Goal: Task Accomplishment & Management: Manage account settings

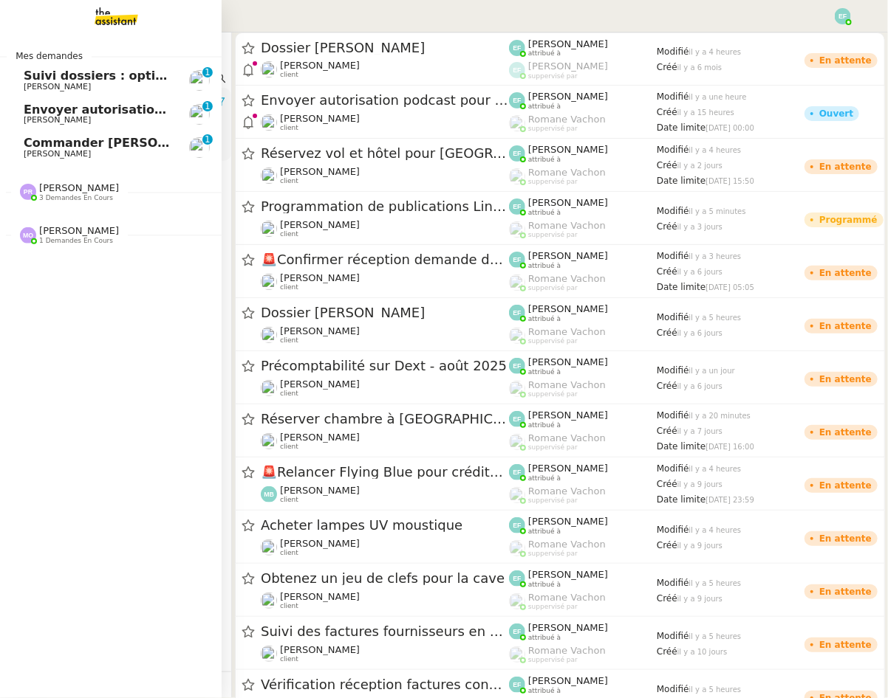
click at [58, 79] on span "Suivi dossiers : optimisation Notion / Pennylane" at bounding box center [204, 76] width 360 height 14
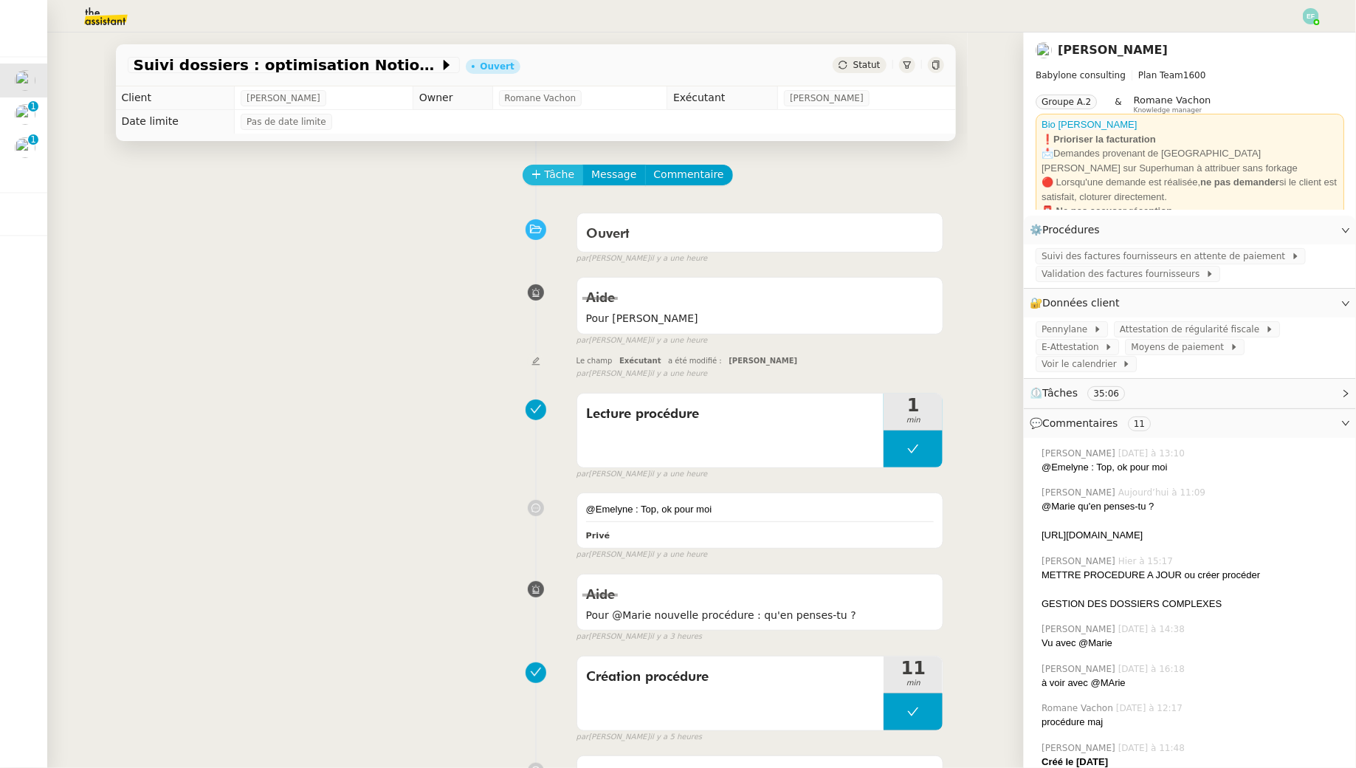
click at [556, 180] on span "Tâche" at bounding box center [560, 174] width 30 height 17
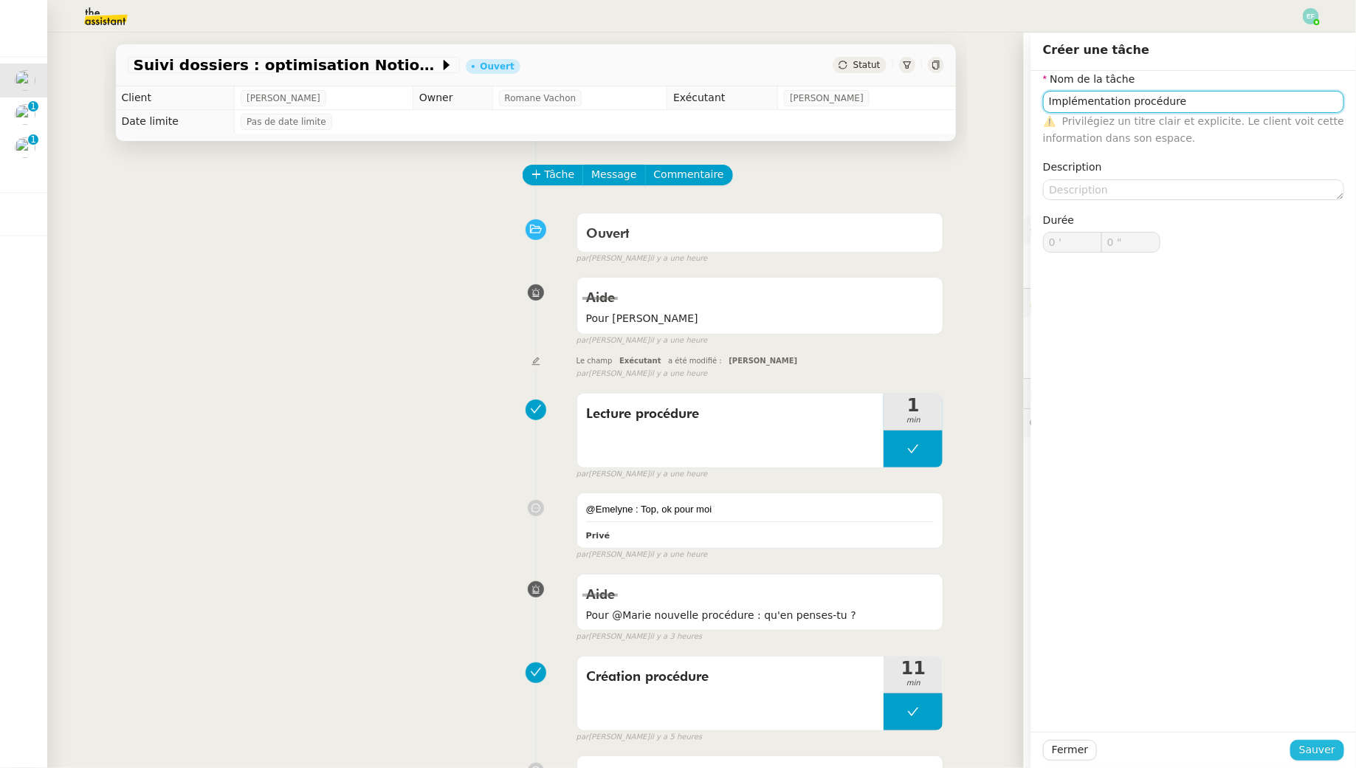
type input "Implémentation procédure"
click at [887, 698] on button "Sauver" at bounding box center [1318, 750] width 54 height 21
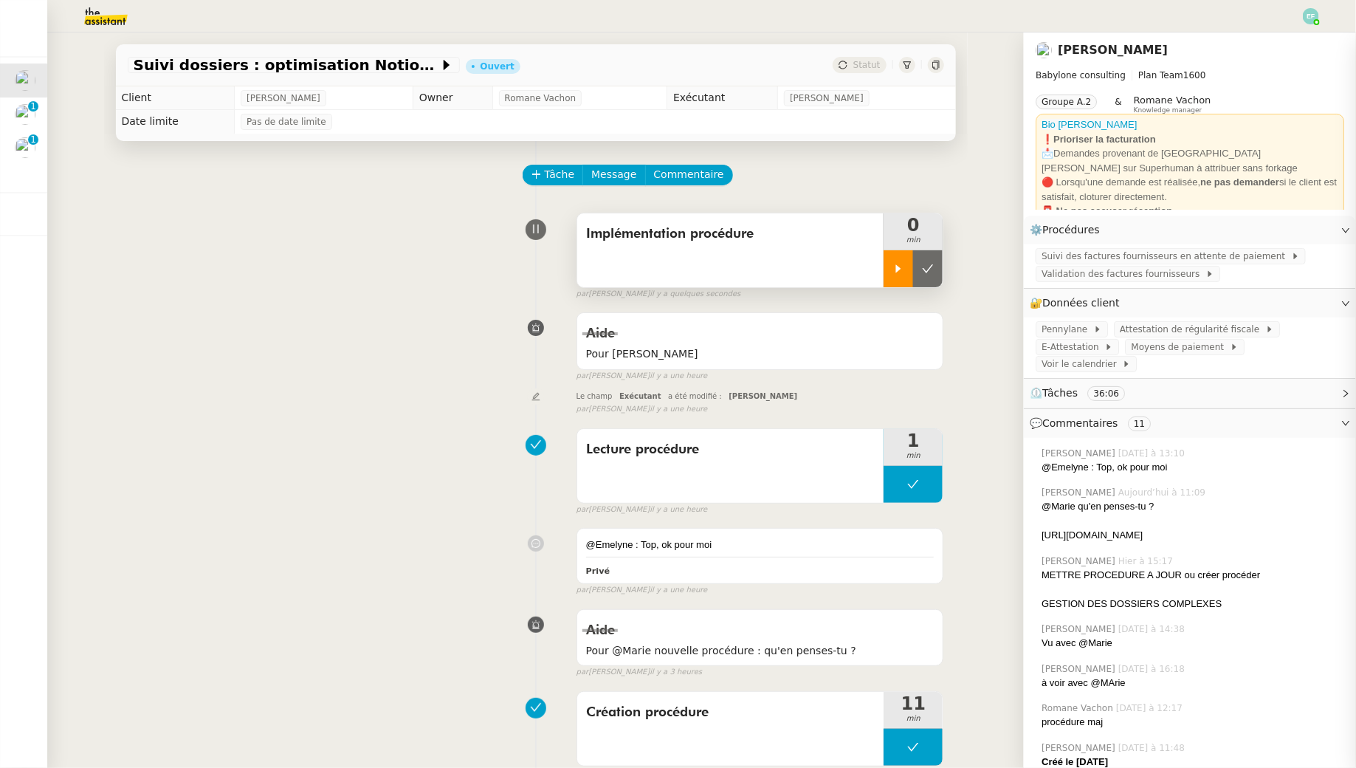
click at [887, 252] on div at bounding box center [899, 268] width 30 height 37
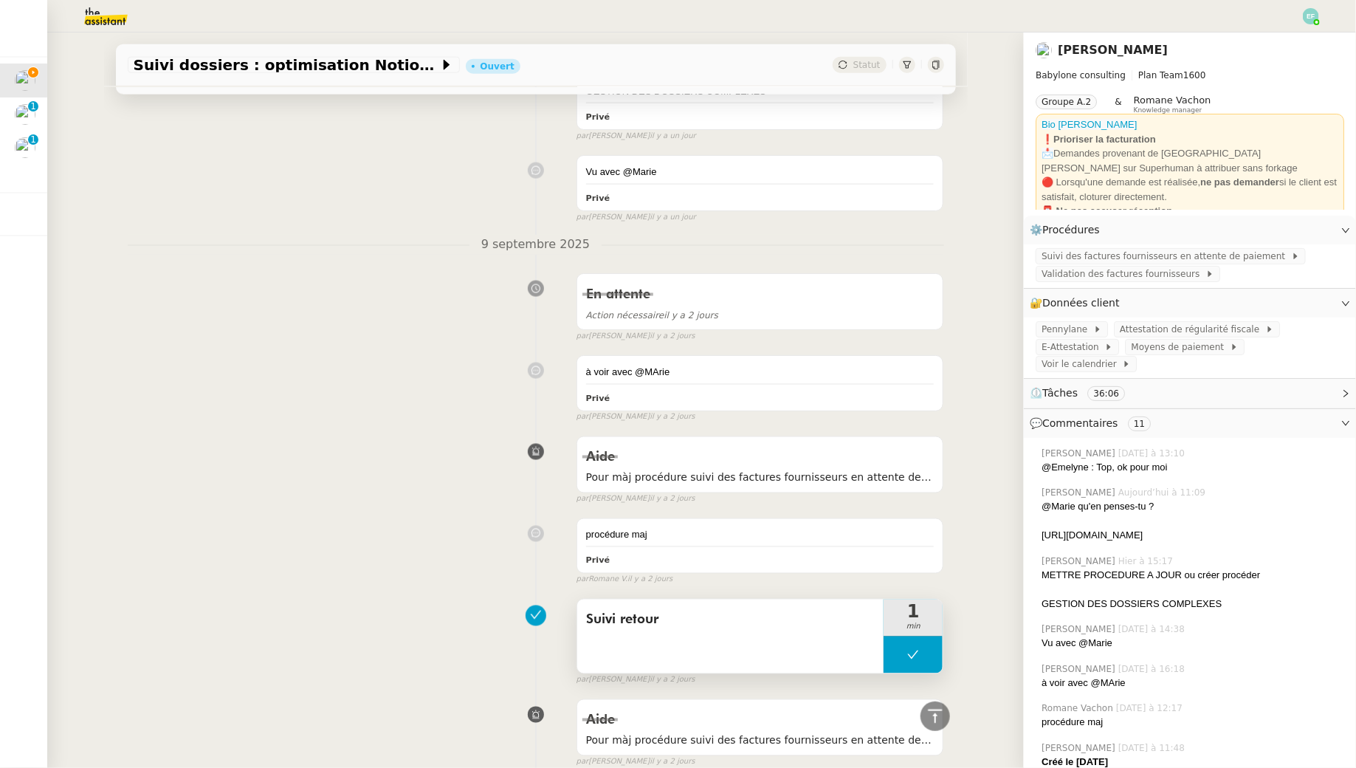
scroll to position [508, 0]
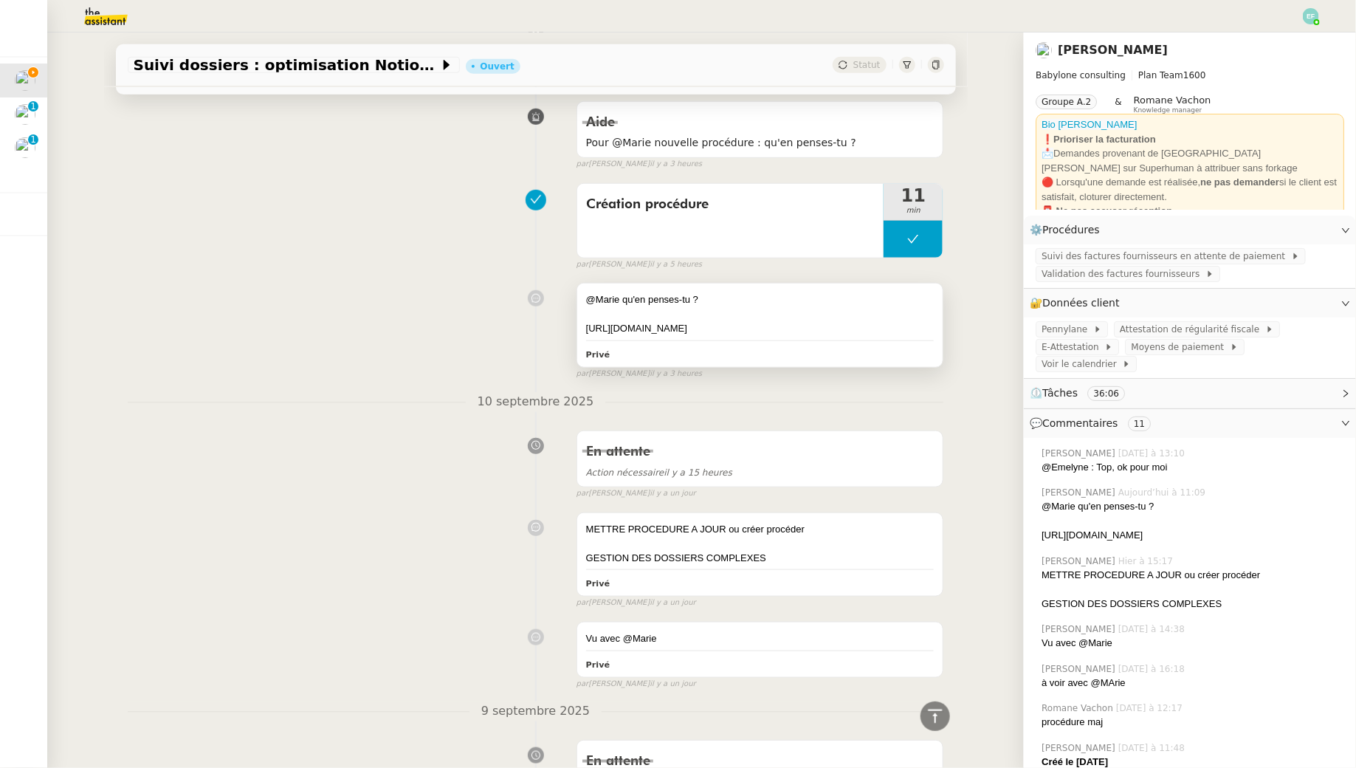
drag, startPoint x: 702, startPoint y: 346, endPoint x: 586, endPoint y: 321, distance: 118.5
click at [586, 321] on div "https://docs.google.com/document/d/1Yf-t72LR_s4sbuwfRLEdNih4JuU9R0rlE-dkzEp-tYo…" at bounding box center [760, 328] width 349 height 15
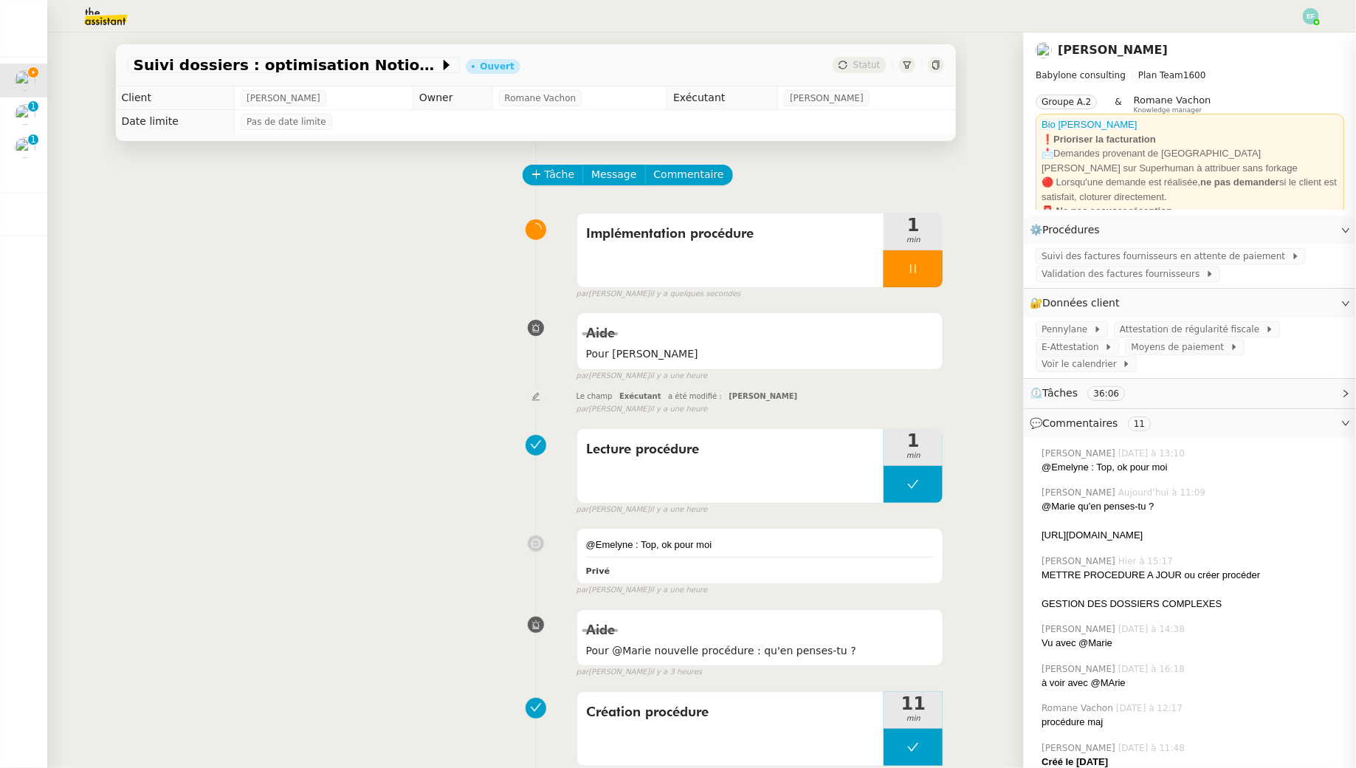
click at [692, 175] on span "Commentaire" at bounding box center [689, 174] width 70 height 17
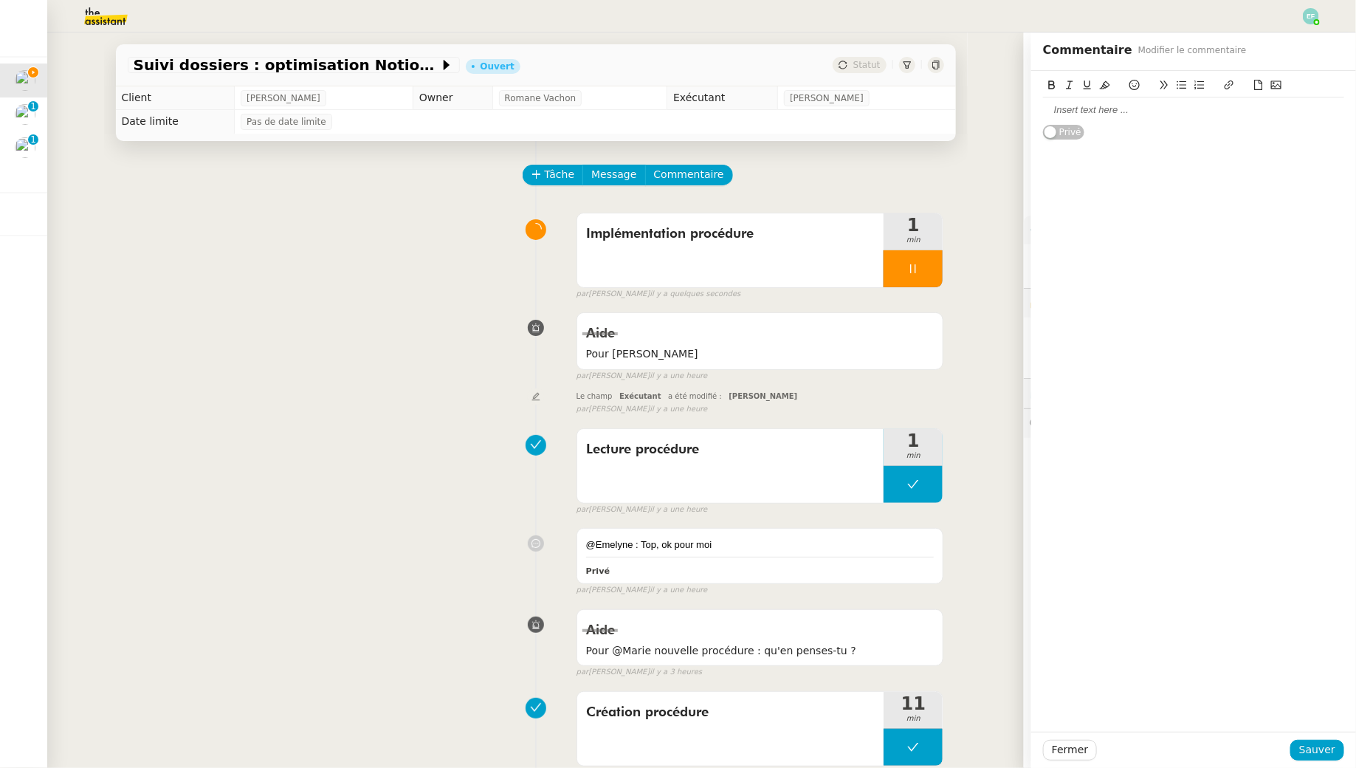
click at [887, 100] on div at bounding box center [1193, 109] width 301 height 25
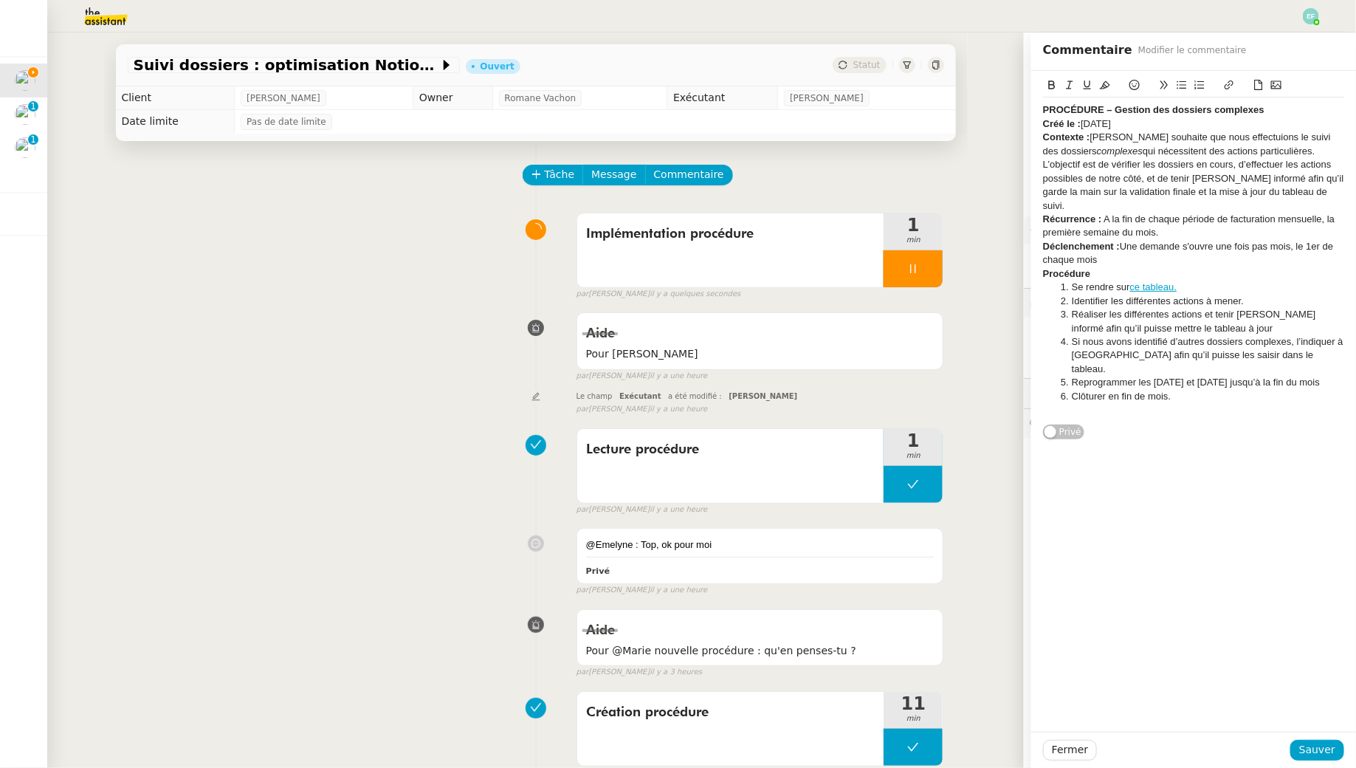
click at [887, 109] on strong "PROCÉDURE – Gestion des dossiers complexes" at bounding box center [1154, 109] width 222 height 11
click at [887, 108] on strong "NOUVELLE PROCÉDURE – Gestion des dossiers complexes" at bounding box center [1181, 109] width 276 height 11
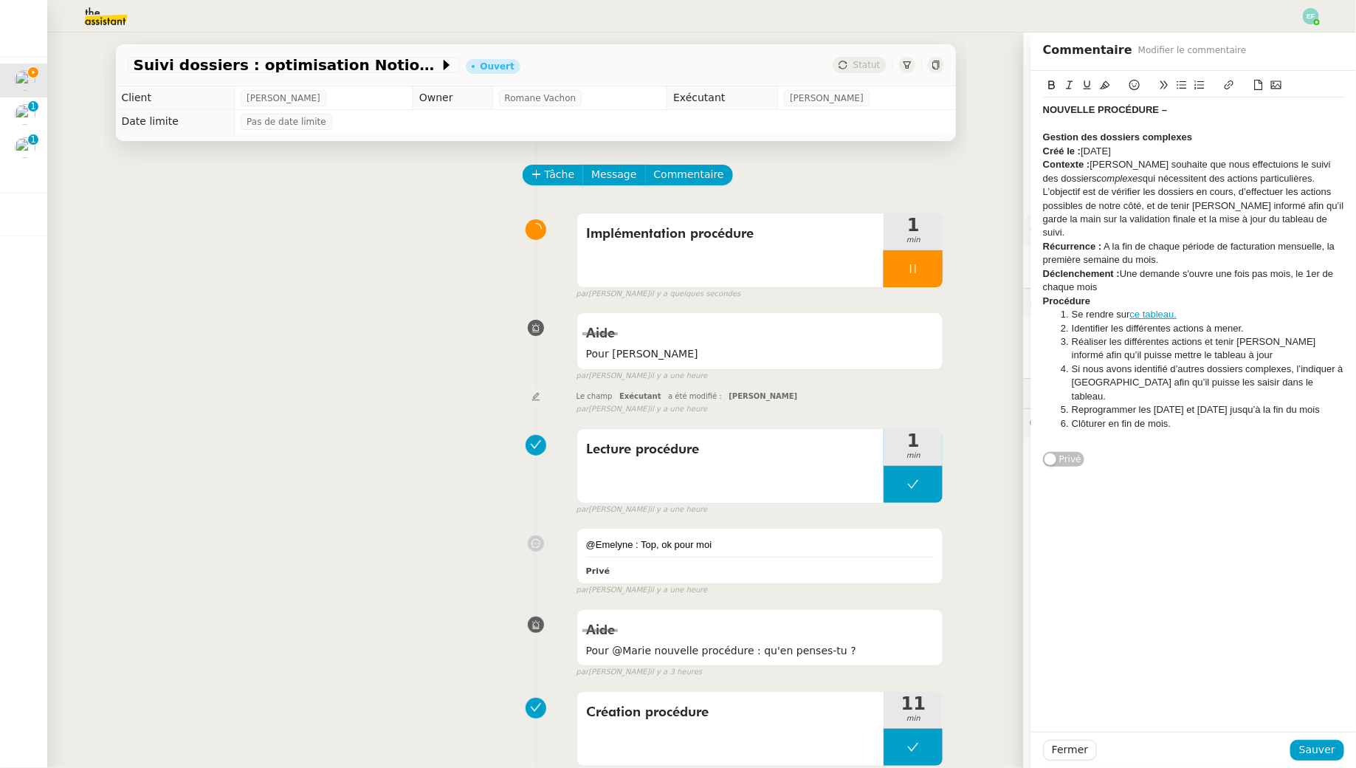
click at [887, 136] on div "﻿ Gestion des dossiers complexes" at bounding box center [1193, 137] width 301 height 13
click at [887, 156] on div "Créé le : 11/09/2025" at bounding box center [1193, 151] width 301 height 13
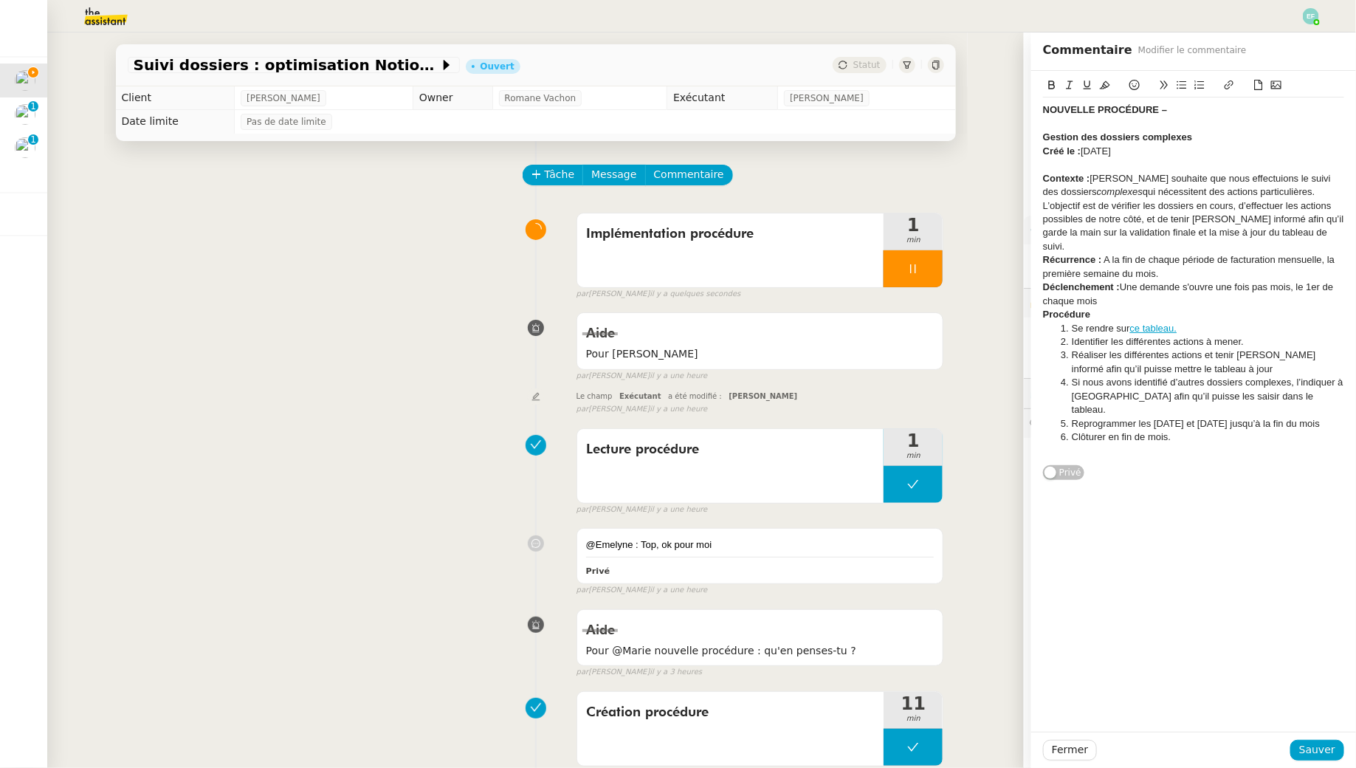
click at [887, 237] on div "L’objectif est de vérifier les dossiers en cours, d’effectuer les actions possi…" at bounding box center [1193, 226] width 301 height 55
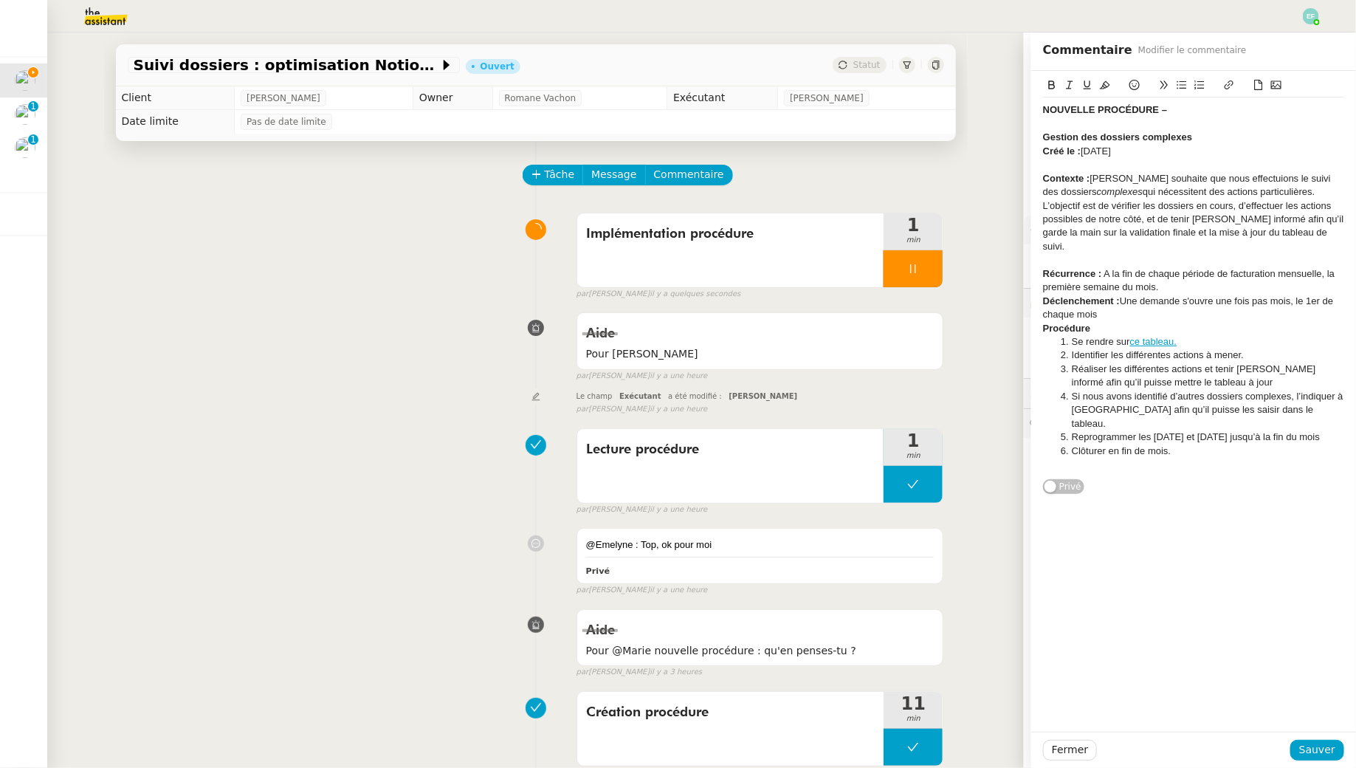
click at [887, 278] on div "Récurrence : A la fin de chaque période de facturation mensuelle, la première s…" at bounding box center [1193, 280] width 301 height 27
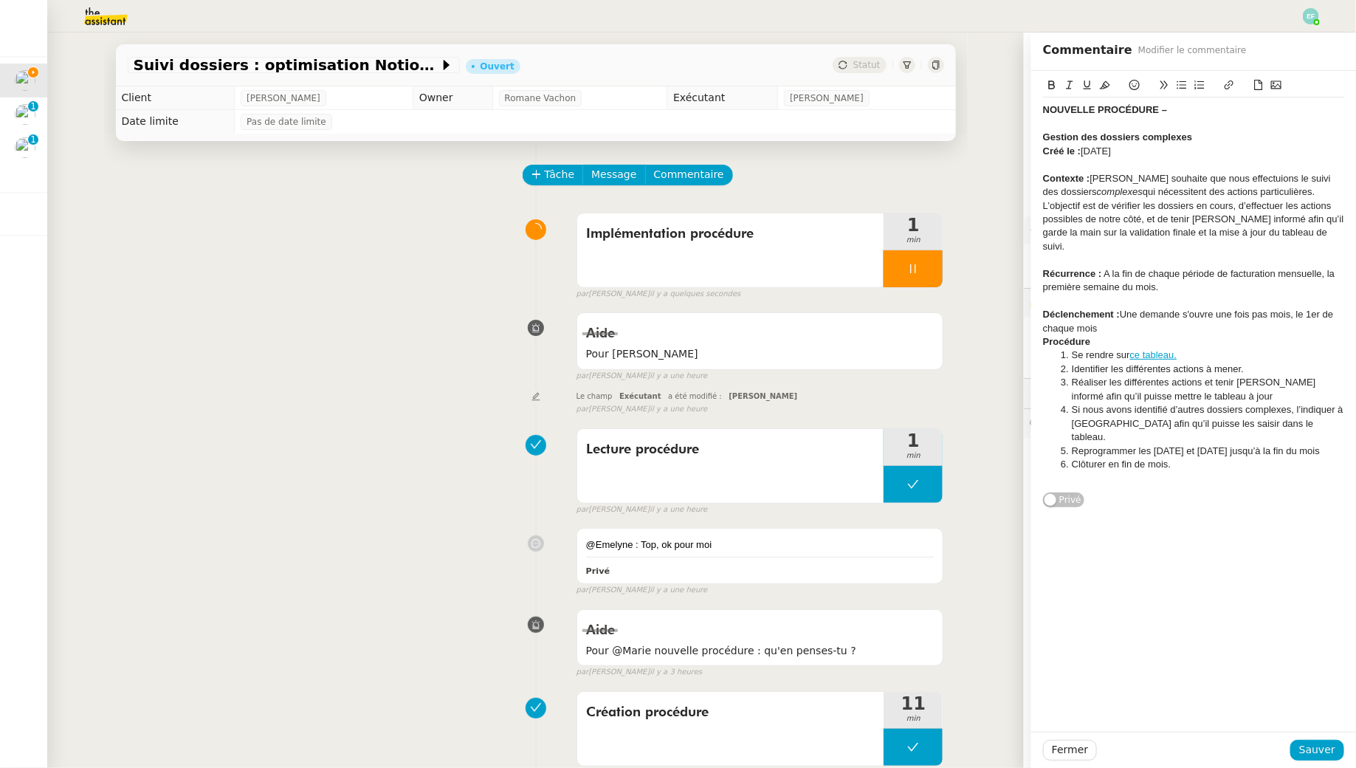
click at [887, 314] on div "Déclenchement : Une demande s'ouvre une fois pas mois, le 1er de chaque mois" at bounding box center [1193, 321] width 301 height 27
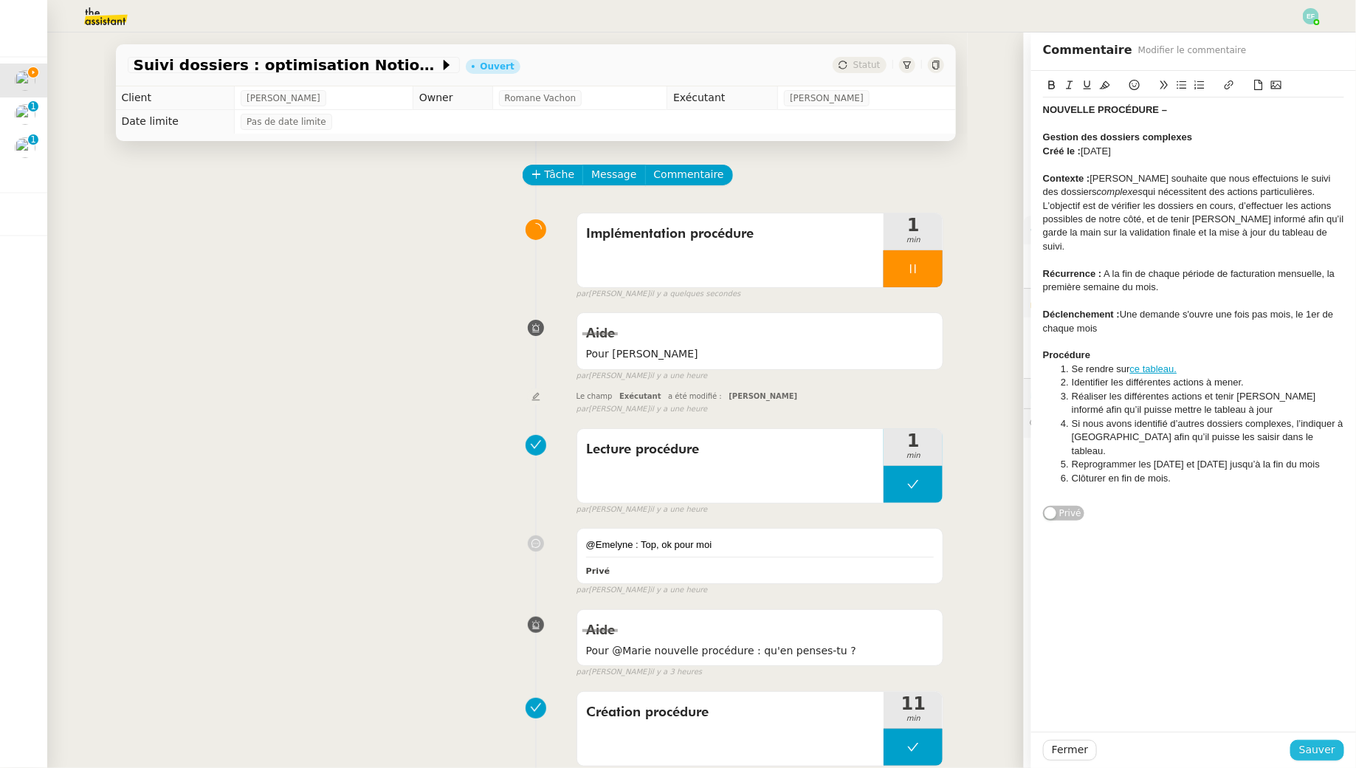
click at [887, 698] on span "Sauver" at bounding box center [1318, 749] width 36 height 17
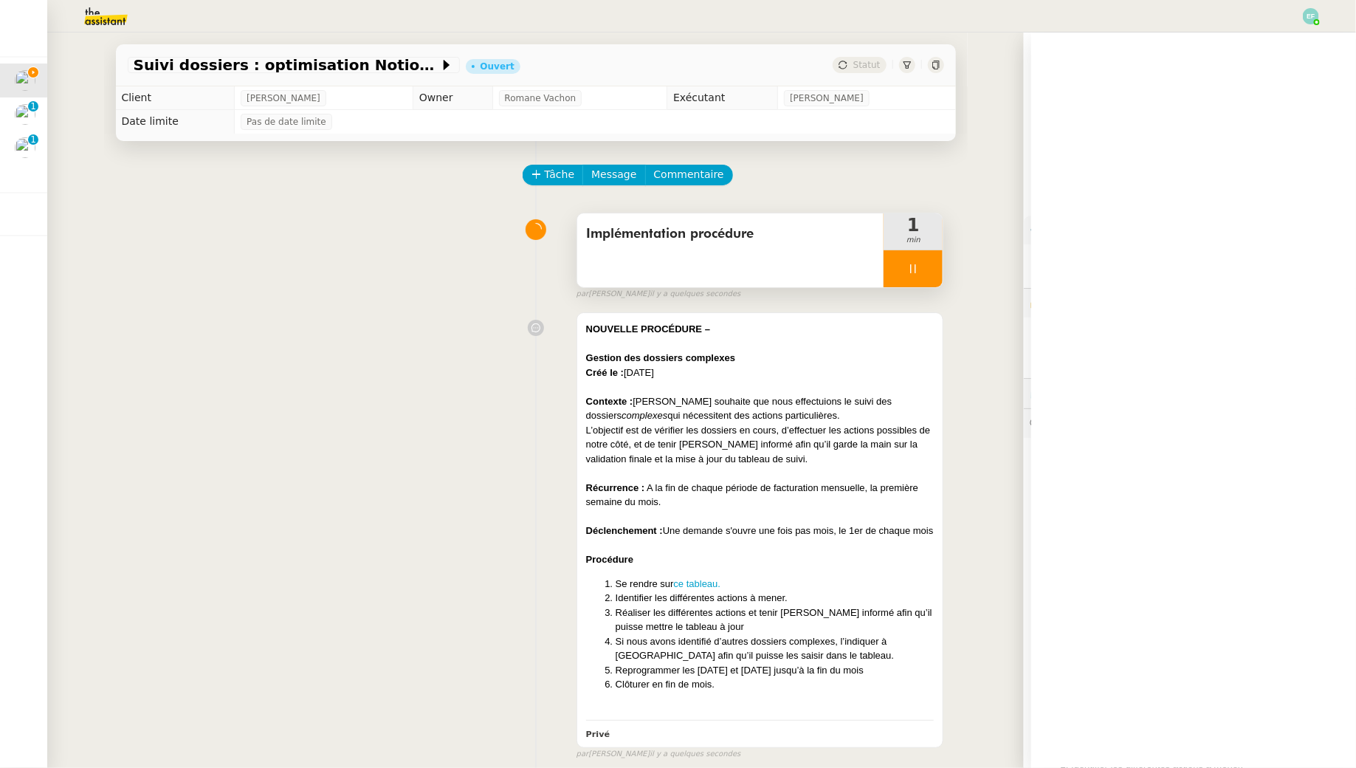
click at [887, 268] on div at bounding box center [913, 268] width 59 height 37
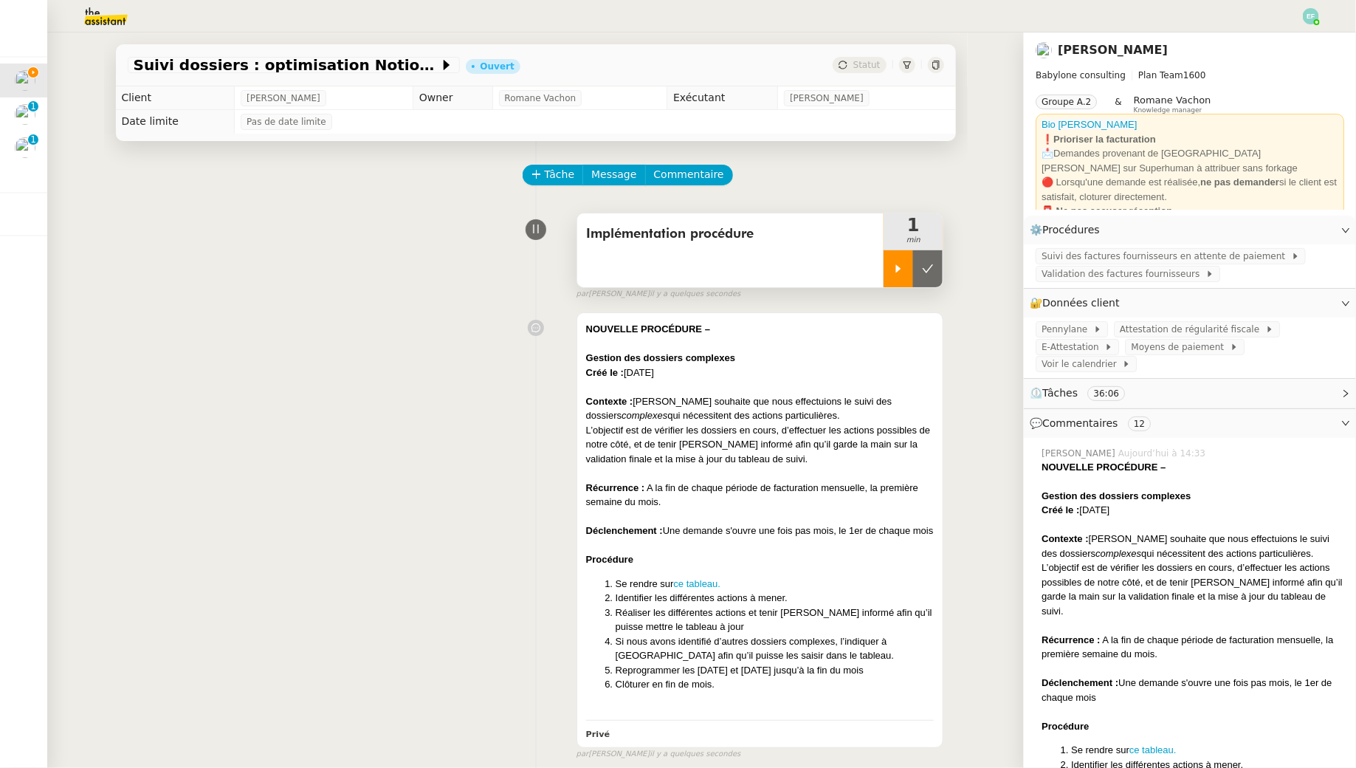
click at [887, 268] on button at bounding box center [928, 268] width 30 height 37
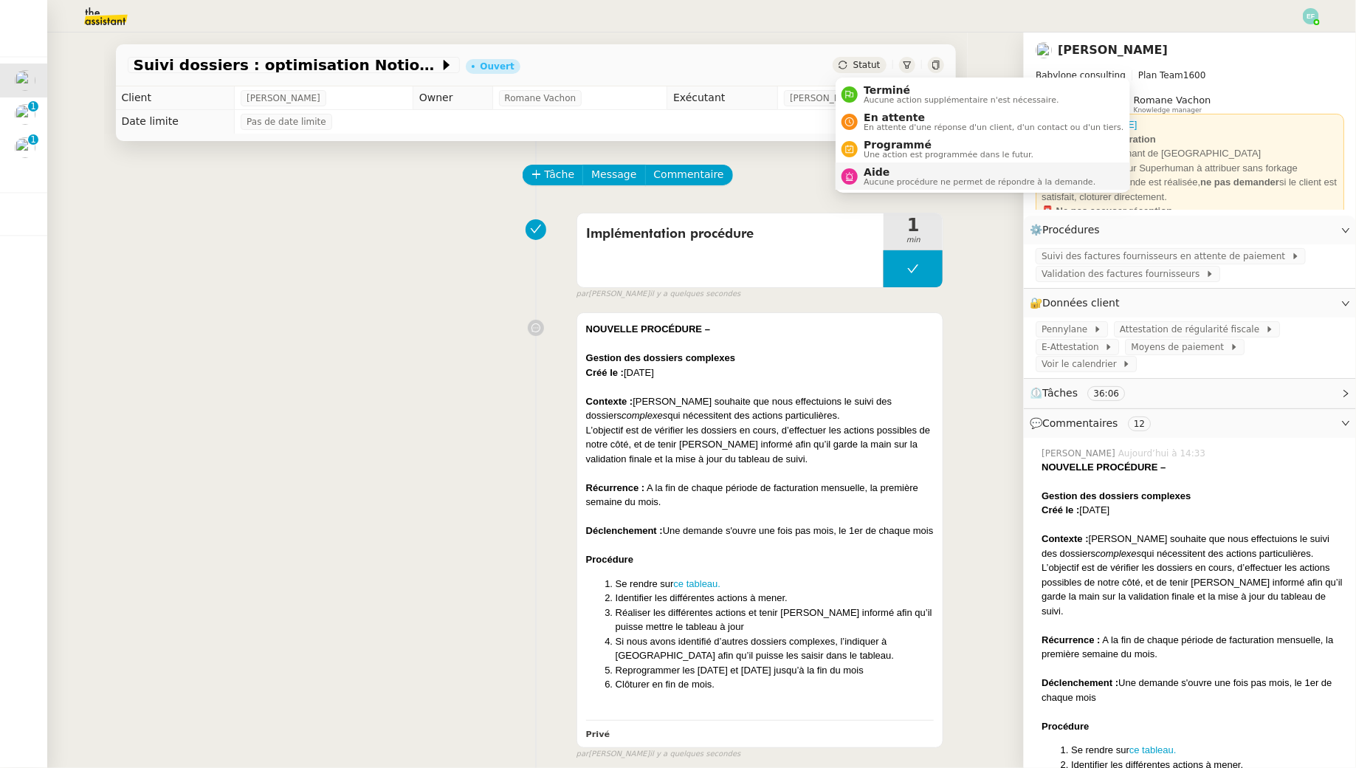
click at [882, 171] on span "Aide" at bounding box center [980, 172] width 232 height 12
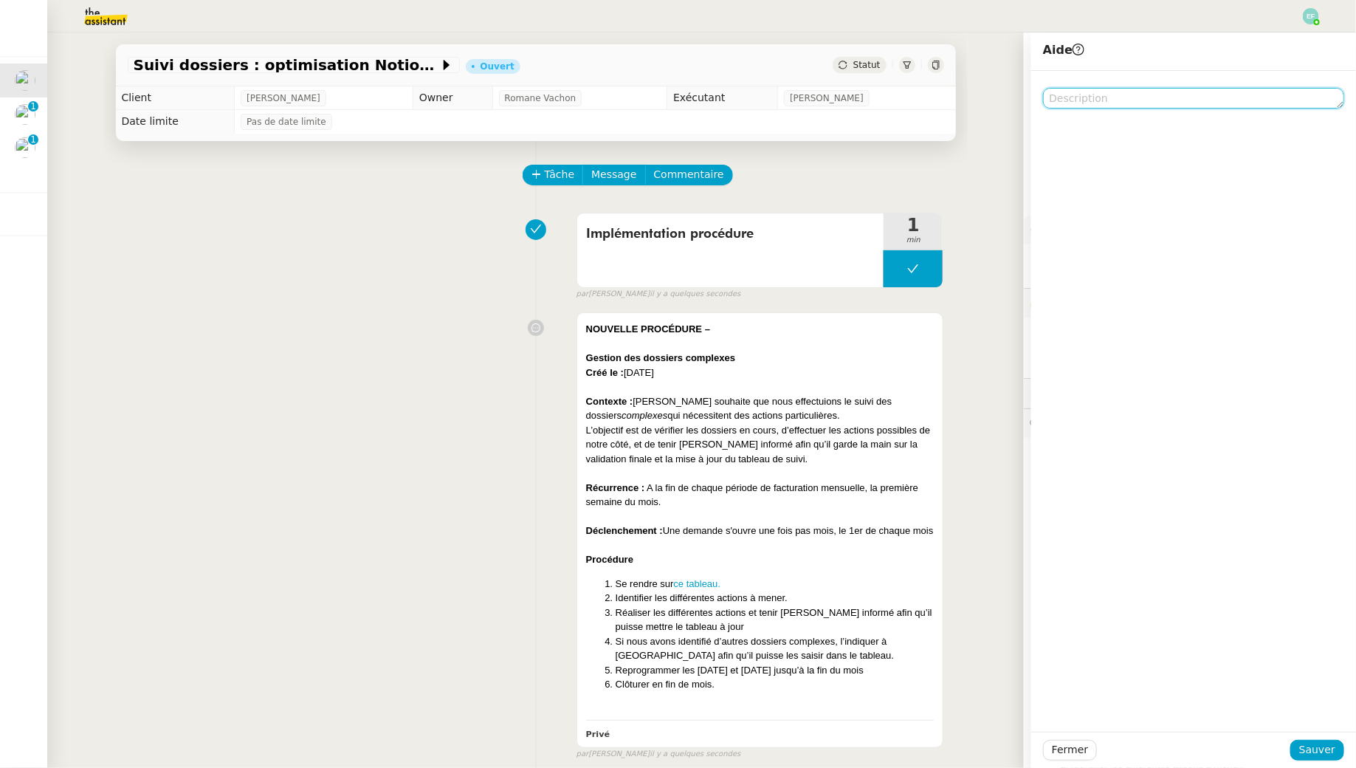
click at [887, 97] on textarea at bounding box center [1193, 98] width 301 height 21
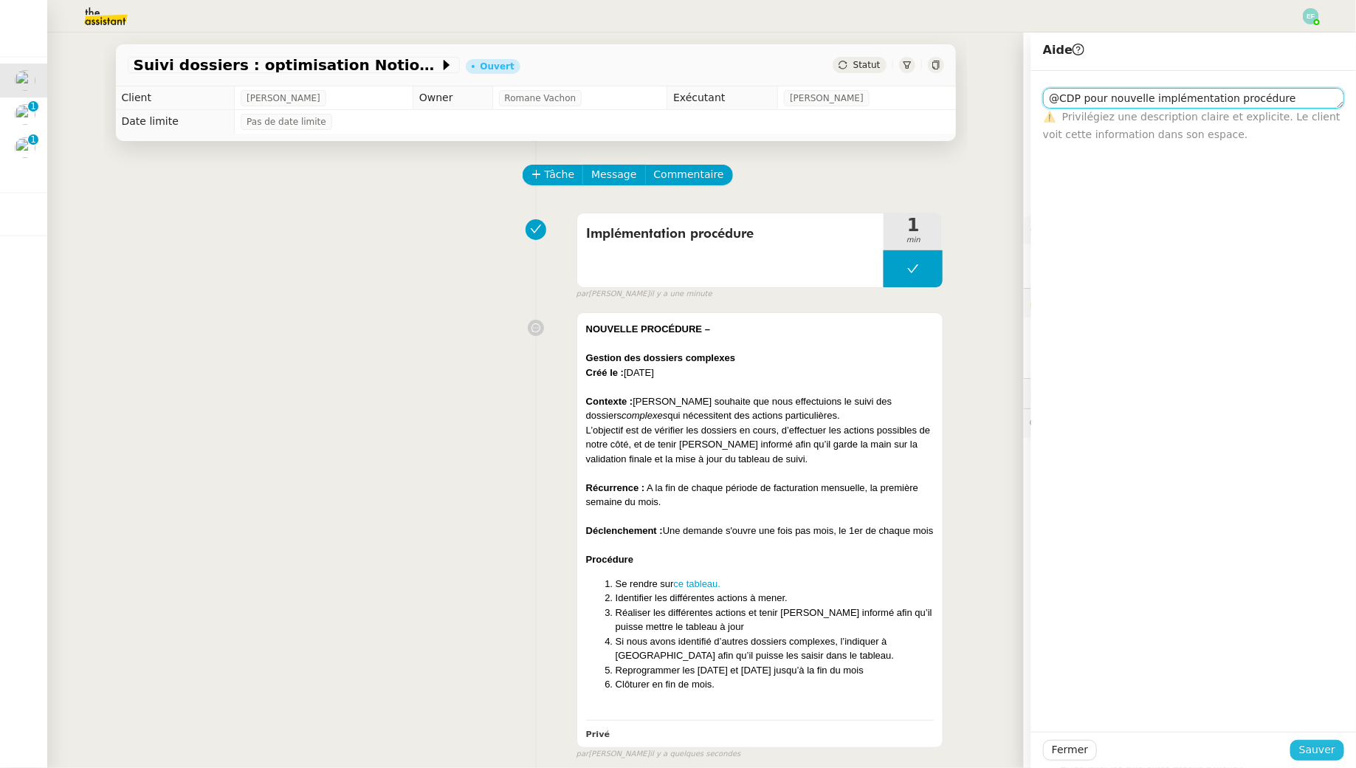
type textarea "@CDP pour nouvelle implémentation procédure"
click at [887, 698] on span "Sauver" at bounding box center [1318, 749] width 36 height 17
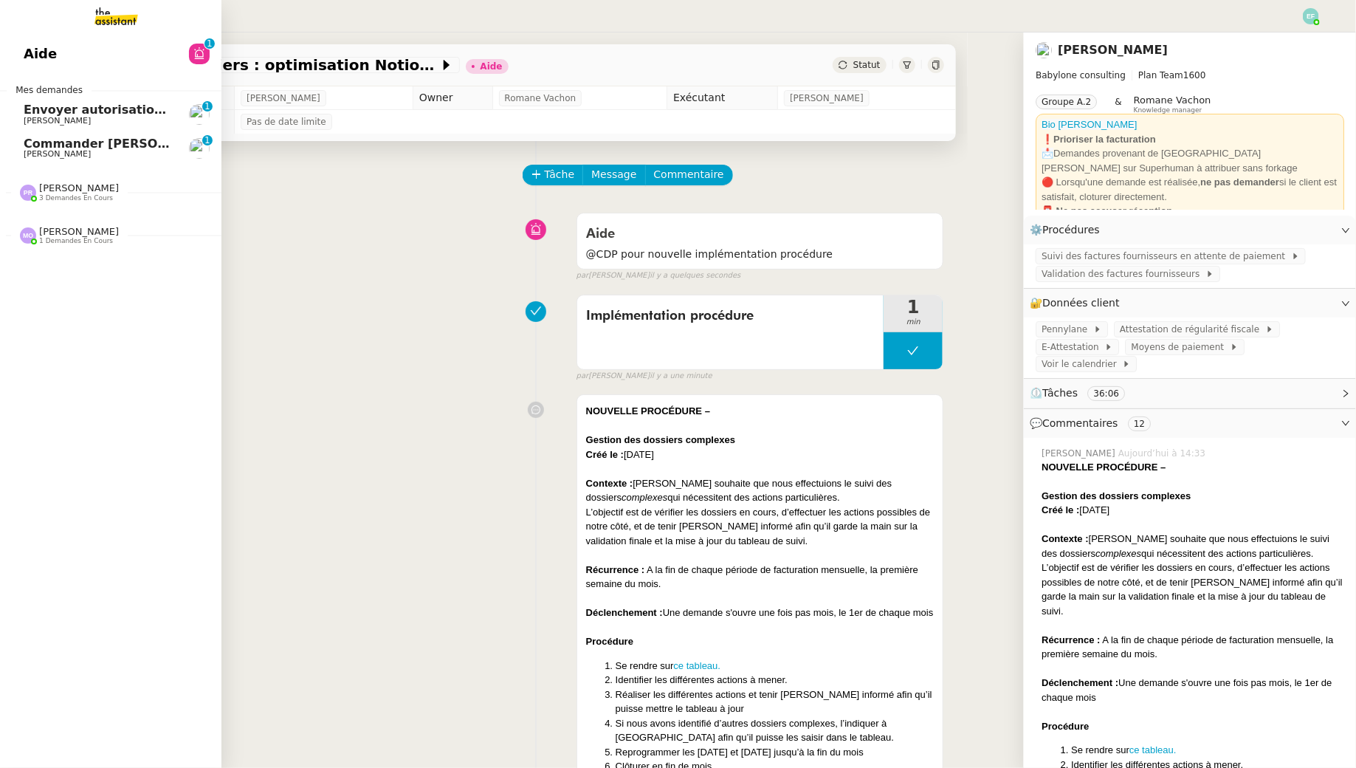
click at [41, 143] on span "Commander Felpreva Spot-On pour chats" at bounding box center [187, 144] width 327 height 14
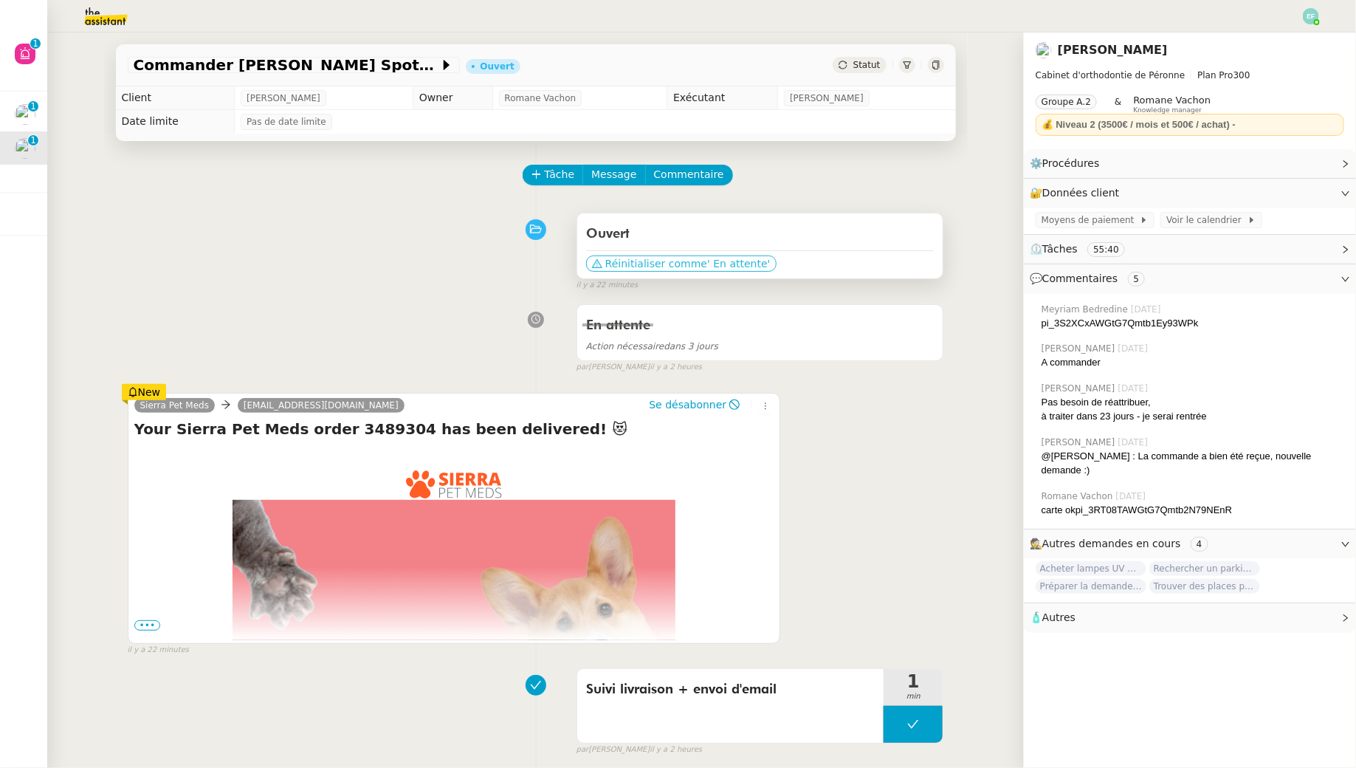
click at [728, 267] on span "' En attente'" at bounding box center [738, 263] width 63 height 15
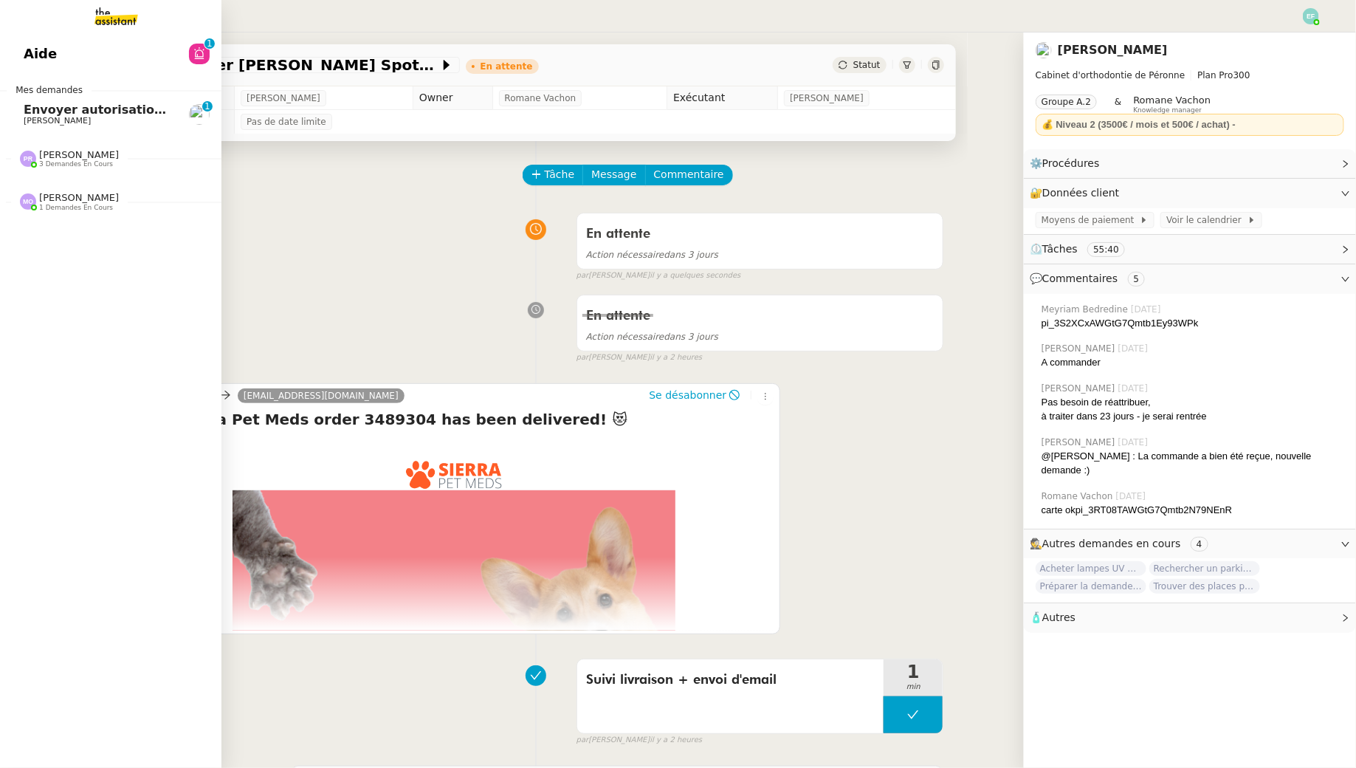
click at [58, 123] on span "[PERSON_NAME]" at bounding box center [57, 121] width 67 height 10
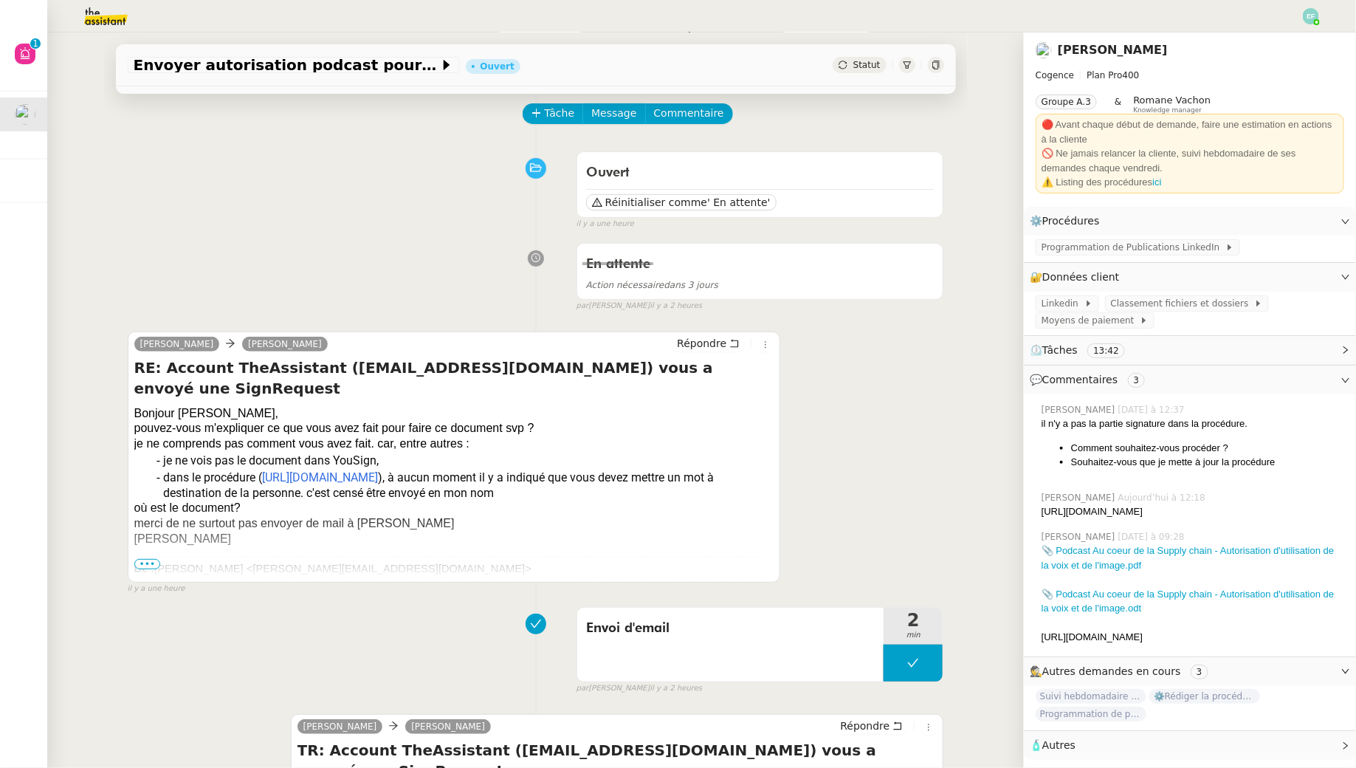
scroll to position [63, 0]
click at [306, 469] on link "https://docs.google.com/document/d/16u3vSYTYSyIfNGyYyGvu-Pta9nkTImfiME9vnsNdx8I…" at bounding box center [321, 476] width 116 height 14
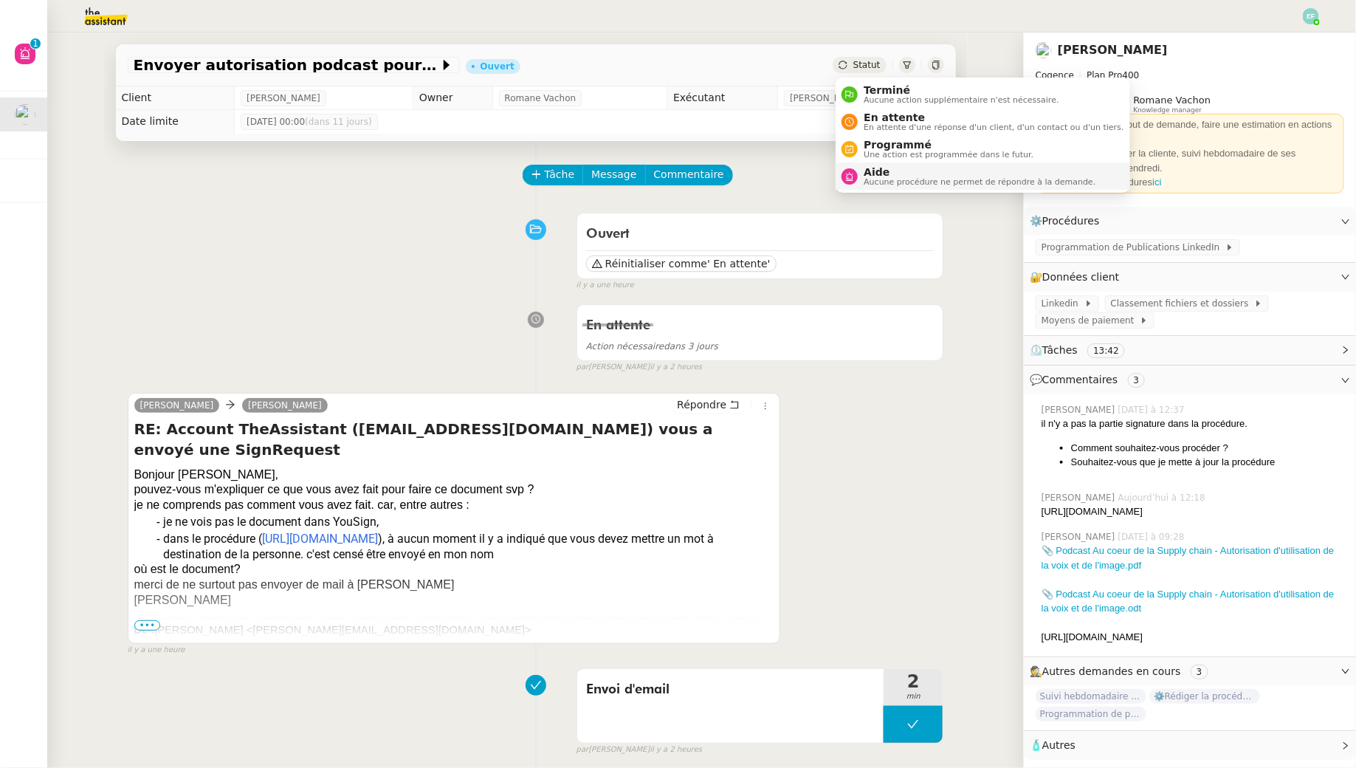
click at [866, 175] on span "Aide" at bounding box center [980, 172] width 232 height 12
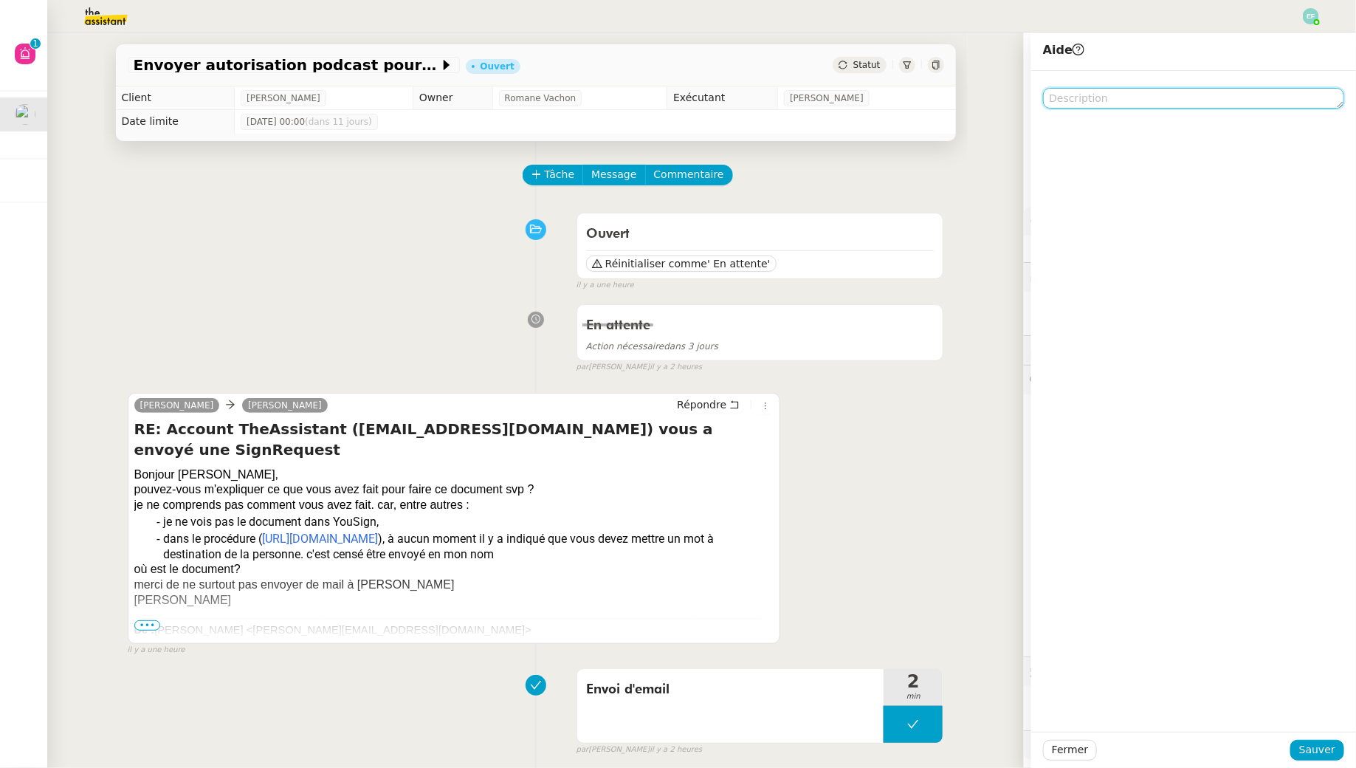
click at [887, 98] on textarea at bounding box center [1193, 98] width 301 height 21
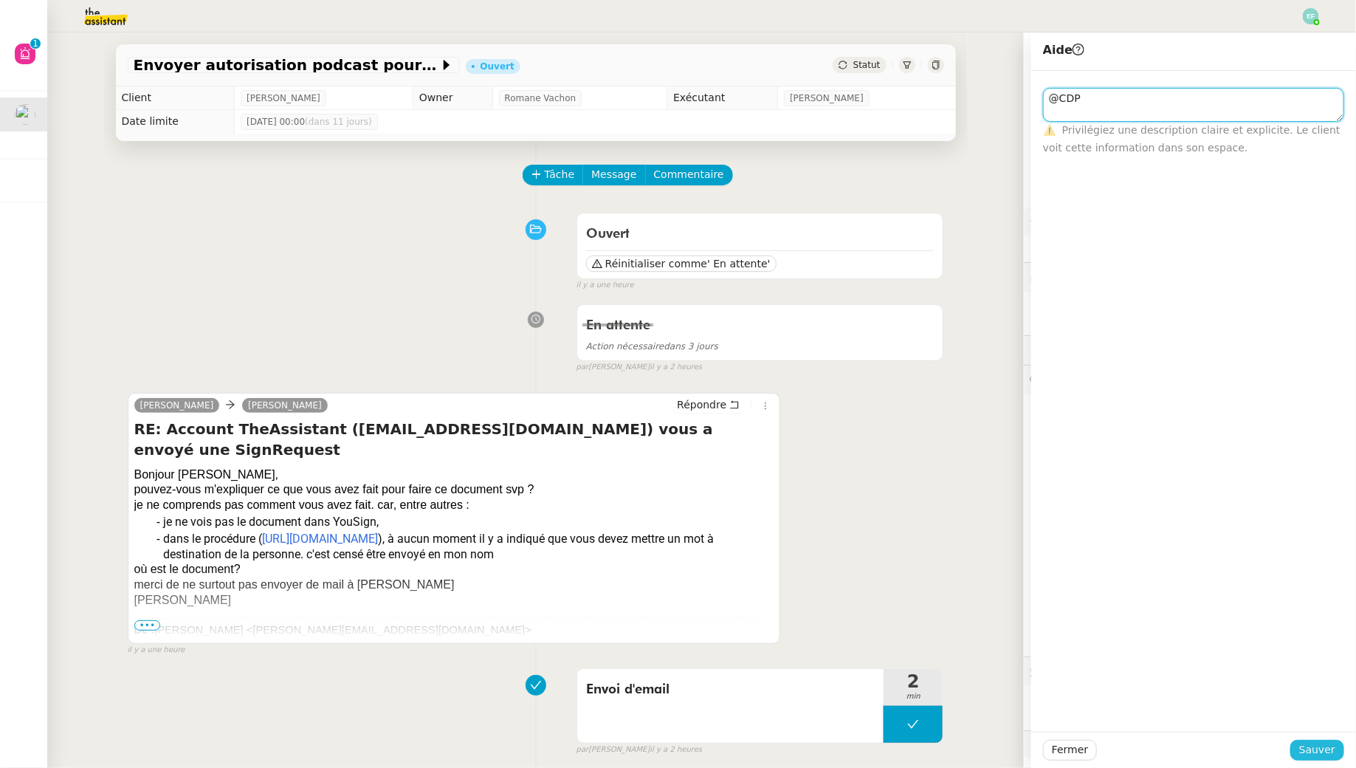
type textarea "@CDP"
click at [887, 698] on span "Sauver" at bounding box center [1318, 749] width 36 height 17
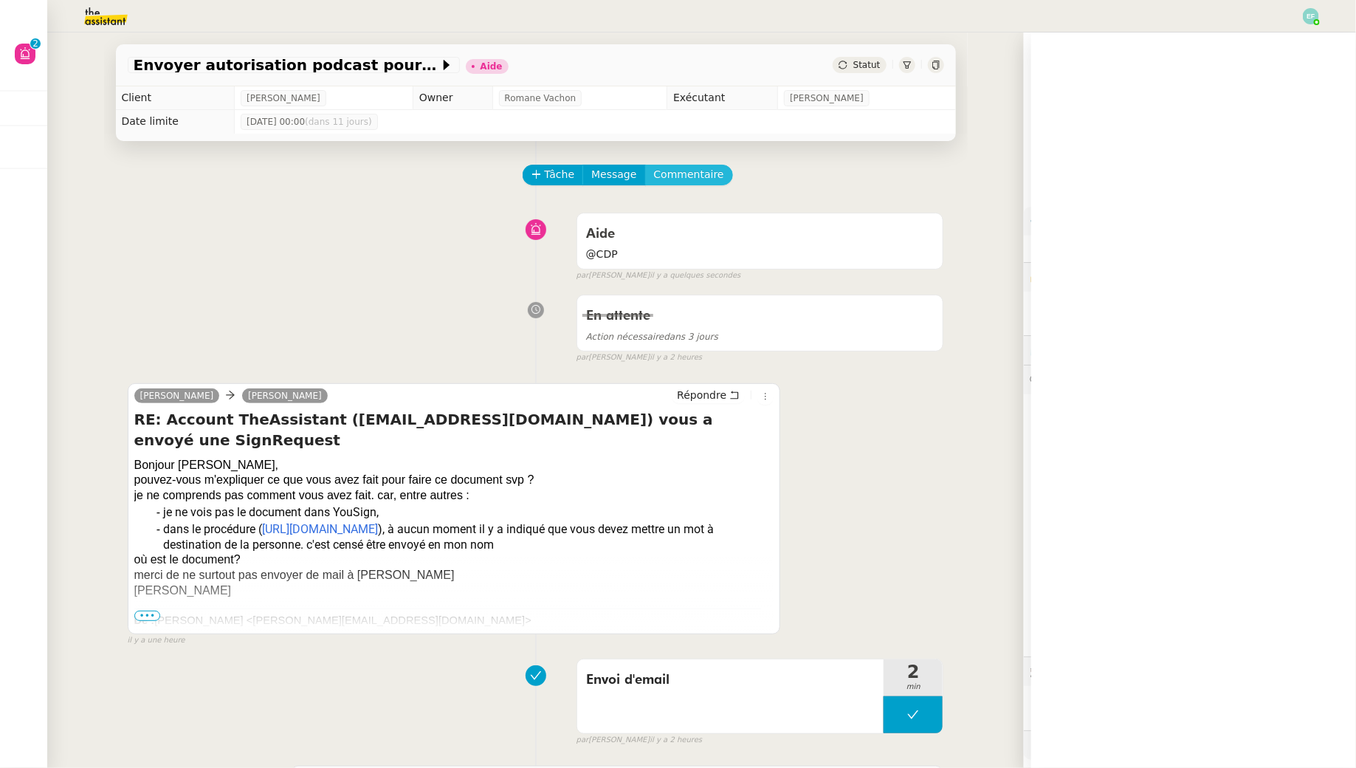
click at [702, 179] on span "Commentaire" at bounding box center [689, 174] width 70 height 17
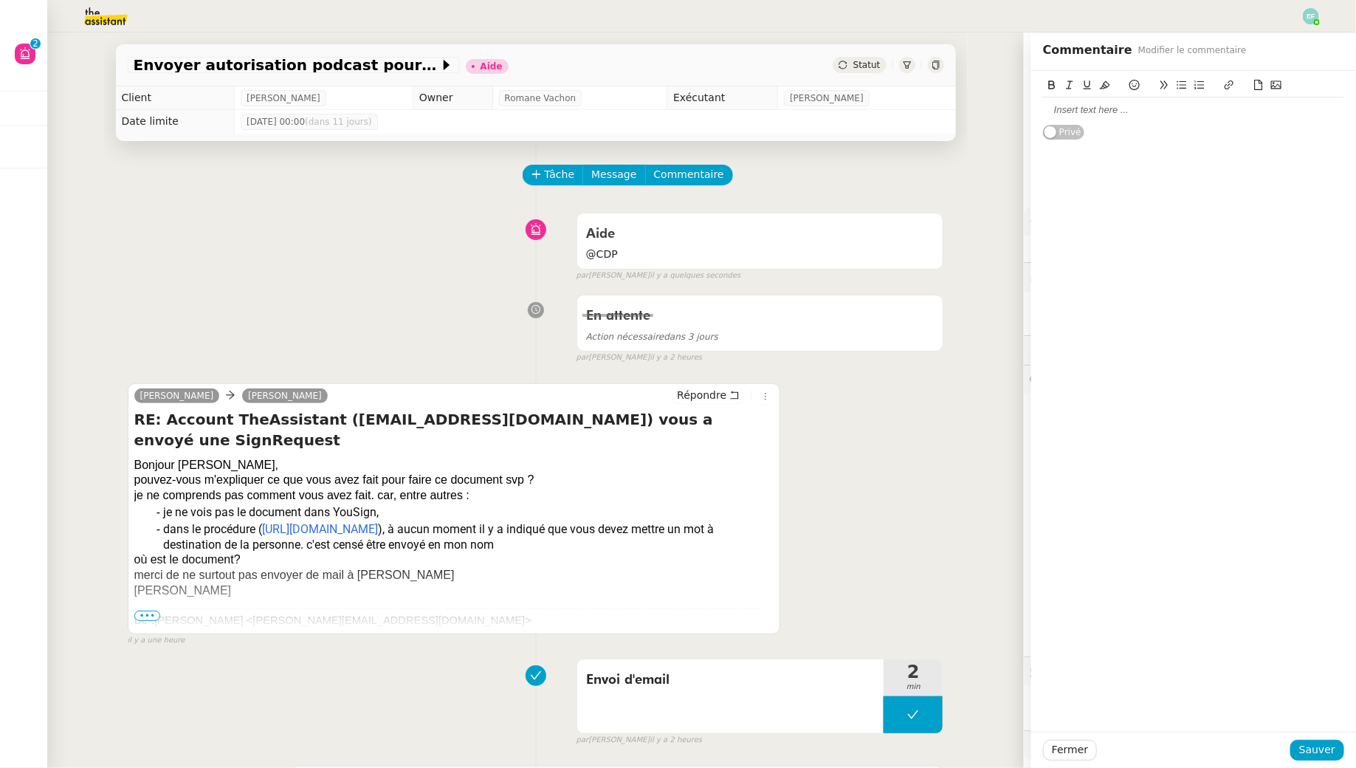
click at [887, 120] on div at bounding box center [1193, 109] width 301 height 25
click at [887, 698] on span "Sauver" at bounding box center [1318, 749] width 36 height 17
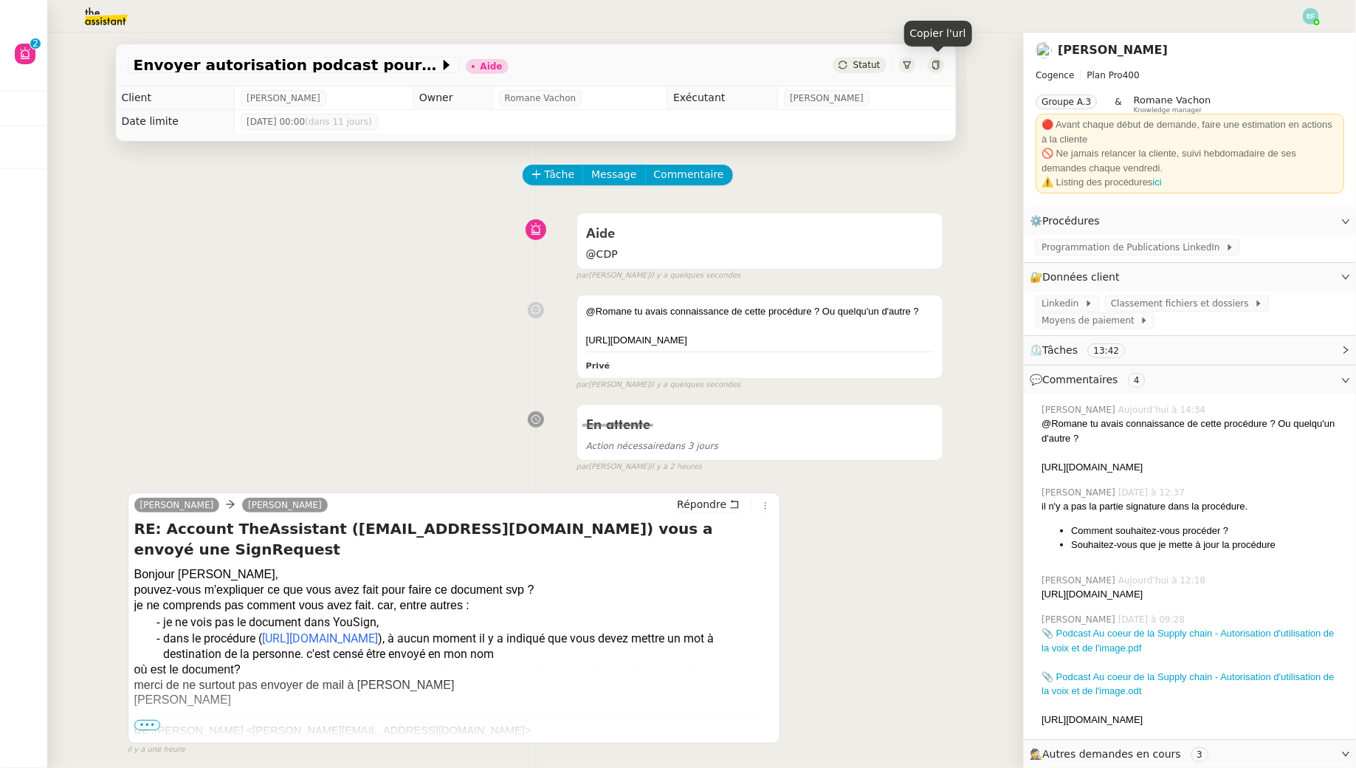
click at [887, 66] on icon at bounding box center [936, 65] width 9 height 9
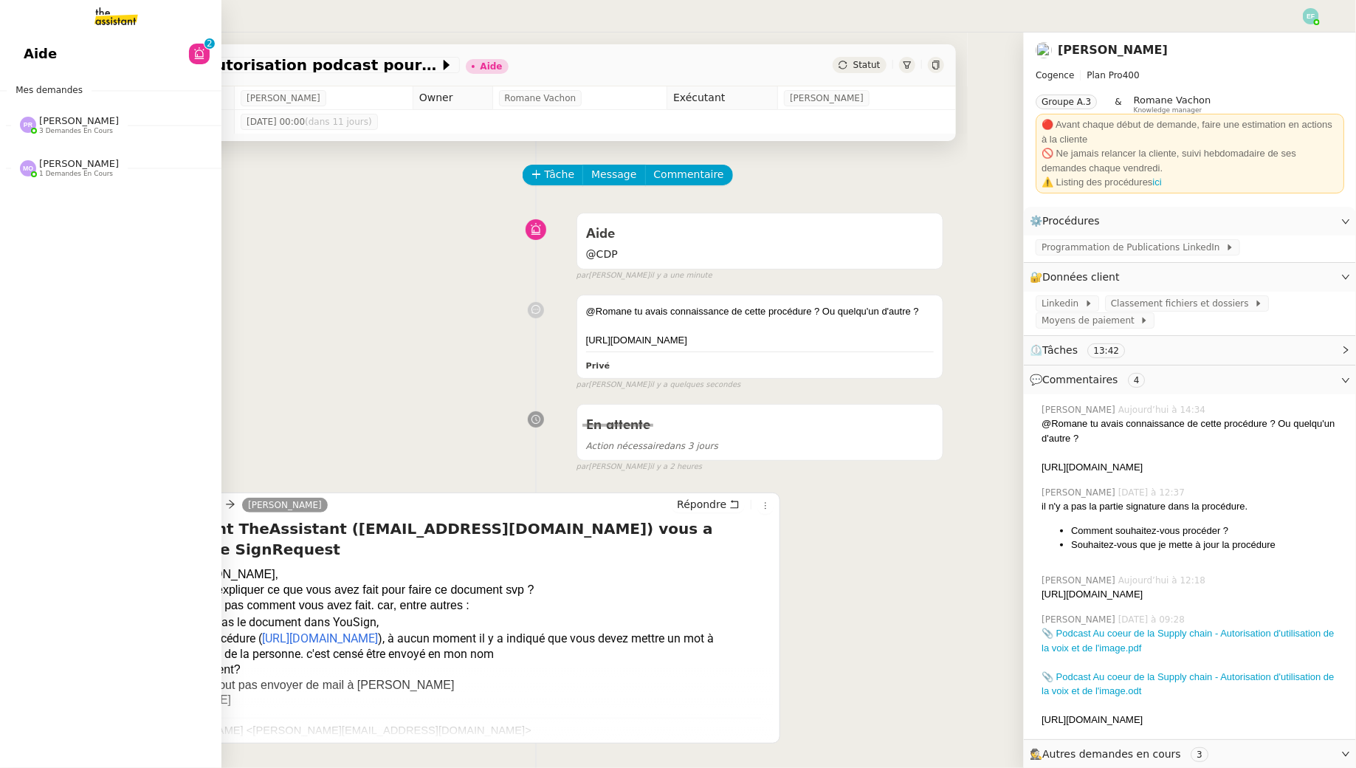
click at [38, 58] on span "Aide" at bounding box center [40, 54] width 33 height 22
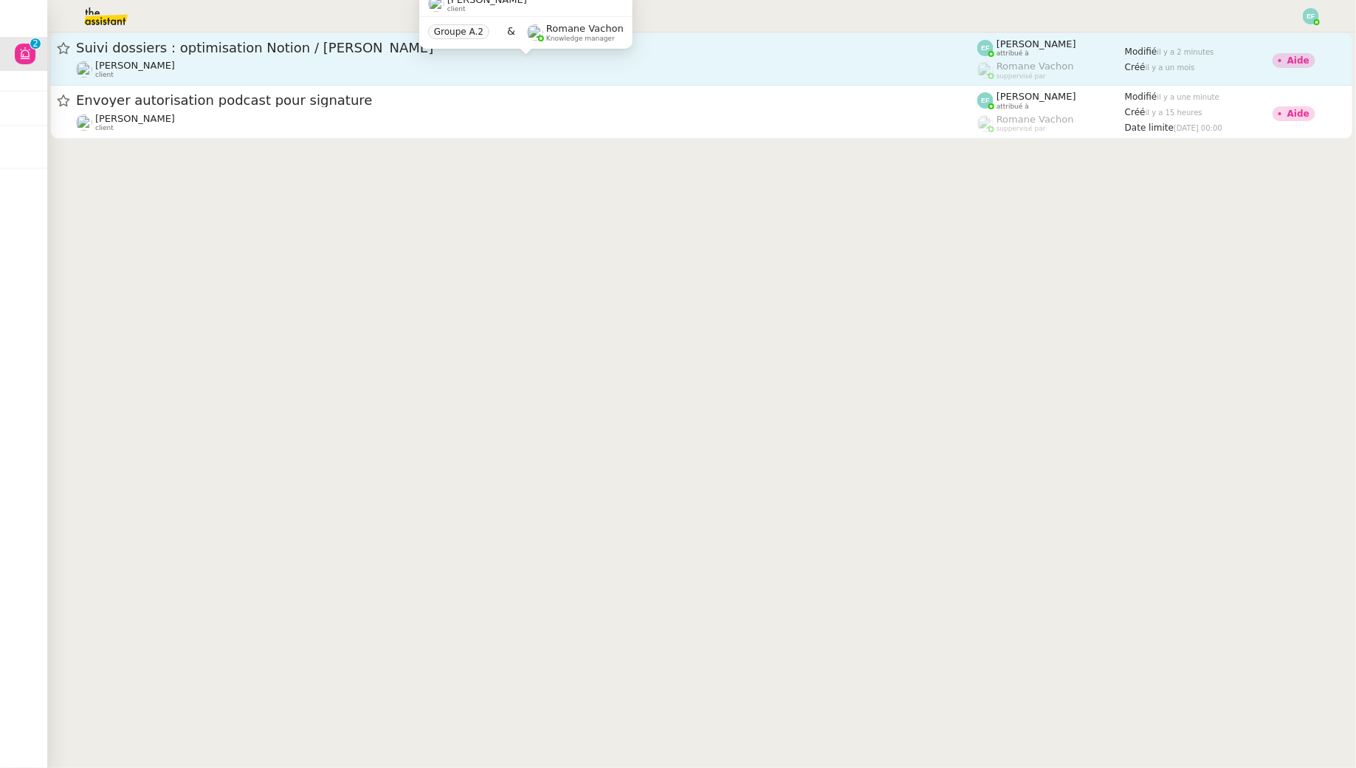
click at [122, 64] on span "[PERSON_NAME]" at bounding box center [135, 65] width 80 height 11
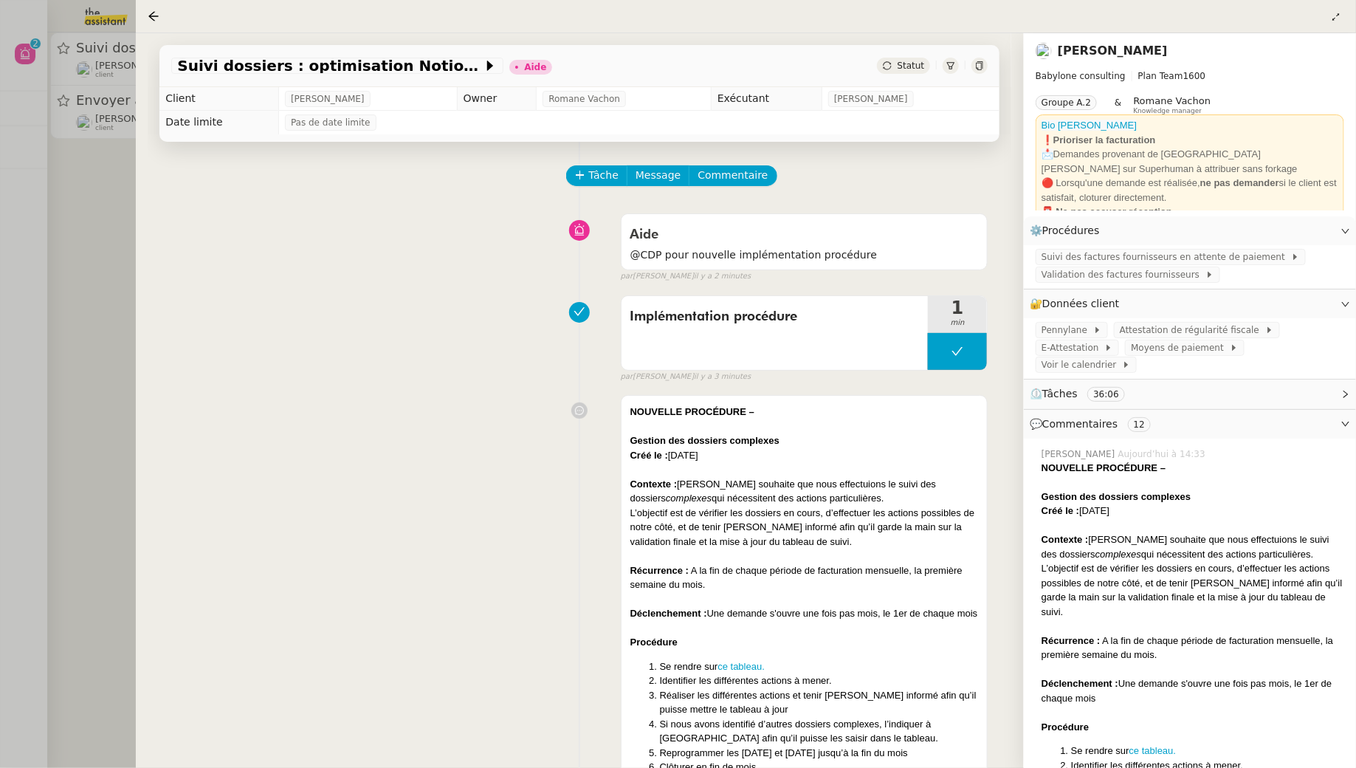
click at [53, 187] on div at bounding box center [678, 384] width 1356 height 768
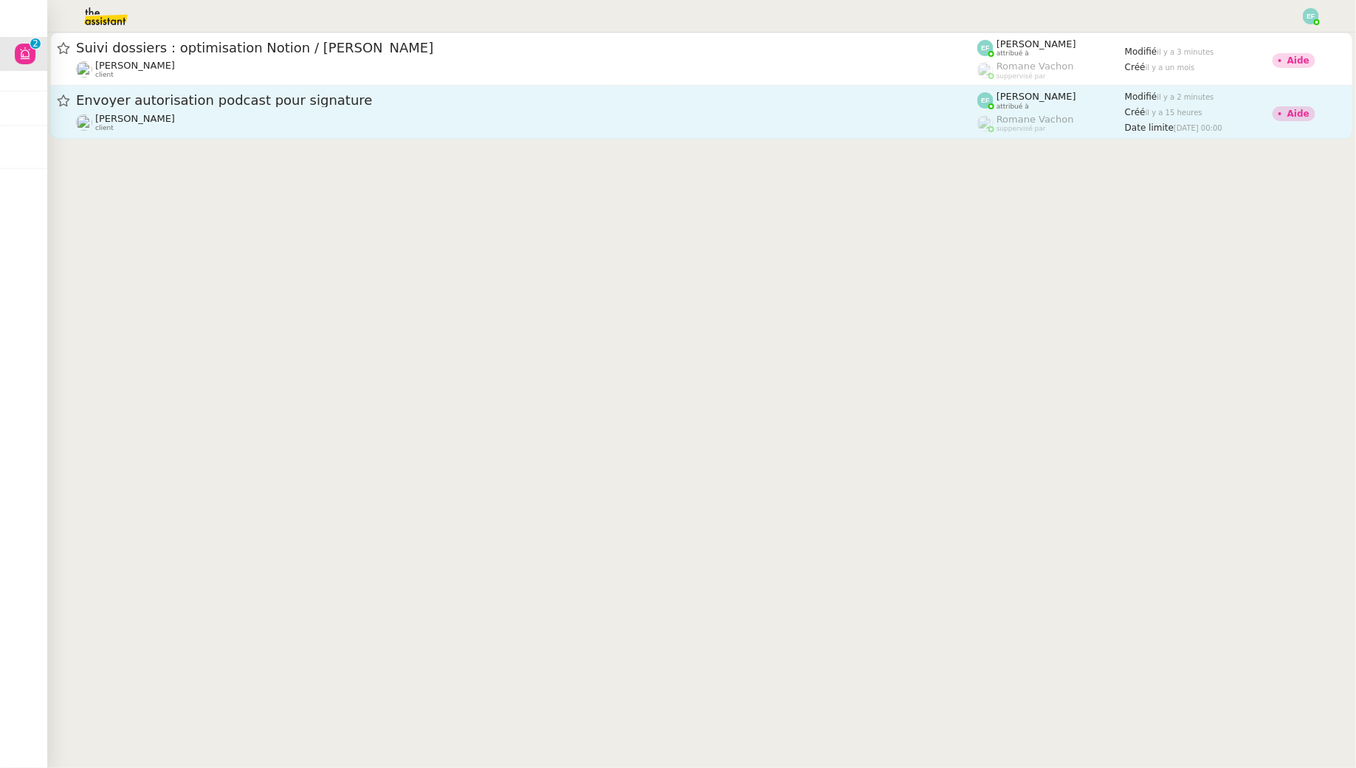
click at [177, 111] on div "Envoyer autorisation podcast pour signature Juliette Rihal client" at bounding box center [527, 112] width 902 height 41
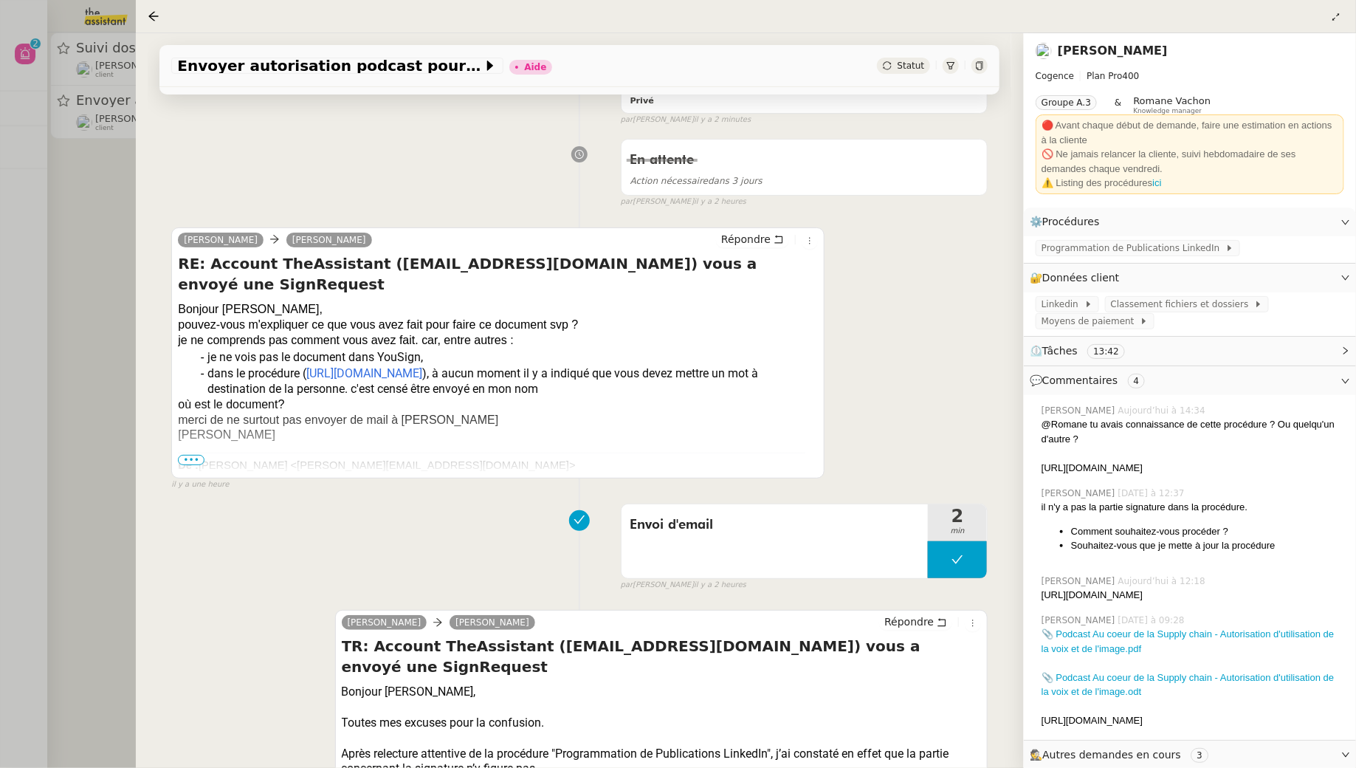
scroll to position [271, 0]
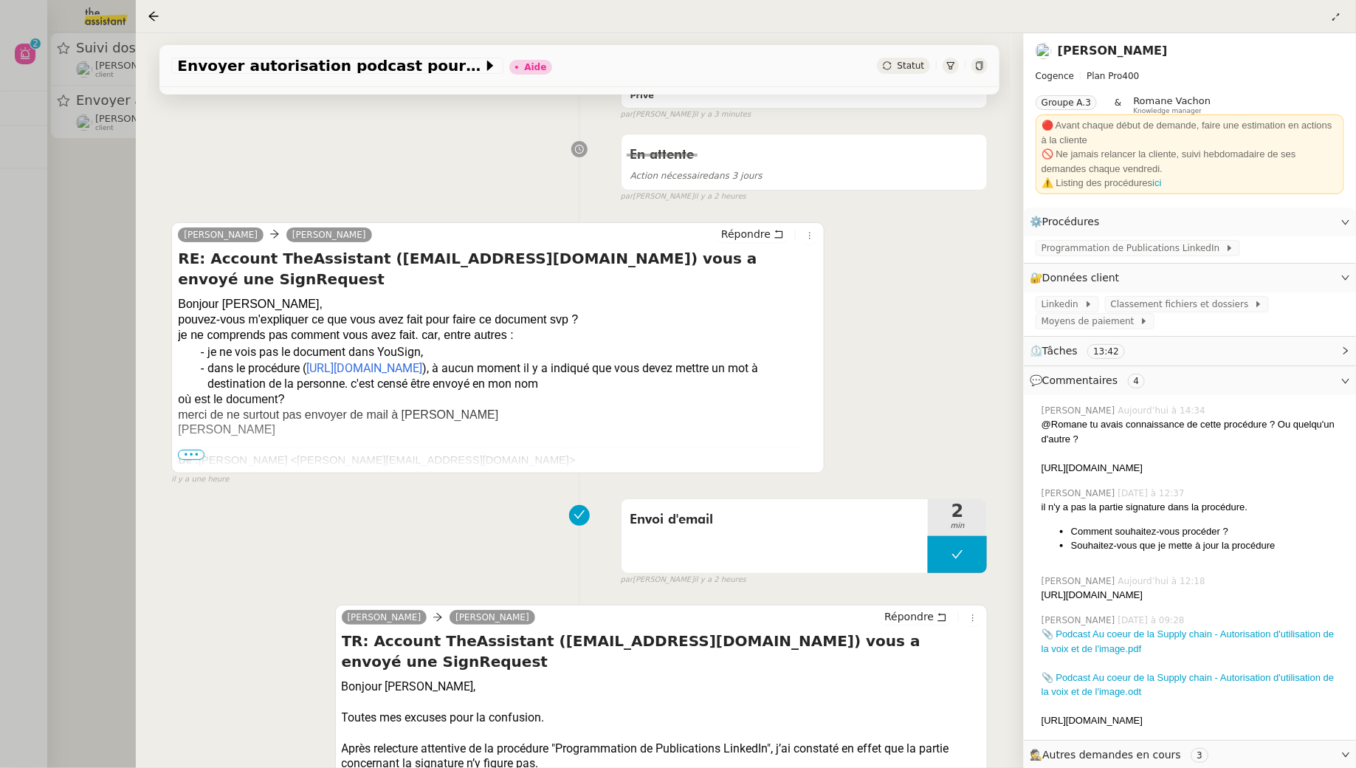
click at [186, 460] on span "•••" at bounding box center [191, 455] width 27 height 10
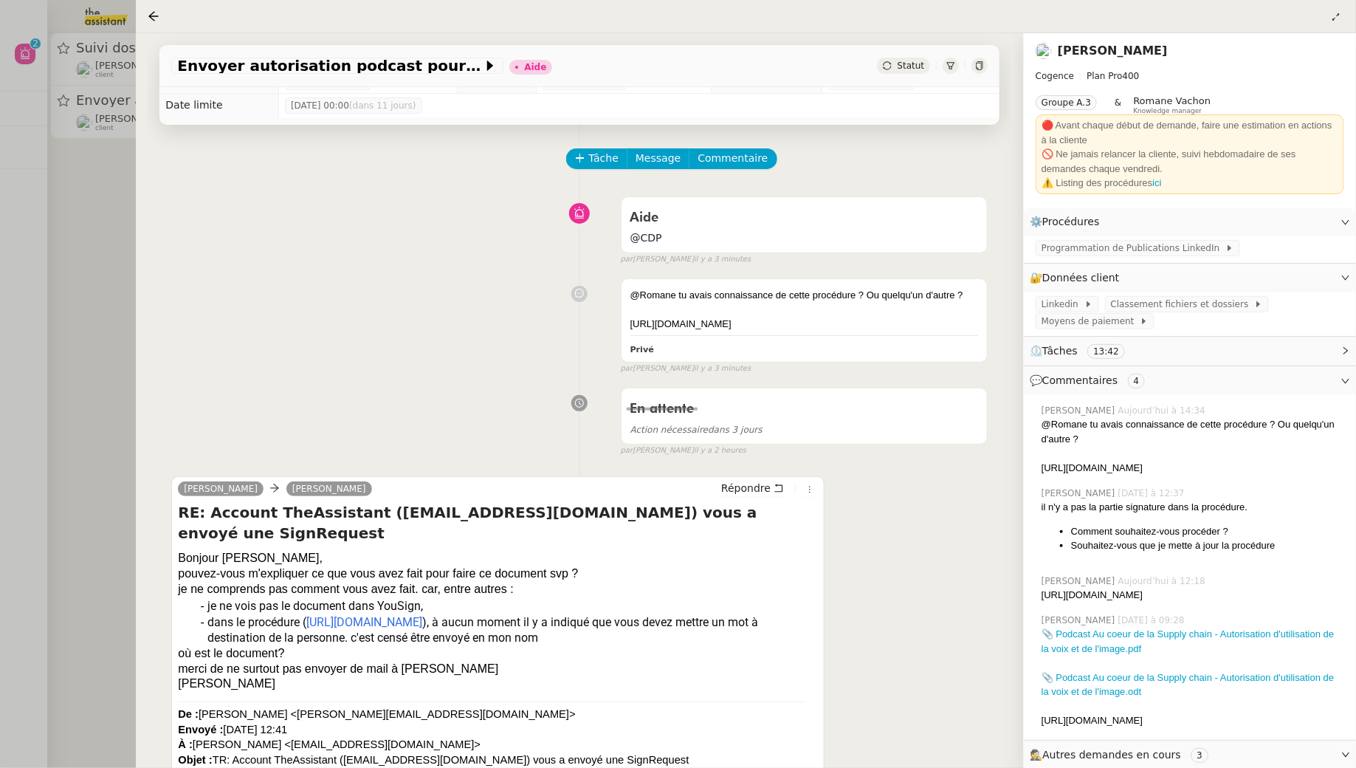
scroll to position [0, 0]
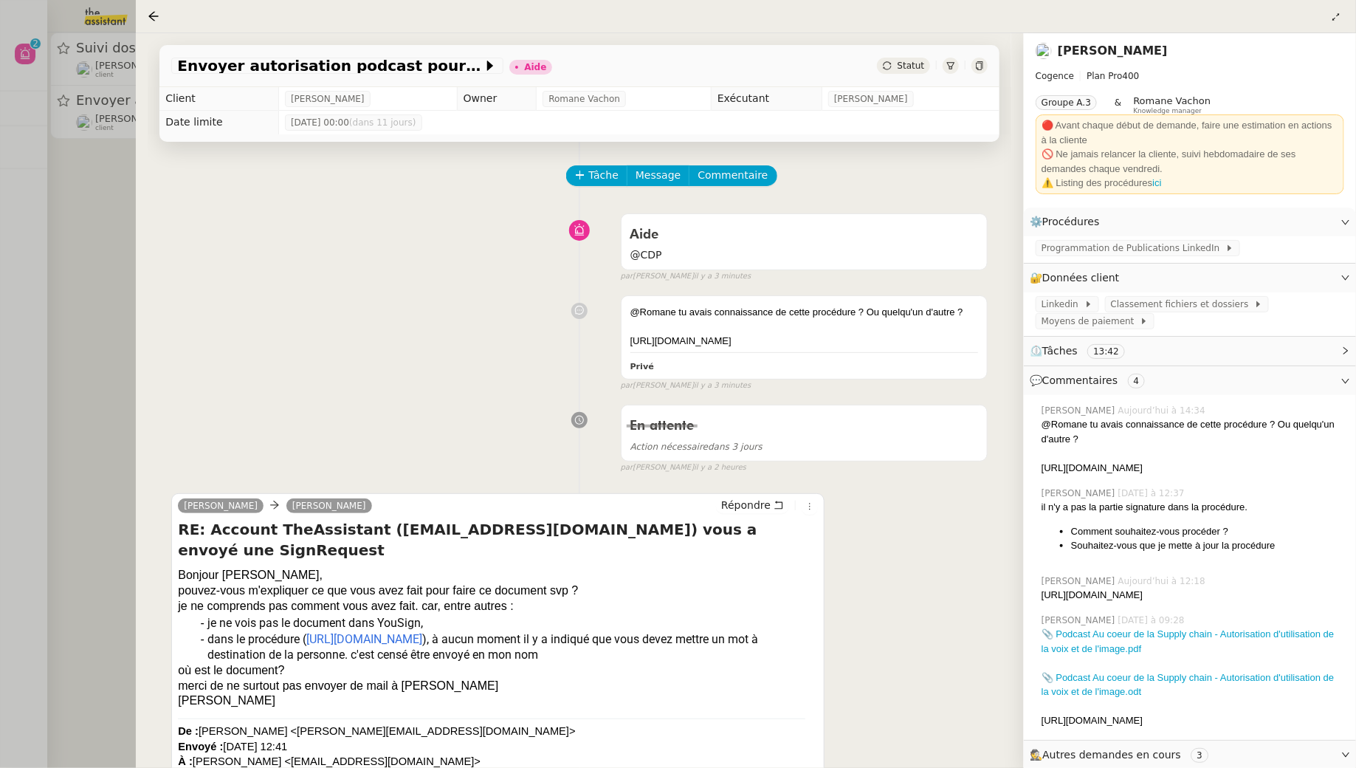
click at [96, 351] on div at bounding box center [678, 384] width 1356 height 768
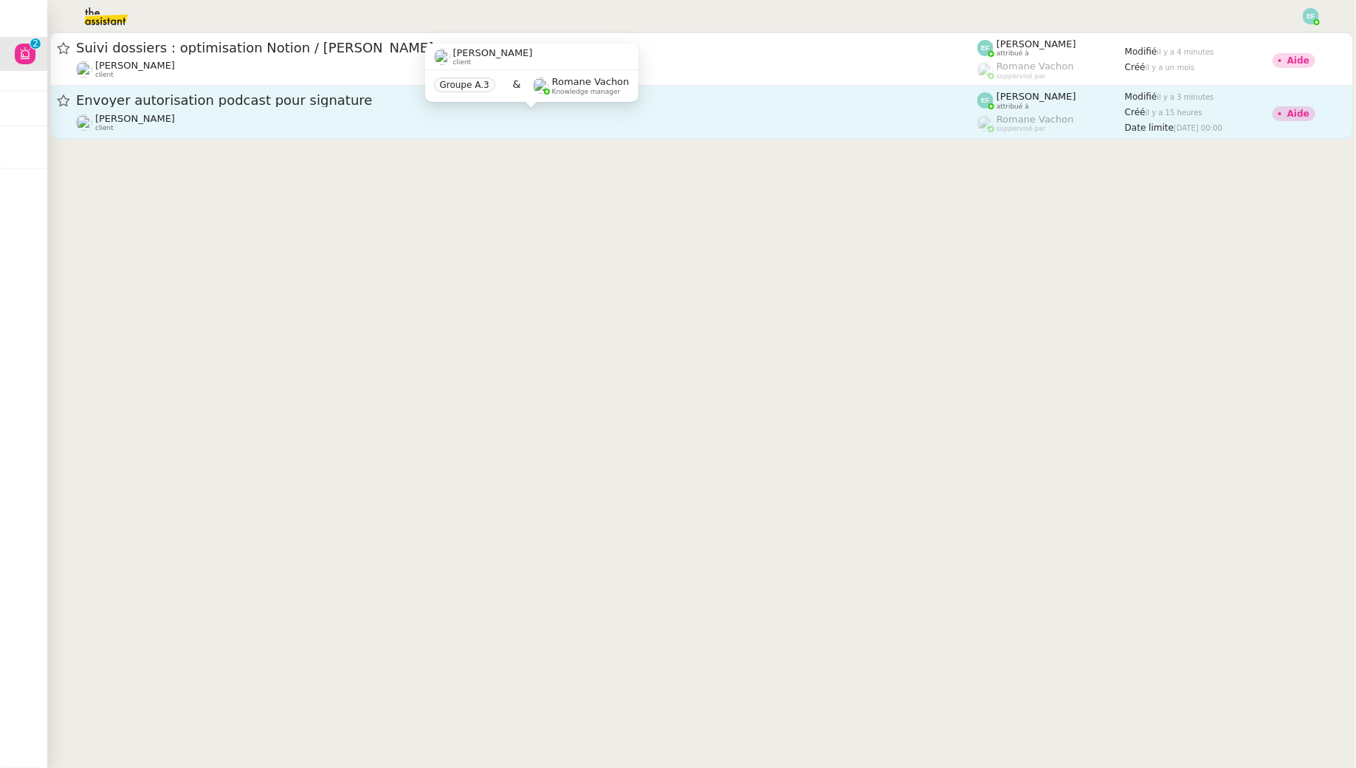
click at [217, 127] on div "Juliette Rihal client" at bounding box center [527, 122] width 902 height 19
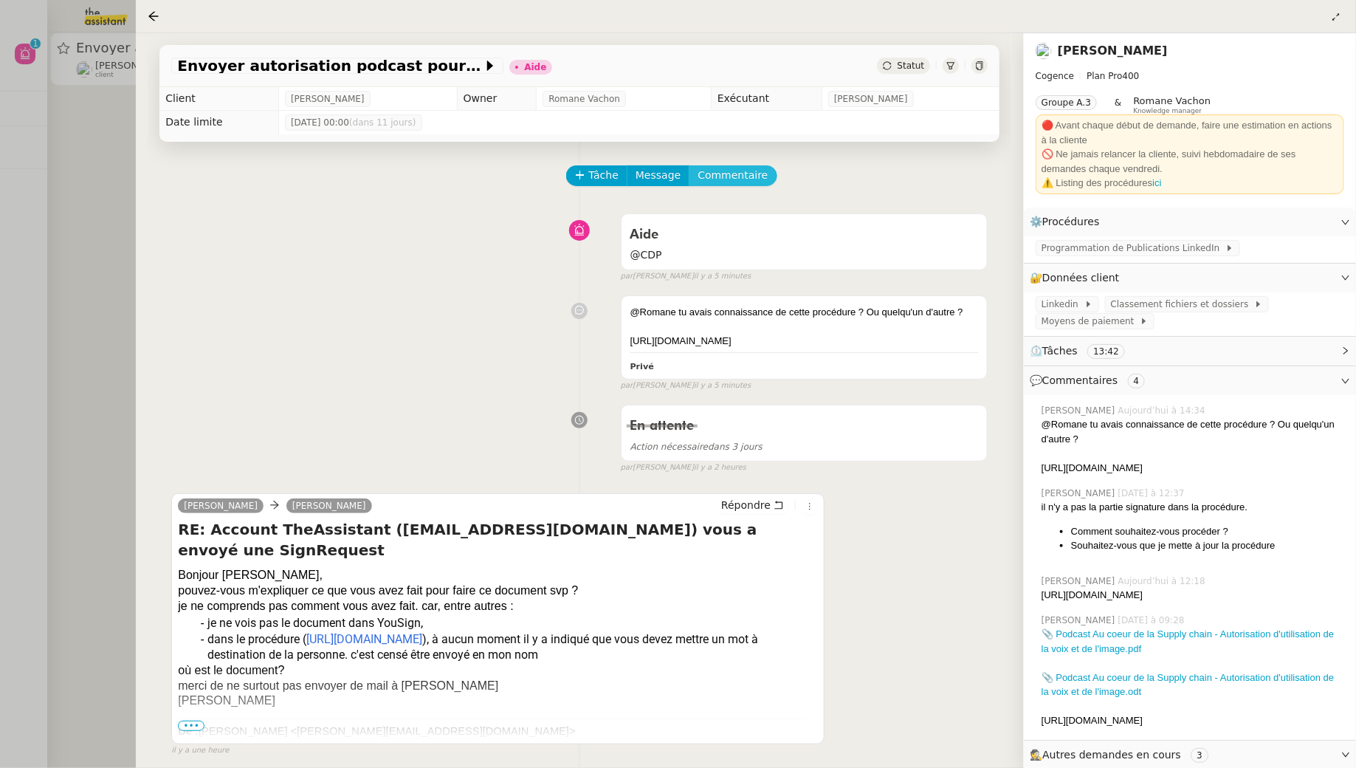
click at [724, 177] on span "Commentaire" at bounding box center [733, 175] width 70 height 17
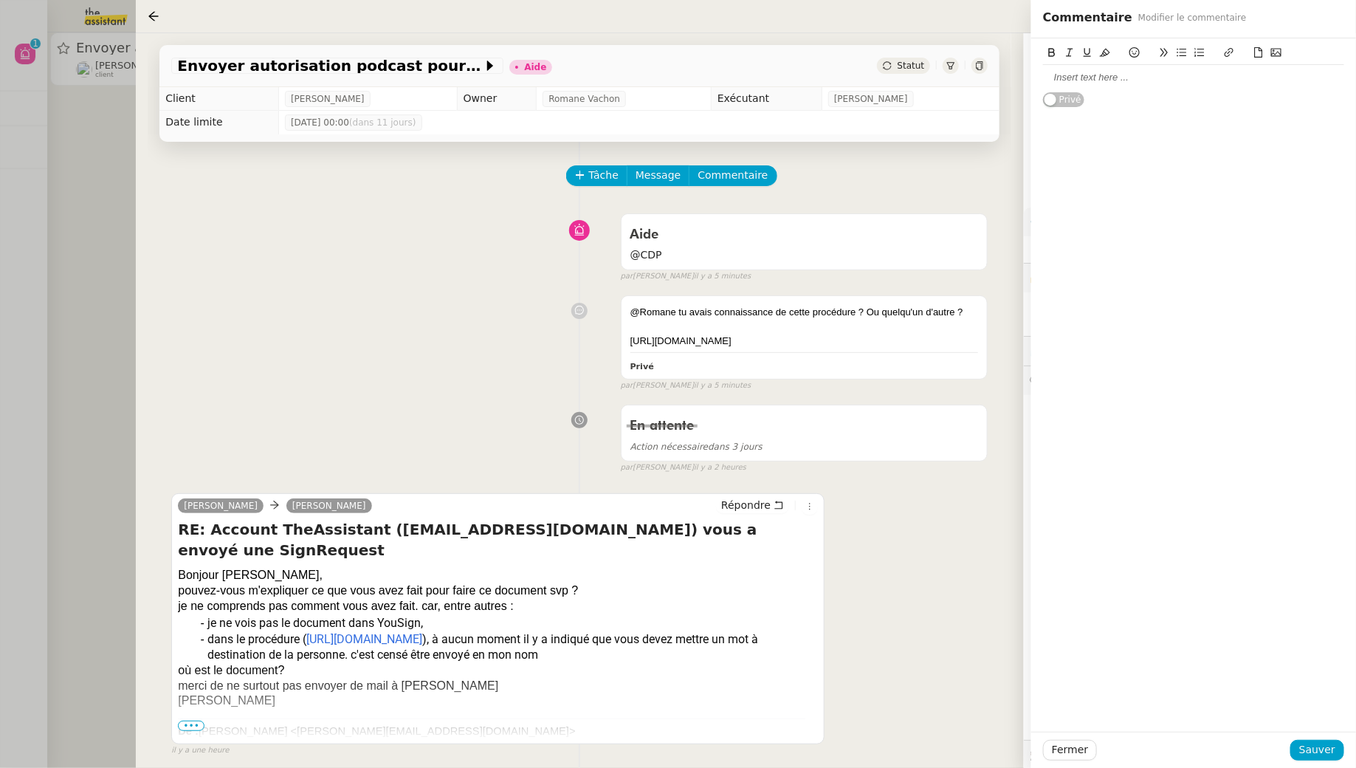
click at [887, 69] on div at bounding box center [1193, 77] width 301 height 25
click at [887, 698] on span "Sauver" at bounding box center [1318, 749] width 36 height 17
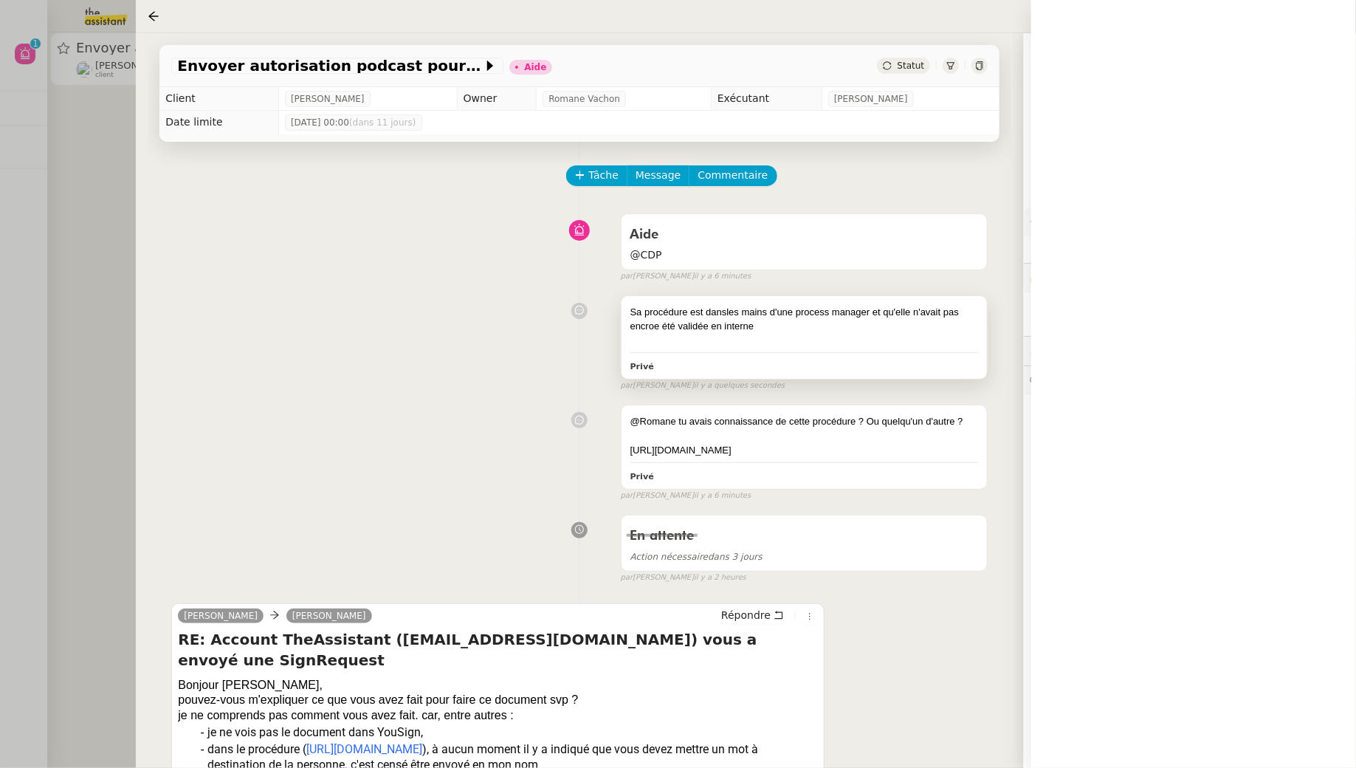
click at [887, 318] on div "Sa procédure est dansles mains d'une process manager et qu'elle n'avait pas enc…" at bounding box center [805, 319] width 349 height 29
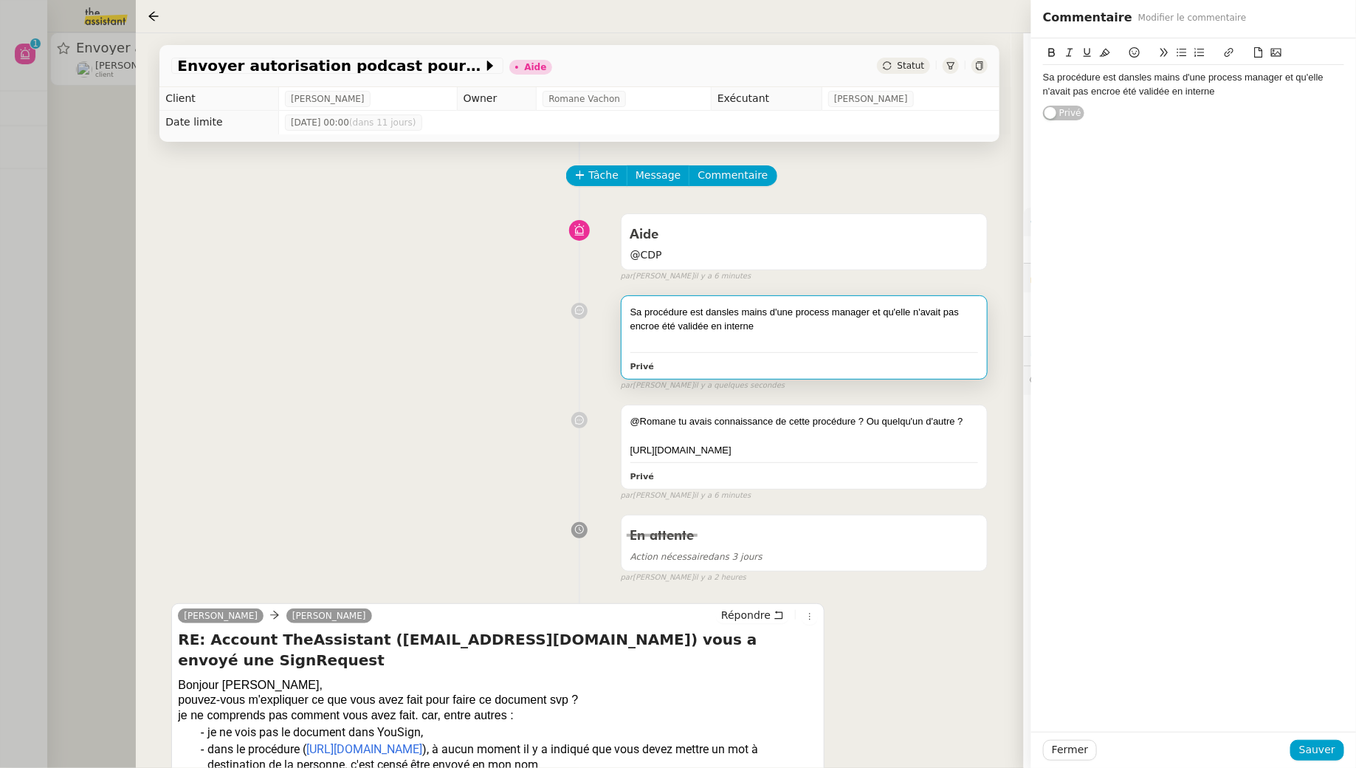
click at [887, 90] on div "Sa procédure est dansles mains d'une process manager et qu'elle n'avait pas enc…" at bounding box center [1193, 84] width 301 height 27
click at [887, 698] on button "Sauver" at bounding box center [1318, 750] width 54 height 21
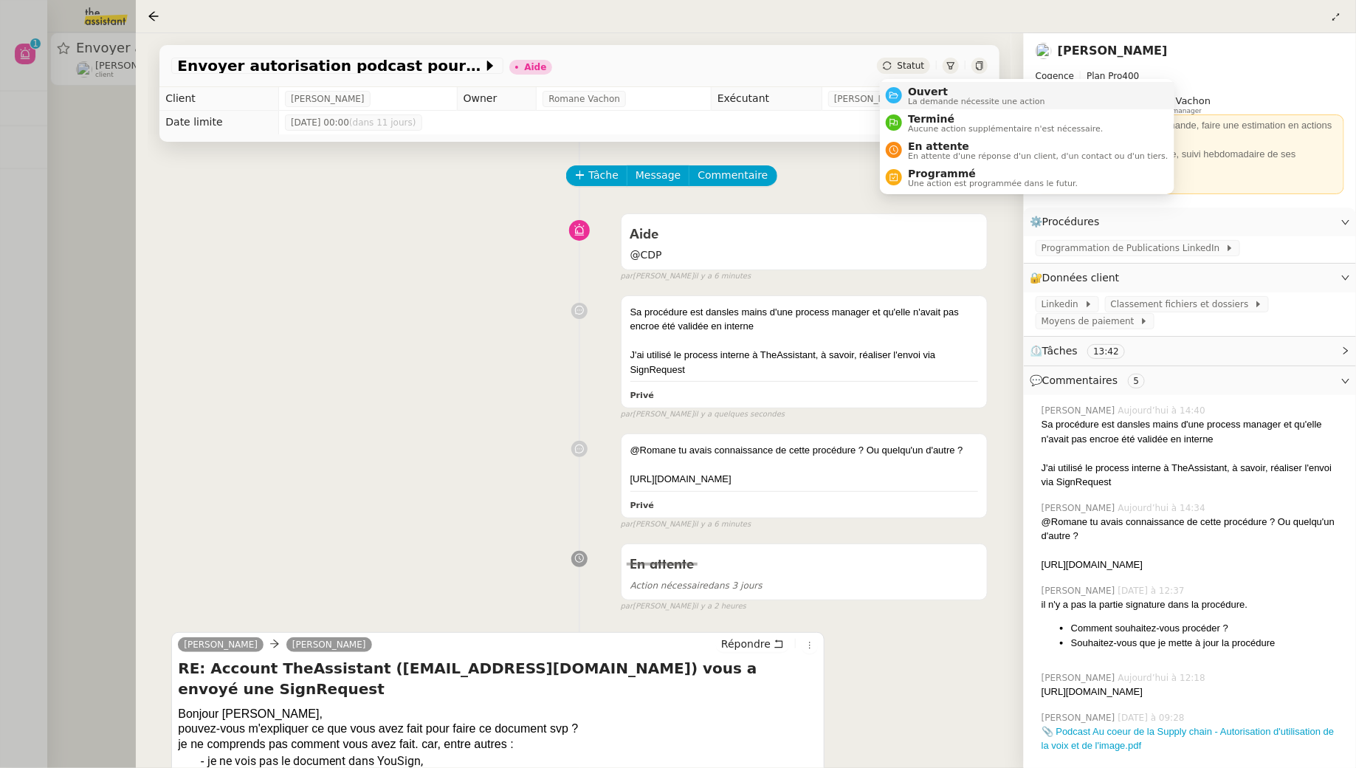
click at [887, 99] on span "La demande nécessite une action" at bounding box center [976, 101] width 137 height 8
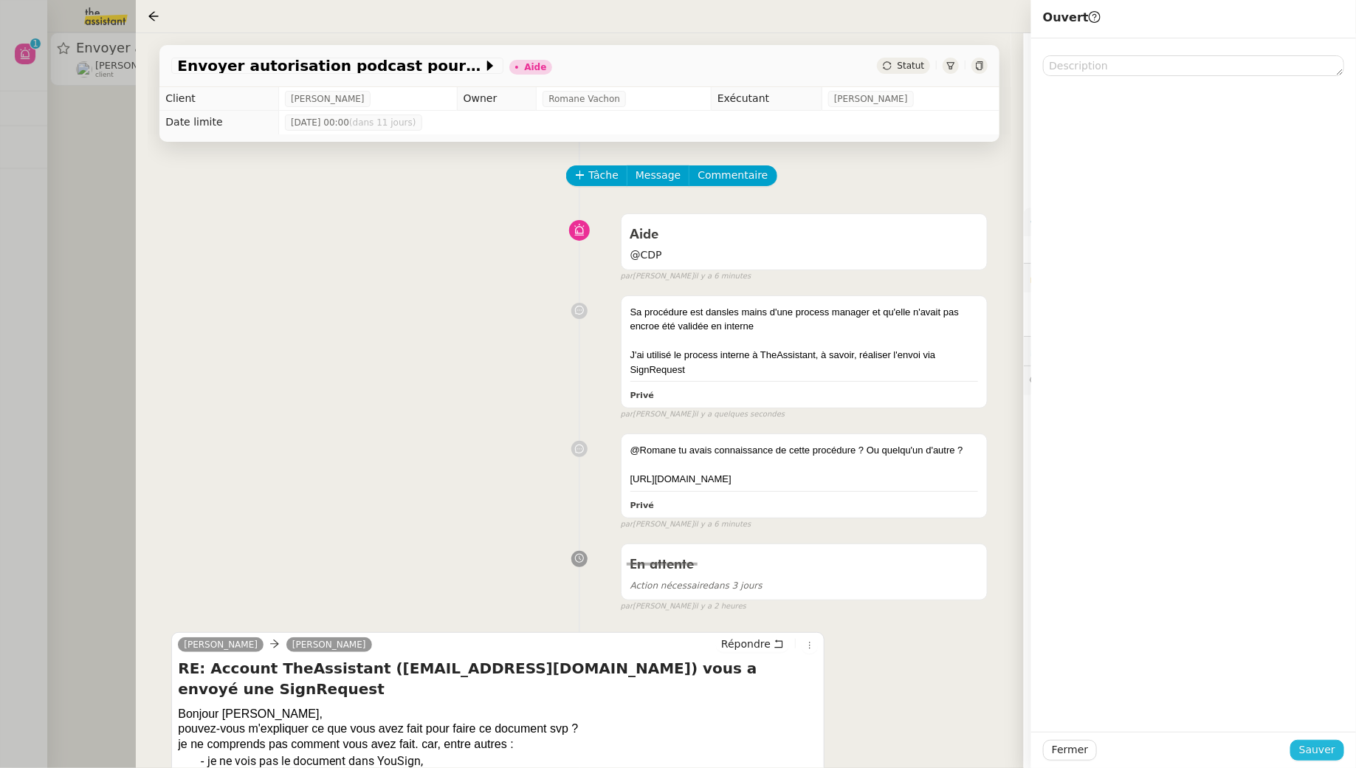
click at [887, 698] on button "Sauver" at bounding box center [1318, 750] width 54 height 21
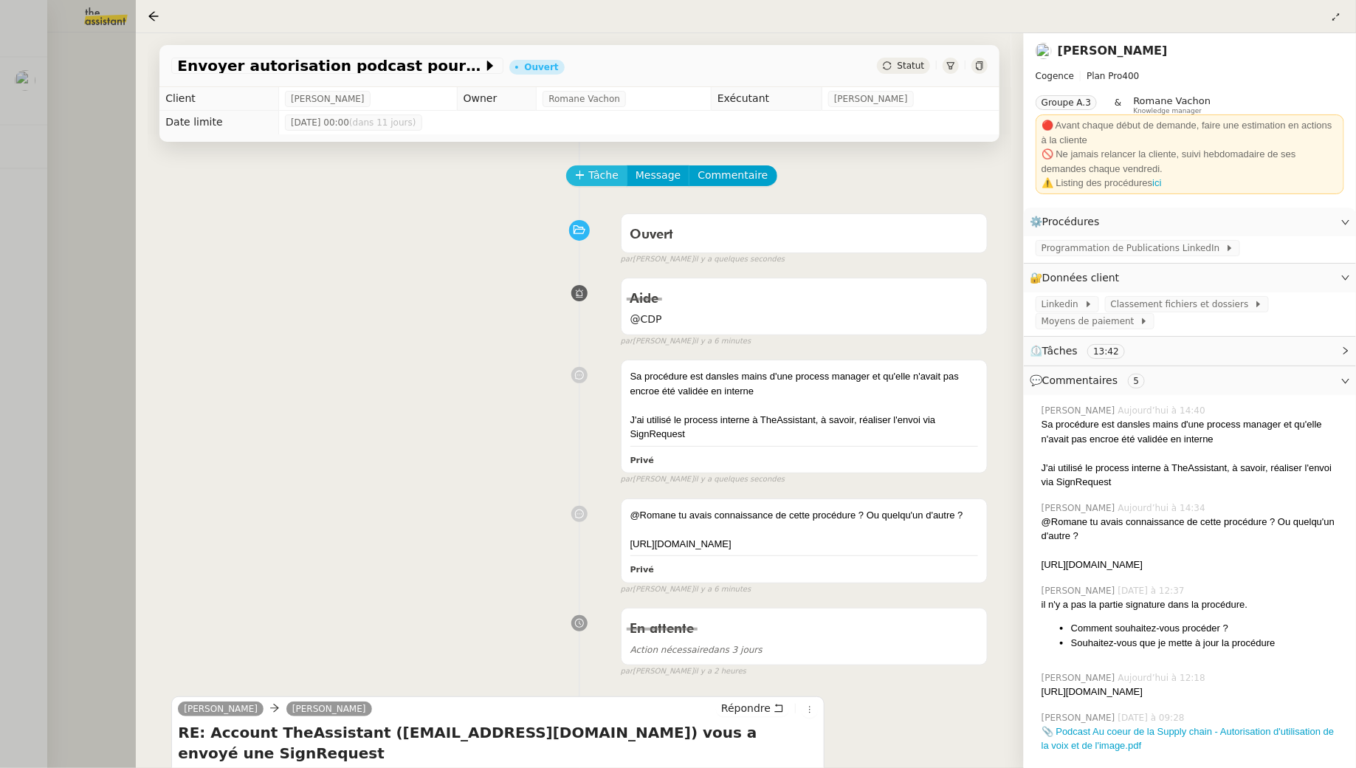
click at [603, 184] on div "Tâche Message Commentaire" at bounding box center [778, 182] width 420 height 35
click at [602, 182] on span "Tâche" at bounding box center [603, 175] width 30 height 17
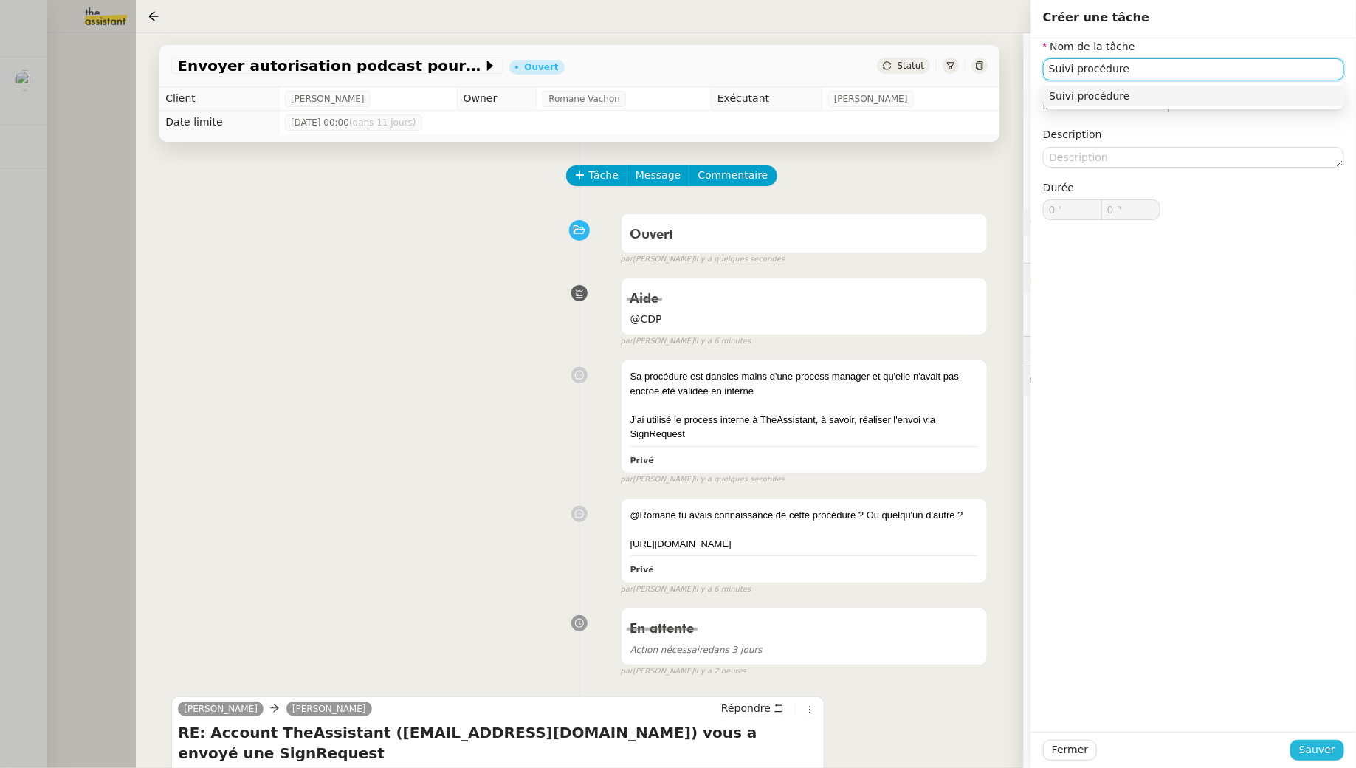
type input "Suivi procédure"
click at [887, 698] on span "Sauver" at bounding box center [1318, 749] width 36 height 17
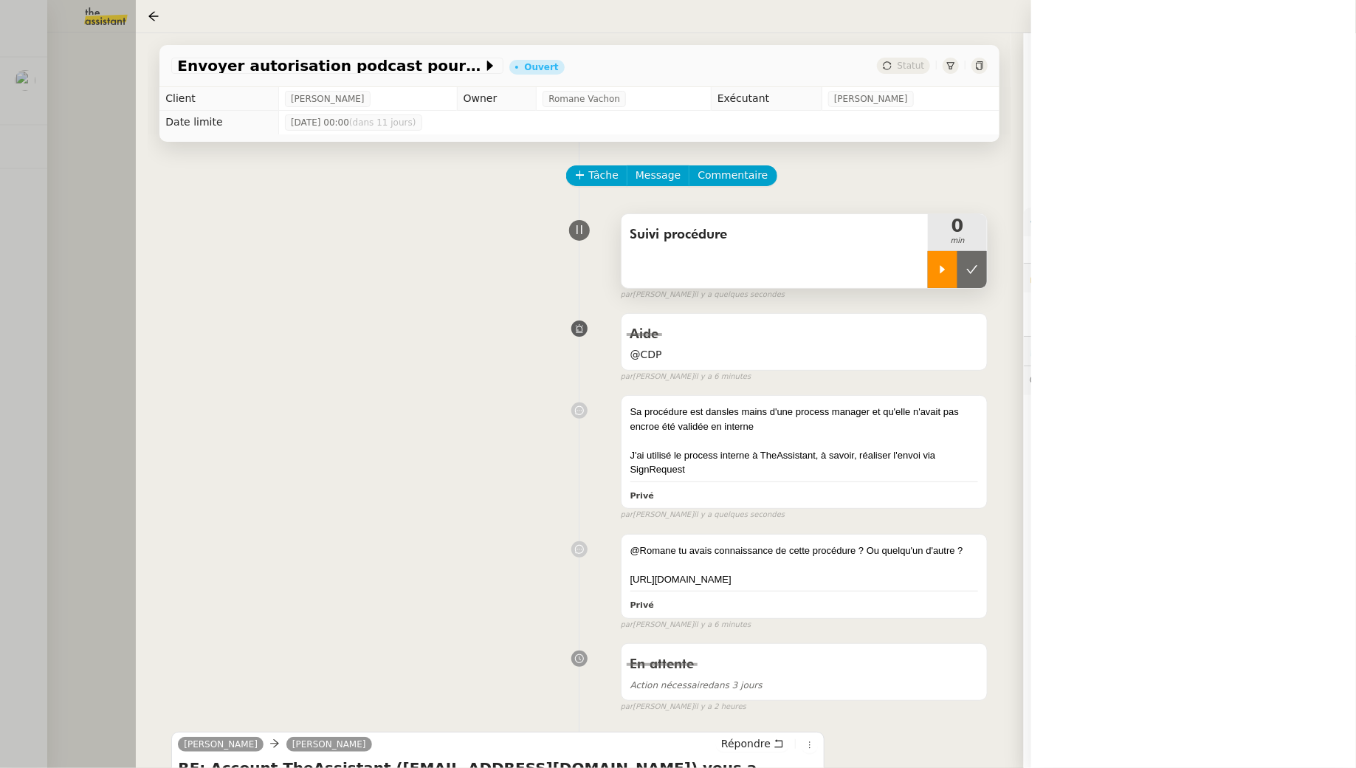
click at [887, 275] on div at bounding box center [943, 269] width 30 height 37
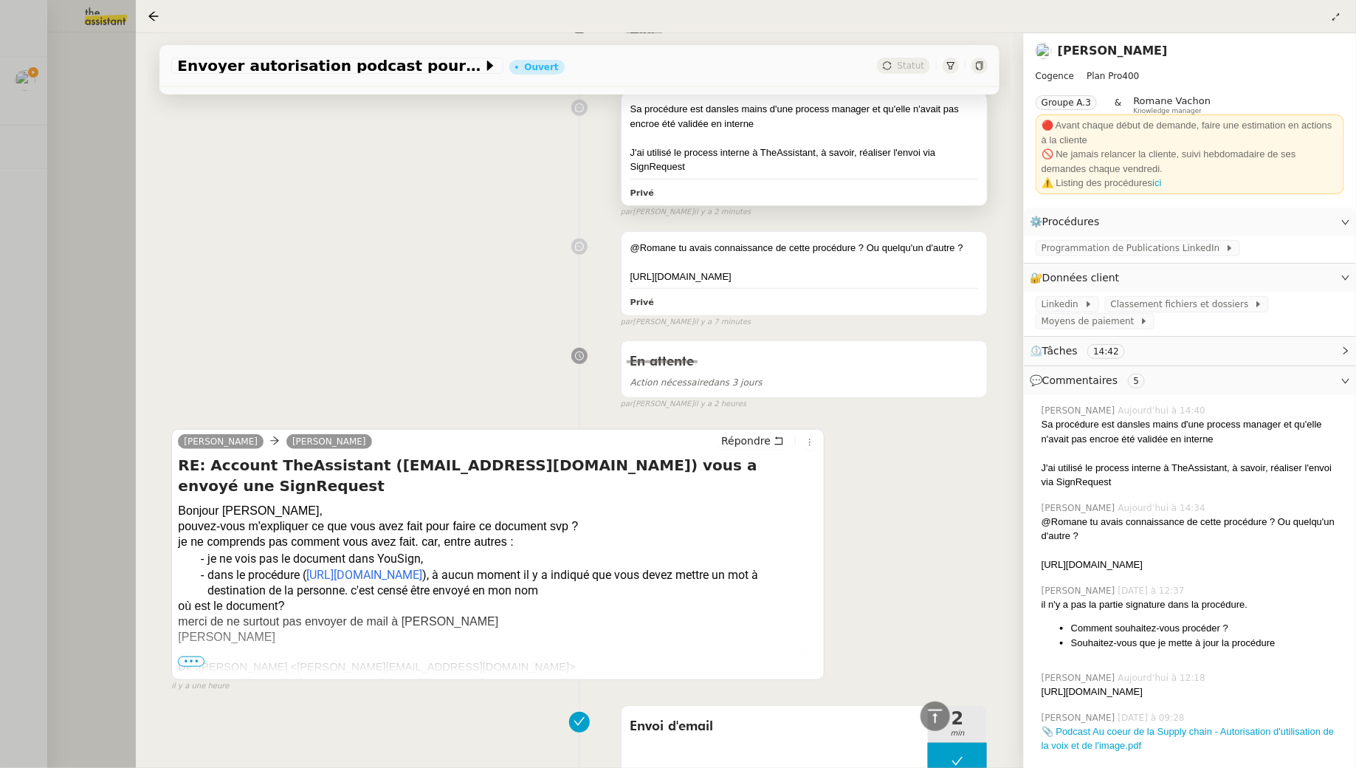
scroll to position [305, 0]
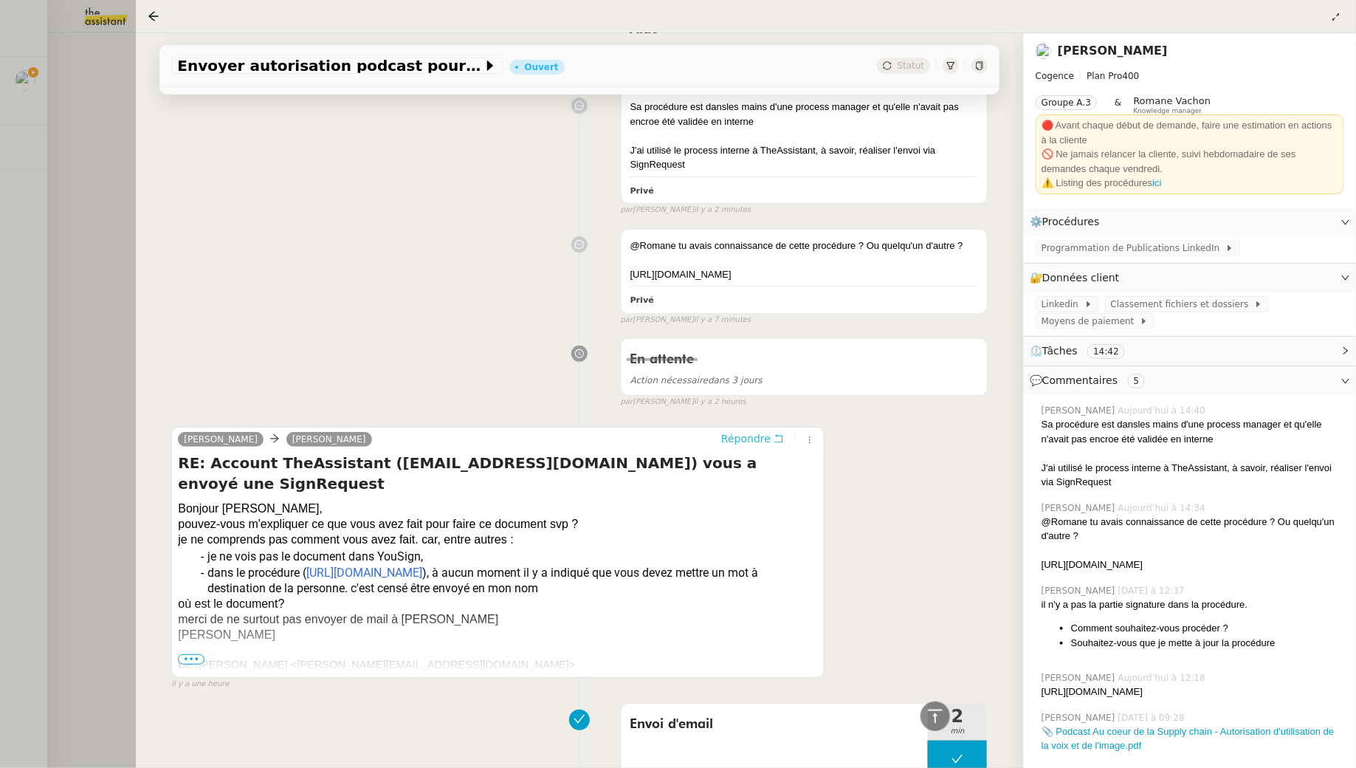
click at [777, 443] on icon at bounding box center [779, 439] width 8 height 8
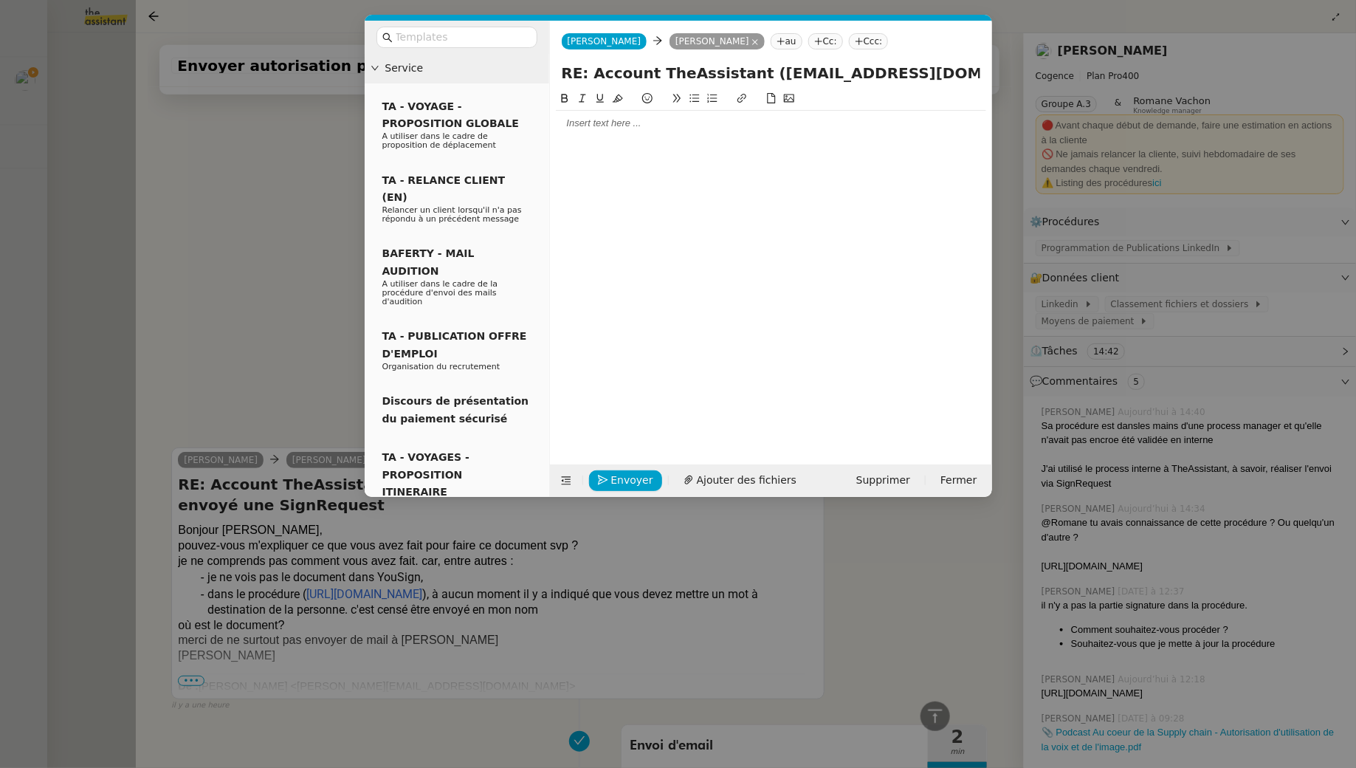
click at [281, 169] on nz-modal-container "Service TA - VOYAGE - PROPOSITION GLOBALE A utiliser dans le cadre de propositi…" at bounding box center [678, 384] width 1356 height 768
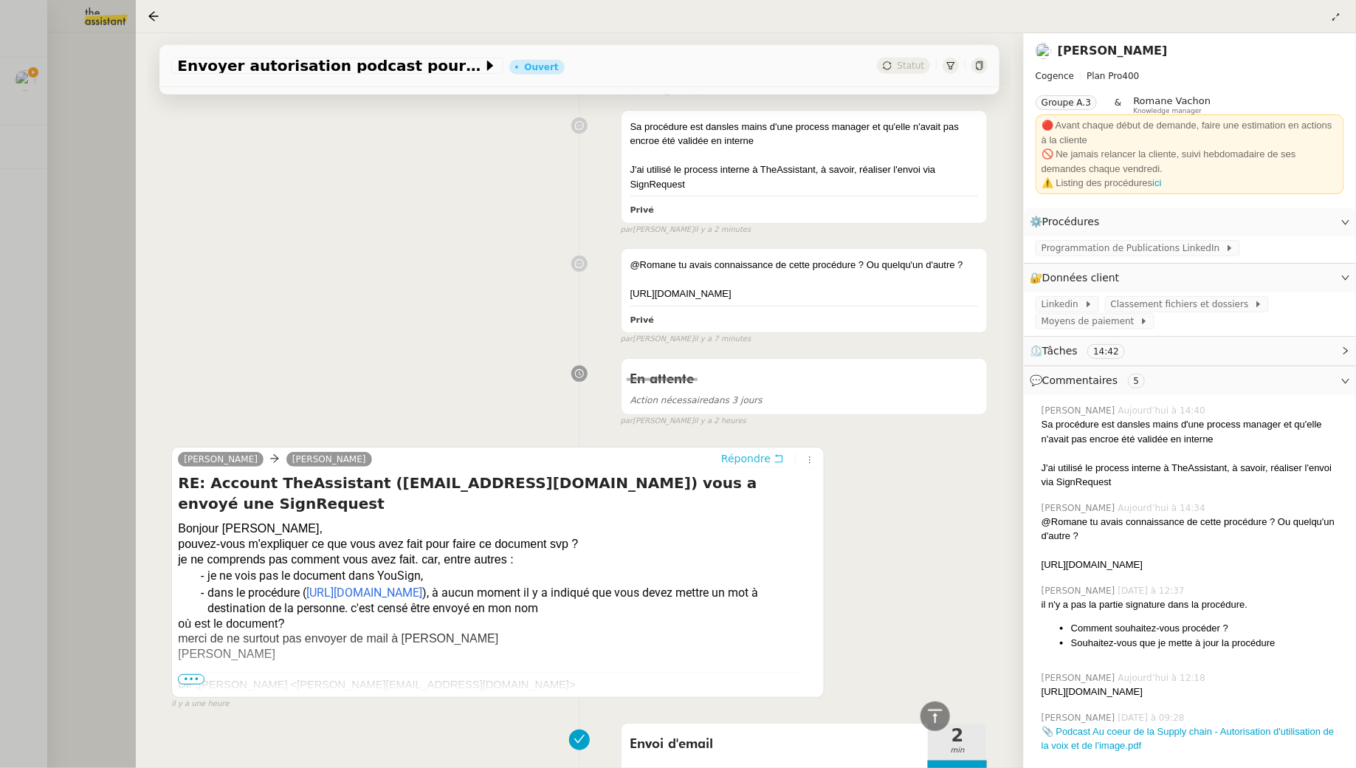
scroll to position [416, 0]
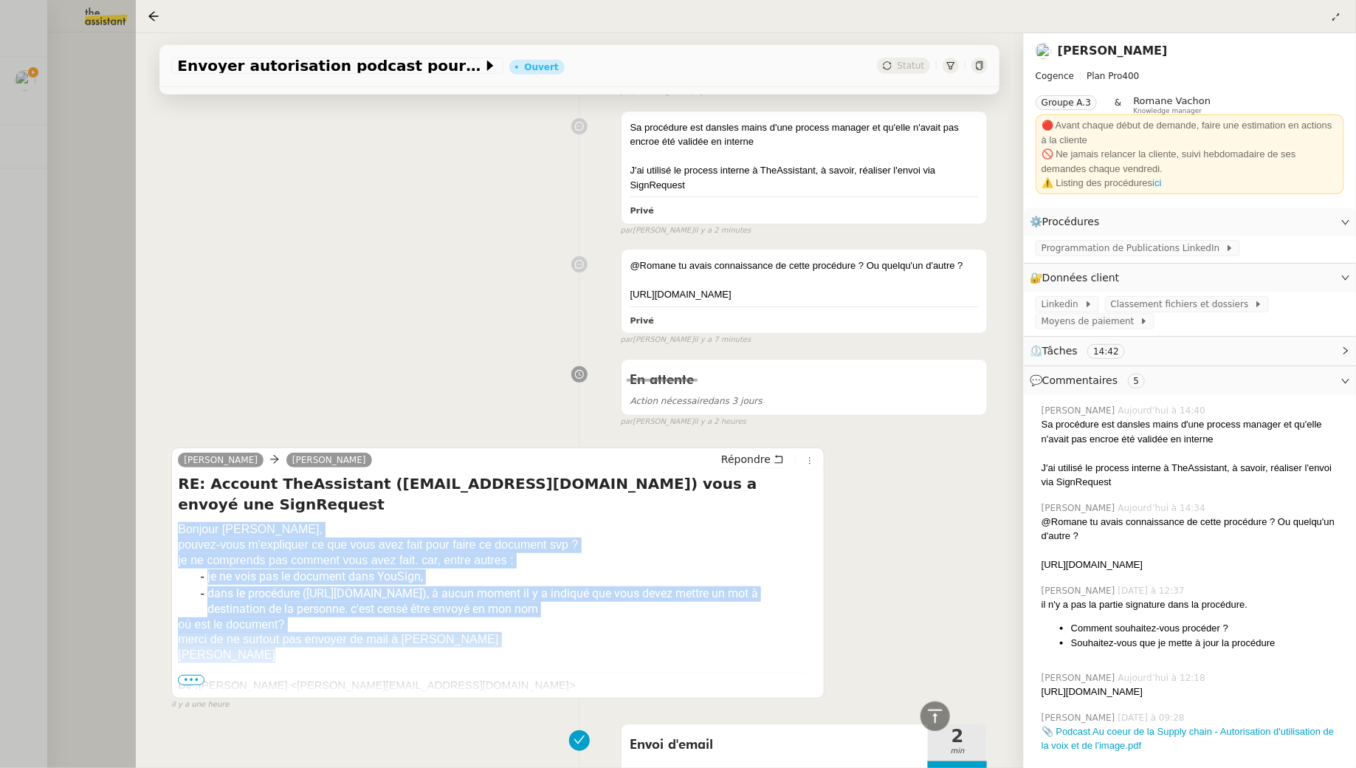
drag, startPoint x: 176, startPoint y: 500, endPoint x: 269, endPoint y: 662, distance: 186.2
click at [269, 662] on div "Juliette Rihal Louise Répondre RE: Account TheAssistant (account@team.theassist…" at bounding box center [497, 572] width 653 height 251
copy div "Bonjour Louise, pouvez-vous m'expliquer ce que vous avez fait pour faire ce doc…"
click at [777, 454] on icon at bounding box center [779, 459] width 10 height 10
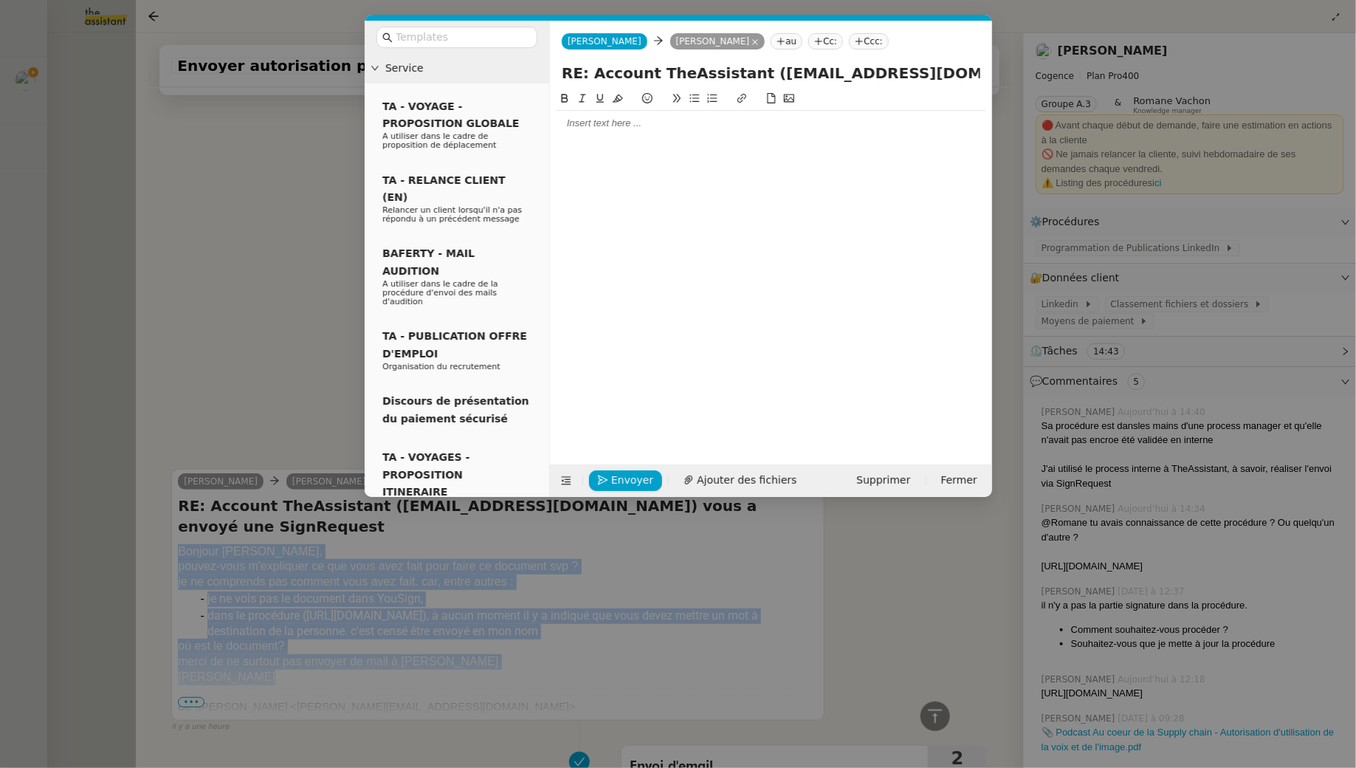
scroll to position [531, 0]
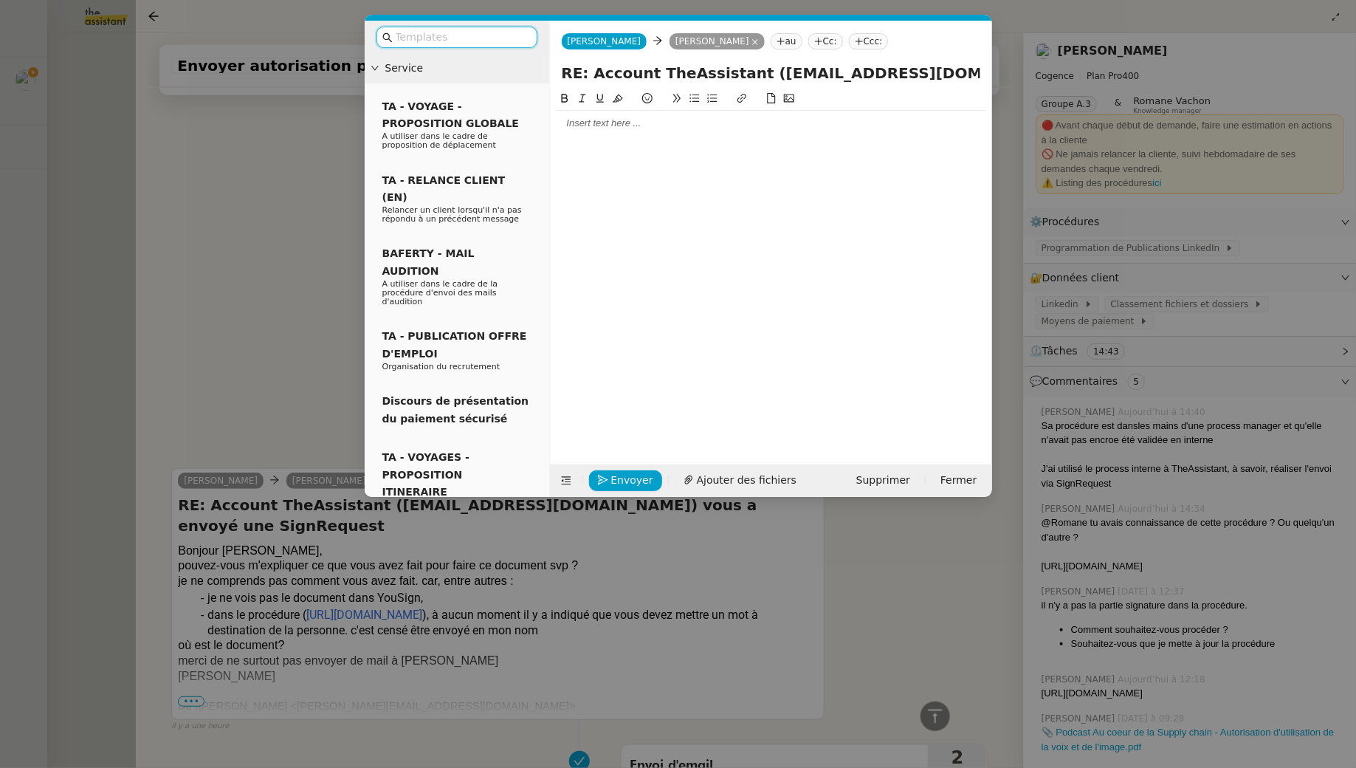
click at [597, 117] on div at bounding box center [771, 123] width 430 height 13
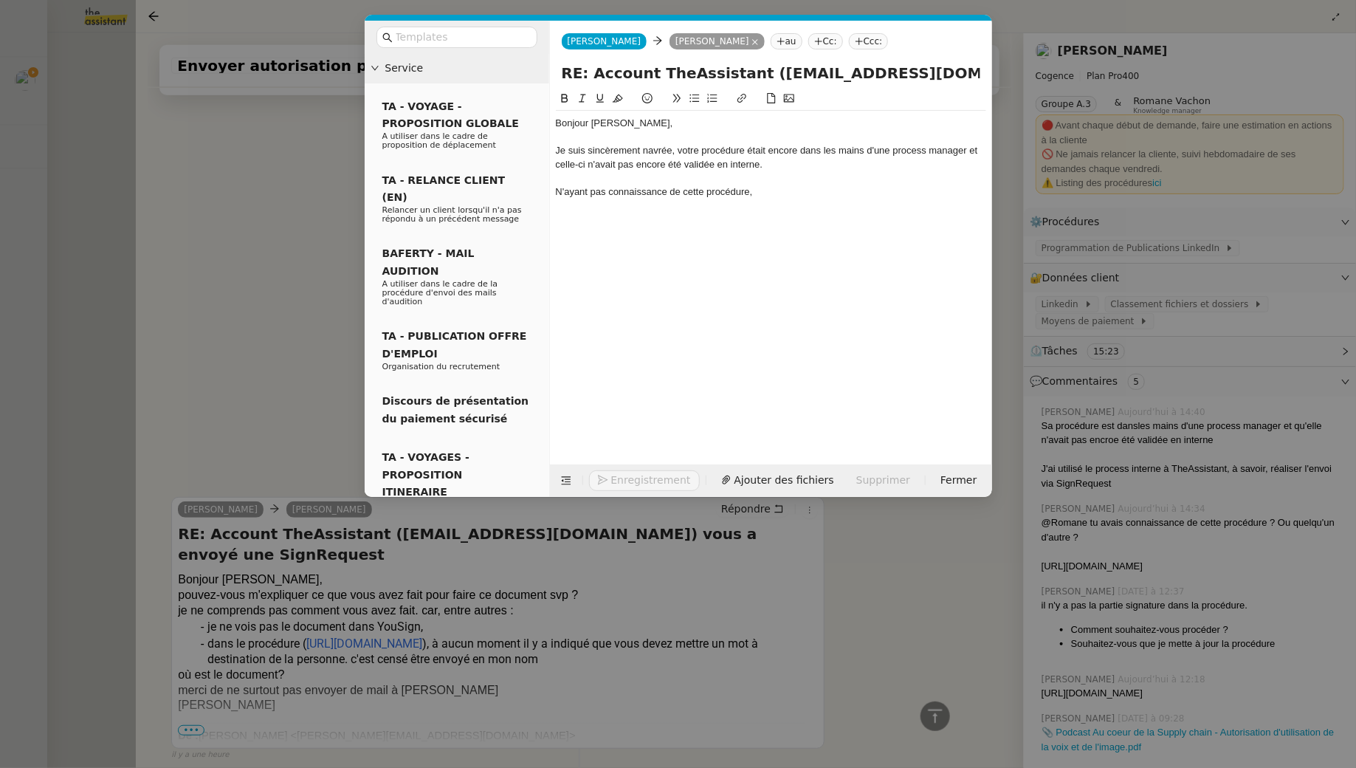
scroll to position [603, 0]
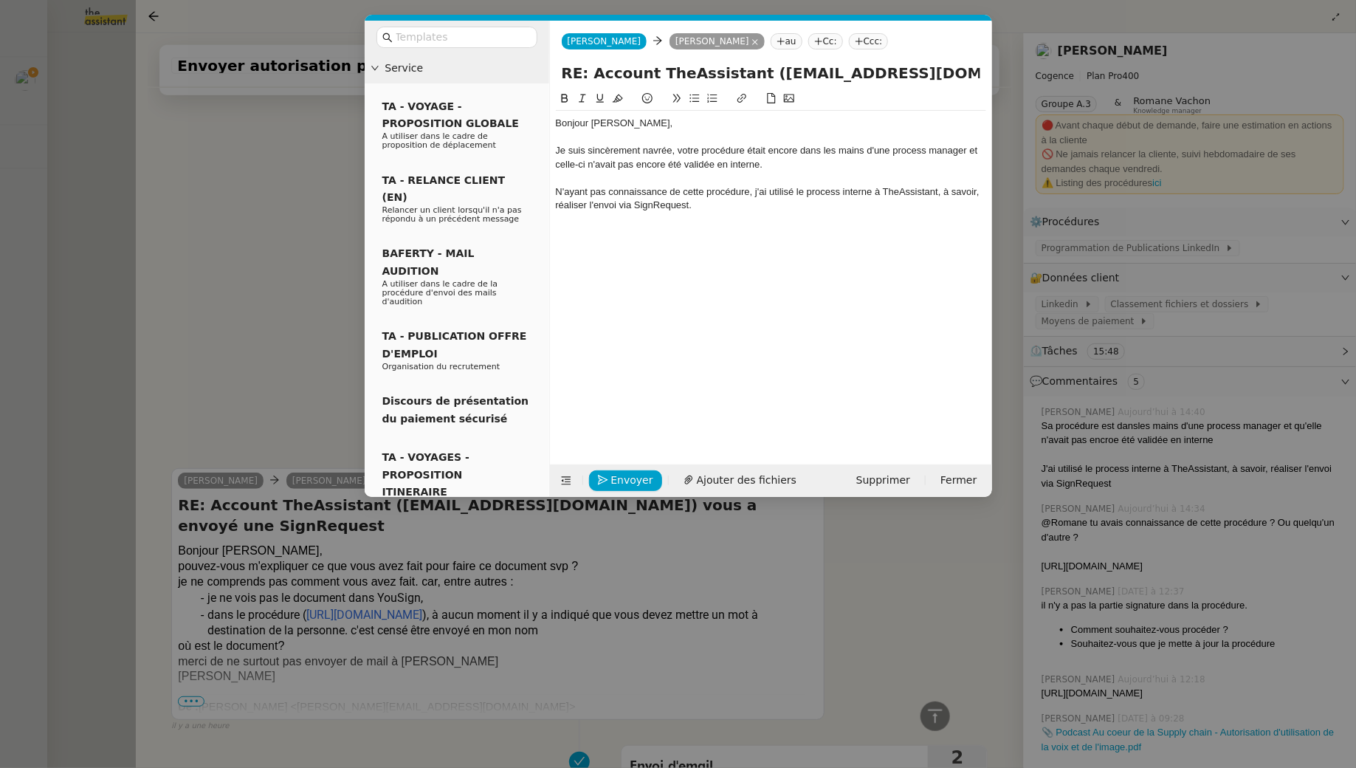
drag, startPoint x: 677, startPoint y: 148, endPoint x: 717, endPoint y: 159, distance: 41.4
click at [677, 148] on div "Je suis sincèrement navrée, votre procédure était encore dans les mains d'une p…" at bounding box center [771, 157] width 430 height 27
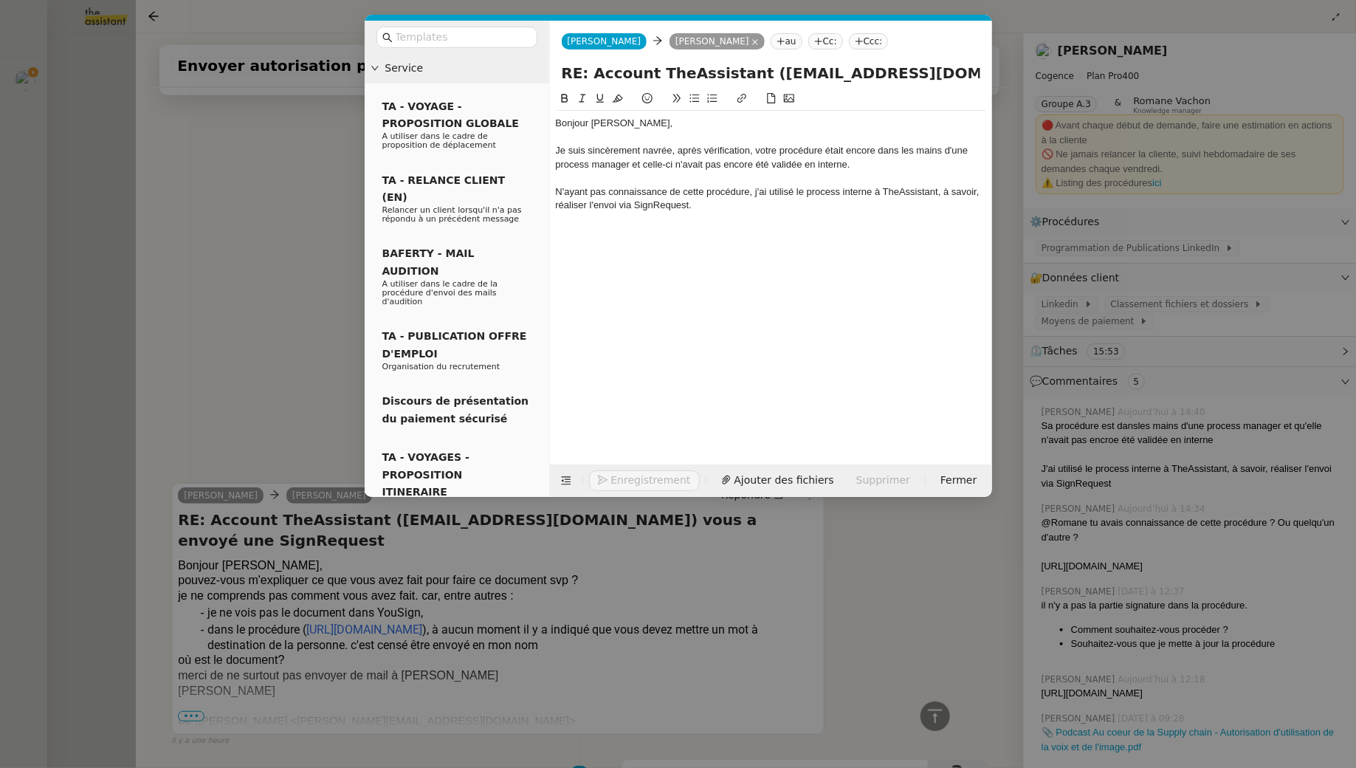
scroll to position [617, 0]
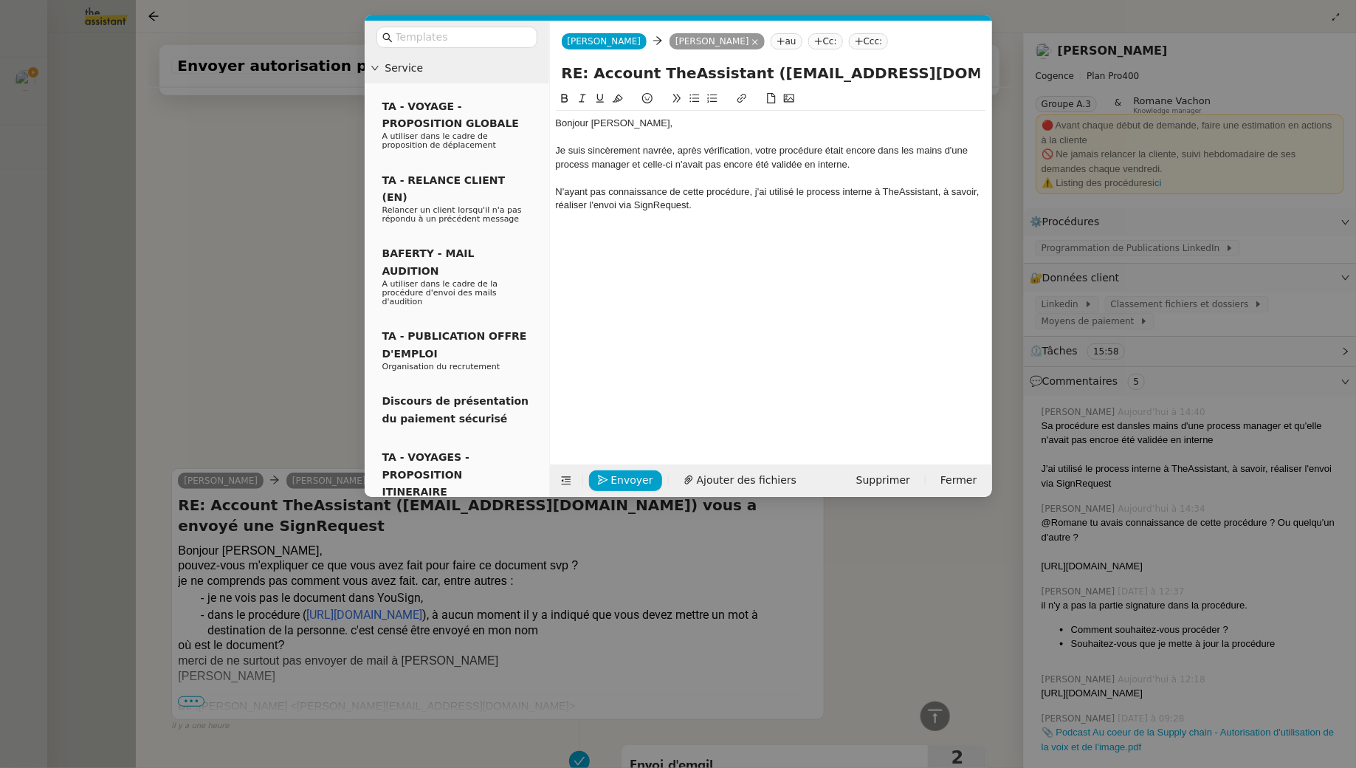
click at [869, 159] on div "Je suis sincèrement navrée, après vérification, votre procédure était encore da…" at bounding box center [771, 157] width 430 height 27
click at [715, 202] on div "N'ayant pas connaissance de cette procédure, j'ai utilisé le process interne à …" at bounding box center [771, 198] width 430 height 27
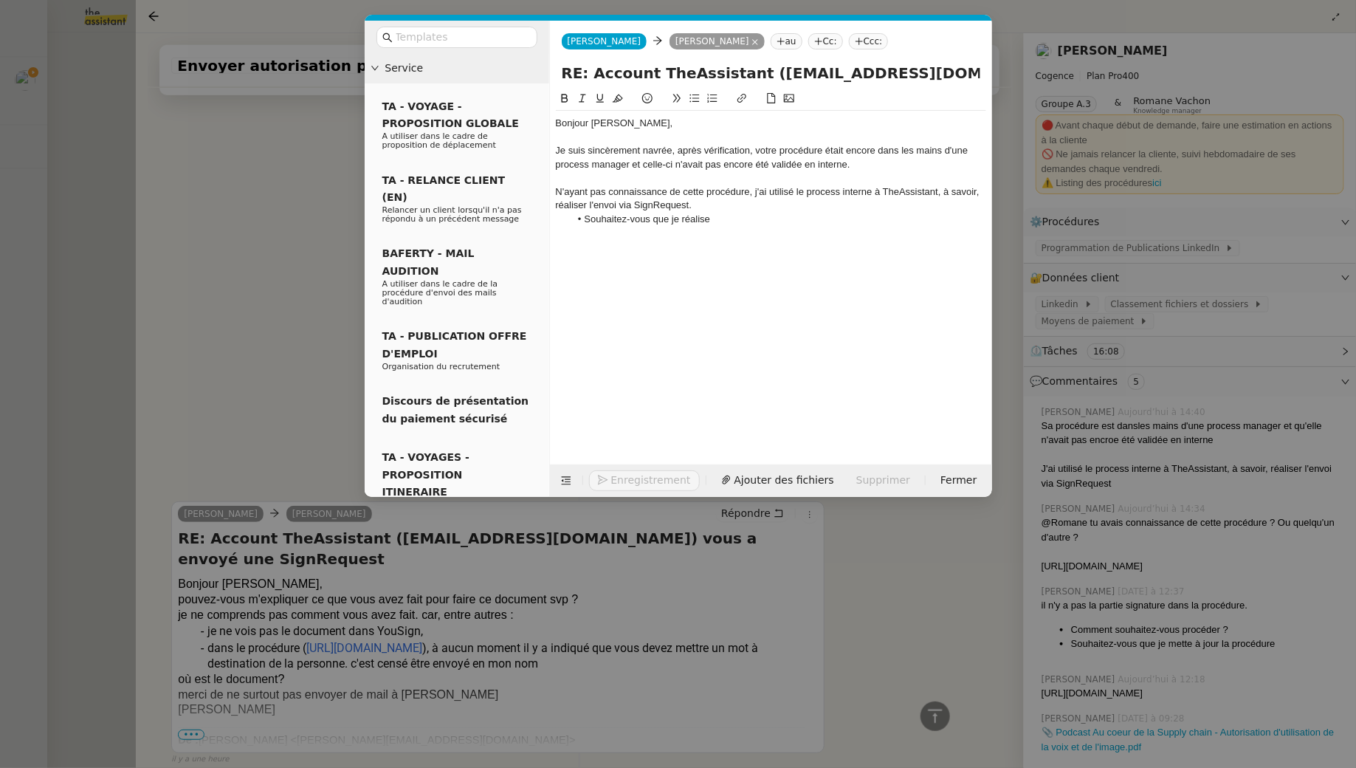
scroll to position [651, 0]
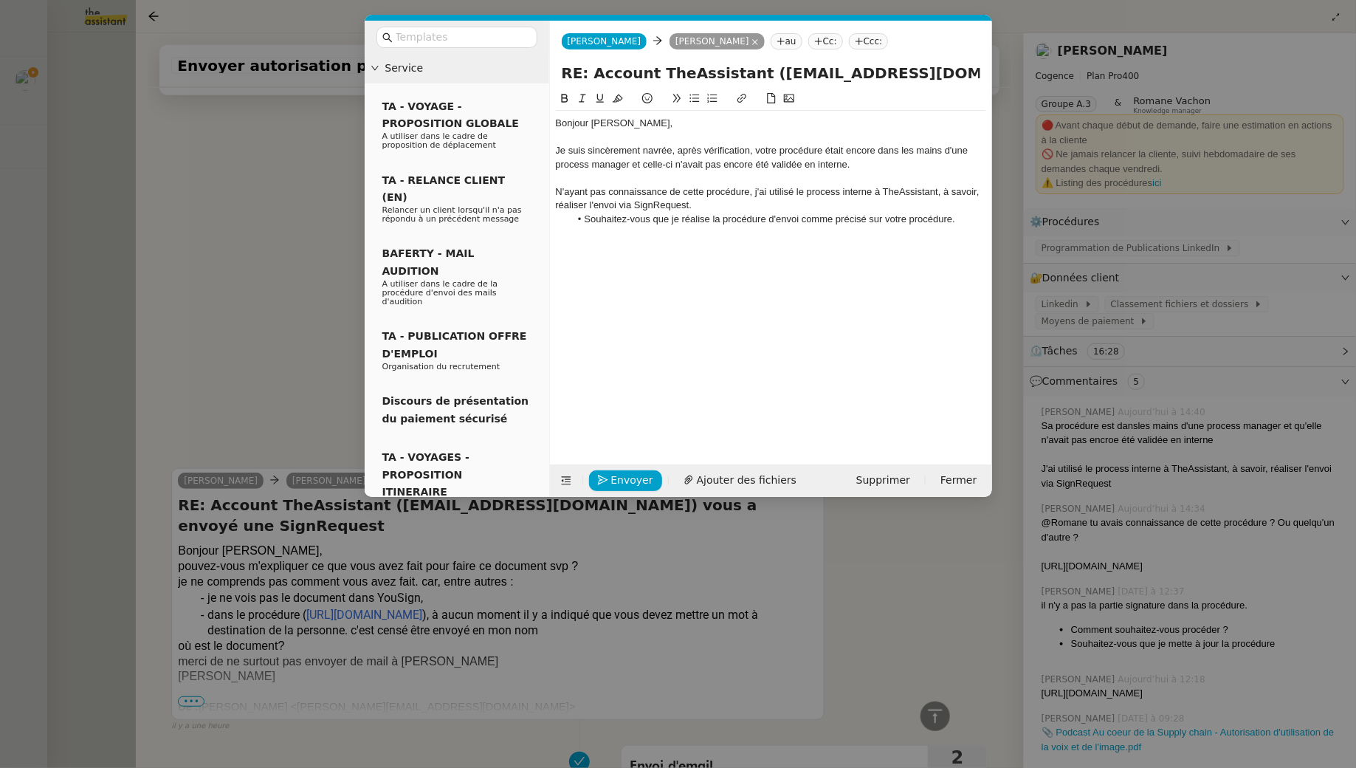
click at [873, 167] on div "Je suis sincèrement navrée, après vérification, votre procédure était encore da…" at bounding box center [771, 157] width 430 height 27
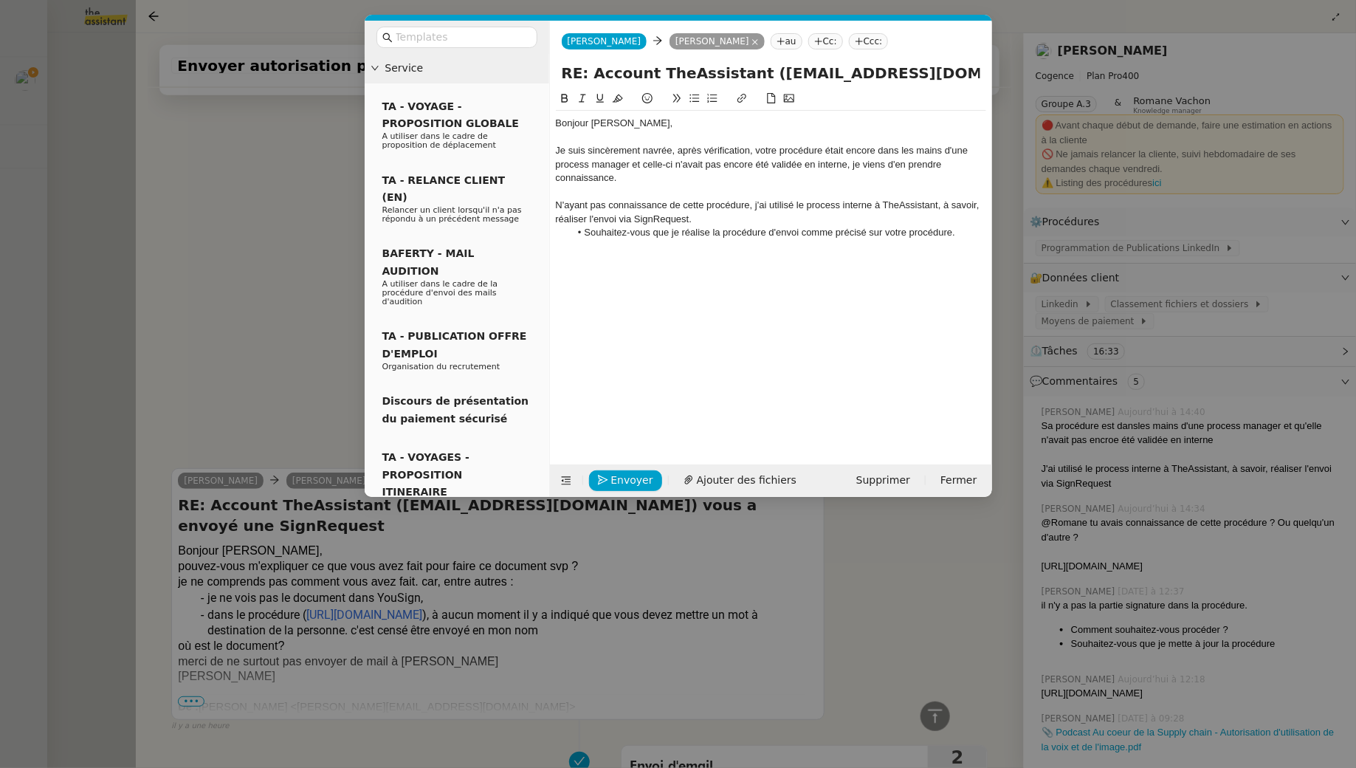
click at [887, 239] on div "Bonjour Juliette, Je suis sincèrement navrée, après vérification, votre procédu…" at bounding box center [771, 178] width 430 height 134
click at [621, 254] on div "Merci," at bounding box center [771, 259] width 430 height 13
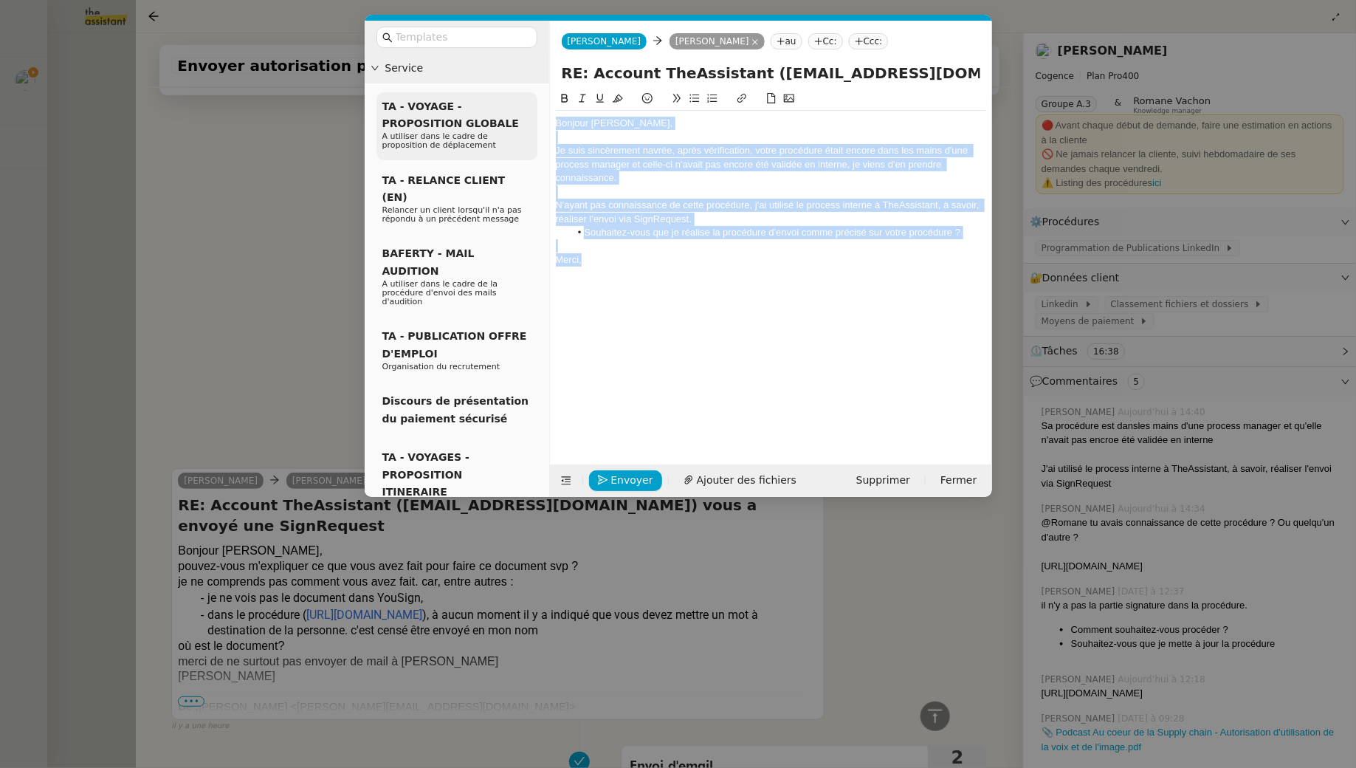
drag, startPoint x: 634, startPoint y: 258, endPoint x: 526, endPoint y: 112, distance: 181.2
click at [526, 112] on nz-layout "Service TA - VOYAGE - PROPOSITION GLOBALE A utiliser dans le cadre de propositi…" at bounding box center [679, 259] width 628 height 476
copy div "Bonjour Juliette, Je suis sincèrement navrée, après vérification, votre procédu…"
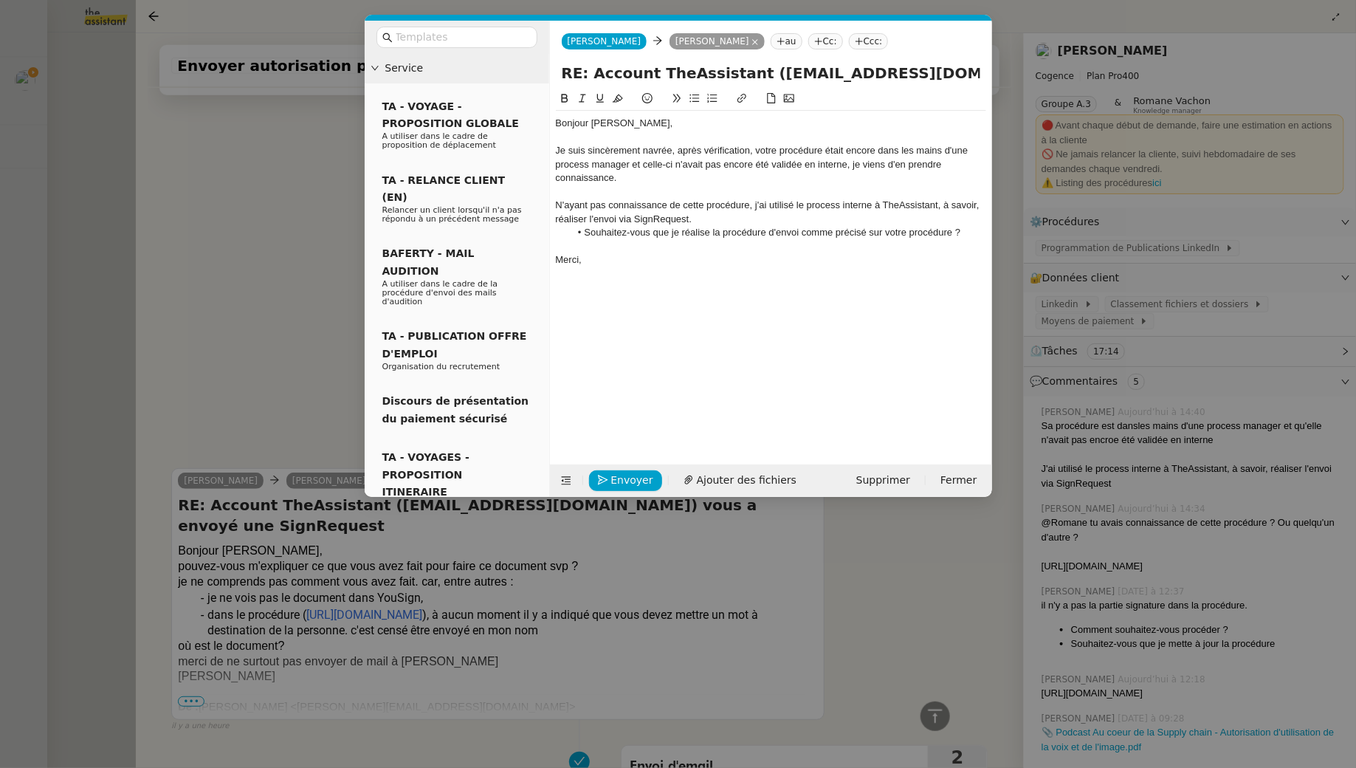
click at [724, 255] on div "Merci," at bounding box center [771, 259] width 430 height 13
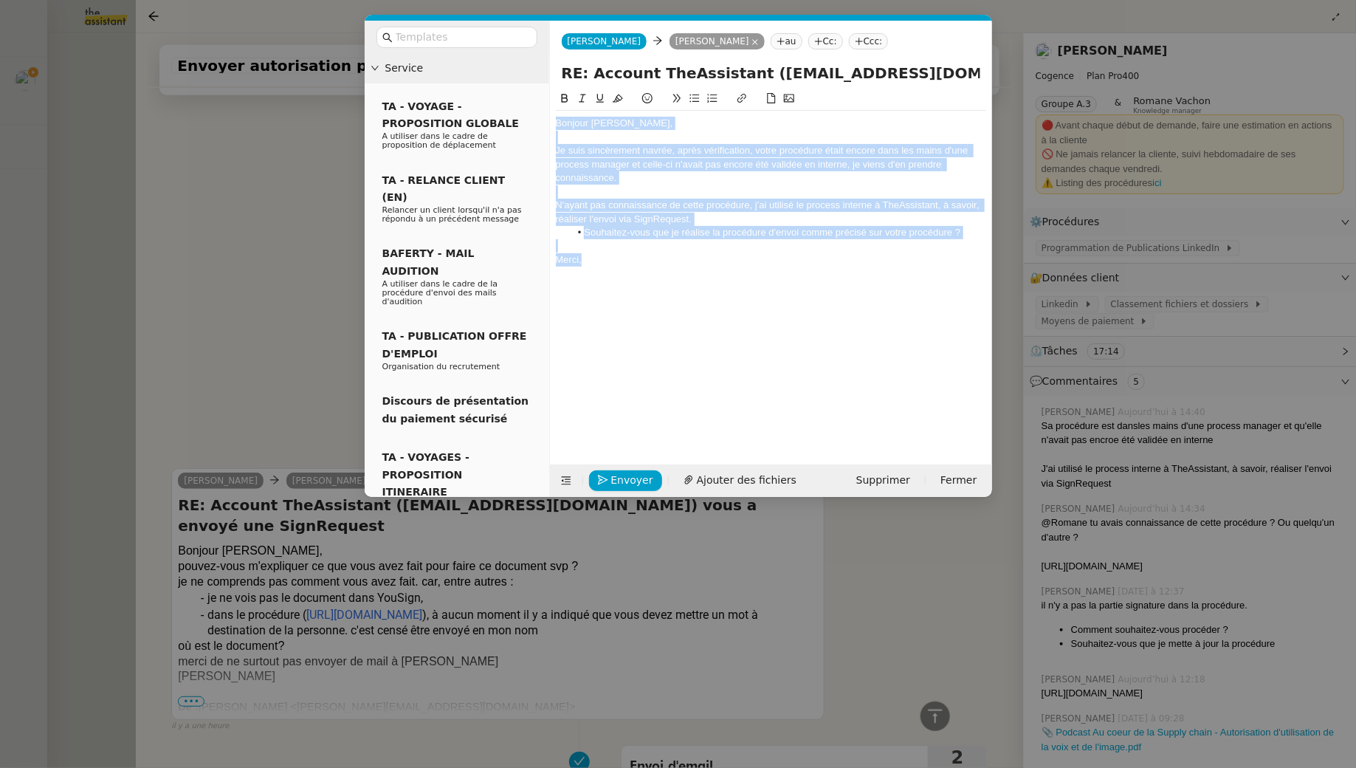
drag, startPoint x: 646, startPoint y: 263, endPoint x: 545, endPoint y: 115, distance: 179.0
click at [545, 115] on nz-layout "Service TA - VOYAGE - PROPOSITION GLOBALE A utiliser dans le cadre de propositi…" at bounding box center [679, 259] width 628 height 476
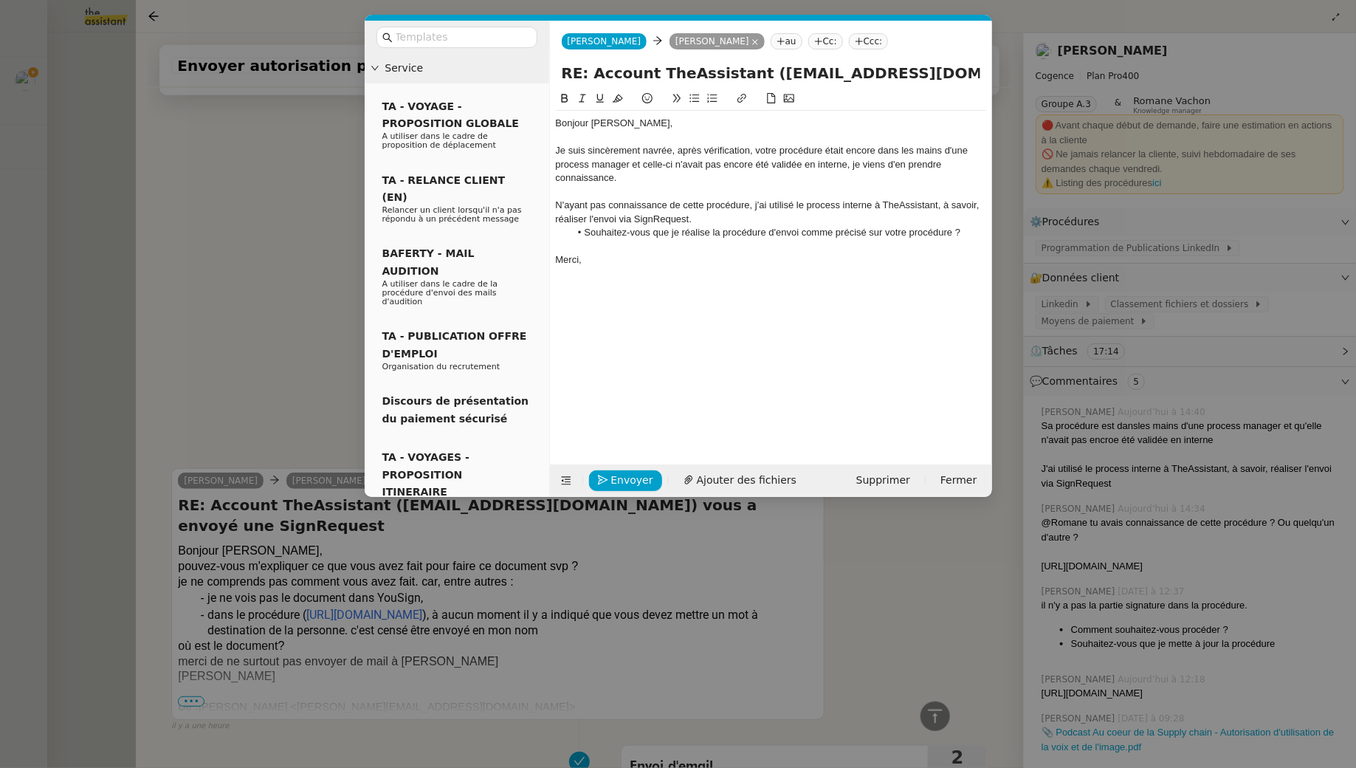
scroll to position [0, 0]
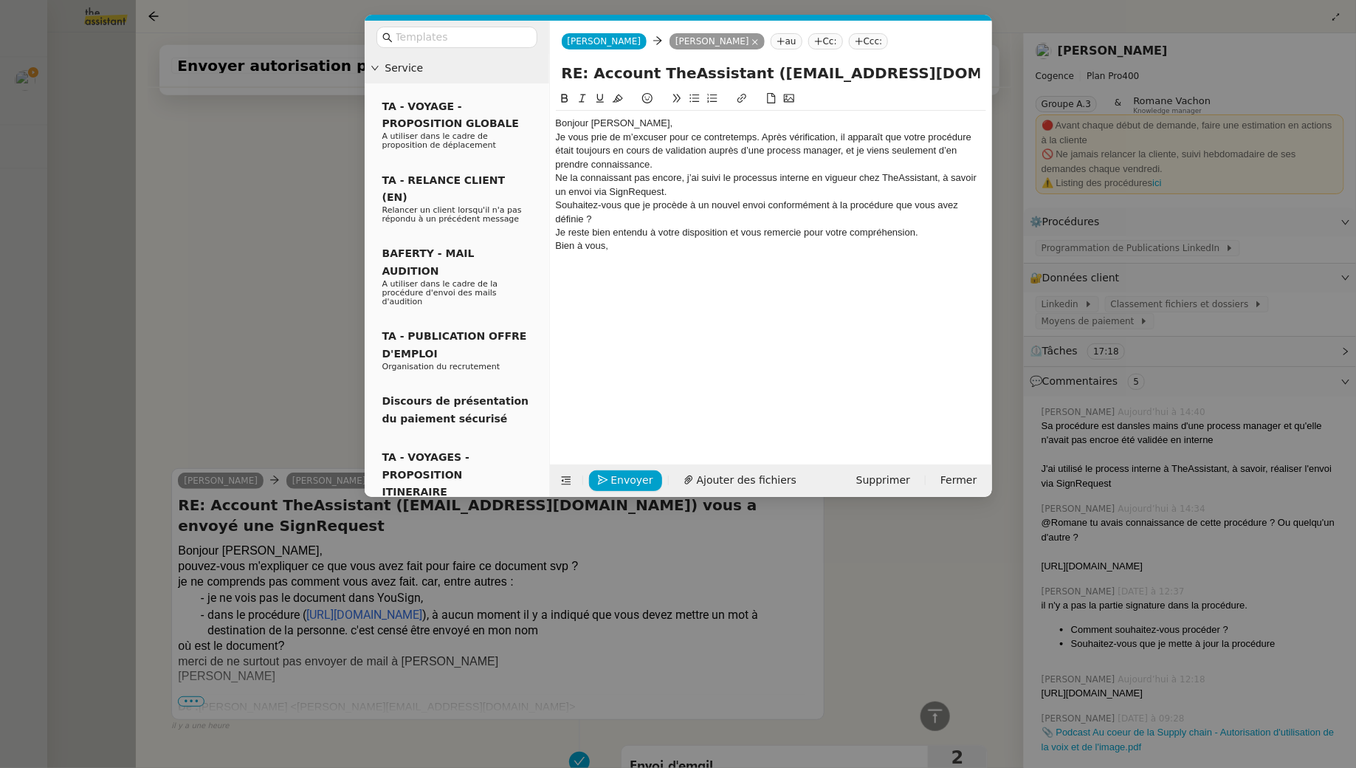
click at [639, 123] on div "Bonjour [PERSON_NAME]," at bounding box center [771, 123] width 430 height 13
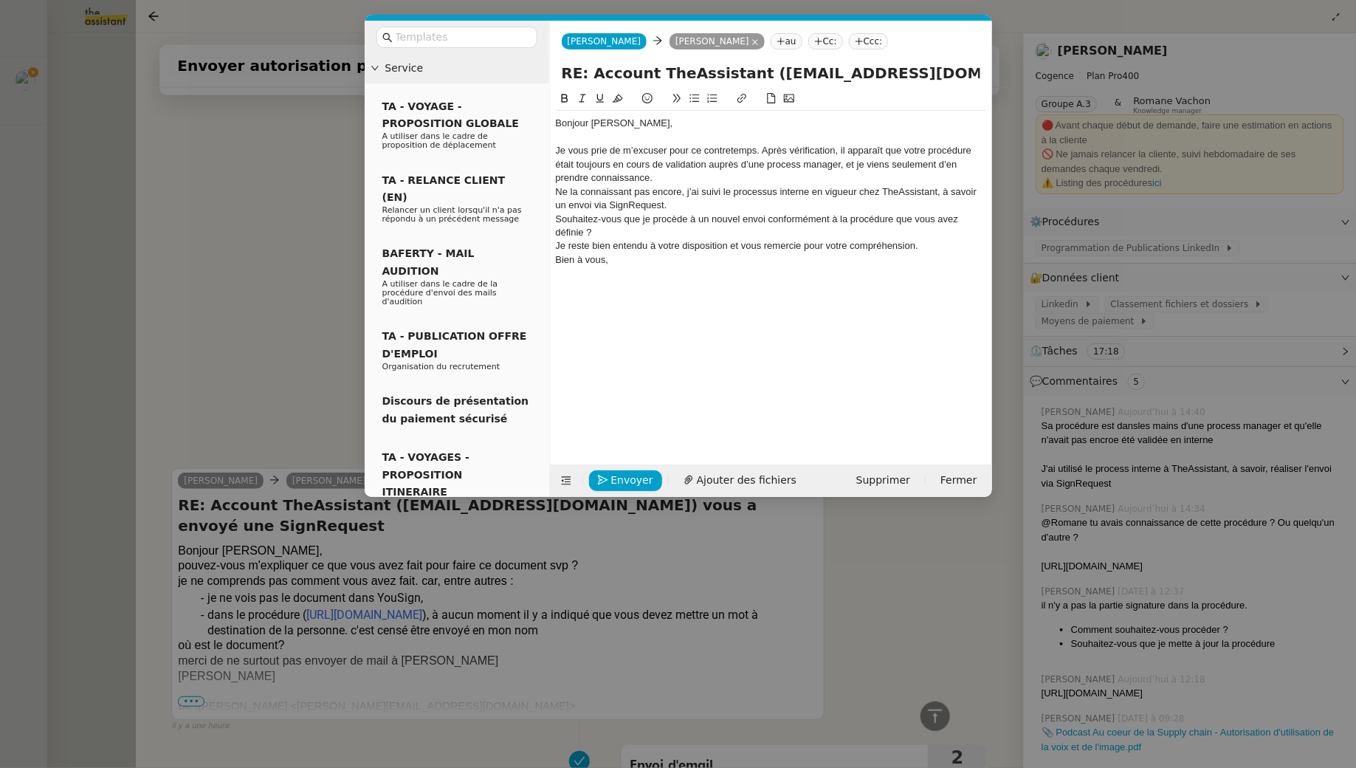
scroll to position [661, 0]
click at [764, 148] on div "Je vous prie de m’excuser pour ce contretemps. Après vérification, il apparaît …" at bounding box center [771, 164] width 430 height 41
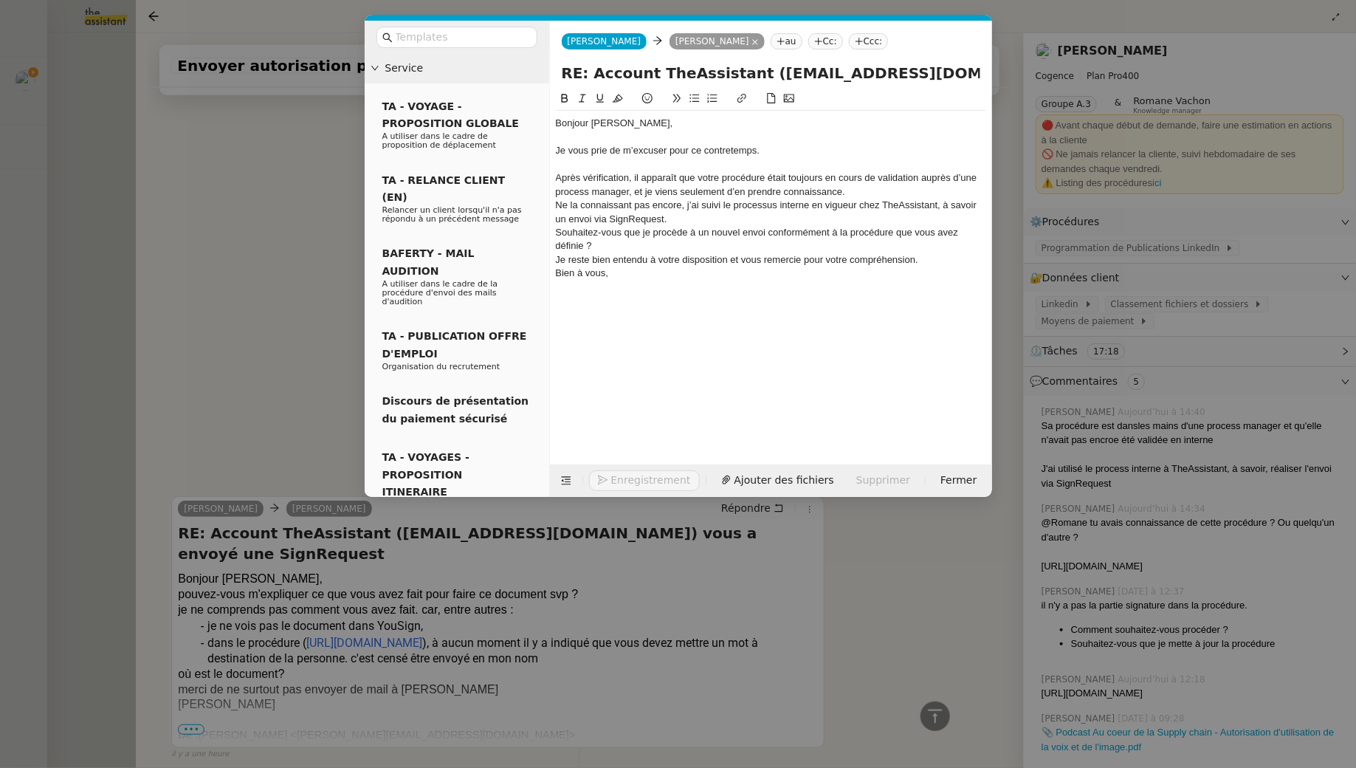
scroll to position [689, 0]
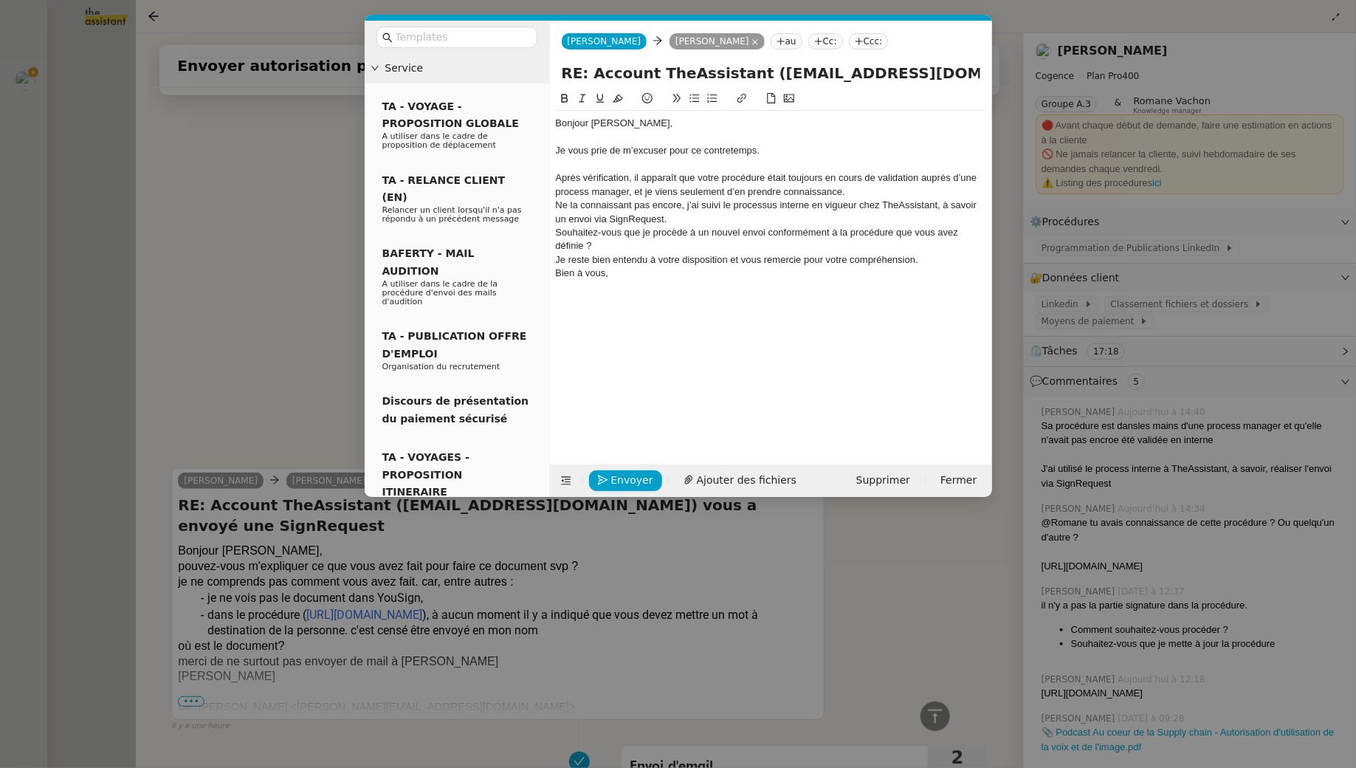
click at [878, 193] on div "Après vérification, il apparaît que votre procédure était toujours en cours de …" at bounding box center [771, 184] width 430 height 27
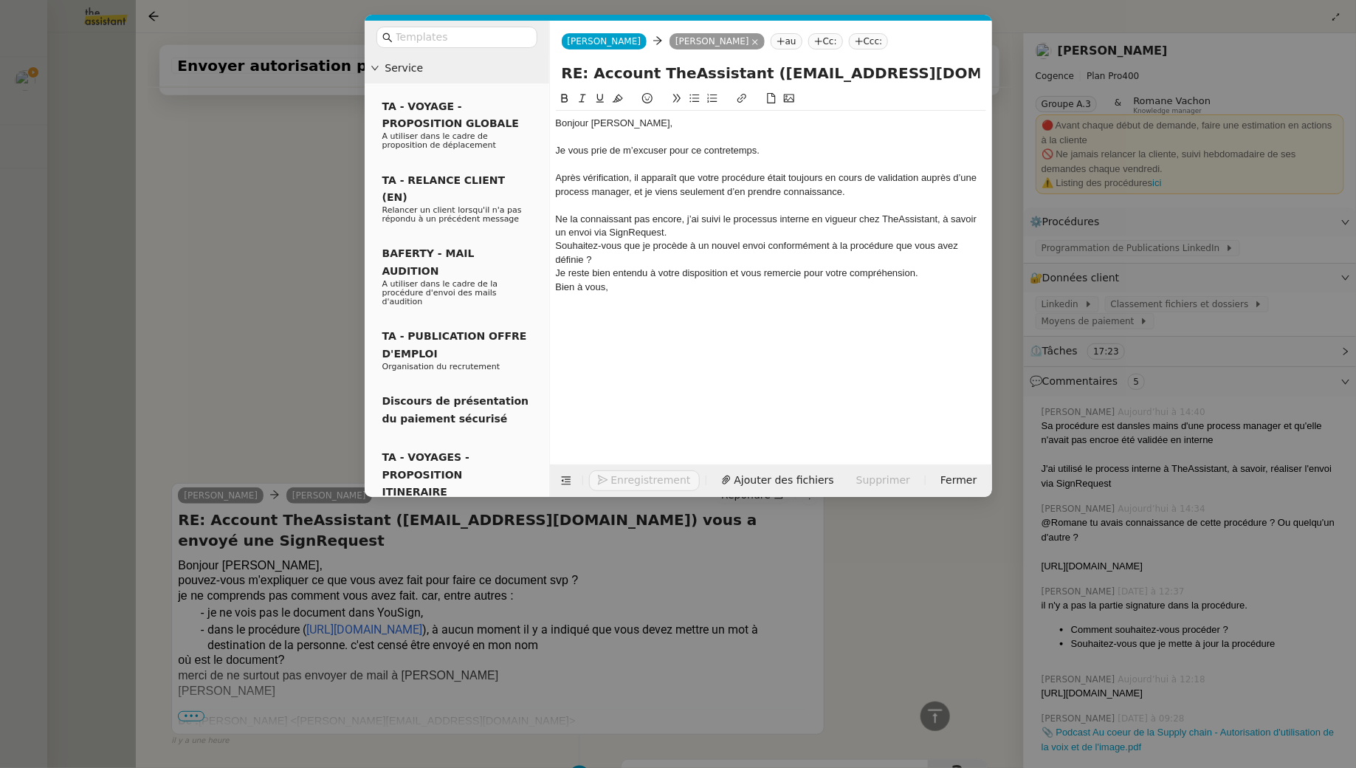
scroll to position [704, 0]
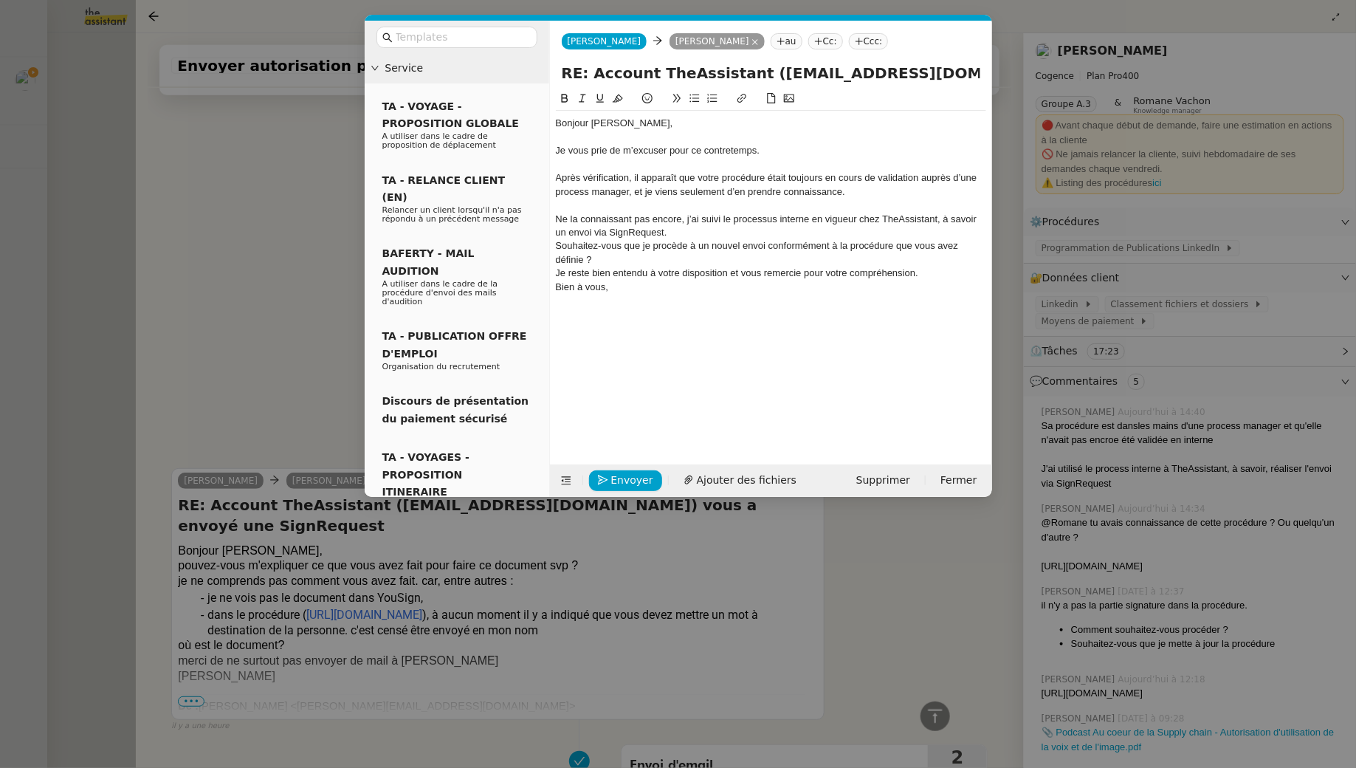
click at [689, 227] on div "Ne la connaissant pas encore, j’ai suivi le processus interne en vigueur chez T…" at bounding box center [771, 226] width 430 height 27
click at [688, 230] on div "Ne la connaissant pas encore, j’ai suivi le processus interne en vigueur chez T…" at bounding box center [771, 226] width 430 height 27
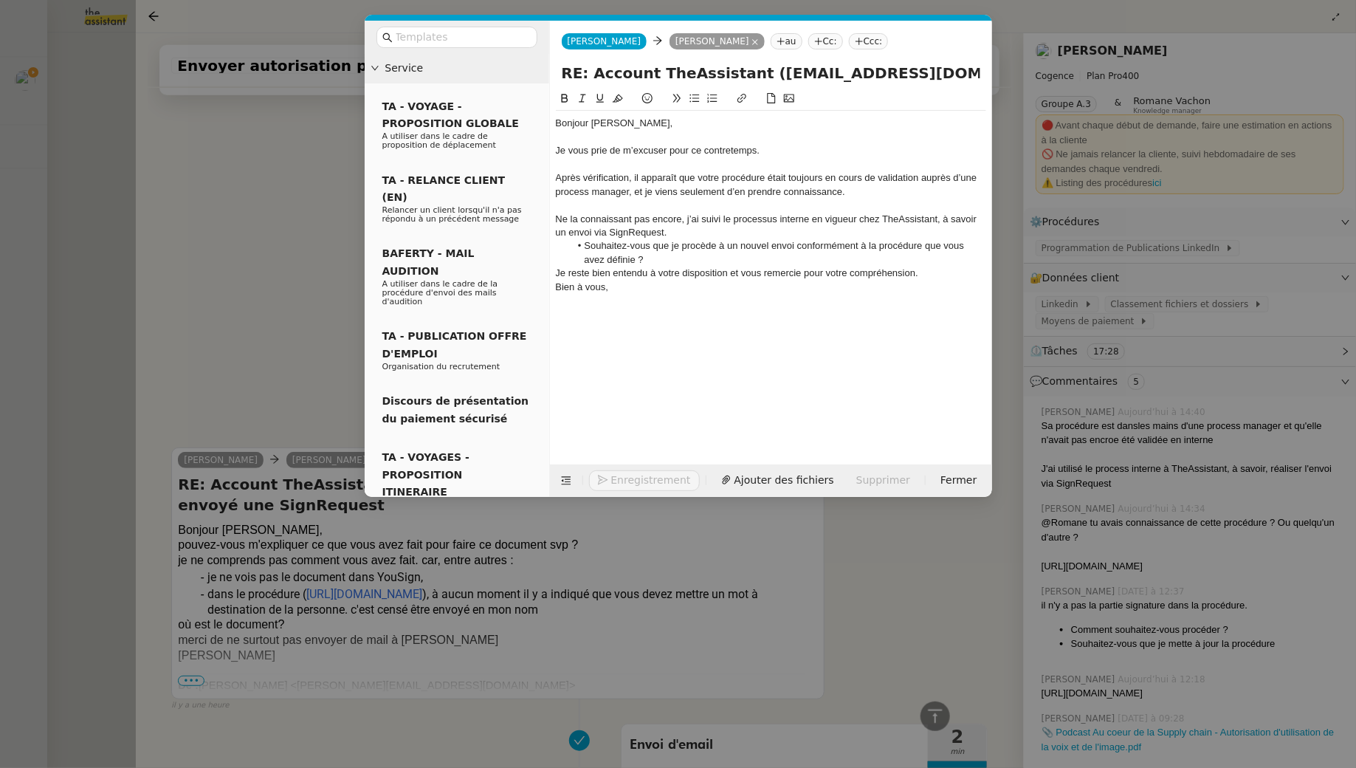
scroll to position [723, 0]
click at [710, 263] on li "Souhaitez-vous que je procède à un nouvel envoi conformément à la procédure que…" at bounding box center [778, 252] width 416 height 27
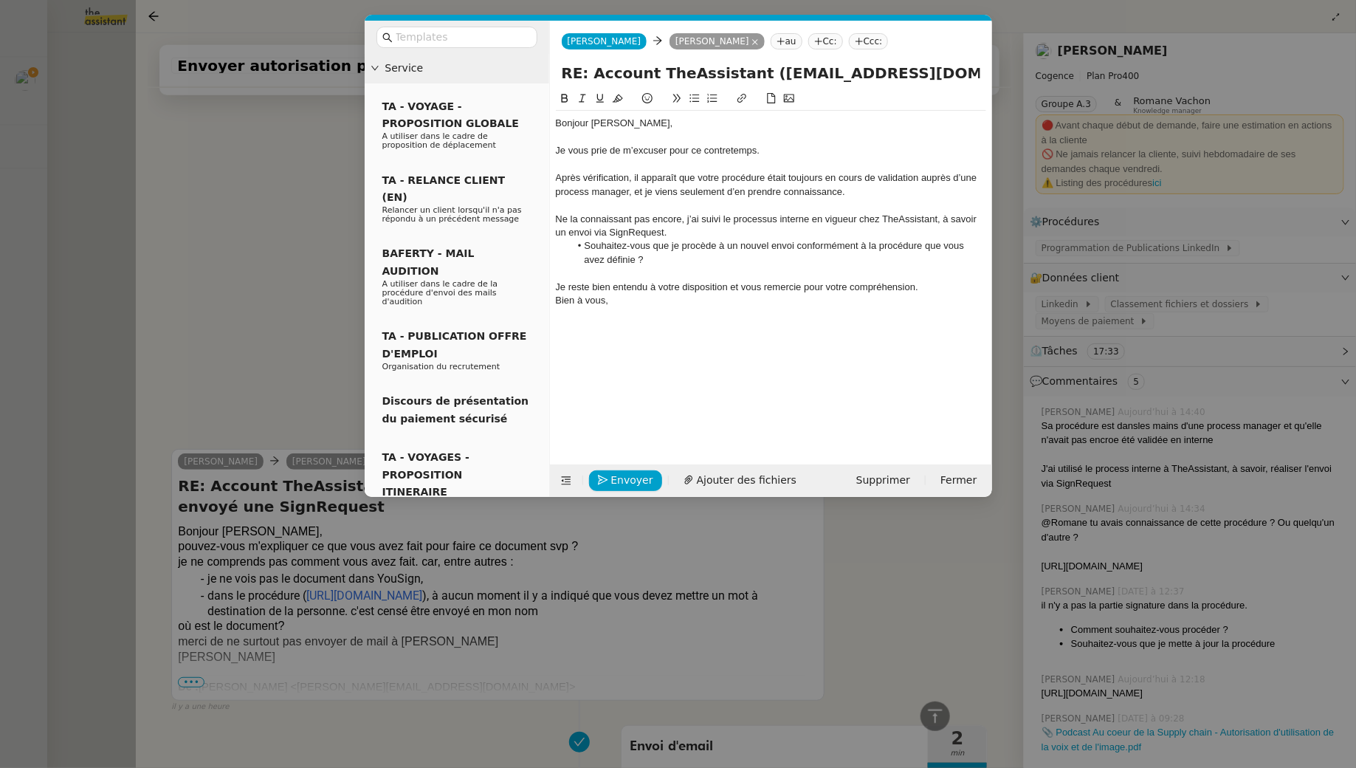
scroll to position [724, 0]
click at [692, 289] on div "Je reste bien entendu à votre disposition et vous remercie pour votre compréhen…" at bounding box center [771, 287] width 430 height 13
click at [583, 99] on icon at bounding box center [582, 98] width 10 height 10
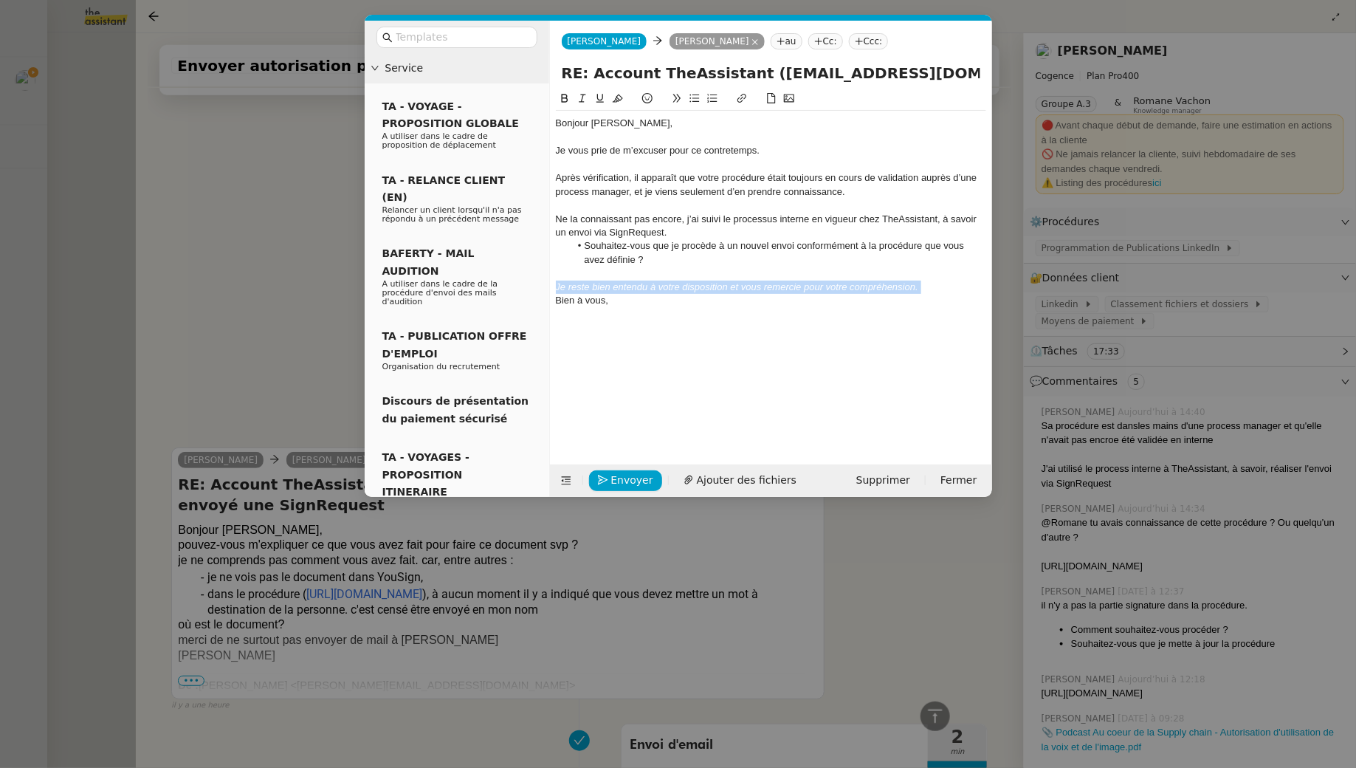
click at [887, 292] on div "Je reste bien entendu à votre disposition et vous remercie pour votre compréhen…" at bounding box center [771, 287] width 430 height 13
click at [306, 316] on nz-modal-container "Service TA - VOYAGE - PROPOSITION GLOBALE A utiliser dans le cadre de propositi…" at bounding box center [678, 384] width 1356 height 768
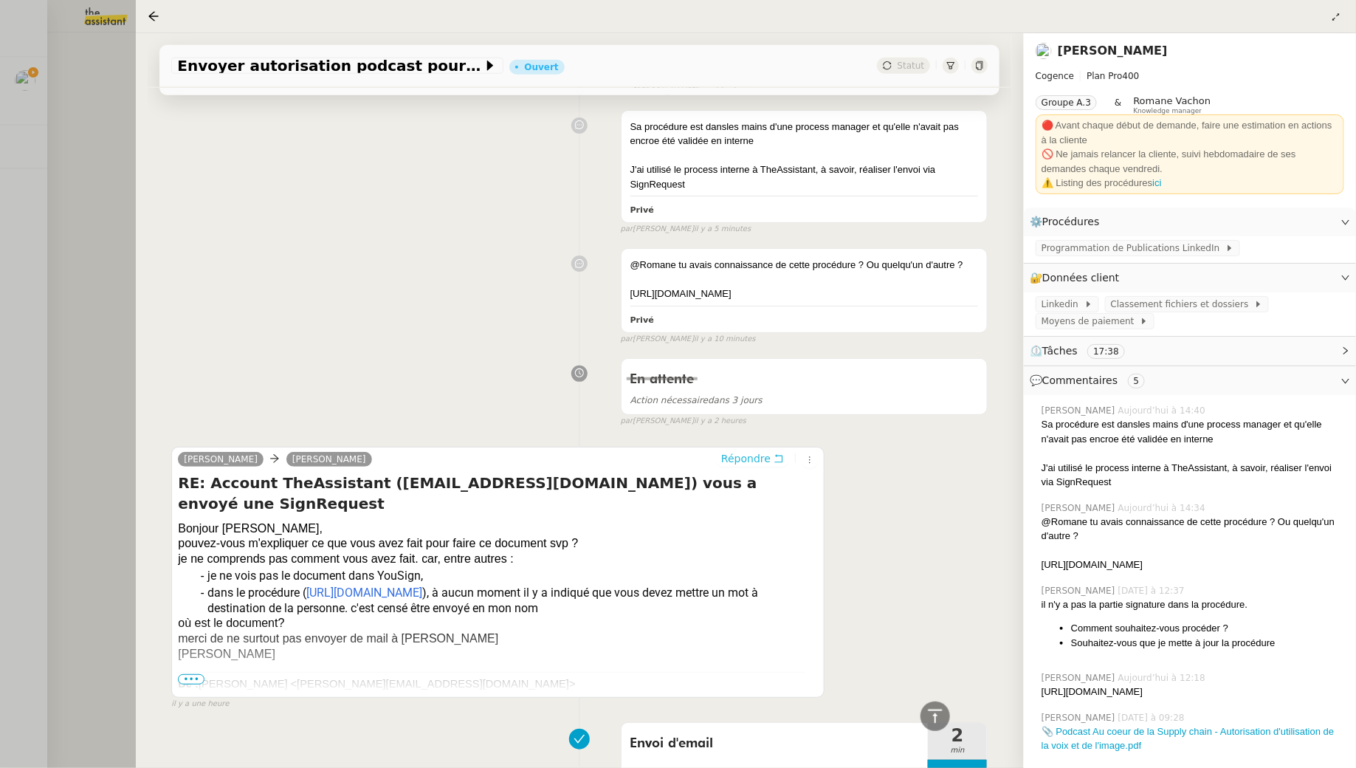
scroll to position [0, 0]
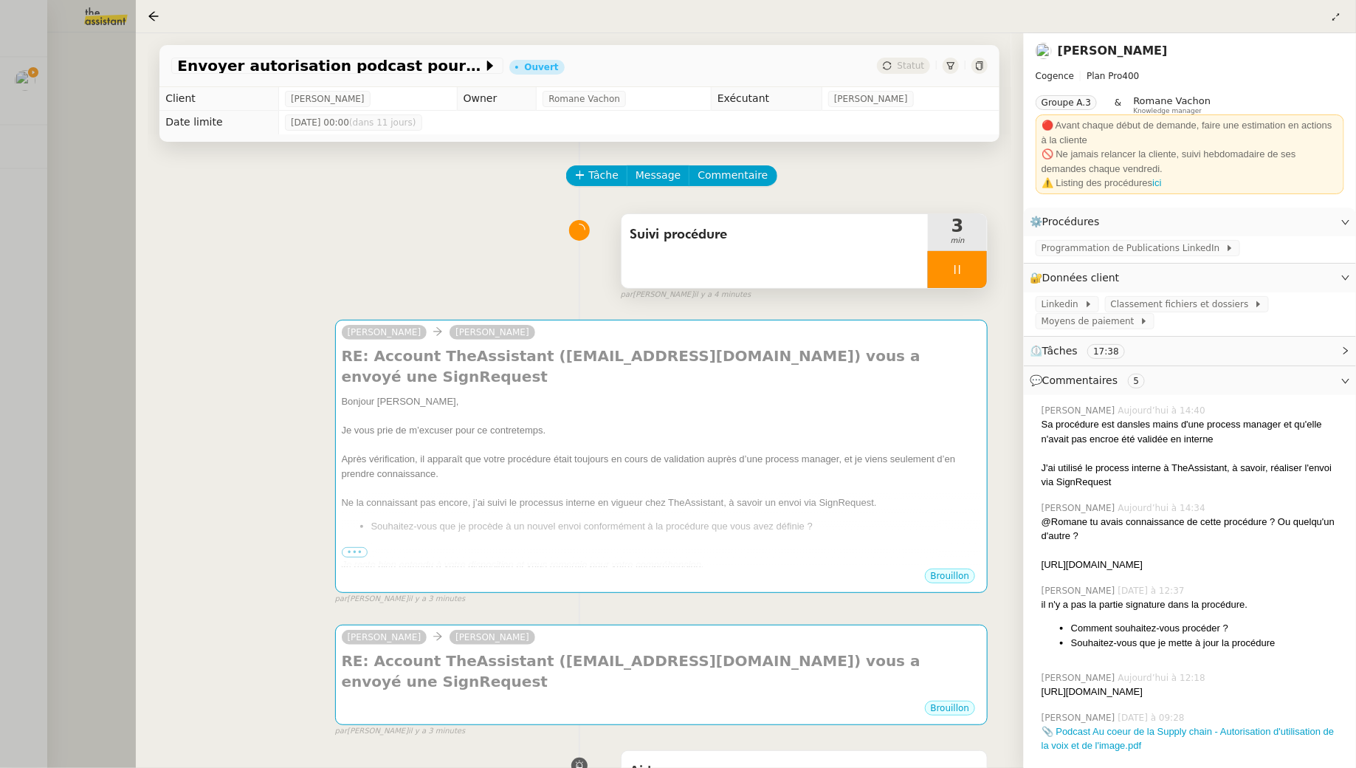
click at [732, 255] on div "Suivi procédure" at bounding box center [775, 251] width 307 height 74
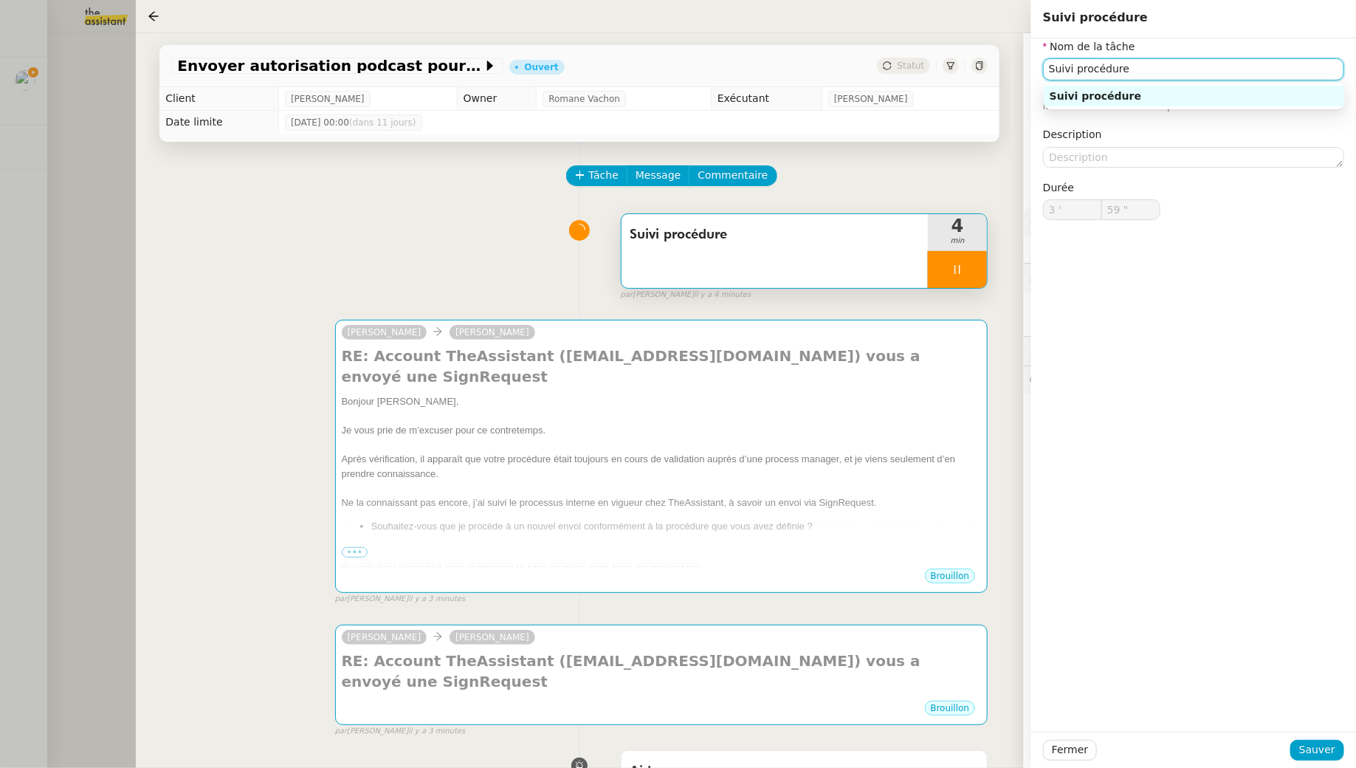
click at [887, 73] on input "Suivi procédure" at bounding box center [1193, 68] width 301 height 21
type input "4 '"
click at [887, 73] on input "Suivi procédure" at bounding box center [1193, 68] width 301 height 21
type input "1 ""
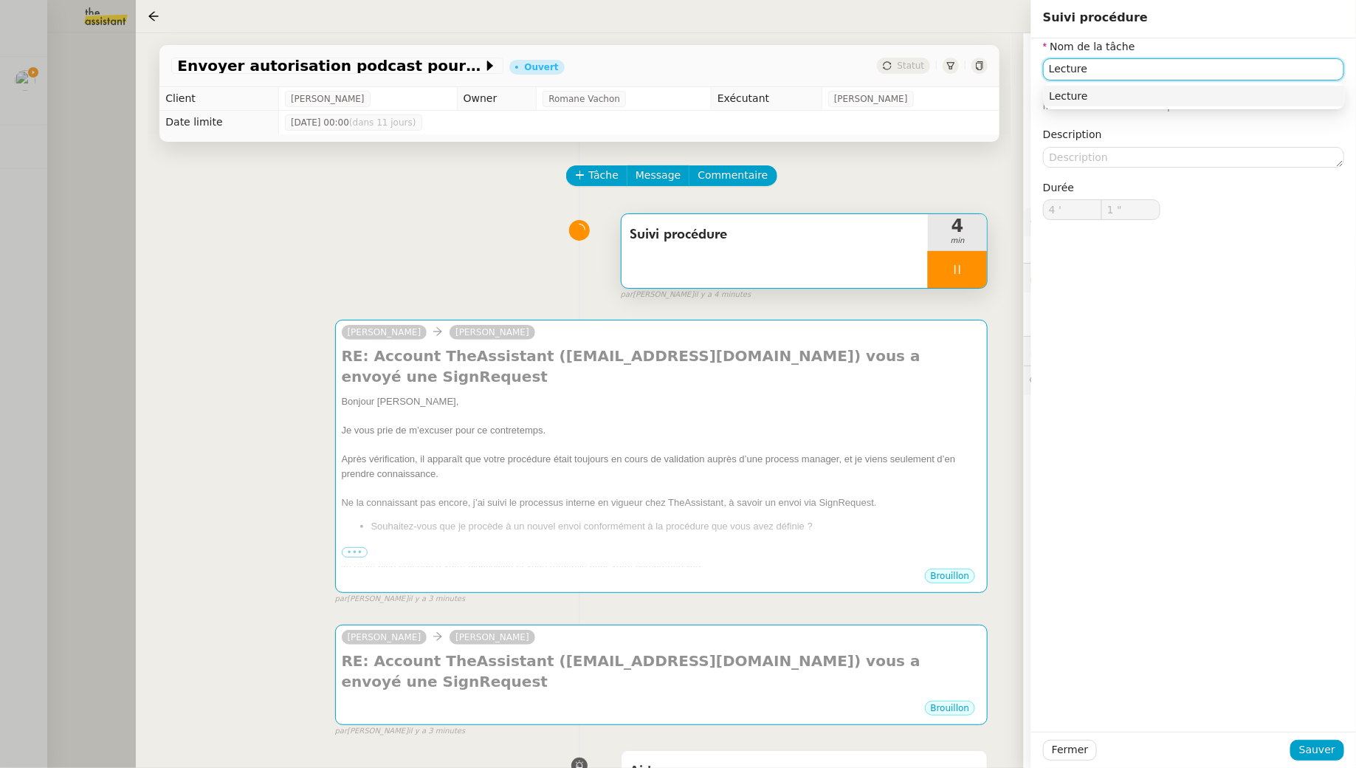
type input "Lecture"
type input "2 ""
type input "Lecture procédu"
type input "3 ""
type input "Lecture procédure + envo"
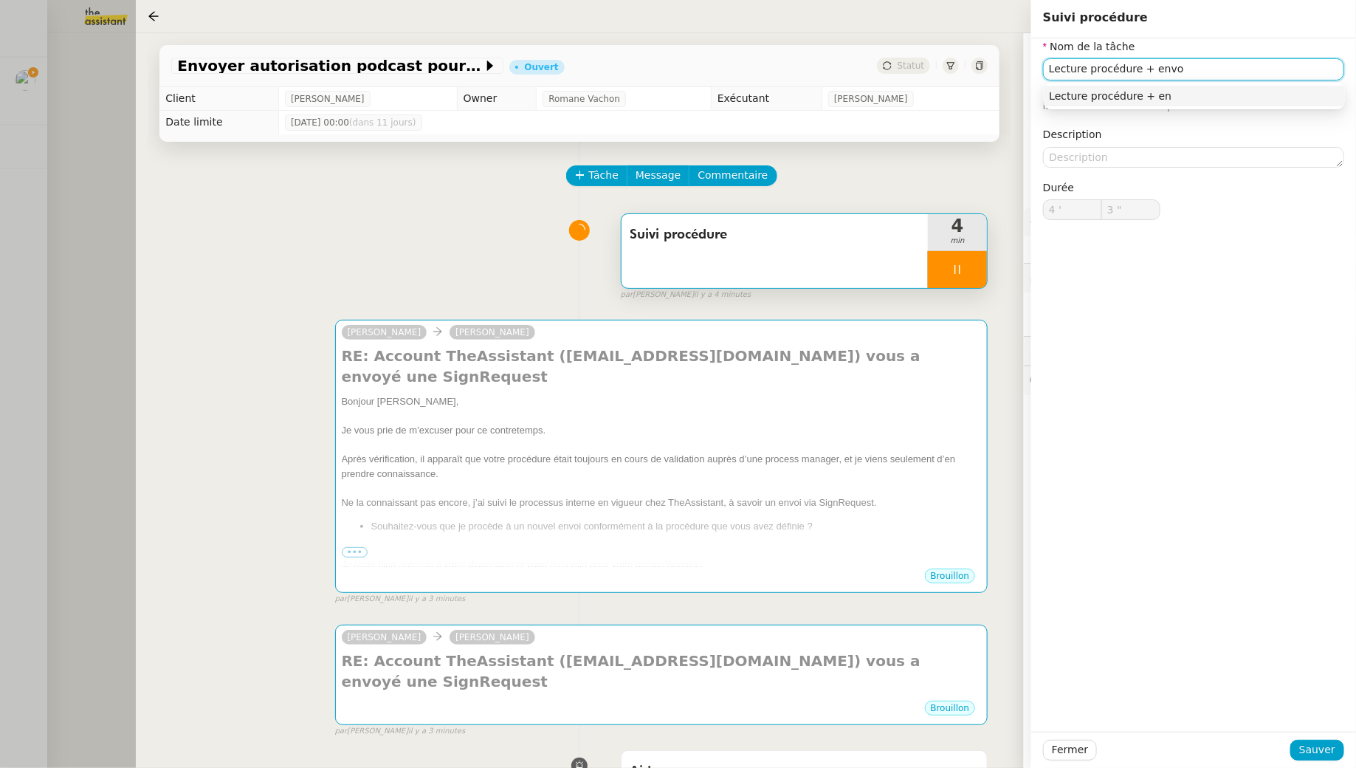
type input "4 ""
type input "Lecture procédure + envoi d'email"
type input "6 ""
type input "Lecture procédure + envoi d'email"
click at [887, 698] on span "Sauver" at bounding box center [1318, 749] width 36 height 17
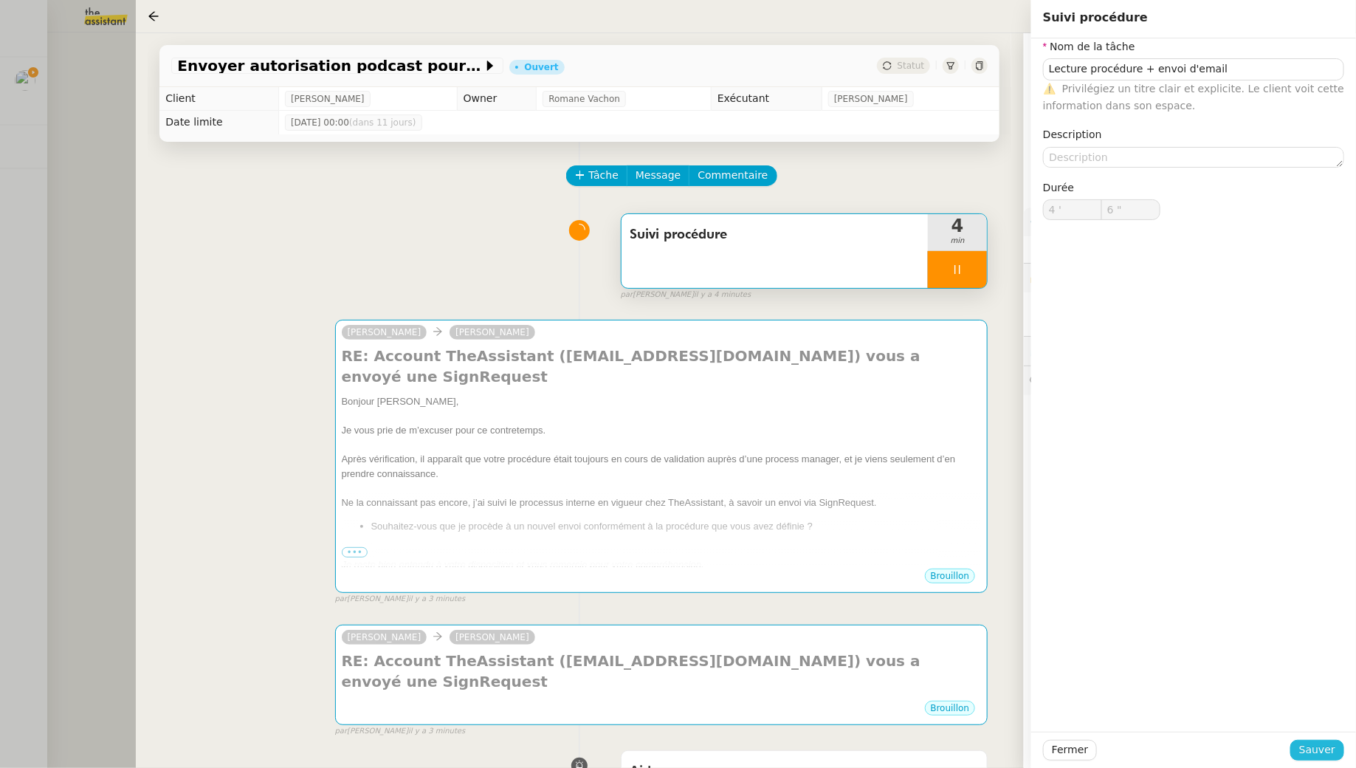
type input "7 ""
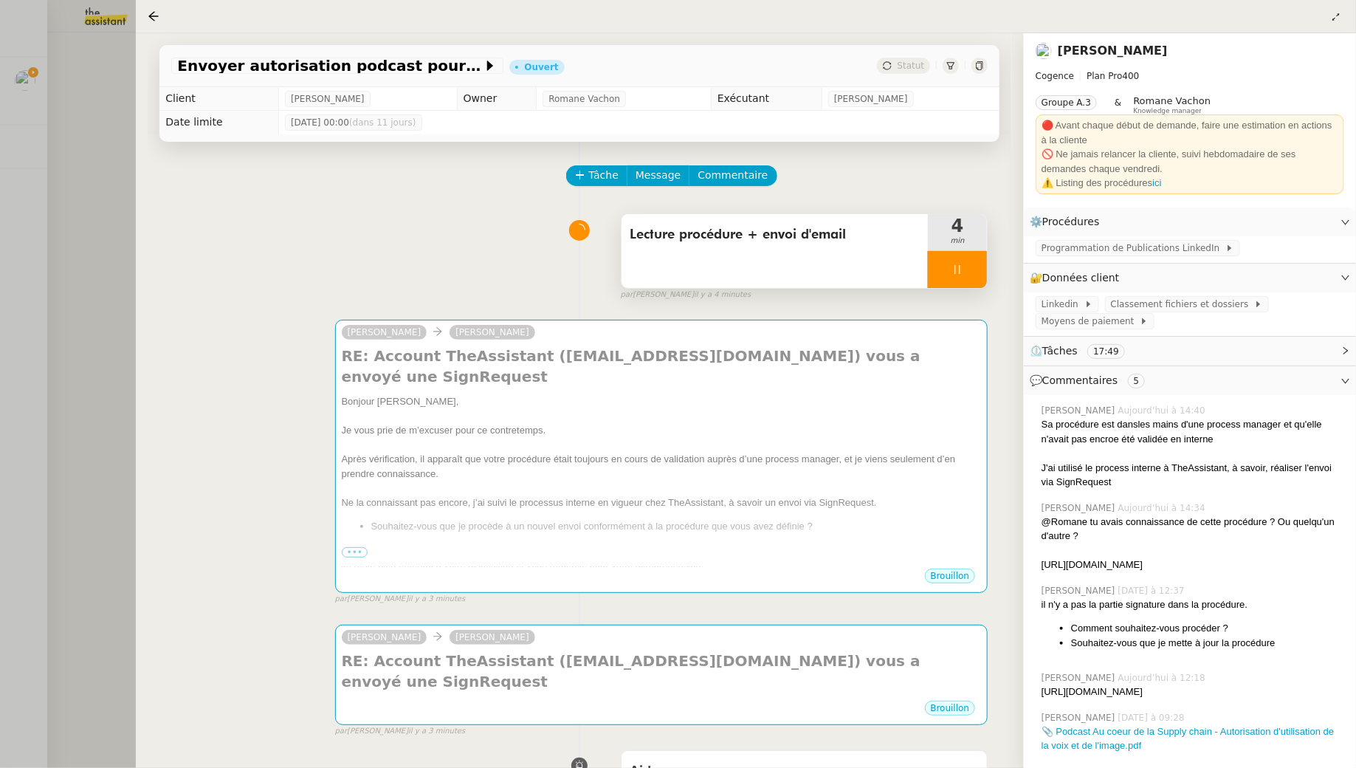
click at [887, 269] on div at bounding box center [957, 269] width 59 height 37
click at [887, 269] on icon at bounding box center [973, 270] width 12 height 12
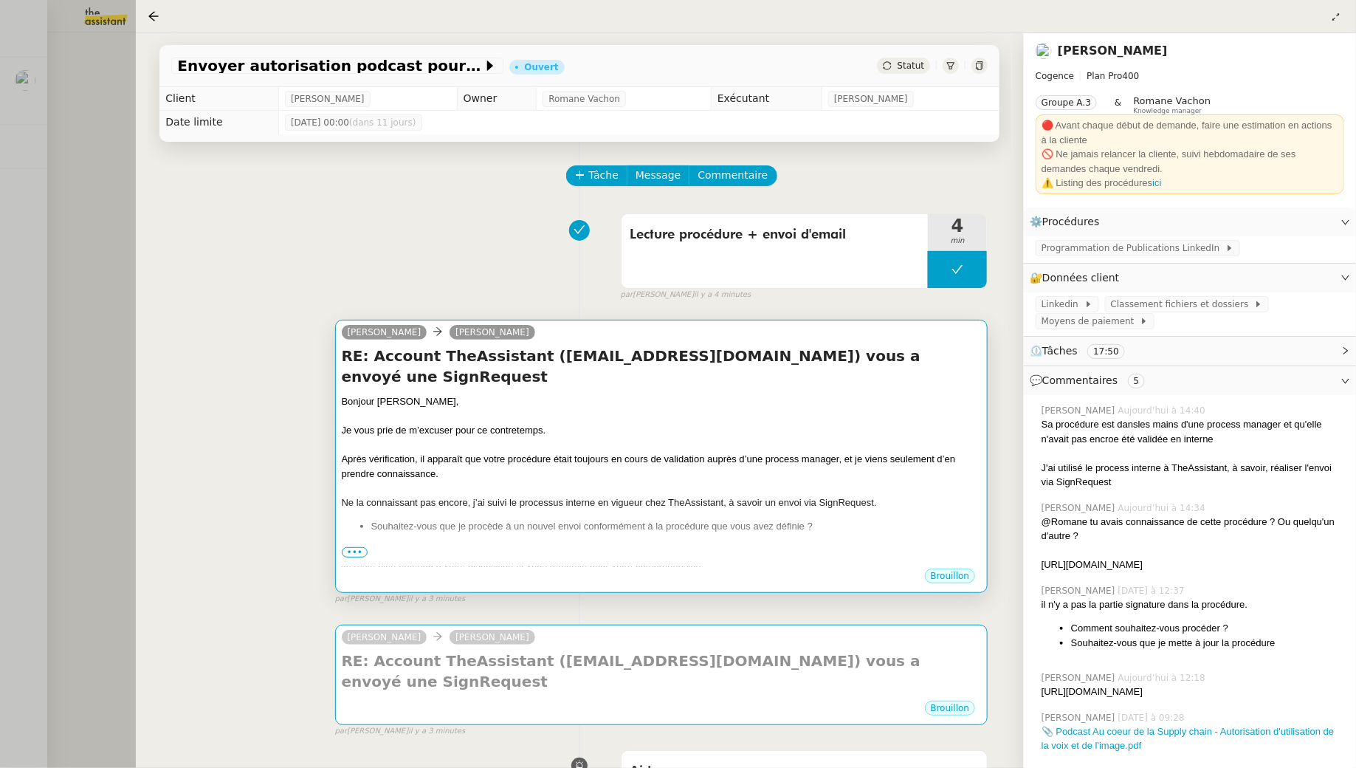
click at [841, 438] on div at bounding box center [662, 445] width 640 height 15
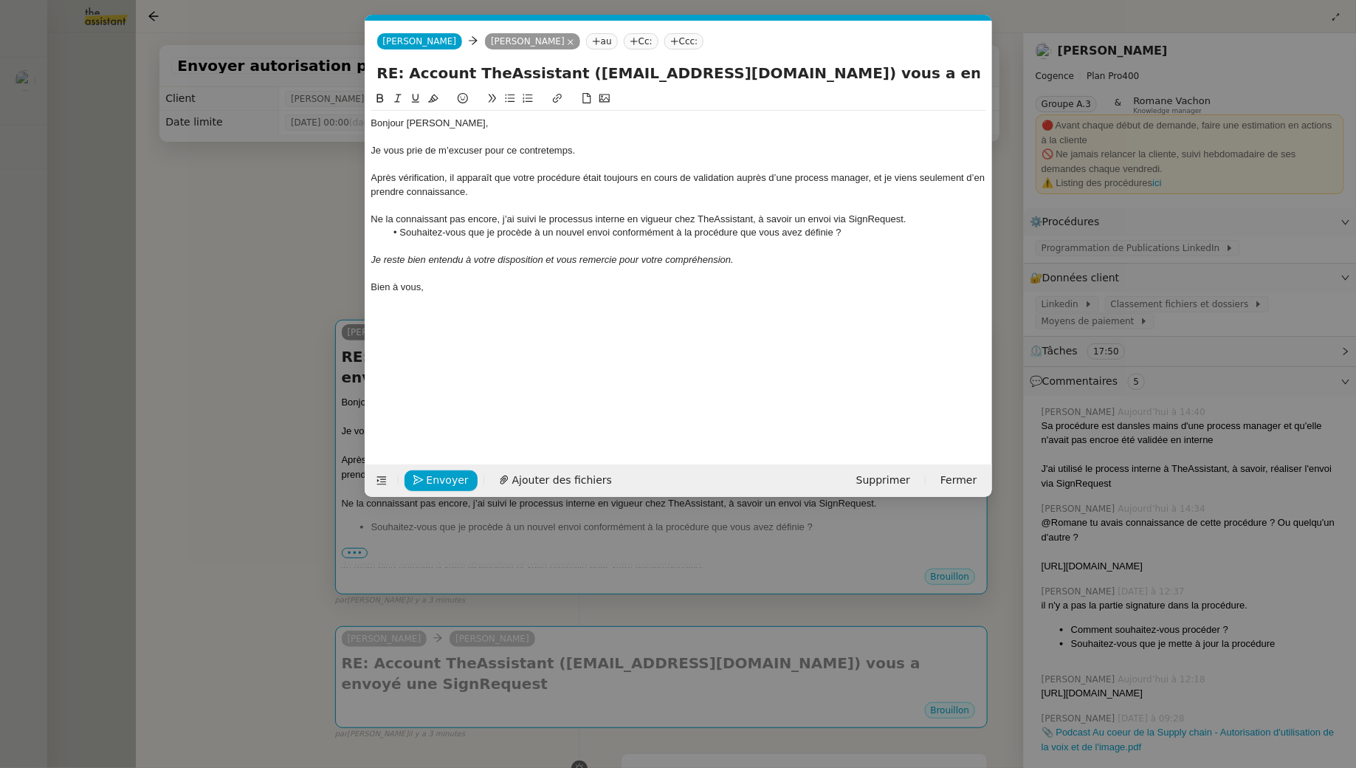
scroll to position [0, 31]
click at [853, 234] on li "Souhaitez-vous que je procède à un nouvel envoi conformément à la procédure que…" at bounding box center [685, 232] width 601 height 13
click at [511, 301] on div "Bonjour Juliette, Je vous prie de m’excuser pour ce contretemps. Après vérifica…" at bounding box center [678, 265] width 615 height 351
click at [428, 483] on span "Envoyer" at bounding box center [448, 480] width 42 height 17
click at [428, 483] on span "Confirmer l'envoi" at bounding box center [471, 480] width 89 height 17
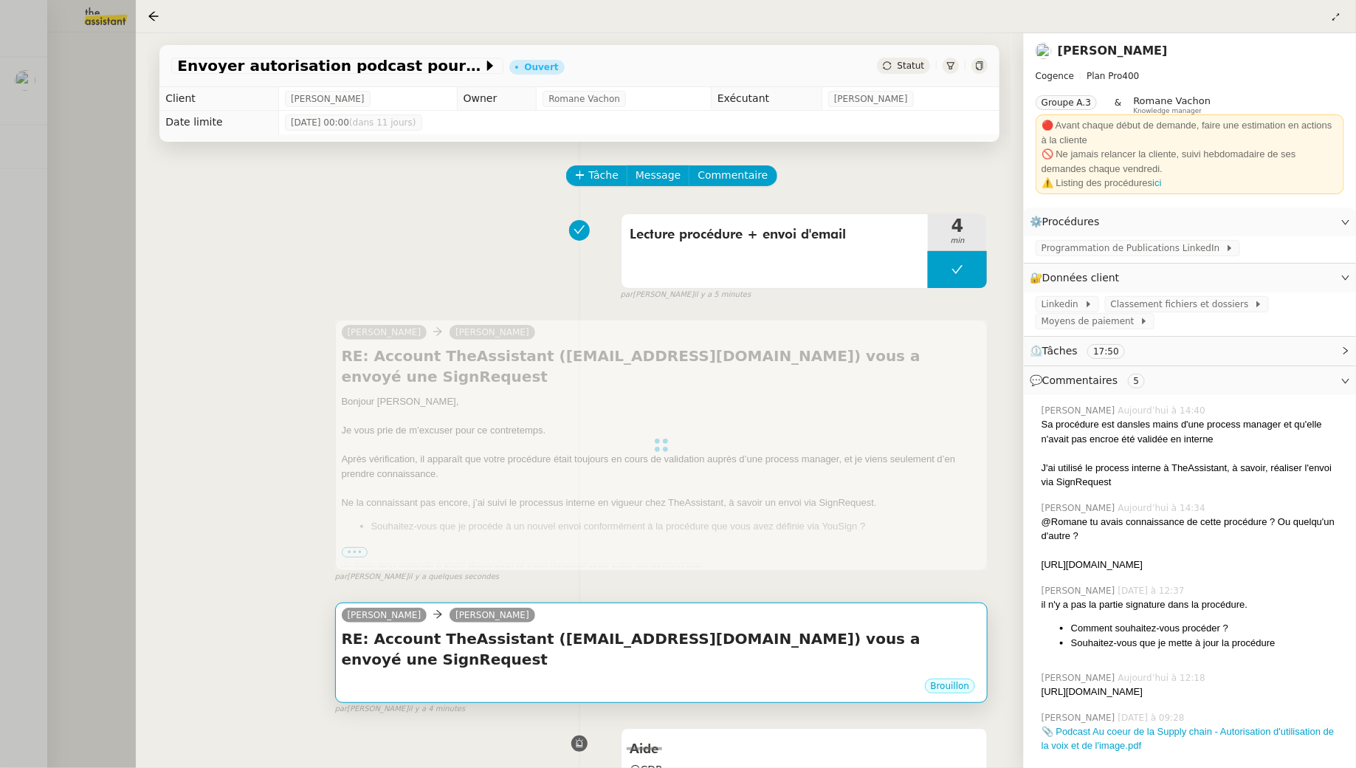
click at [521, 677] on div "Brouillon" at bounding box center [662, 688] width 640 height 22
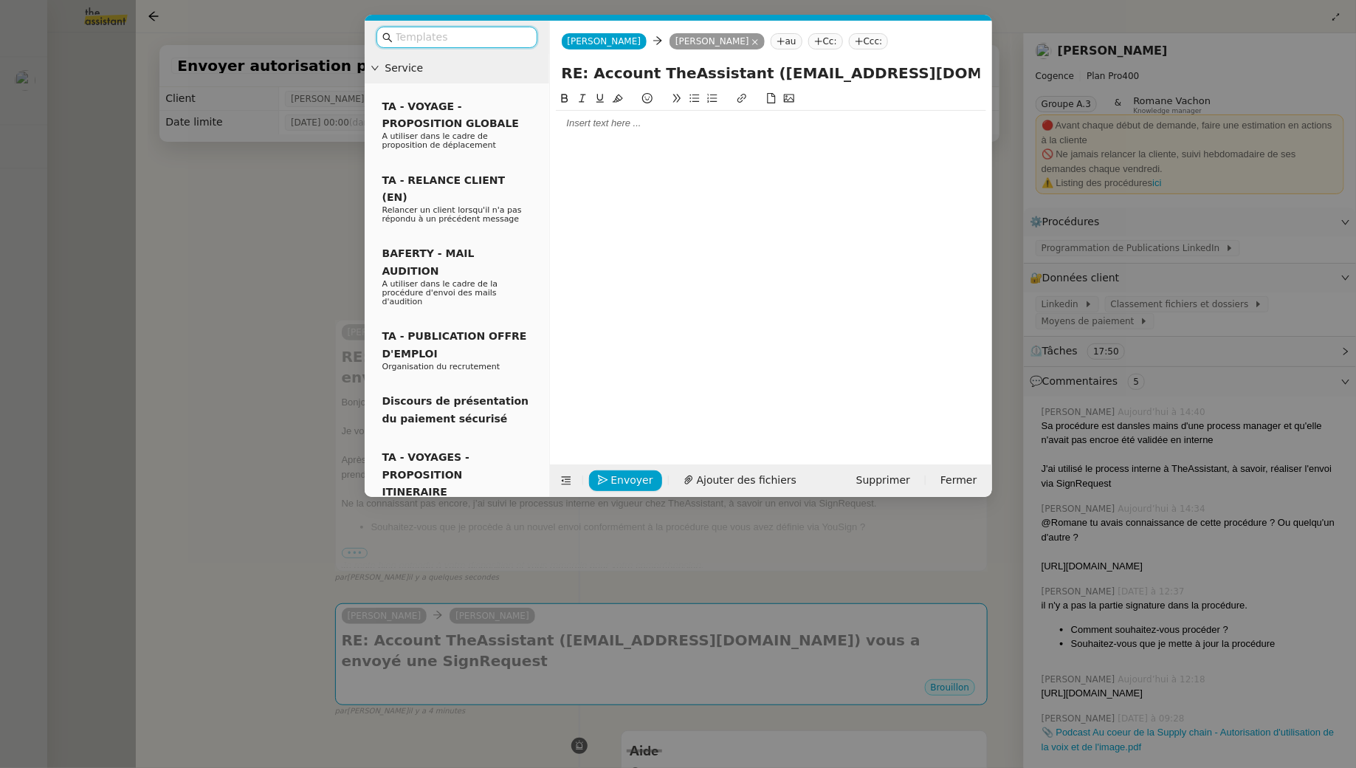
click at [887, 466] on div "Envoyer Ajouter des fichiers Supprimer Fermer" at bounding box center [771, 480] width 442 height 32
click at [887, 480] on span "Supprimer" at bounding box center [884, 480] width 54 height 17
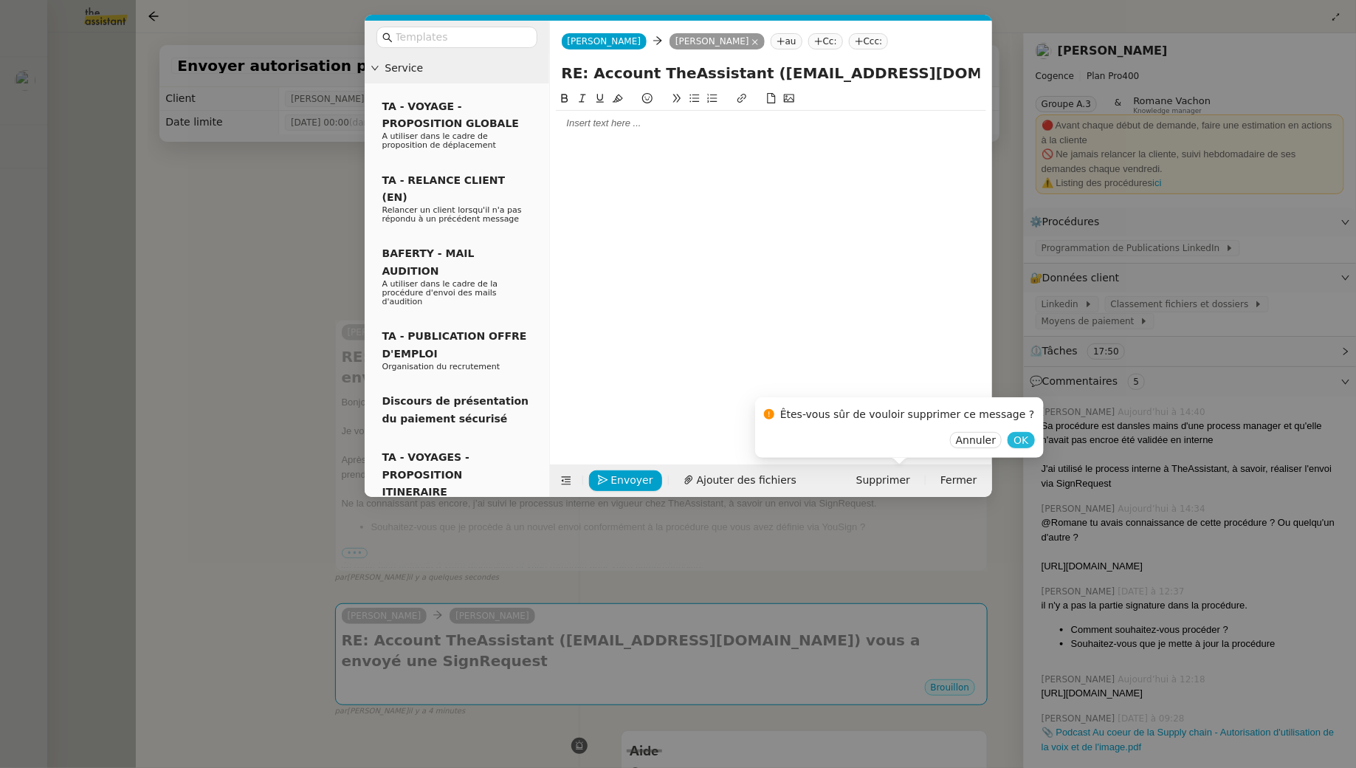
click at [887, 439] on span "OK" at bounding box center [1021, 440] width 15 height 15
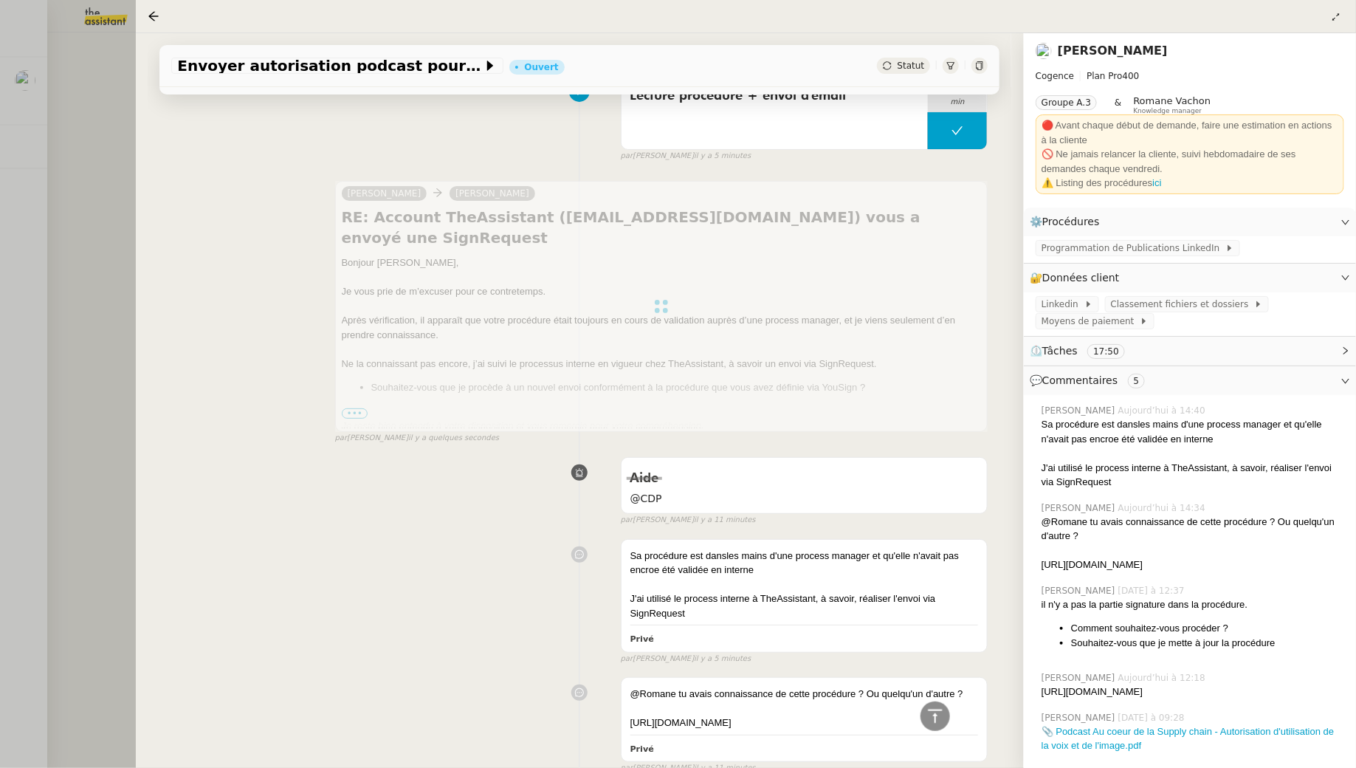
scroll to position [0, 0]
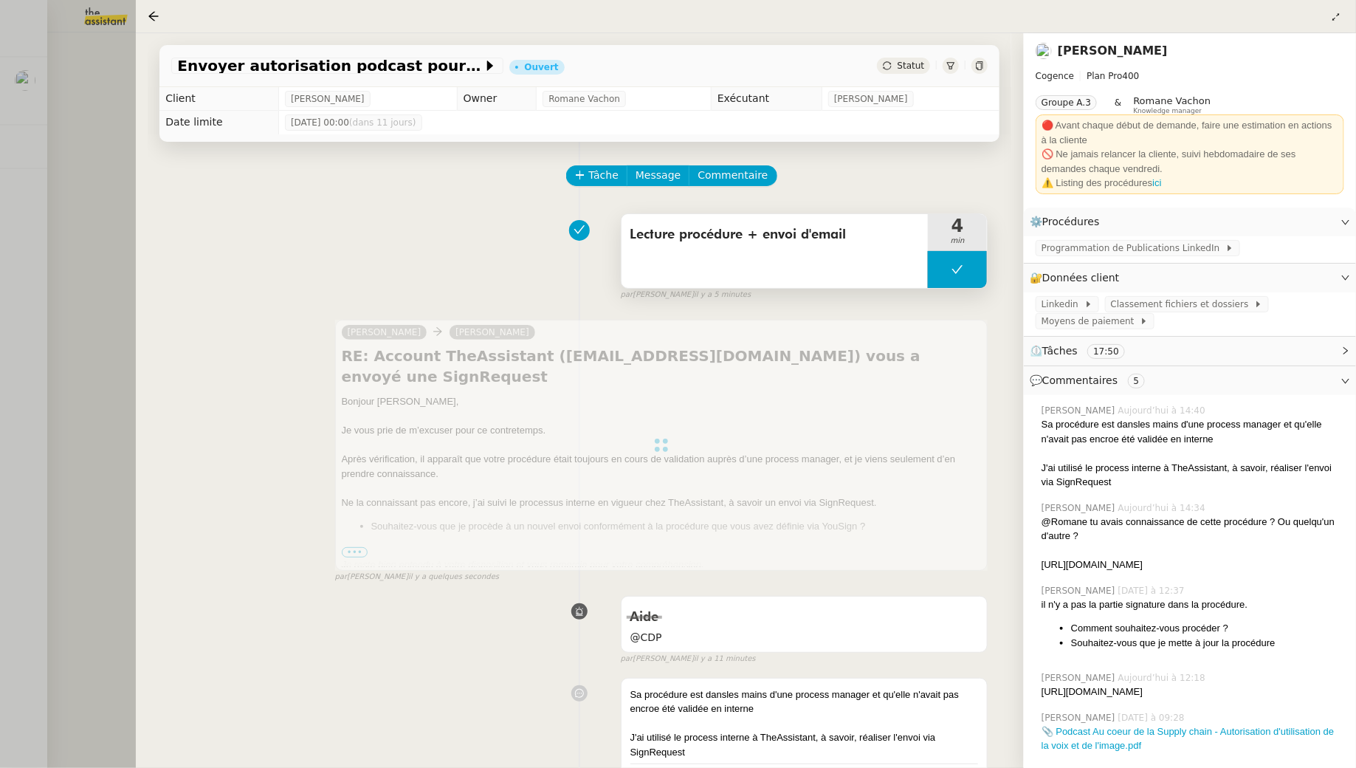
click at [887, 267] on button at bounding box center [957, 269] width 59 height 37
click at [887, 269] on icon at bounding box center [943, 270] width 12 height 12
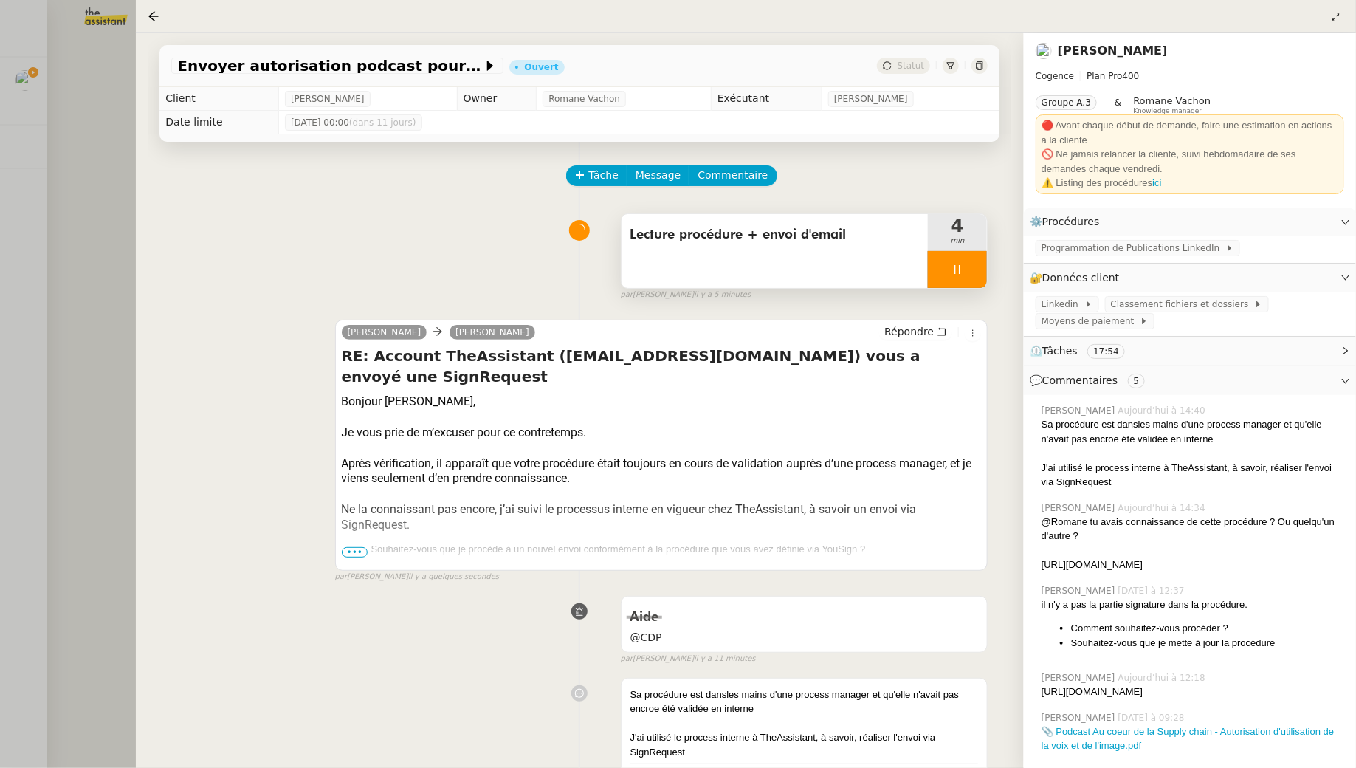
click at [887, 269] on icon at bounding box center [958, 270] width 12 height 12
click at [887, 267] on icon at bounding box center [973, 270] width 12 height 12
click at [355, 550] on span "•••" at bounding box center [355, 552] width 27 height 10
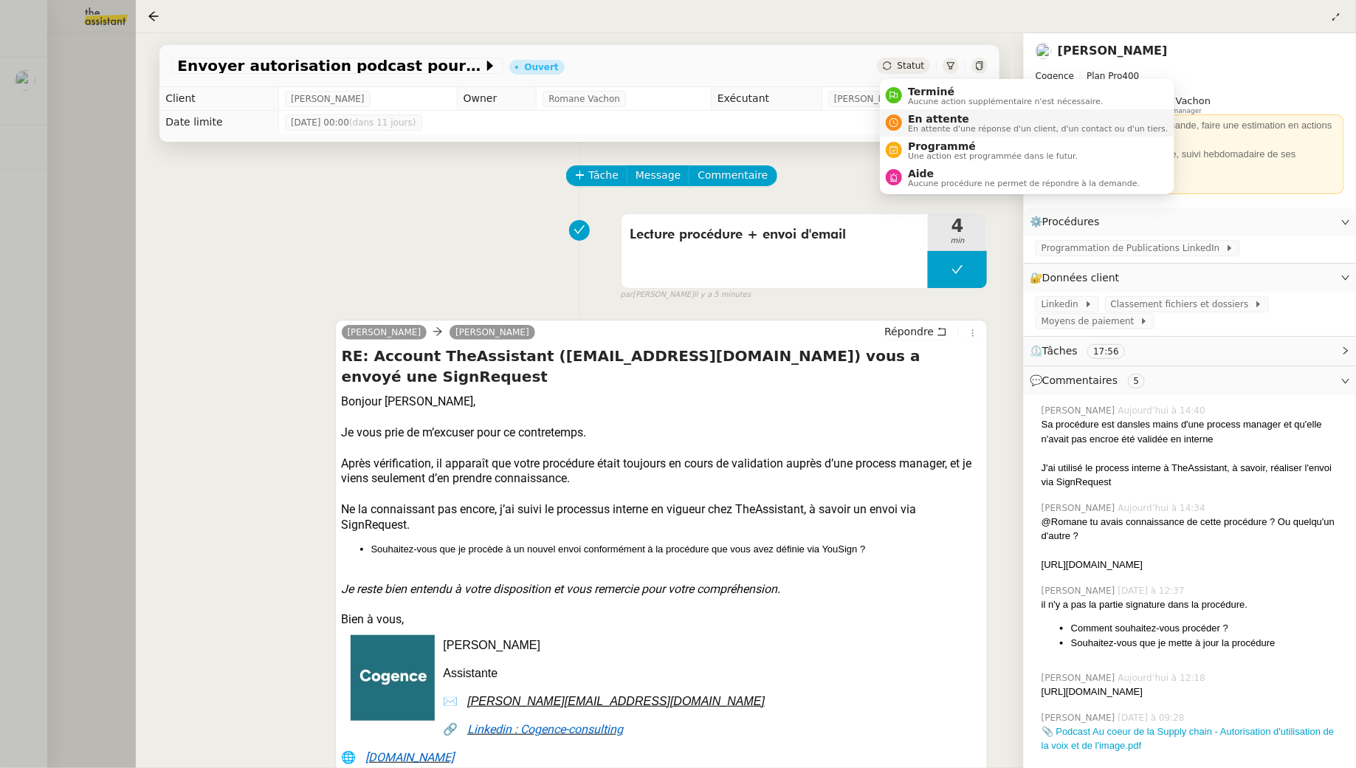
click at [887, 123] on span "En attente" at bounding box center [1038, 119] width 260 height 12
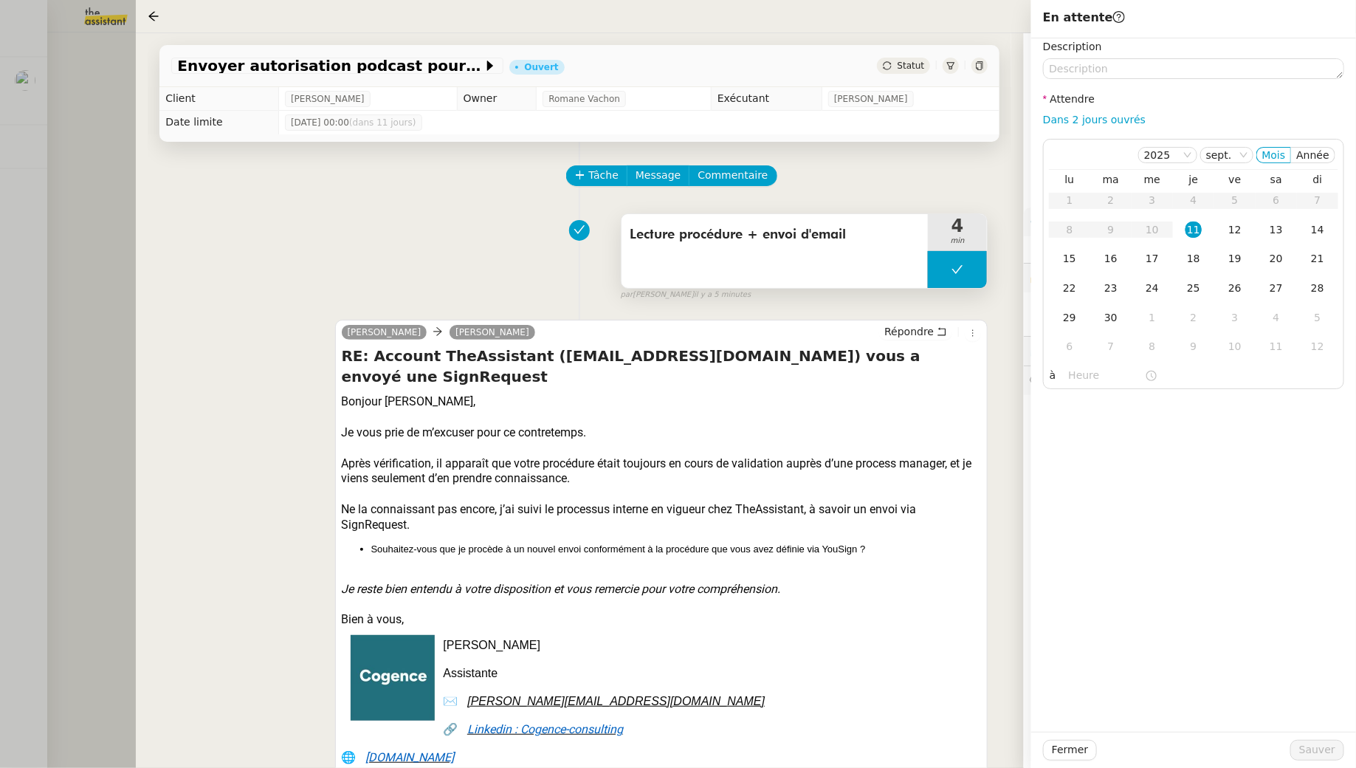
click at [802, 259] on div "Lecture procédure + envoi d'email" at bounding box center [775, 251] width 307 height 74
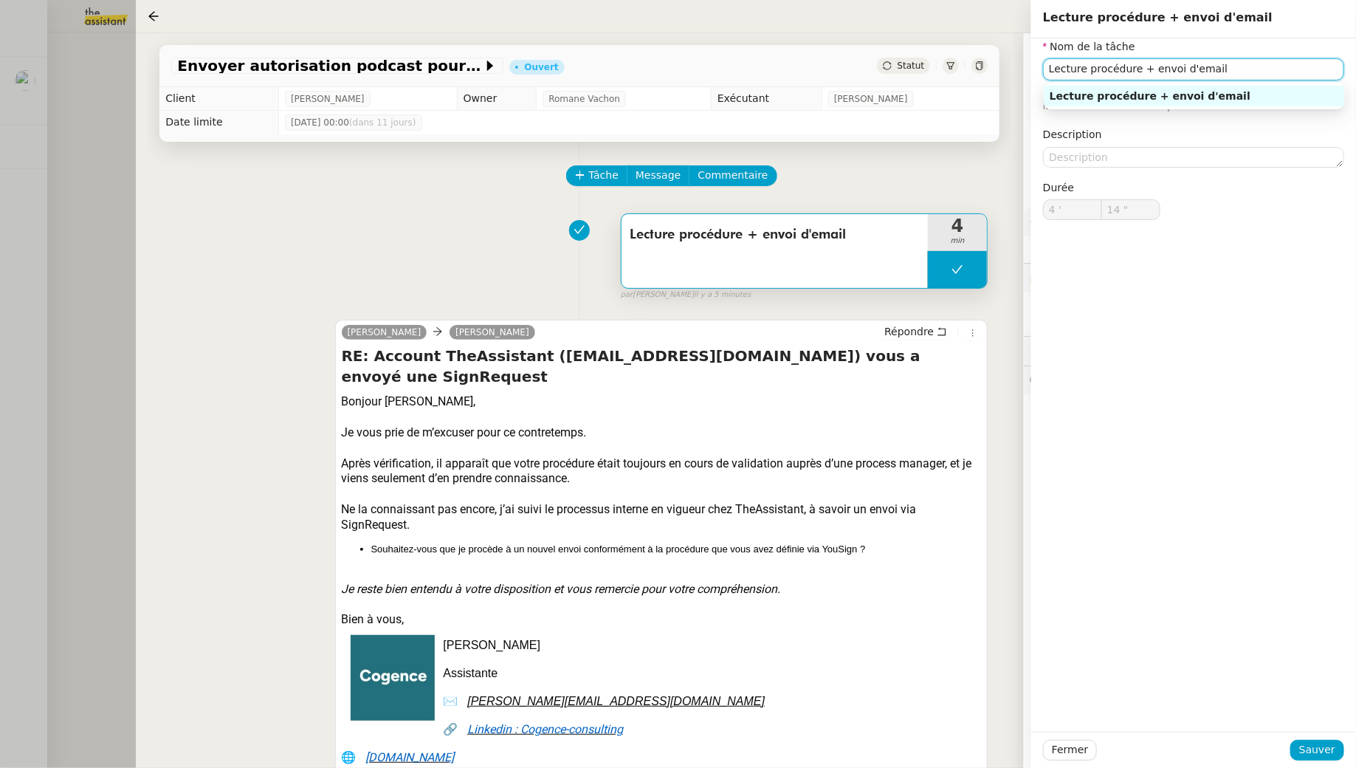
drag, startPoint x: 1052, startPoint y: 69, endPoint x: 1066, endPoint y: 70, distance: 14.1
click at [887, 69] on input "Lecture procédure + envoi d'email" at bounding box center [1193, 68] width 301 height 21
type input "Suivi retour + Lecture procédure + envoi d'email"
click at [887, 698] on span "Sauver" at bounding box center [1318, 749] width 36 height 17
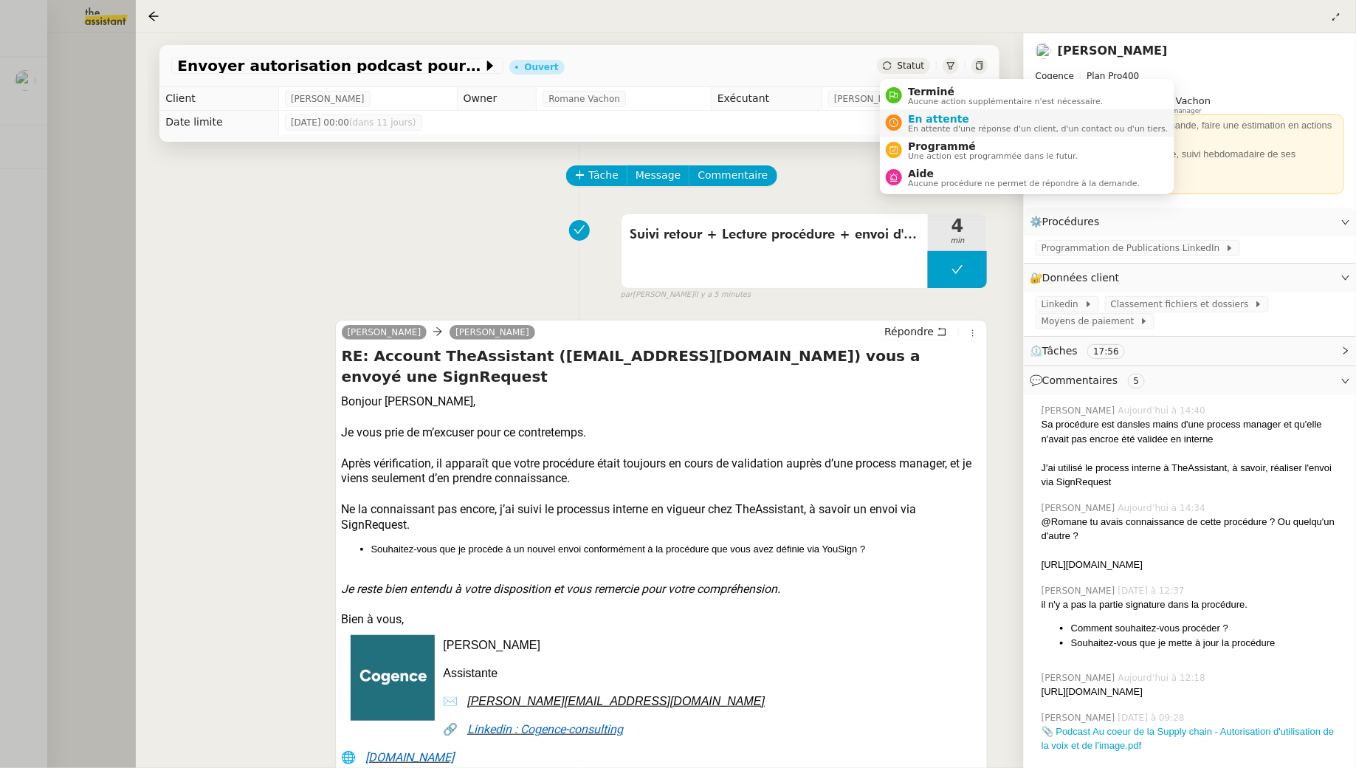
click at [887, 128] on span "En attente d'une réponse d'un client, d'un contact ou d'un tiers." at bounding box center [1038, 129] width 260 height 8
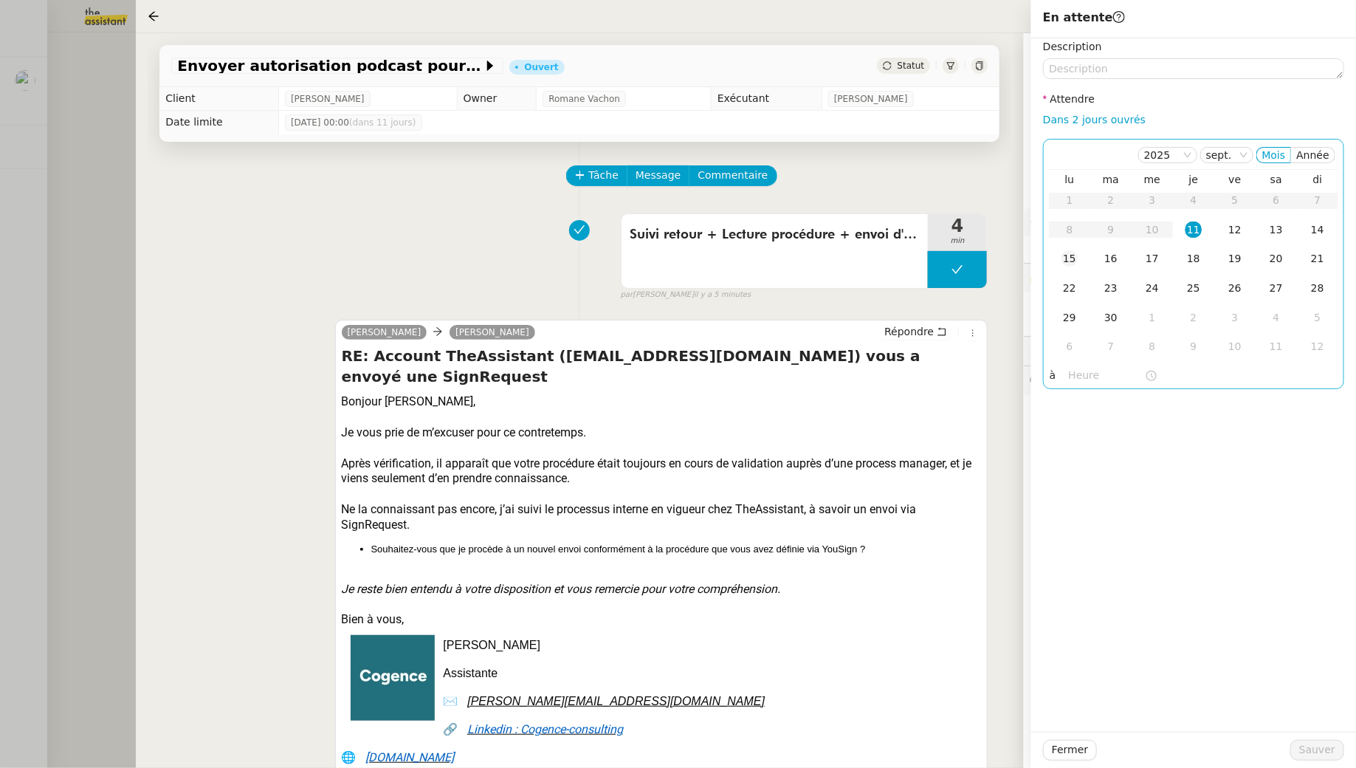
click at [887, 266] on div "15" at bounding box center [1070, 258] width 16 height 16
click at [887, 698] on span "Sauver" at bounding box center [1318, 749] width 36 height 17
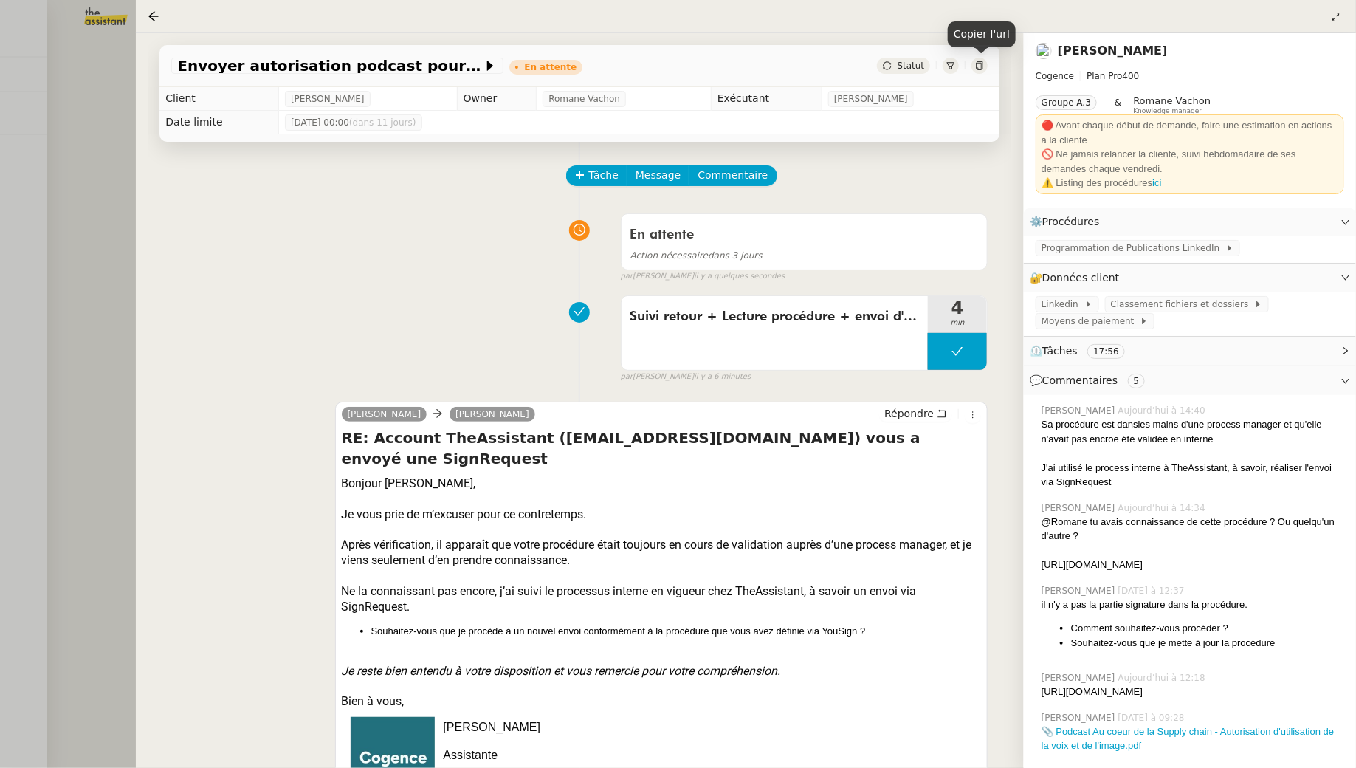
click at [887, 67] on icon at bounding box center [979, 65] width 9 height 9
click at [77, 119] on div at bounding box center [678, 384] width 1356 height 768
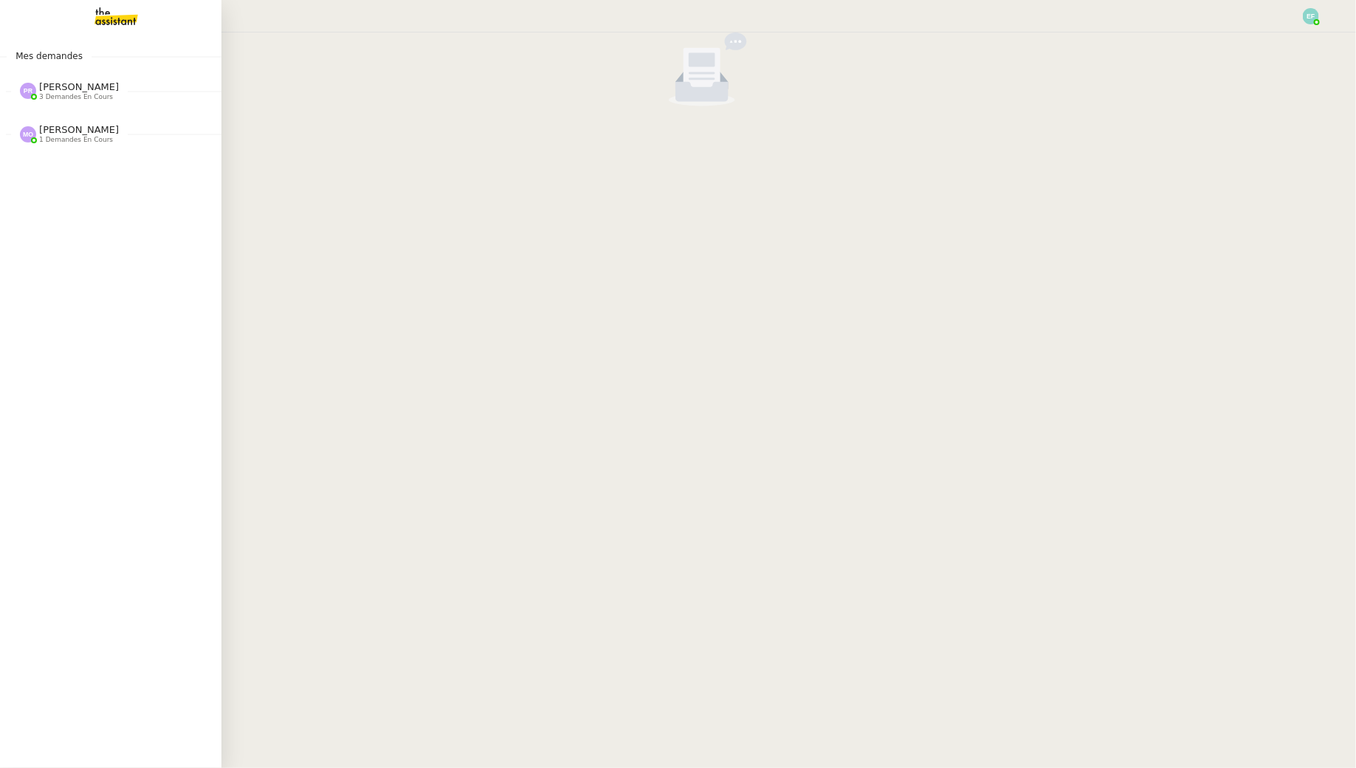
click at [66, 87] on span "[PERSON_NAME]" at bounding box center [79, 86] width 80 height 11
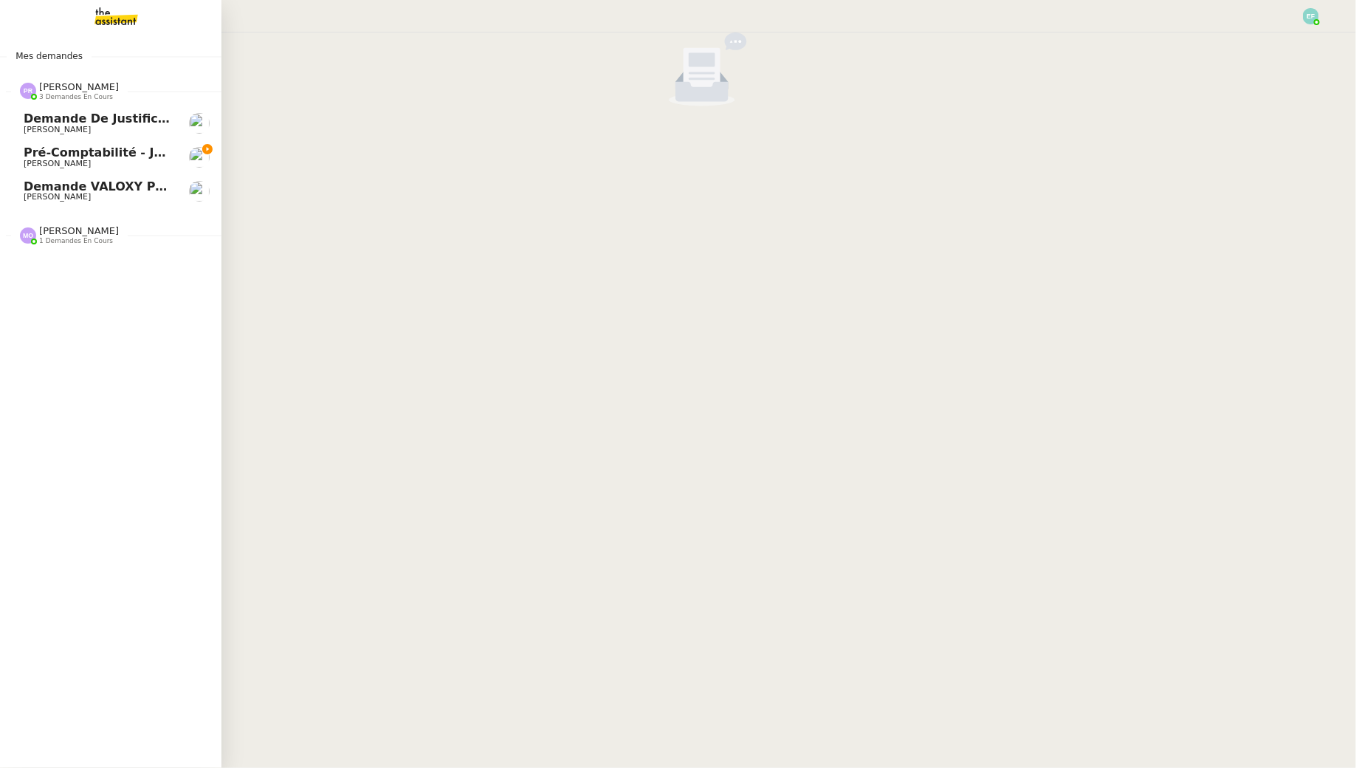
click at [79, 163] on span "[PERSON_NAME]" at bounding box center [57, 164] width 67 height 10
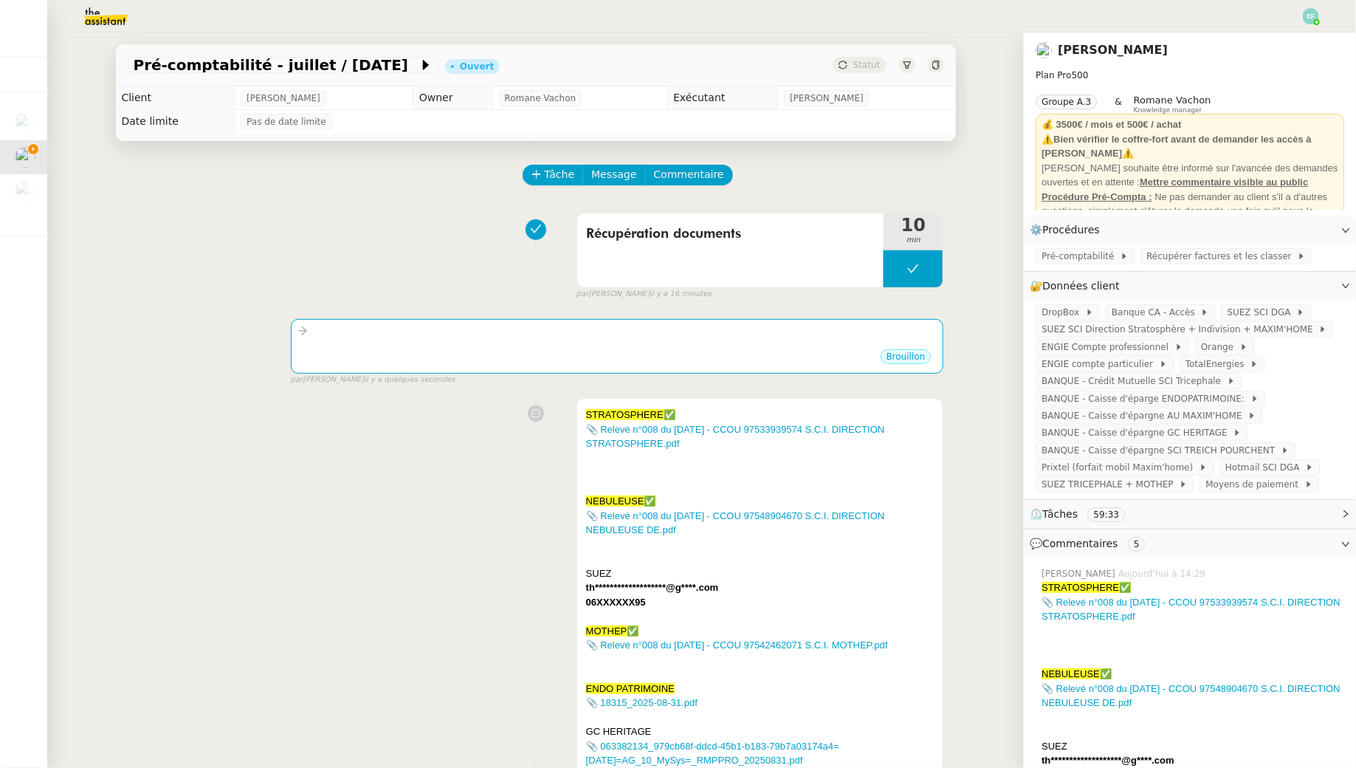
click at [107, 18] on img at bounding box center [94, 16] width 114 height 32
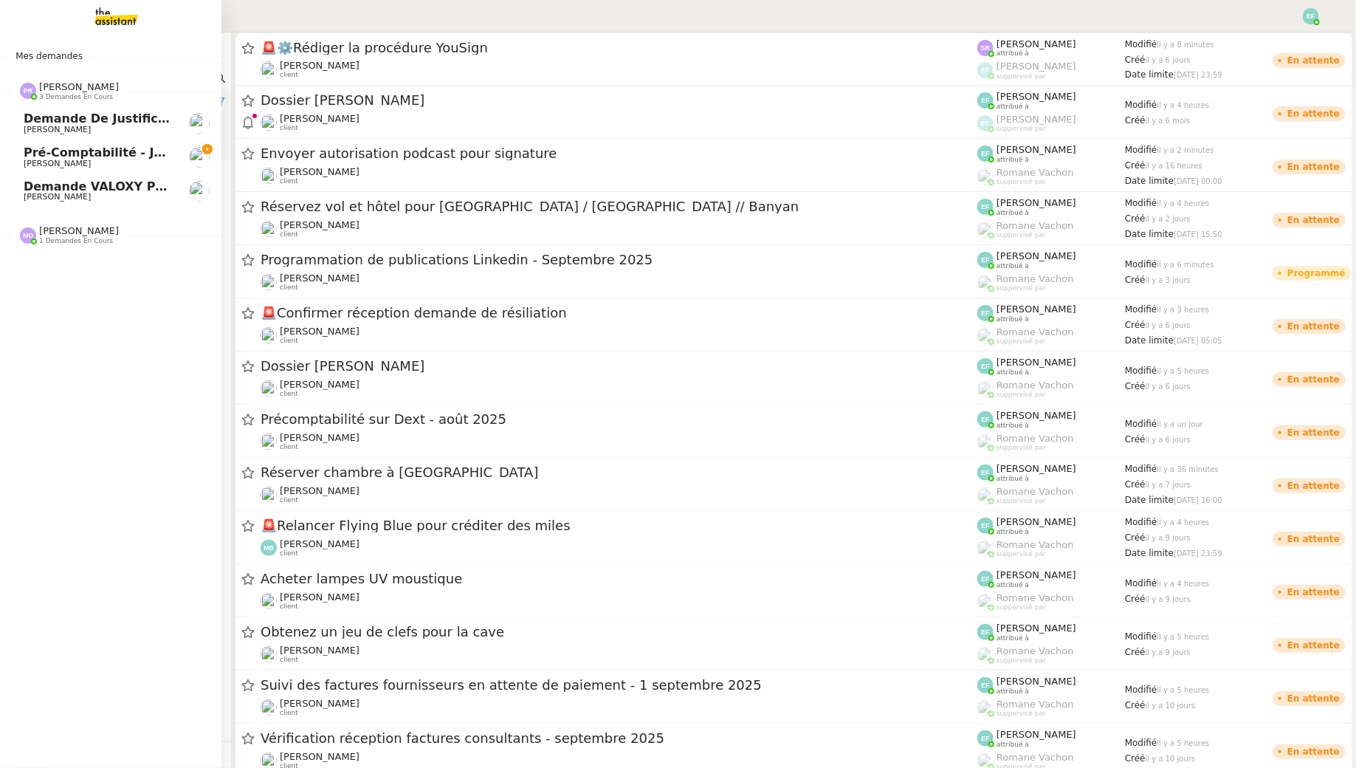
click at [42, 156] on span "Pré-comptabilité - juillet / [DATE]" at bounding box center [135, 152] width 222 height 14
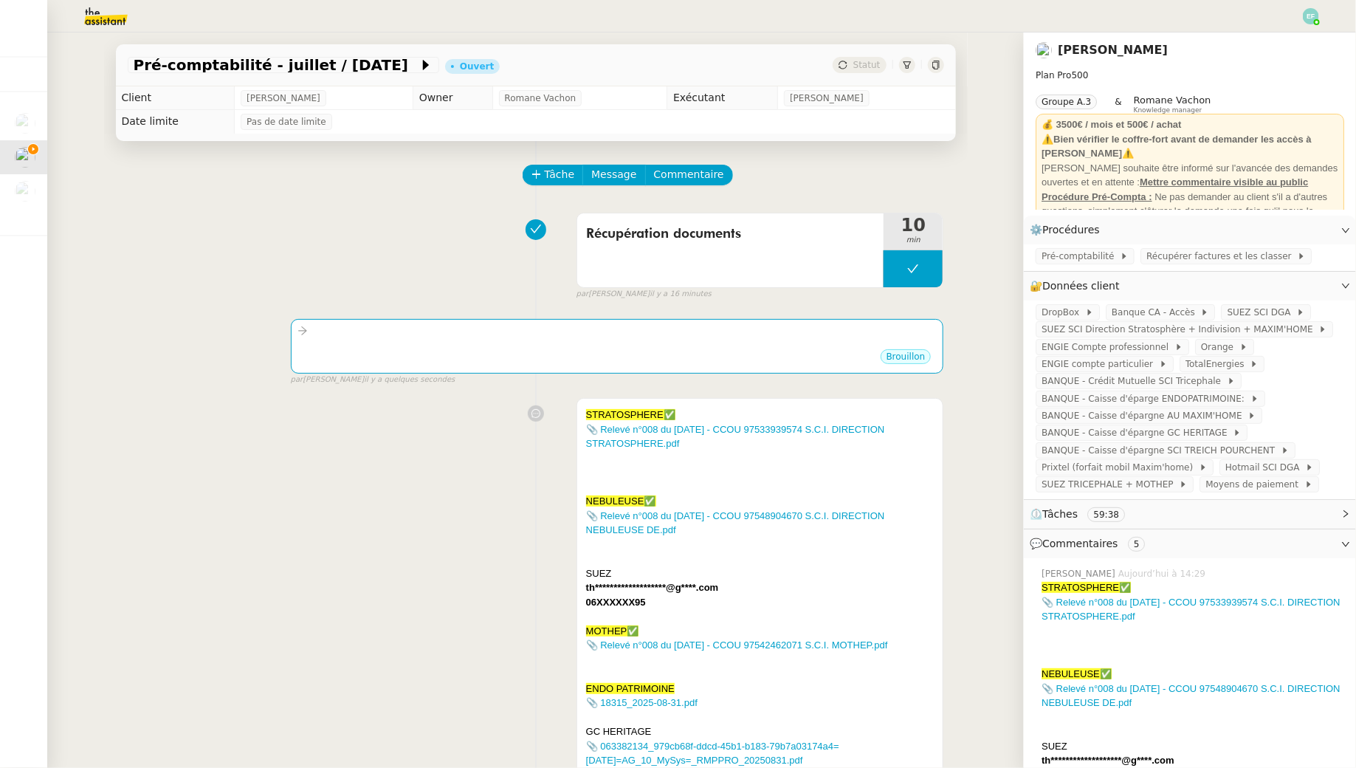
click at [80, 4] on img at bounding box center [94, 16] width 114 height 32
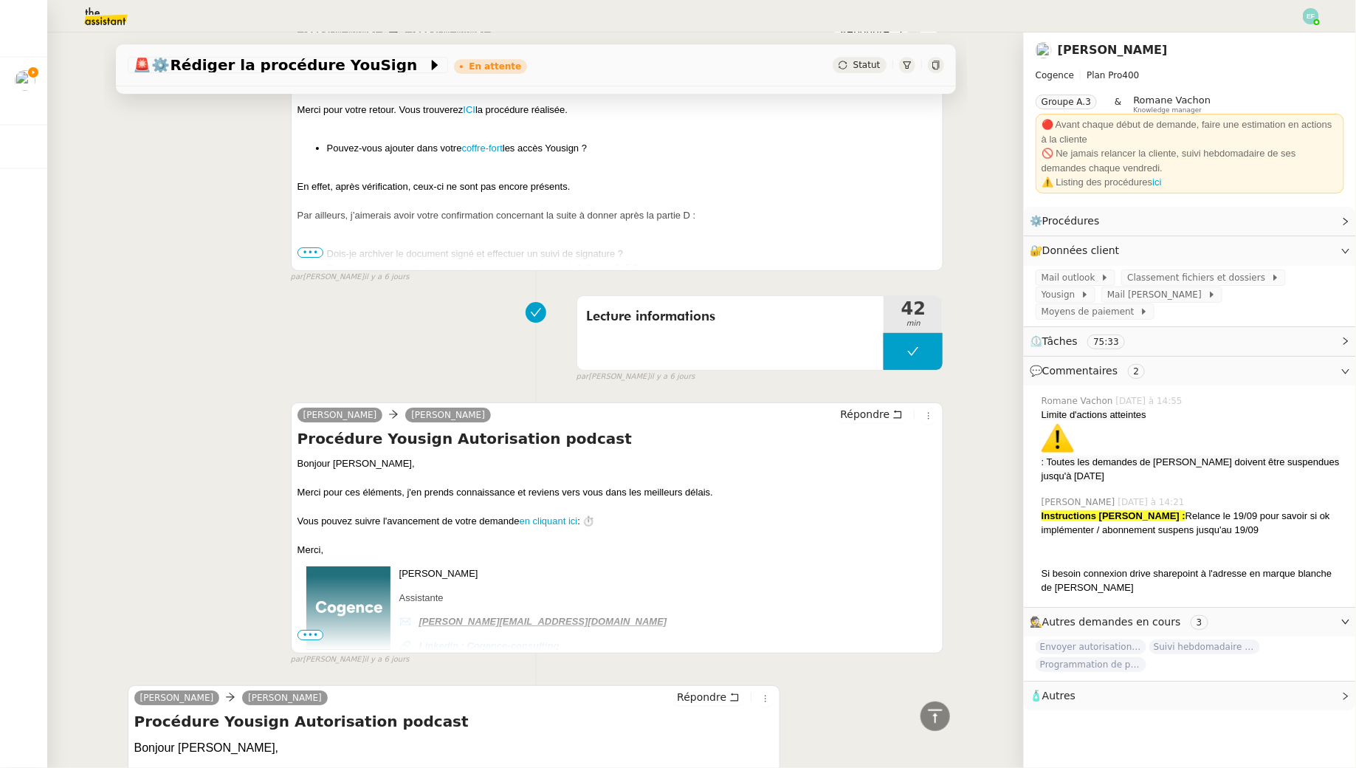
scroll to position [2564, 0]
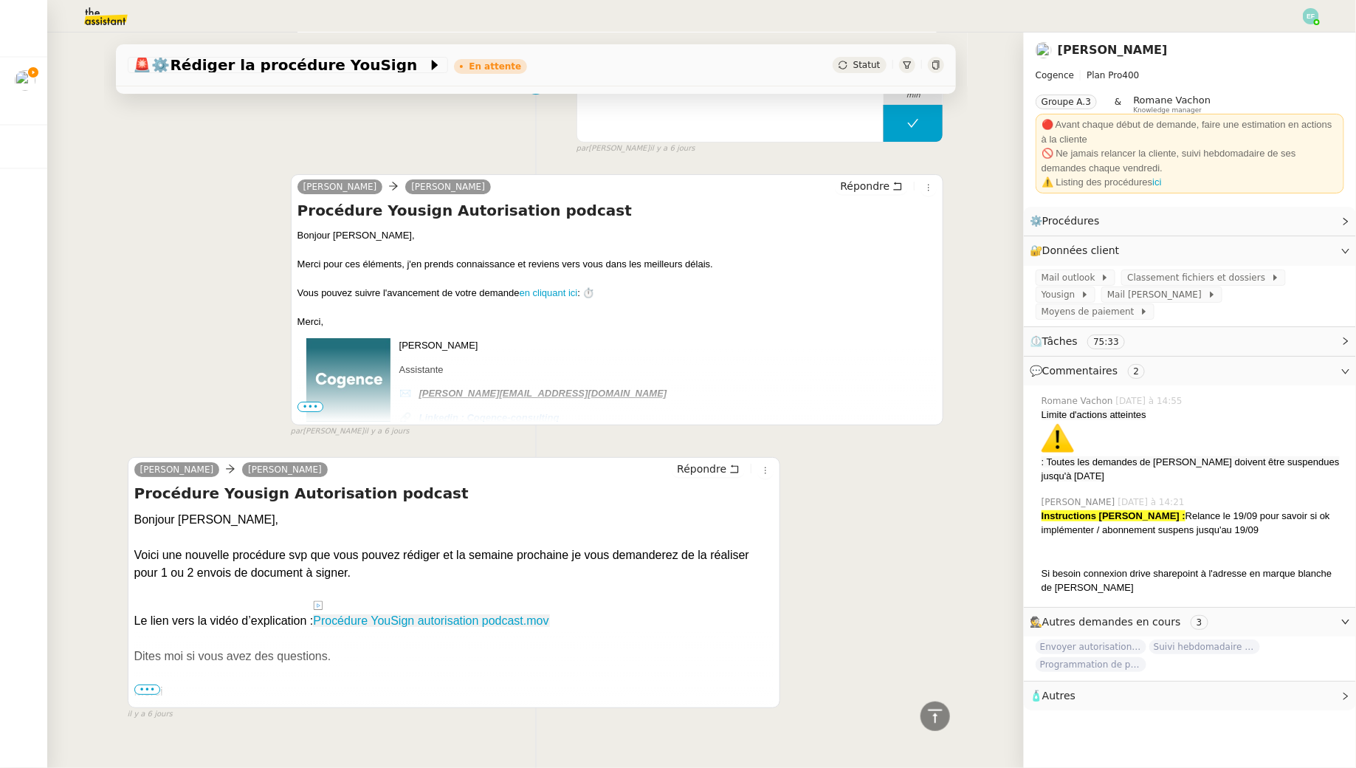
click at [143, 684] on span "•••" at bounding box center [147, 689] width 27 height 10
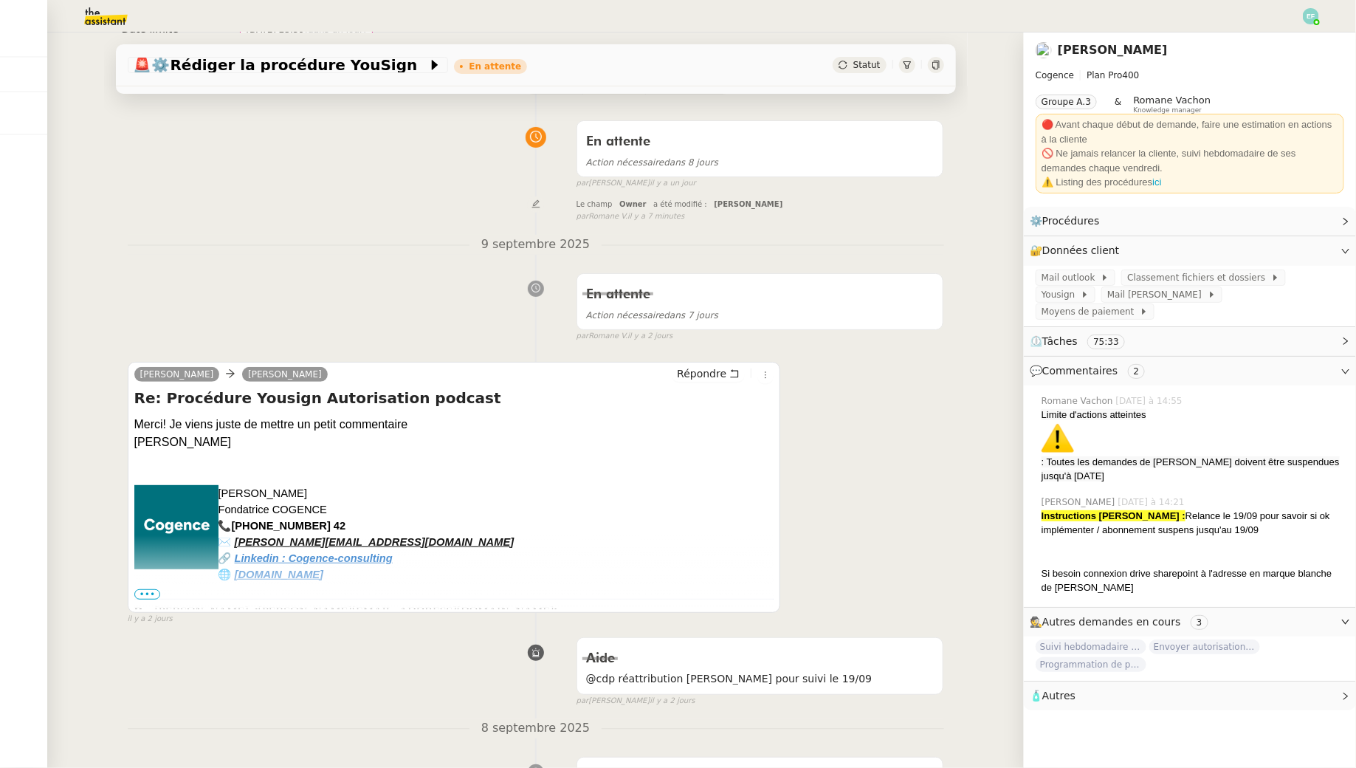
scroll to position [0, 0]
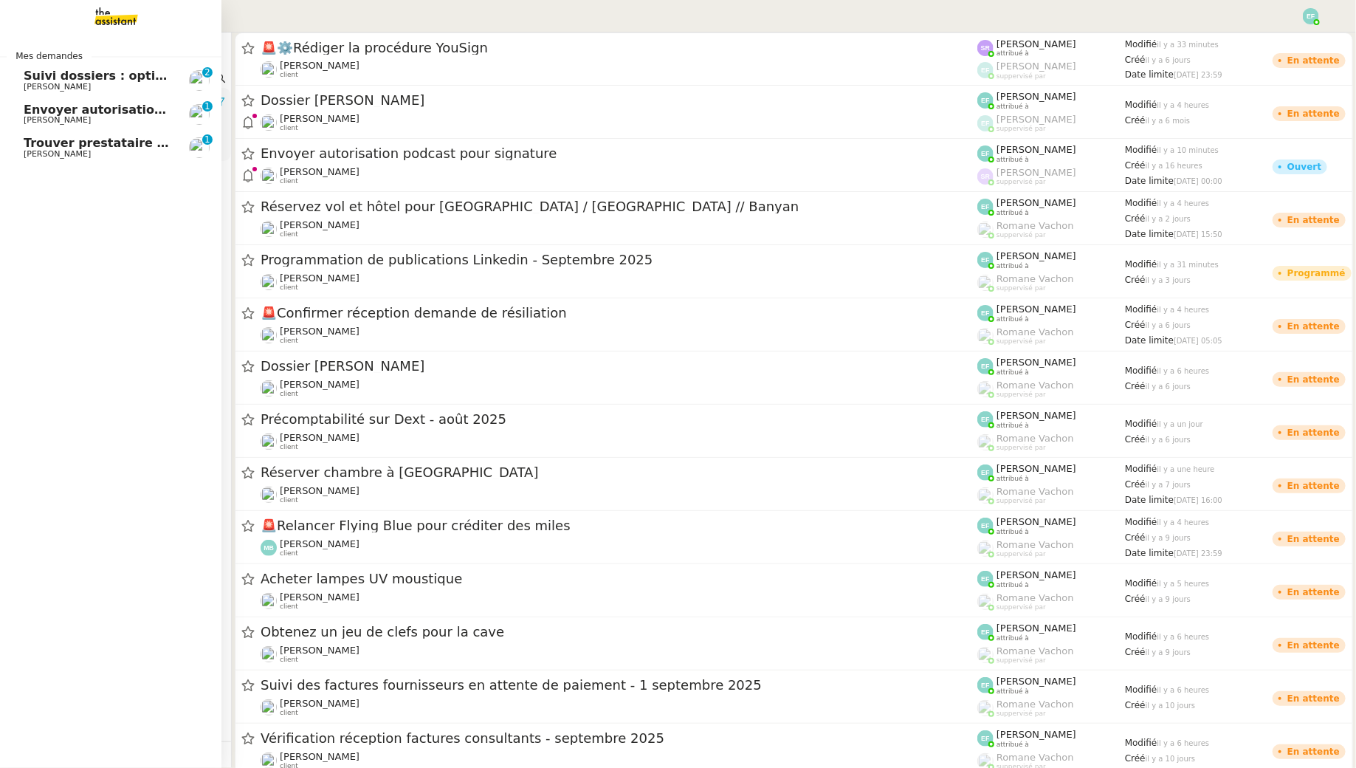
click at [43, 83] on span "[PERSON_NAME]" at bounding box center [57, 87] width 67 height 10
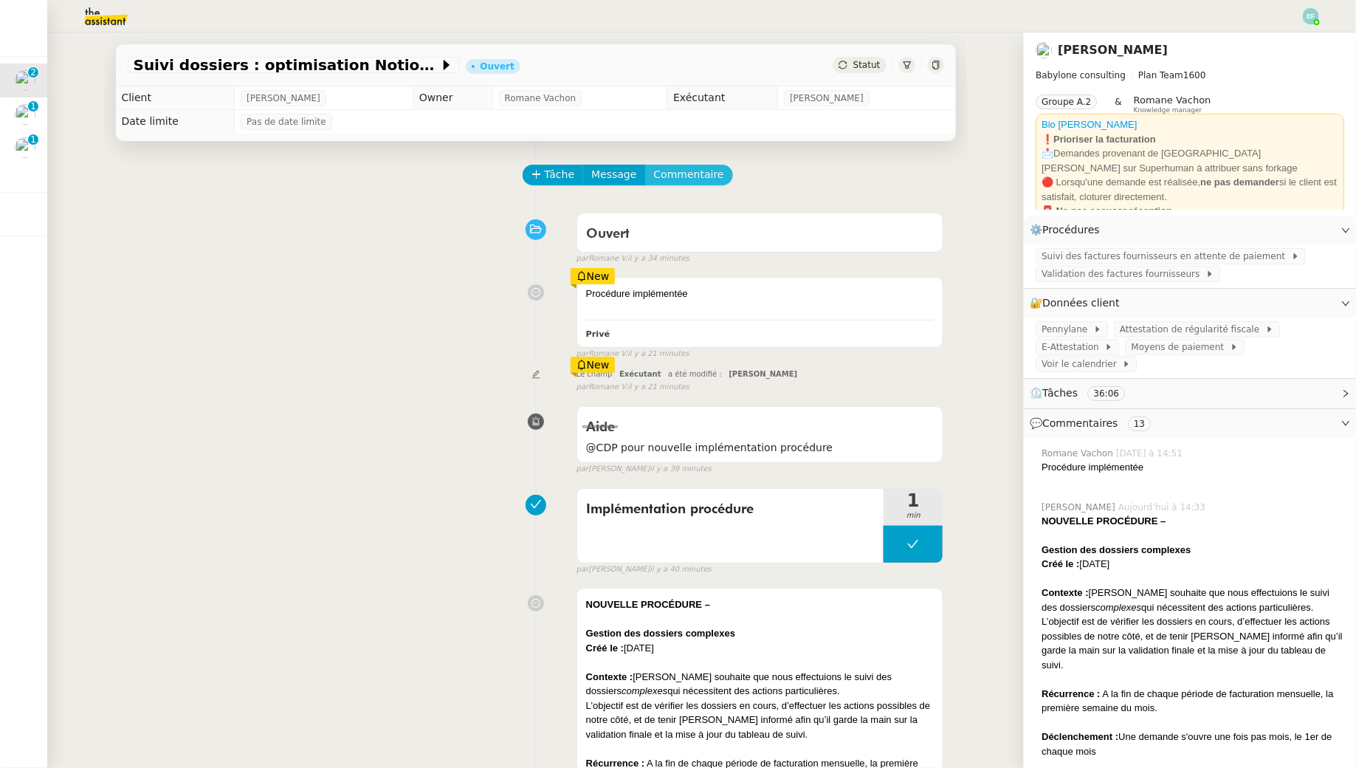
click at [681, 178] on span "Commentaire" at bounding box center [689, 174] width 70 height 17
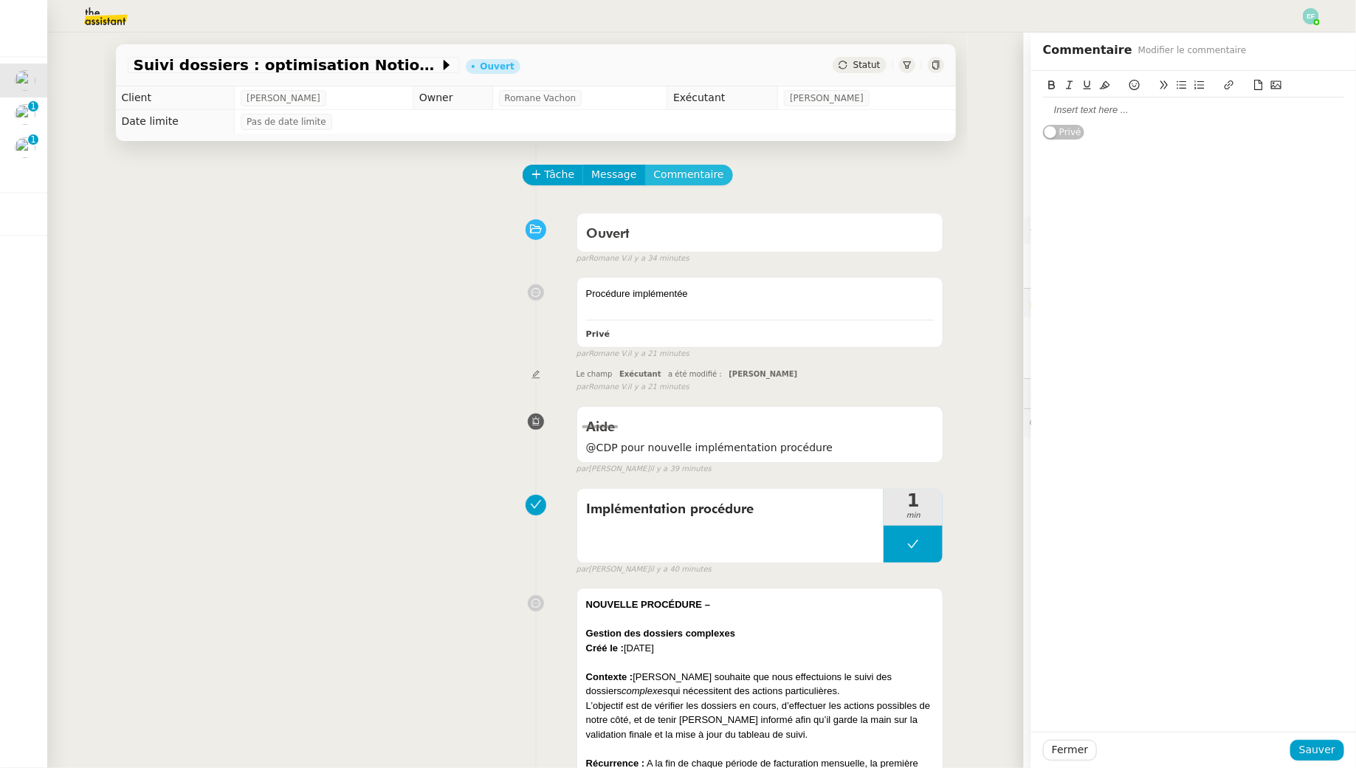
click at [645, 165] on button "Commentaire" at bounding box center [689, 175] width 88 height 21
click at [1249, 103] on div at bounding box center [1193, 109] width 301 height 13
click at [1332, 749] on span "Sauver" at bounding box center [1318, 749] width 36 height 17
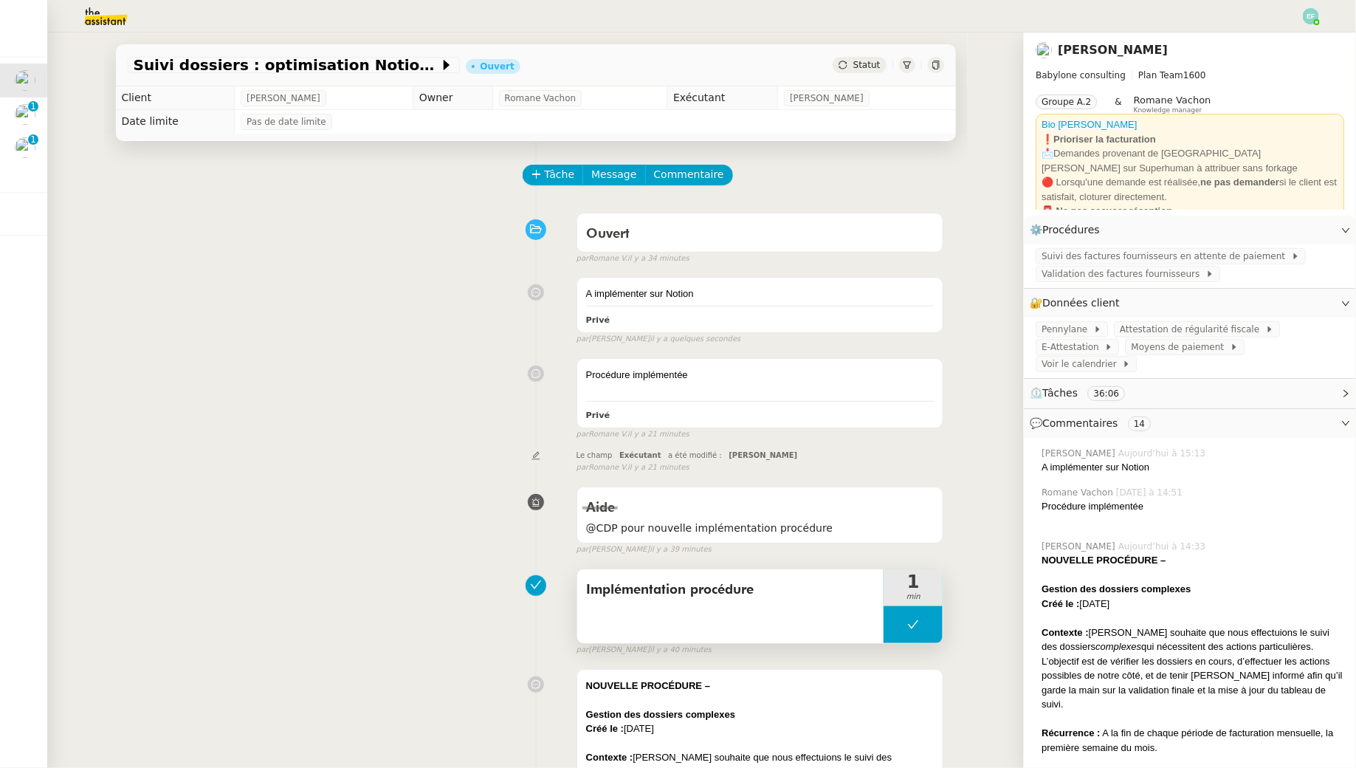
click at [830, 617] on div "Implémentation procédure" at bounding box center [730, 606] width 307 height 74
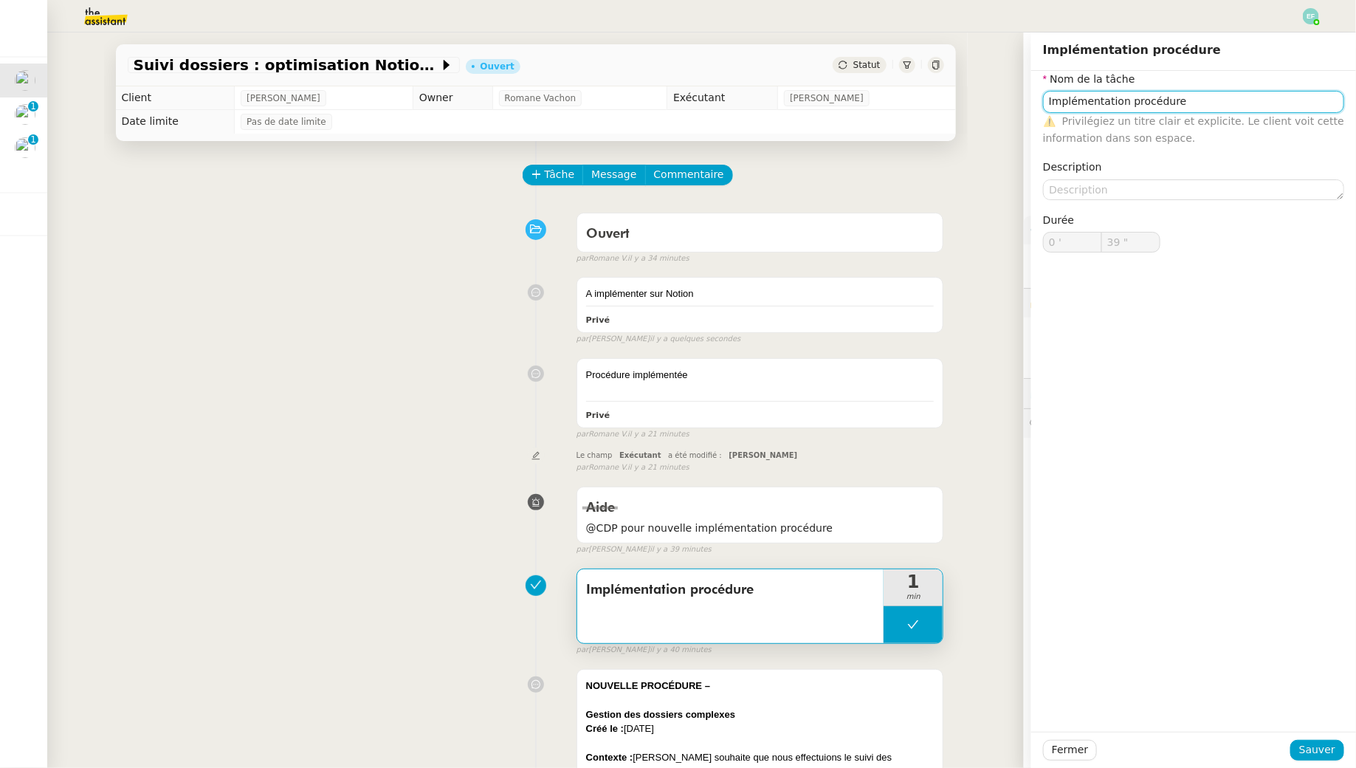
click at [1209, 105] on input "Implémentation procédure" at bounding box center [1193, 101] width 301 height 21
type input "Implémentation procédure TheAssistant"
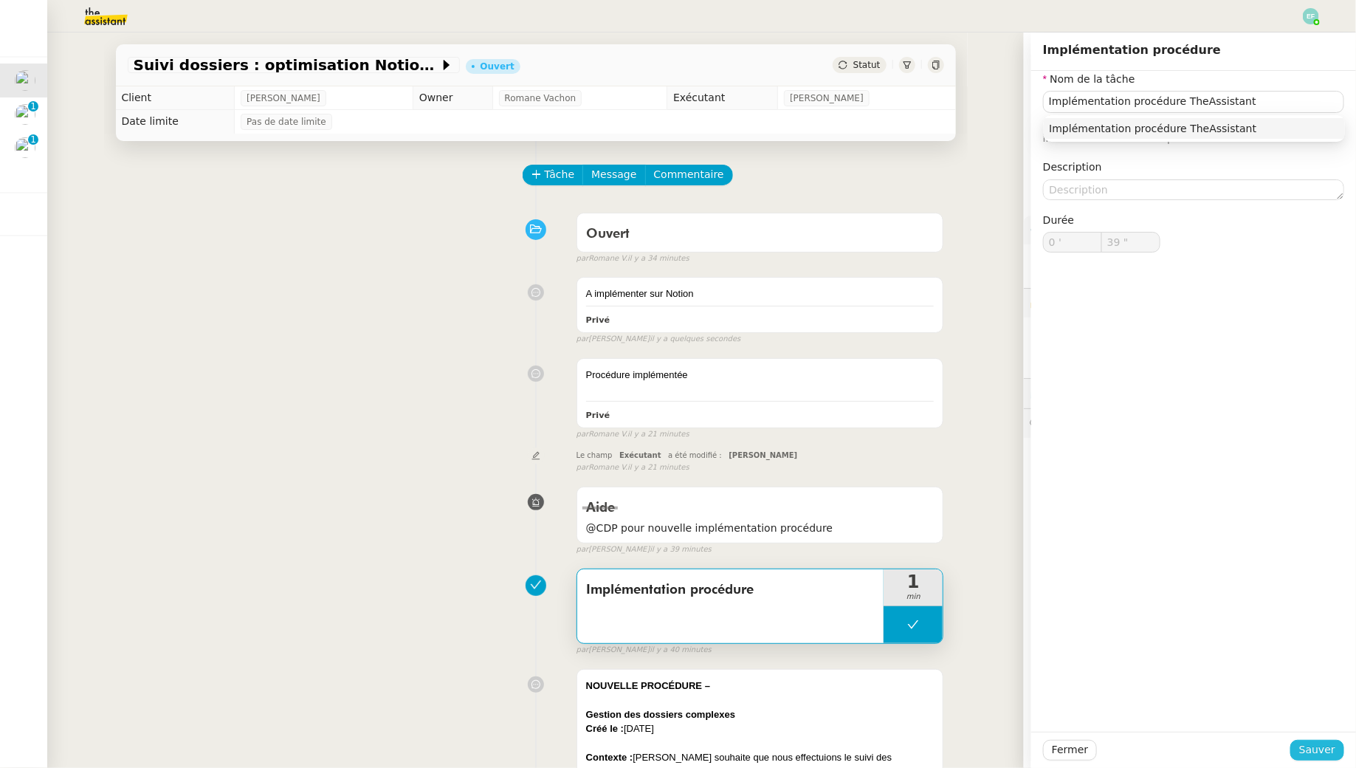
click at [1302, 757] on button "Sauver" at bounding box center [1318, 750] width 54 height 21
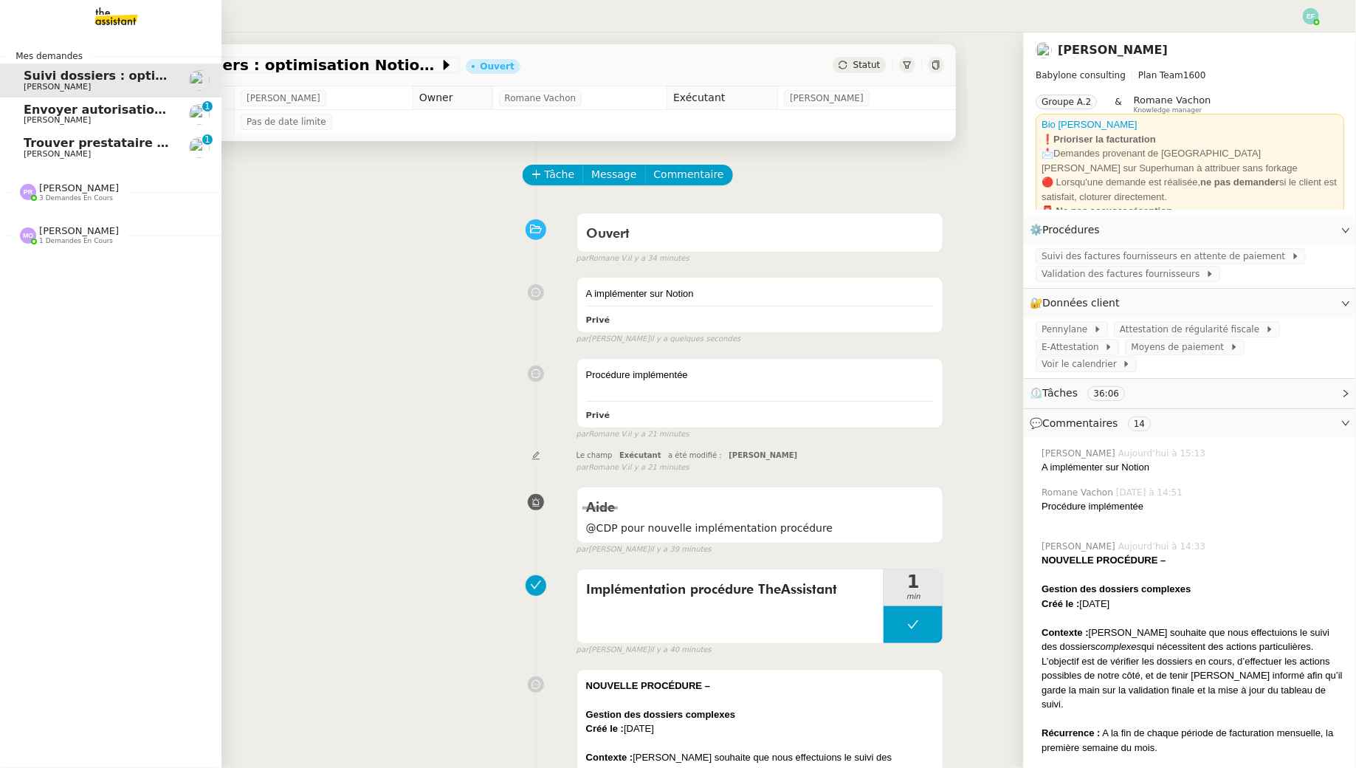
click at [35, 149] on span "Trouver prestataire entretien climatisation" at bounding box center [167, 143] width 286 height 14
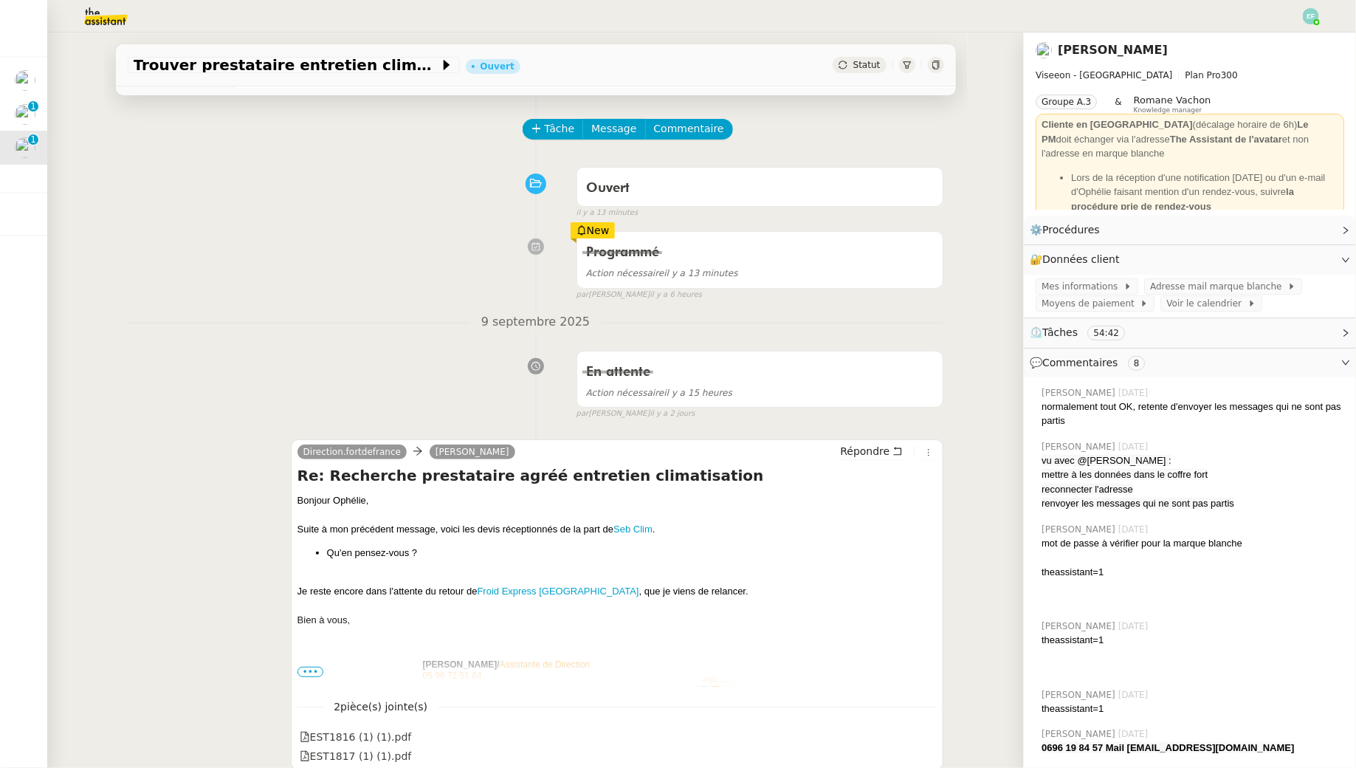
scroll to position [47, 0]
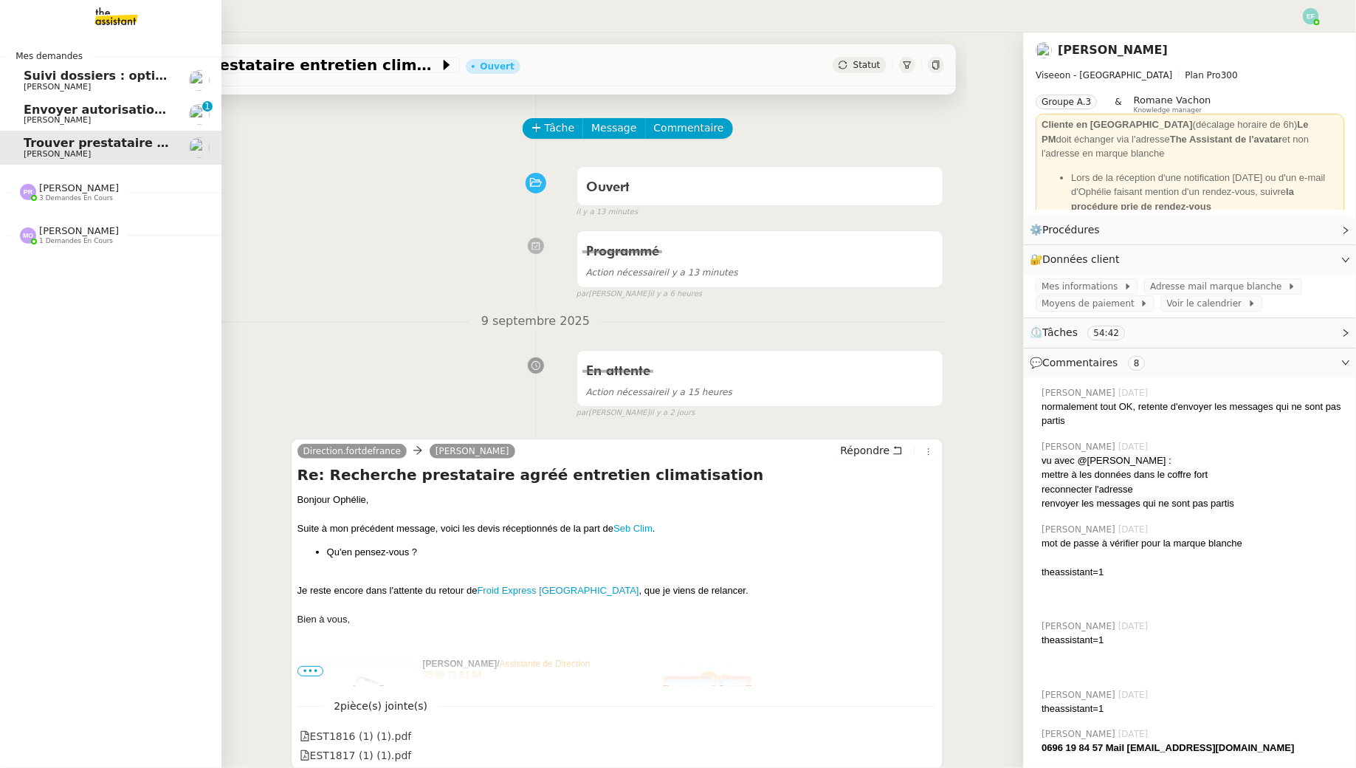
click at [44, 108] on span "Envoyer autorisation podcast pour signature" at bounding box center [173, 110] width 299 height 14
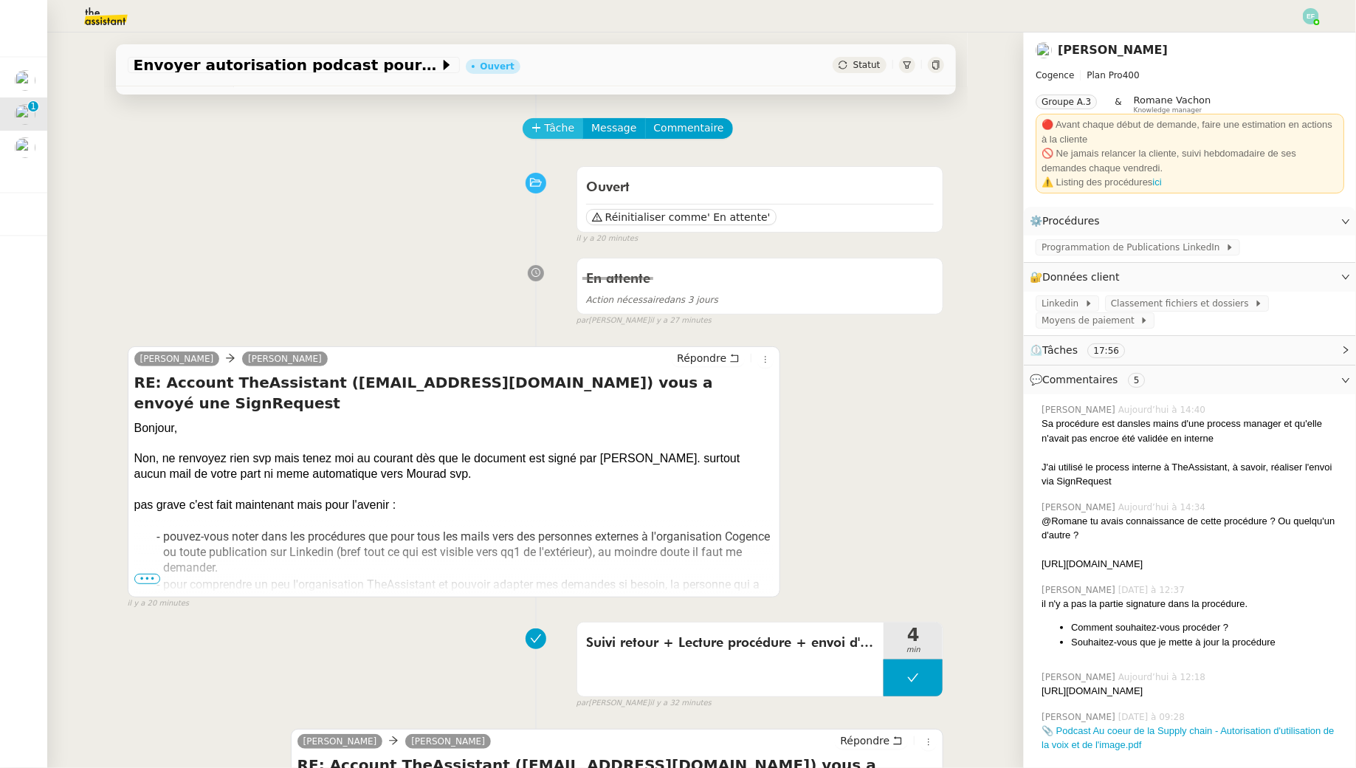
click at [557, 128] on span "Tâche" at bounding box center [560, 128] width 30 height 17
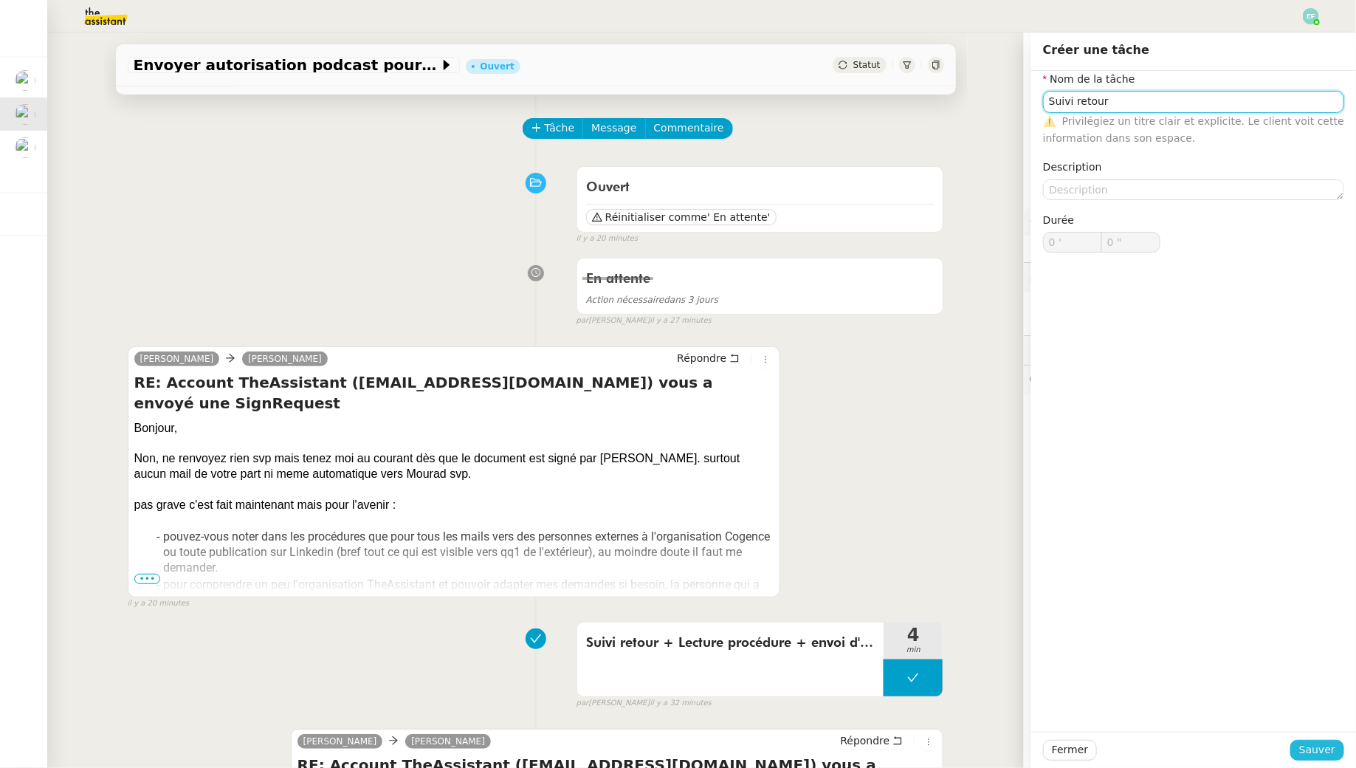
type input "Suivi retour"
click at [1317, 745] on span "Sauver" at bounding box center [1318, 749] width 36 height 17
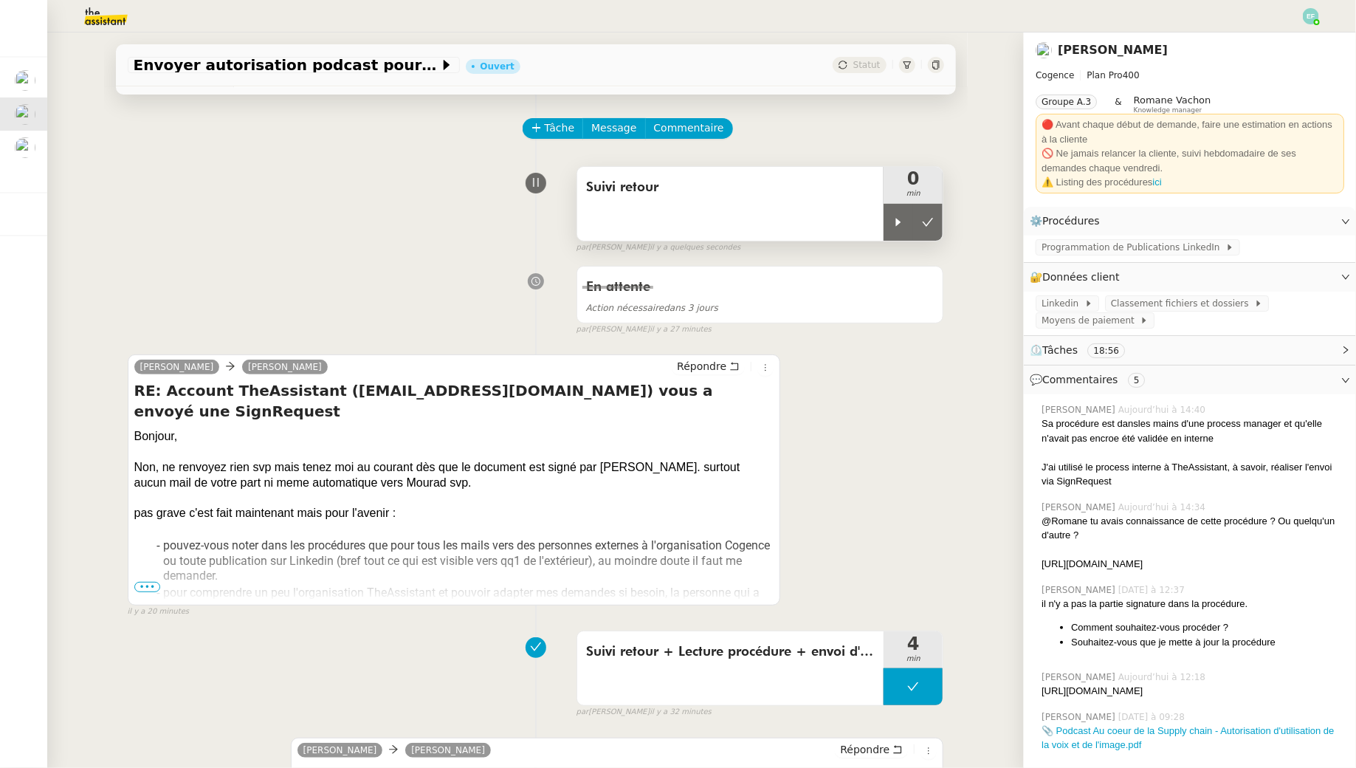
click at [882, 233] on div "Suivi retour" at bounding box center [730, 204] width 307 height 74
click at [899, 224] on icon at bounding box center [899, 222] width 12 height 12
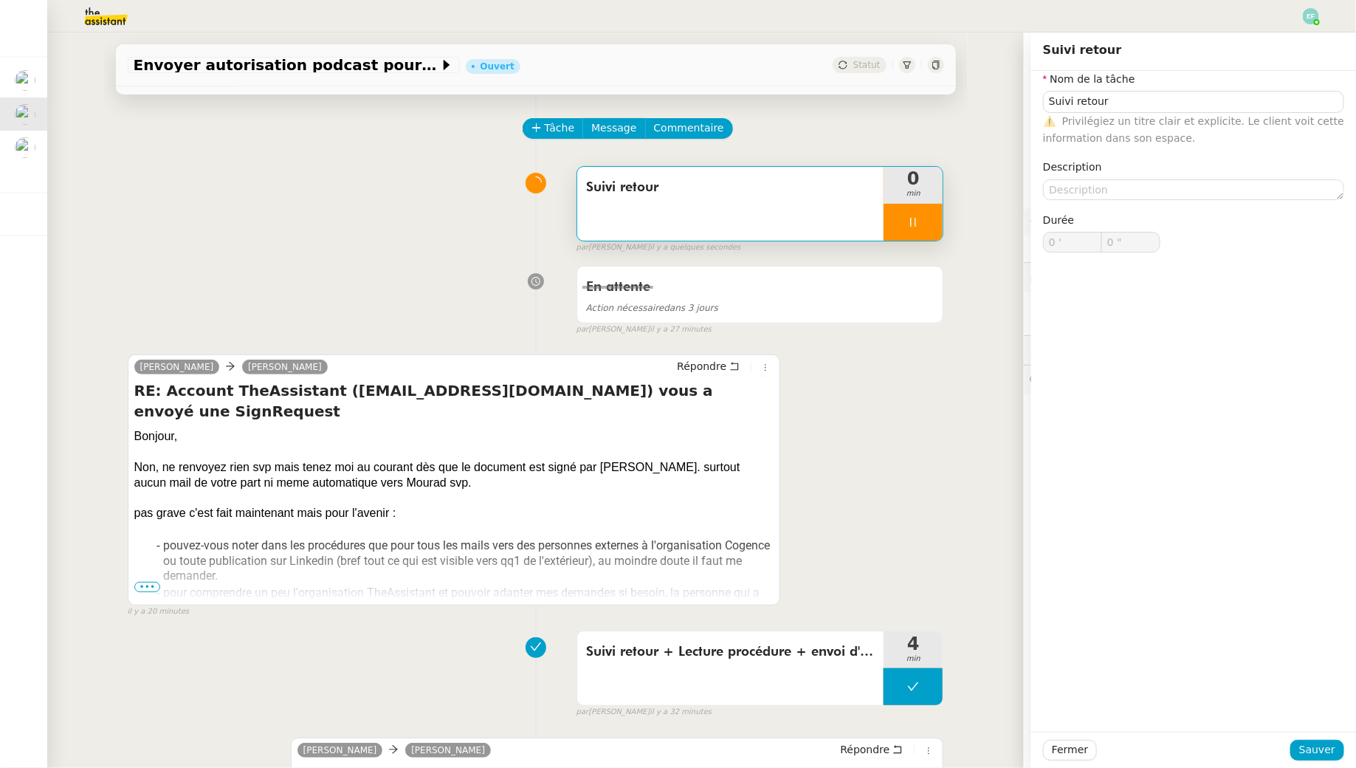
type input "Suivi retour"
type input "0 '"
type input "0 ""
type input "Suivi retour"
type input "0 '"
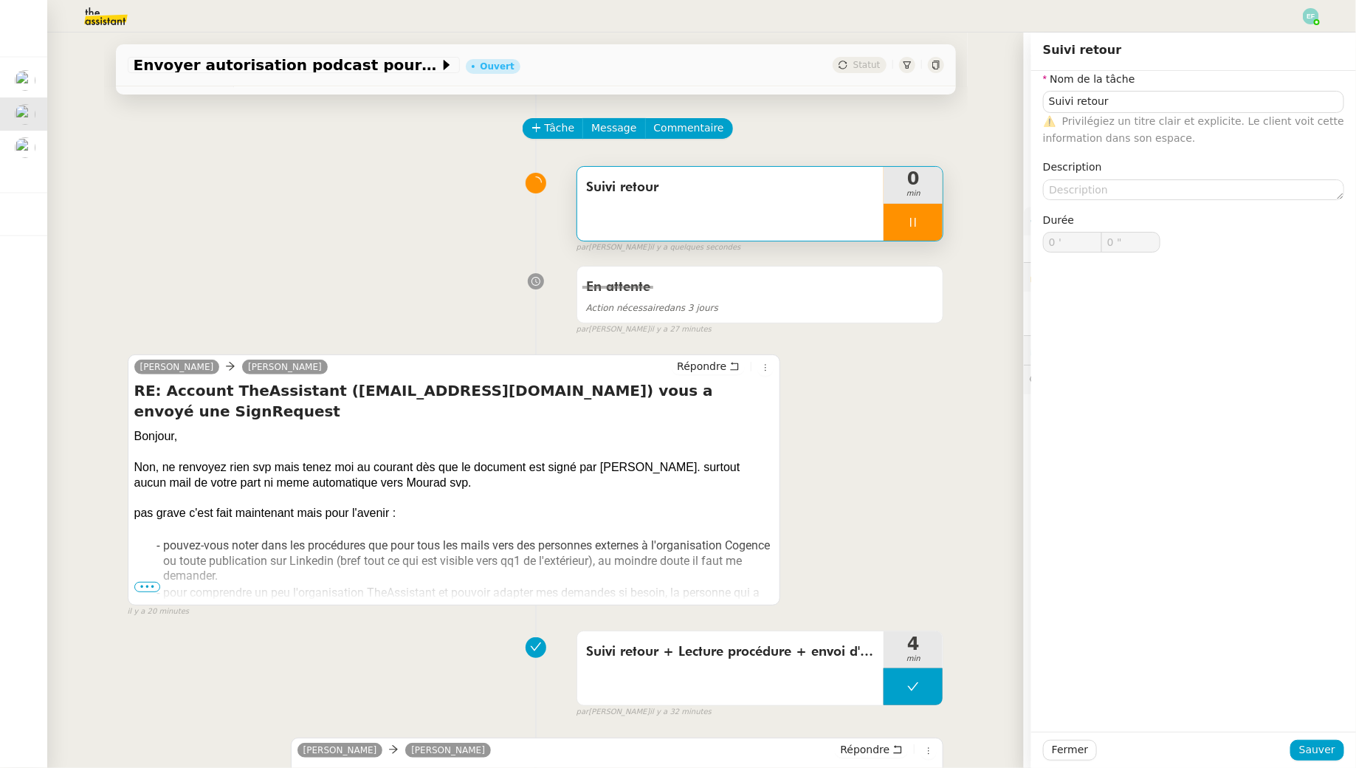
type input "0 ""
click at [441, 320] on div "En attente Action nécessaire dans 3 jours false par Emelyne F. il y a 27 minutes" at bounding box center [536, 297] width 817 height 76
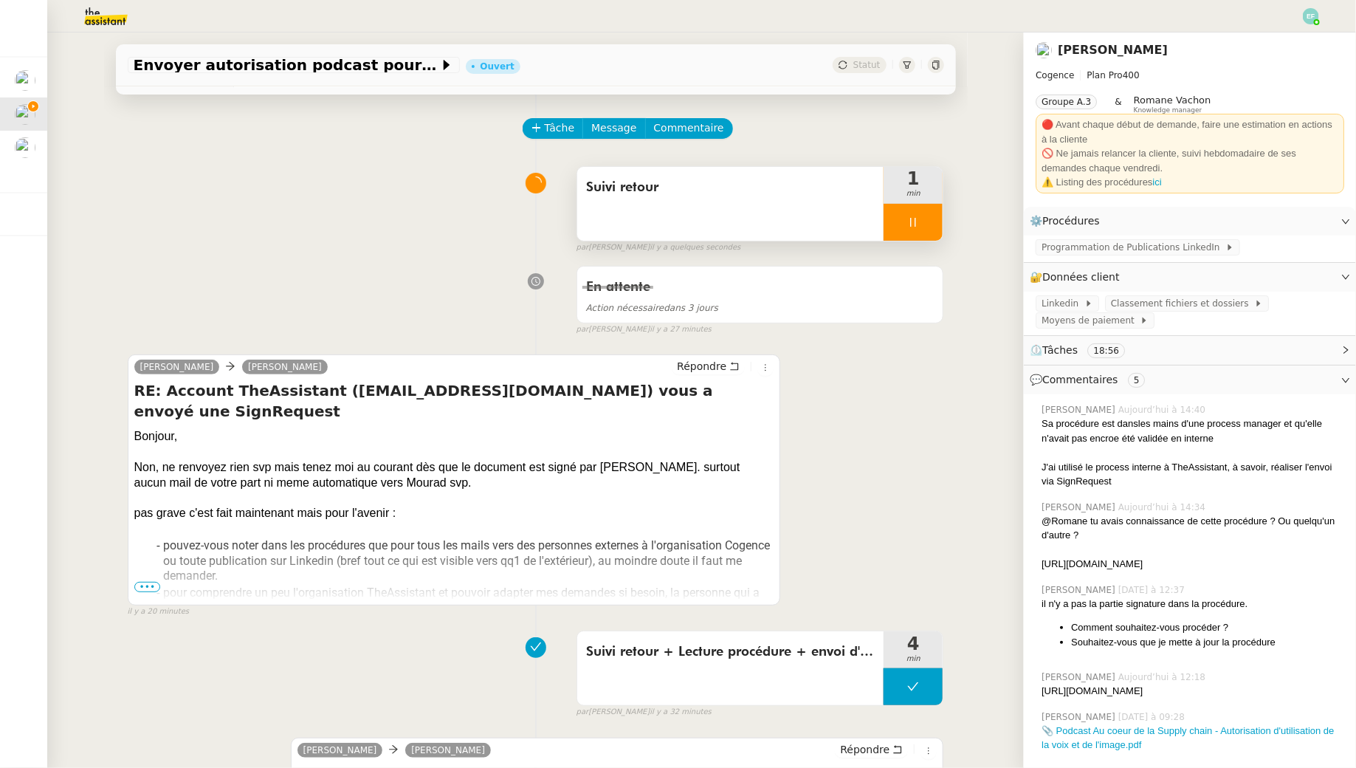
click at [150, 580] on ul "pouvez-vous noter dans les procédures que pour tous les mails vers des personne…" at bounding box center [454, 577] width 640 height 80
click at [146, 585] on span "•••" at bounding box center [147, 587] width 27 height 10
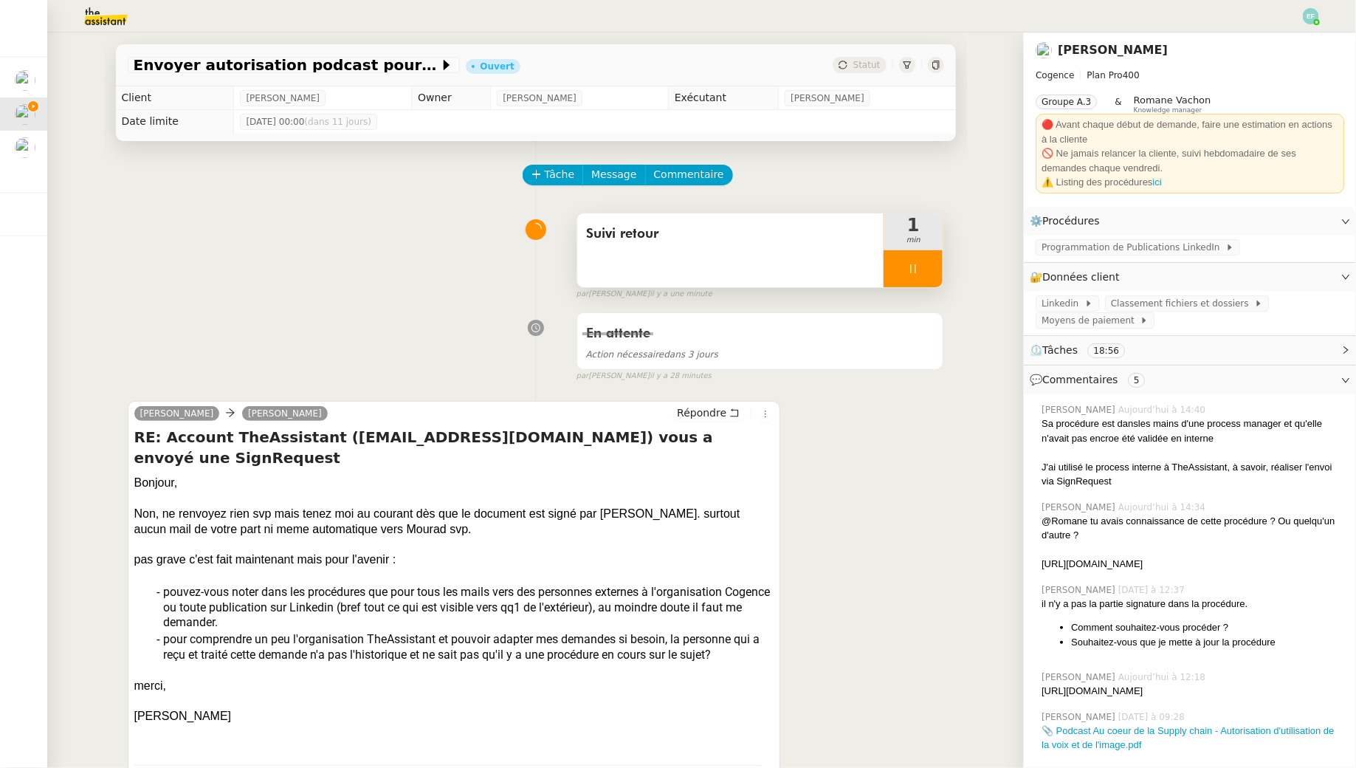
click at [906, 254] on div at bounding box center [913, 268] width 59 height 37
click at [916, 258] on button at bounding box center [928, 268] width 30 height 37
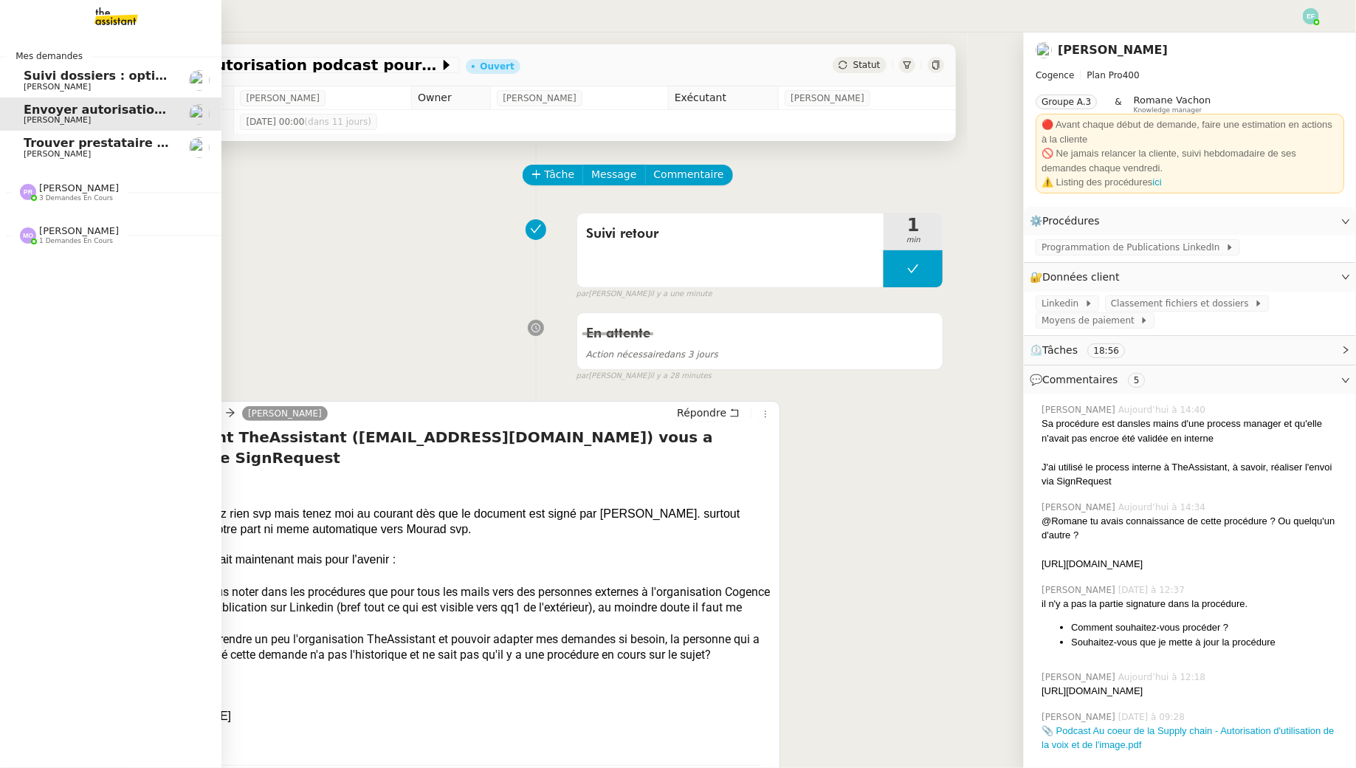
click at [40, 157] on span "Ophélie DIONY" at bounding box center [57, 154] width 67 height 10
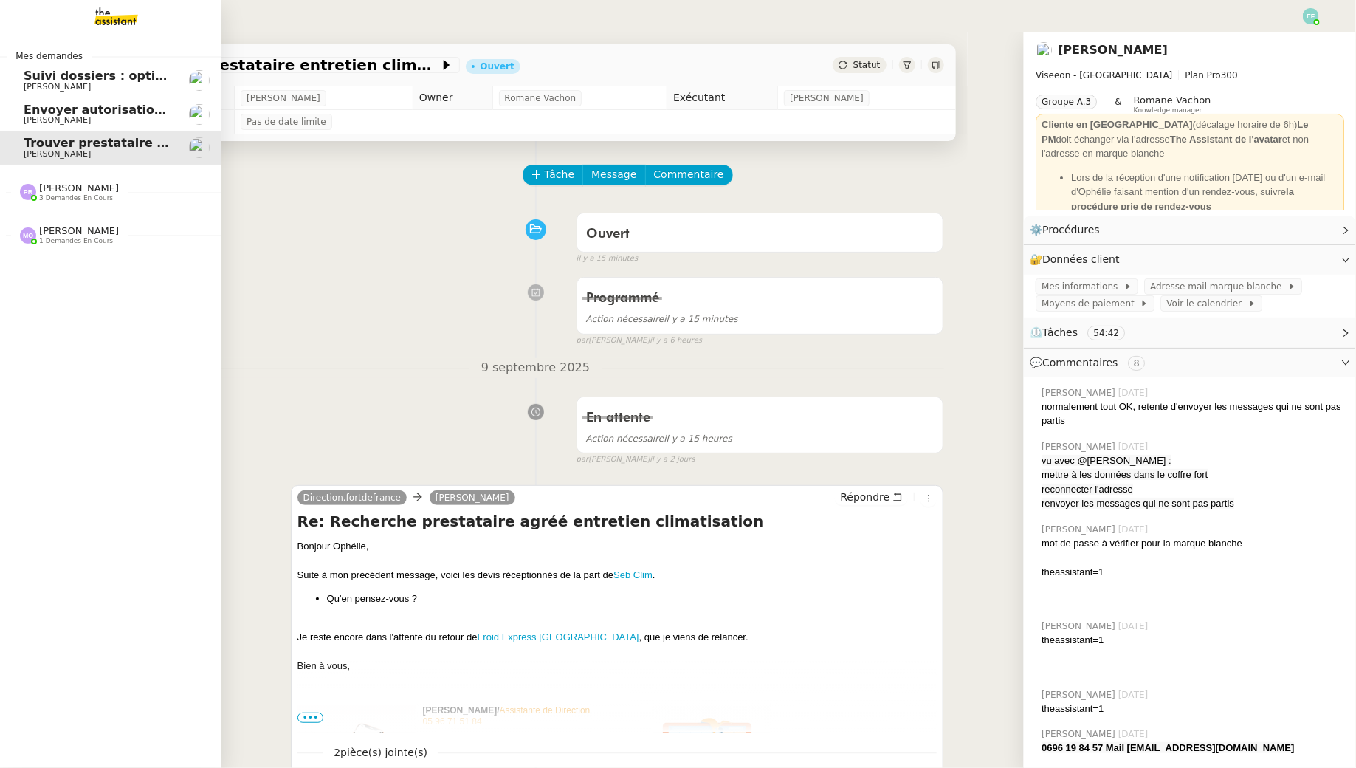
click at [33, 60] on span "Mes demandes" at bounding box center [49, 56] width 85 height 15
click at [38, 85] on span "Florent Seiler" at bounding box center [57, 87] width 67 height 10
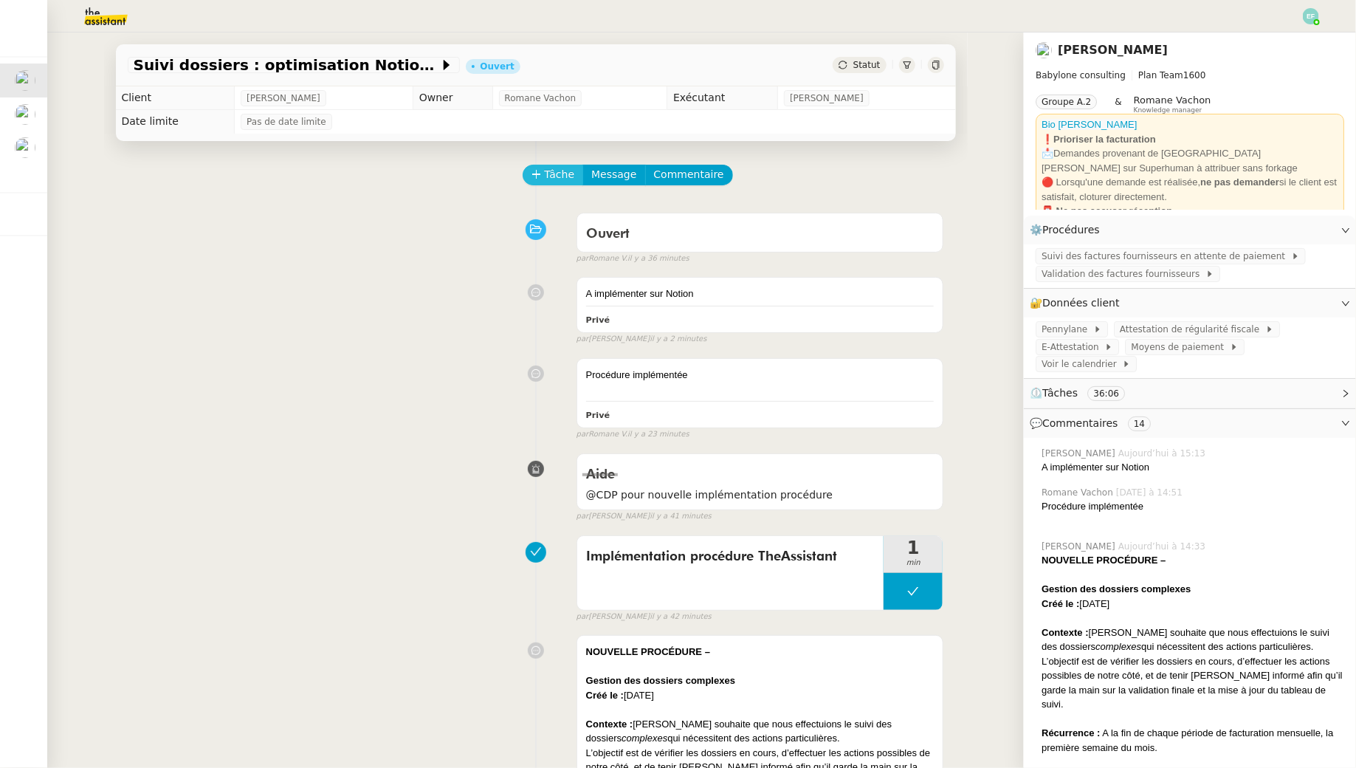
click at [572, 176] on span "Tâche" at bounding box center [560, 174] width 30 height 17
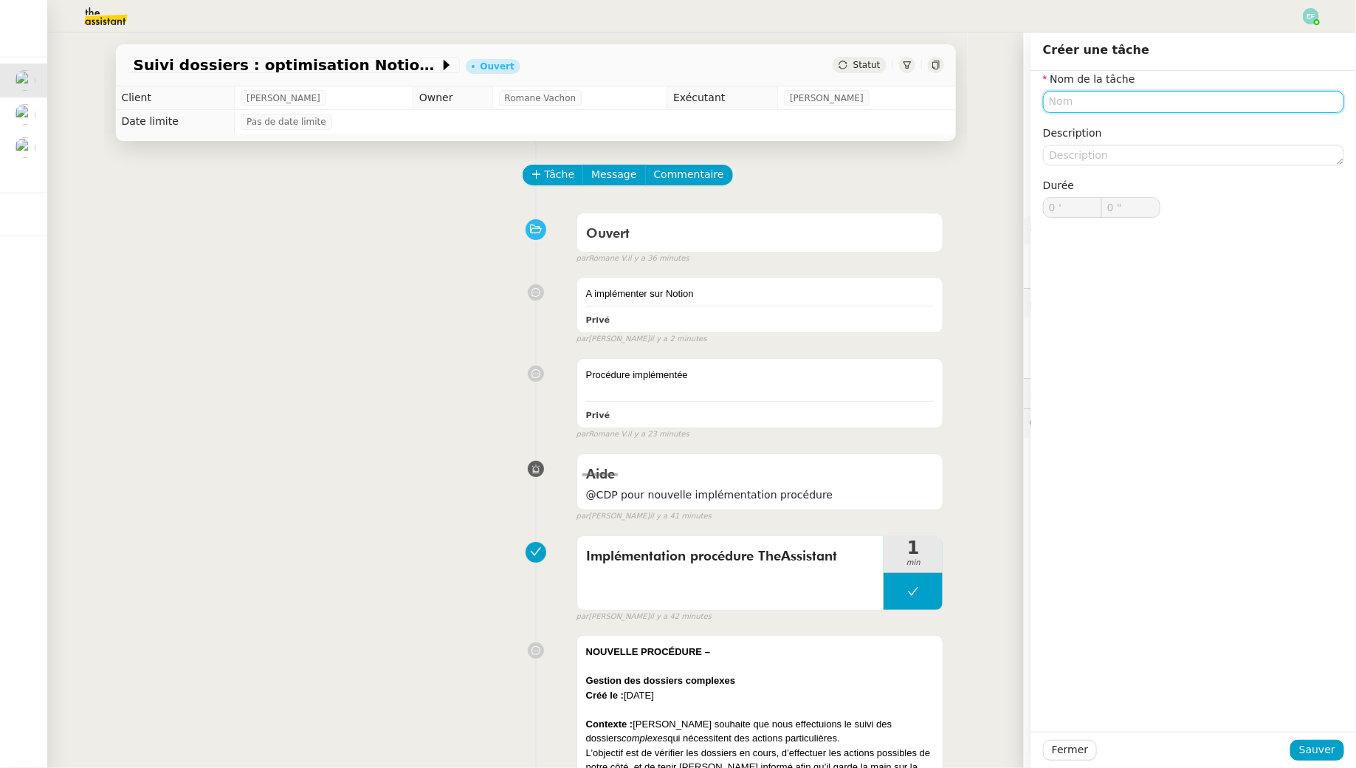
click at [1050, 104] on input "text" at bounding box center [1193, 101] width 301 height 21
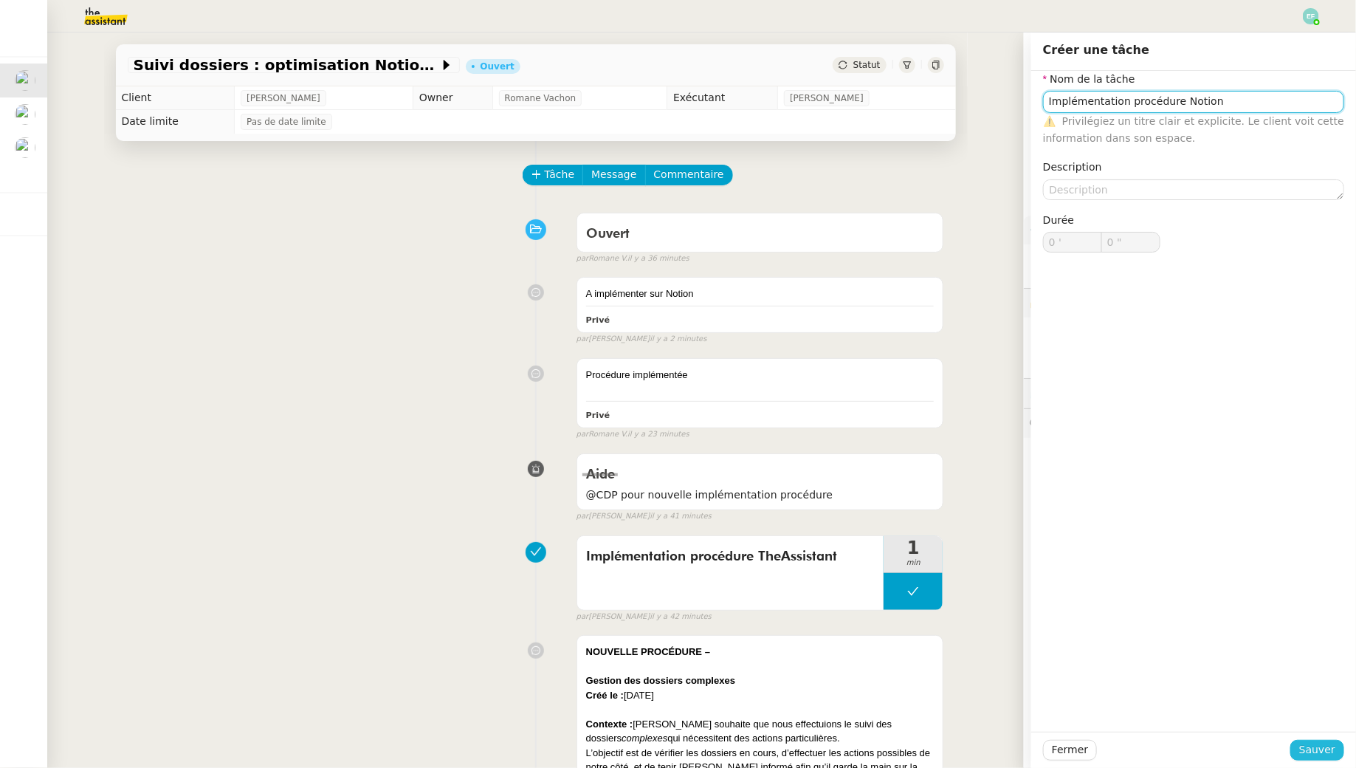
type input "Implémentation procédure Notion"
click at [1303, 750] on span "Sauver" at bounding box center [1318, 749] width 36 height 17
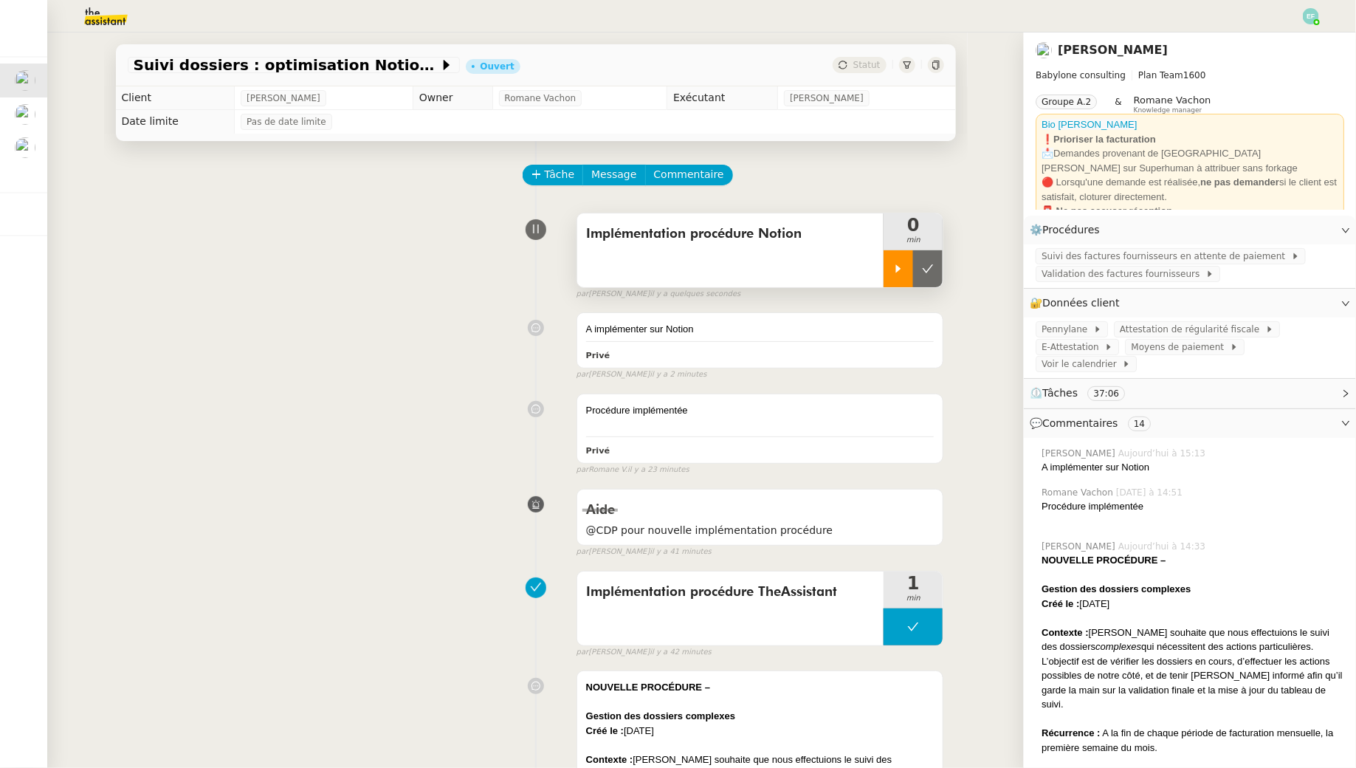
click at [904, 261] on div at bounding box center [899, 268] width 30 height 37
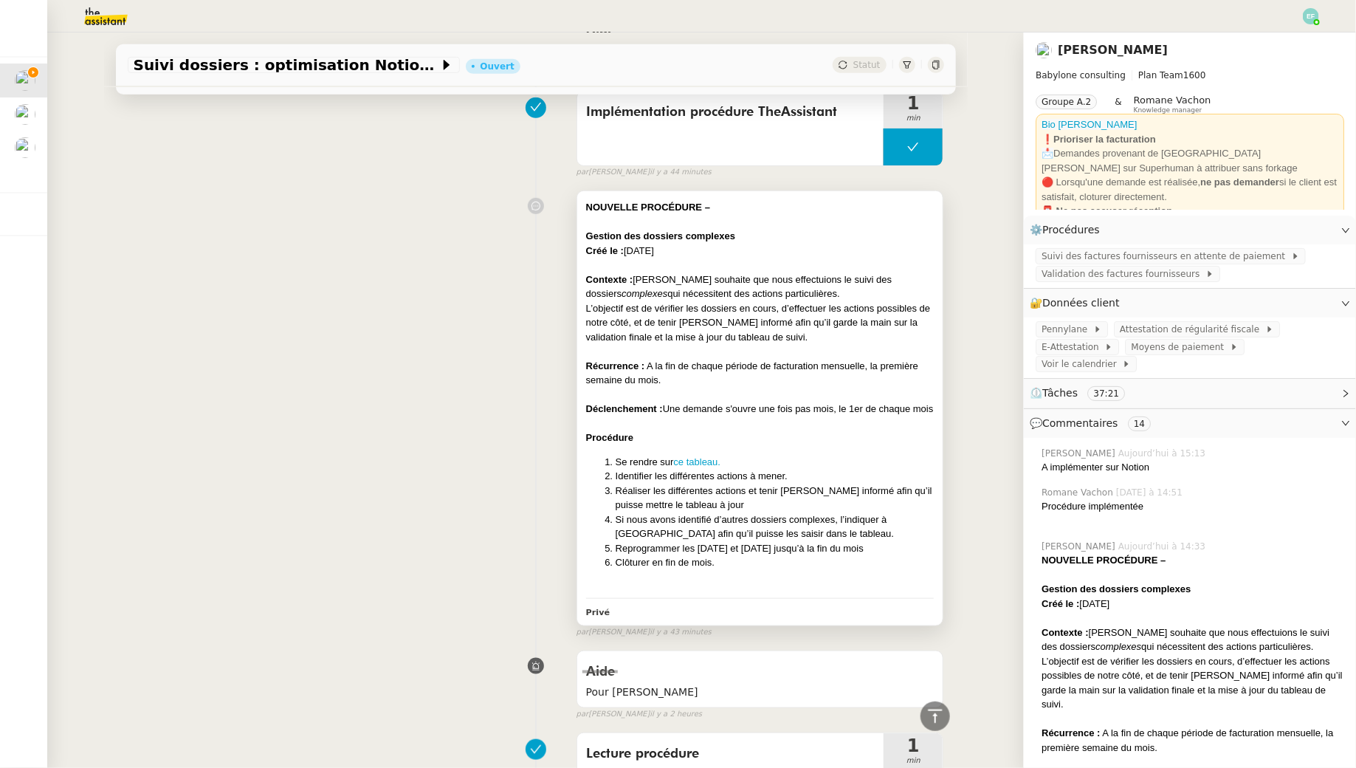
scroll to position [481, 0]
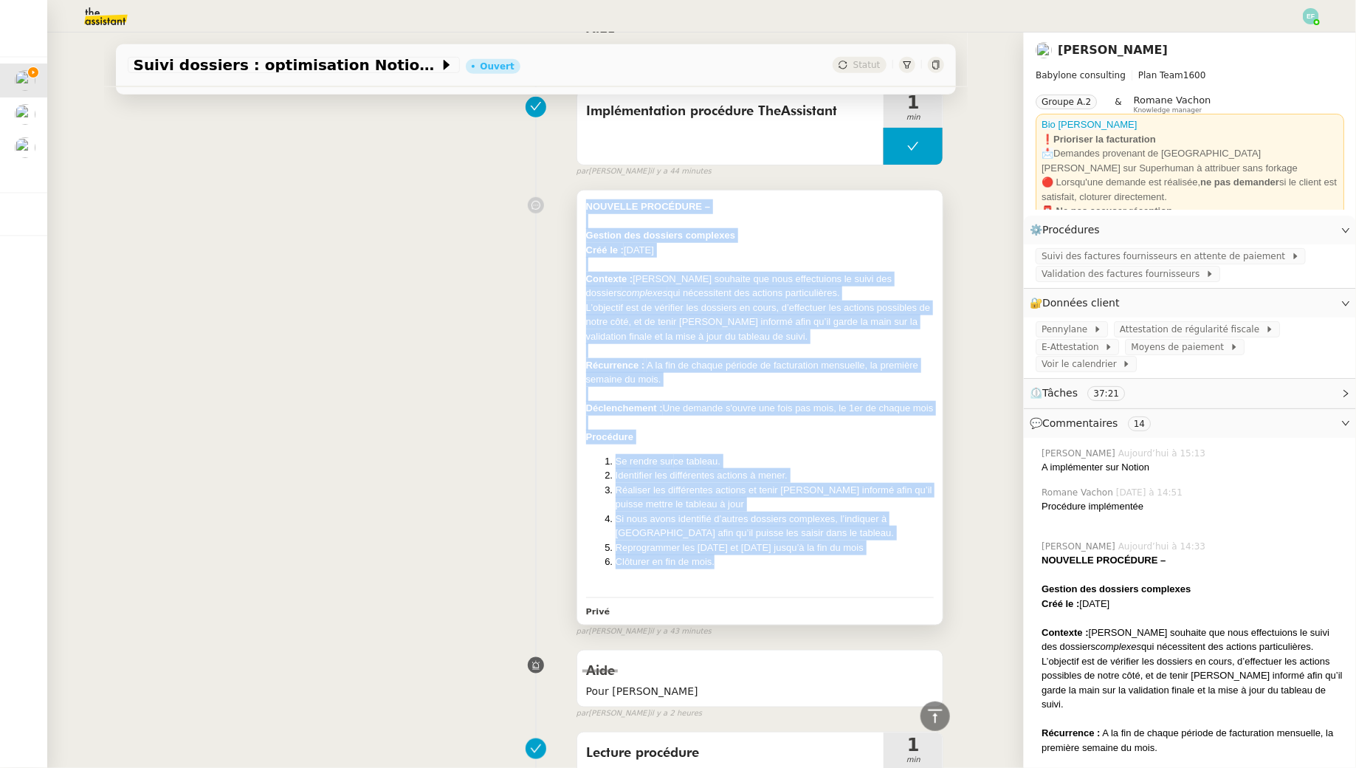
drag, startPoint x: 586, startPoint y: 201, endPoint x: 765, endPoint y: 580, distance: 419.8
click at [765, 580] on div "NOUVELLE PROCÉDURE – Gestion des dossiers complexes Créé le : 11/09/2025 Contex…" at bounding box center [760, 396] width 349 height 394
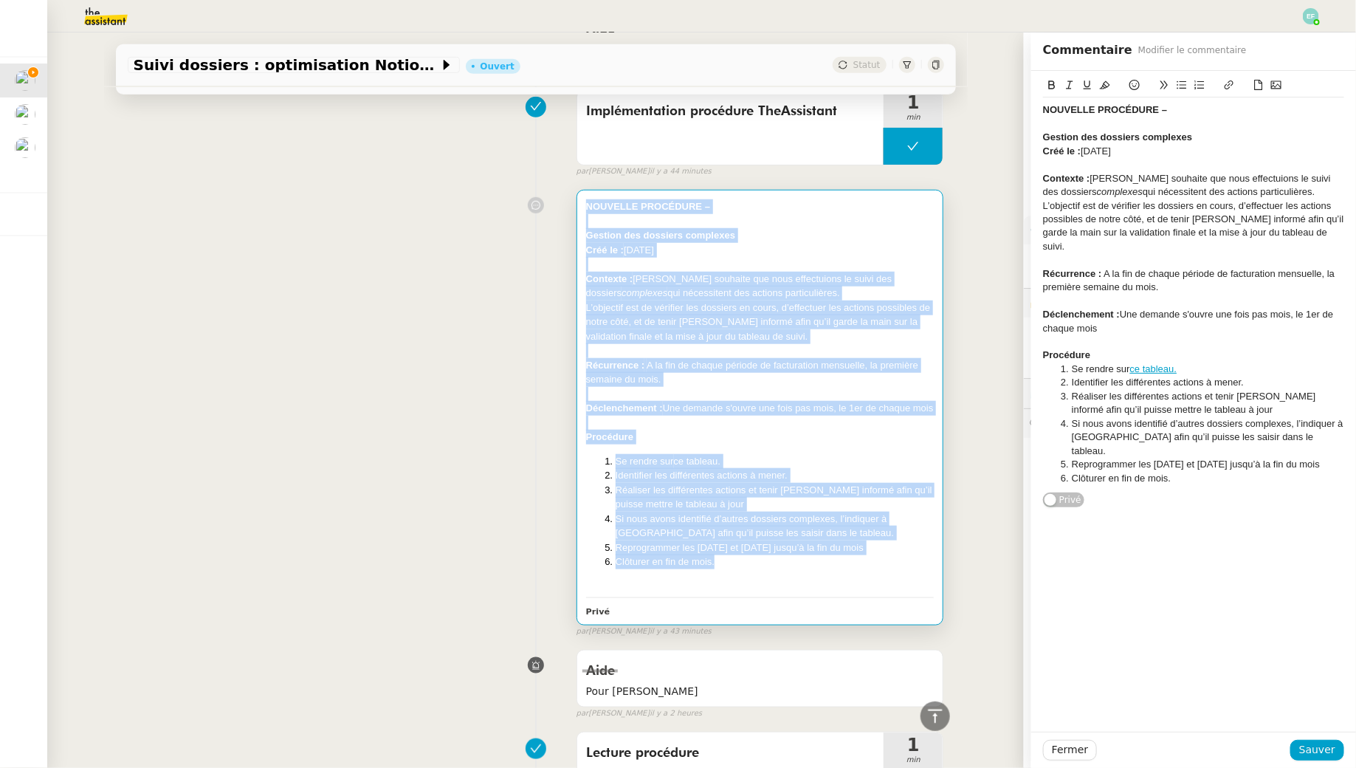
click at [664, 273] on span "Florent souhaite que nous effectuions le suivi des dossiers" at bounding box center [739, 286] width 306 height 26
drag, startPoint x: 583, startPoint y: 230, endPoint x: 761, endPoint y: 605, distance: 414.8
click at [761, 605] on div "NOUVELLE PROCÉDURE – Gestion des dossiers complexes Créé le : 11/09/2025 Contex…" at bounding box center [760, 406] width 366 height 433
copy div "Gestion des dossiers complexes Créé le : 11/09/2025 Contexte : Florent souhaite…"
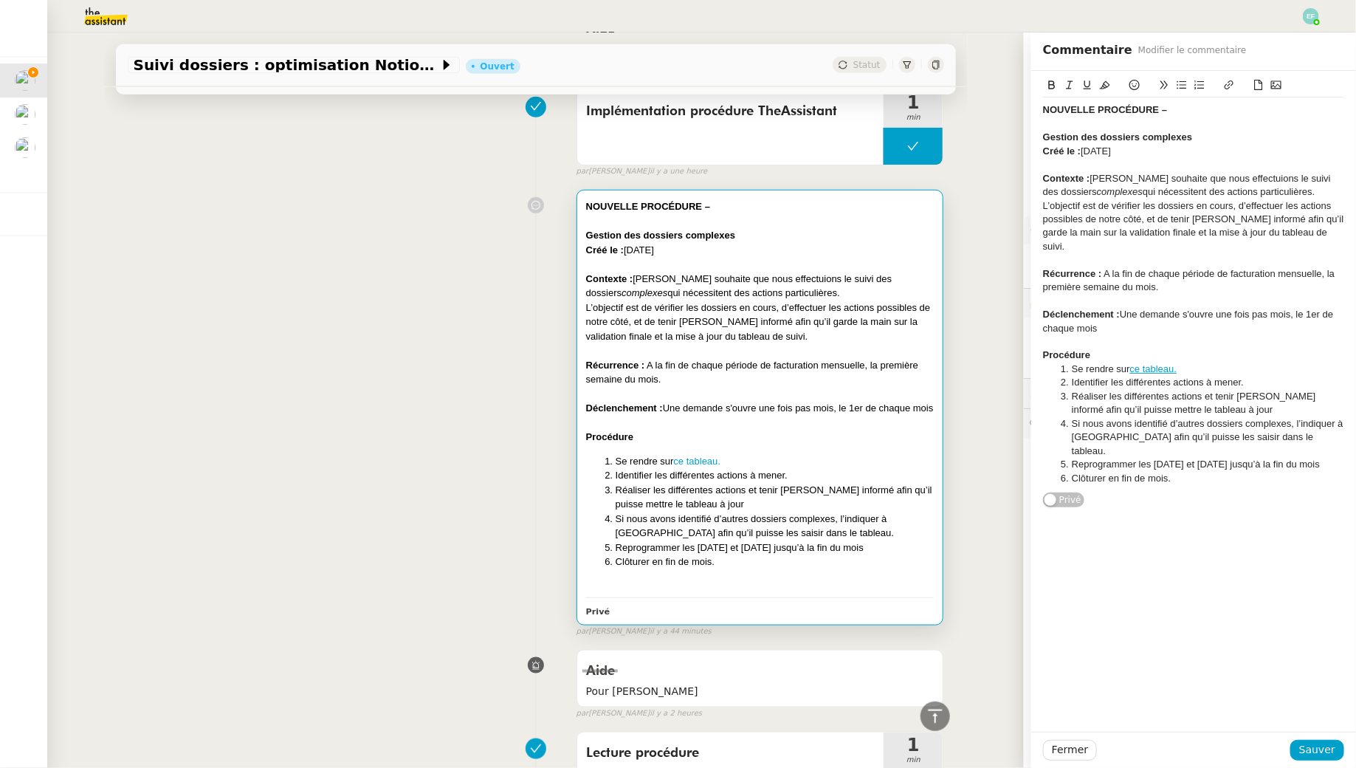
click at [363, 198] on div "NOUVELLE PROCÉDURE – Gestion des dossiers complexes Créé le : 11/09/2025 Contex…" at bounding box center [536, 410] width 817 height 454
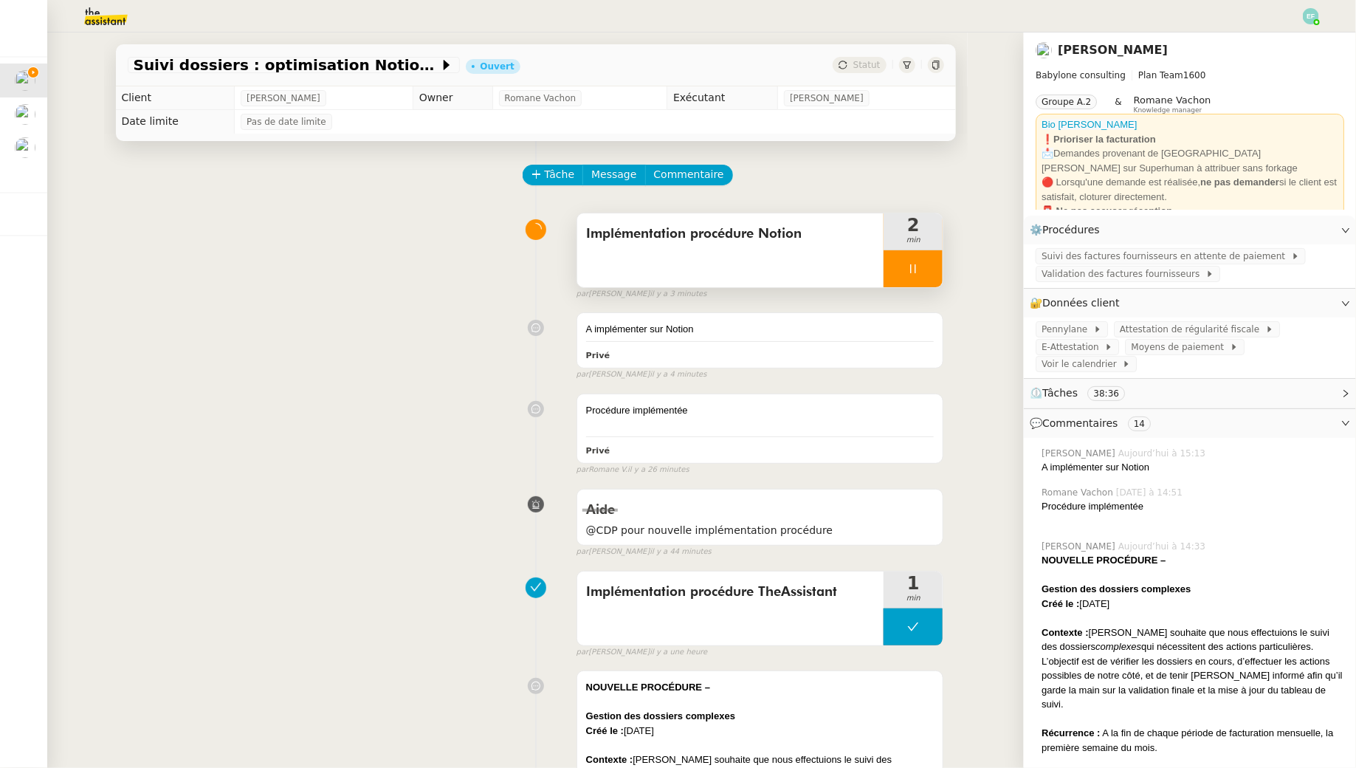
click at [905, 275] on div at bounding box center [913, 268] width 59 height 37
click at [932, 270] on icon at bounding box center [928, 269] width 12 height 12
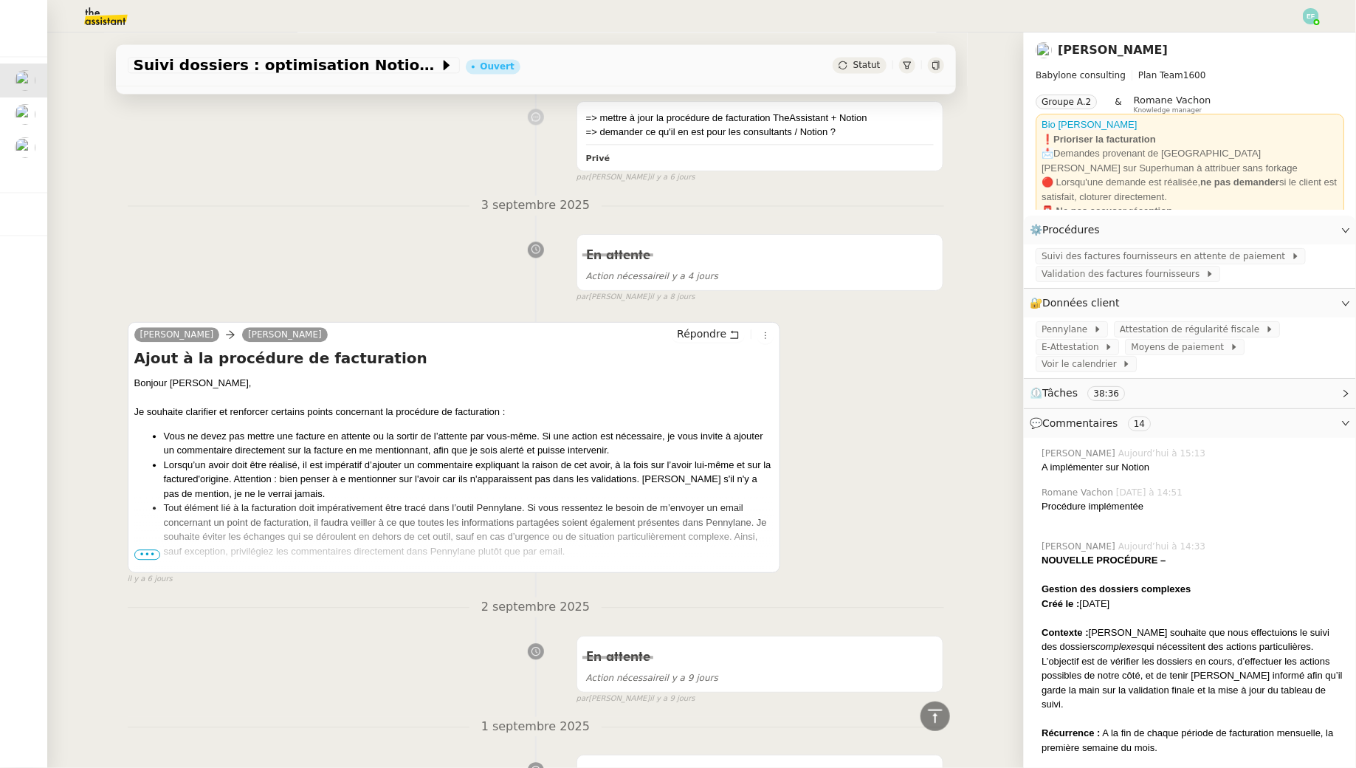
scroll to position [4335, 0]
click at [1297, 230] on link "Modifier" at bounding box center [1306, 230] width 42 height 17
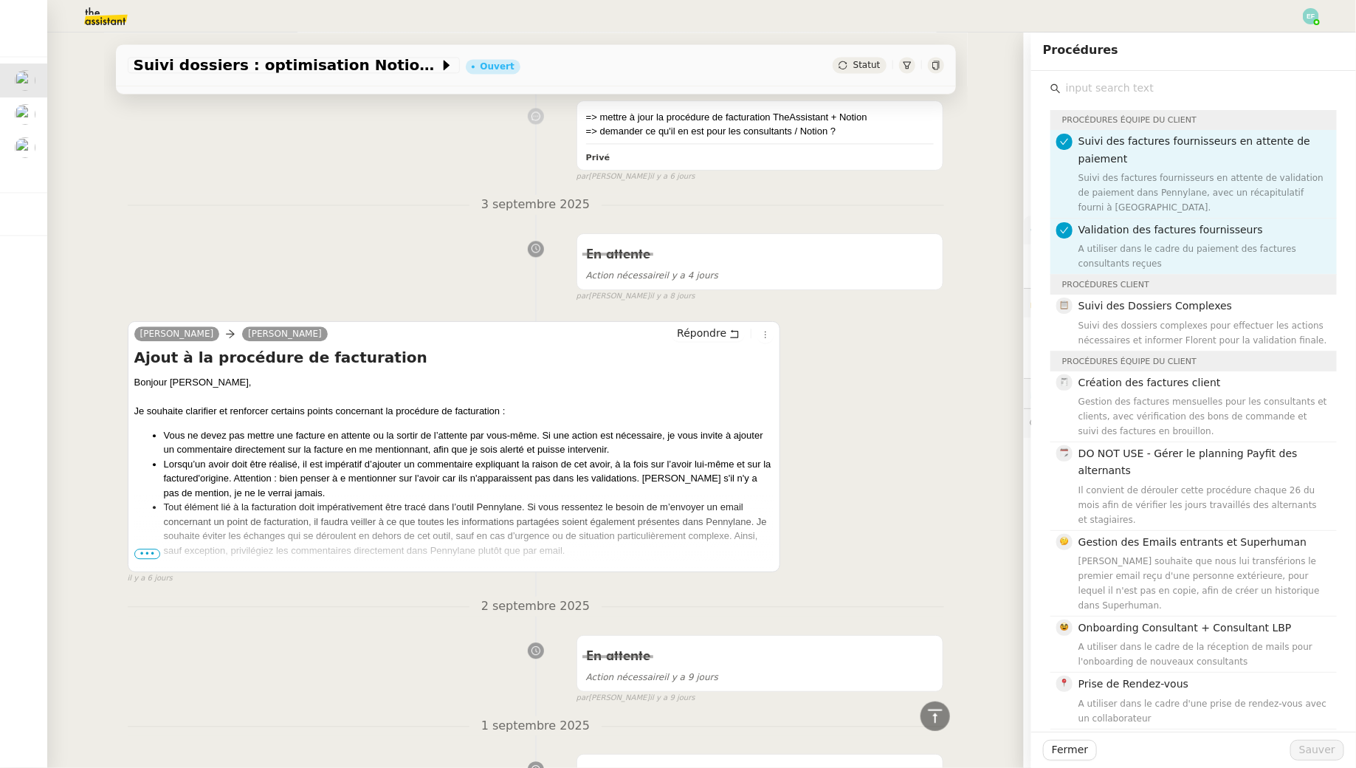
click at [826, 409] on div "Florent Seiler Claudine Durand Répondre Ajout à la procédure de facturation Bon…" at bounding box center [536, 446] width 817 height 277
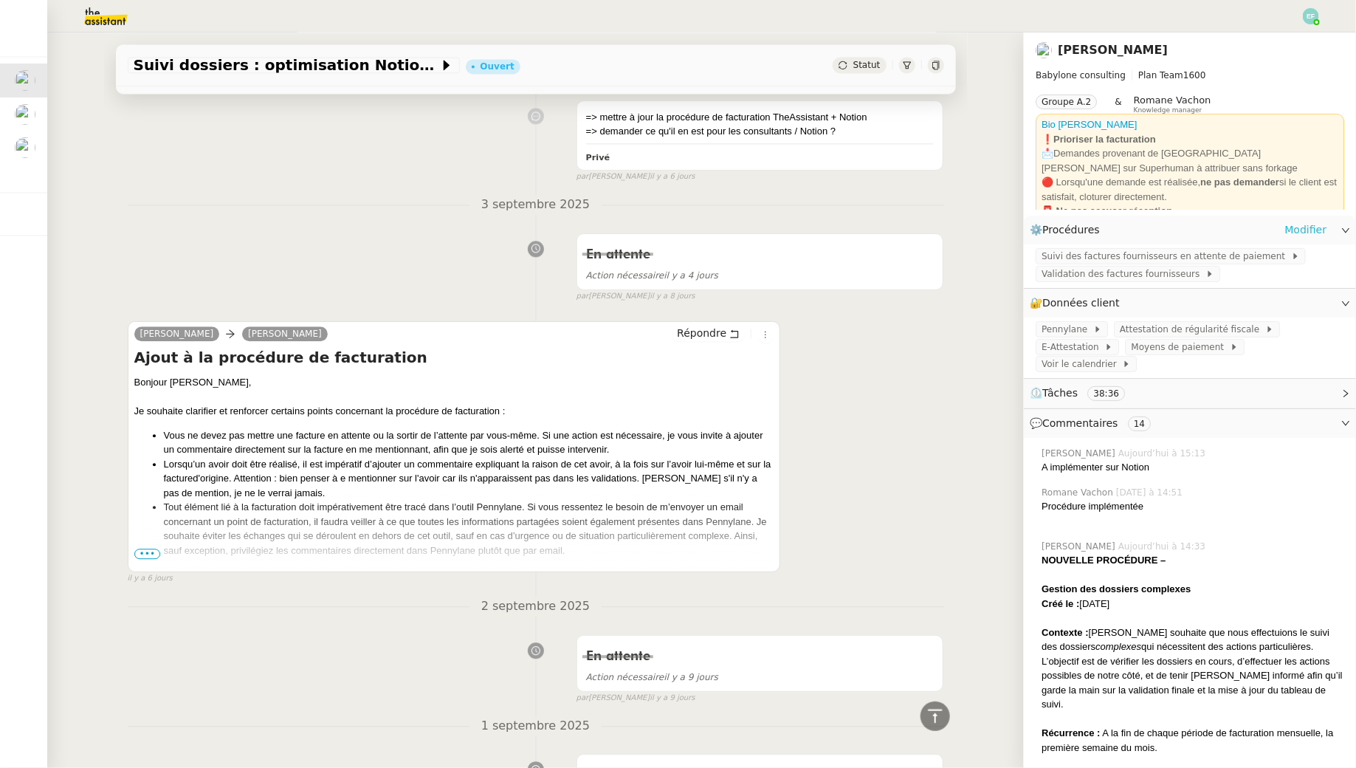
click at [1312, 230] on link "Modifier" at bounding box center [1306, 230] width 42 height 17
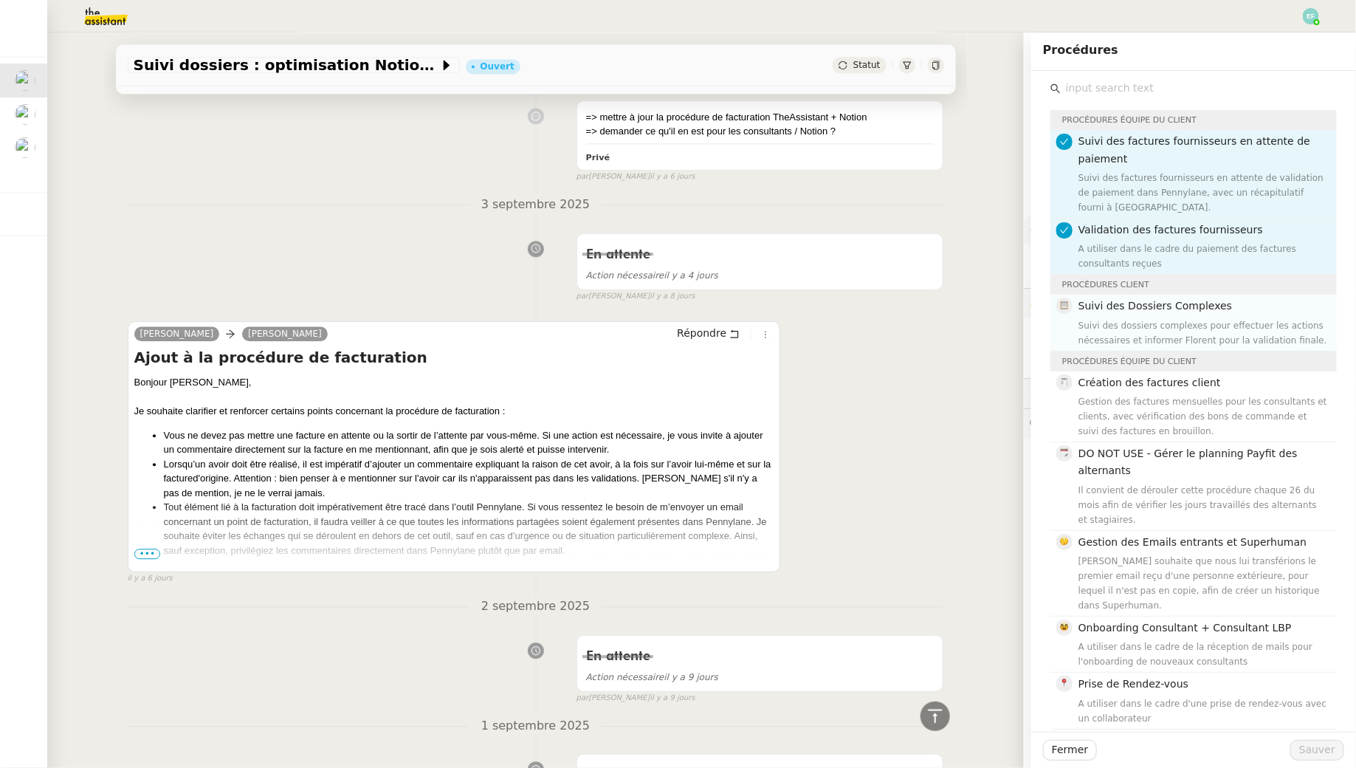
click at [1073, 338] on nz-list-item-meta "Suivi des Dossiers Complexes Suivi des dossiers complexes pour effectuer les ac…" at bounding box center [1193, 322] width 272 height 49
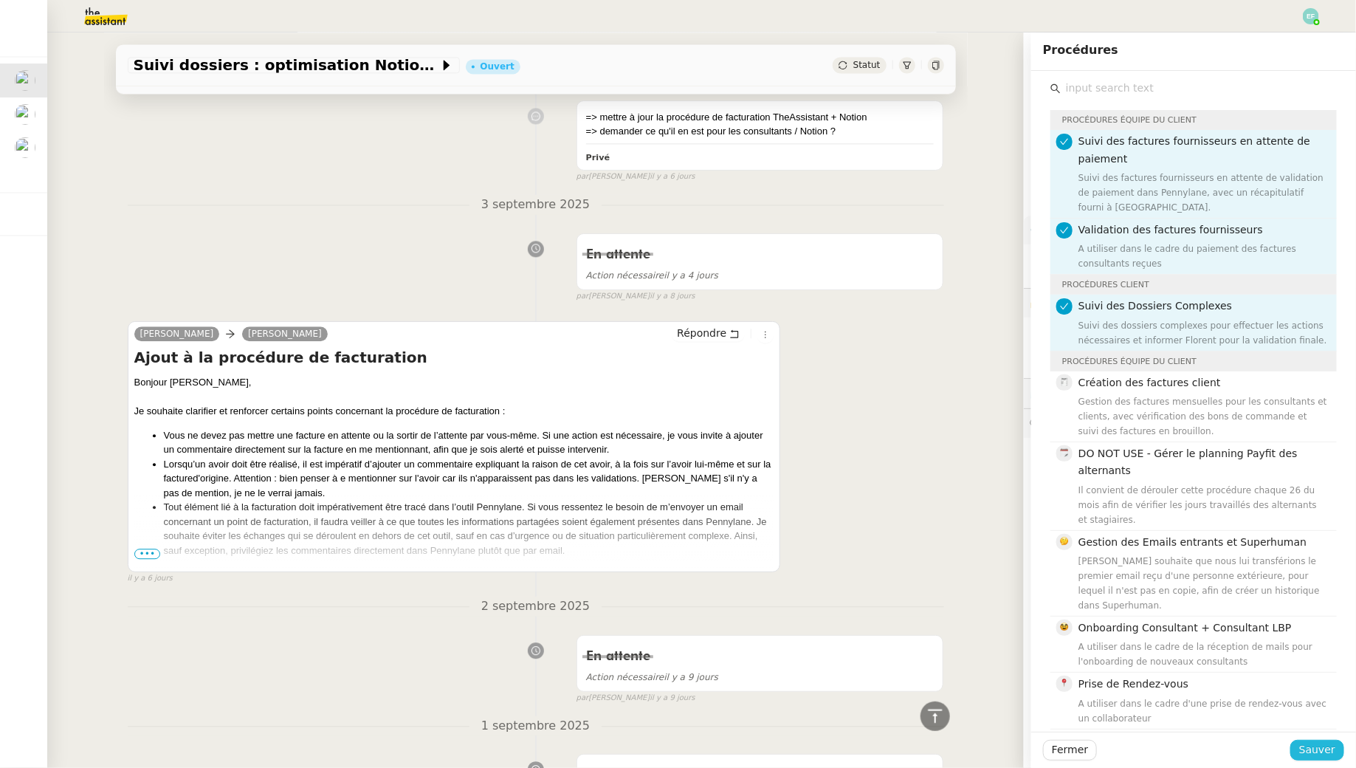
click at [1319, 755] on span "Sauver" at bounding box center [1318, 749] width 36 height 17
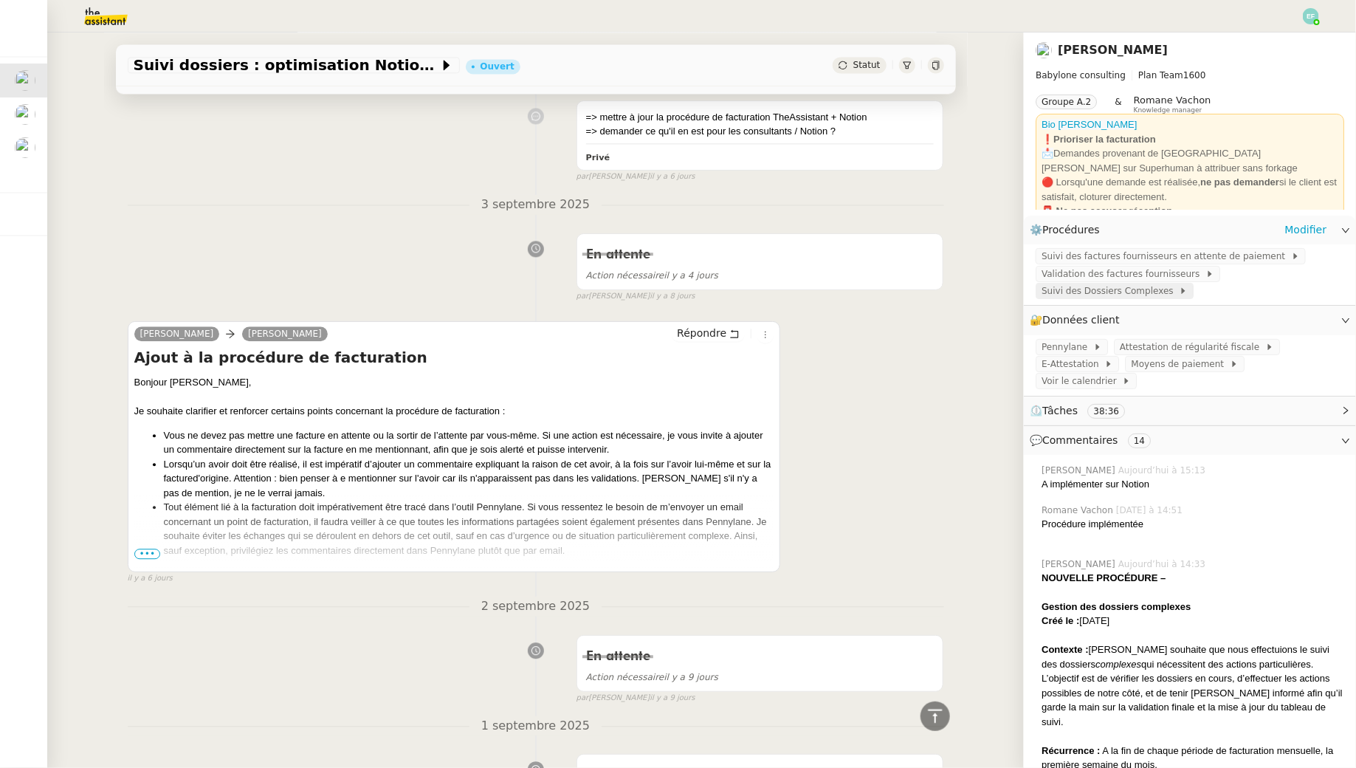
click at [1121, 293] on span "Suivi des Dossiers Complexes" at bounding box center [1110, 291] width 137 height 15
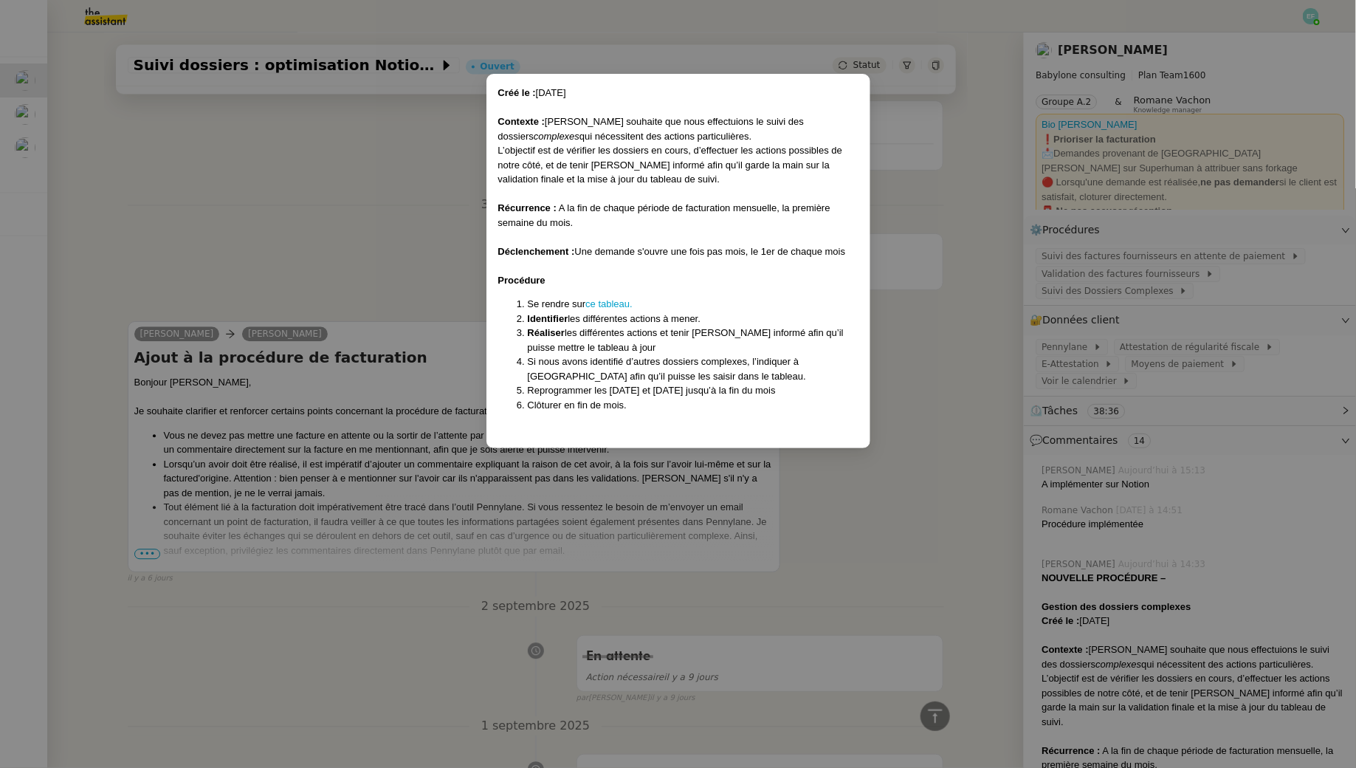
click at [298, 253] on nz-modal-container "Créé le : 11/09/2025 Contexte : Florent souhaite que nous effectuions le suivi …" at bounding box center [678, 384] width 1356 height 768
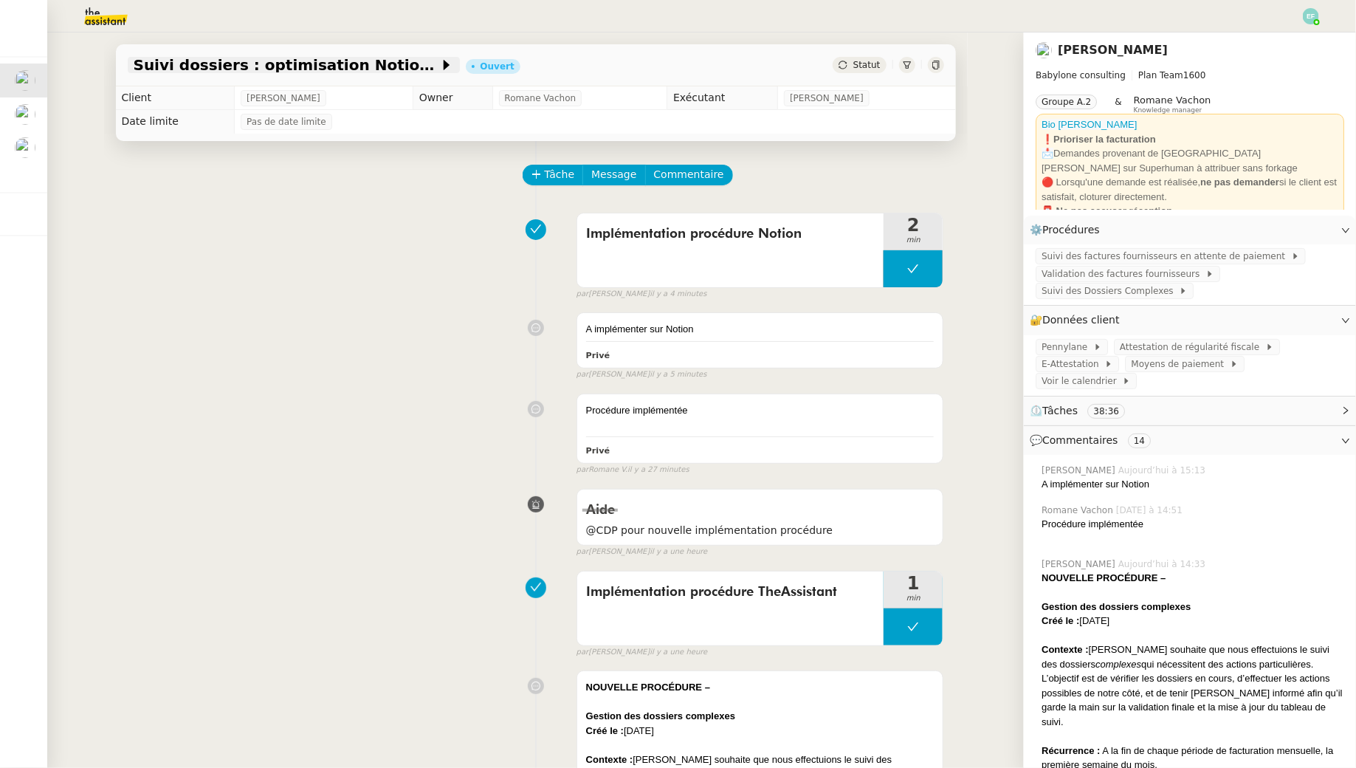
click at [316, 66] on span "Suivi dossiers : optimisation Notion / Pennylane" at bounding box center [287, 65] width 306 height 15
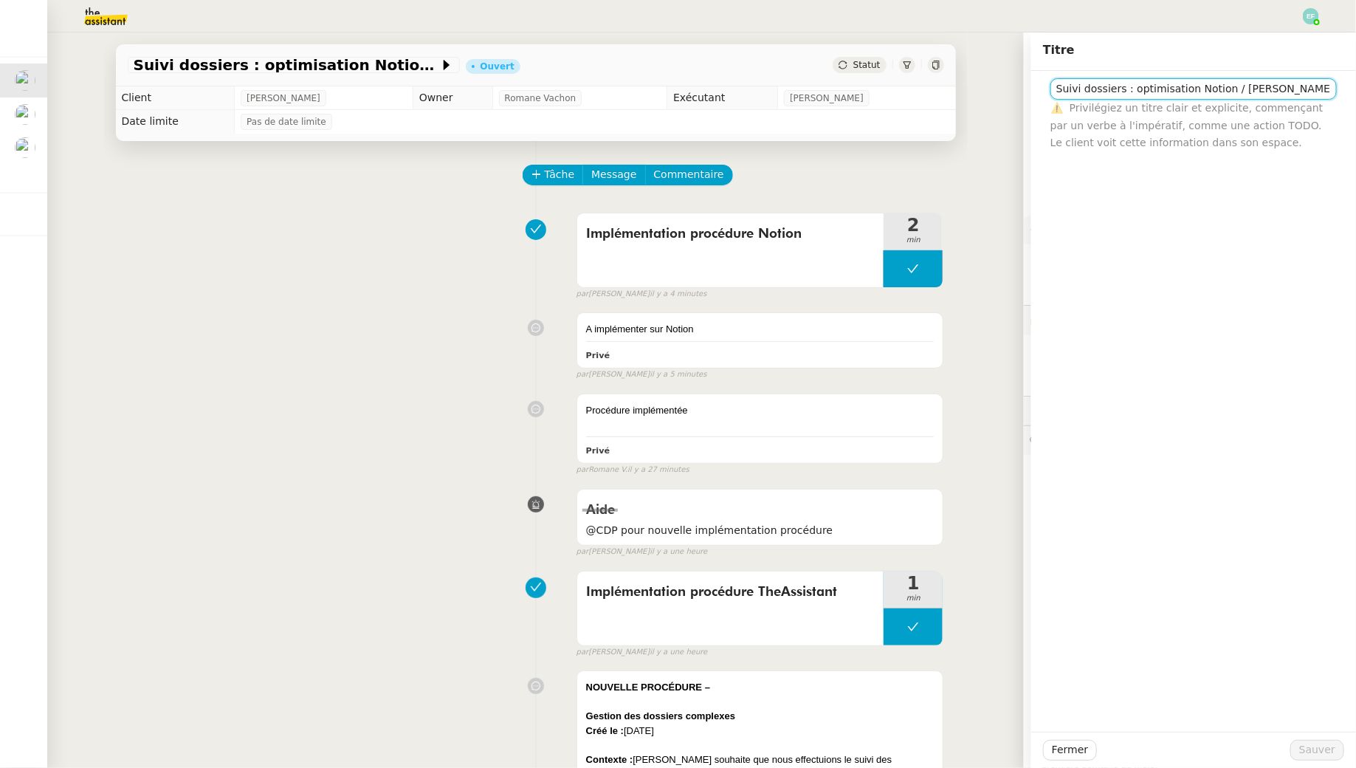
click at [1143, 89] on input "Suivi dossiers : optimisation Notion / Pennylane" at bounding box center [1194, 88] width 286 height 21
type input "Suivi des dossiers complexes"
click at [1317, 744] on span "Sauver" at bounding box center [1318, 749] width 36 height 17
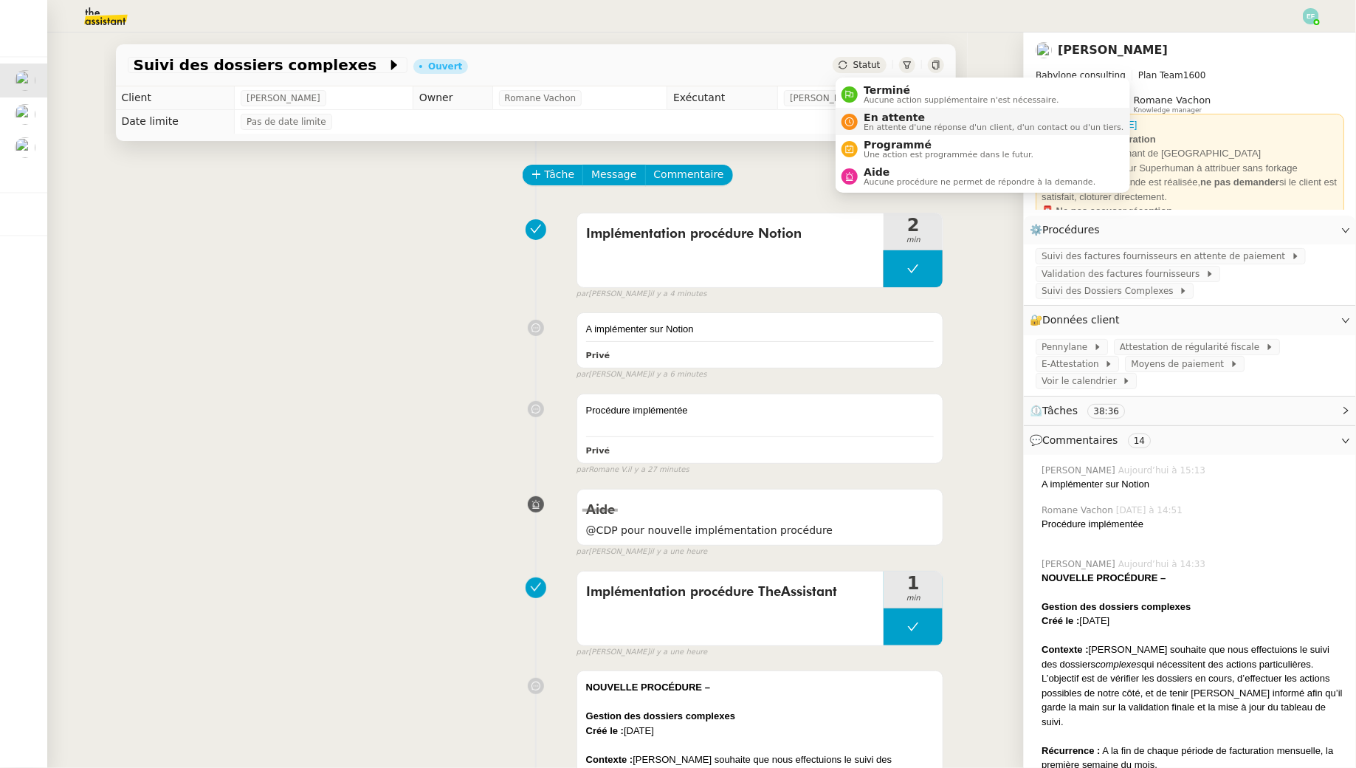
click at [862, 123] on div "En attente En attente d'une réponse d'un client, d'un contact ou d'un tiers." at bounding box center [991, 121] width 266 height 20
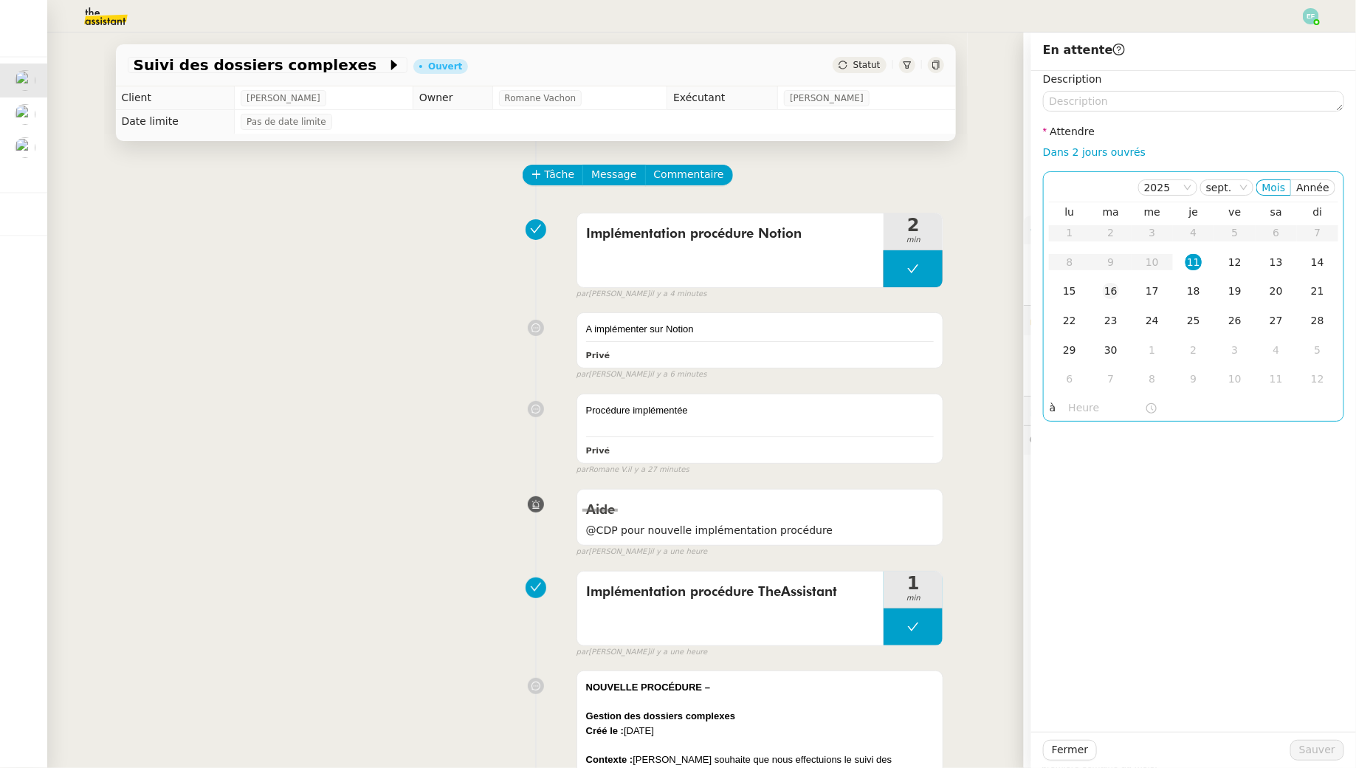
click at [1098, 295] on td "16" at bounding box center [1111, 292] width 41 height 30
click at [1311, 750] on span "Sauver" at bounding box center [1318, 749] width 36 height 17
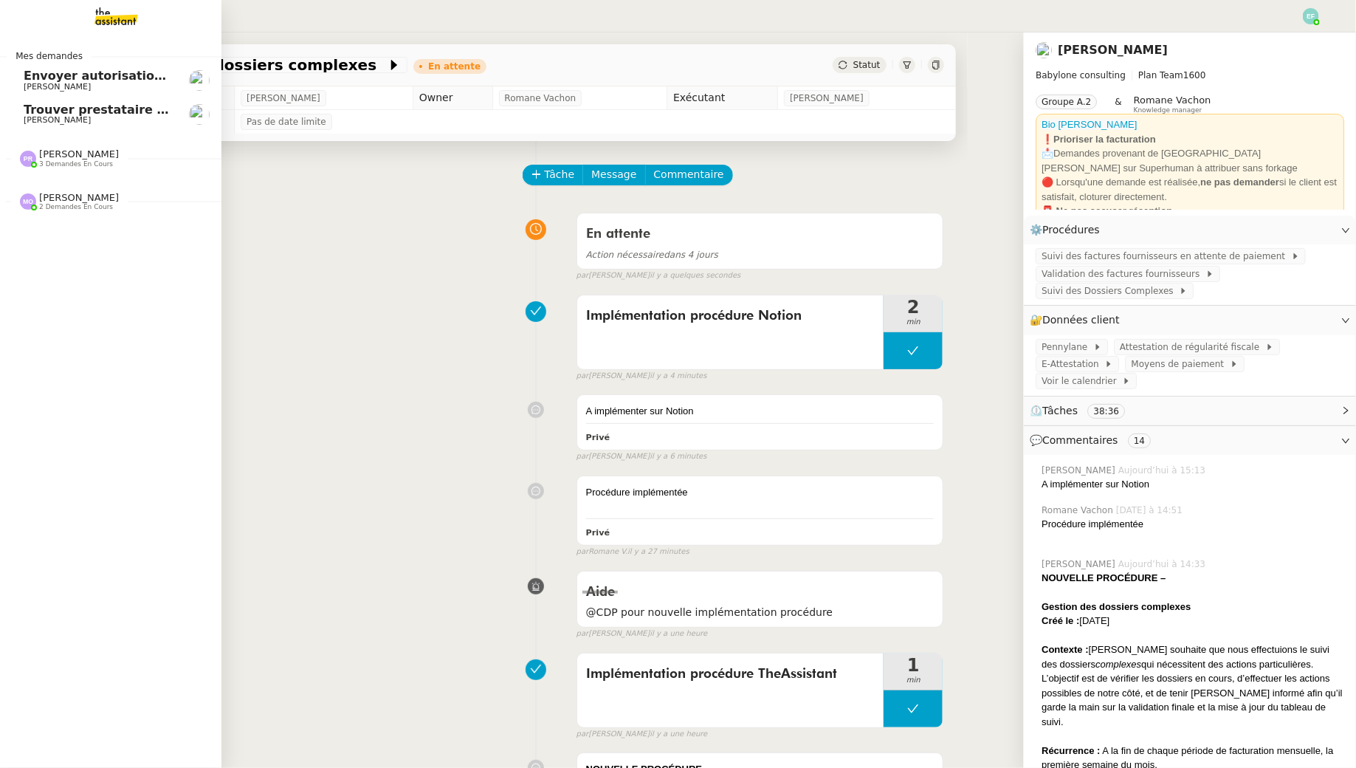
click at [24, 117] on span "[PERSON_NAME]" at bounding box center [57, 120] width 67 height 10
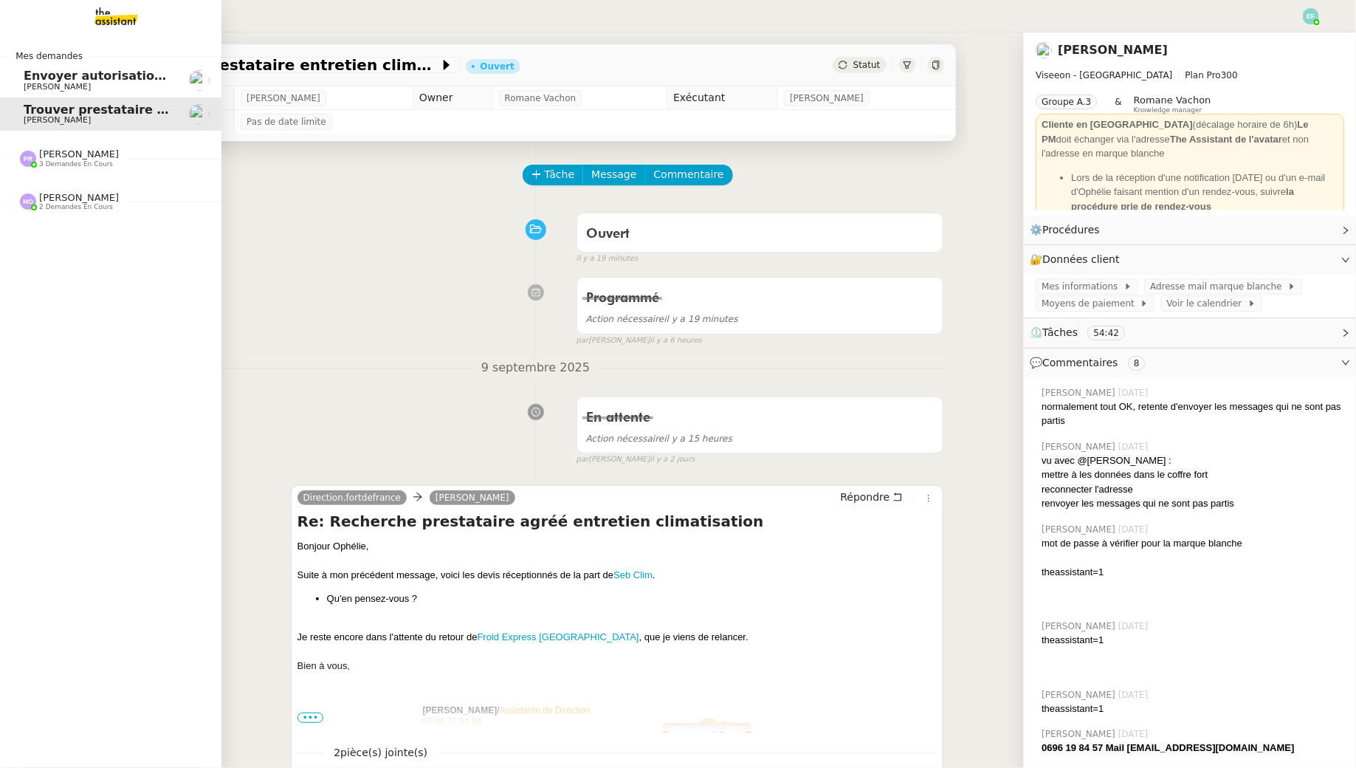
click at [95, 75] on span "Envoyer autorisation podcast pour signature" at bounding box center [173, 76] width 299 height 14
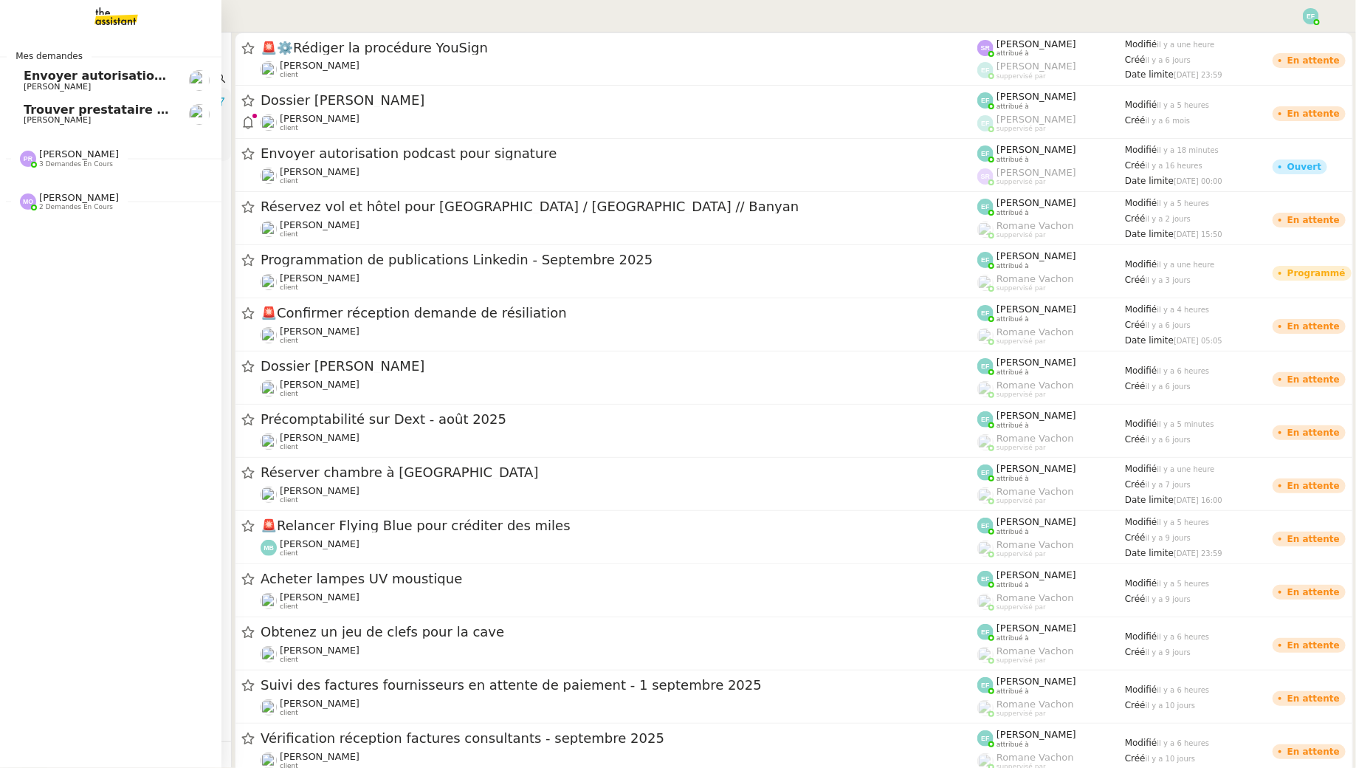
click at [111, 73] on span "Envoyer autorisation podcast pour signature" at bounding box center [173, 76] width 299 height 14
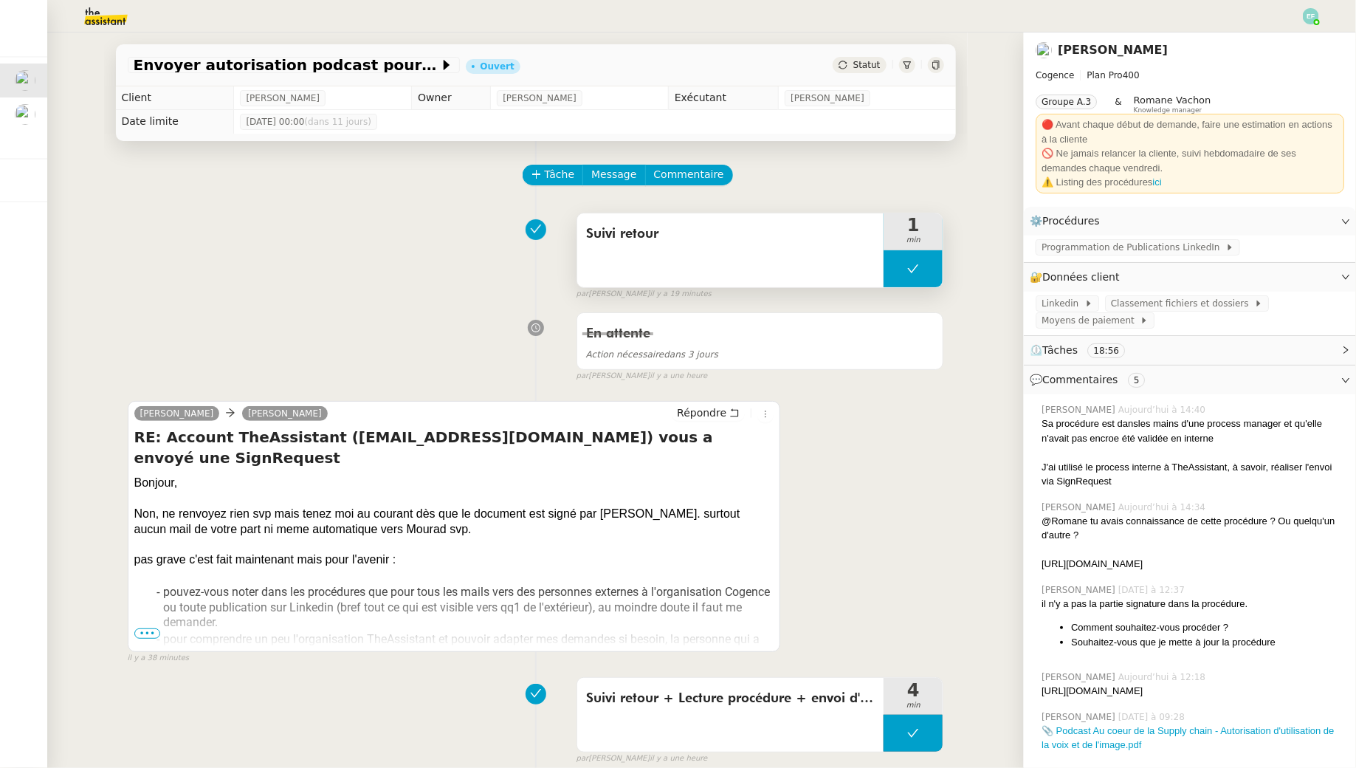
click at [929, 271] on button at bounding box center [913, 268] width 59 height 37
click at [916, 271] on button at bounding box center [928, 268] width 30 height 37
click at [916, 271] on icon at bounding box center [913, 269] width 12 height 12
click at [897, 267] on icon at bounding box center [898, 268] width 5 height 8
click at [552, 184] on button "Tâche" at bounding box center [553, 175] width 61 height 21
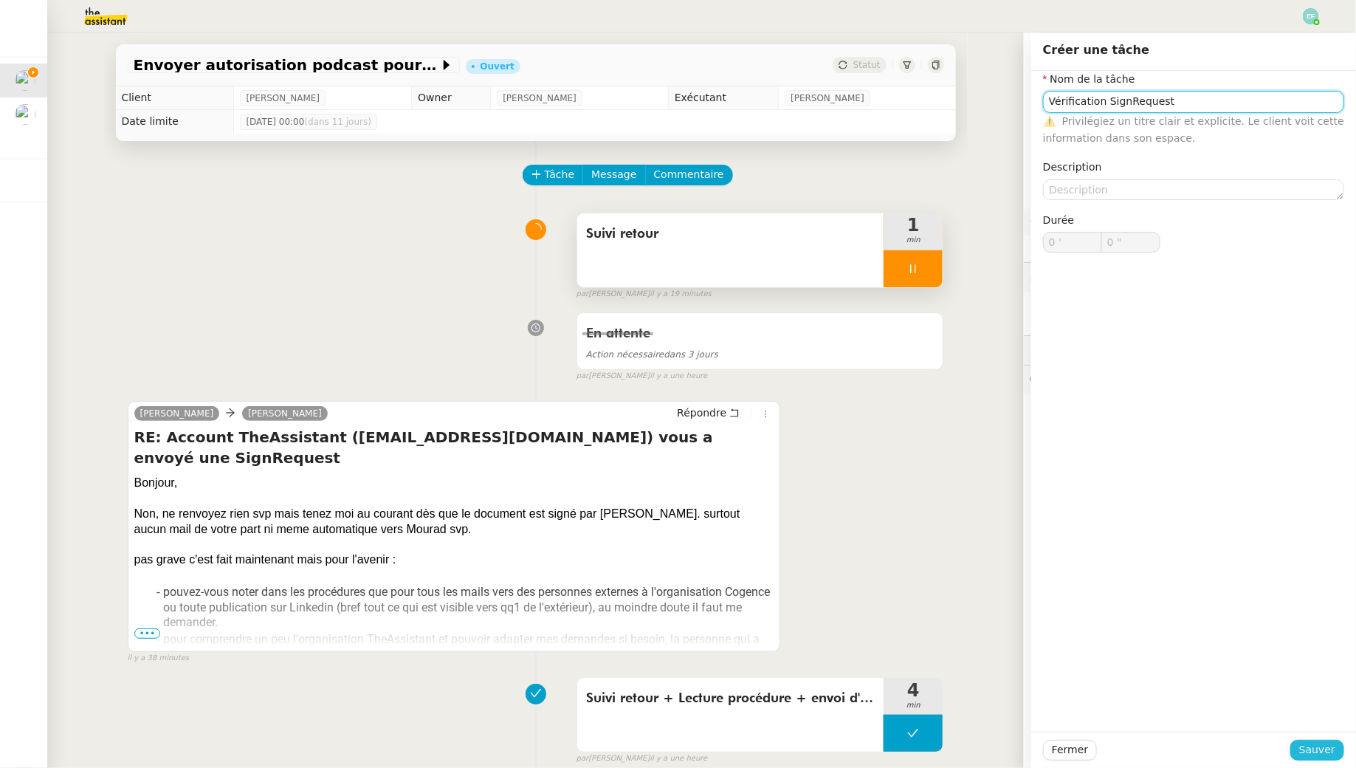
type input "Vérification SignRequest"
click at [1314, 749] on span "Sauver" at bounding box center [1318, 749] width 36 height 17
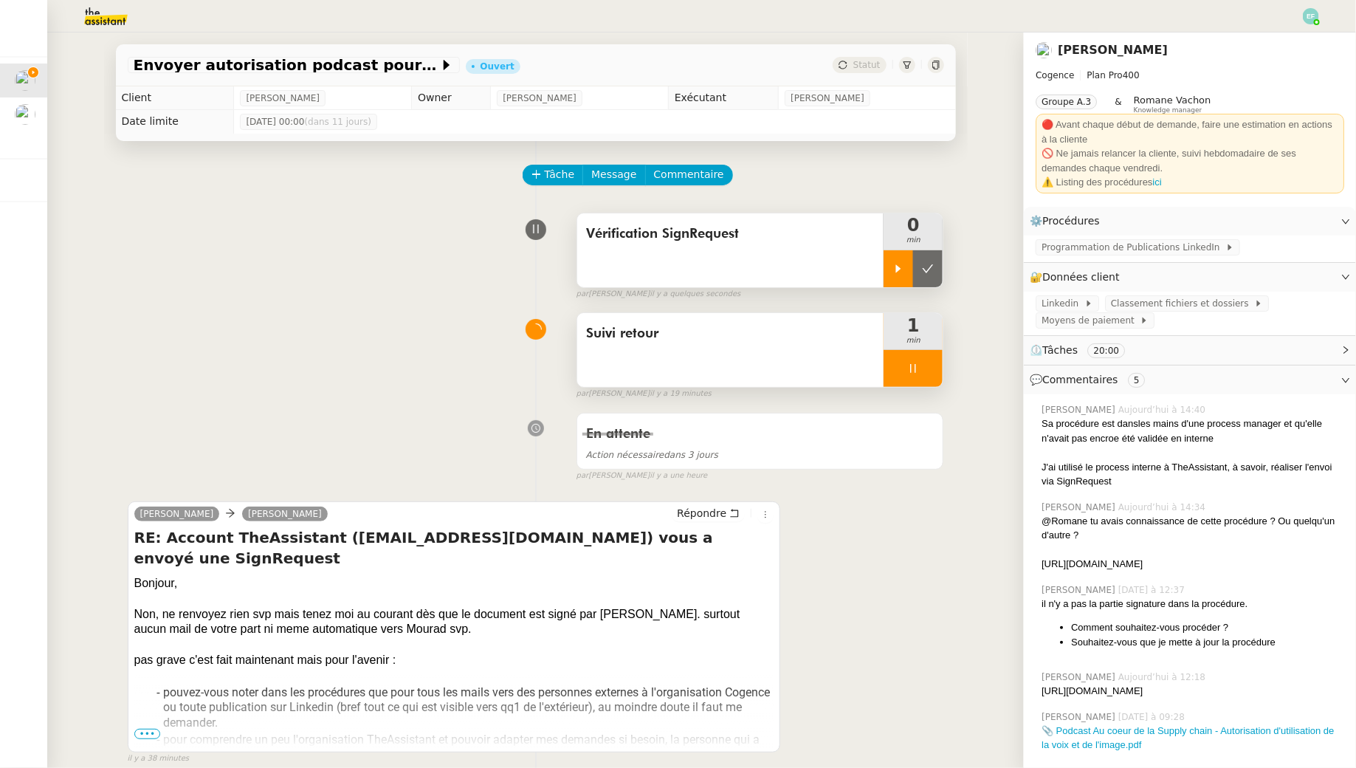
click at [887, 263] on div at bounding box center [899, 268] width 30 height 37
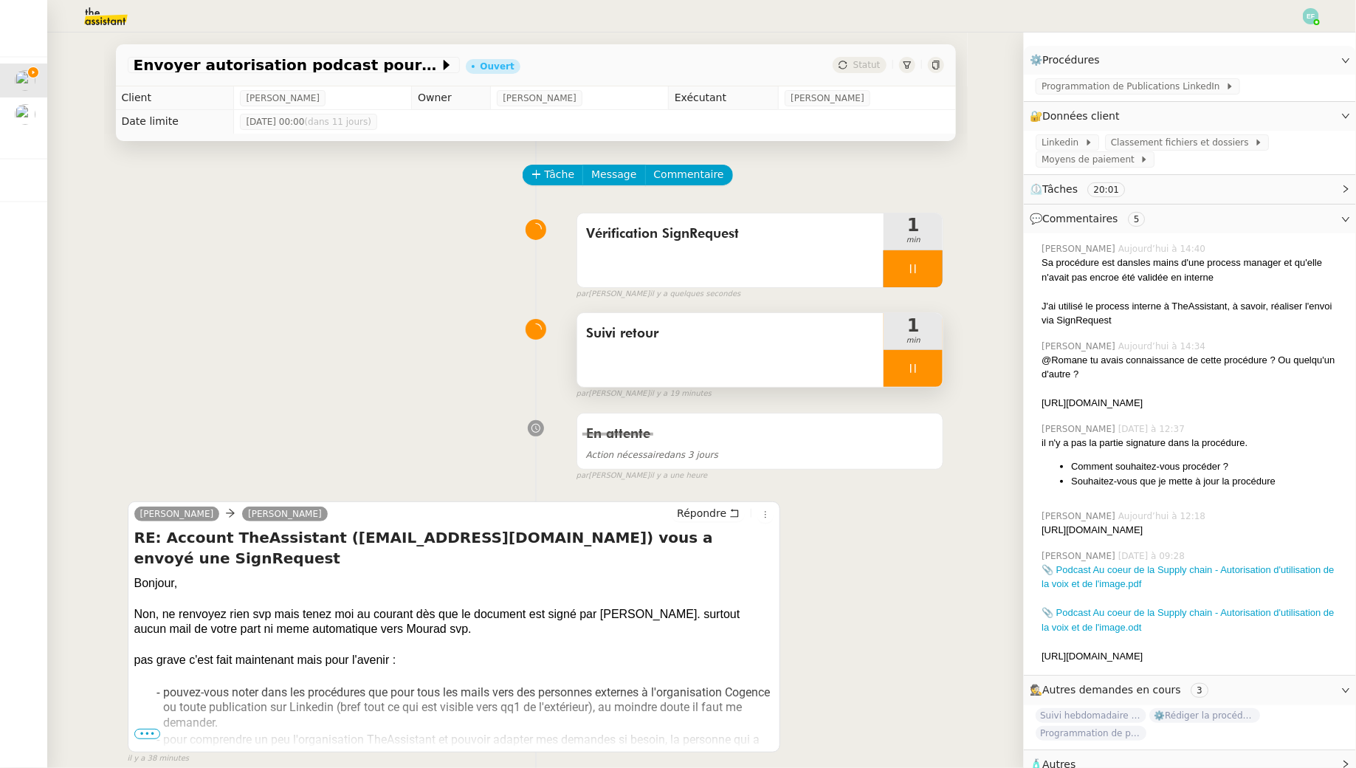
scroll to position [214, 0]
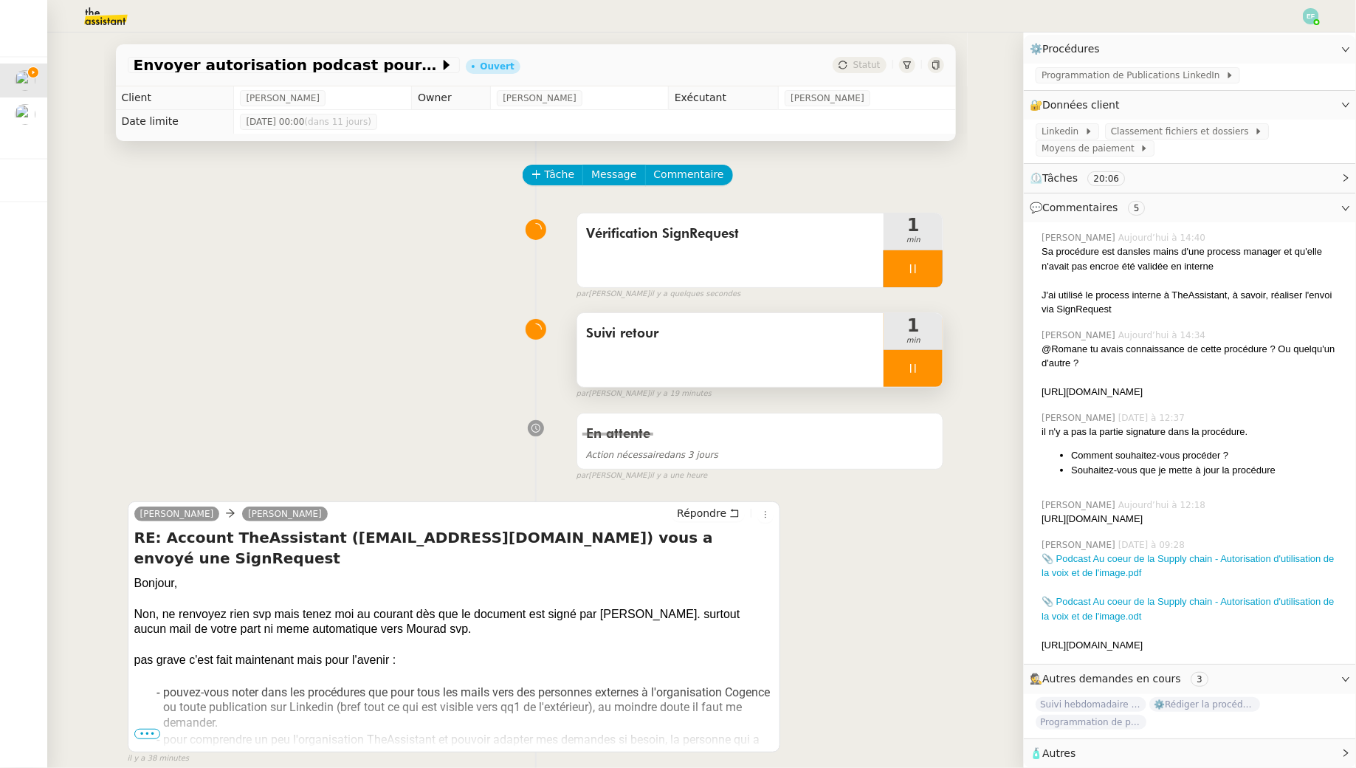
drag, startPoint x: 1215, startPoint y: 365, endPoint x: 1171, endPoint y: 373, distance: 44.9
click at [1171, 373] on div "Emelyne Foussier Aujourd’hui à 14:34 @Romane tu avais connaissance de cette pro…" at bounding box center [1190, 364] width 309 height 83
drag, startPoint x: 1119, startPoint y: 504, endPoint x: 1040, endPoint y: 487, distance: 79.9
click at [1040, 492] on div "Emelyne Foussier Aujourd’hui à 12:18 https://signrequest.com/#/document-status/…" at bounding box center [1190, 512] width 309 height 40
copy div "[URL][DOMAIN_NAME]"
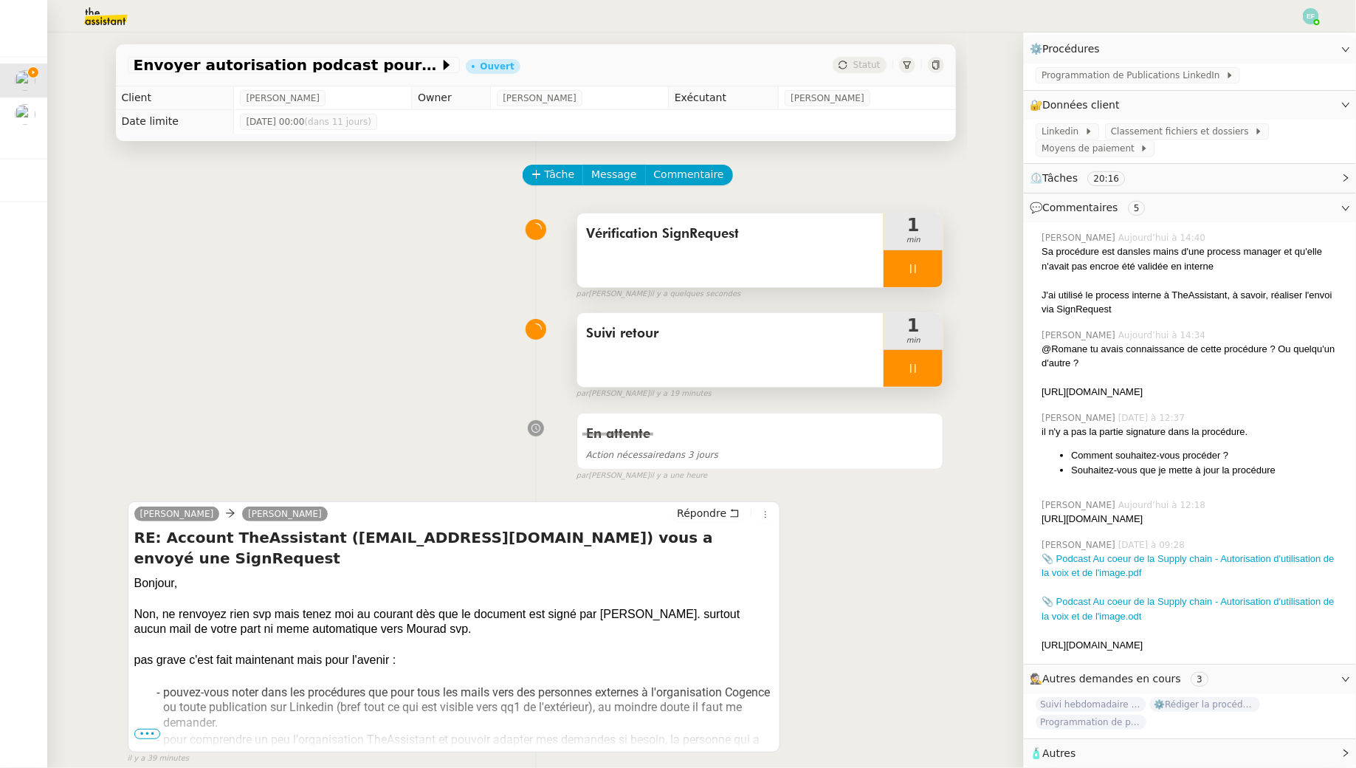
click at [791, 246] on div "Vérification SignRequest" at bounding box center [730, 250] width 307 height 74
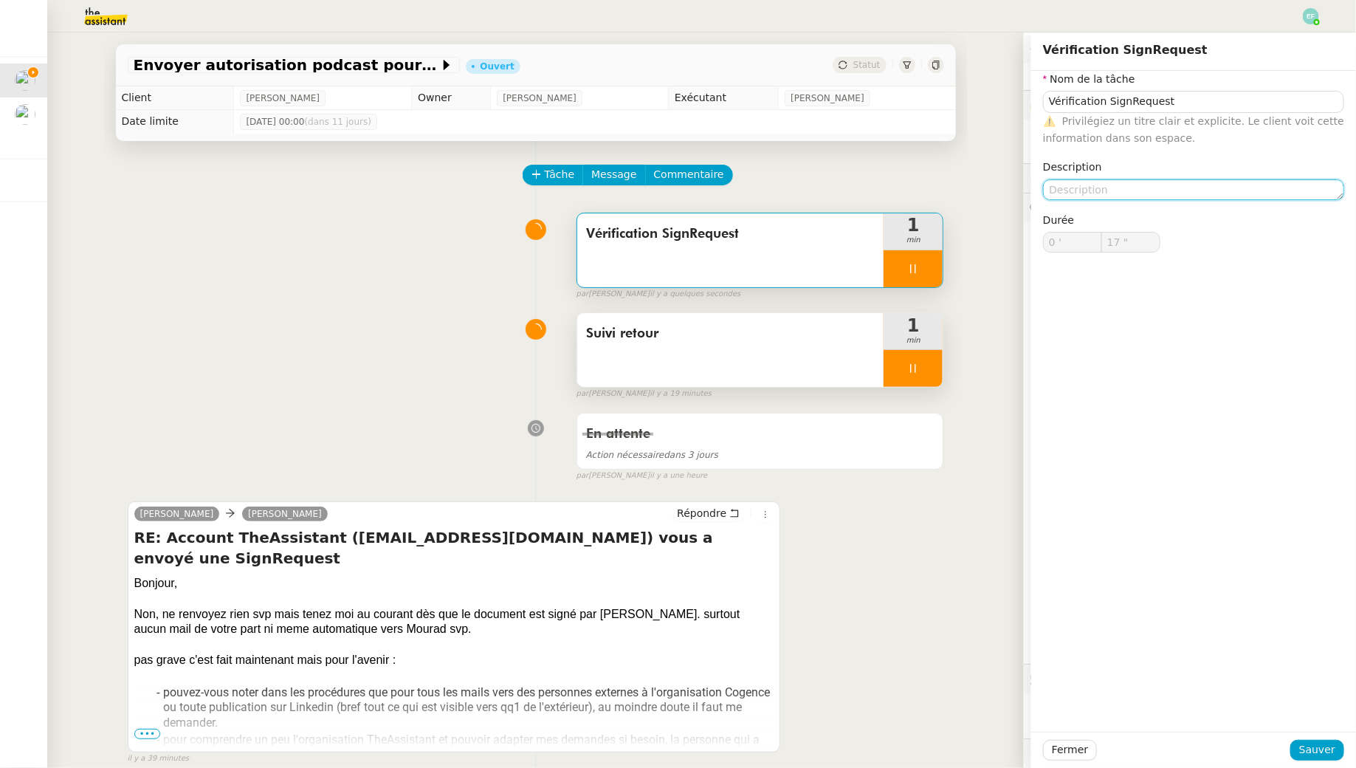
click at [1127, 193] on textarea at bounding box center [1193, 189] width 301 height 21
type textarea "N"
type input "18 ""
type textarea "Non signé"
type input "19 ""
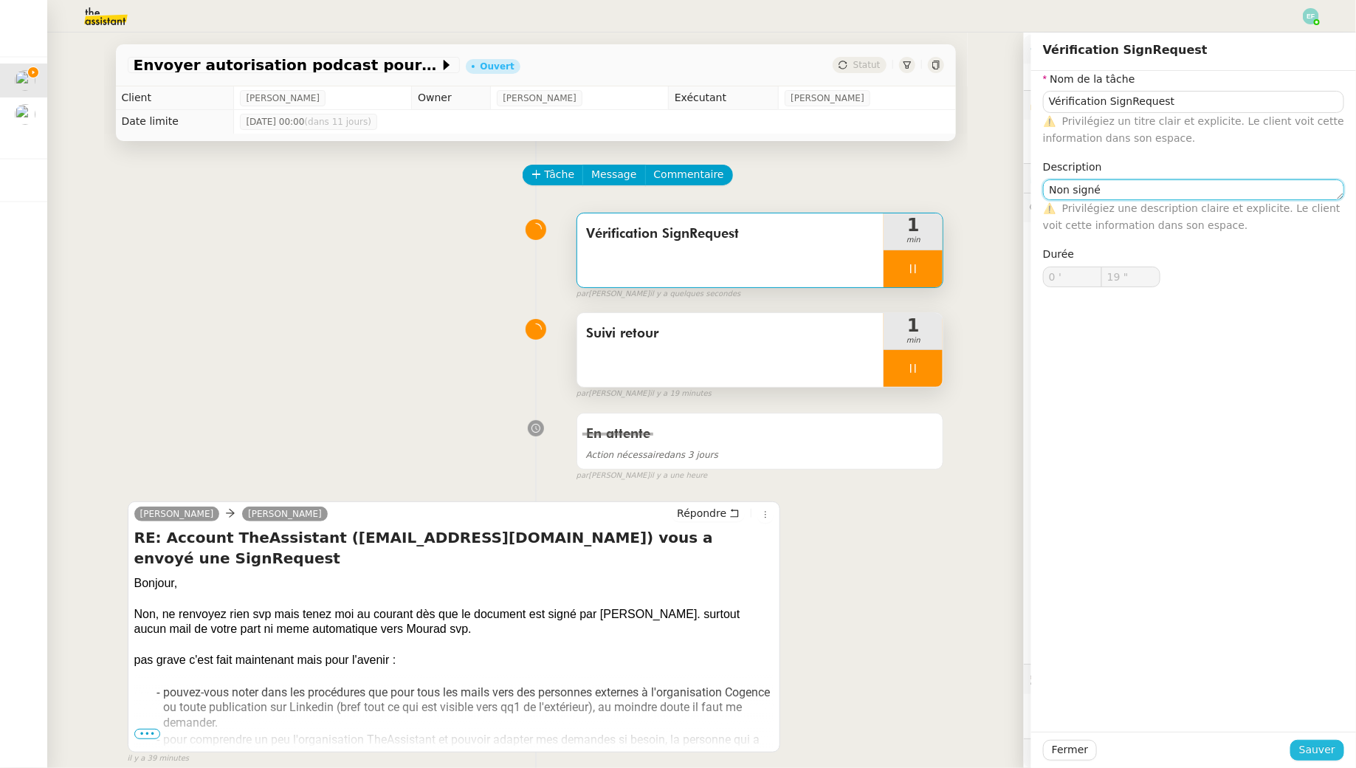
type textarea "Non signé"
click at [1322, 740] on button "Sauver" at bounding box center [1318, 750] width 54 height 21
type input "20 ""
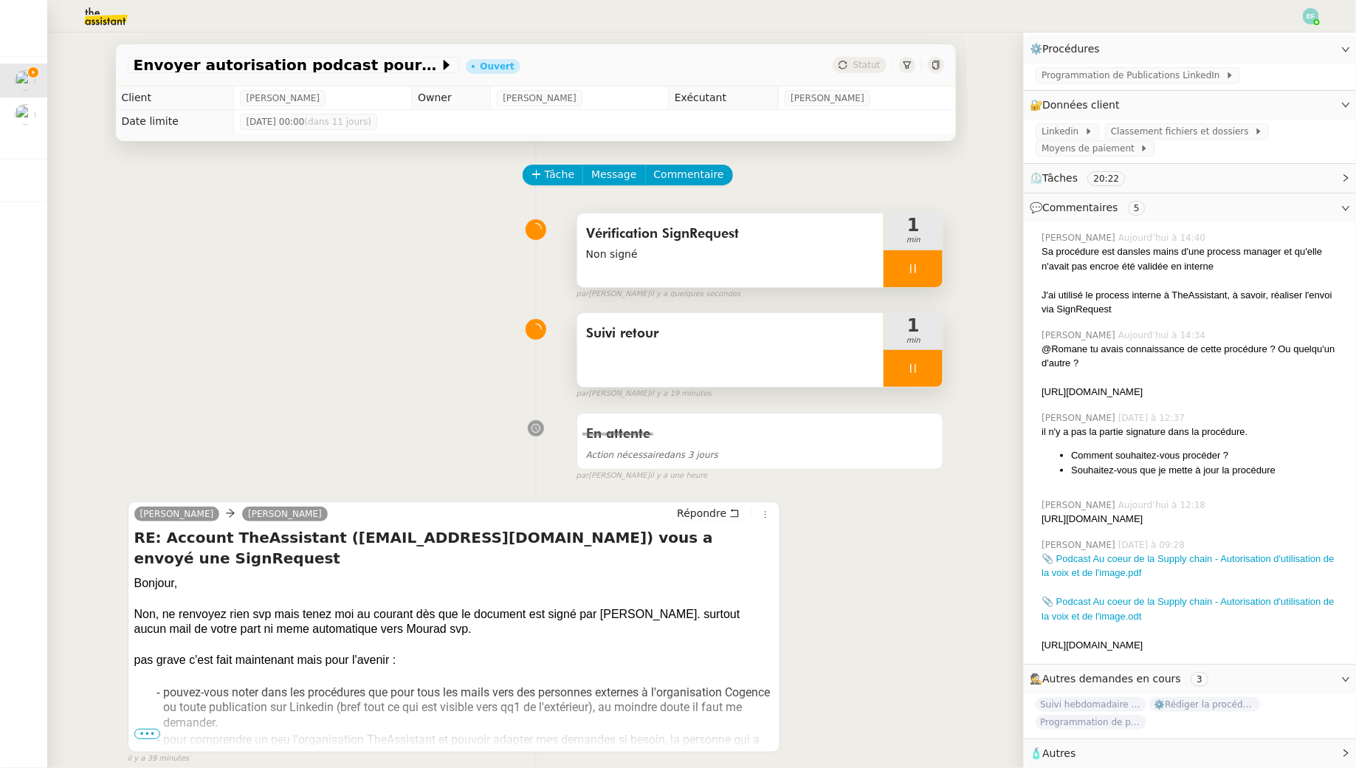
click at [928, 257] on div at bounding box center [913, 268] width 59 height 37
click at [928, 257] on button at bounding box center [928, 268] width 30 height 37
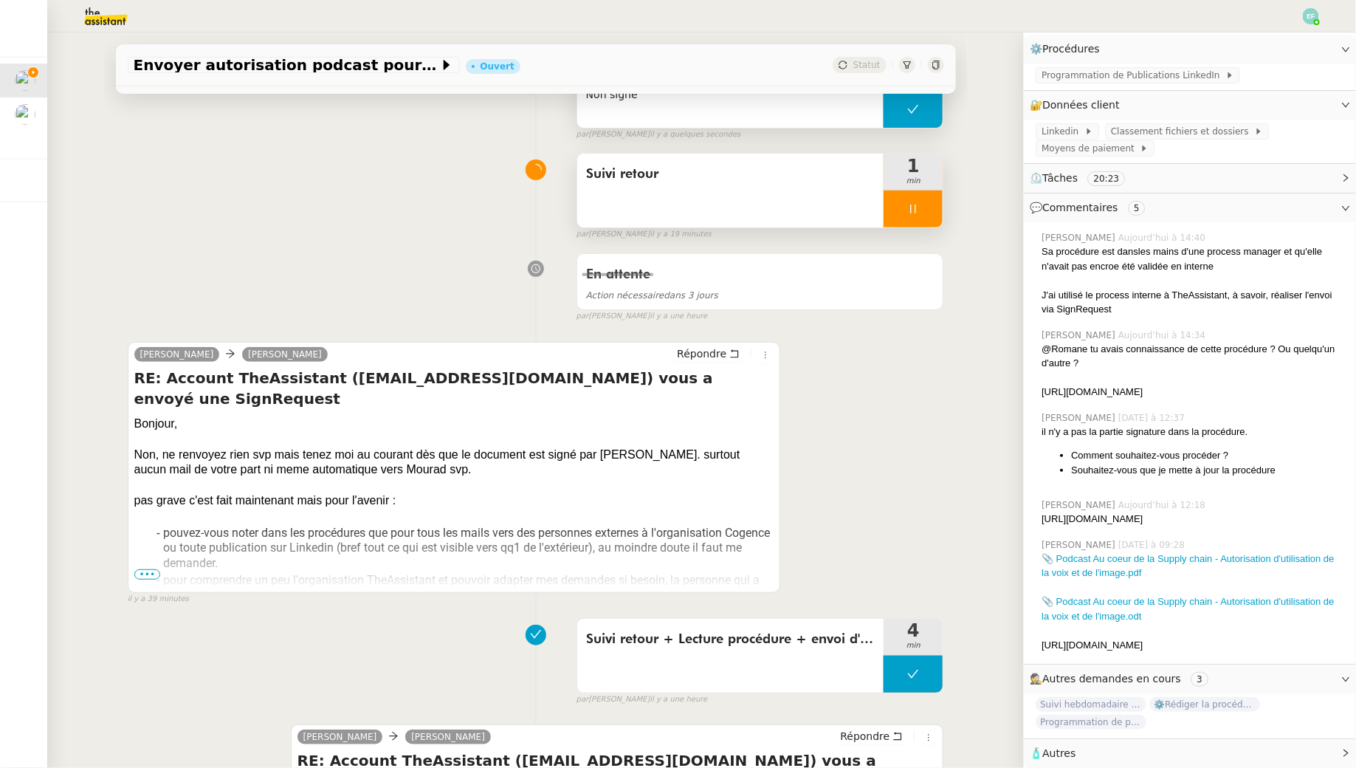
scroll to position [145, 0]
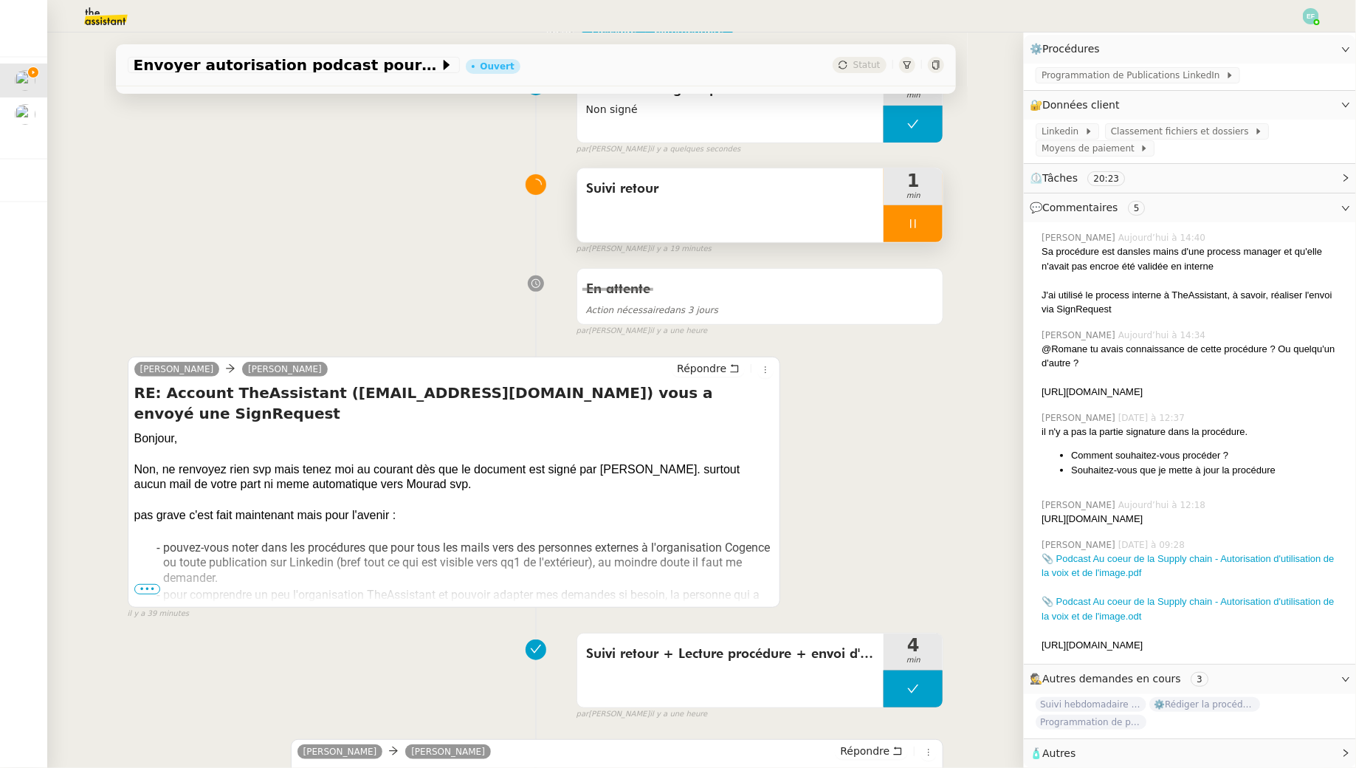
click at [145, 588] on span "•••" at bounding box center [147, 589] width 27 height 10
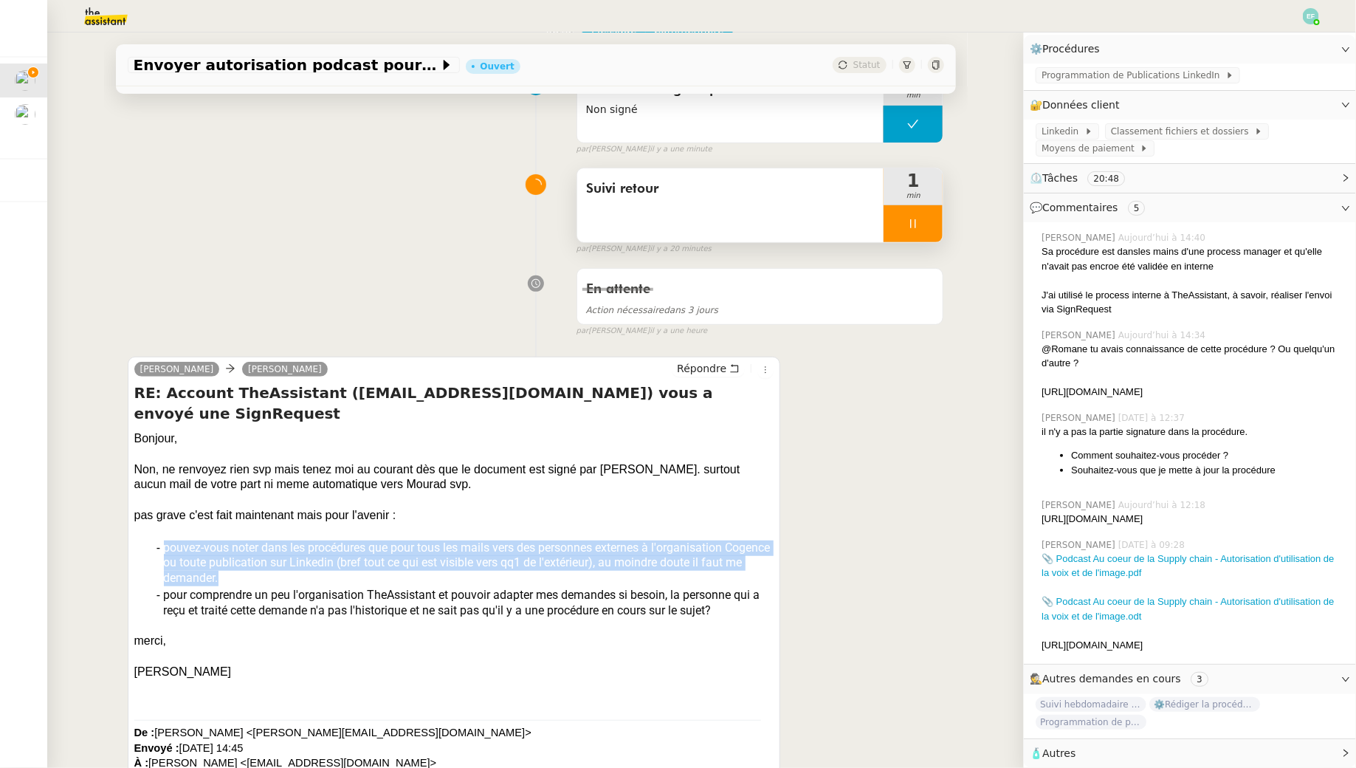
drag, startPoint x: 164, startPoint y: 524, endPoint x: 288, endPoint y: 557, distance: 128.4
click at [288, 557] on div "pouvez-vous noter dans les procédures que pour tous les mails vers des personne…" at bounding box center [469, 563] width 611 height 46
copy div "pouvez-vous noter dans les procédures que pour tous les mails vers des personne…"
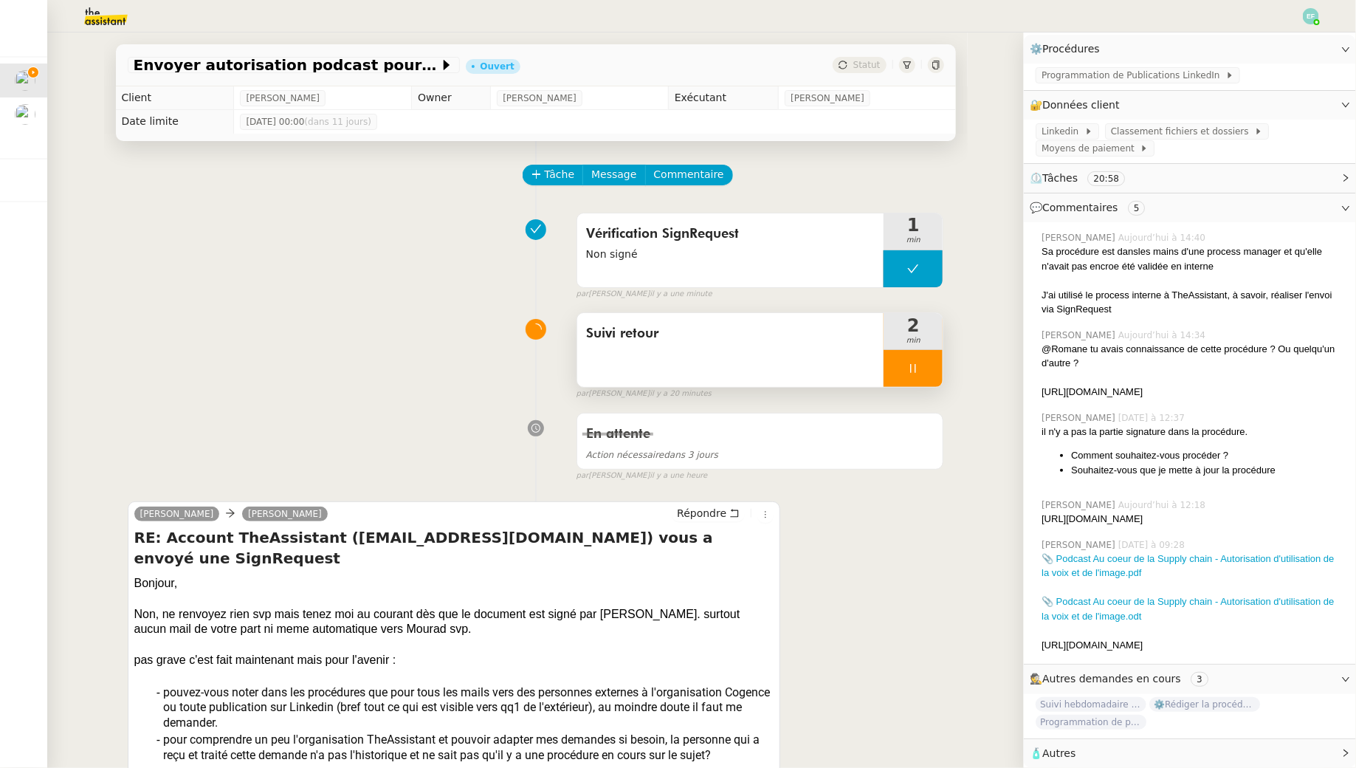
click at [921, 366] on div at bounding box center [913, 368] width 59 height 37
click at [938, 366] on button at bounding box center [928, 368] width 30 height 37
click at [920, 369] on button at bounding box center [913, 368] width 59 height 37
click at [896, 360] on div at bounding box center [899, 368] width 30 height 37
click at [710, 183] on span "Commentaire" at bounding box center [689, 174] width 70 height 17
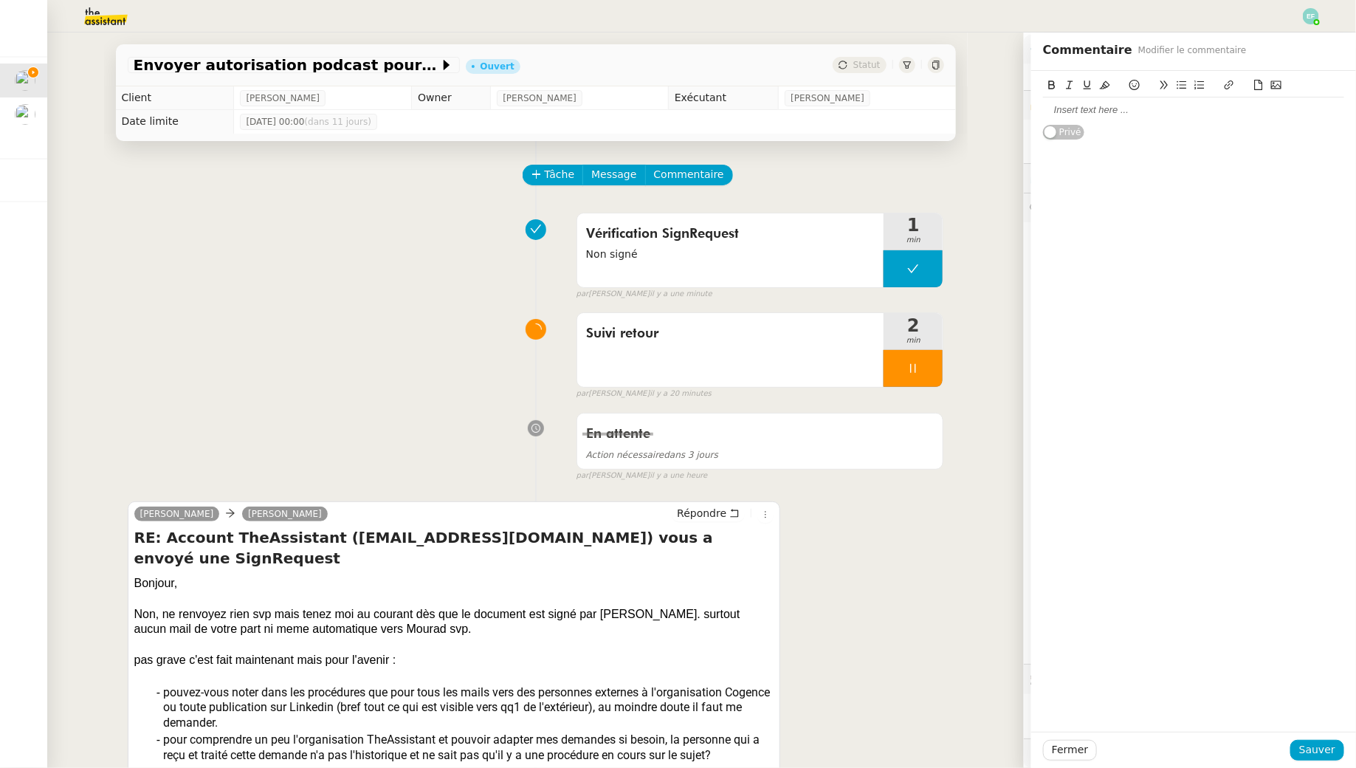
click at [1091, 103] on div at bounding box center [1193, 109] width 301 height 13
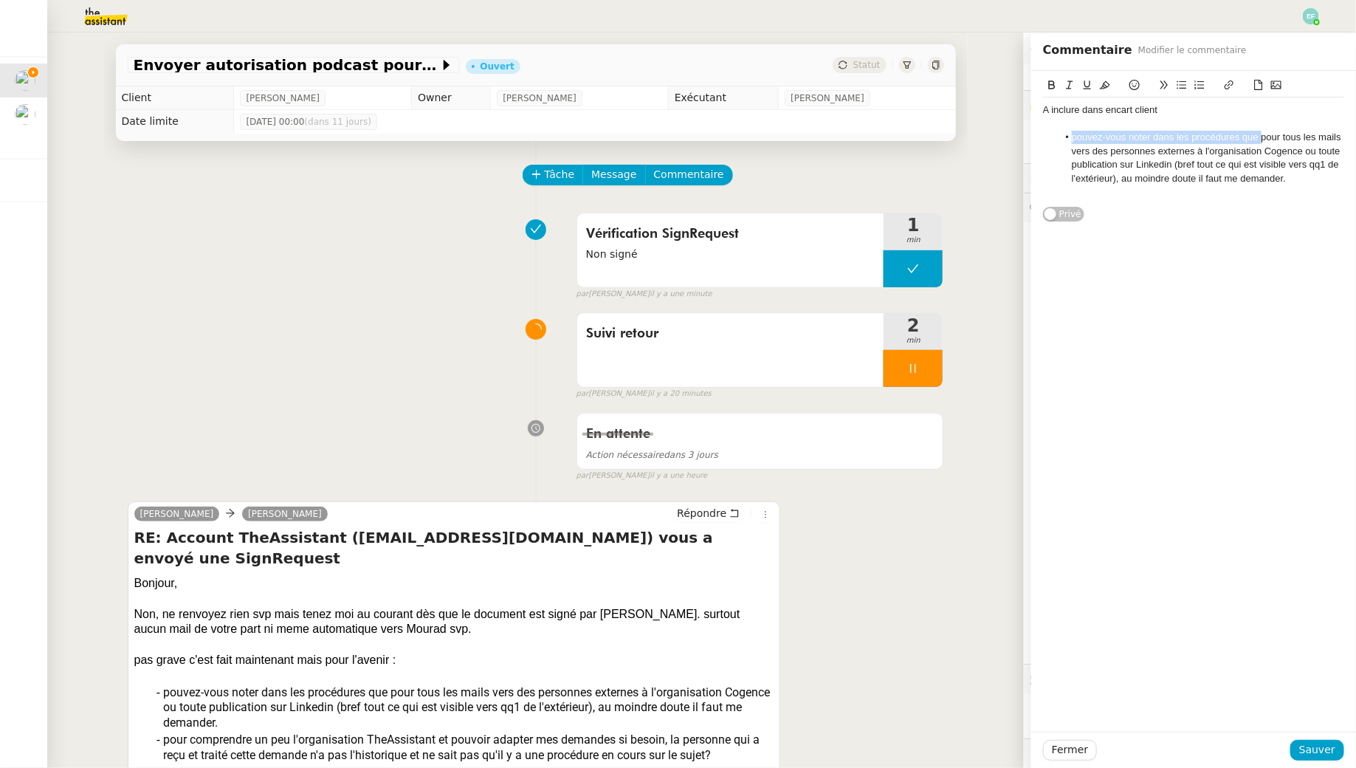
drag, startPoint x: 1263, startPoint y: 139, endPoint x: 1051, endPoint y: 133, distance: 212.0
click at [1051, 133] on ul "pouvez-vous noter dans les procédures que pour tous les mails vers des personne…" at bounding box center [1193, 158] width 301 height 55
drag, startPoint x: 1187, startPoint y: 184, endPoint x: 1098, endPoint y: 175, distance: 89.0
click at [1098, 175] on li "Pour tous les mails vers des personnes externes à l'organisation Cogence ou tou…" at bounding box center [1201, 158] width 287 height 55
drag, startPoint x: 1263, startPoint y: 162, endPoint x: 1318, endPoint y: 145, distance: 57.9
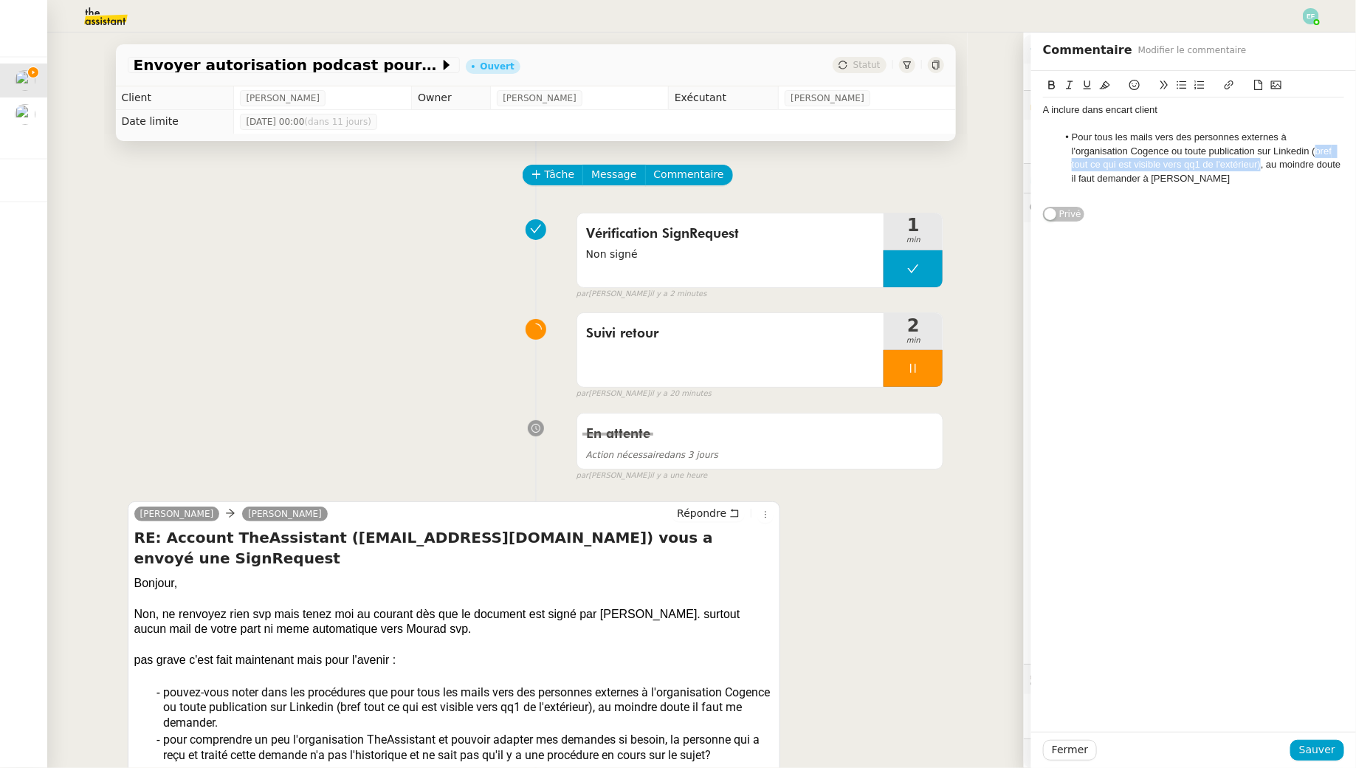
click at [1318, 145] on li "Pour tous les mails vers des personnes externes à l'organisation Cogence ou tou…" at bounding box center [1201, 158] width 287 height 55
click at [1134, 162] on li "Pour tous les mails vers des personnes externes à l'organisation Cogence ou tou…" at bounding box center [1201, 151] width 287 height 41
click at [0, 0] on lt-strong "," at bounding box center [0, 0] width 0 height 0
click at [1269, 164] on li "Pour tous les mails vers des personnes externes à l'organisation Cogence ou tou…" at bounding box center [1201, 151] width 287 height 41
drag, startPoint x: 1074, startPoint y: 139, endPoint x: 1341, endPoint y: 166, distance: 267.9
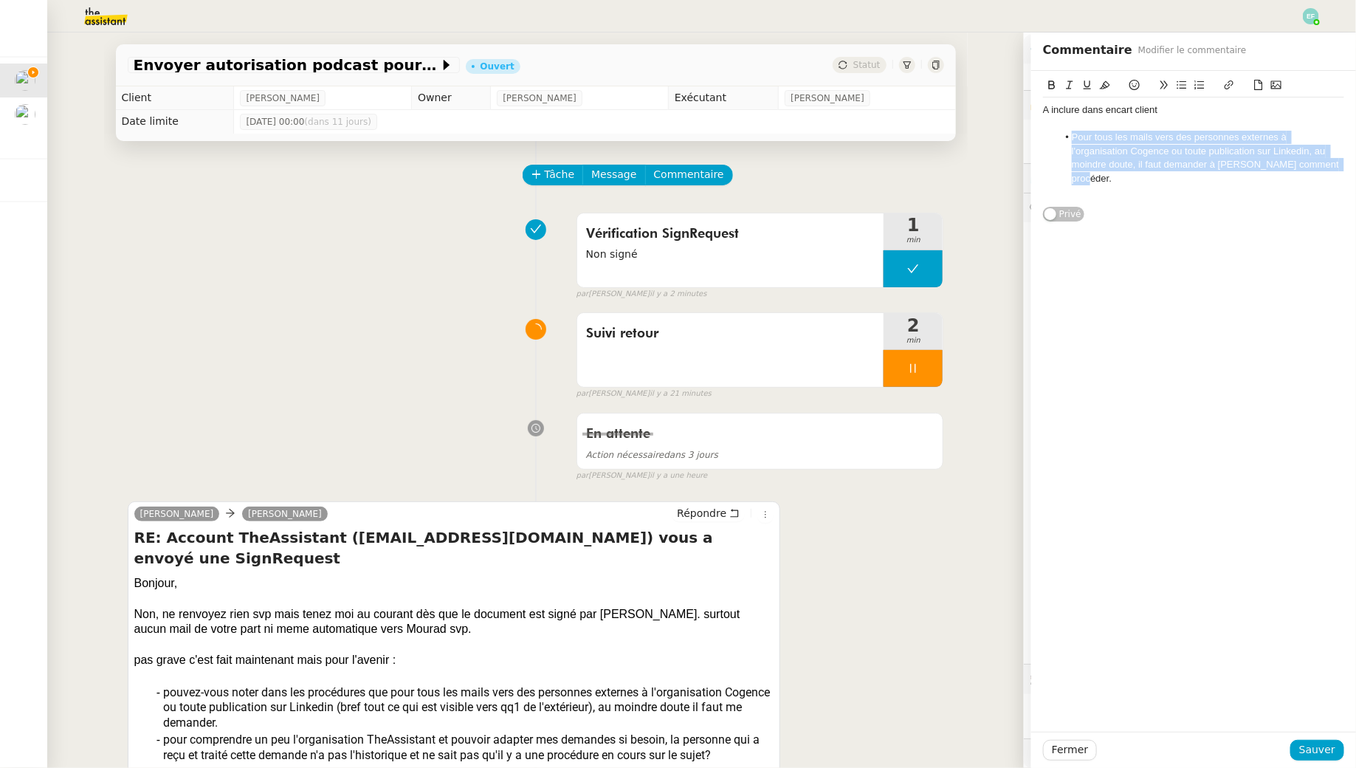
click at [1341, 166] on li "Pour tous les mails vers des personnes externes à l'organisation Cogence ou tou…" at bounding box center [1201, 158] width 287 height 55
click at [1309, 757] on span "Sauver" at bounding box center [1318, 749] width 36 height 17
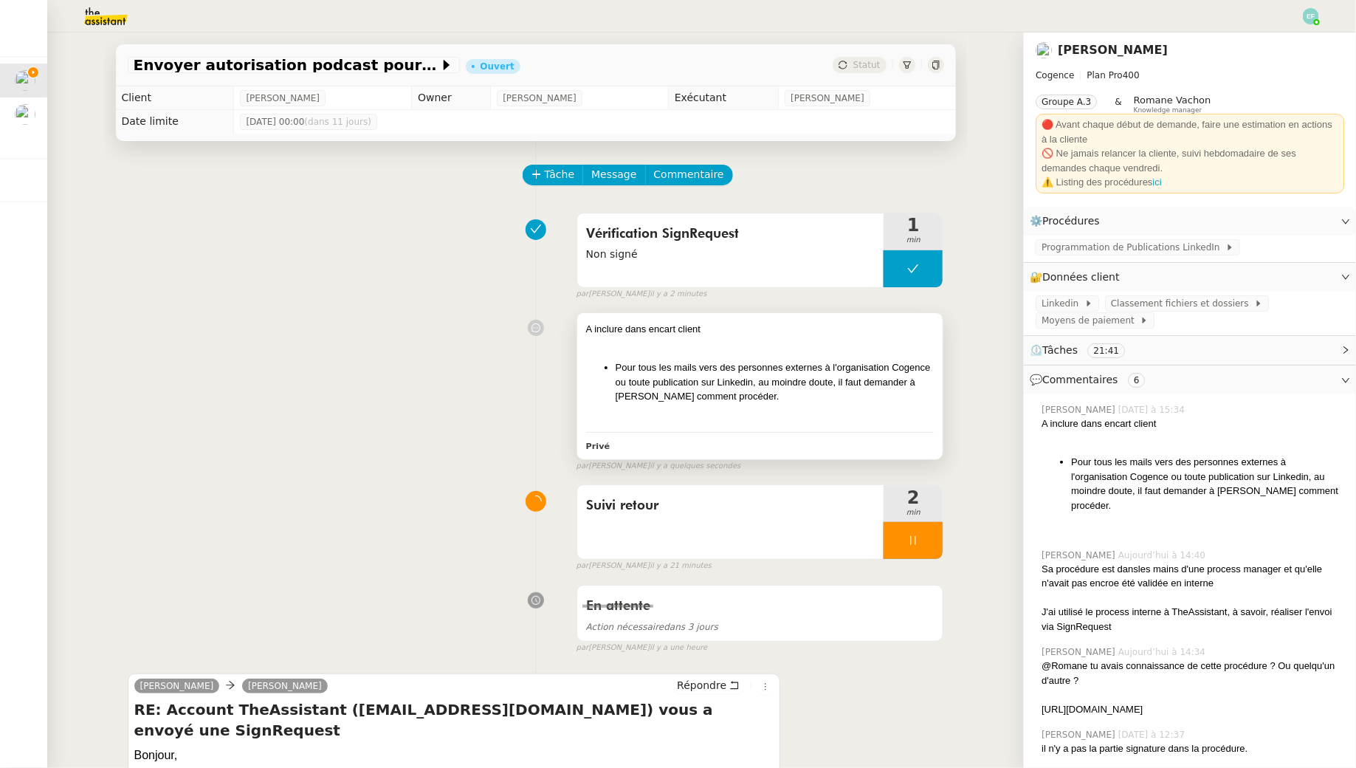
click at [821, 384] on li "Pour tous les mails vers des personnes externes à l'organisation Cogence ou tou…" at bounding box center [775, 382] width 319 height 44
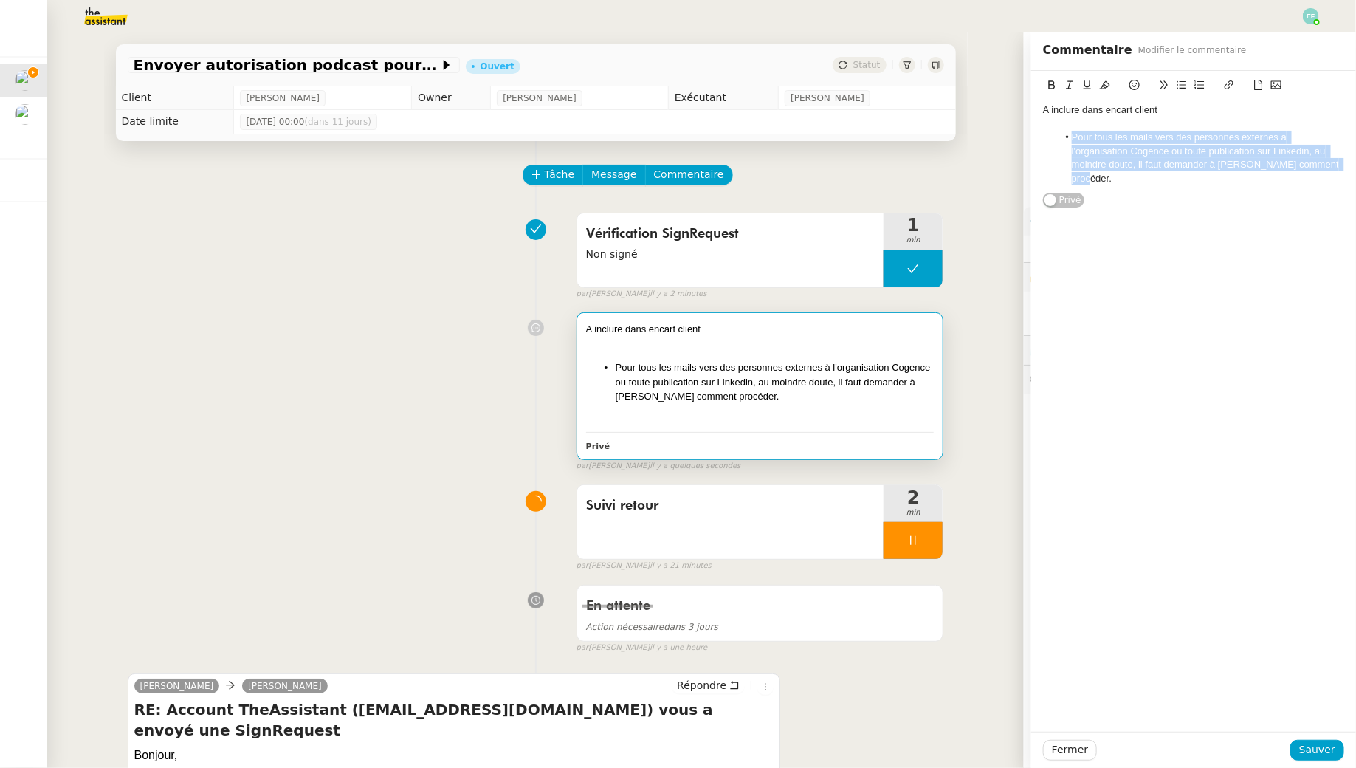
drag, startPoint x: 1067, startPoint y: 136, endPoint x: 1350, endPoint y: 176, distance: 285.6
click at [1350, 176] on div "A inclure dans encart client Pour tous les mails vers des personnes externes à …" at bounding box center [1193, 139] width 325 height 137
copy li "Pour tous les mails vers des personnes externes à l'organisation Cogence ou tou…"
click at [1135, 117] on div at bounding box center [1193, 123] width 301 height 13
click at [1163, 132] on li "Pour tous les mails vers des personnes externes à l'organisation Cogence ou tou…" at bounding box center [1201, 158] width 287 height 55
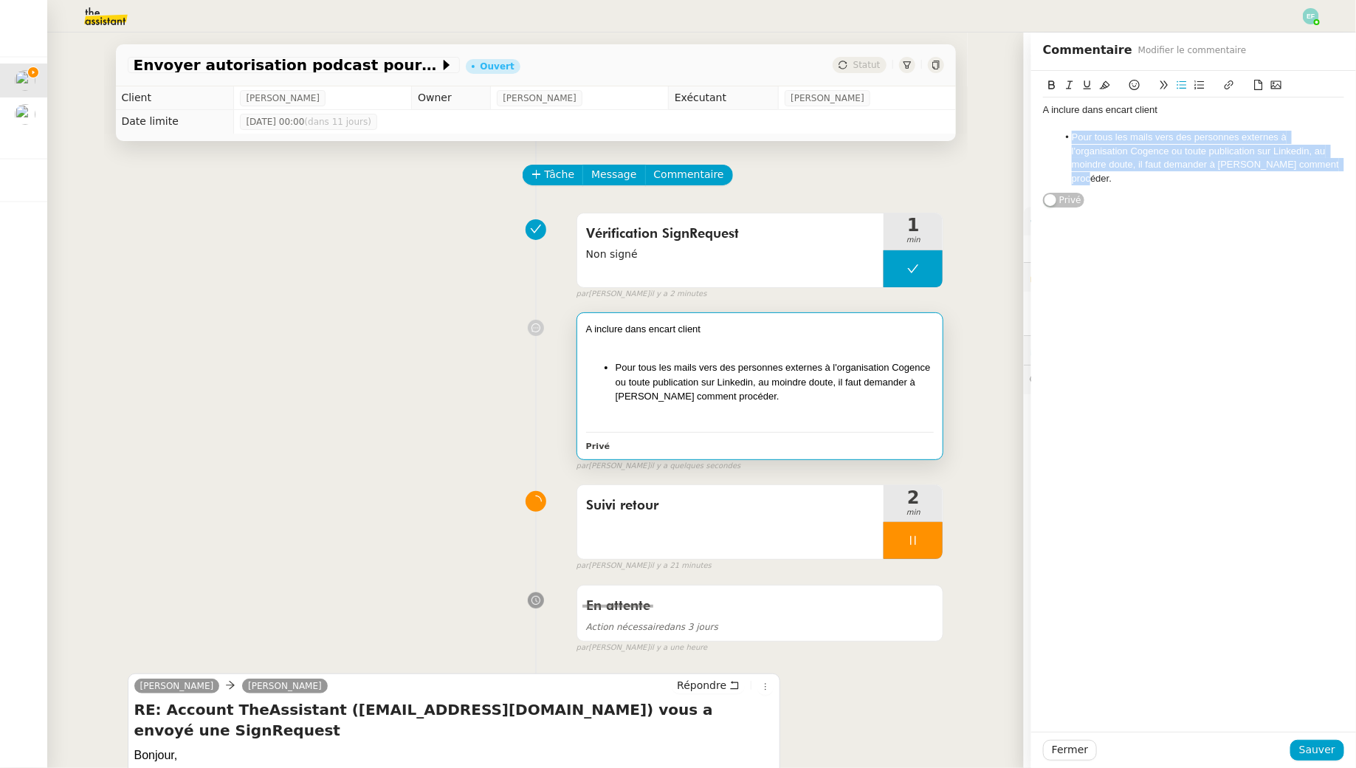
drag, startPoint x: 1069, startPoint y: 134, endPoint x: 1298, endPoint y: 183, distance: 234.2
click at [1298, 183] on div "A inclure dans encart client Pour tous les mails vers des personnes externes à …" at bounding box center [1193, 139] width 301 height 137
copy li "Pour tous les mails vers des personnes externes à l'organisation Cogence ou tou…"
click at [1317, 746] on span "Sauver" at bounding box center [1318, 749] width 36 height 17
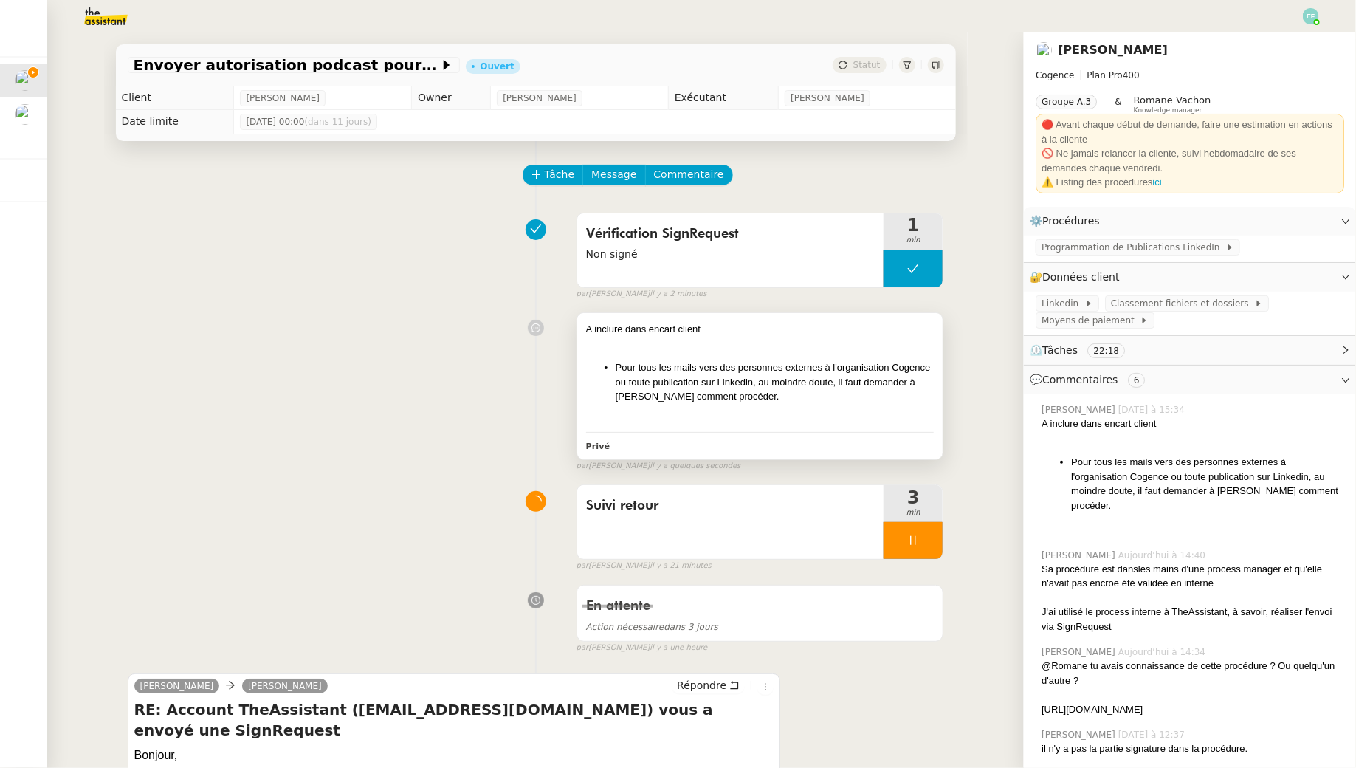
click at [792, 389] on li "Pour tous les mails vers des personnes externes à l'organisation Cogence ou tou…" at bounding box center [775, 382] width 319 height 44
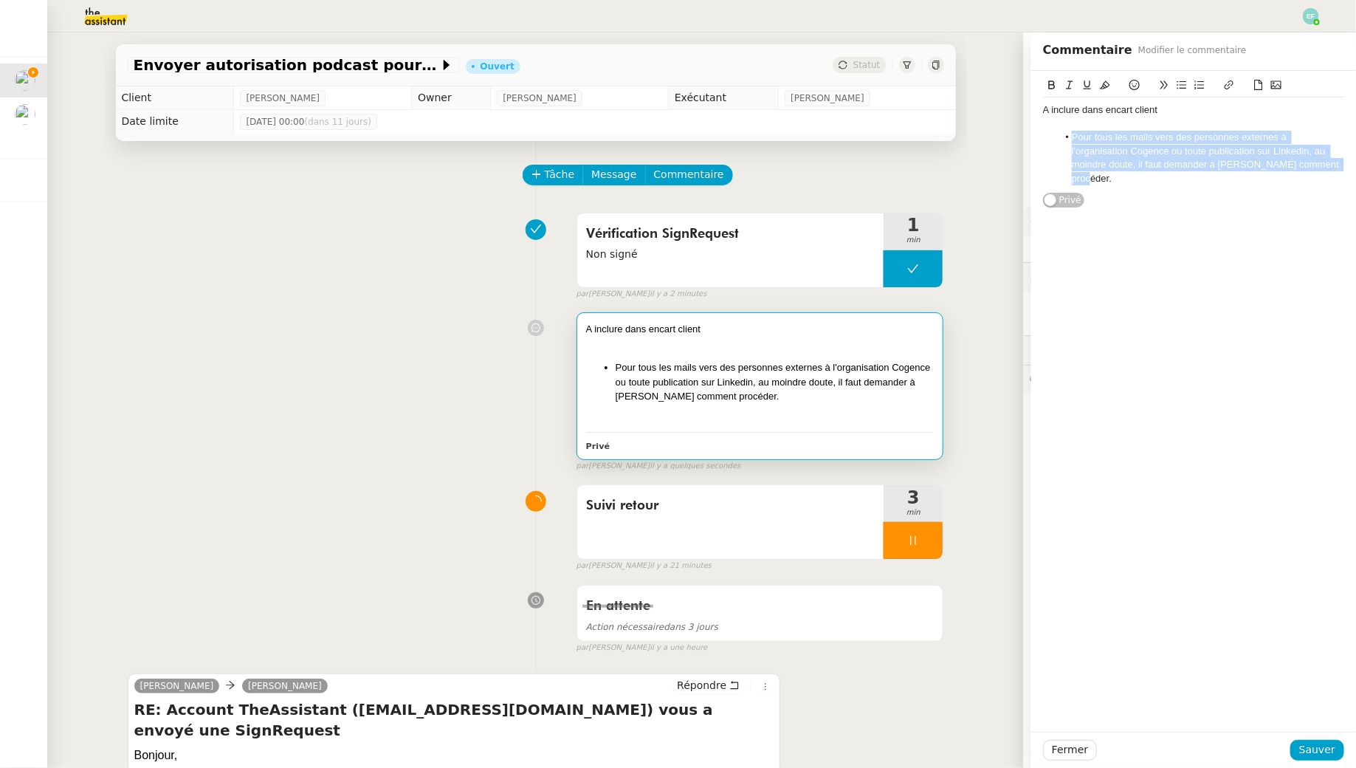
drag, startPoint x: 1336, startPoint y: 165, endPoint x: 1032, endPoint y: 133, distance: 305.2
click at [1032, 133] on div "A inclure dans encart client Pour tous les mails vers des personnes externes à …" at bounding box center [1193, 139] width 325 height 137
click at [1077, 138] on li "Pour tout envoi d’e-mail à des interlocuteurs externes à Cogence ou pour toute …" at bounding box center [1201, 158] width 287 height 55
click at [1165, 110] on div "A inclure dans encart client" at bounding box center [1193, 109] width 301 height 13
drag, startPoint x: 1169, startPoint y: 183, endPoint x: 1070, endPoint y: 126, distance: 114.1
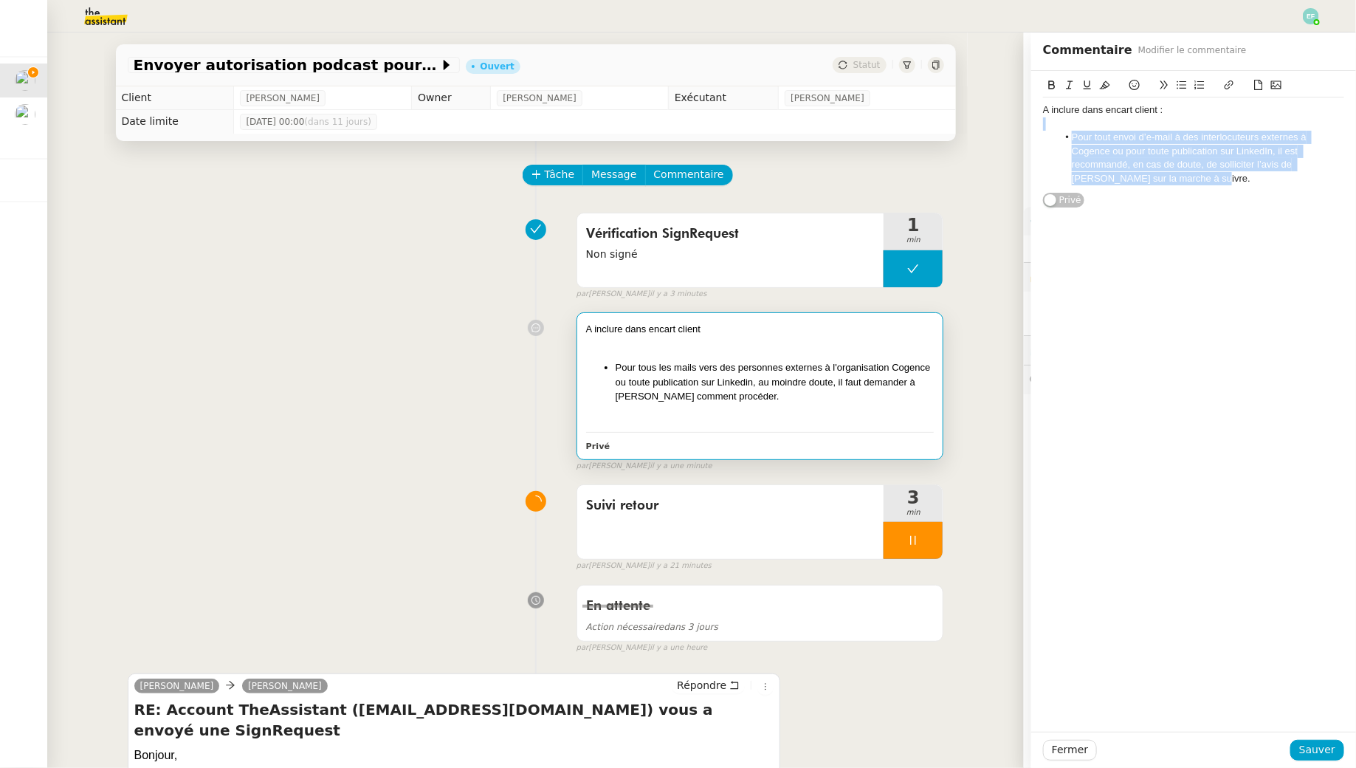
click at [1070, 126] on div "A inclure dans encart client : Pour tout envoi d’e-mail à des interlocuteurs ex…" at bounding box center [1193, 144] width 301 height 94
click at [1081, 114] on div "A inclure dans encart client :" at bounding box center [1193, 109] width 301 height 13
click at [1061, 89] on button at bounding box center [1070, 85] width 18 height 17
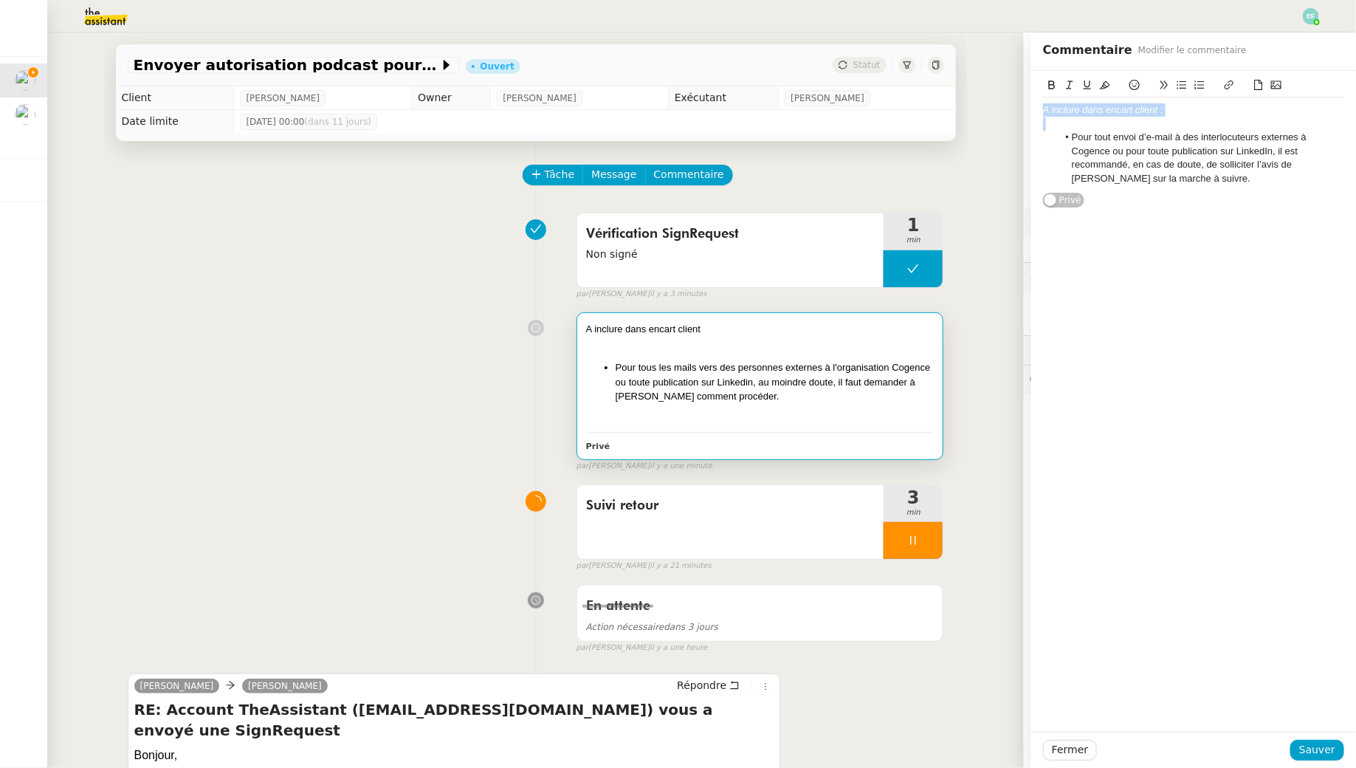
click at [1091, 86] on icon at bounding box center [1087, 84] width 7 height 9
click at [1181, 186] on div "A inclure dans encart client : Pour tout envoi d’e-mail à des interlocuteurs ex…" at bounding box center [1193, 144] width 301 height 94
click at [1311, 744] on span "Sauver" at bounding box center [1318, 749] width 36 height 17
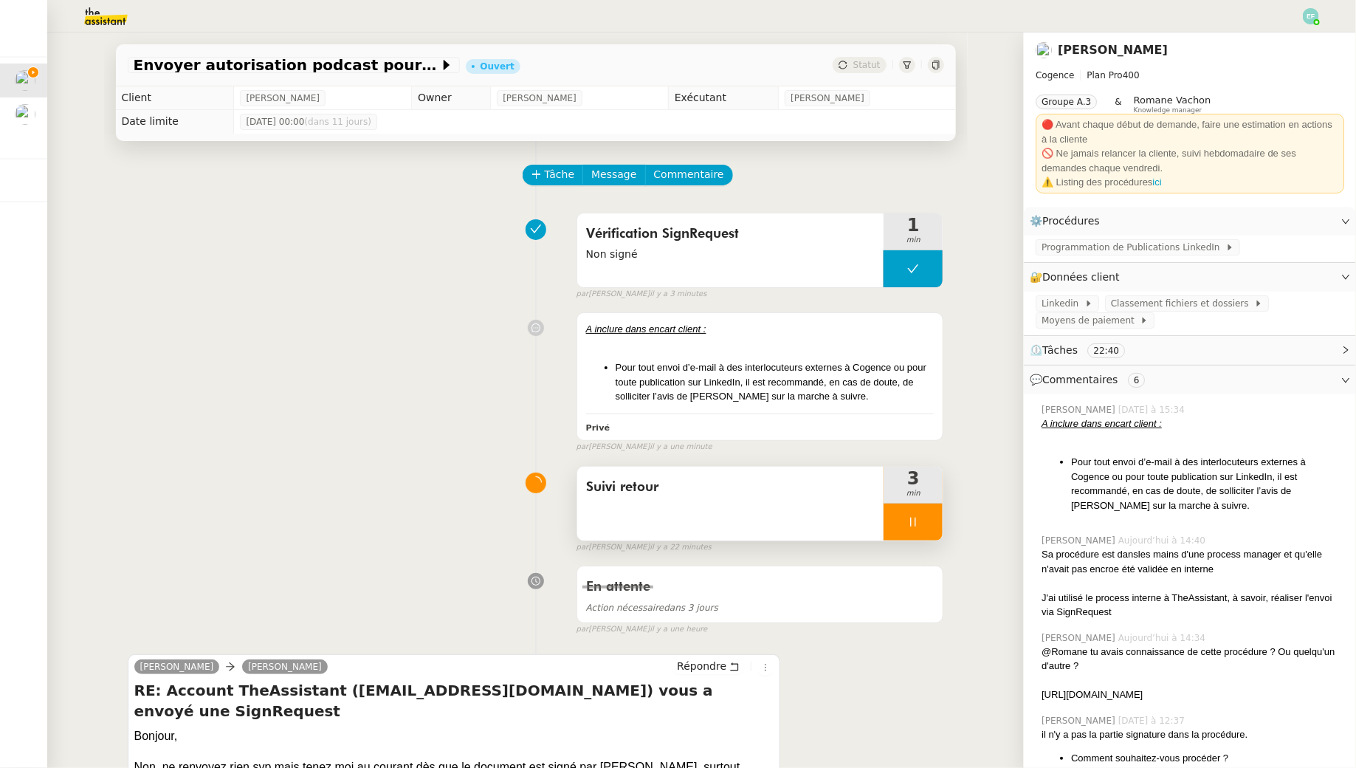
click at [921, 525] on div at bounding box center [913, 522] width 59 height 37
click at [927, 525] on icon at bounding box center [928, 522] width 12 height 12
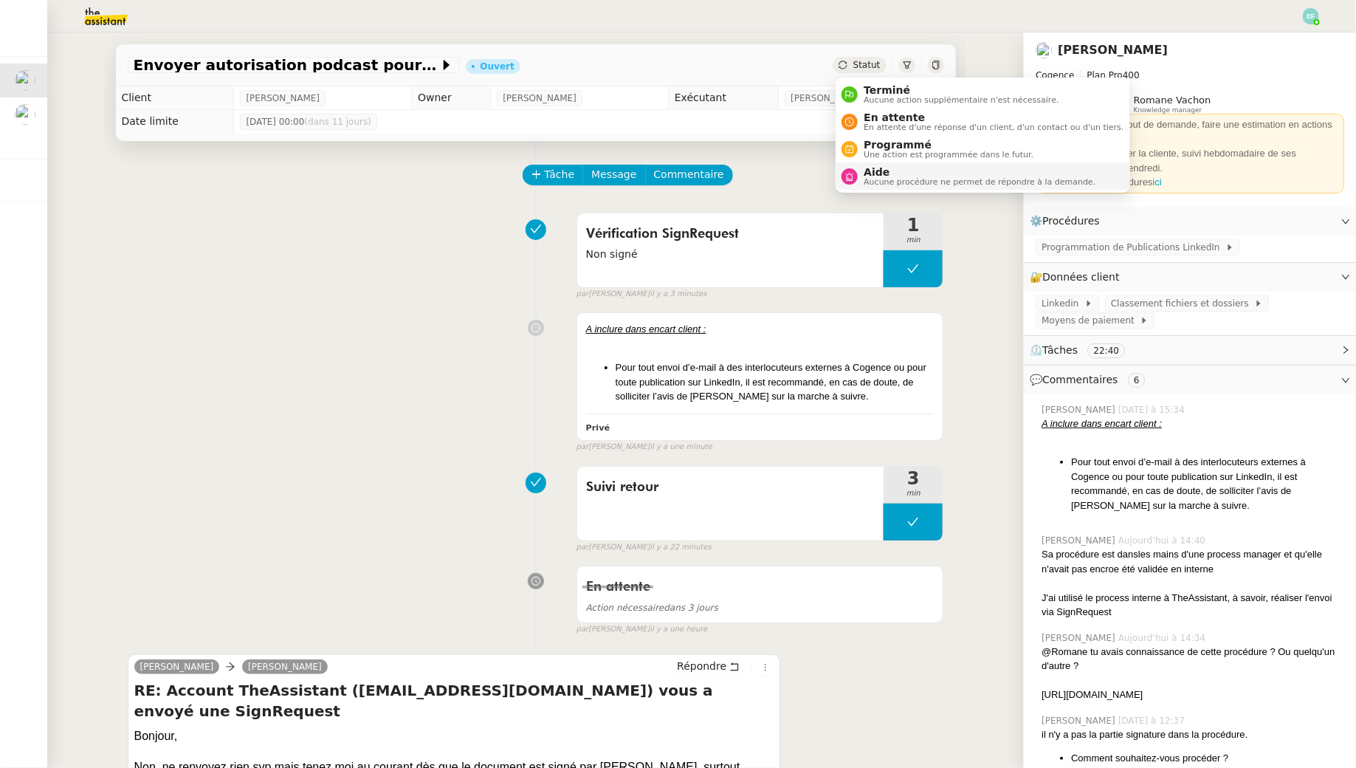
click at [875, 164] on li "Aide Aucune procédure ne permet de répondre à la demande." at bounding box center [983, 175] width 294 height 27
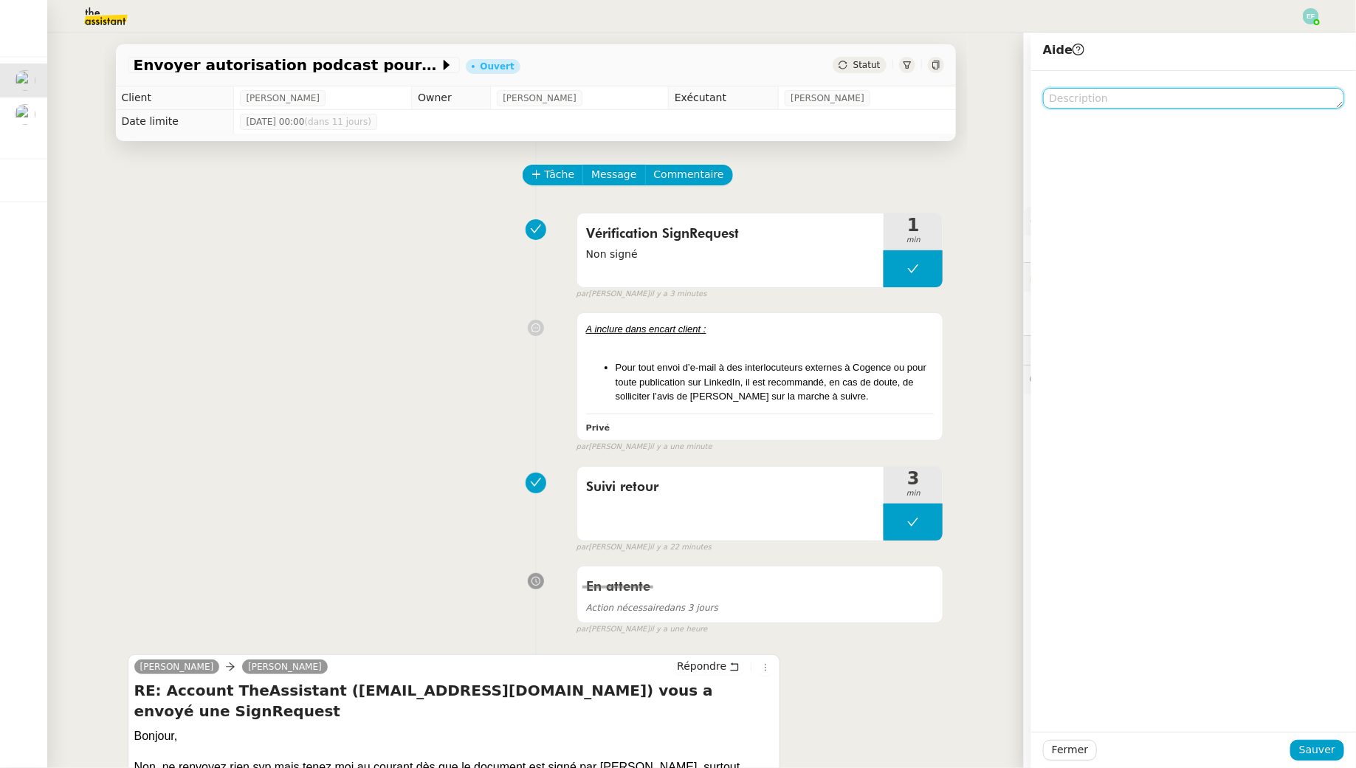
click at [1127, 107] on textarea at bounding box center [1193, 98] width 301 height 21
type textarea "@CDP à inclure dans encart client"
click at [1302, 741] on button "Sauver" at bounding box center [1318, 750] width 54 height 21
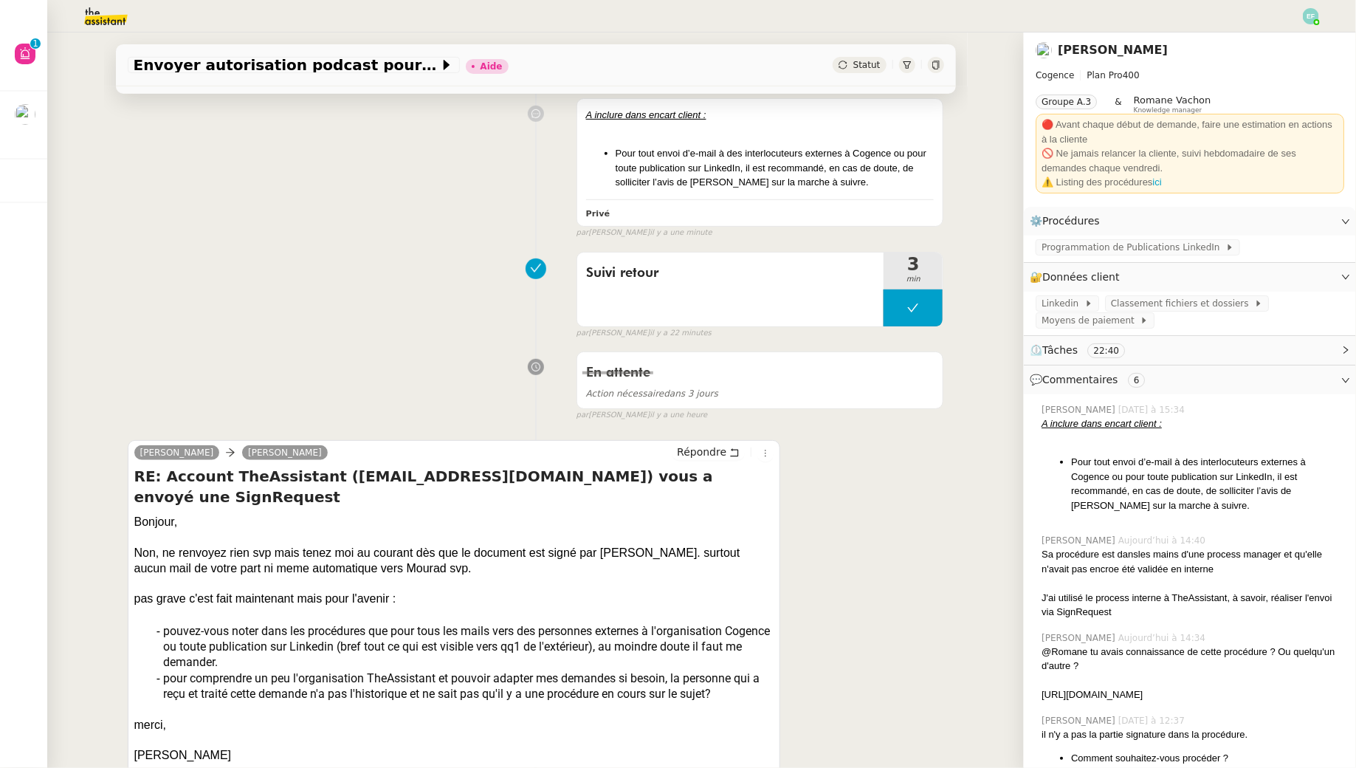
scroll to position [363, 0]
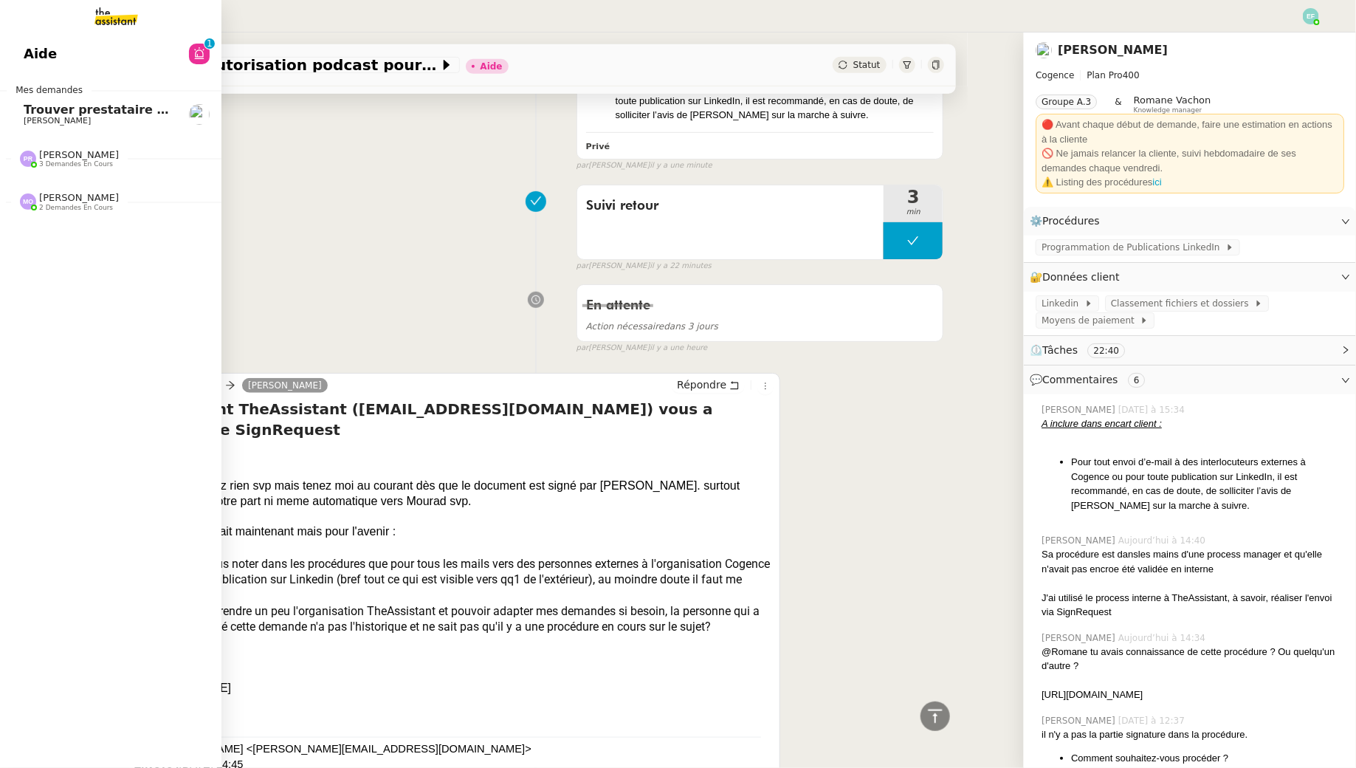
click at [36, 118] on span "[PERSON_NAME]" at bounding box center [57, 121] width 67 height 10
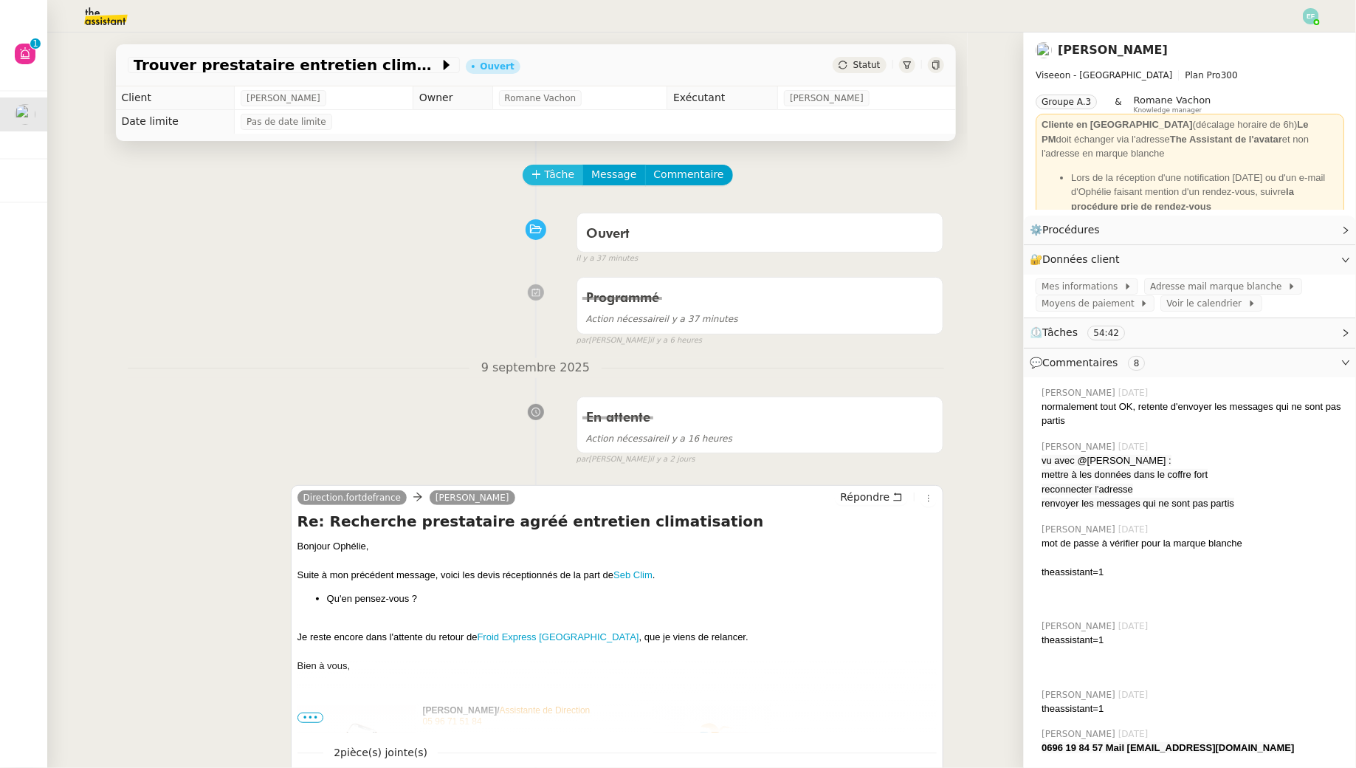
click at [553, 179] on span "Tâche" at bounding box center [560, 174] width 30 height 17
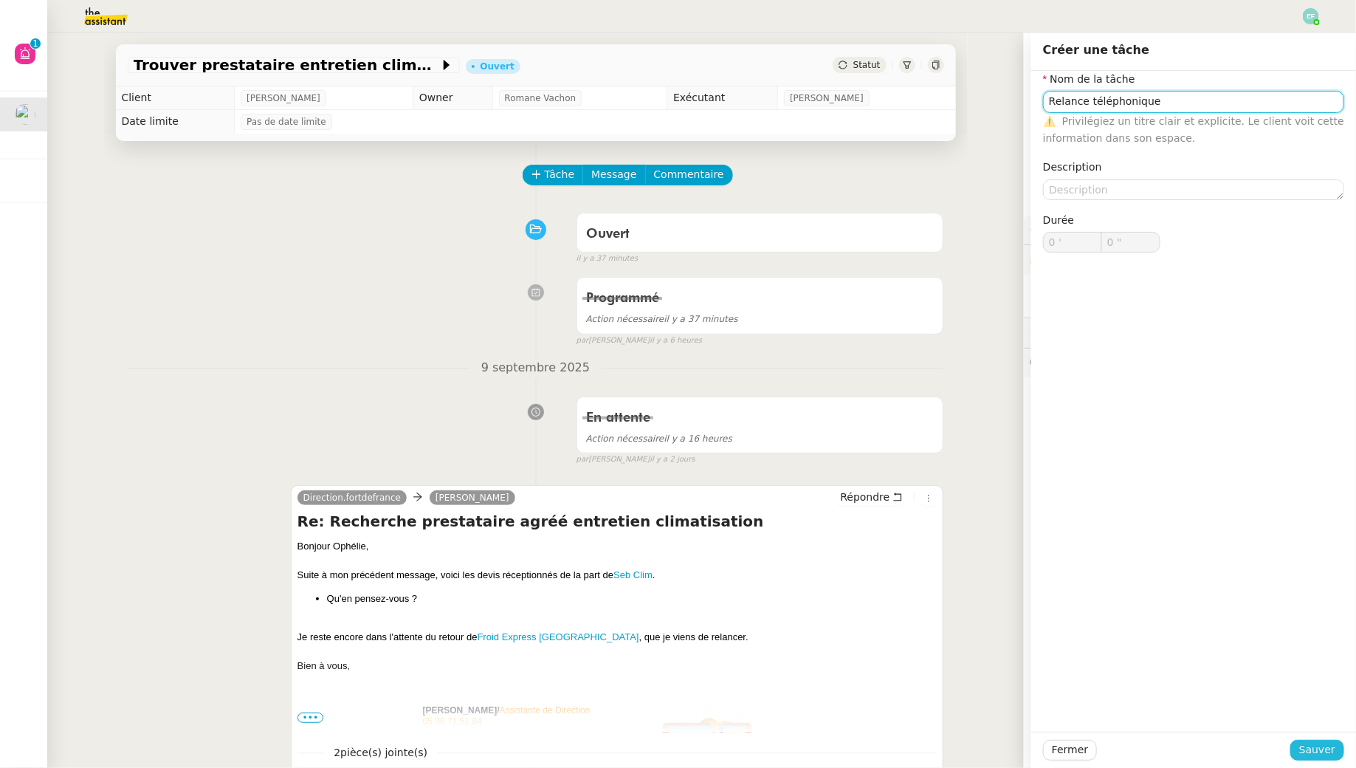
type input "Relance téléphonique"
click at [1309, 752] on span "Sauver" at bounding box center [1318, 749] width 36 height 17
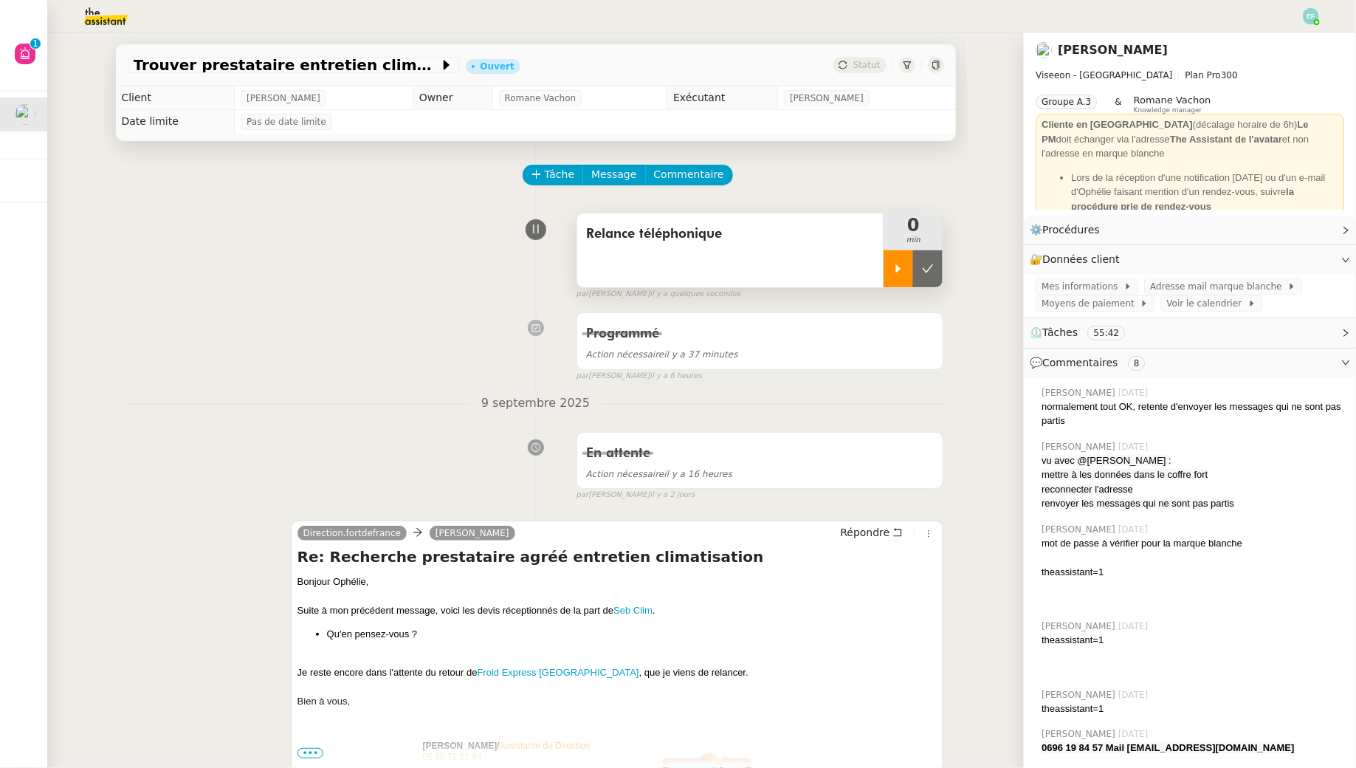
click at [894, 278] on div at bounding box center [899, 268] width 30 height 37
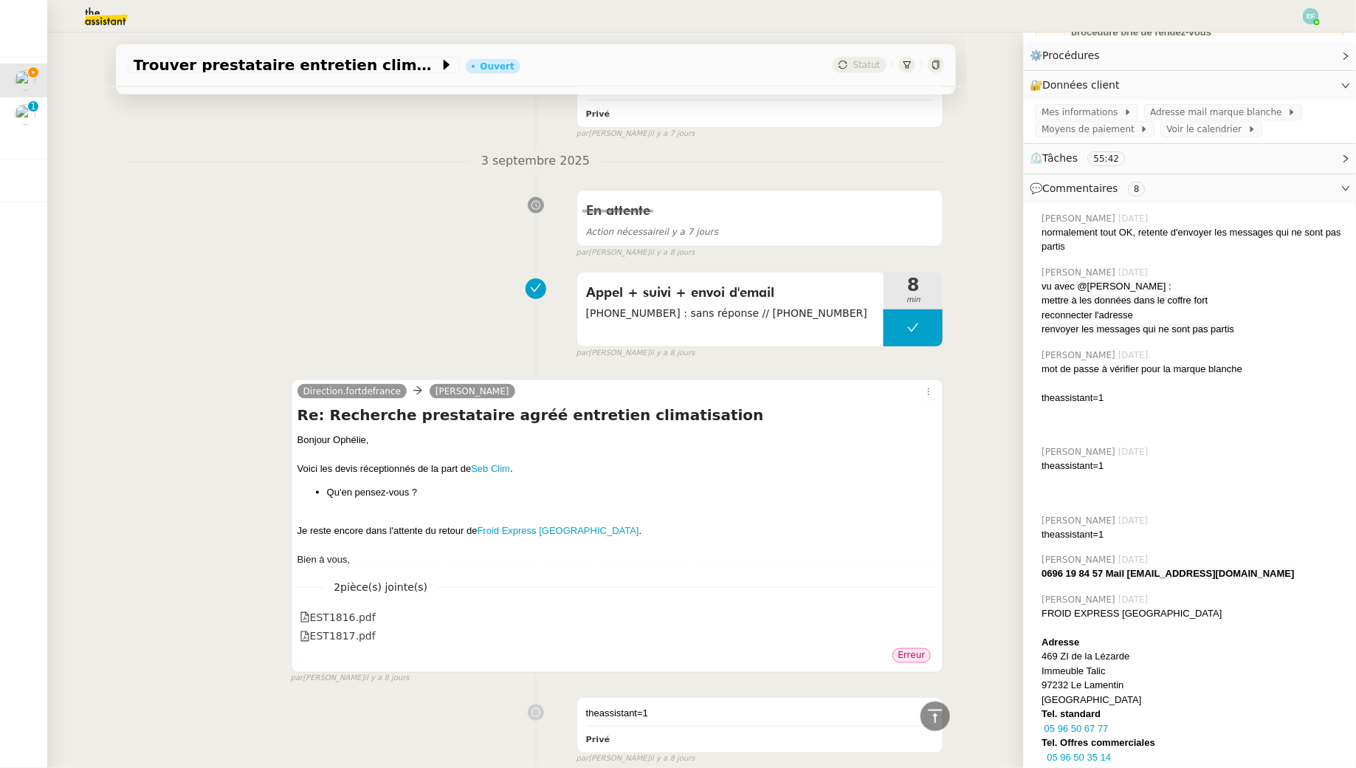
scroll to position [3478, 0]
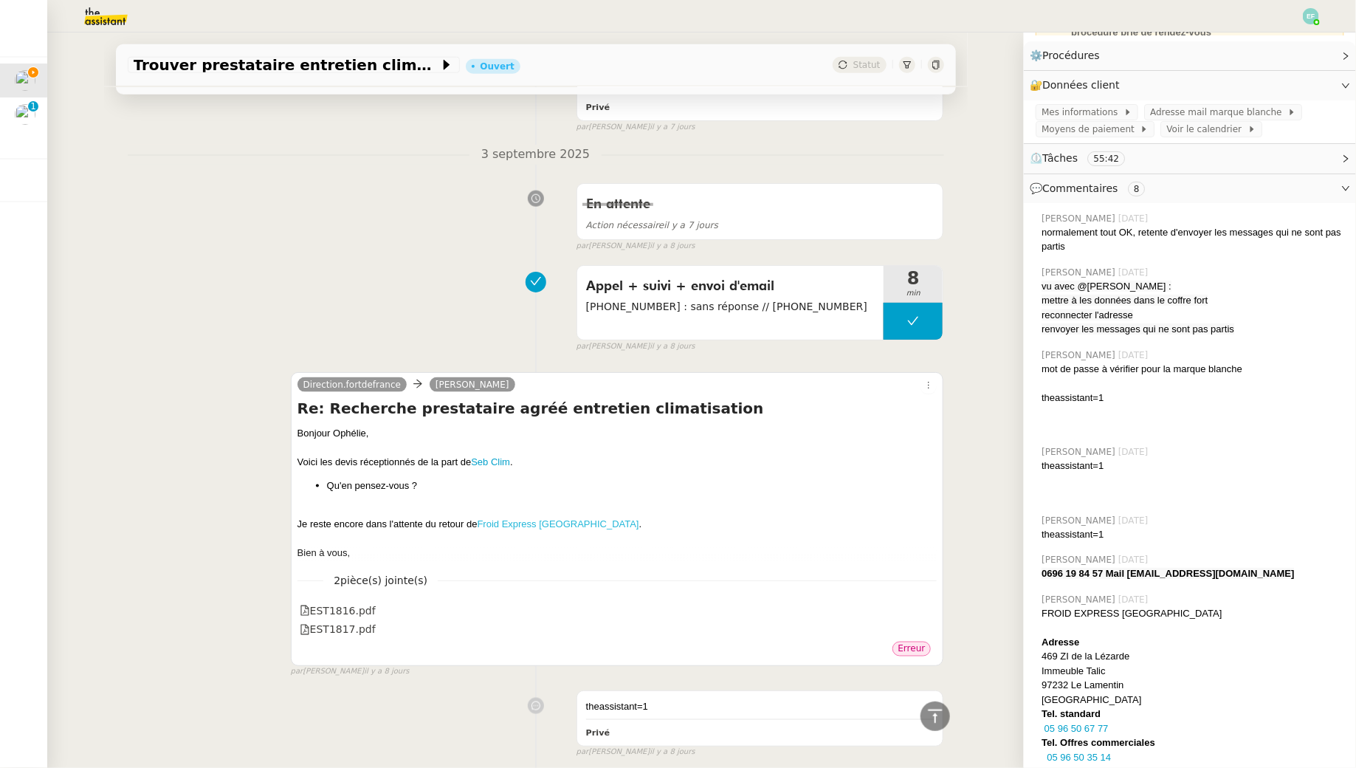
click at [503, 518] on link "Froid Express Martinique" at bounding box center [559, 523] width 162 height 11
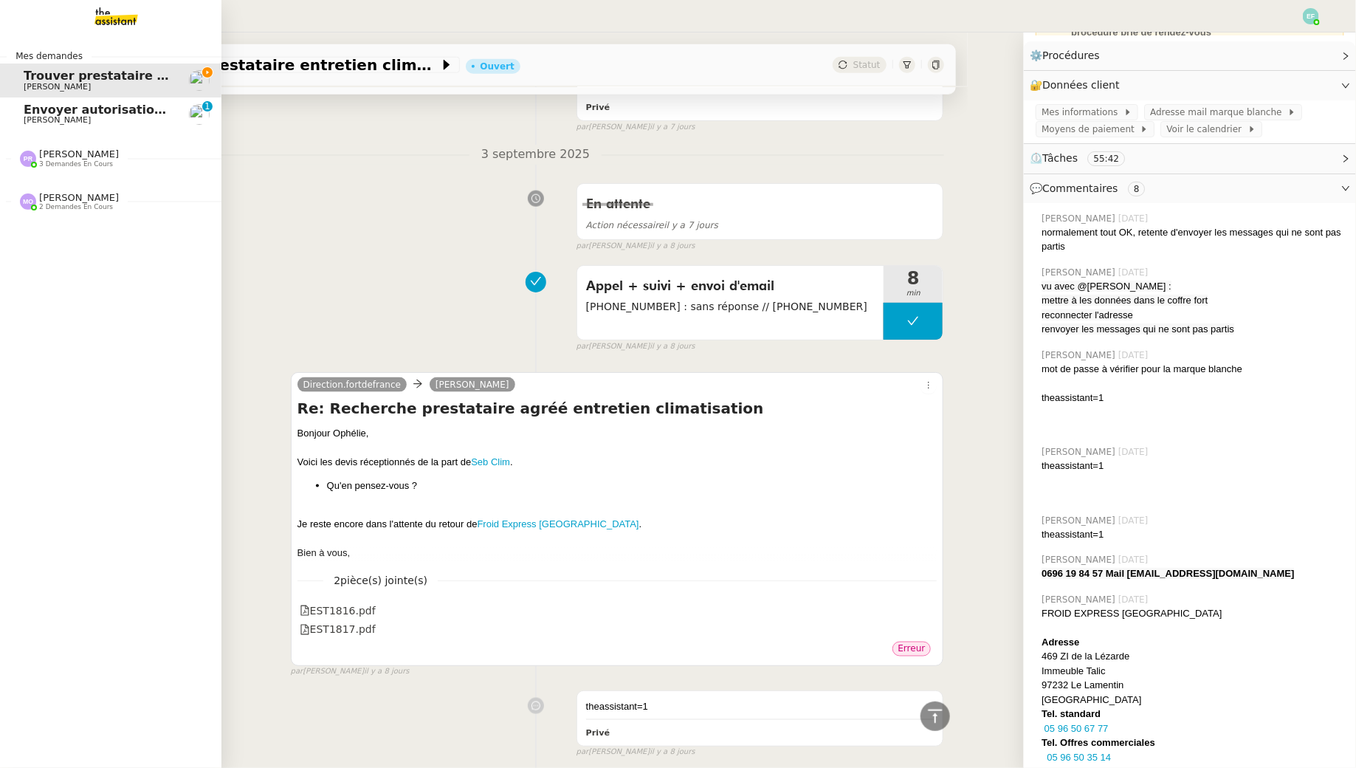
click at [79, 121] on span "[PERSON_NAME]" at bounding box center [98, 120] width 149 height 9
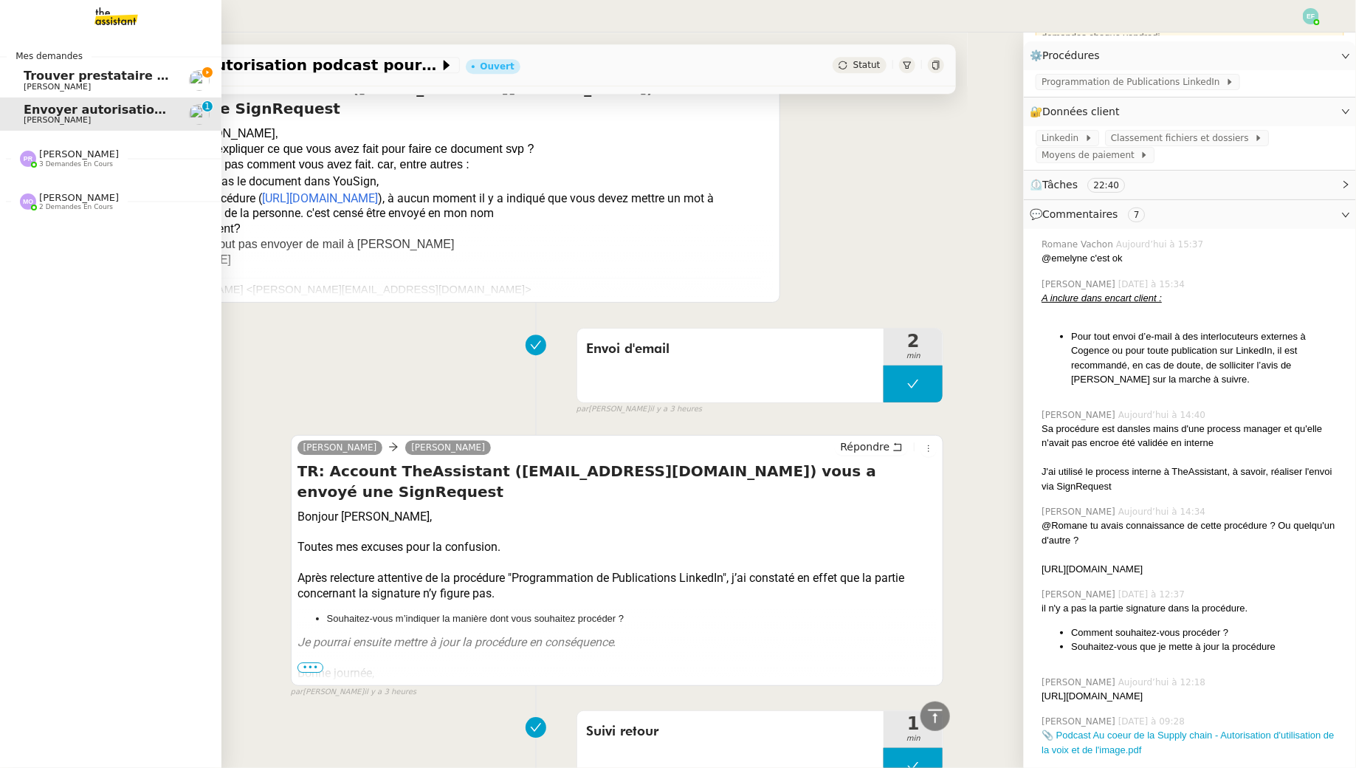
click at [122, 81] on span "Trouver prestataire entretien climatisation" at bounding box center [167, 76] width 286 height 14
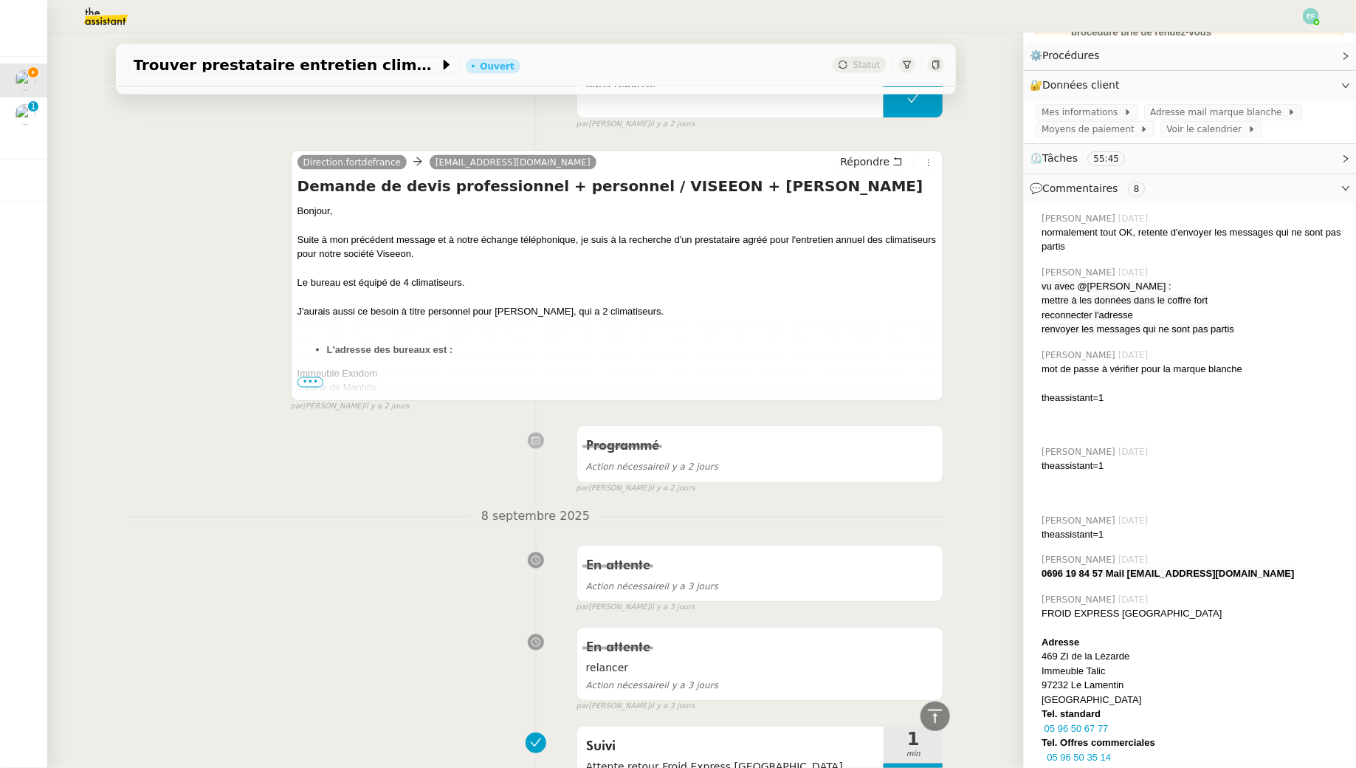
scroll to position [1041, 0]
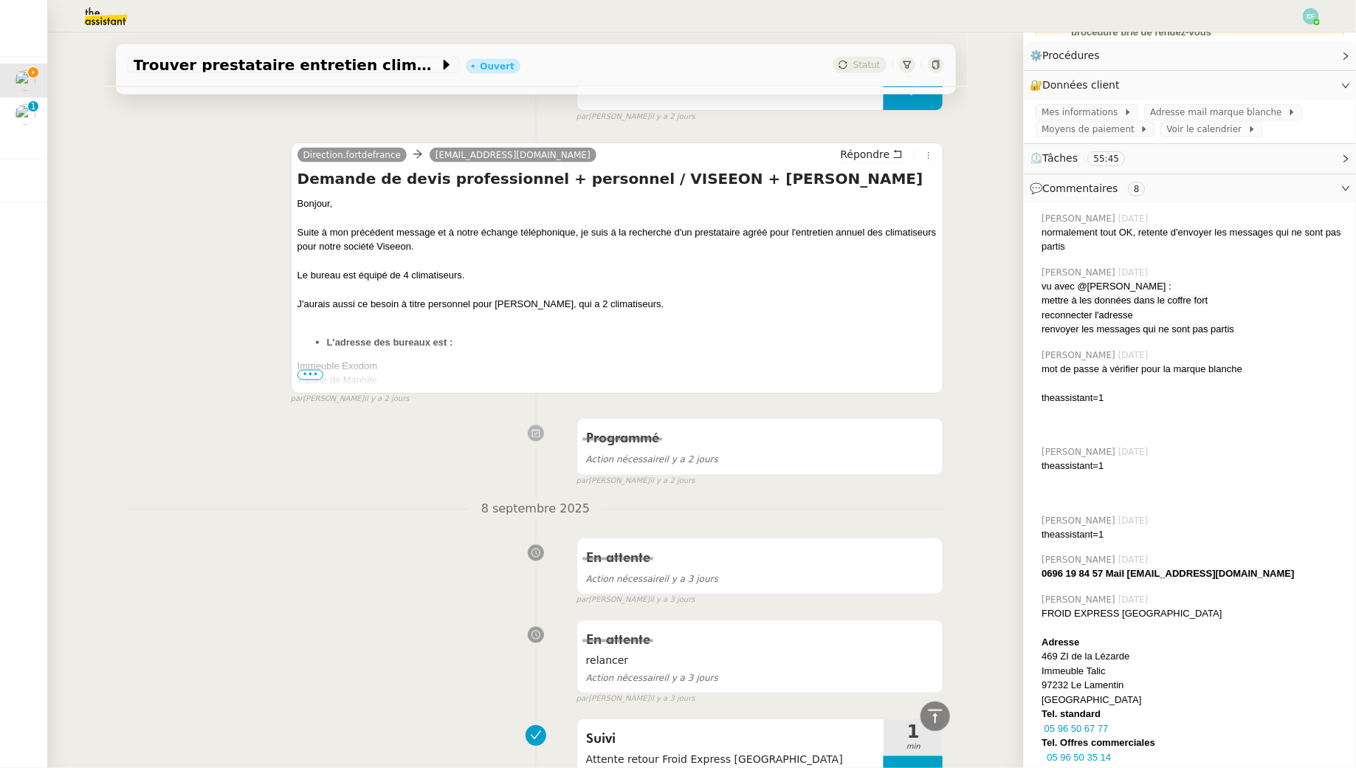
click at [307, 370] on span "•••" at bounding box center [311, 375] width 27 height 10
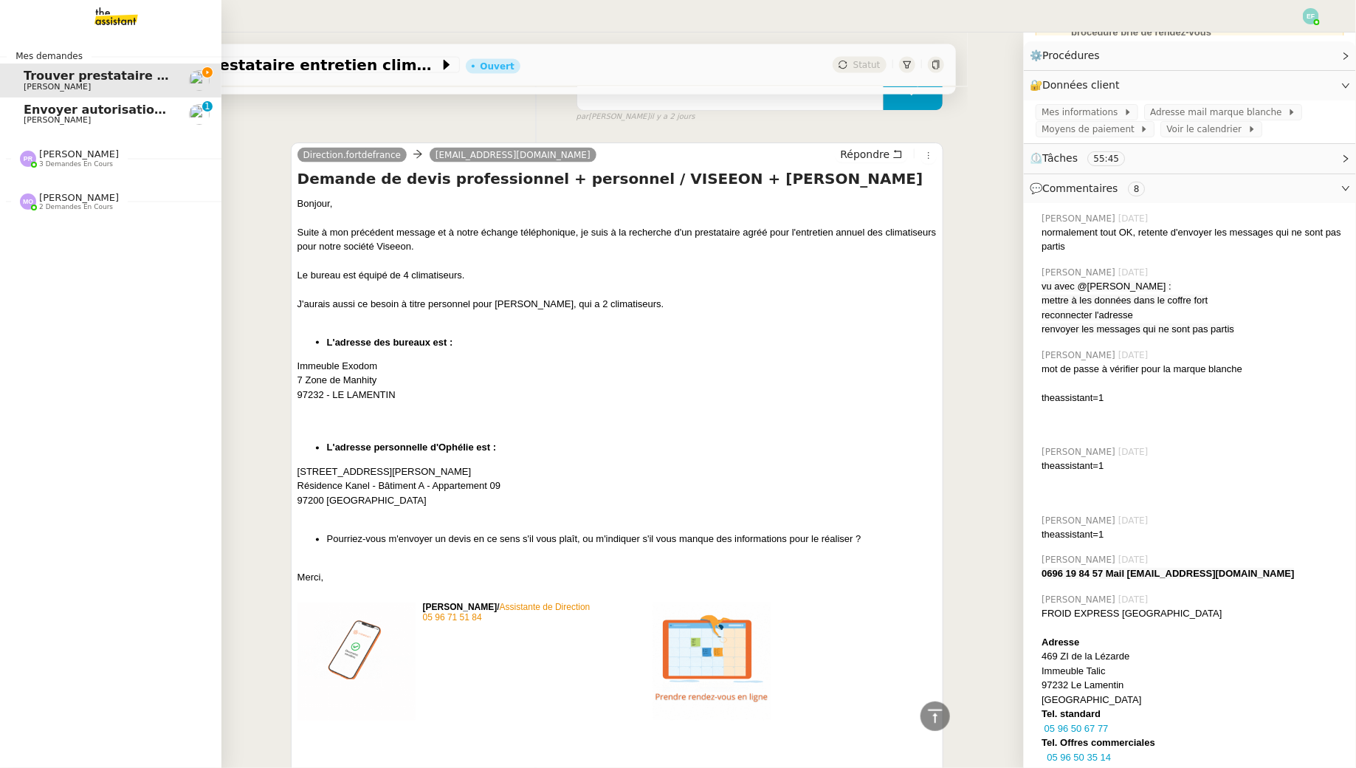
click at [27, 114] on span "Envoyer autorisation podcast pour signature" at bounding box center [173, 110] width 299 height 14
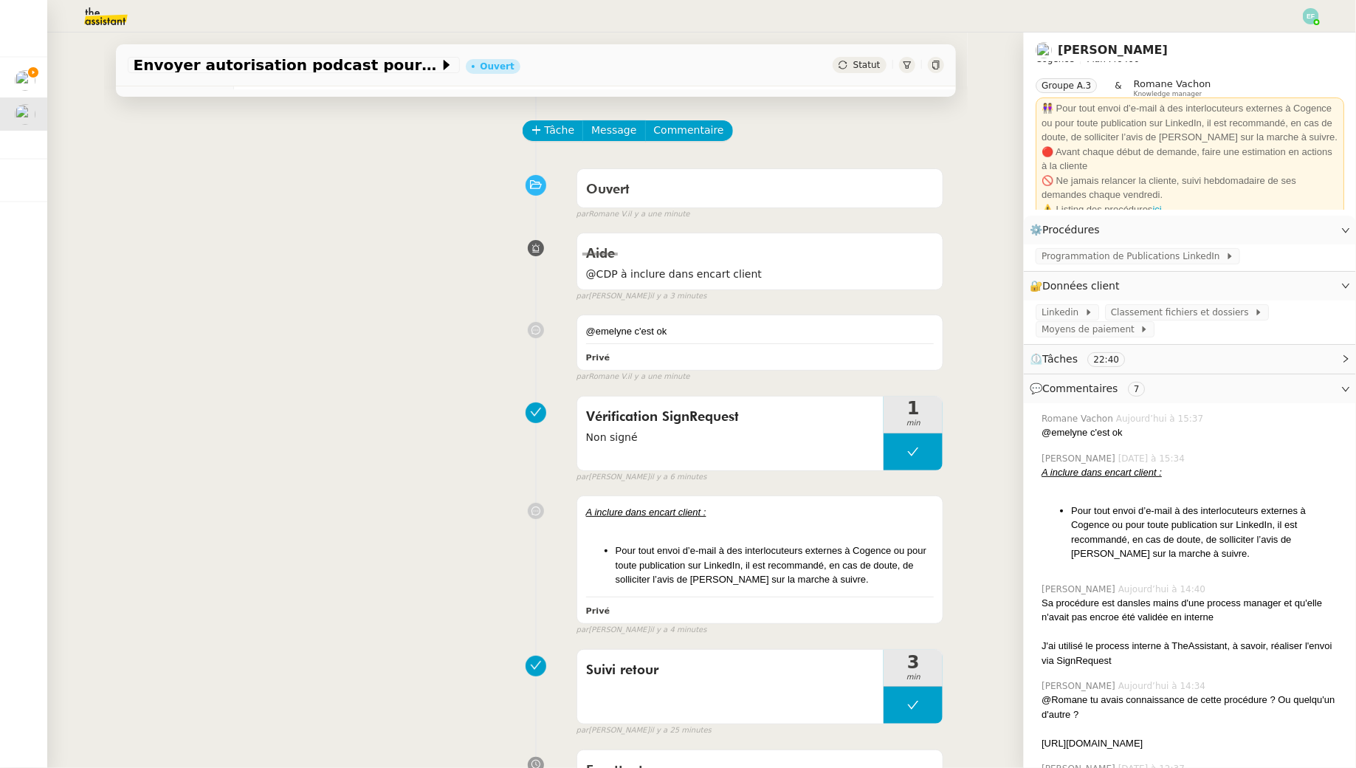
scroll to position [33, 0]
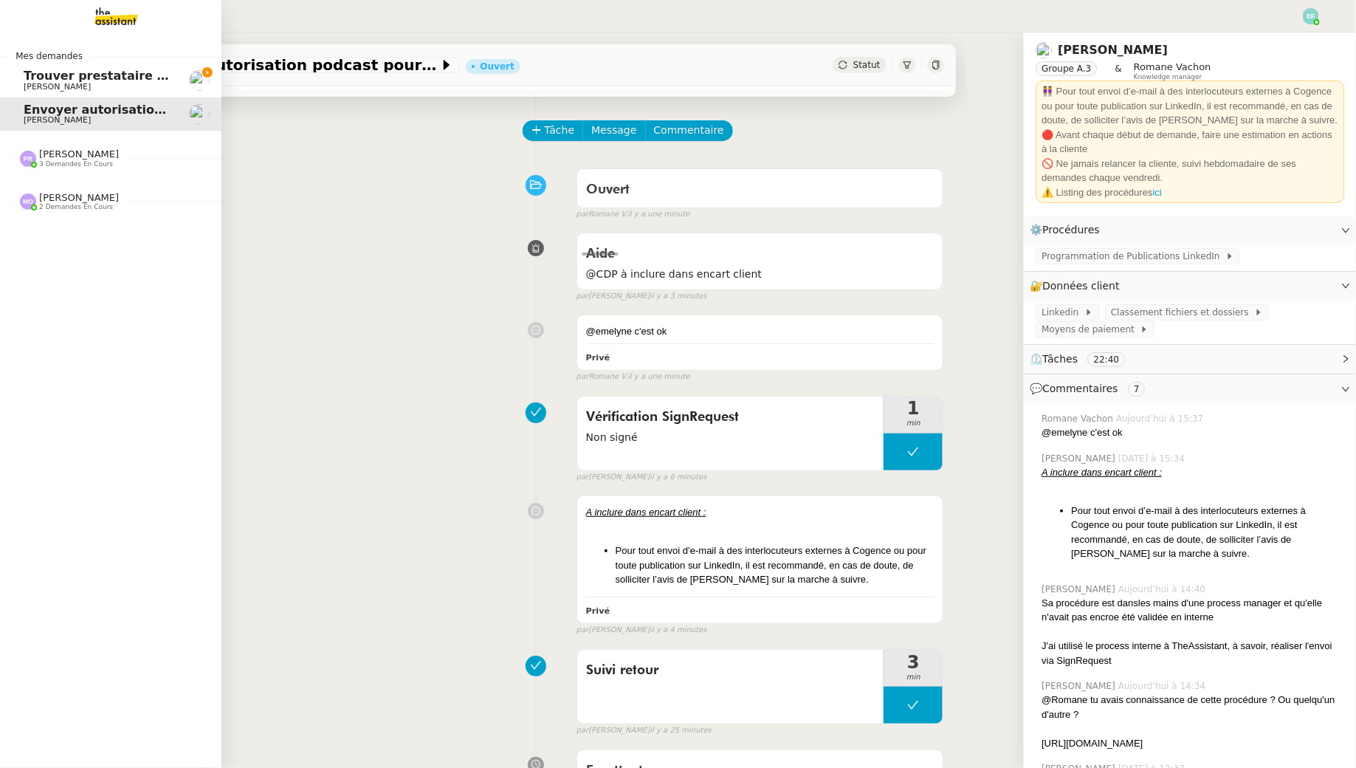
click at [40, 78] on span "Trouver prestataire entretien climatisation" at bounding box center [167, 76] width 286 height 14
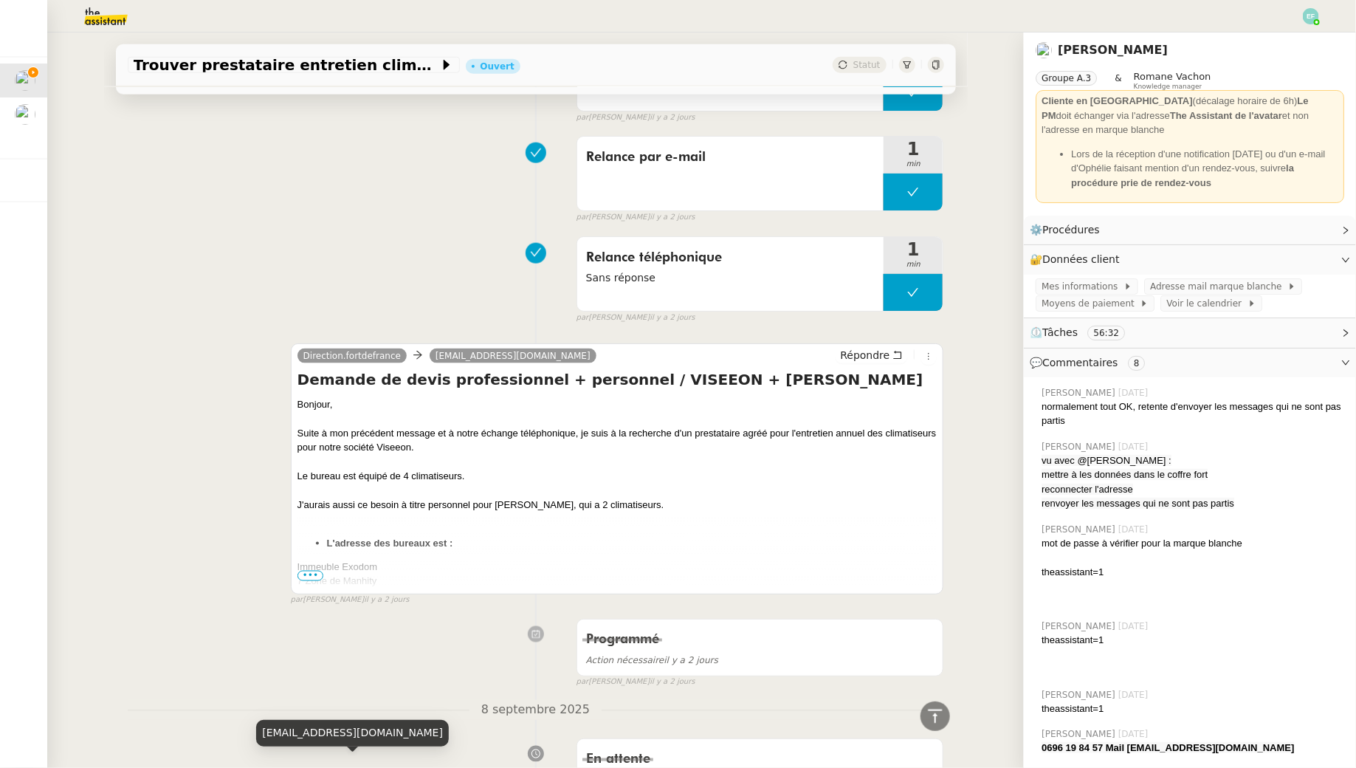
scroll to position [840, 0]
click at [310, 573] on span "•••" at bounding box center [311, 576] width 27 height 10
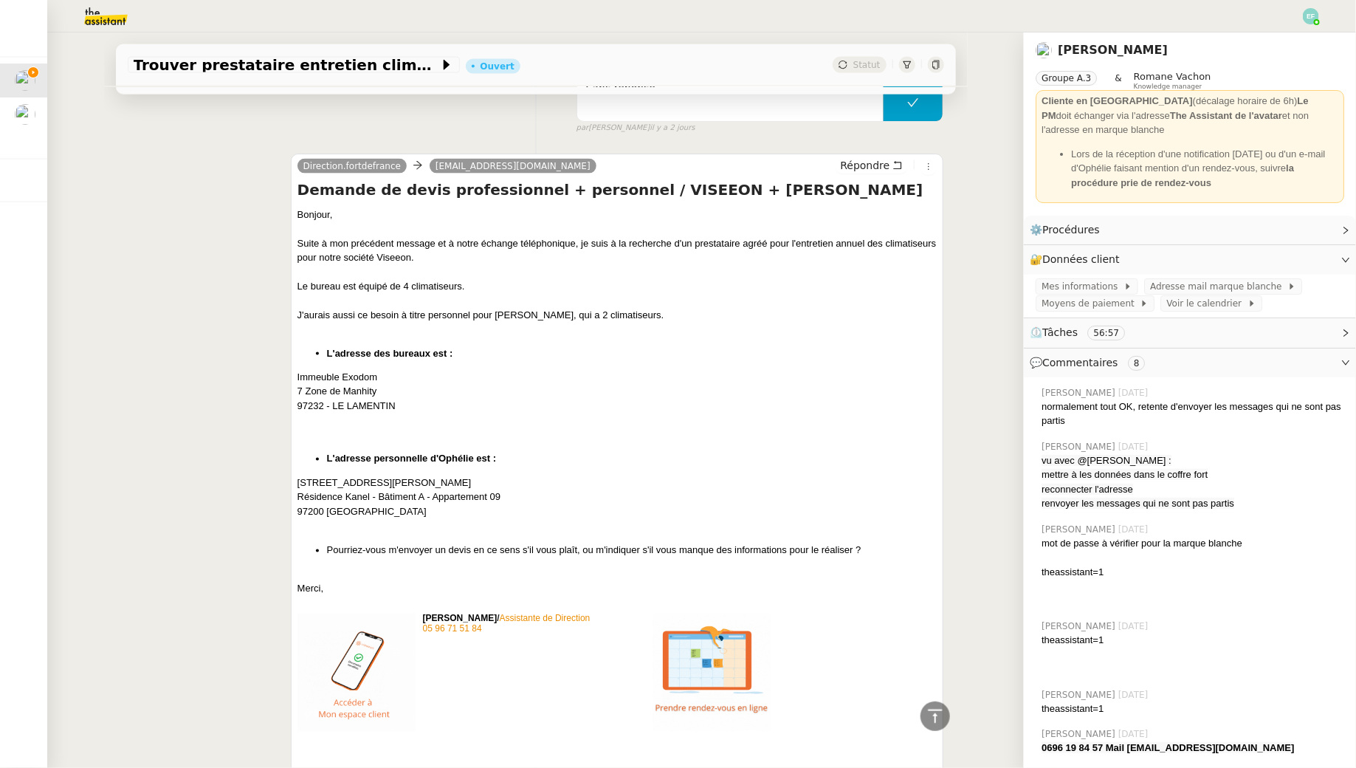
scroll to position [1028, 0]
click at [342, 479] on div "28, rue Ernest Hemingway" at bounding box center [618, 485] width 640 height 15
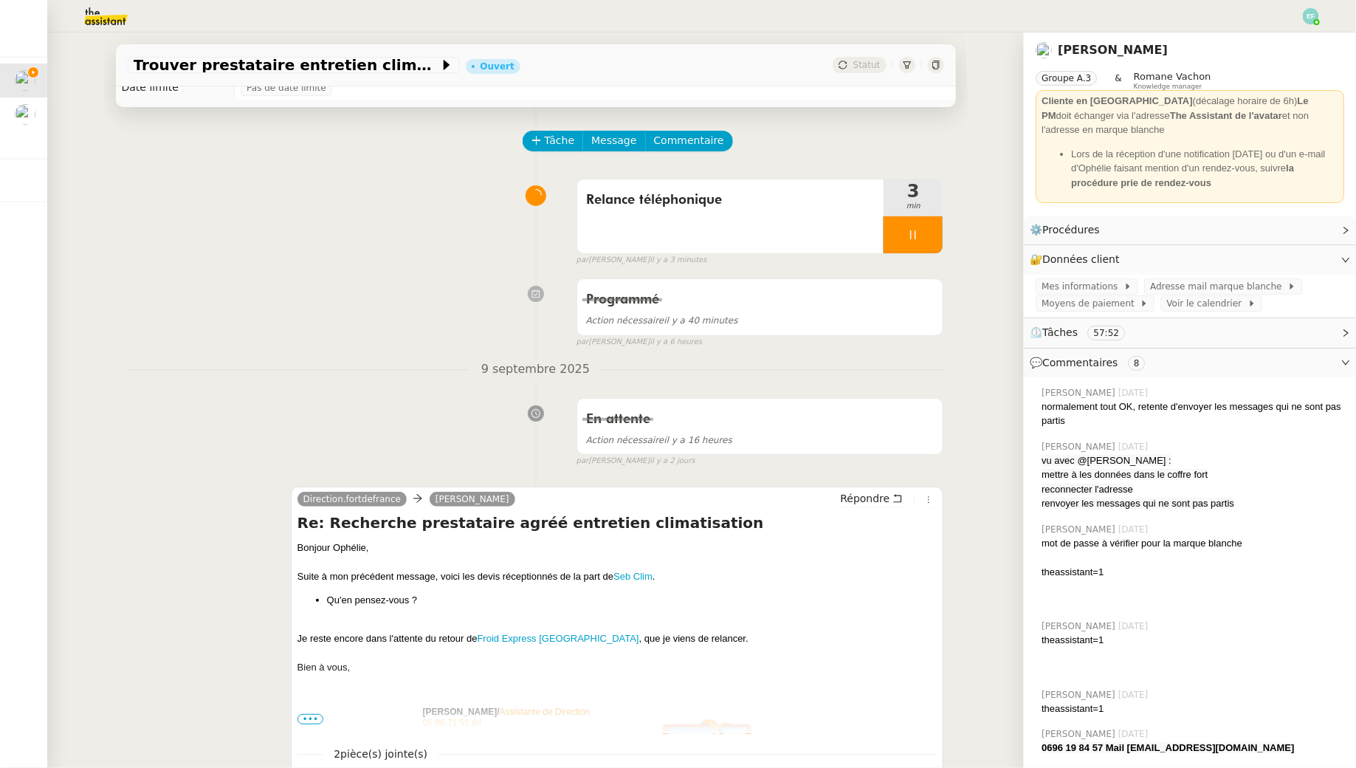
scroll to position [0, 0]
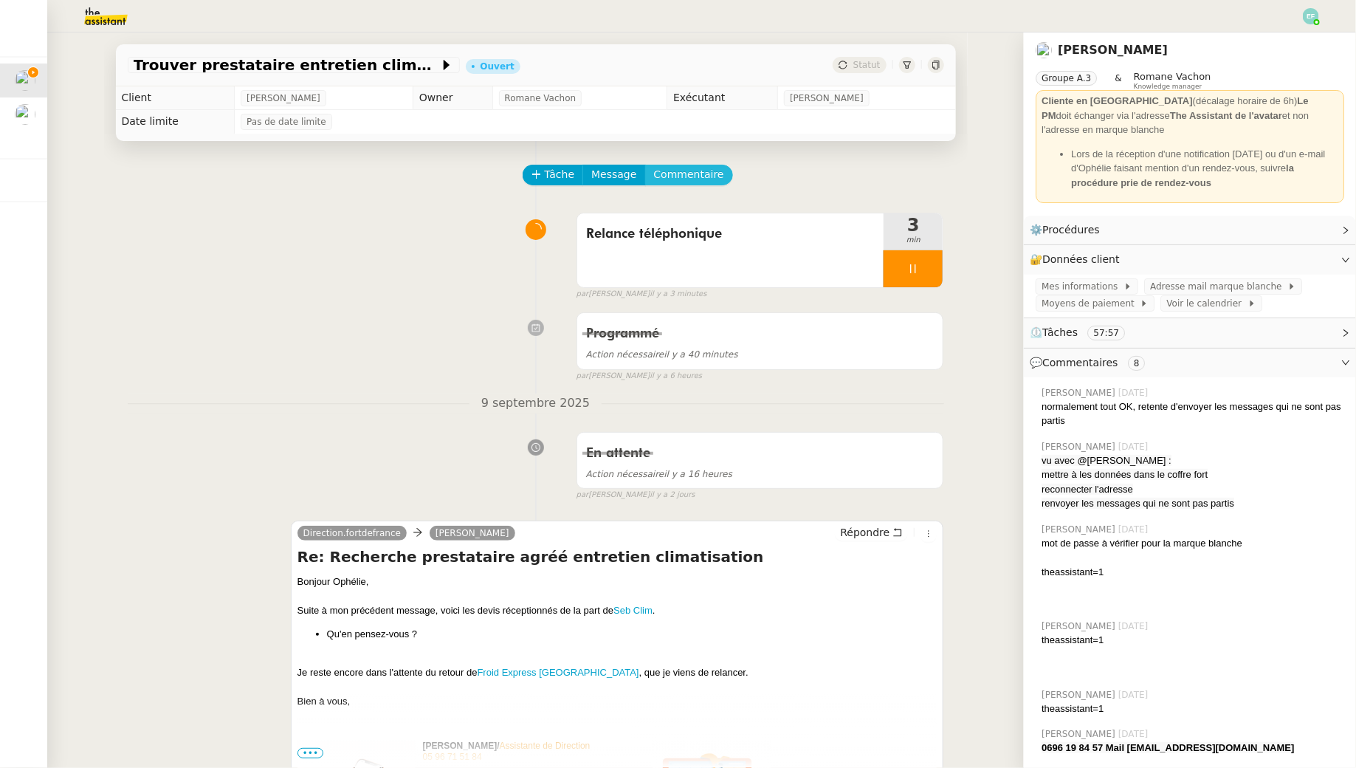
click at [681, 181] on span "Commentaire" at bounding box center [689, 174] width 70 height 17
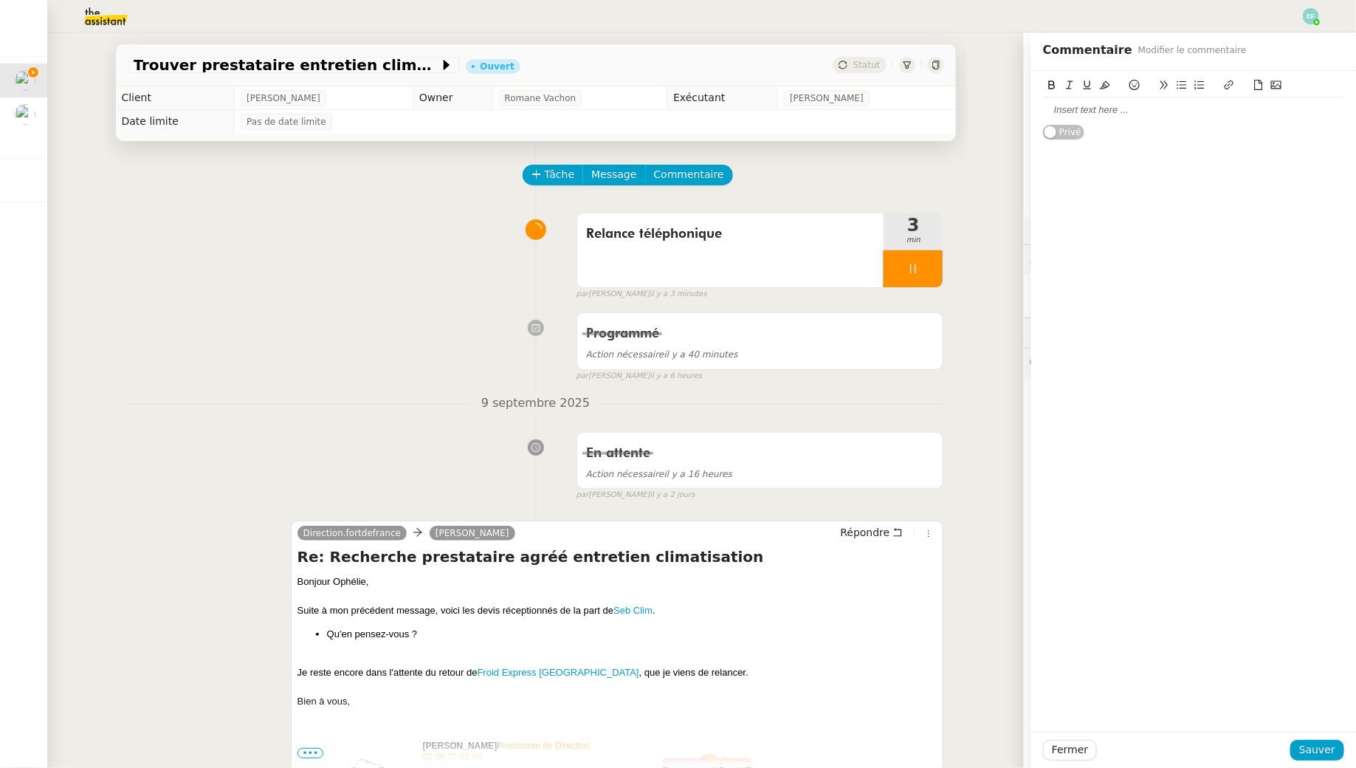
click at [1078, 112] on div at bounding box center [1193, 109] width 301 height 13
click at [1311, 746] on span "Sauver" at bounding box center [1318, 749] width 36 height 17
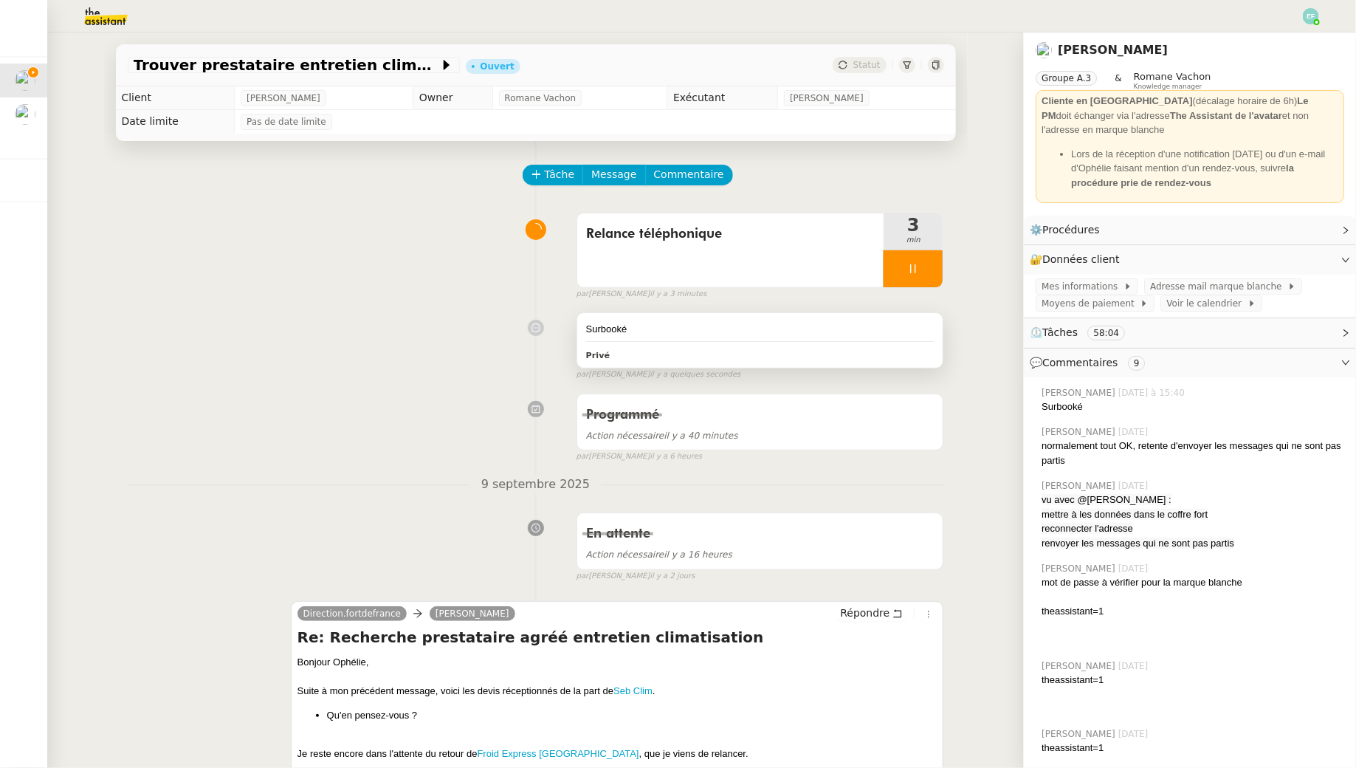
click at [791, 328] on div "Surbooké" at bounding box center [760, 329] width 349 height 15
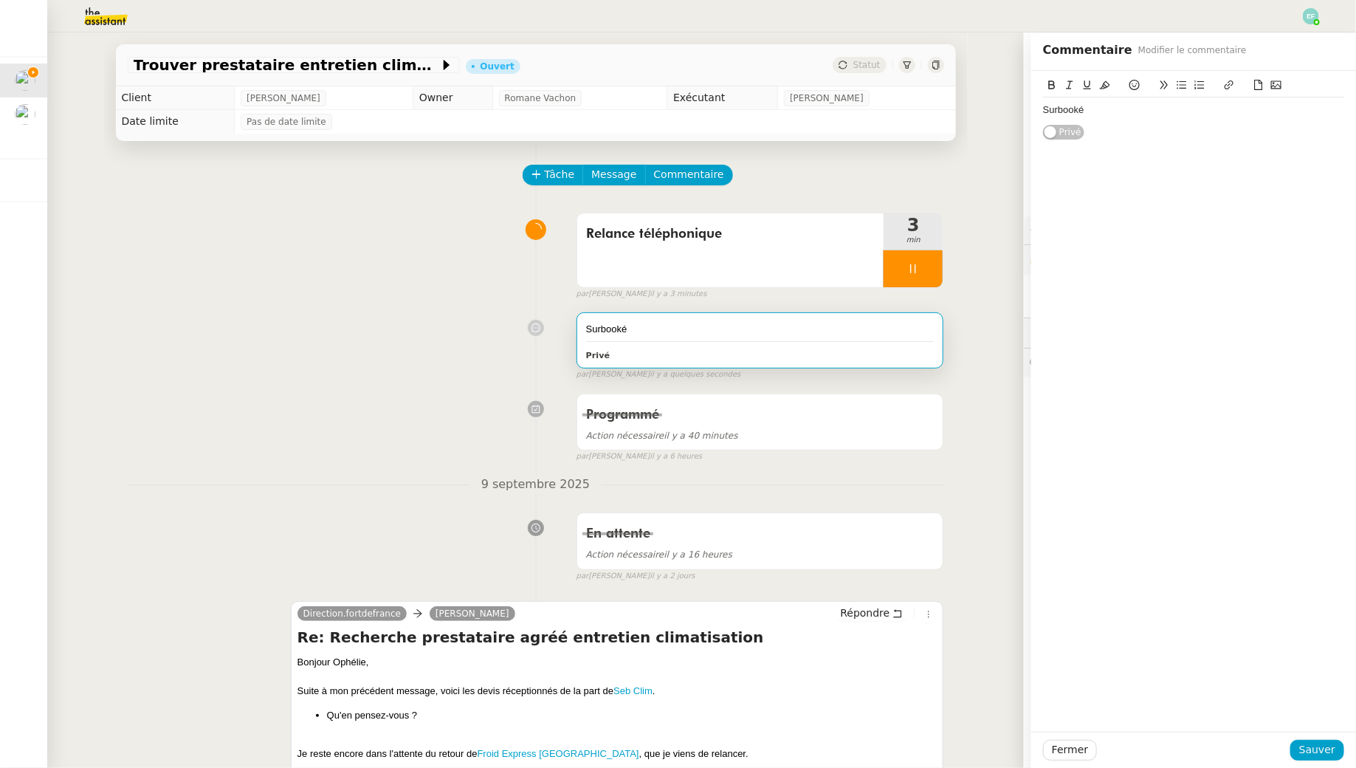
click at [1177, 111] on div "Surbooké" at bounding box center [1193, 109] width 301 height 13
click at [1311, 752] on span "Sauver" at bounding box center [1318, 749] width 36 height 17
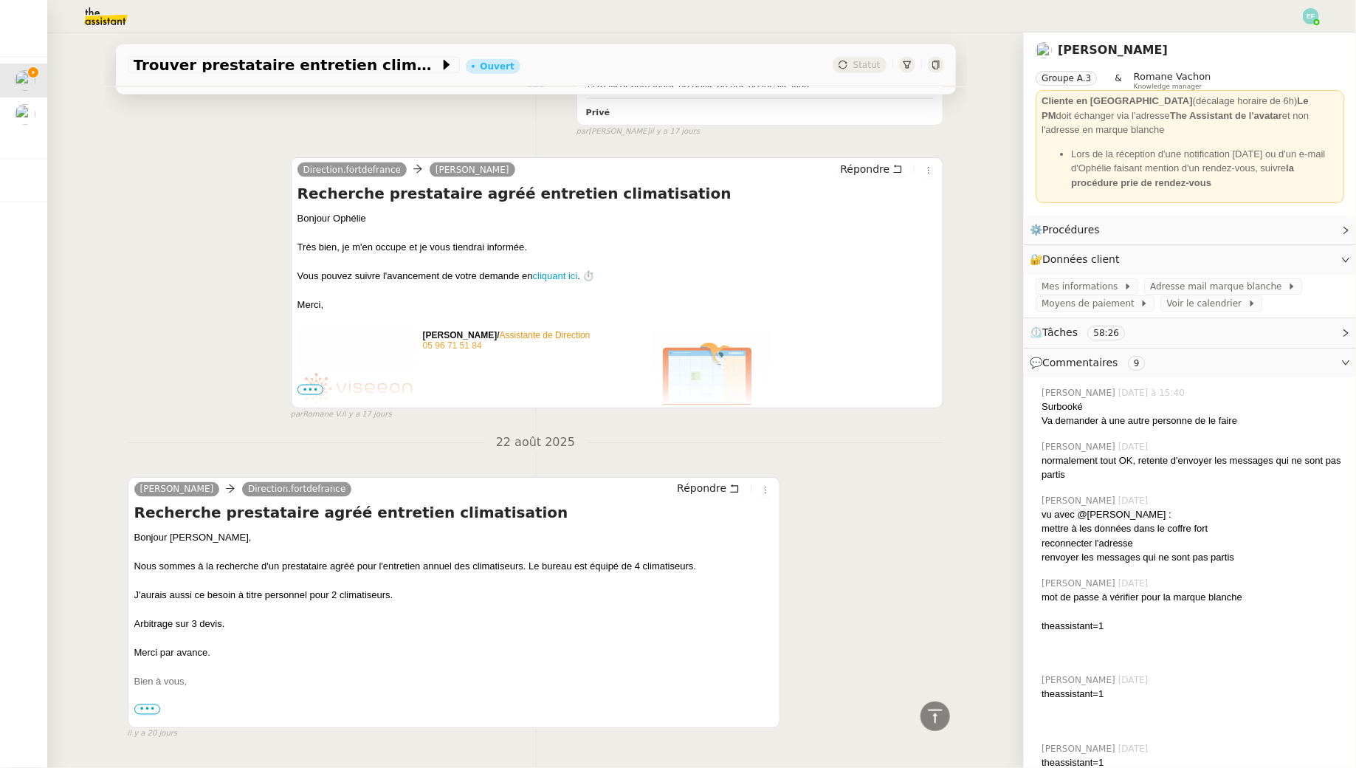
scroll to position [11829, 0]
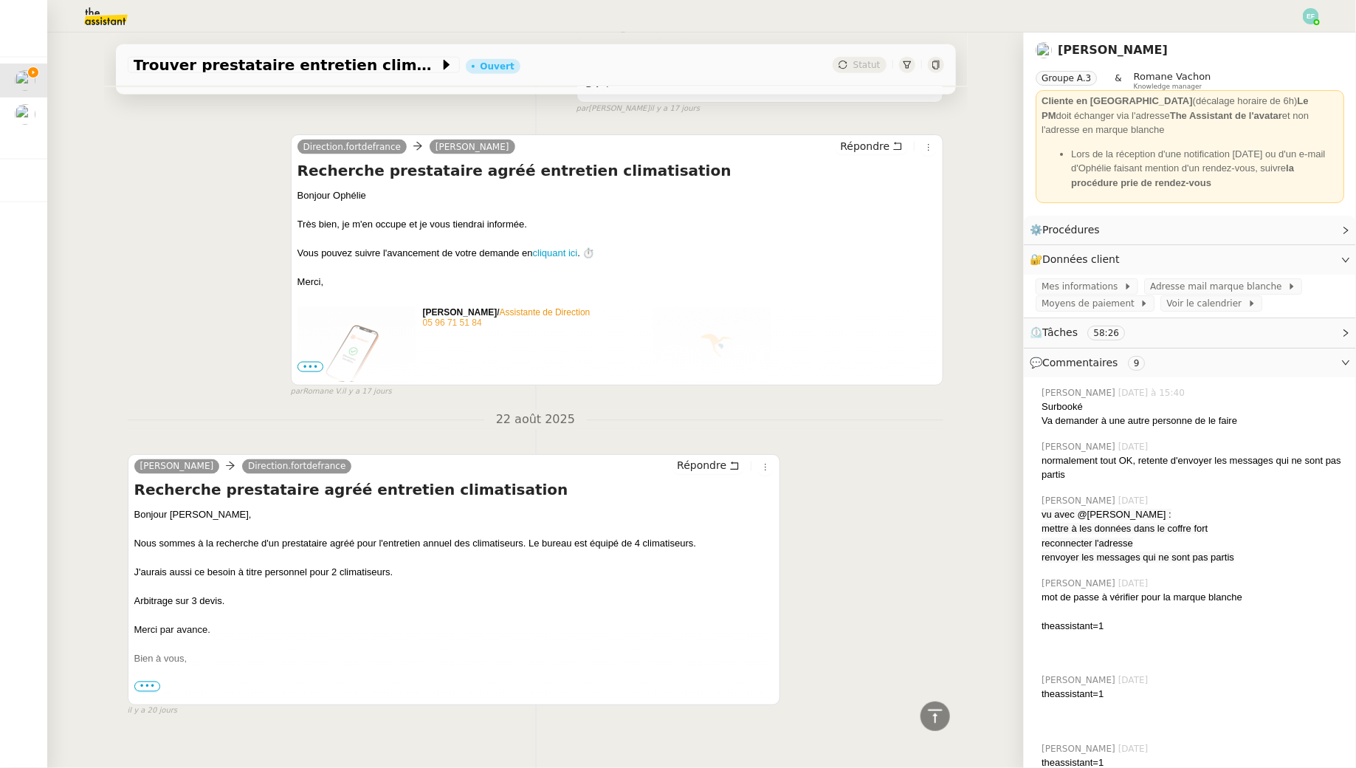
click at [145, 682] on span "•••" at bounding box center [147, 687] width 27 height 10
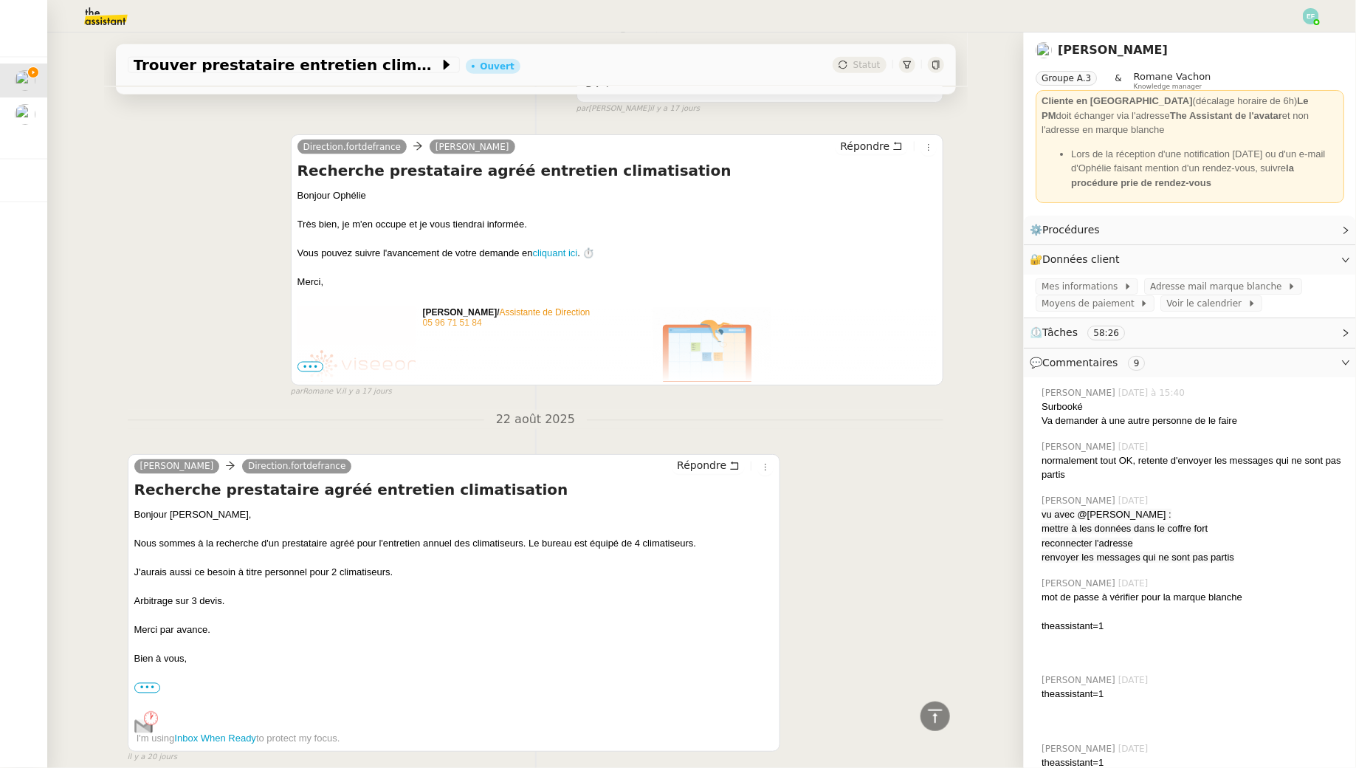
scroll to position [11875, 0]
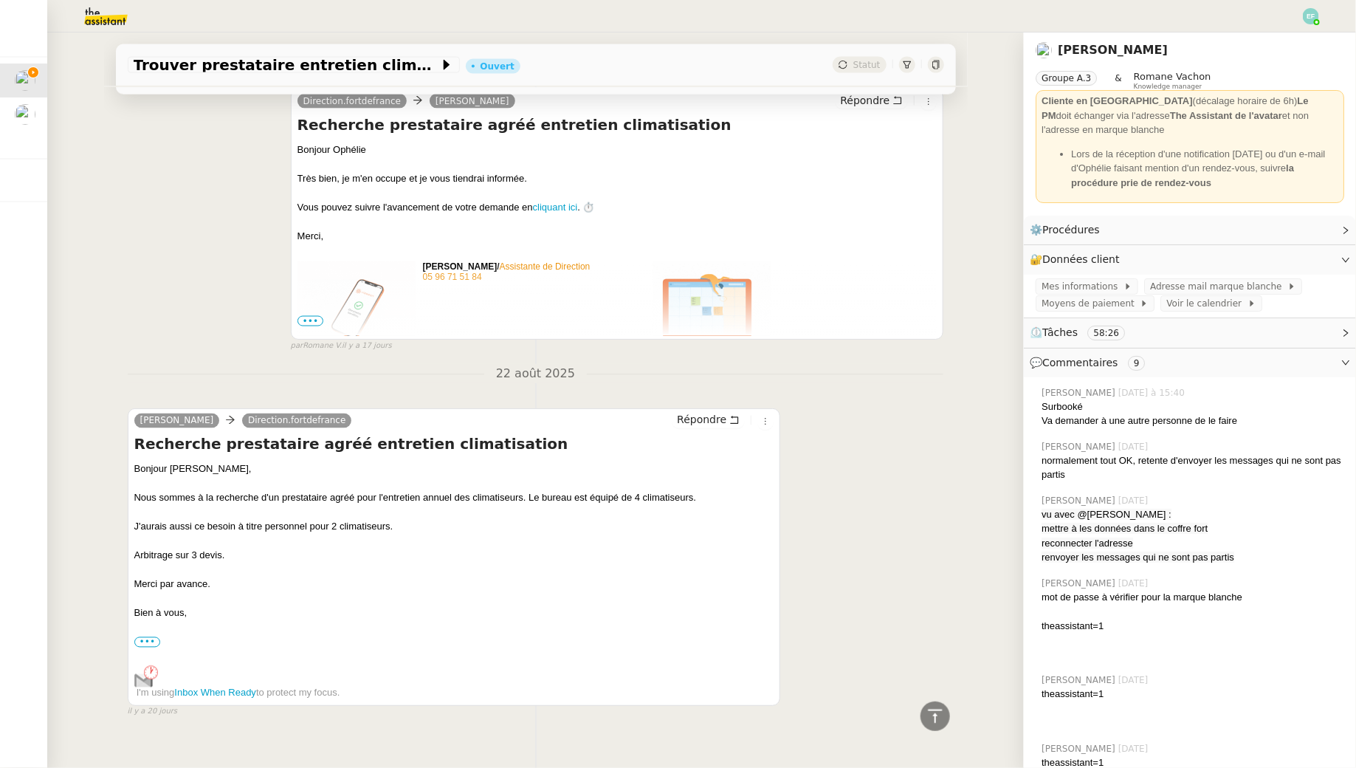
click at [148, 631] on div "Bonjour Alicia, Nous sommes à la recherche d'un prestataire agréé pour l'entret…" at bounding box center [454, 581] width 640 height 239
click at [148, 635] on div "••• Ophélie Diony Expert-Comptable & Commissaire aux comptes 05 96 71 51 84 Imm…" at bounding box center [454, 642] width 640 height 15
click at [148, 637] on label "•••" at bounding box center [147, 642] width 27 height 10
click at [0, 0] on input "•••" at bounding box center [0, 0] width 0 height 0
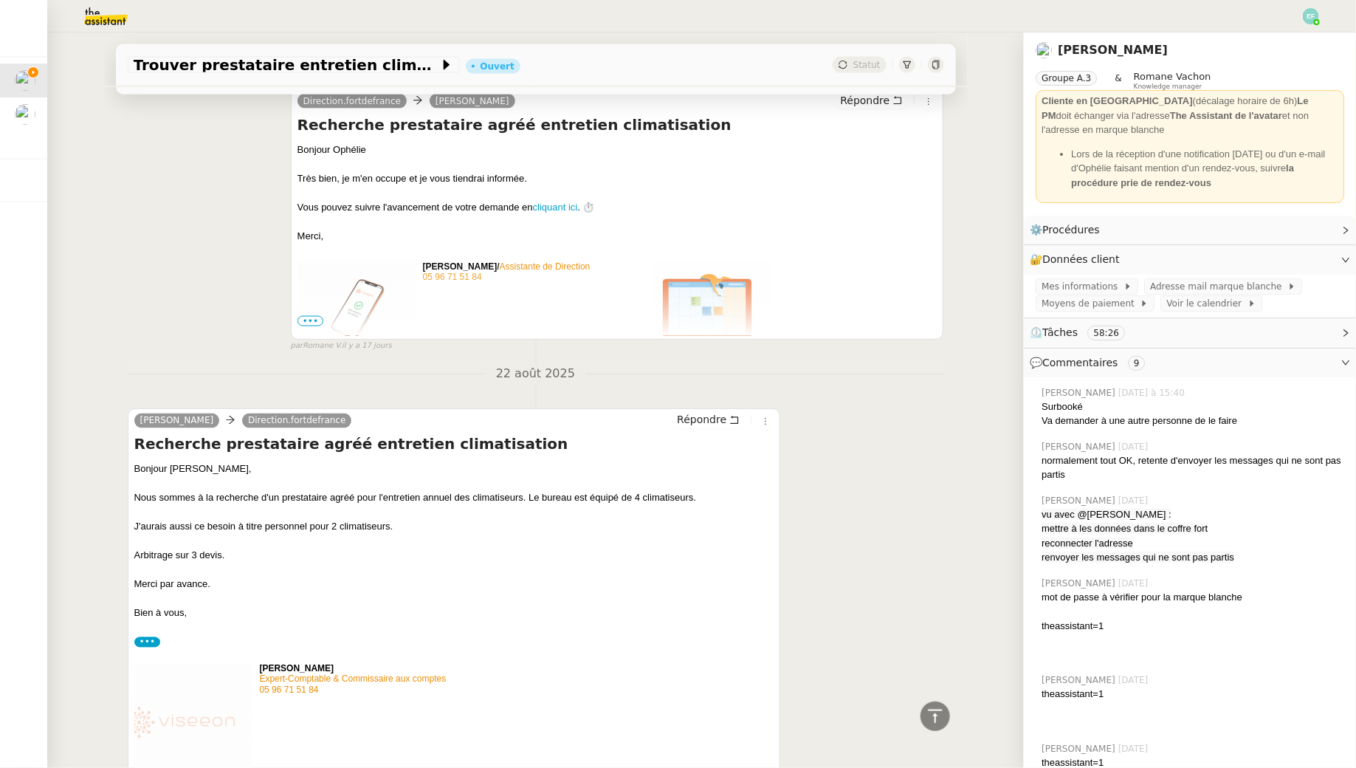
scroll to position [11953, 0]
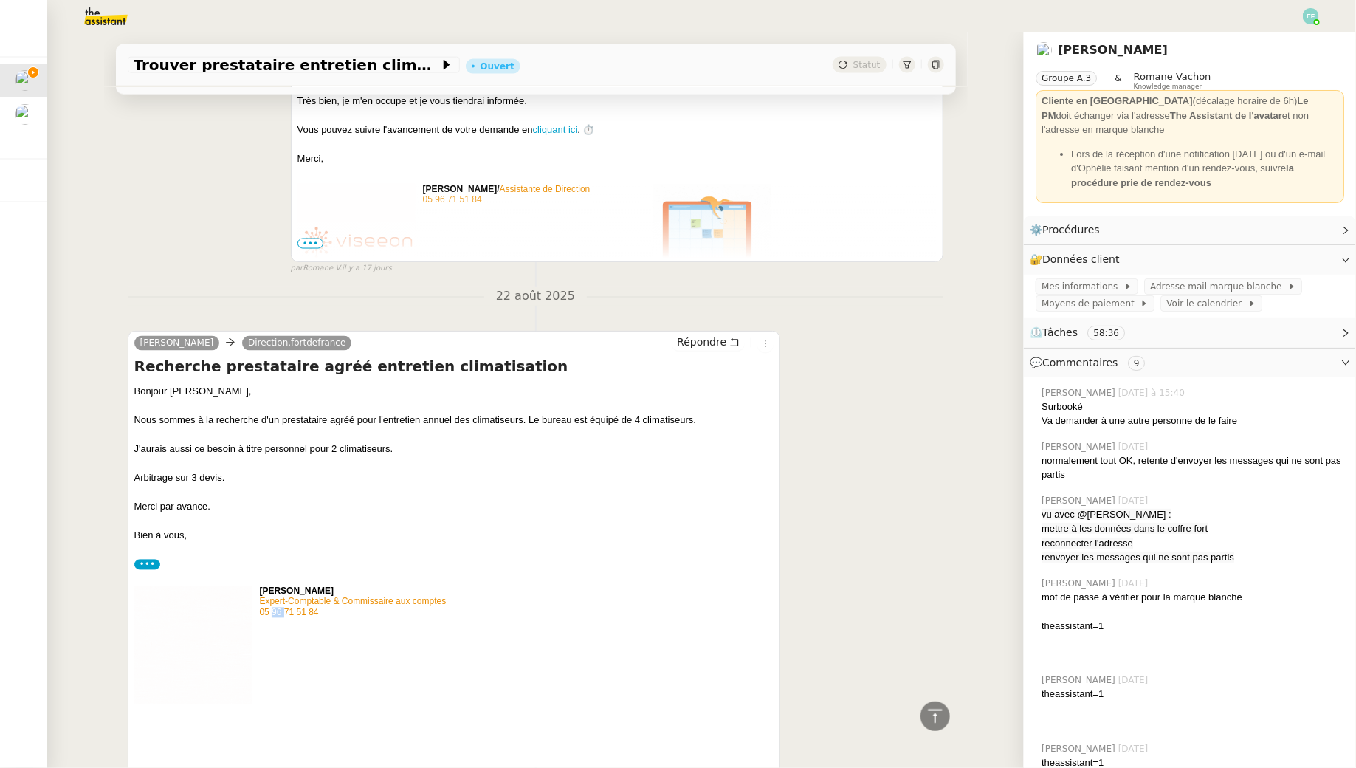
drag, startPoint x: 271, startPoint y: 591, endPoint x: 287, endPoint y: 594, distance: 16.5
click at [287, 608] on span "05 96 71 51 84" at bounding box center [289, 613] width 59 height 10
drag, startPoint x: 284, startPoint y: 595, endPoint x: 291, endPoint y: 599, distance: 7.6
click at [292, 608] on span "05 96 71 51 84" at bounding box center [289, 613] width 59 height 10
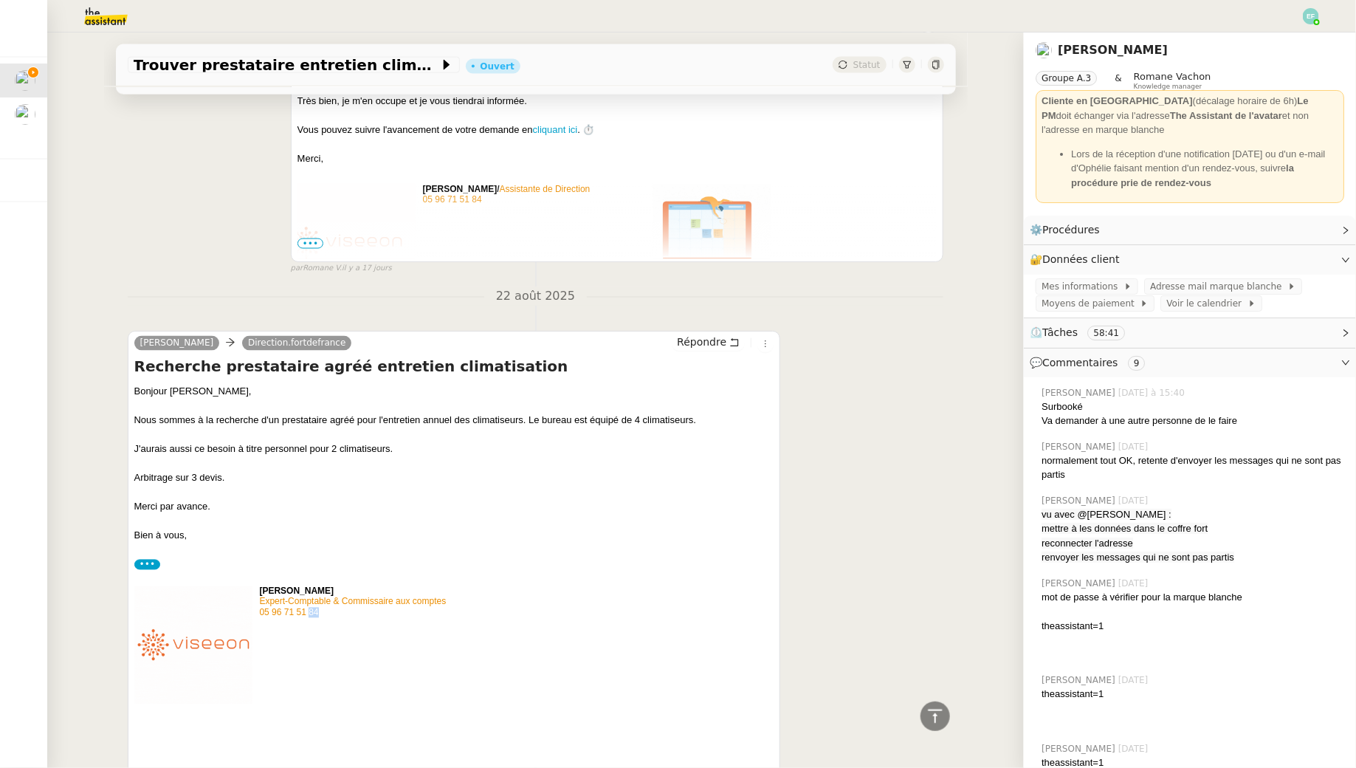
drag, startPoint x: 311, startPoint y: 596, endPoint x: 319, endPoint y: 601, distance: 9.6
click at [319, 601] on td "Ophélie Diony Expert-Comptable & Commissaire aux comptes 05 96 71 51 84 Immeubl…" at bounding box center [375, 750] width 230 height 329
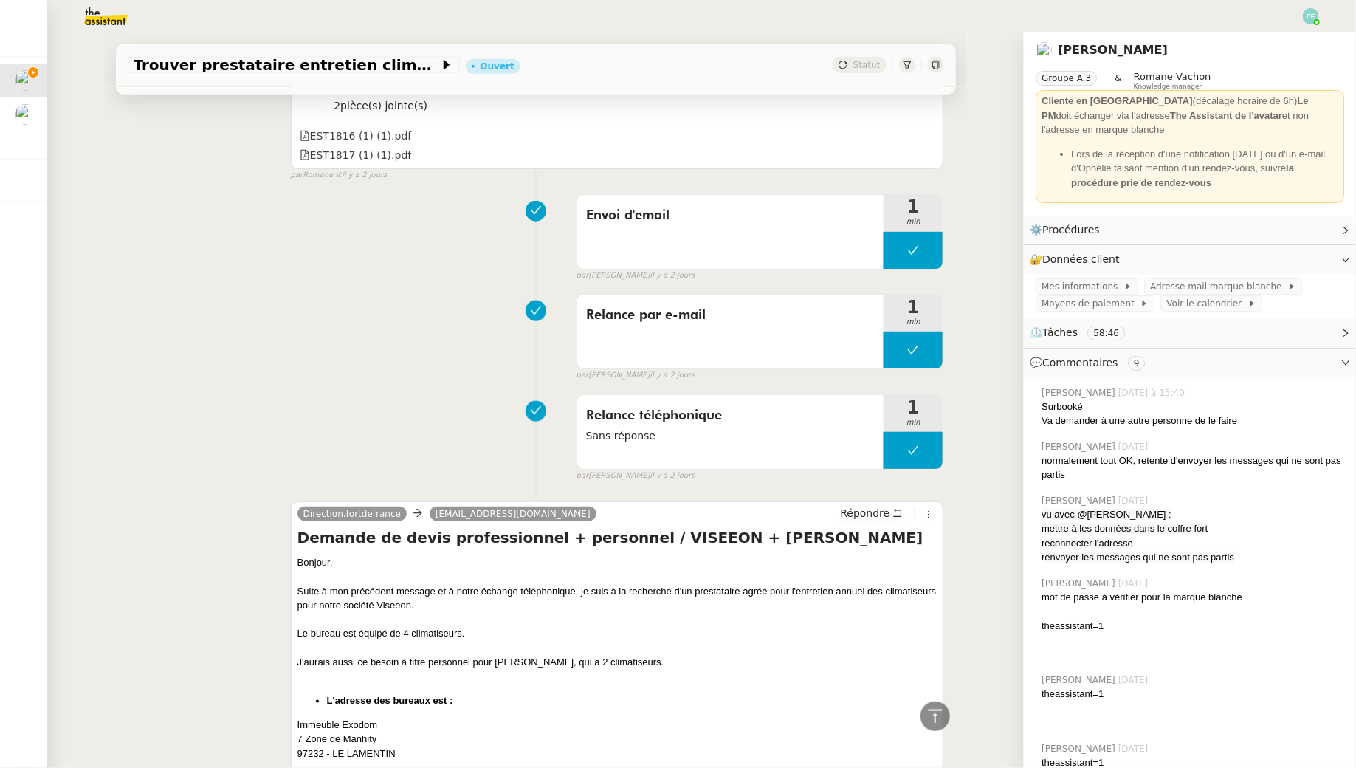
scroll to position [0, 0]
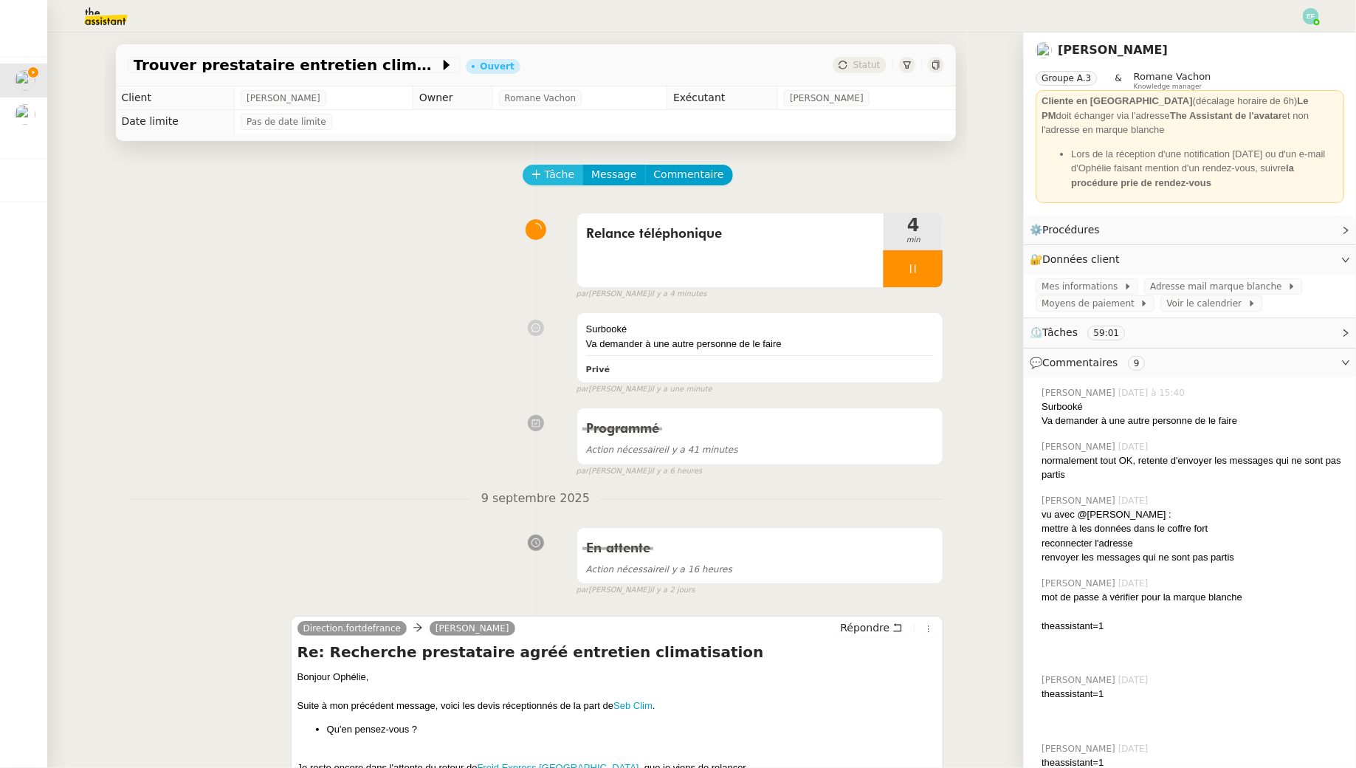
click at [563, 174] on span "Tâche" at bounding box center [560, 174] width 30 height 17
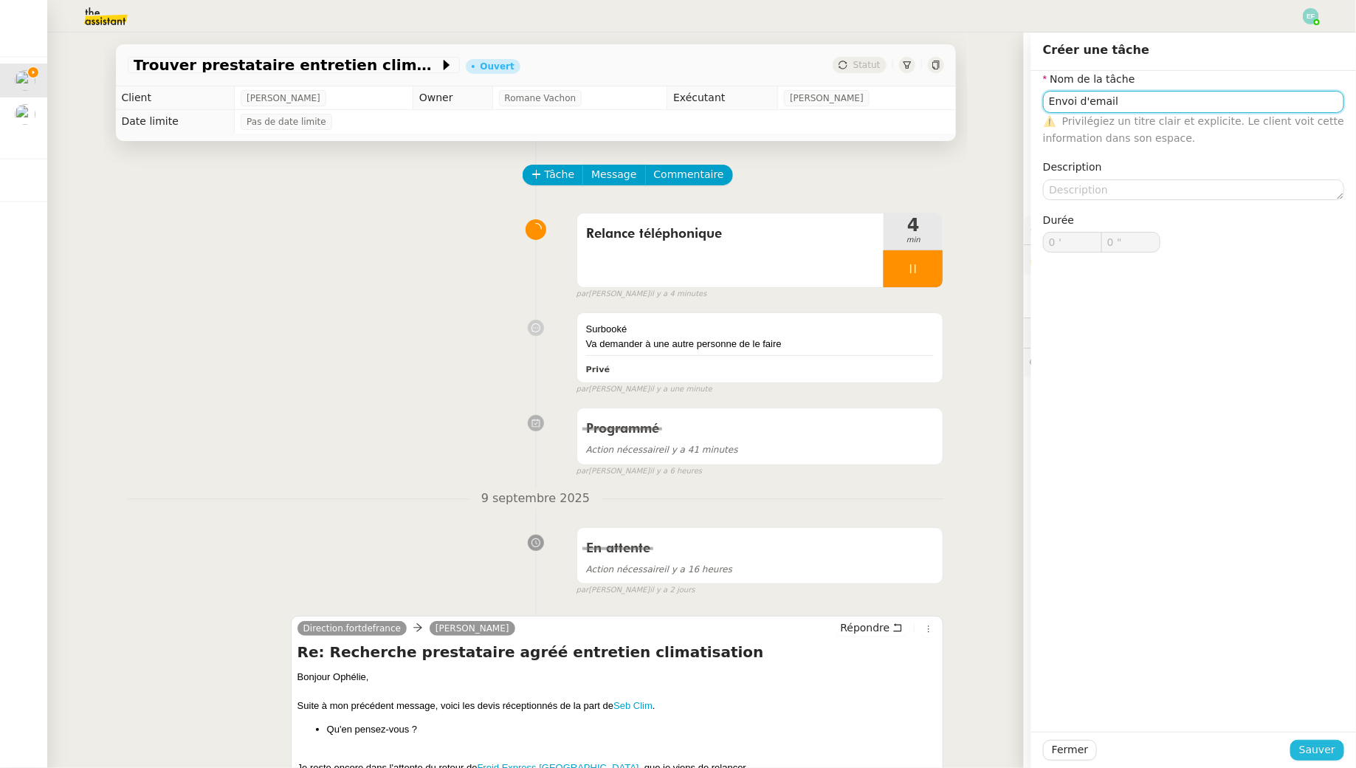
type input "Envoi d'email"
click at [1309, 755] on span "Sauver" at bounding box center [1318, 749] width 36 height 17
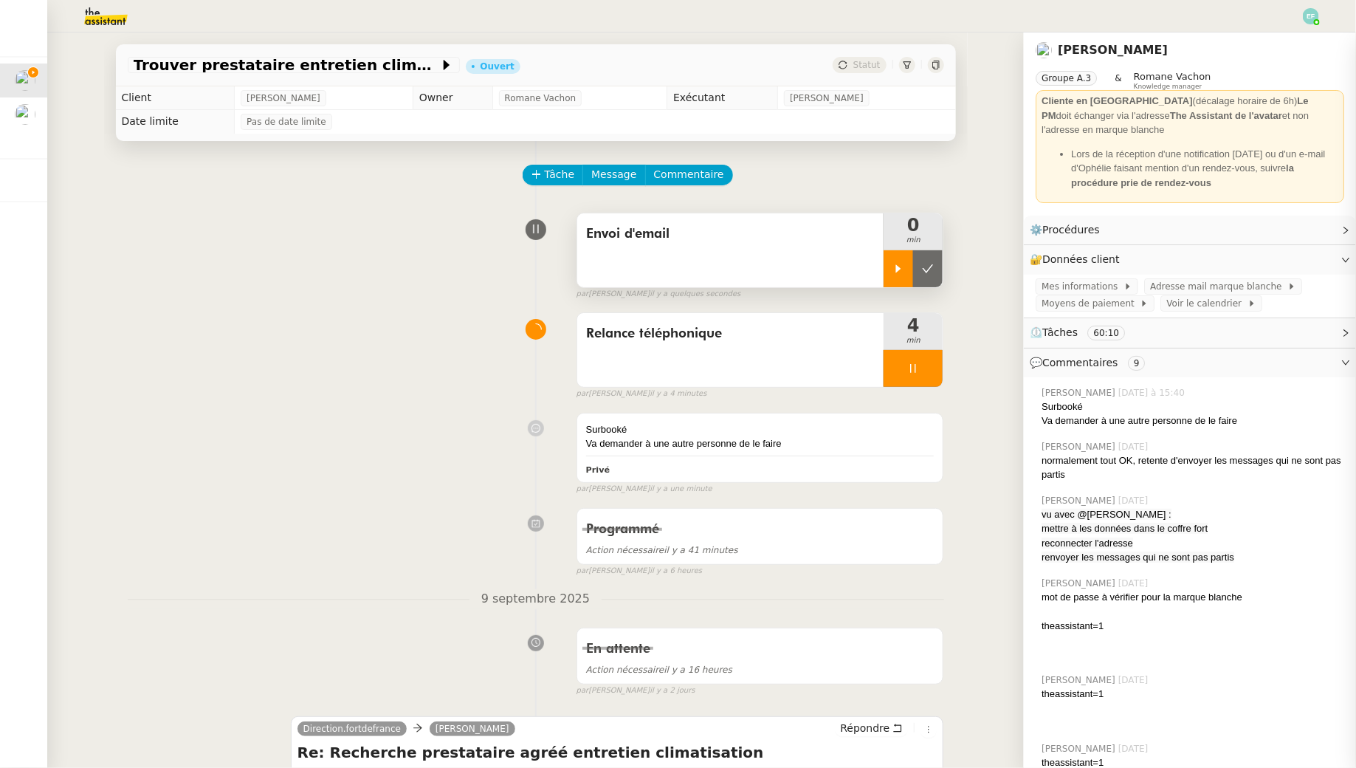
click at [894, 277] on div at bounding box center [899, 268] width 30 height 37
click at [926, 362] on div at bounding box center [913, 368] width 59 height 37
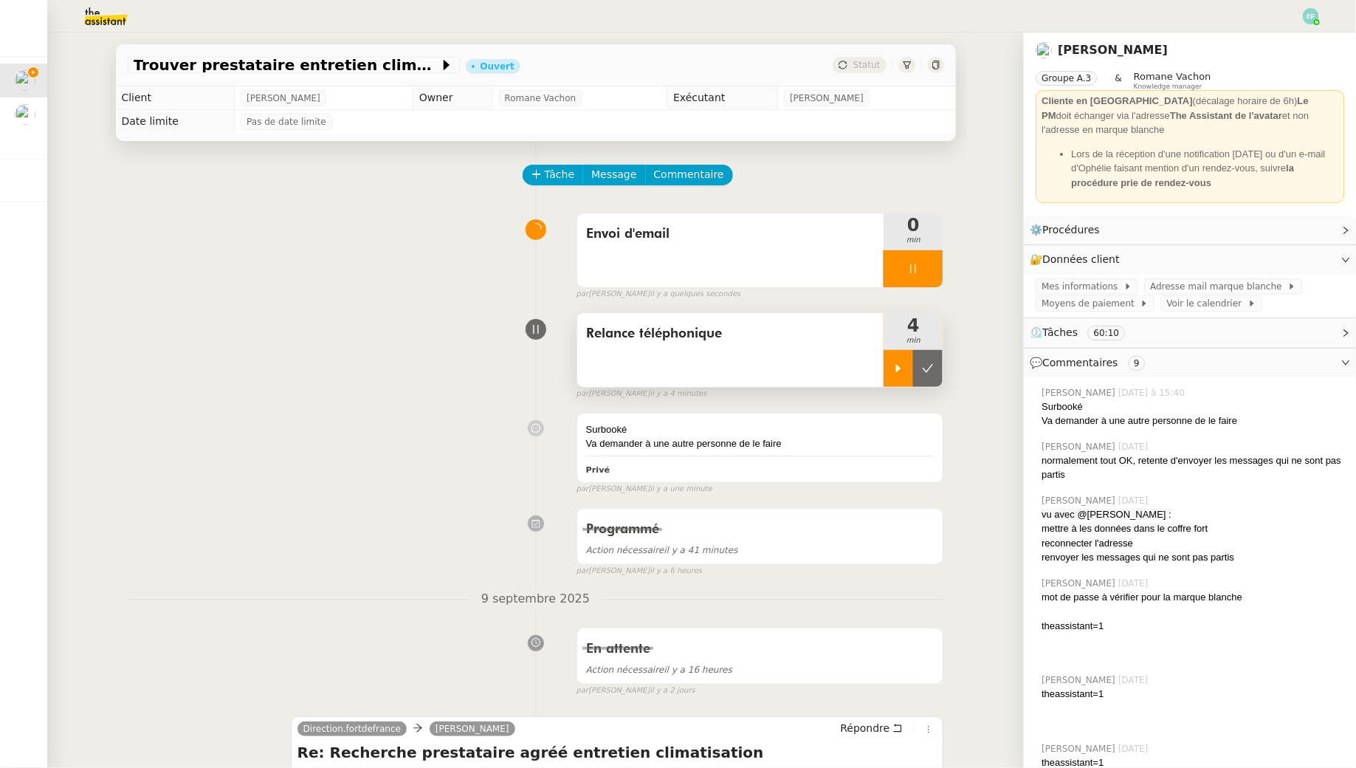
click at [926, 363] on icon at bounding box center [928, 369] width 12 height 12
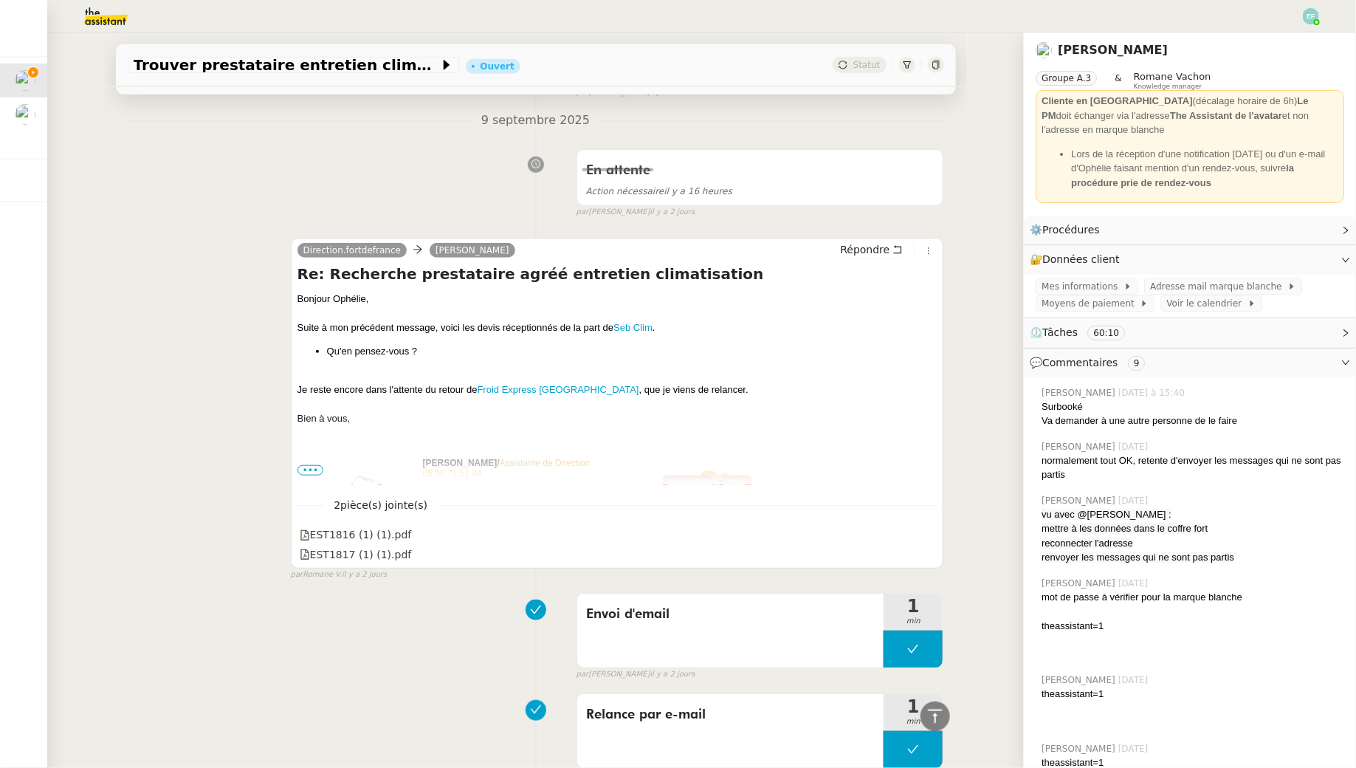
scroll to position [375, 0]
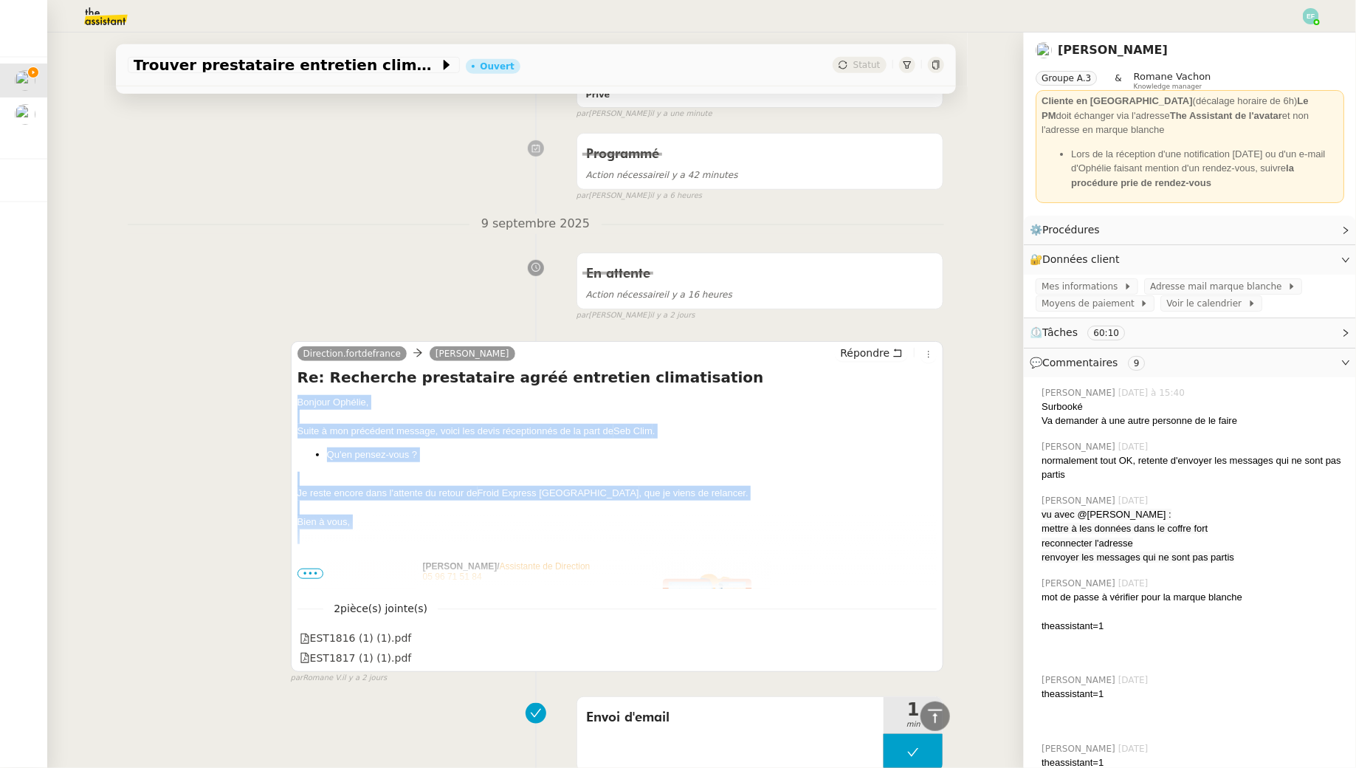
drag, startPoint x: 299, startPoint y: 395, endPoint x: 360, endPoint y: 529, distance: 147.4
copy div "Bonjour Ophélie, Suite à mon précédent message, voici les devis réceptionnés de…"
click at [898, 352] on icon at bounding box center [898, 353] width 10 height 10
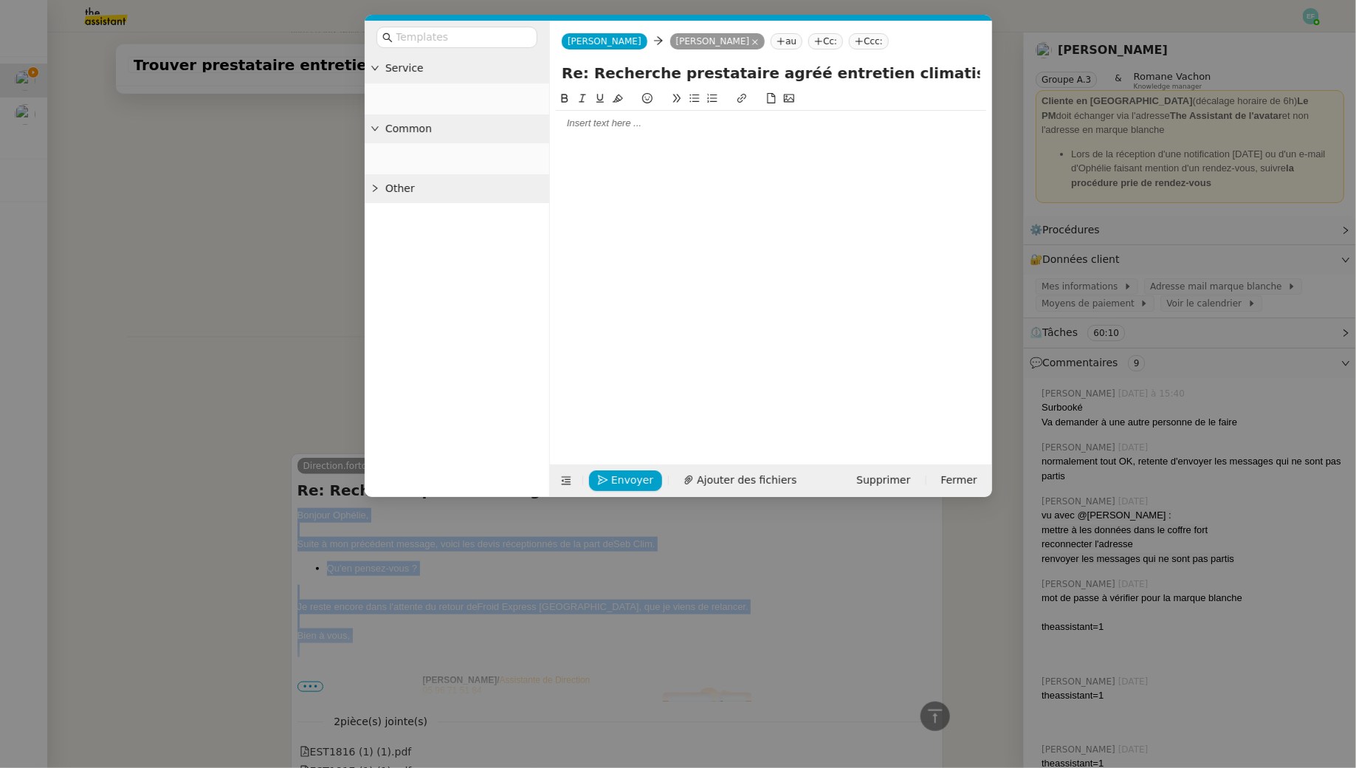
scroll to position [488, 0]
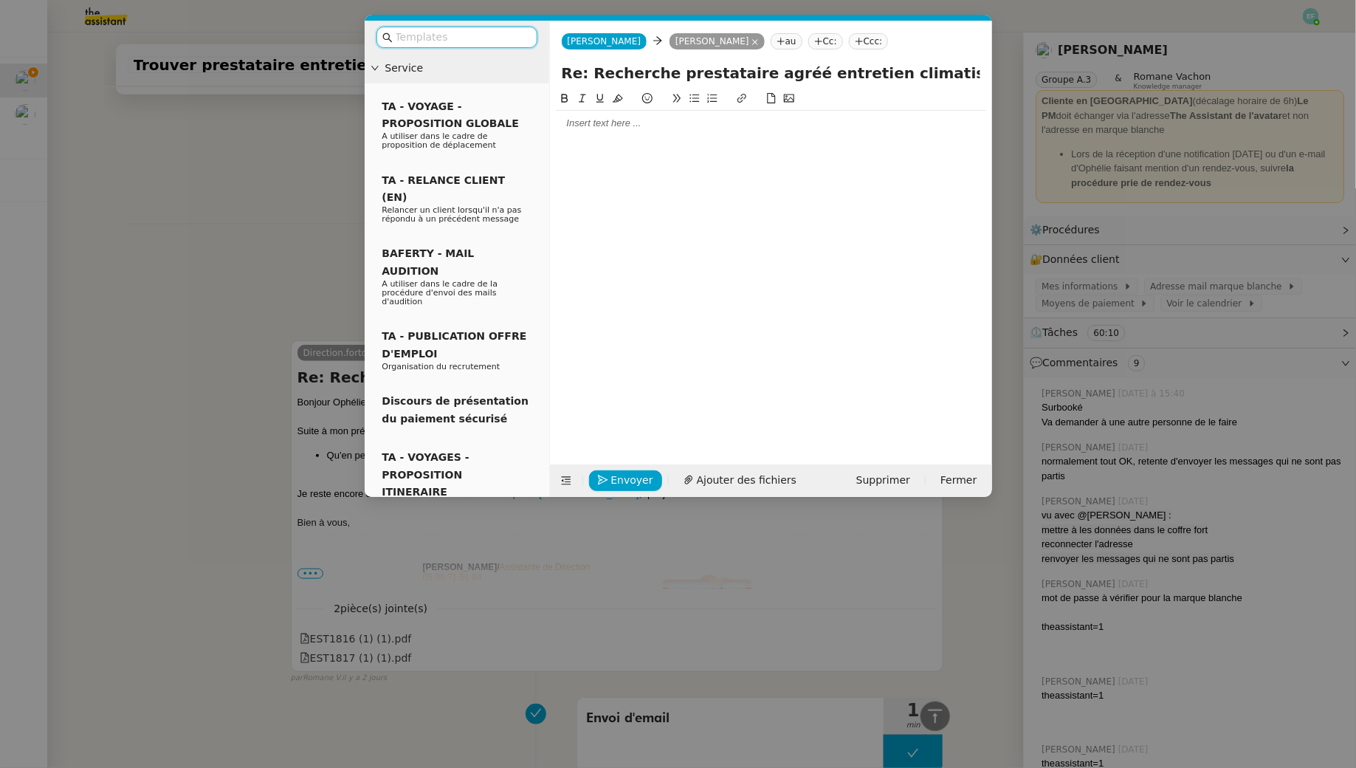
click at [664, 129] on div at bounding box center [771, 123] width 430 height 13
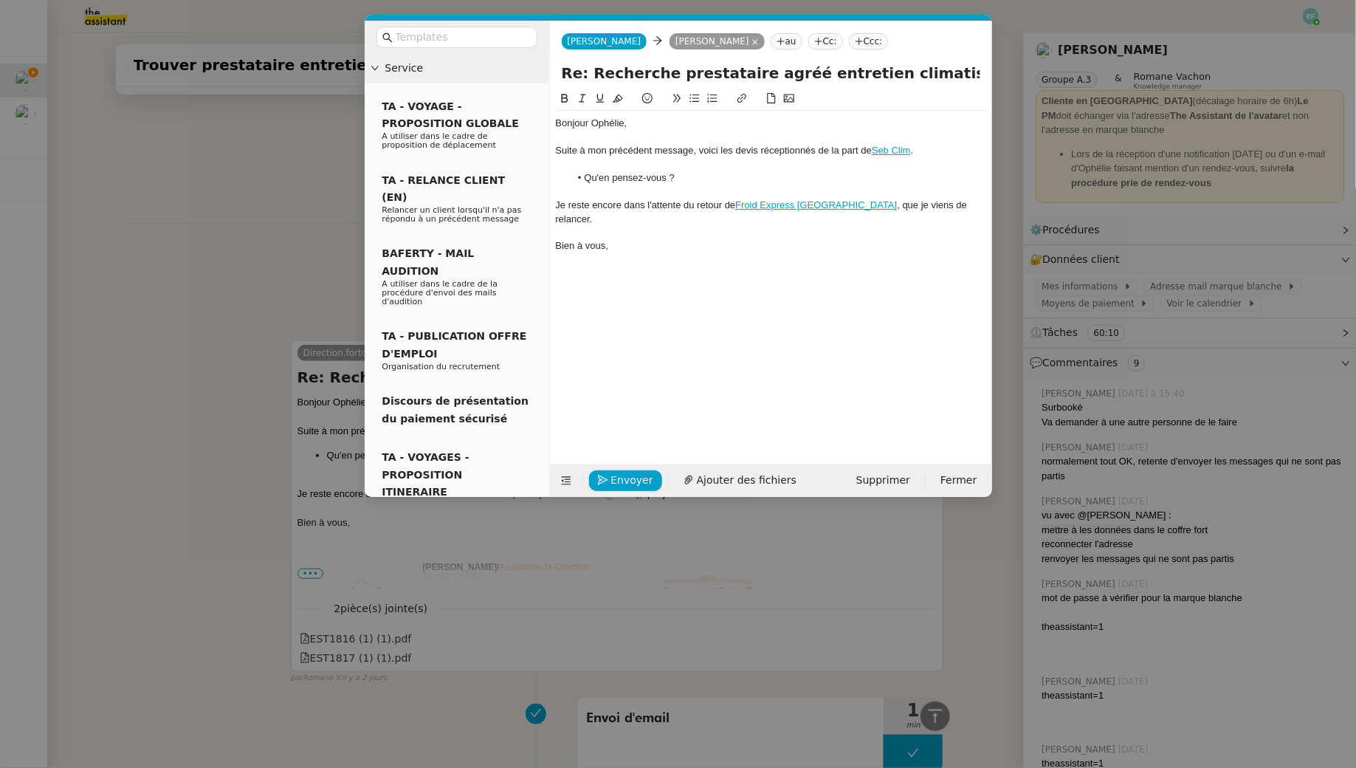
scroll to position [651, 0]
click at [622, 166] on div at bounding box center [771, 164] width 430 height 13
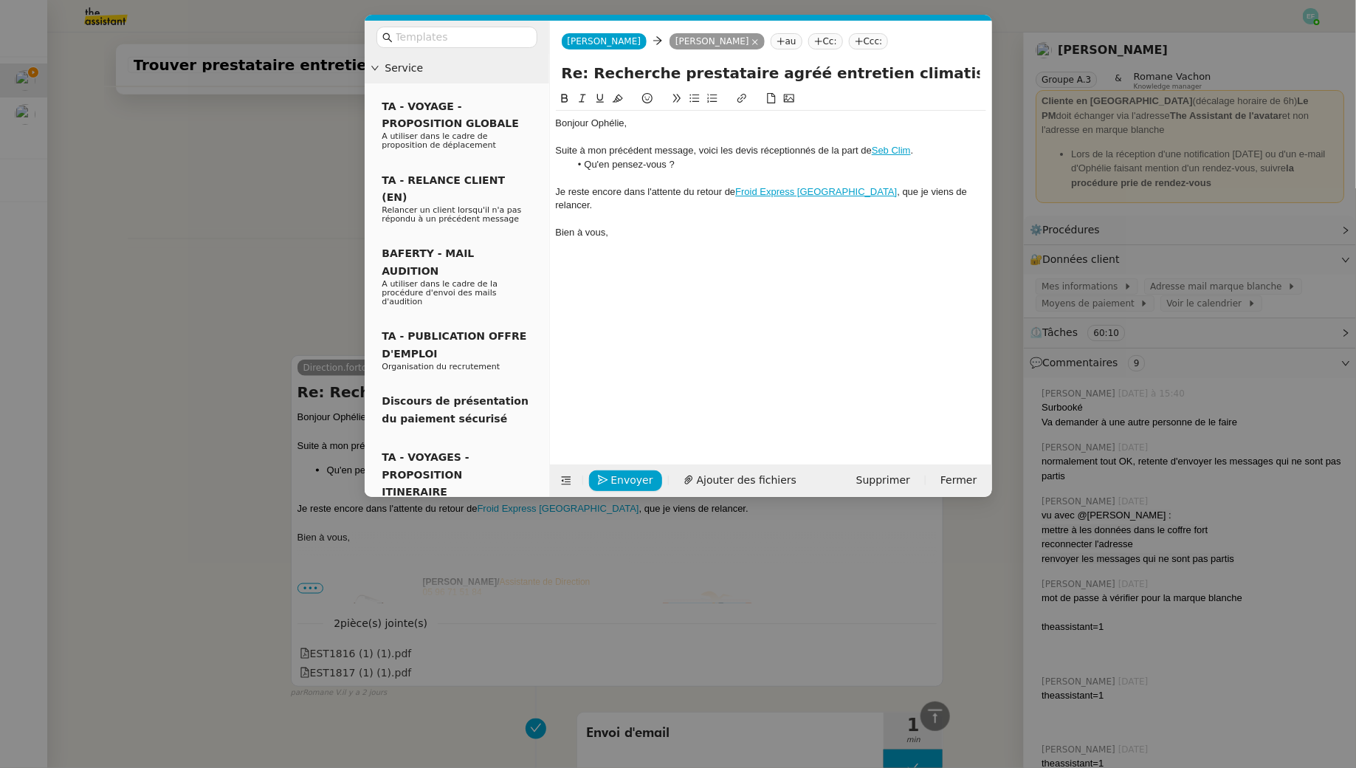
click at [86, 290] on nz-modal-container "Service TA - VOYAGE - PROPOSITION GLOBALE A utiliser dans le cadre de propositi…" at bounding box center [678, 384] width 1356 height 768
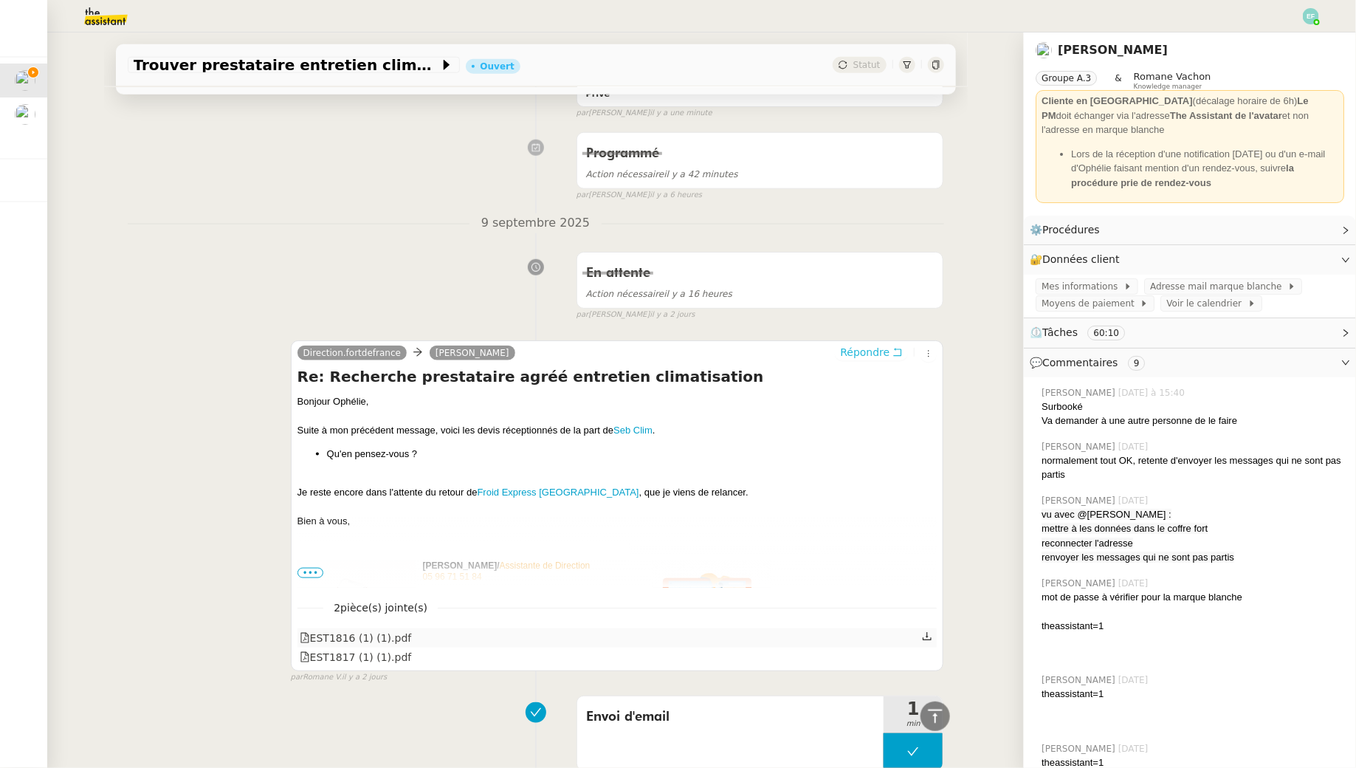
scroll to position [635, 0]
click at [930, 636] on icon at bounding box center [927, 637] width 10 height 10
click at [930, 656] on icon at bounding box center [927, 656] width 10 height 10
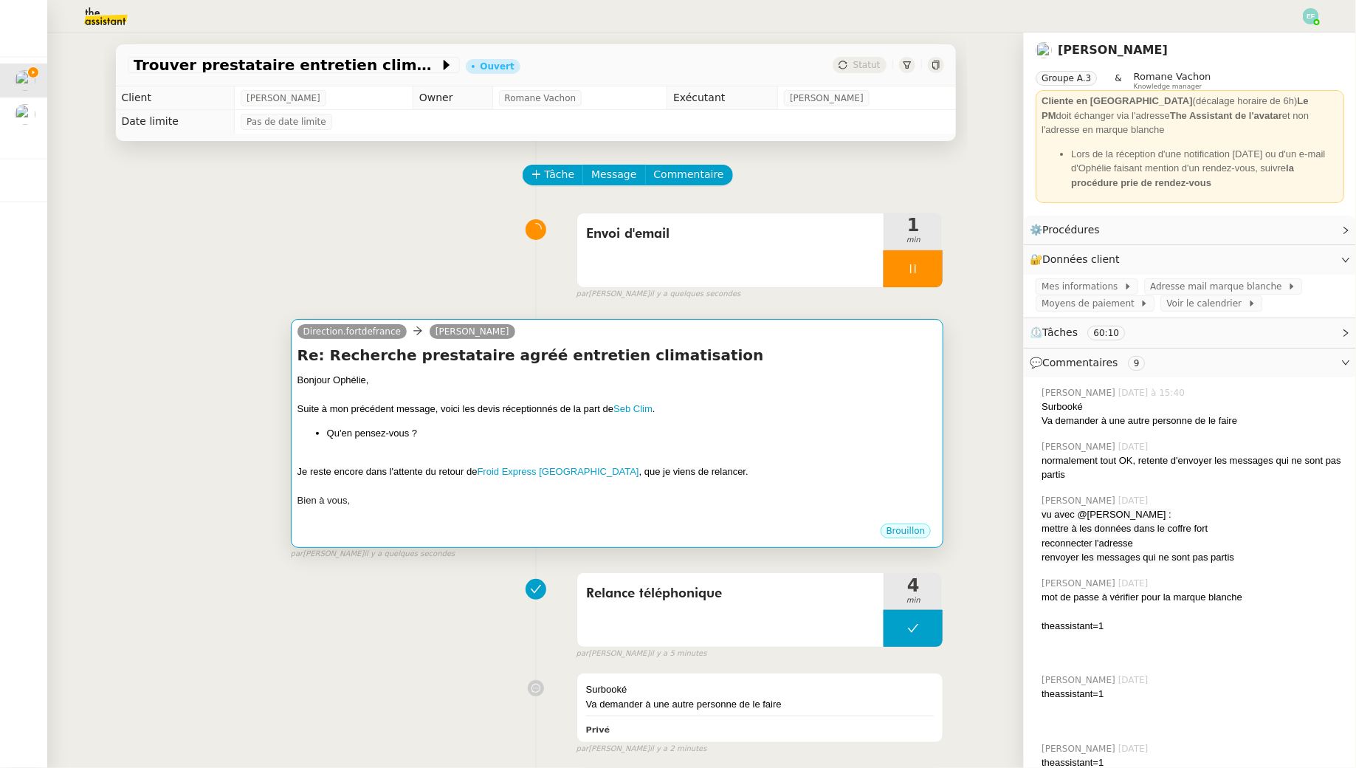
click at [796, 452] on div at bounding box center [618, 457] width 640 height 15
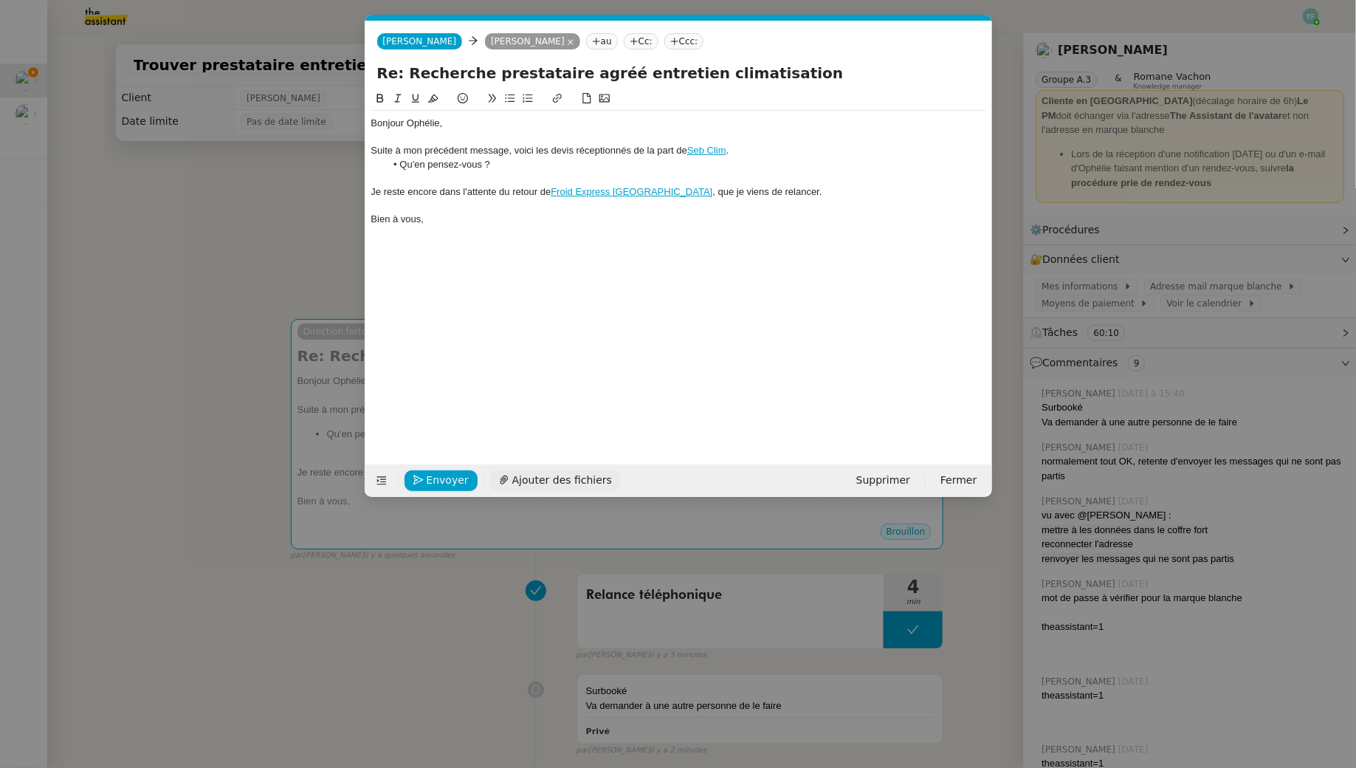
scroll to position [0, 31]
click at [555, 486] on span "Ajouter des fichiers" at bounding box center [562, 480] width 100 height 17
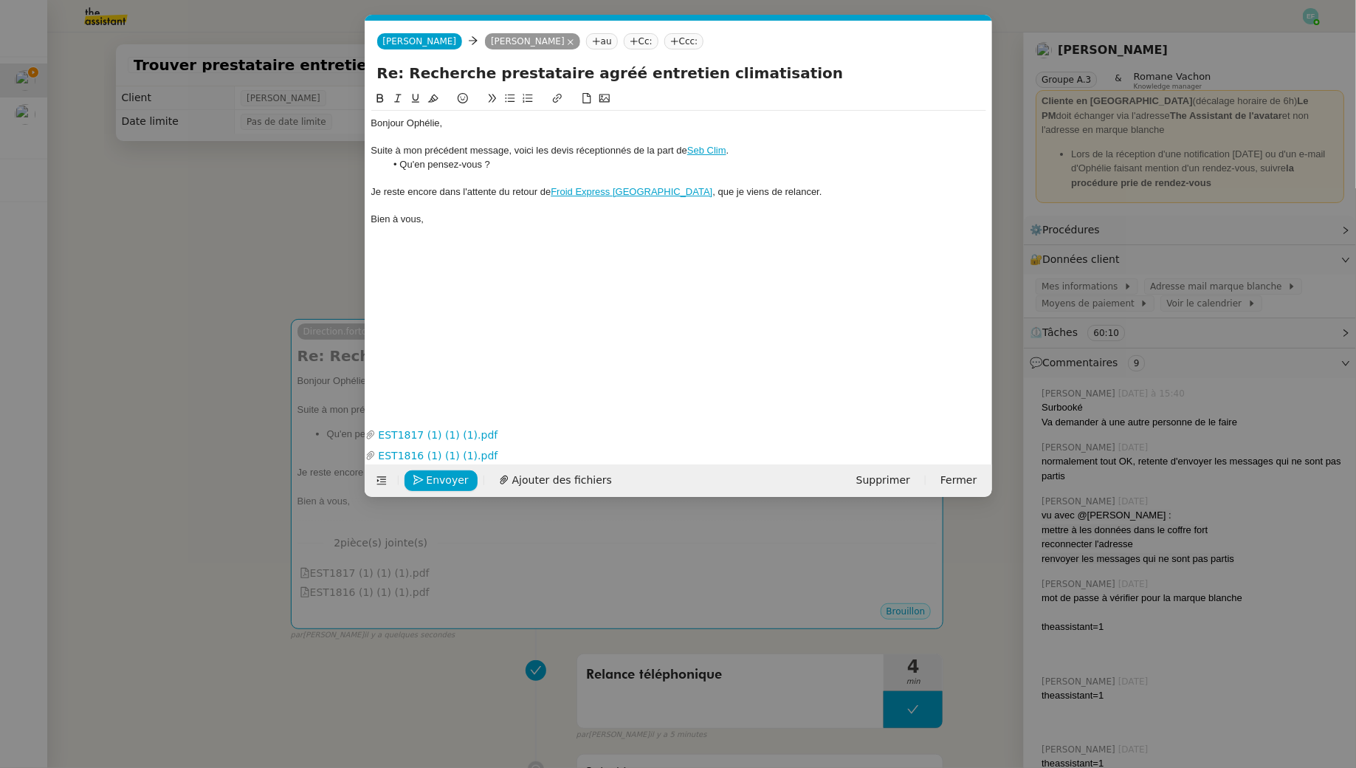
click at [789, 188] on div "Je reste encore dans l'attente du retour de Froid Express Martinique , que je v…" at bounding box center [678, 191] width 615 height 13
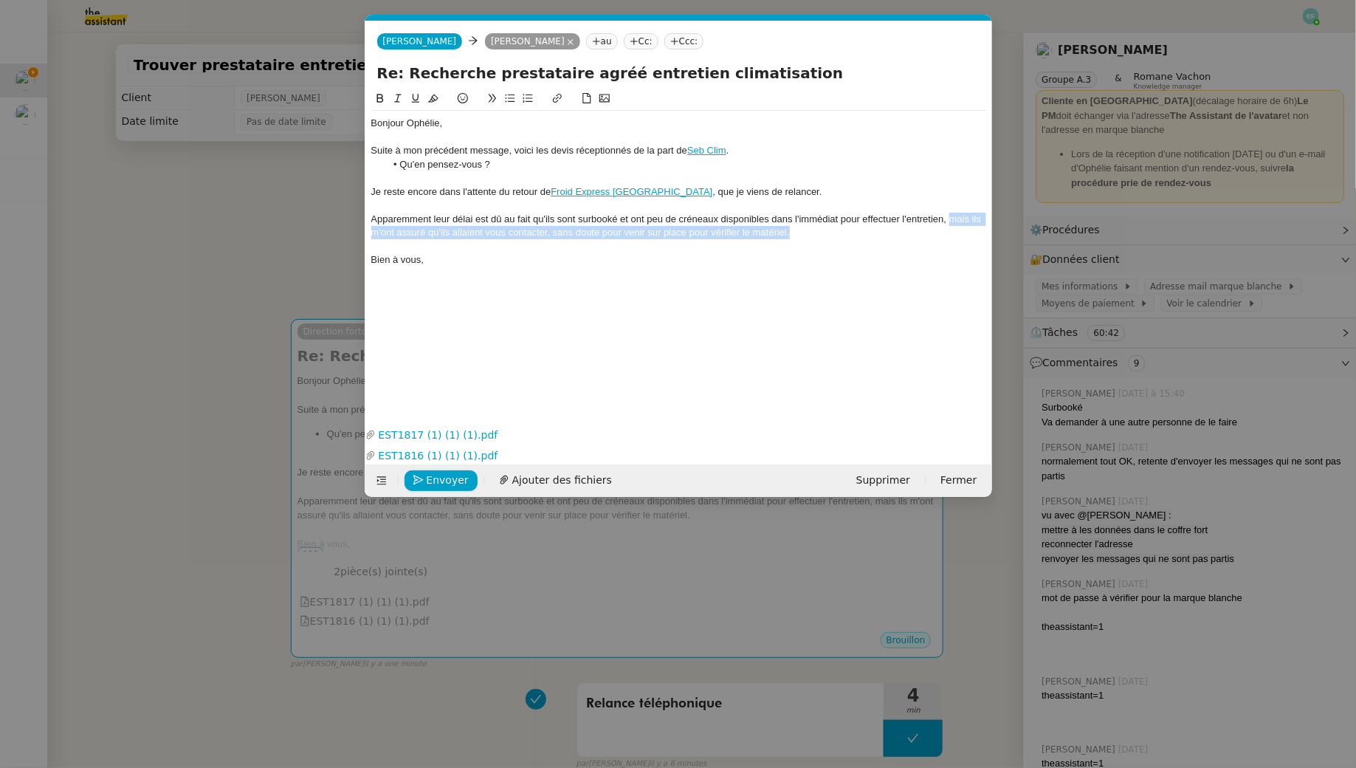
drag, startPoint x: 930, startPoint y: 230, endPoint x: 948, endPoint y: 217, distance: 22.7
click at [948, 217] on div "Apparemment leur délai est dû au fait qu'ils sont surbooké et ont peu de crénea…" at bounding box center [678, 226] width 615 height 27
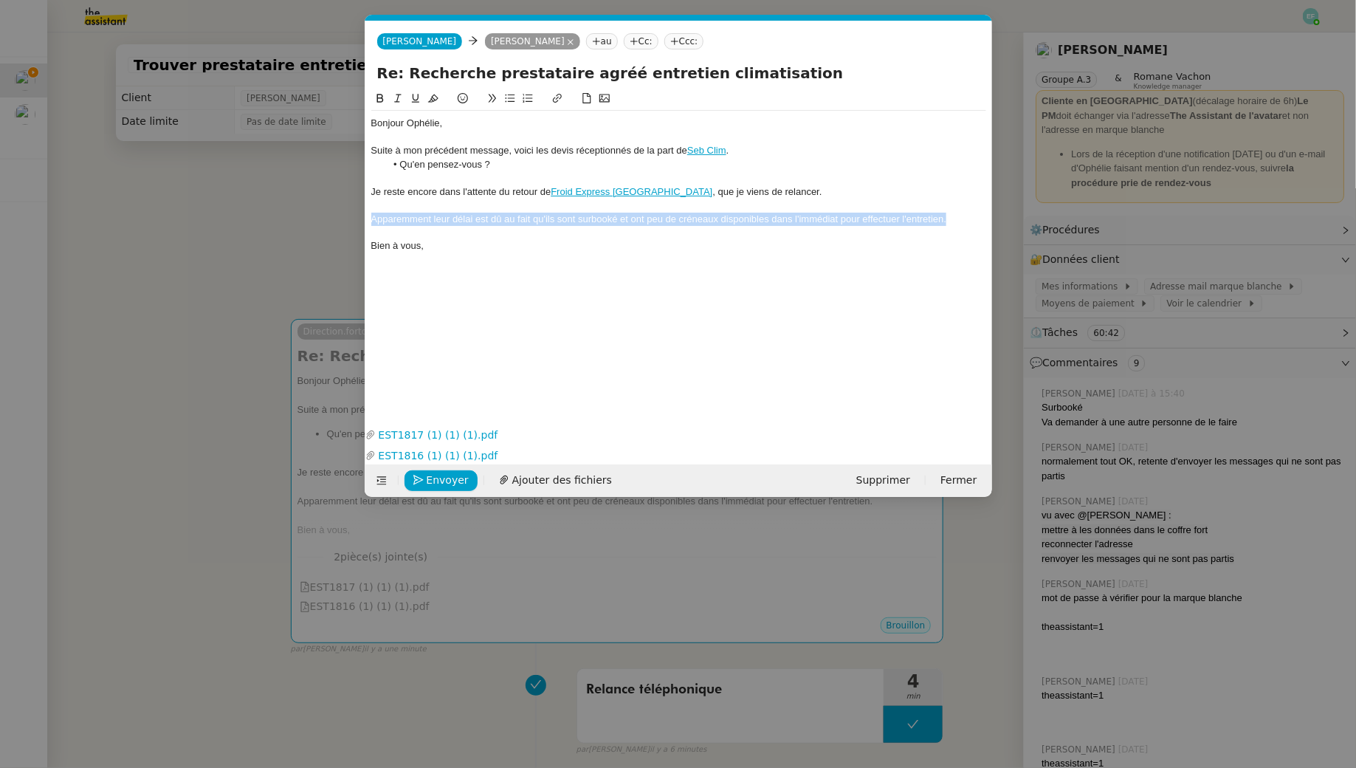
drag, startPoint x: 972, startPoint y: 219, endPoint x: 309, endPoint y: 222, distance: 662.3
click at [309, 222] on nz-modal-container "Service TA - VOYAGE - PROPOSITION GLOBALE A utiliser dans le cadre de propositi…" at bounding box center [678, 384] width 1356 height 768
copy div "Apparemment leur délai est dû au fait qu'ils sont surbooké et ont peu de crénea…"
click at [422, 221] on div "Apparemment leur délai est dû au fait qu'ils sont surbooké et ont peu de crénea…" at bounding box center [678, 219] width 615 height 13
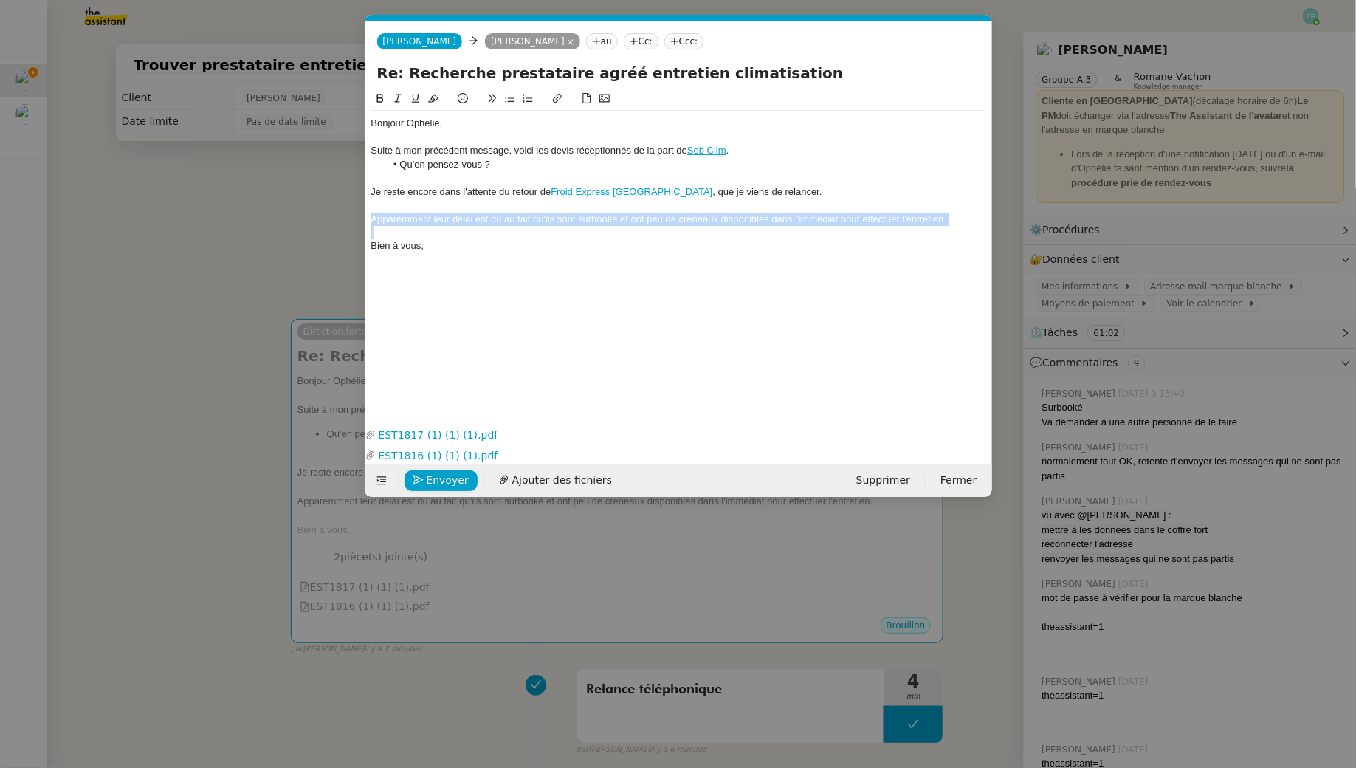
click at [422, 221] on div "Apparemment leur délai est dû au fait qu'ils sont surbooké et ont peu de crénea…" at bounding box center [678, 219] width 615 height 13
click at [775, 195] on div "Je reste encore dans l'attente du retour de Froid Express Martinique , que je v…" at bounding box center [678, 191] width 615 height 13
click at [475, 218] on div "Il semblerait que le délai soit lié à leur surcharge de travail et au nombre li…" at bounding box center [678, 219] width 615 height 13
click at [432, 476] on span "Envoyer" at bounding box center [448, 480] width 42 height 17
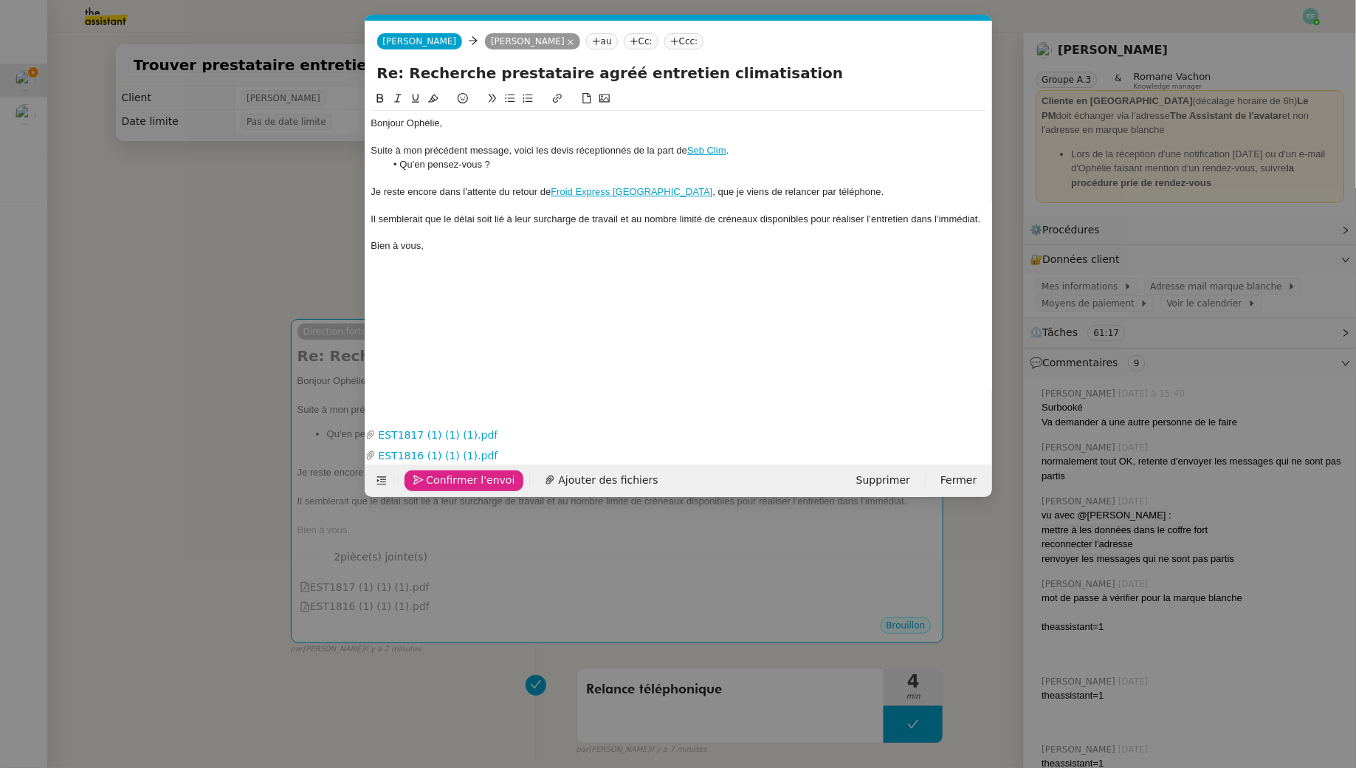
click at [432, 476] on span "Confirmer l'envoi" at bounding box center [471, 480] width 89 height 17
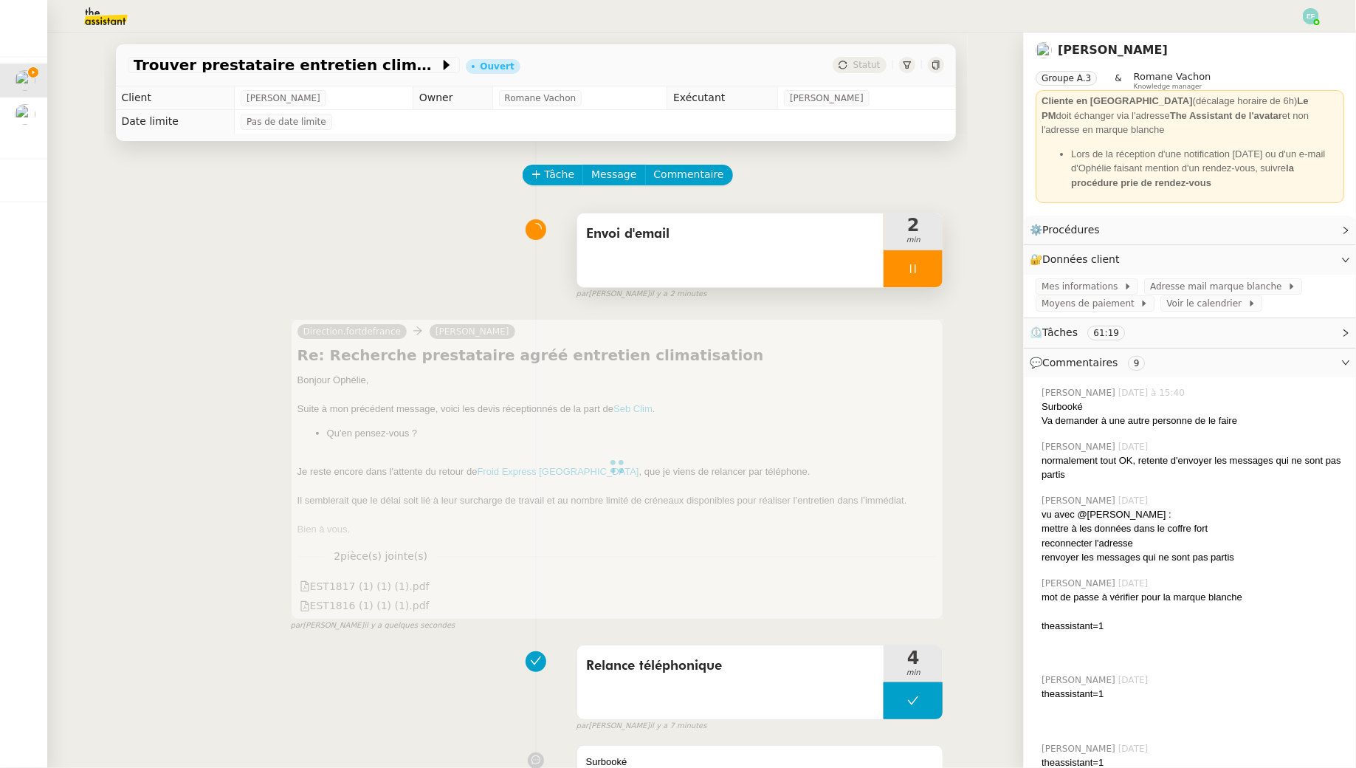
click at [920, 270] on div at bounding box center [913, 268] width 59 height 37
click at [936, 272] on button at bounding box center [928, 268] width 30 height 37
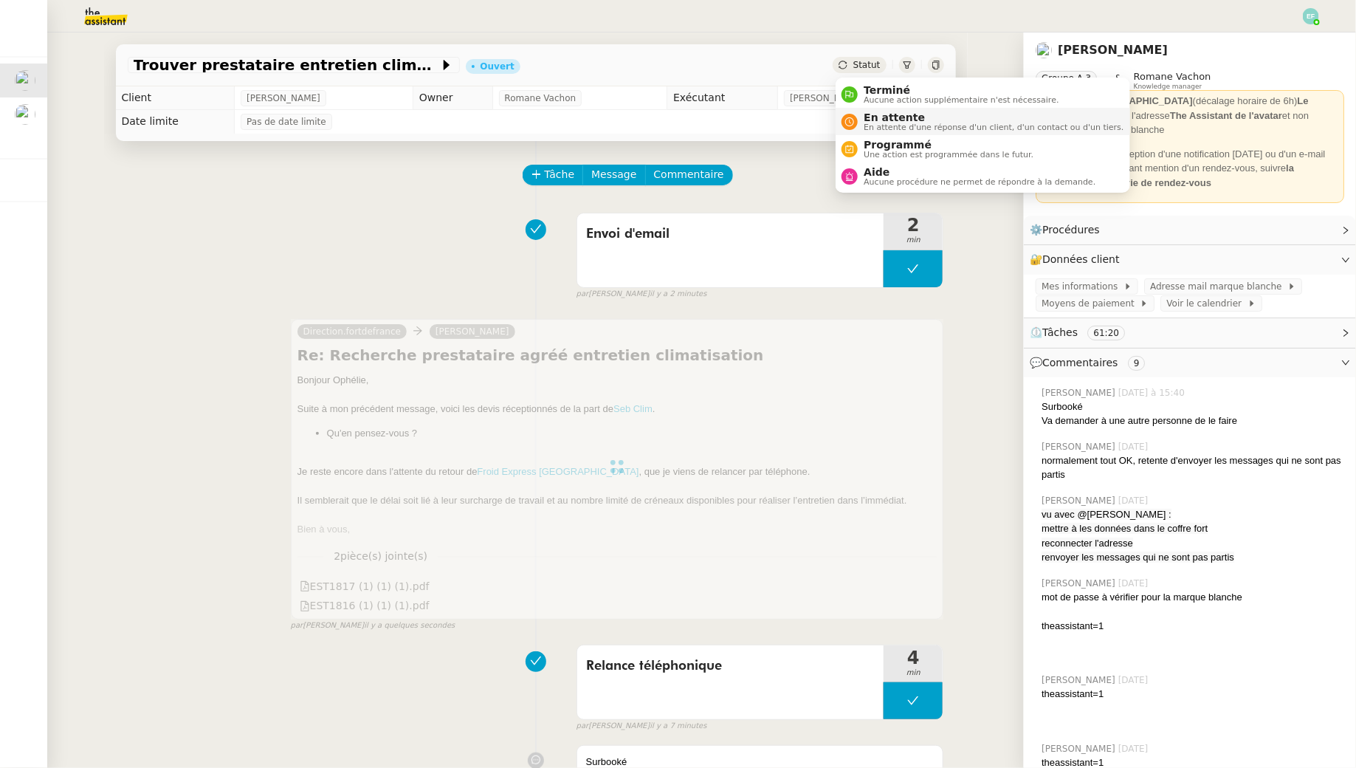
click at [873, 128] on span "En attente d'une réponse d'un client, d'un contact ou d'un tiers." at bounding box center [994, 127] width 260 height 8
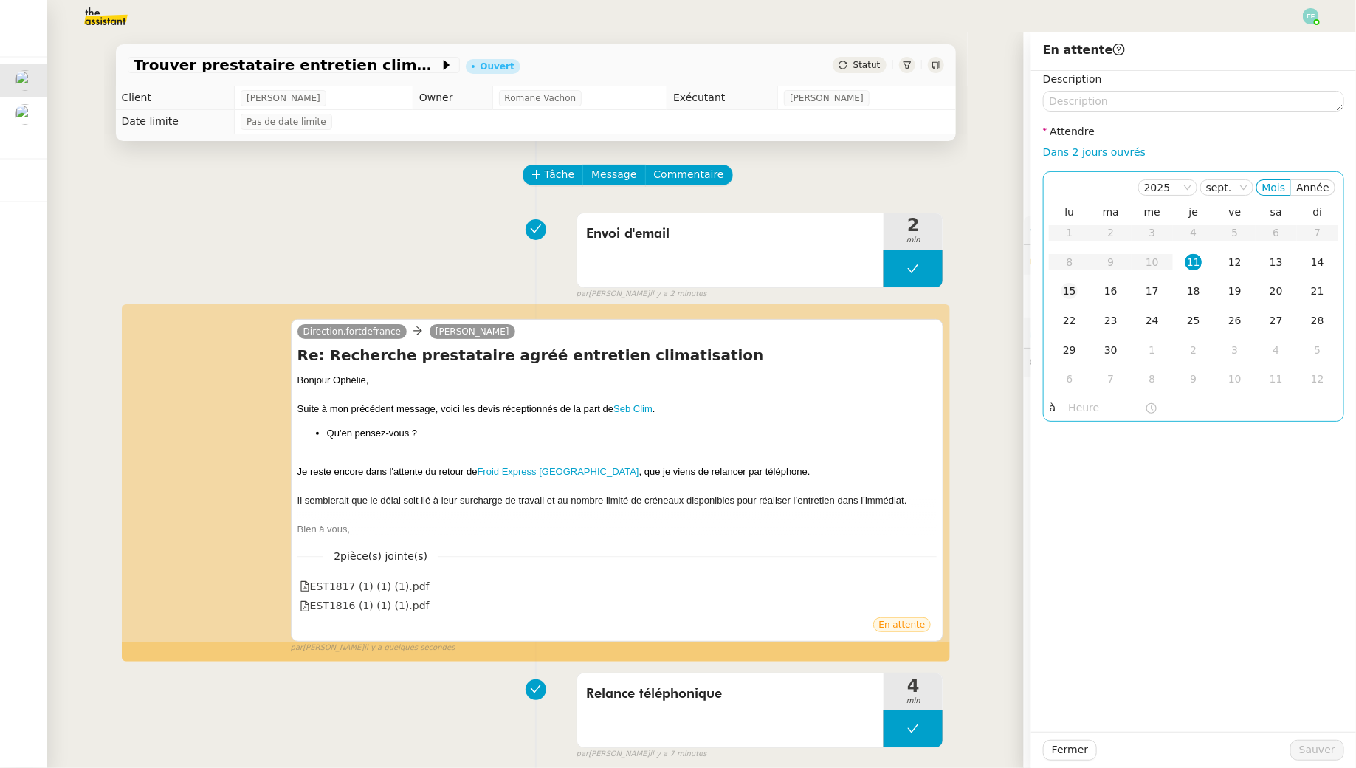
click at [1075, 278] on td "15" at bounding box center [1069, 292] width 41 height 30
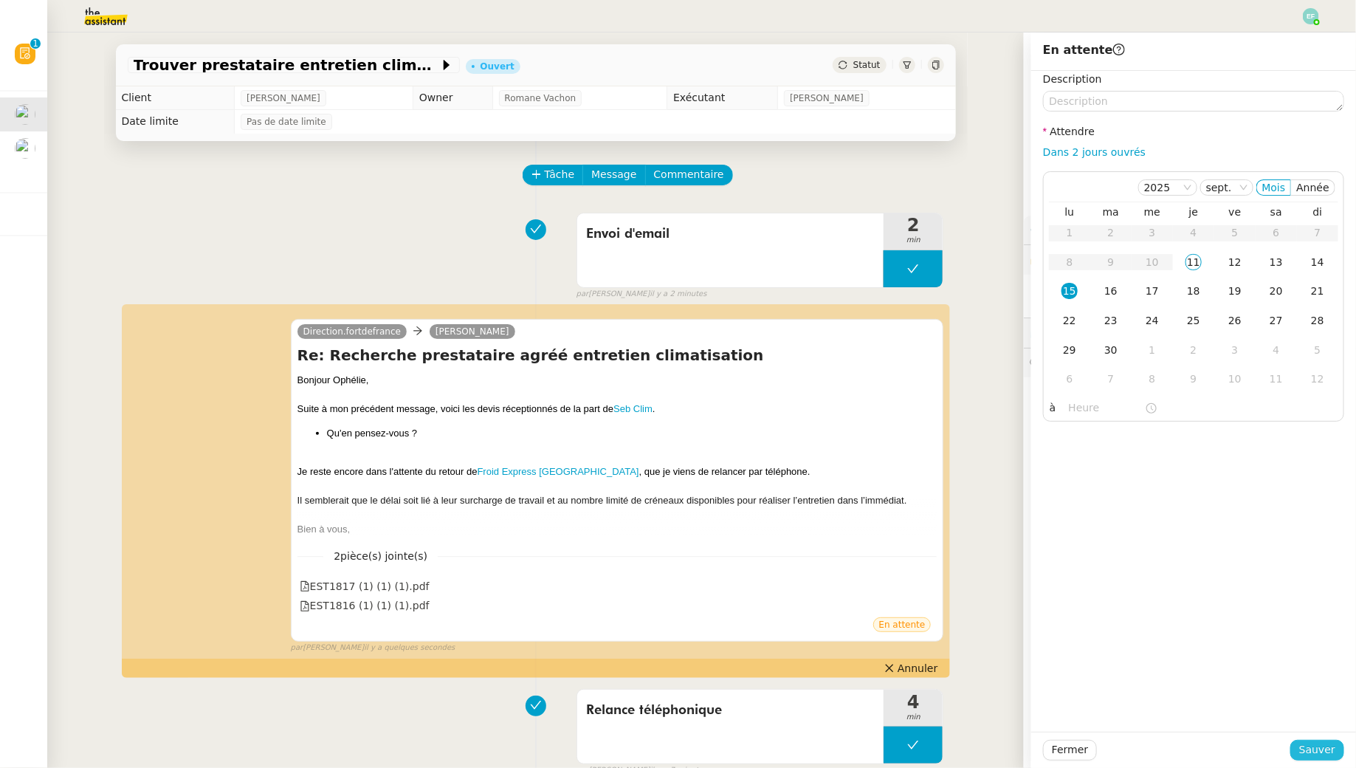
click at [1317, 741] on span "Sauver" at bounding box center [1318, 749] width 36 height 17
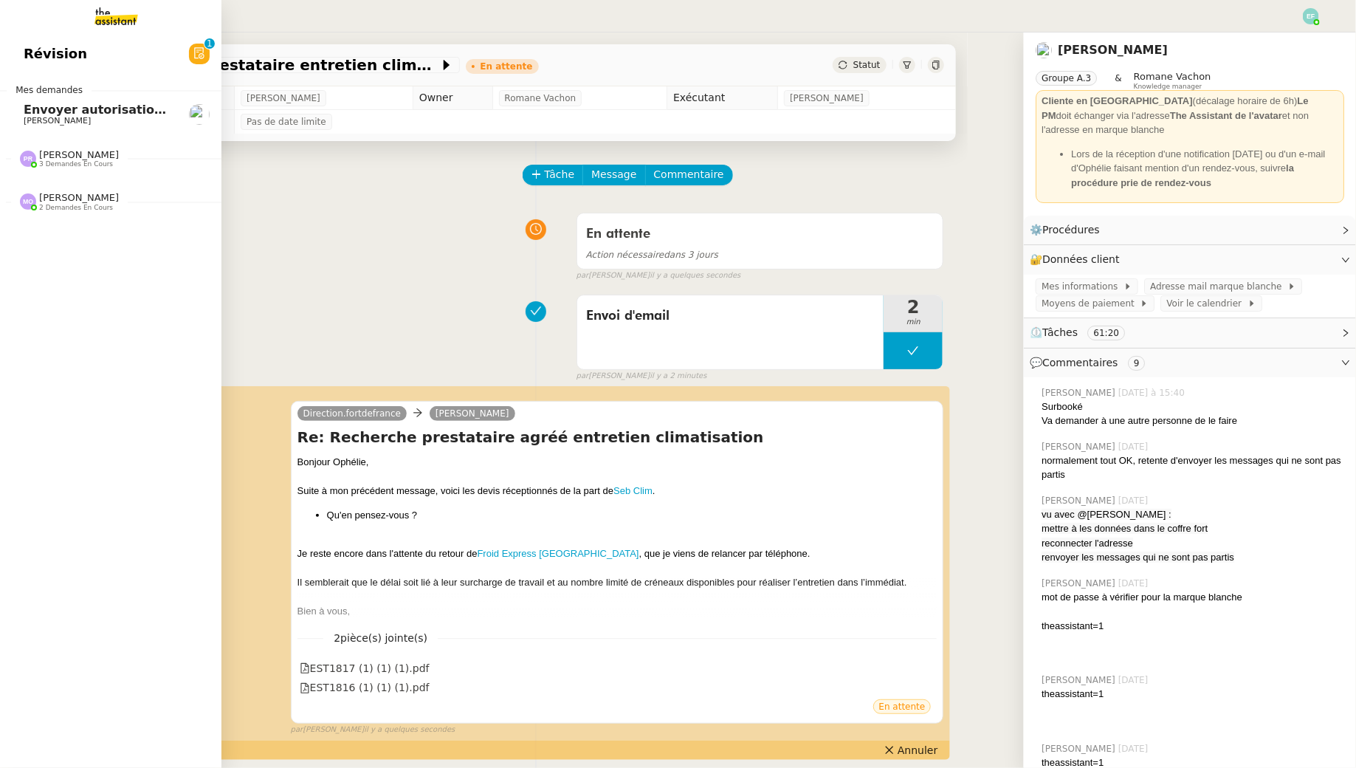
click at [41, 123] on span "[PERSON_NAME]" at bounding box center [57, 121] width 67 height 10
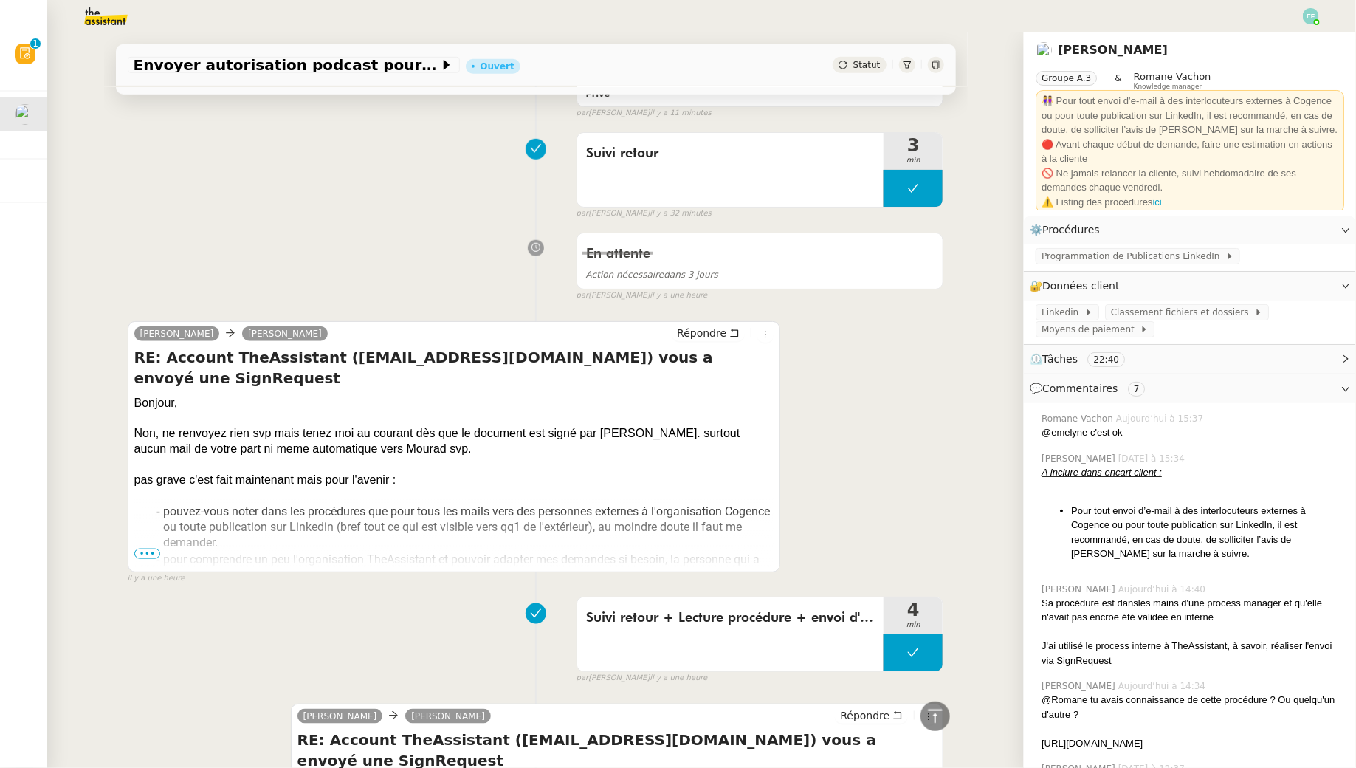
scroll to position [562, 0]
click at [145, 553] on span "•••" at bounding box center [147, 553] width 27 height 10
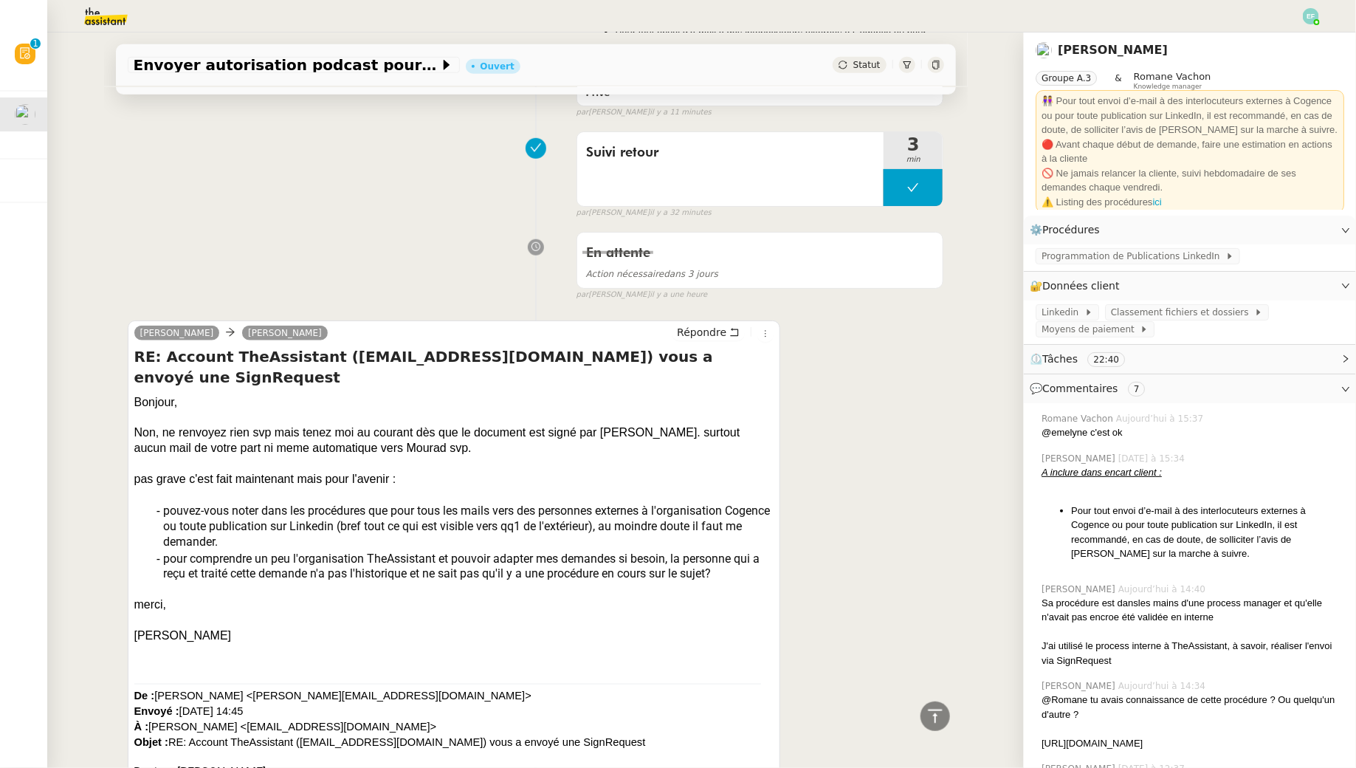
scroll to position [0, 0]
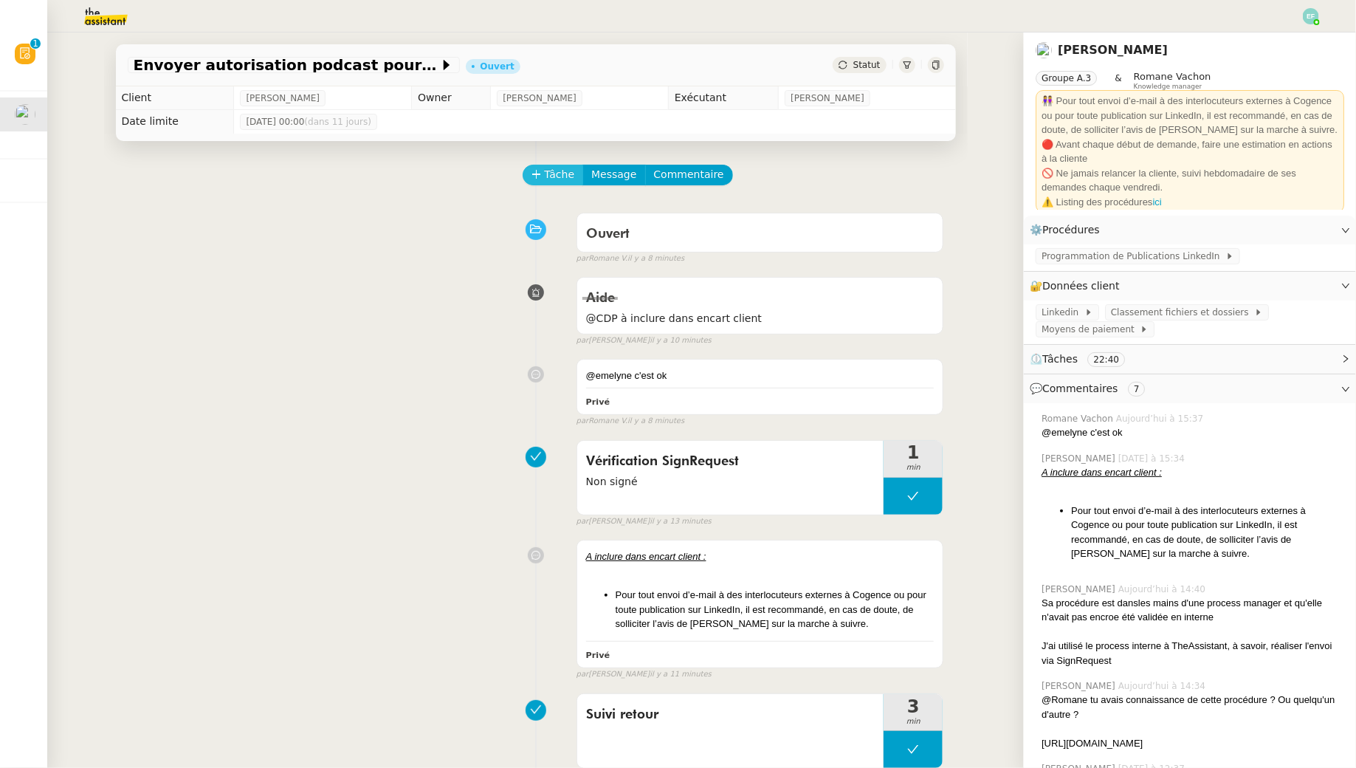
click at [552, 176] on span "Tâche" at bounding box center [560, 174] width 30 height 17
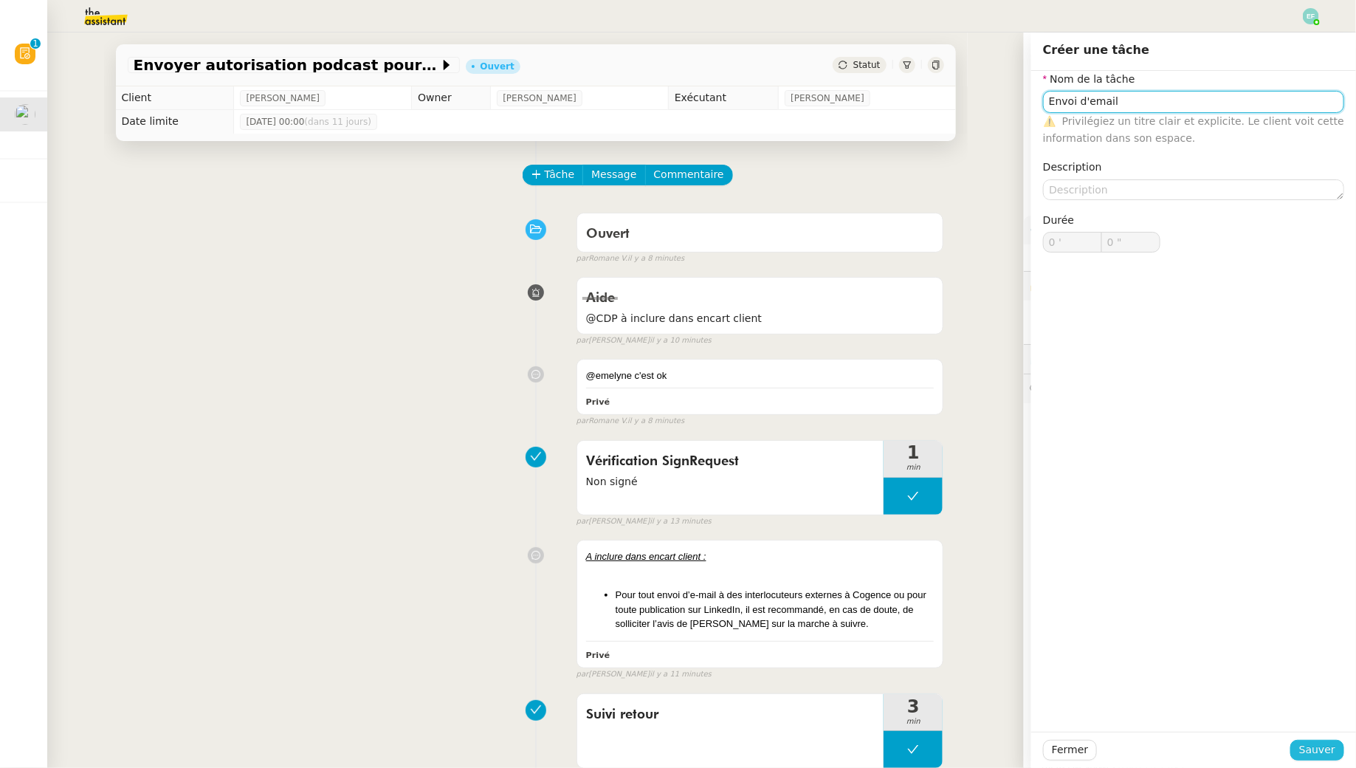
type input "Envoi d'email"
click at [1301, 750] on button "Sauver" at bounding box center [1318, 750] width 54 height 21
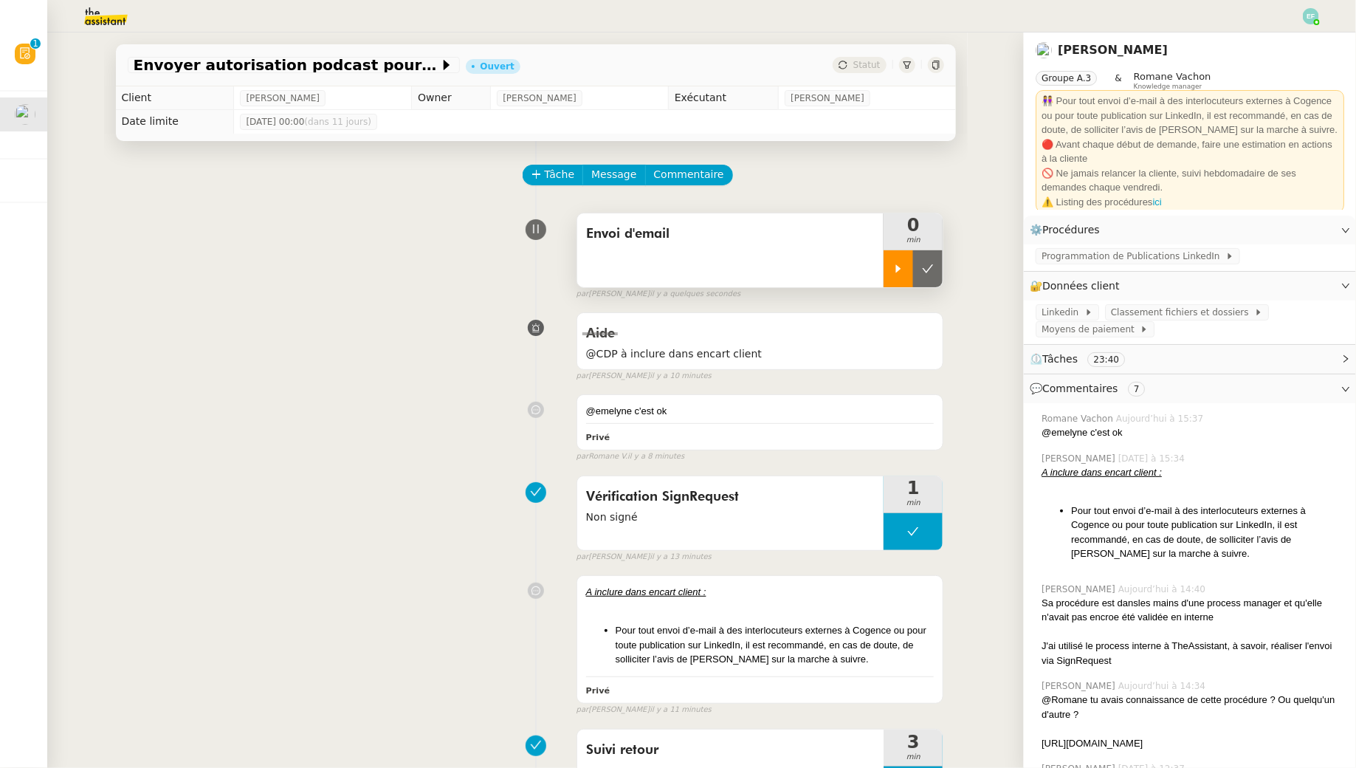
click at [893, 262] on div at bounding box center [899, 268] width 30 height 37
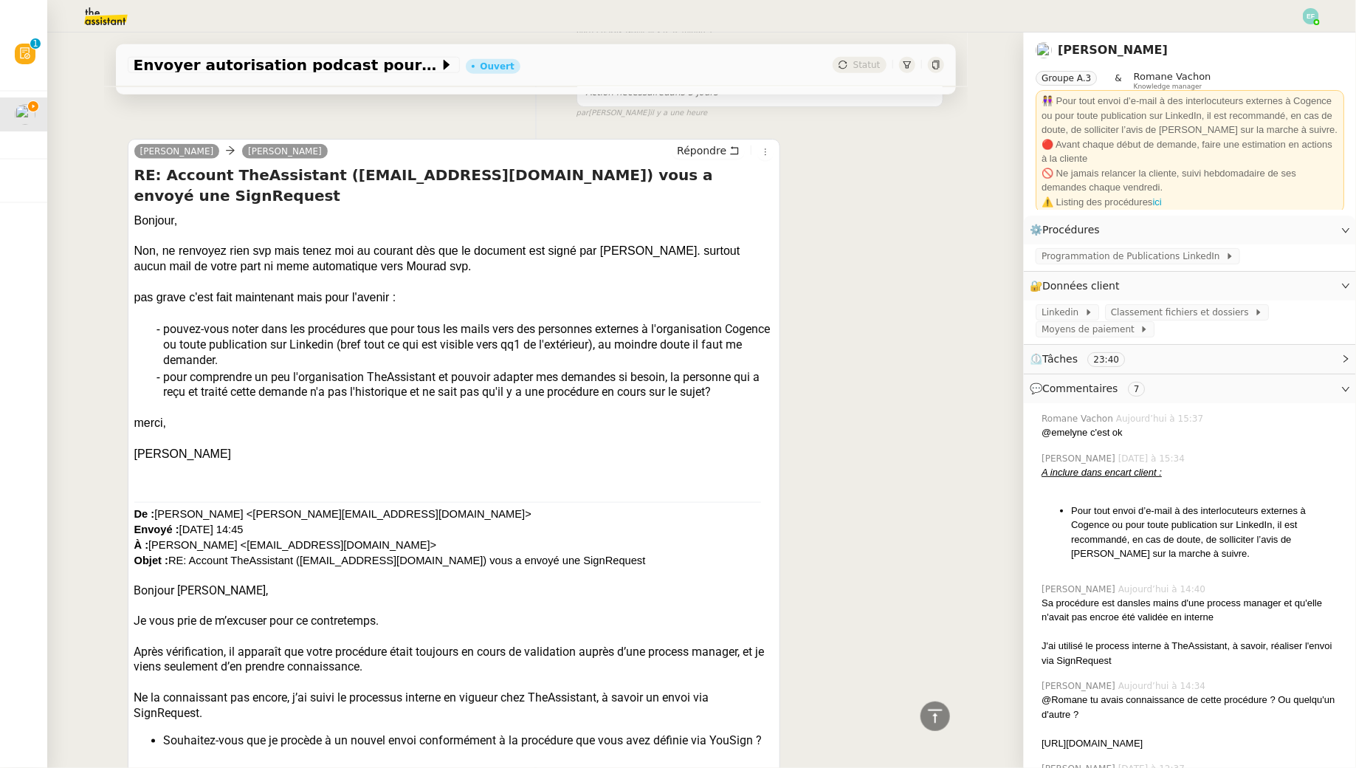
scroll to position [769, 0]
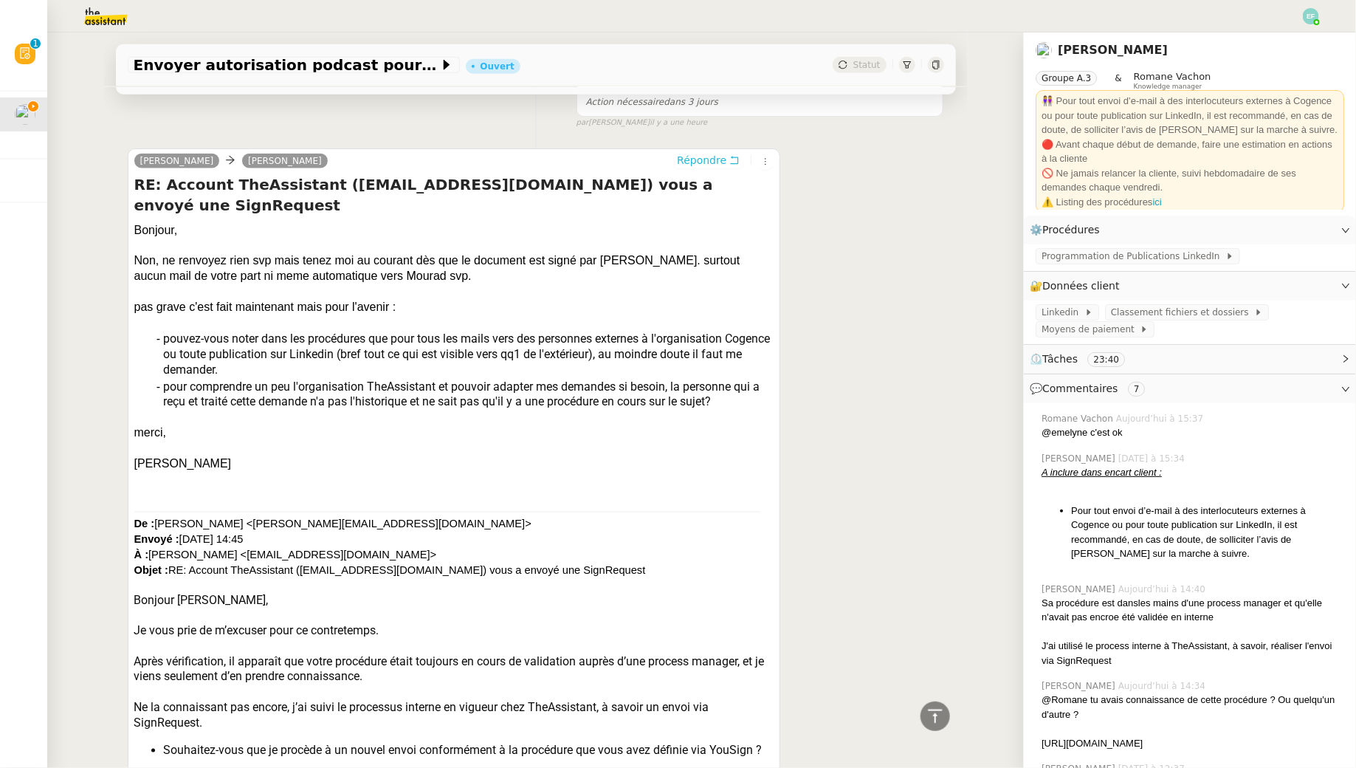
click at [728, 160] on button "Répondre" at bounding box center [708, 160] width 73 height 16
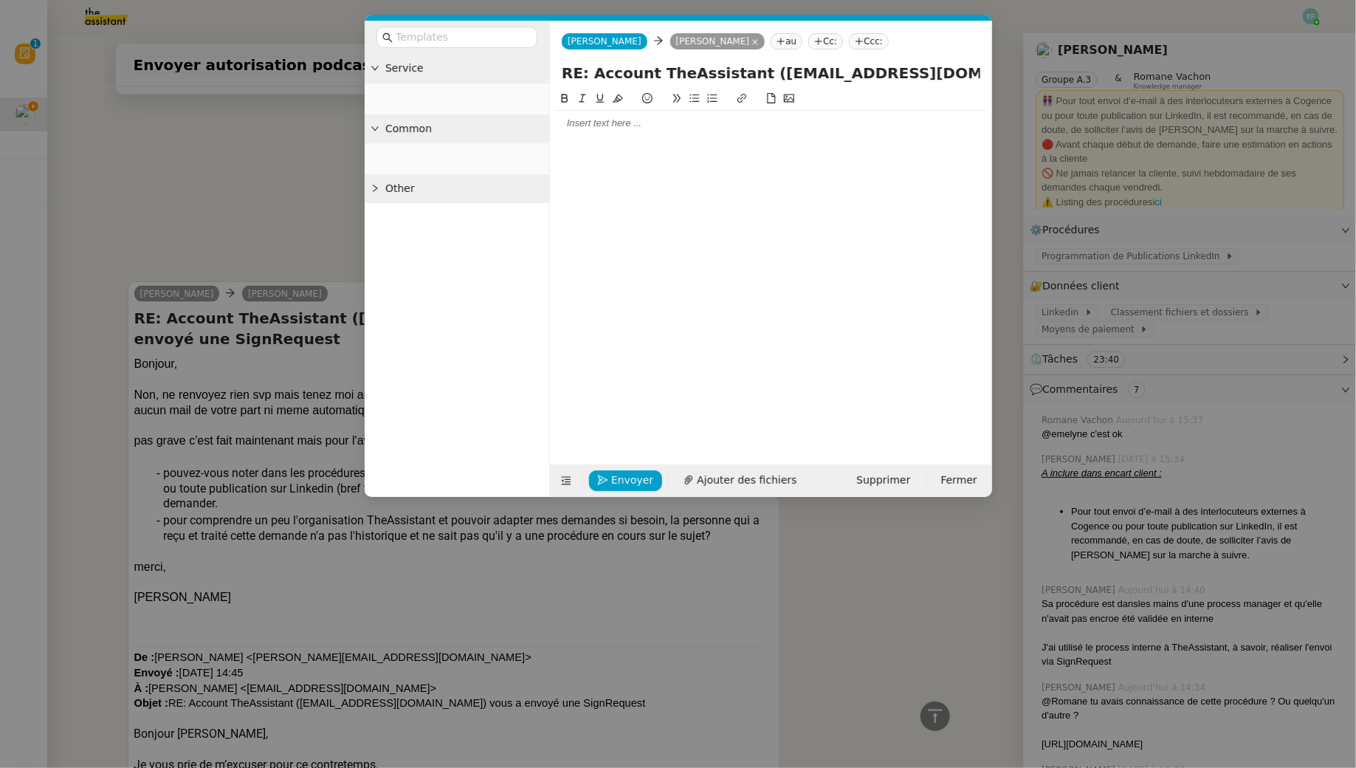
scroll to position [882, 0]
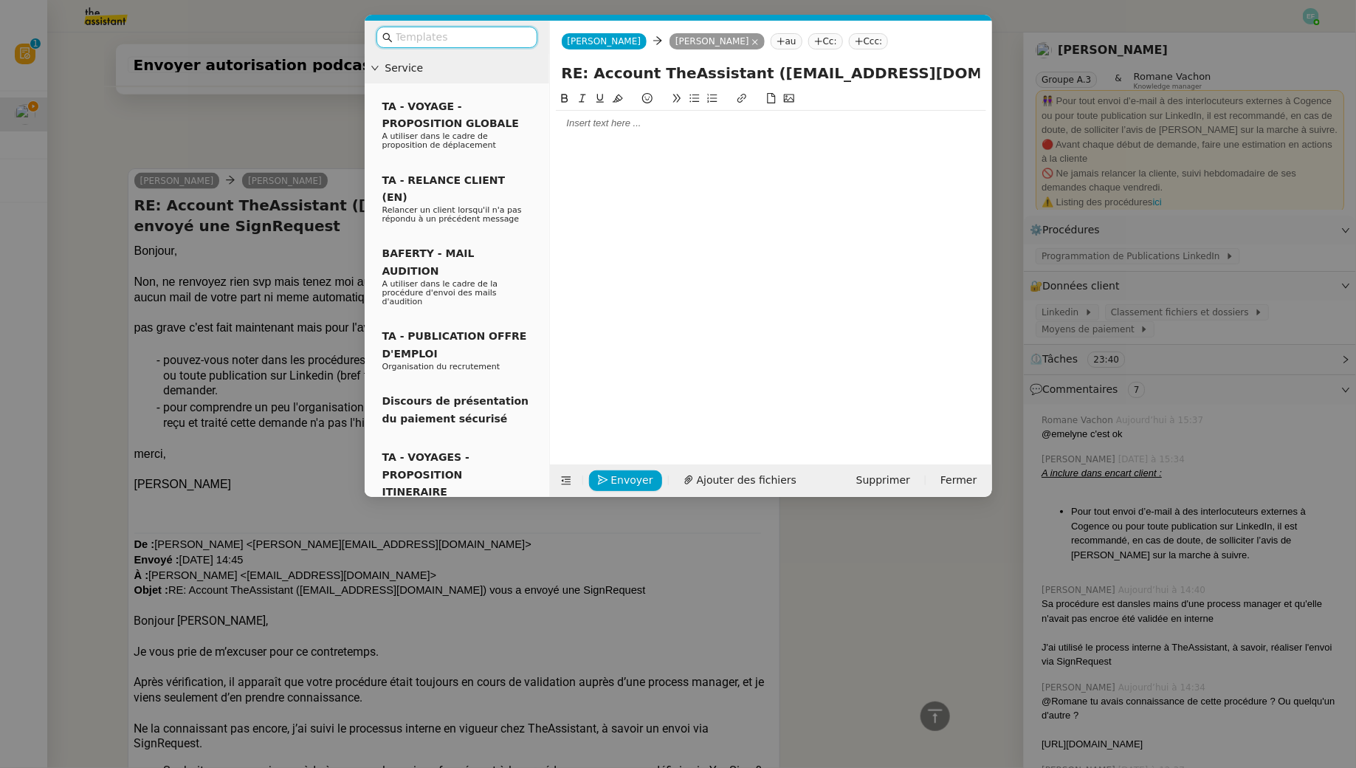
click at [670, 125] on div at bounding box center [771, 123] width 430 height 13
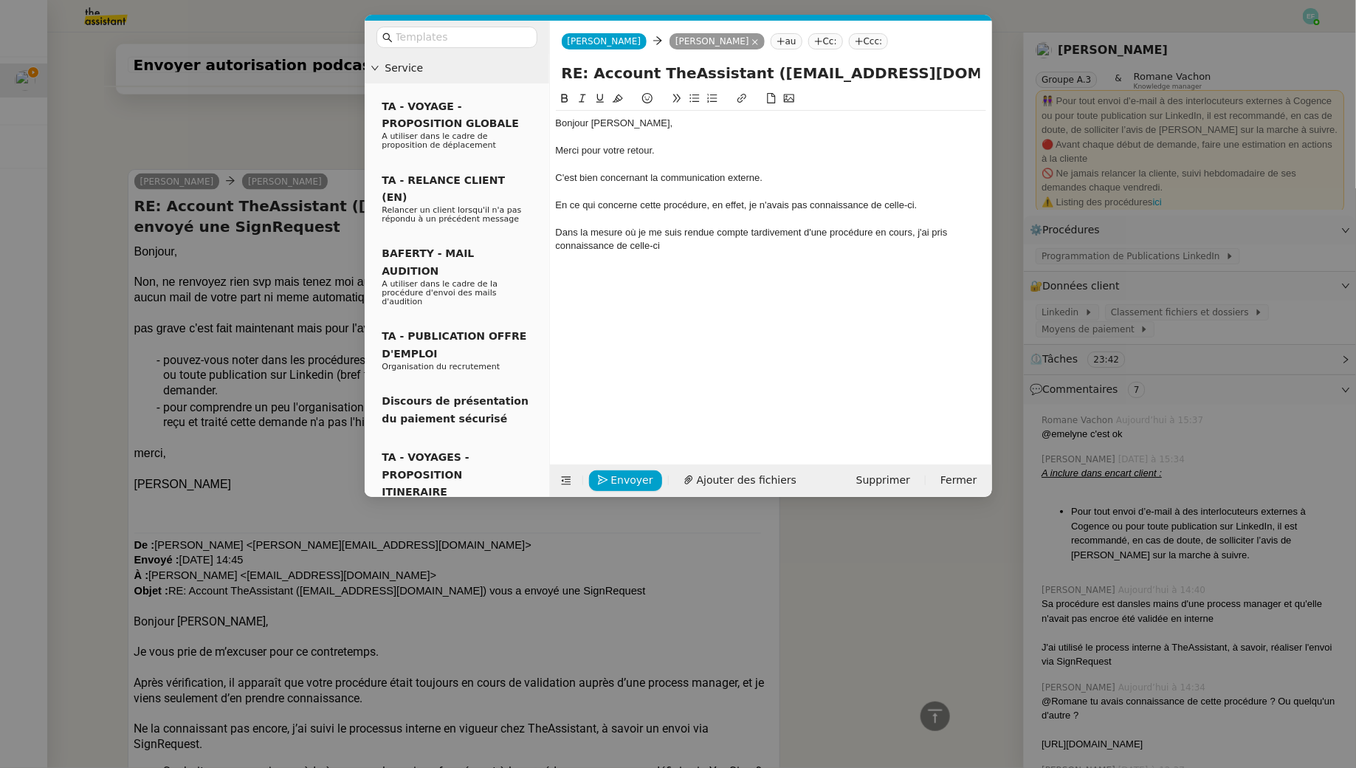
click at [290, 283] on nz-modal-container "Service TA - VOYAGE - PROPOSITION GLOBALE A utiliser dans le cadre de propositi…" at bounding box center [678, 384] width 1356 height 768
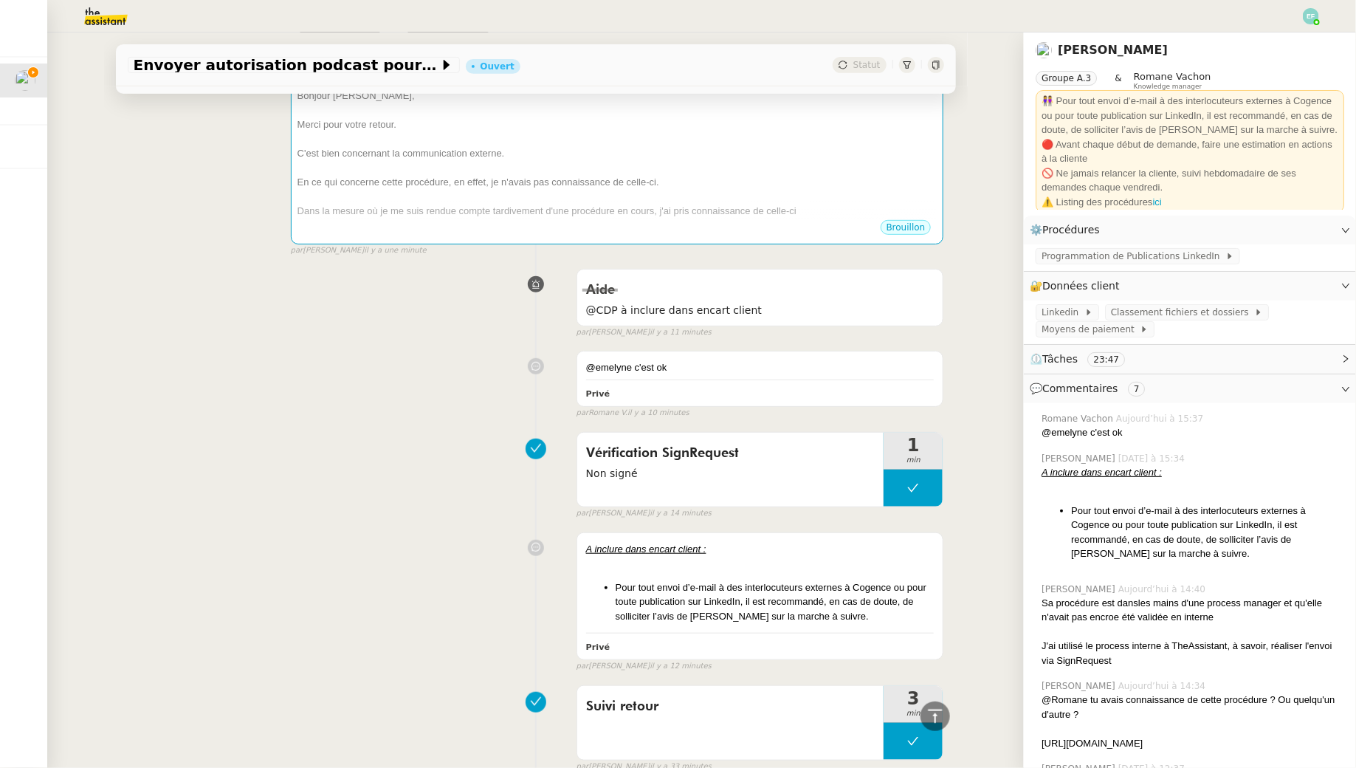
scroll to position [0, 0]
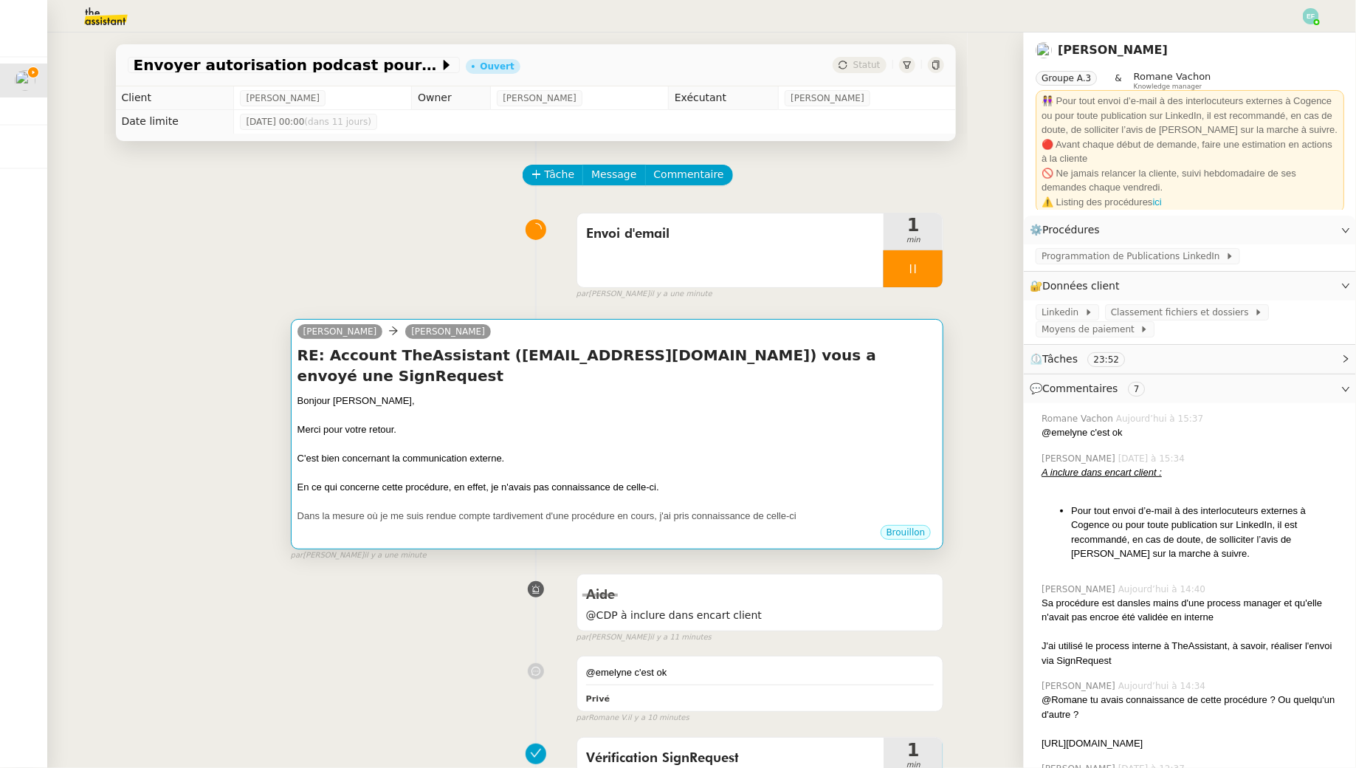
click at [715, 422] on div "Merci pour votre retour." at bounding box center [618, 429] width 640 height 15
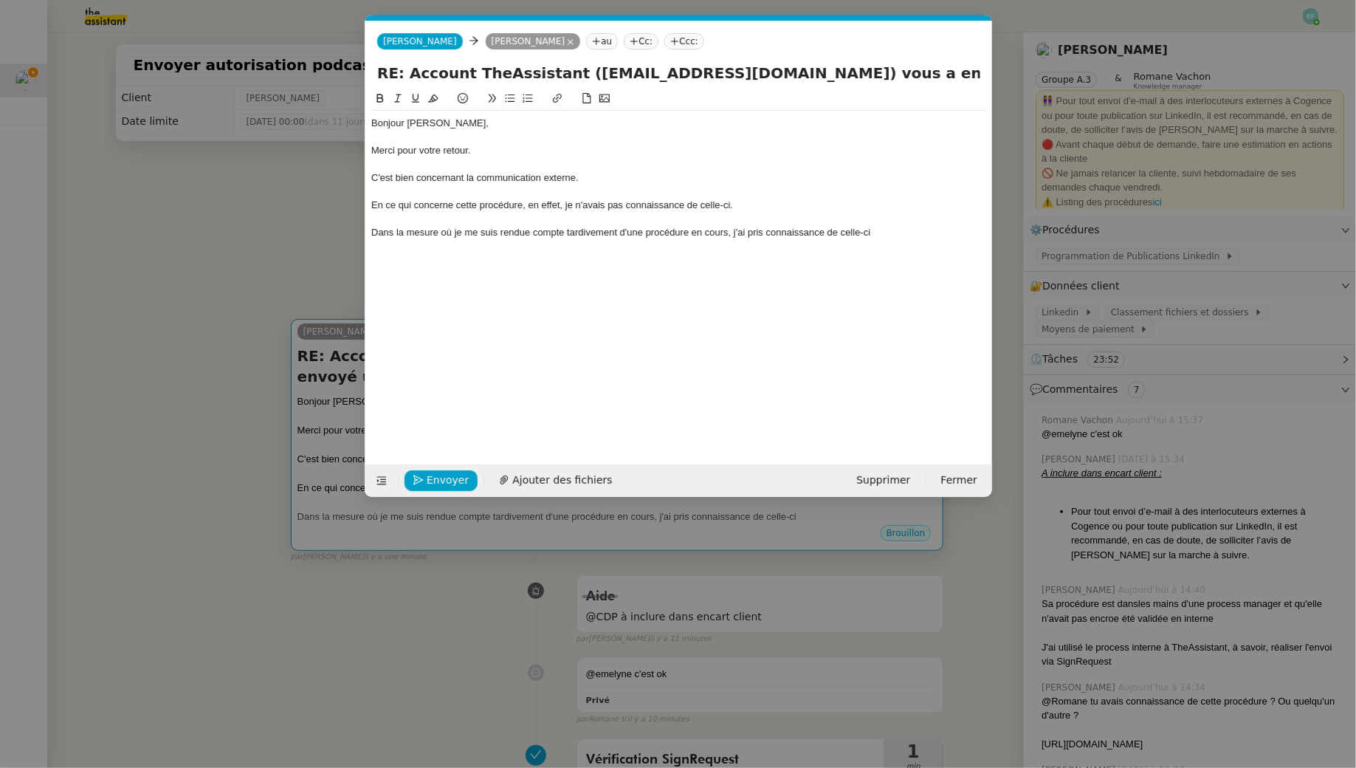
scroll to position [0, 31]
click at [747, 201] on div "En ce qui concerne cette procédure, en effet, je n'avais pas connaissance de ce…" at bounding box center [678, 205] width 615 height 13
drag, startPoint x: 908, startPoint y: 239, endPoint x: 364, endPoint y: 229, distance: 544.3
click at [365, 229] on form "Louise Louise Juliette Rihal au Cc: Ccc: RE: Account TheAssistant (account@team…" at bounding box center [679, 259] width 628 height 476
click at [202, 220] on nz-modal-container "Service TA - VOYAGE - PROPOSITION GLOBALE A utiliser dans le cadre de propositi…" at bounding box center [678, 384] width 1356 height 768
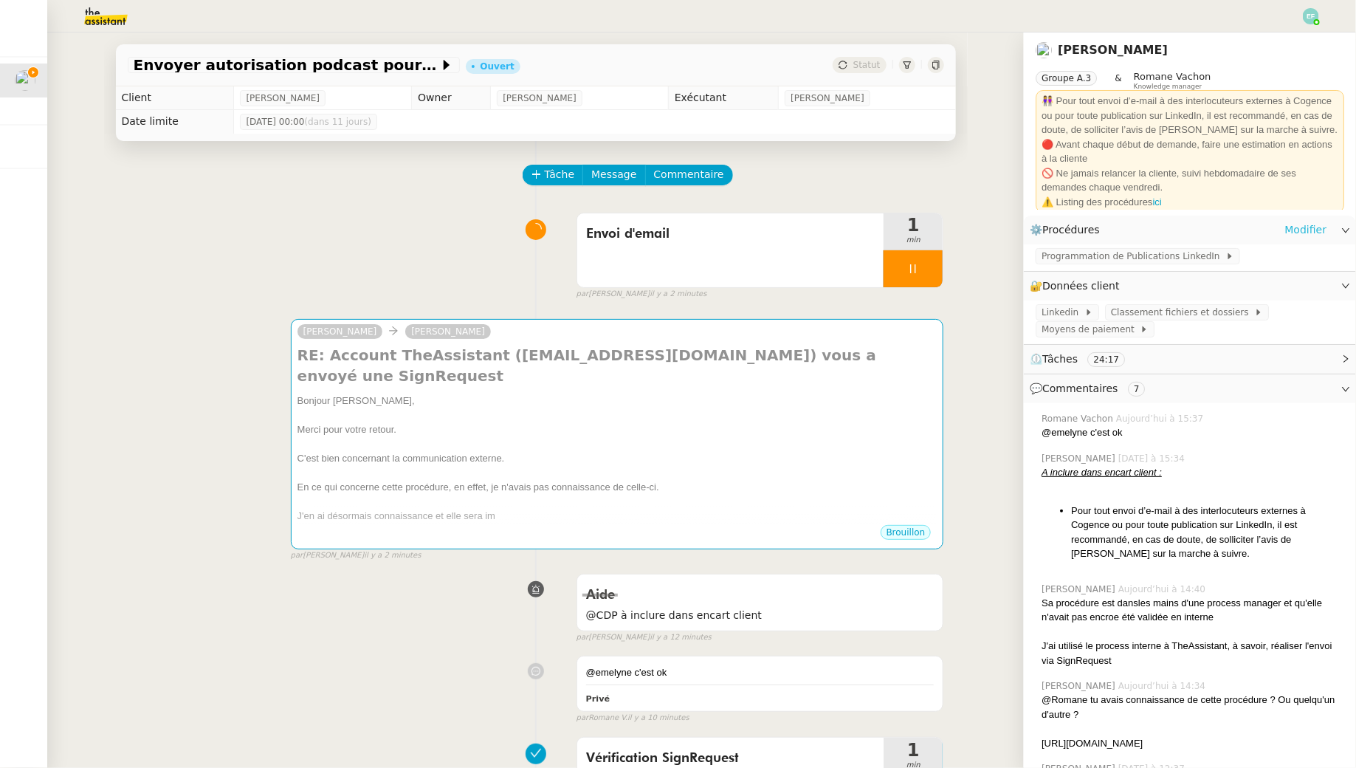
click at [1313, 235] on link "Modifier" at bounding box center [1306, 230] width 42 height 17
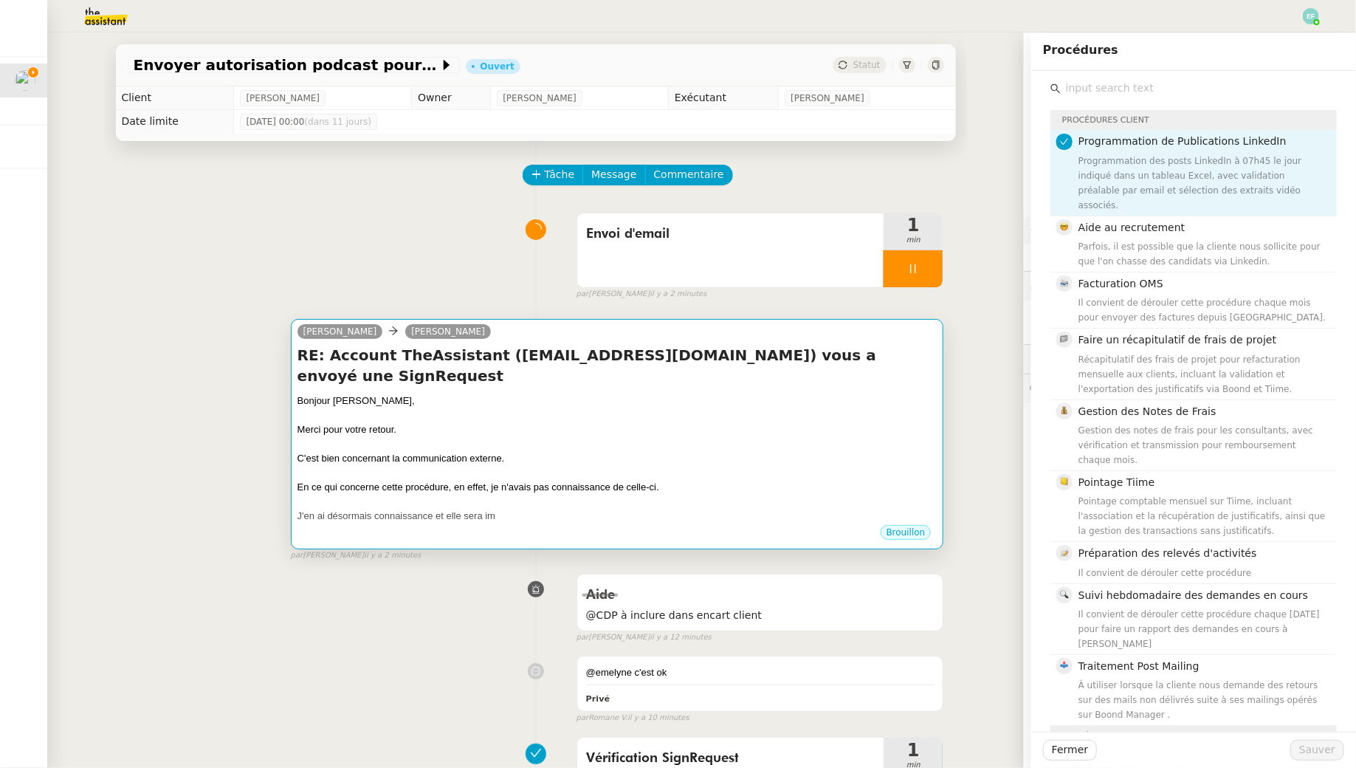
click at [800, 466] on div at bounding box center [618, 473] width 640 height 15
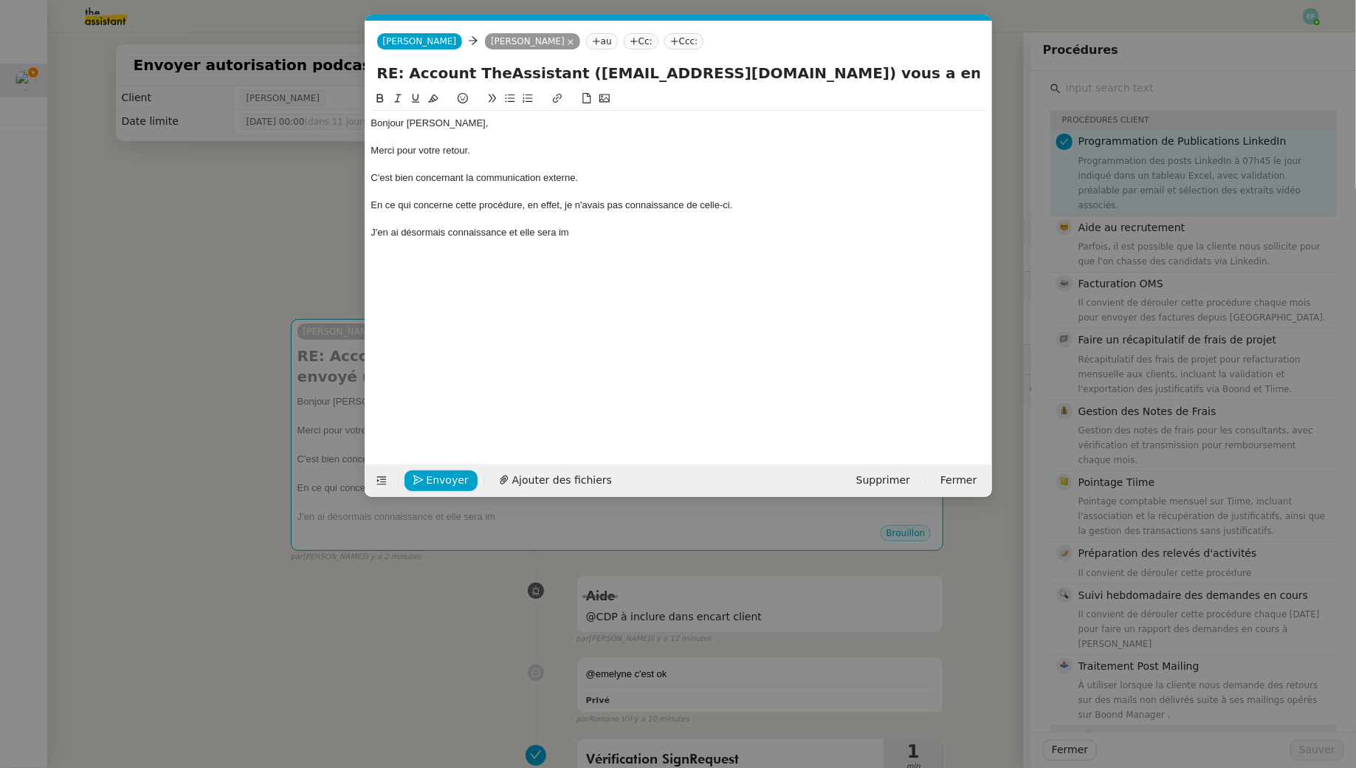
scroll to position [0, 31]
click at [632, 233] on div "J'en ai désormais connaissance et elle sera im" at bounding box center [678, 232] width 615 height 13
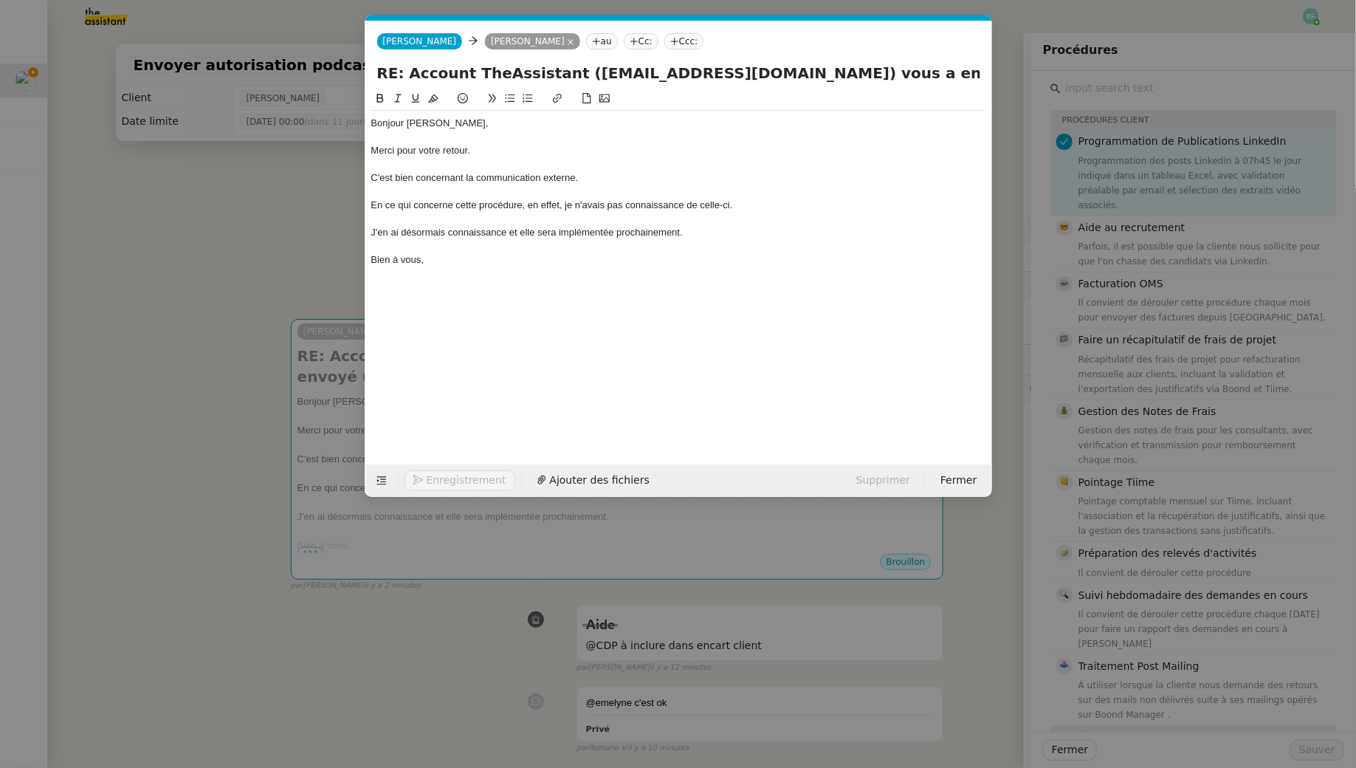
click at [193, 196] on nz-modal-container "Service TA - VOYAGE - PROPOSITION GLOBALE A utiliser dans le cadre de propositi…" at bounding box center [678, 384] width 1356 height 768
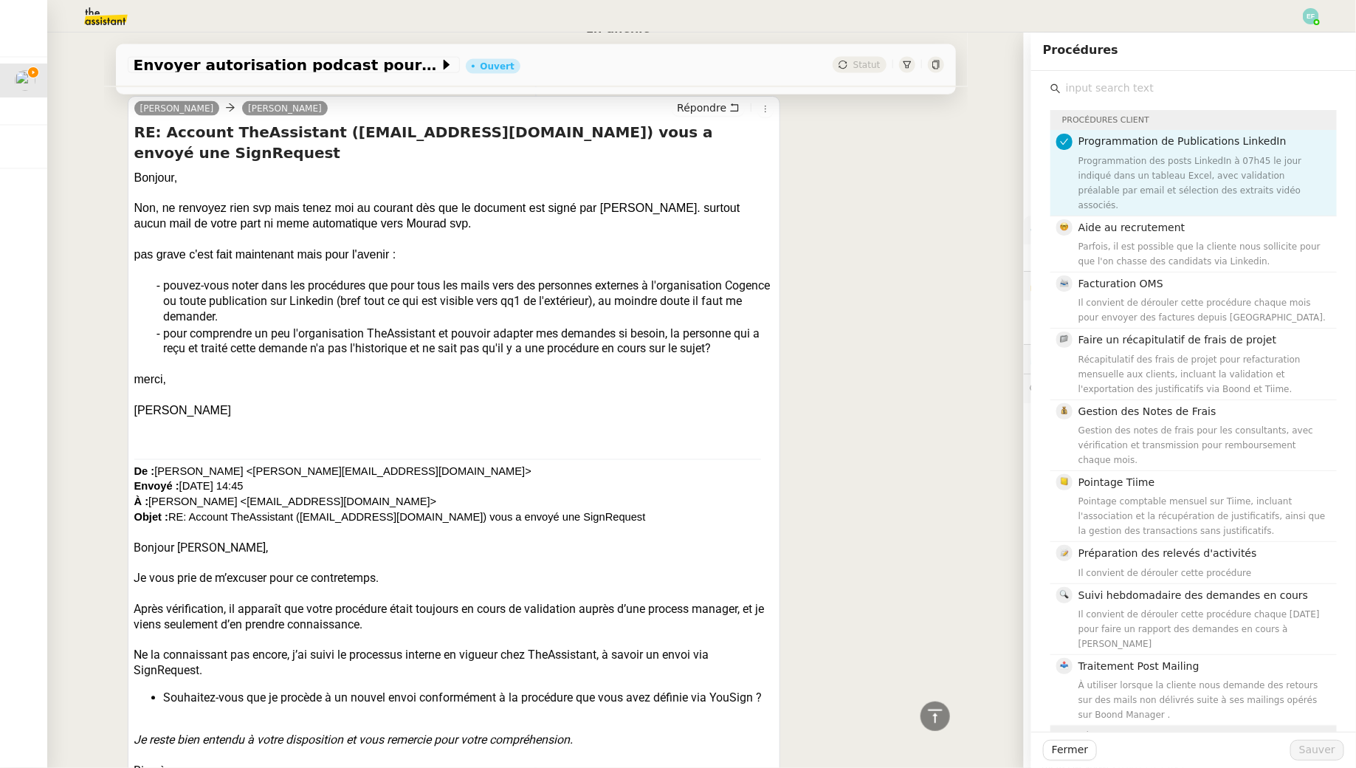
scroll to position [1098, 0]
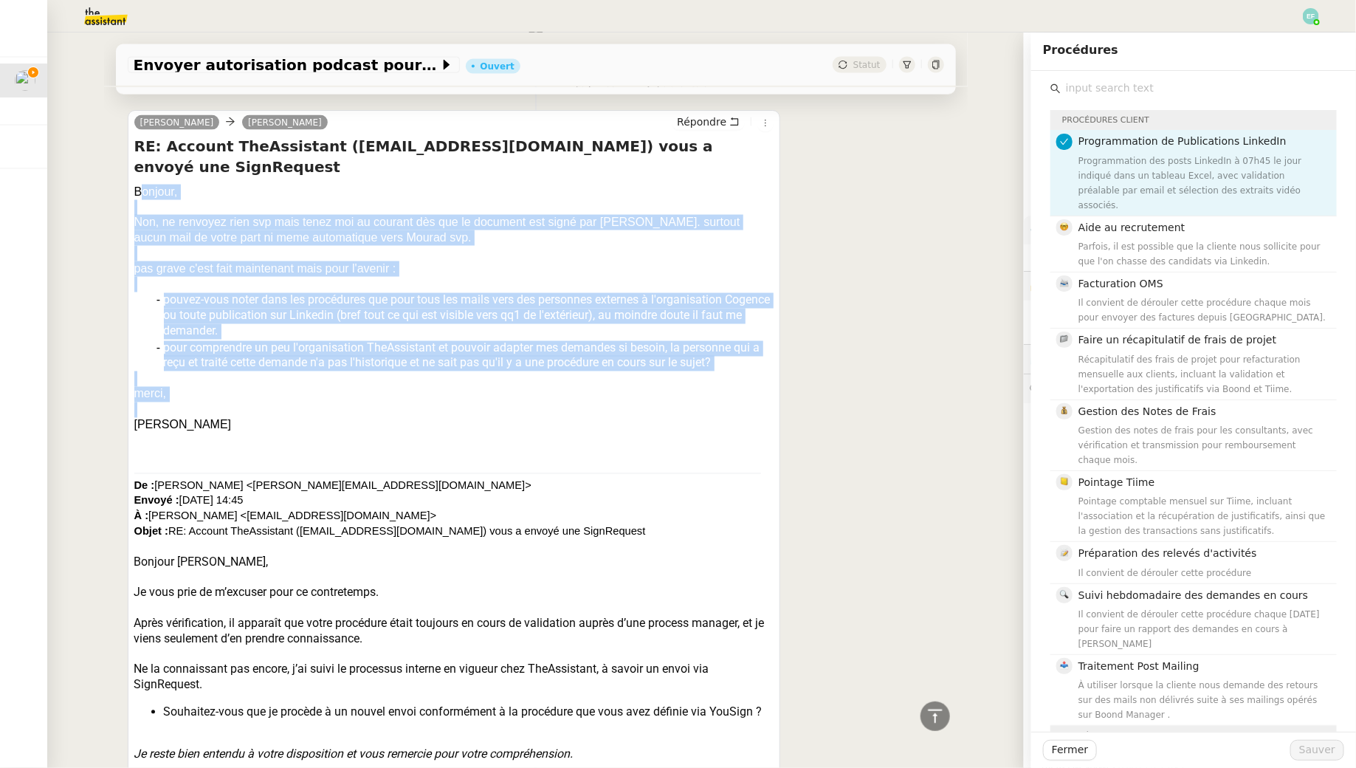
drag, startPoint x: 140, startPoint y: 141, endPoint x: 233, endPoint y: 368, distance: 246.0
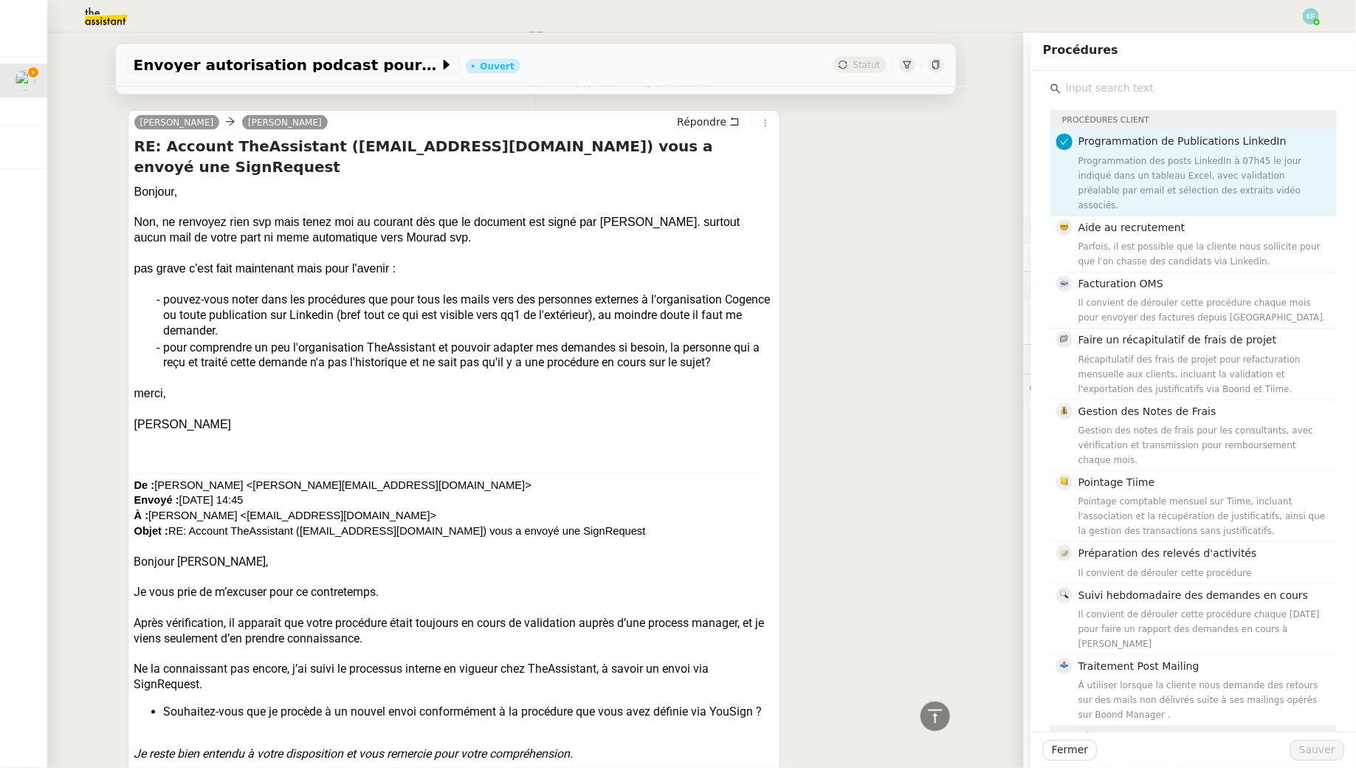
click at [228, 418] on div "[PERSON_NAME]" at bounding box center [454, 426] width 640 height 16
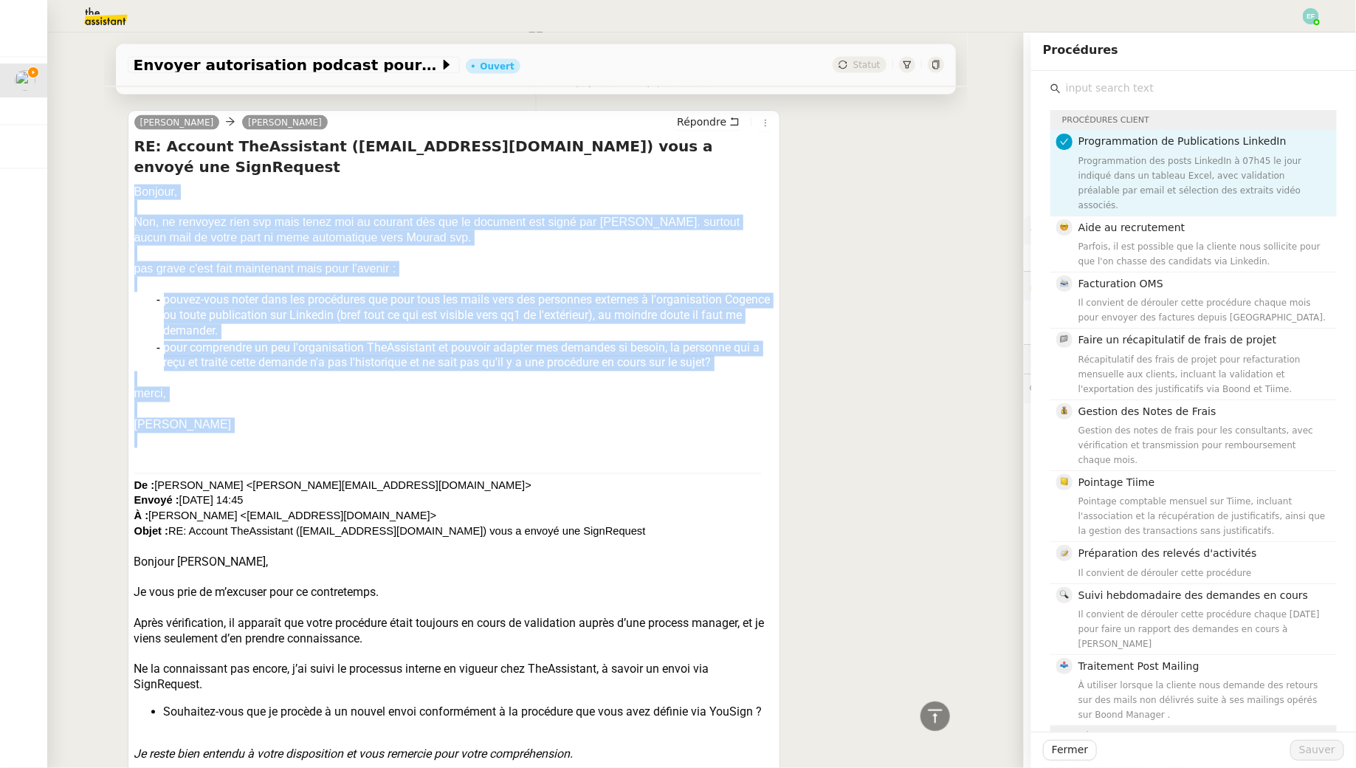
drag, startPoint x: 228, startPoint y: 391, endPoint x: 114, endPoint y: 145, distance: 270.9
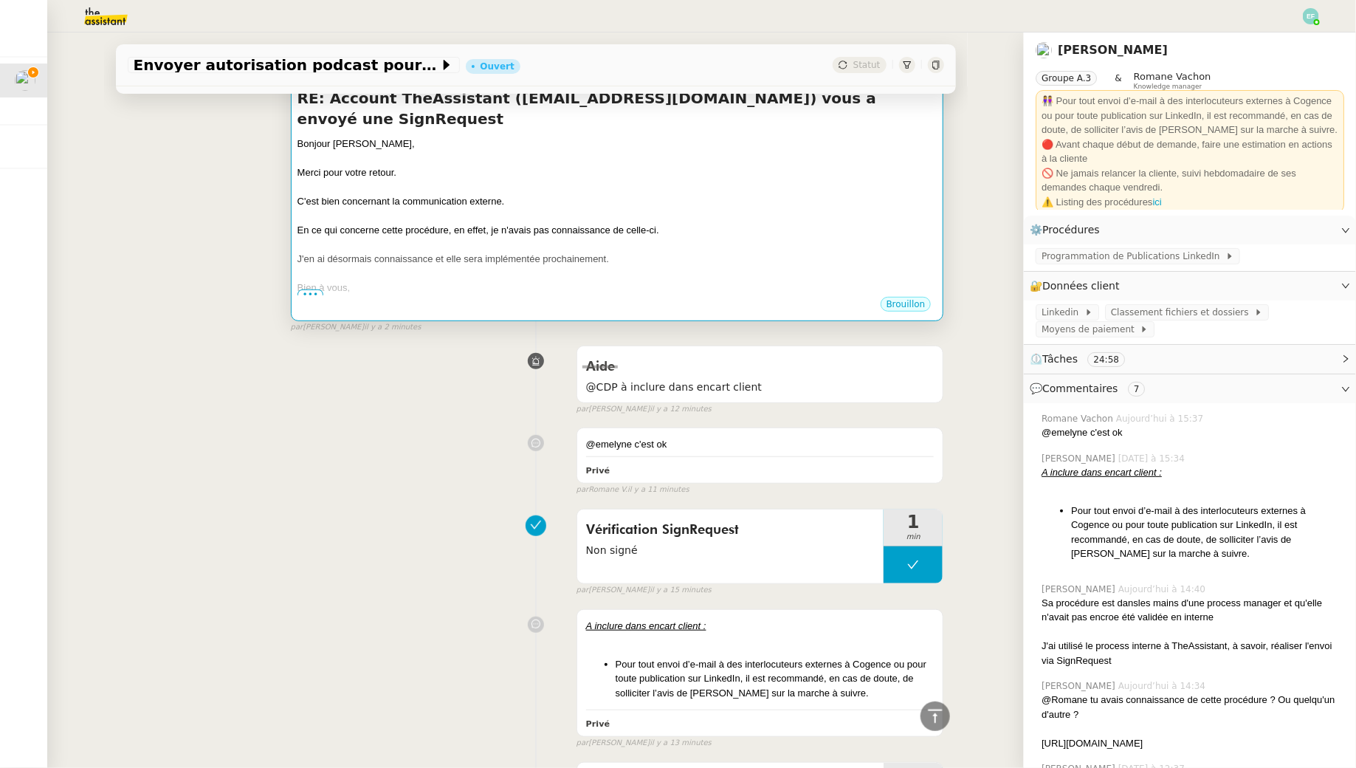
scroll to position [187, 0]
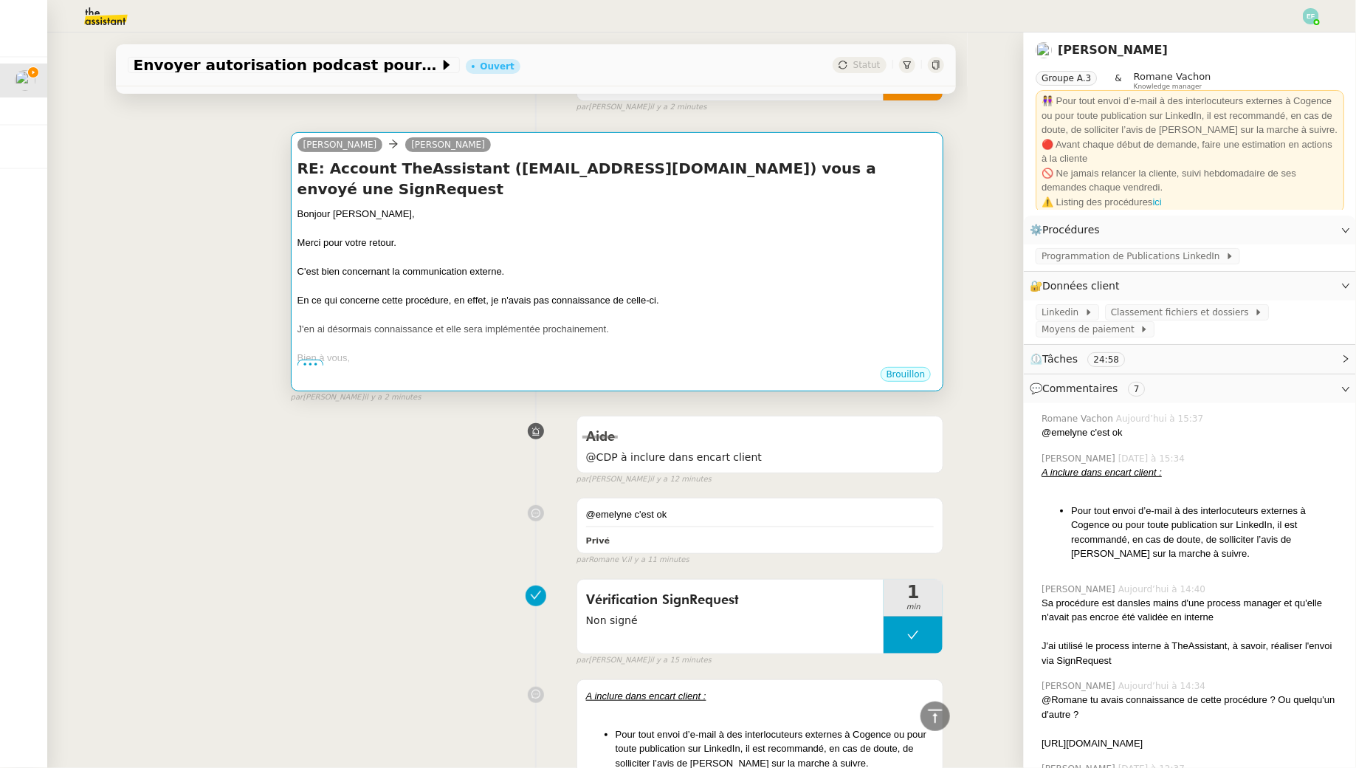
click at [516, 279] on div at bounding box center [618, 286] width 640 height 15
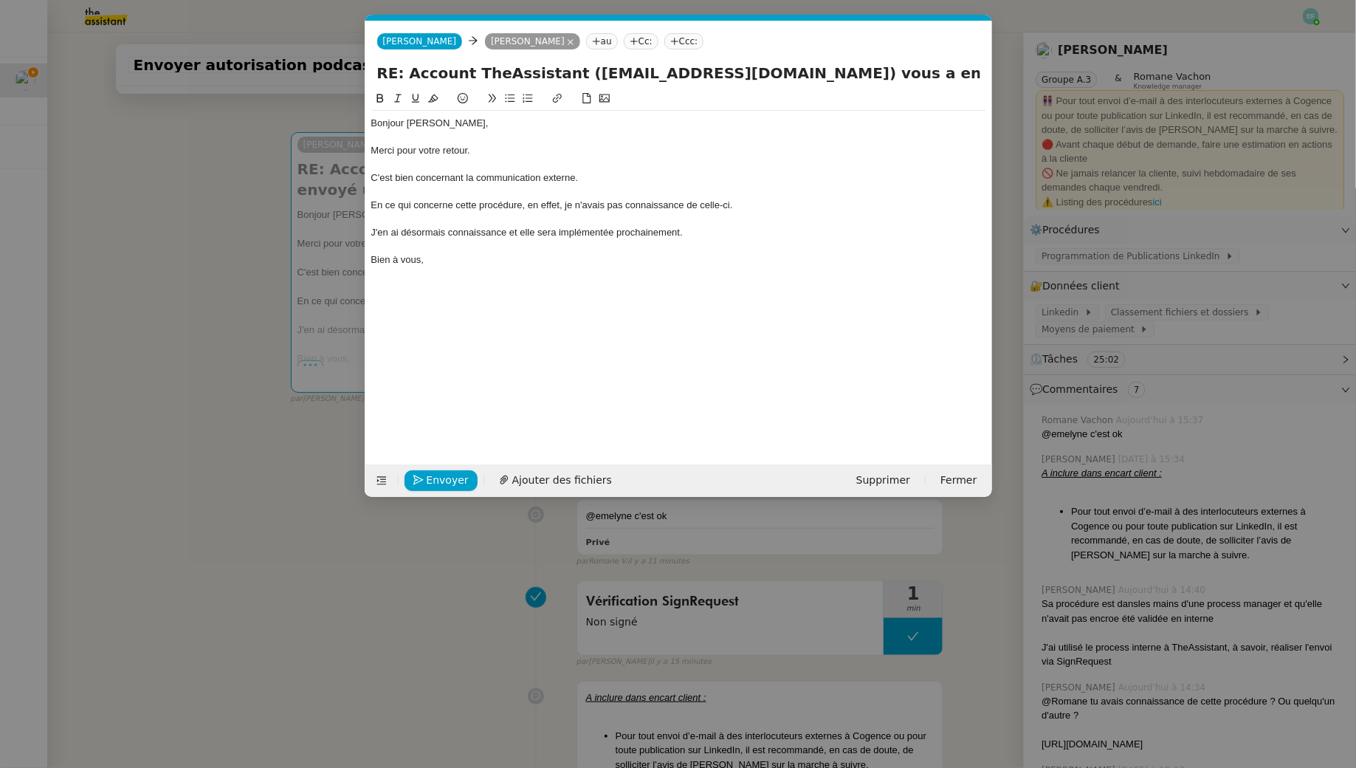
scroll to position [0, 31]
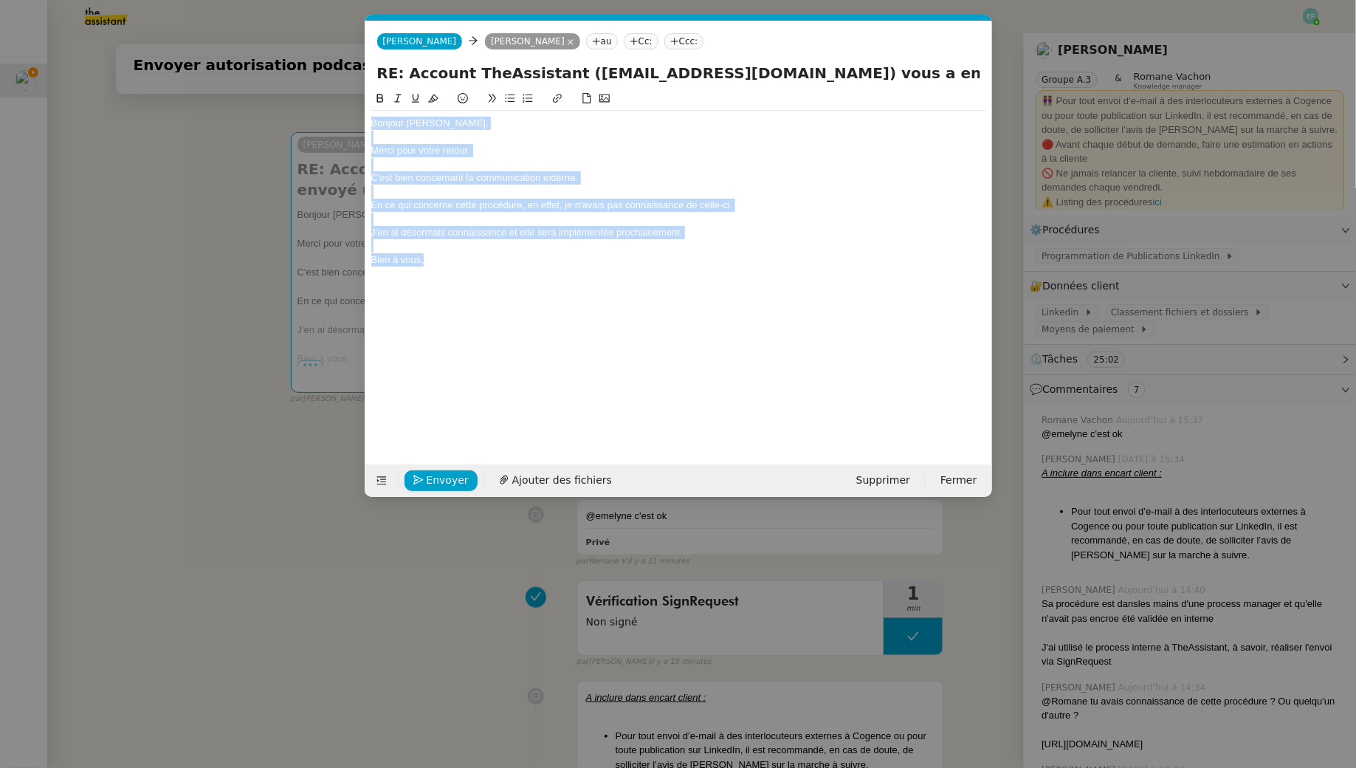
drag, startPoint x: 466, startPoint y: 261, endPoint x: 303, endPoint y: 68, distance: 252.6
click at [303, 68] on nz-modal-container "Service TA - VOYAGE - PROPOSITION GLOBALE A utiliser dans le cadre de propositi…" at bounding box center [678, 384] width 1356 height 768
copy div "Bonjour Juliette, Merci pour votre retour. C'est bien concernant la communicati…"
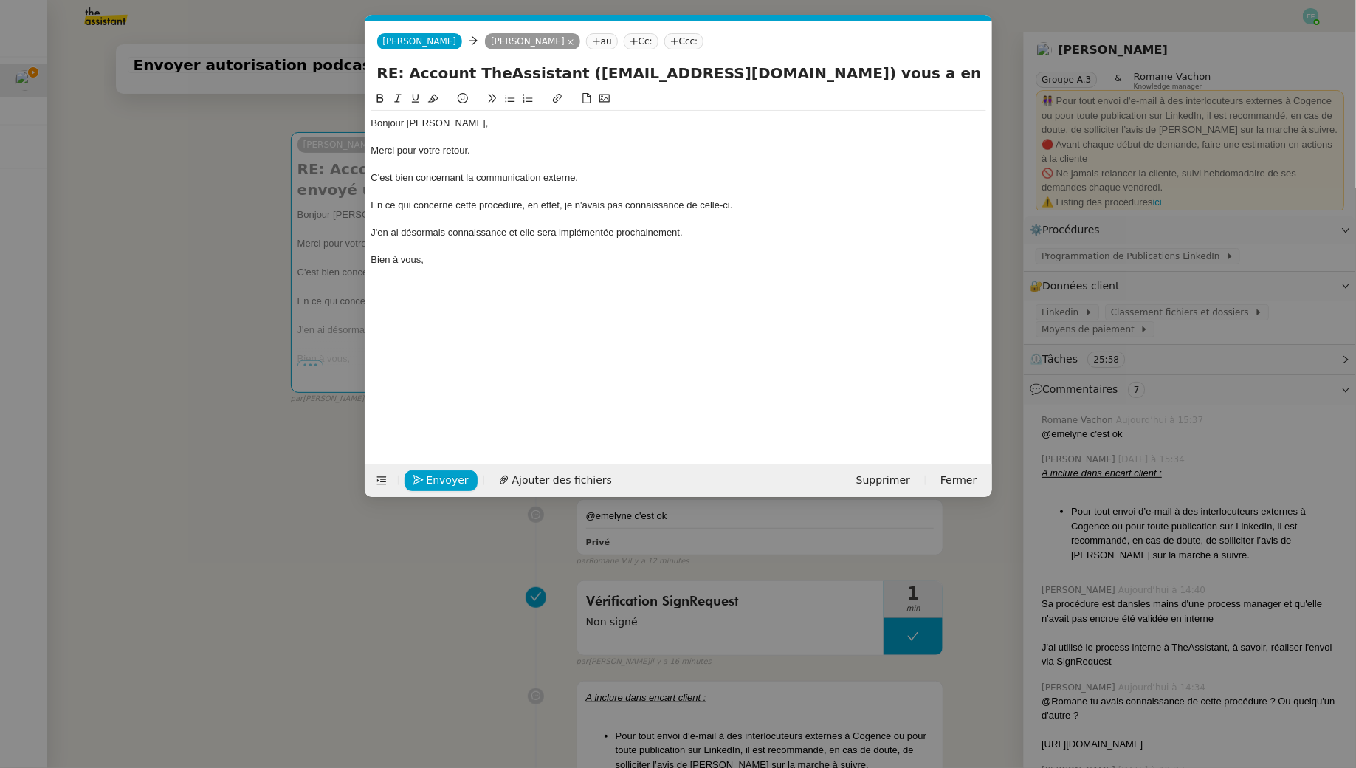
click at [550, 273] on div "Bonjour Juliette, Merci pour votre retour. C'est bien concernant la communicati…" at bounding box center [678, 265] width 615 height 351
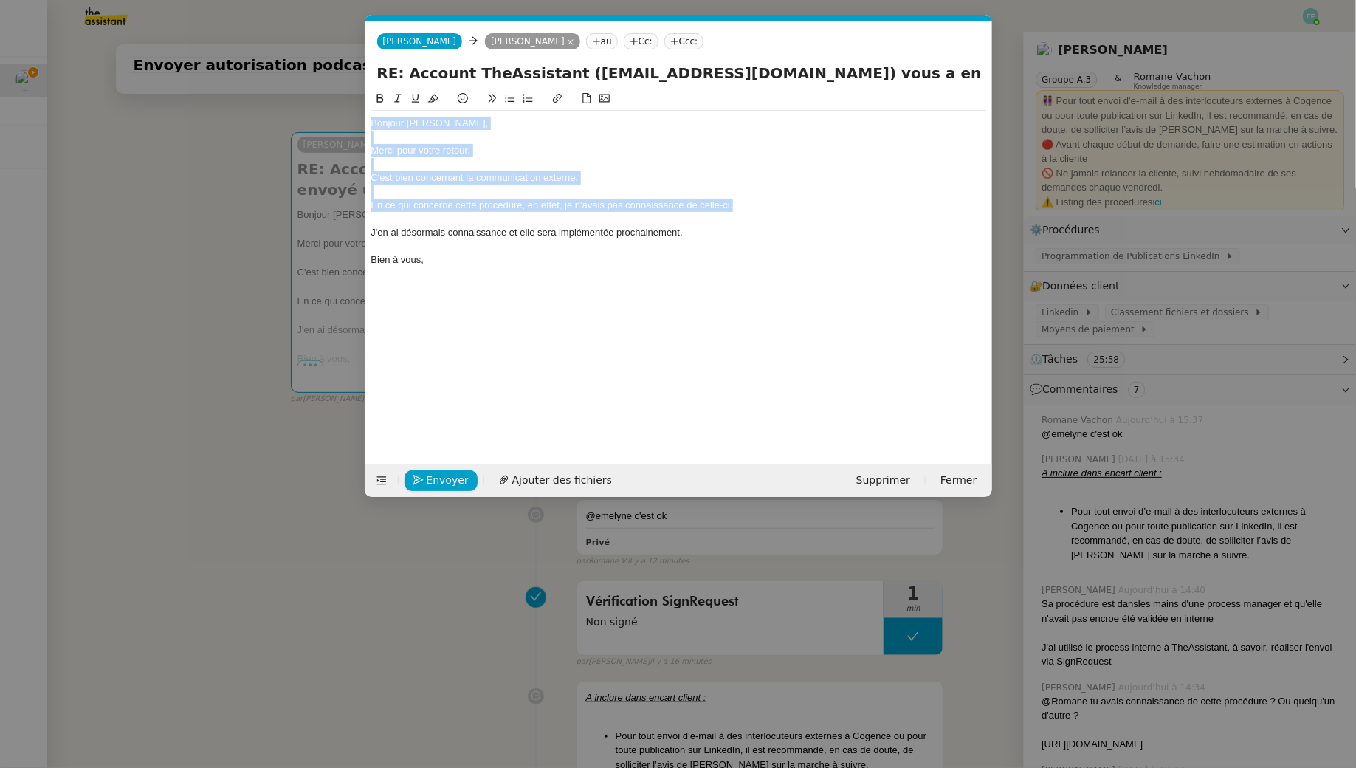
drag, startPoint x: 777, startPoint y: 209, endPoint x: 345, endPoint y: 88, distance: 448.6
click at [345, 88] on nz-modal-container "Service TA - VOYAGE - PROPOSITION GLOBALE A utiliser dans le cadre de propositi…" at bounding box center [678, 384] width 1356 height 768
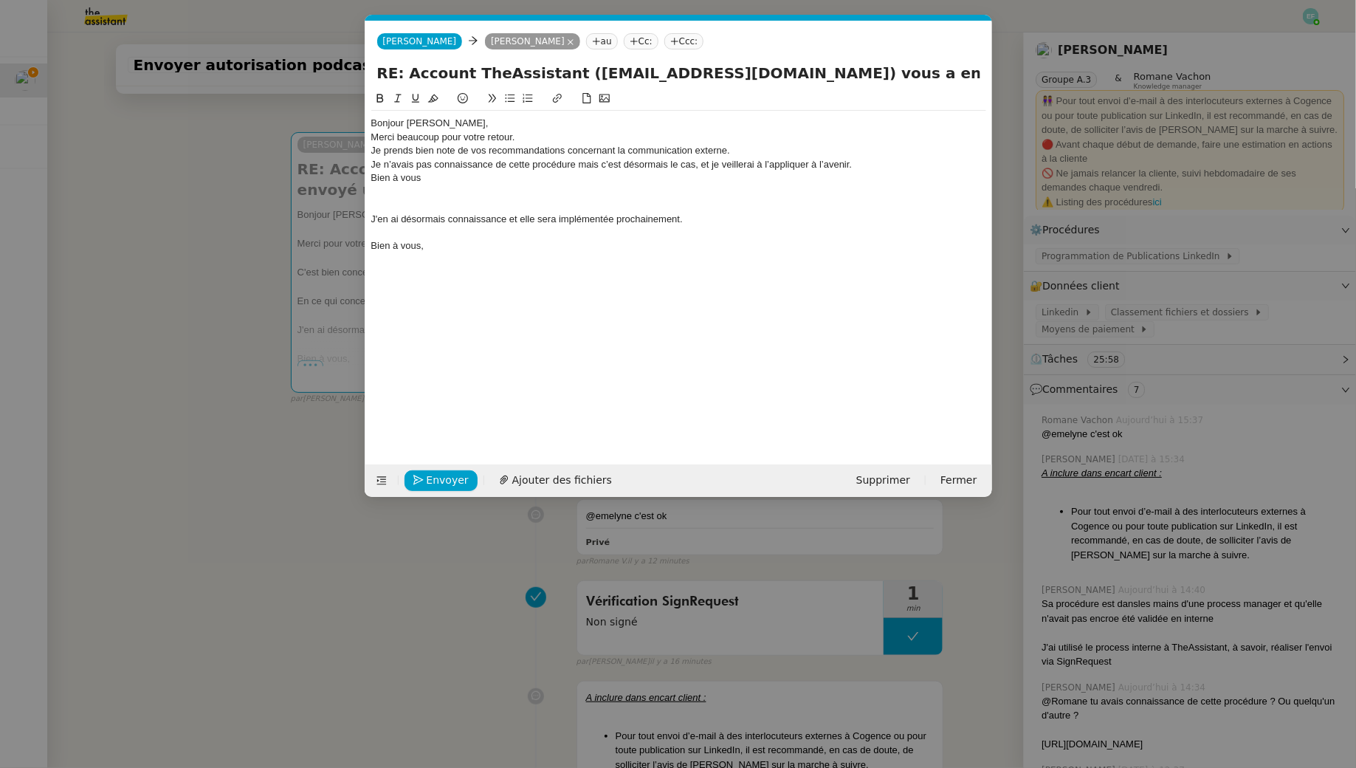
scroll to position [0, 0]
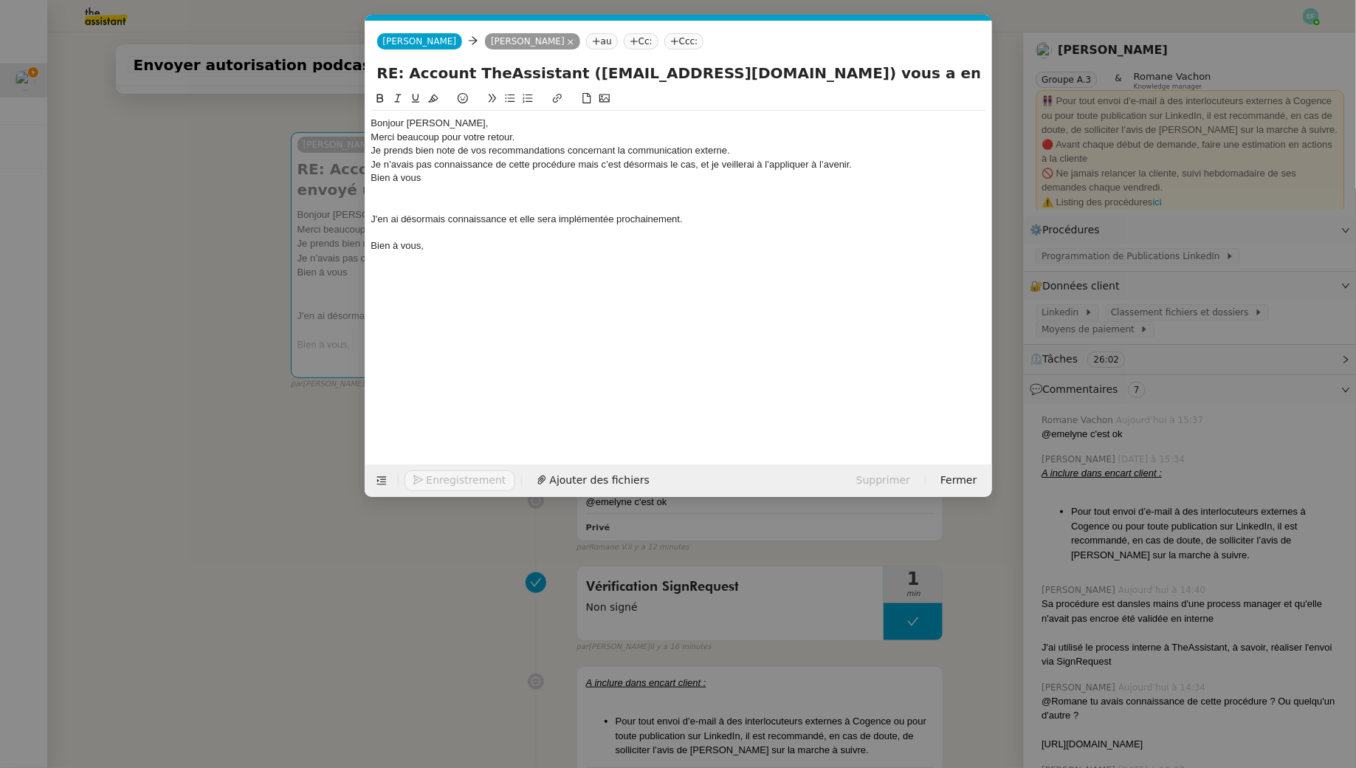
click at [453, 118] on div "Bonjour [PERSON_NAME]," at bounding box center [678, 123] width 615 height 13
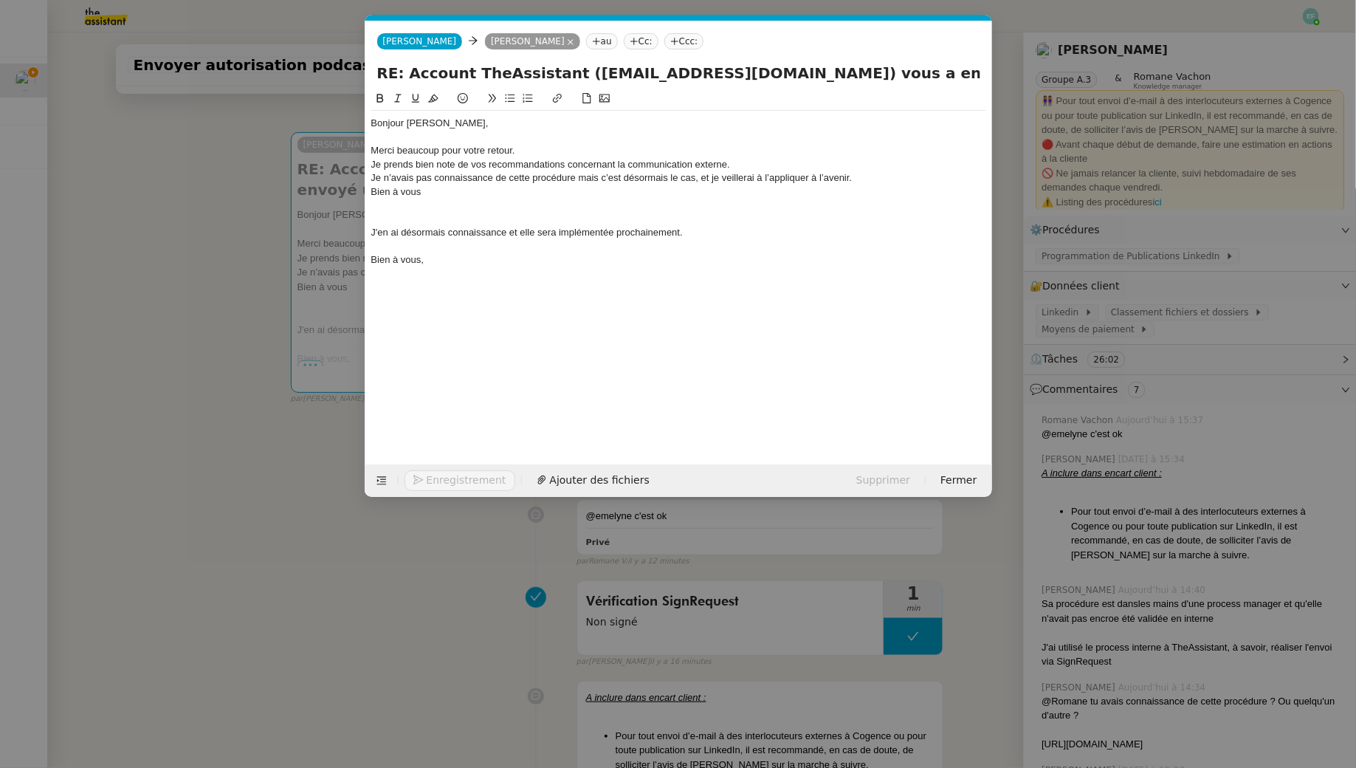
click at [549, 146] on div "Merci beaucoup pour votre retour." at bounding box center [678, 150] width 615 height 13
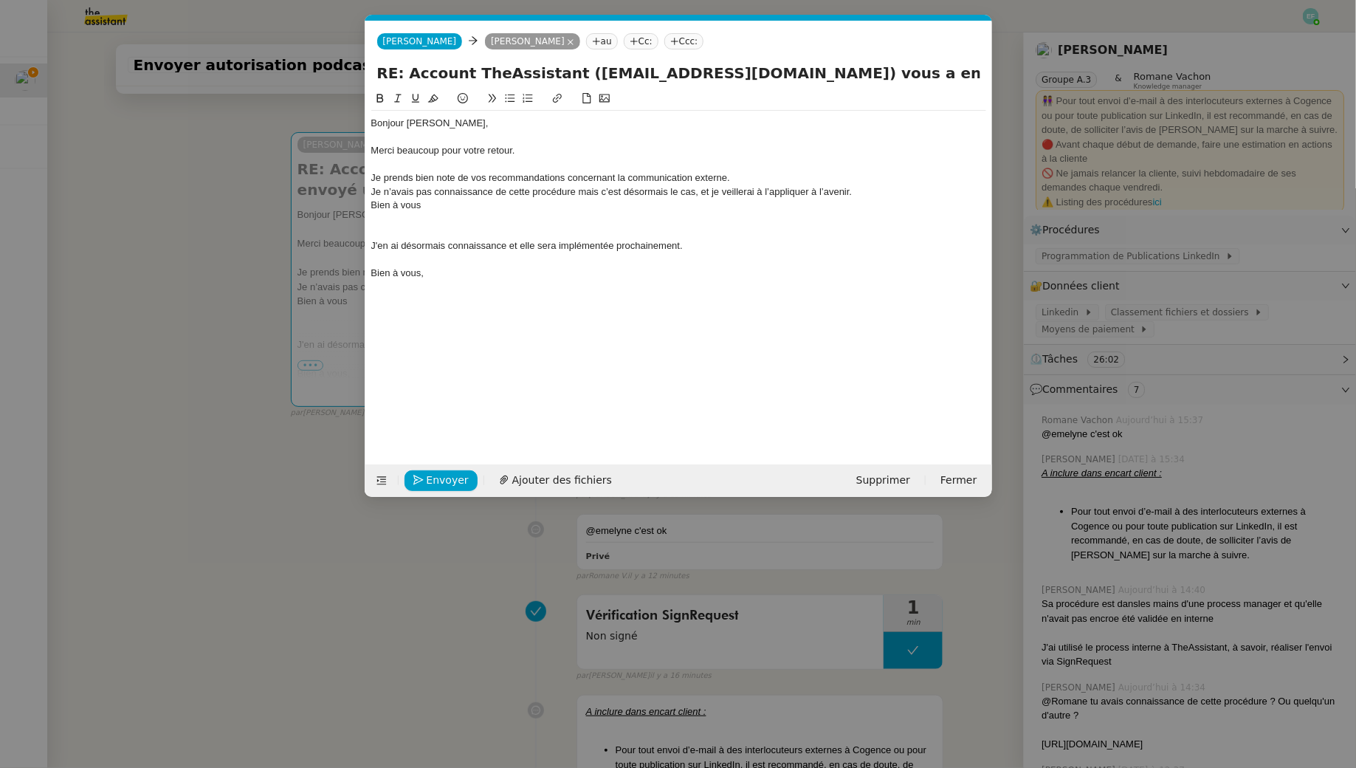
click at [374, 174] on div "Je prends bien note de vos recommandations concernant la communication externe." at bounding box center [678, 177] width 615 height 13
click at [764, 178] on div "Je prends bien note de vos recommandations concernant la communication externe." at bounding box center [678, 177] width 615 height 13
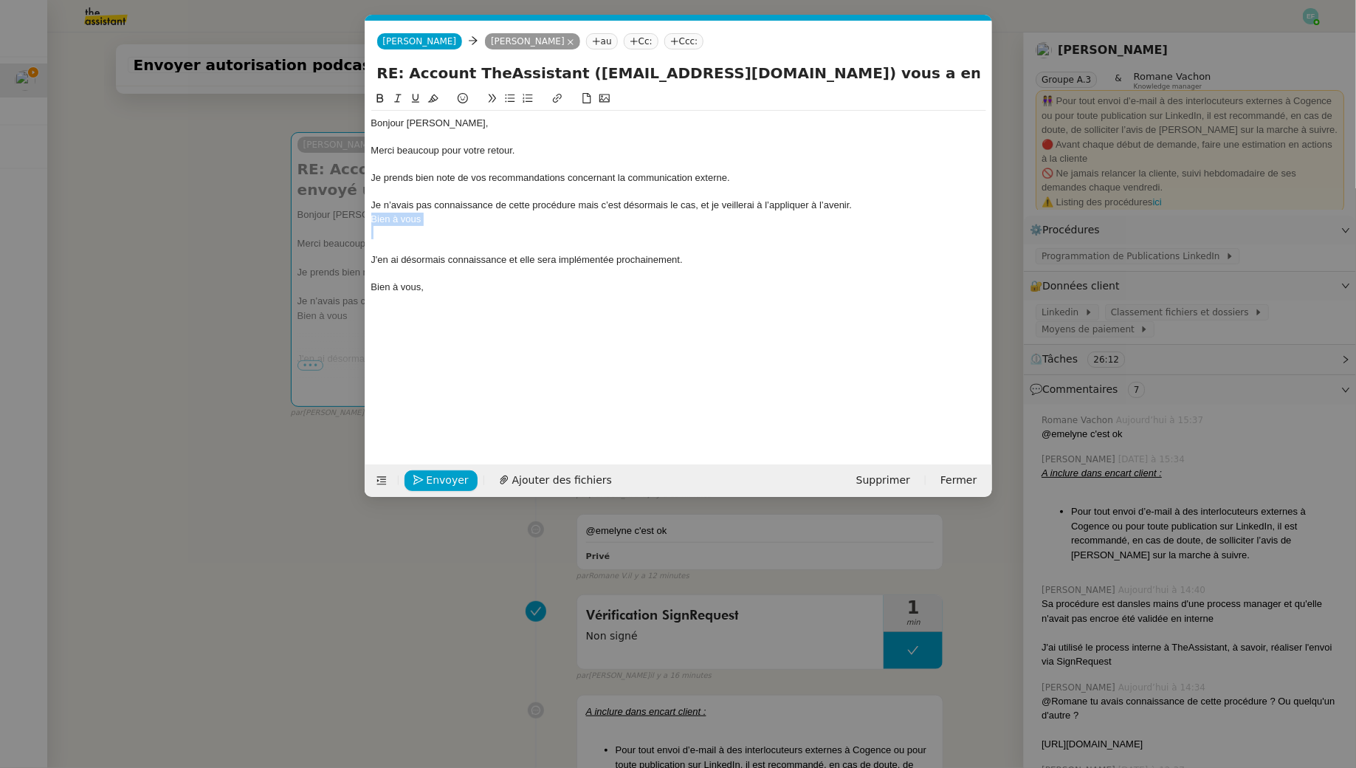
drag, startPoint x: 391, startPoint y: 233, endPoint x: 352, endPoint y: 219, distance: 40.9
click at [352, 219] on nz-modal-container "Service TA - VOYAGE - PROPOSITION GLOBALE A utiliser dans le cadre de propositi…" at bounding box center [678, 384] width 1356 height 768
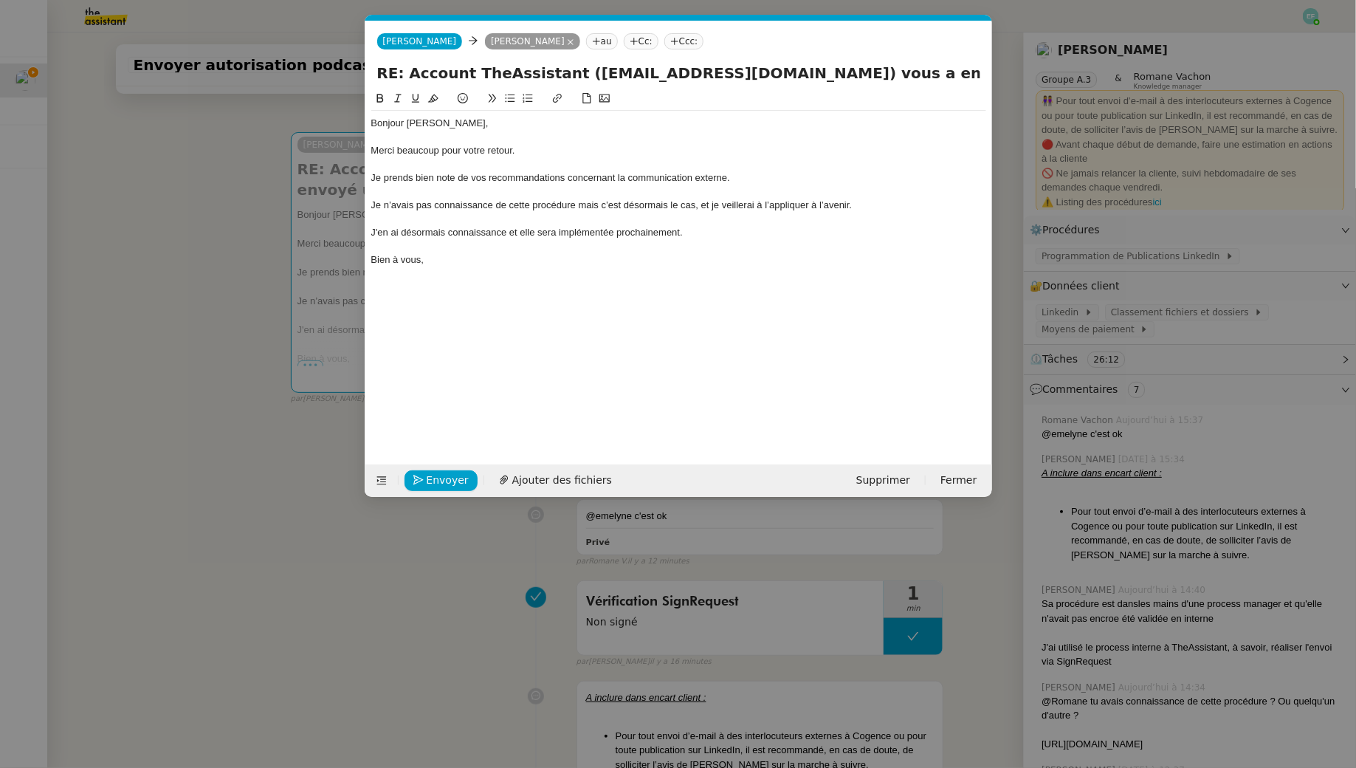
click at [371, 205] on div "Je n’avais pas connaissance de cette procédure mais c’est désormais le cas, et …" at bounding box center [678, 205] width 615 height 13
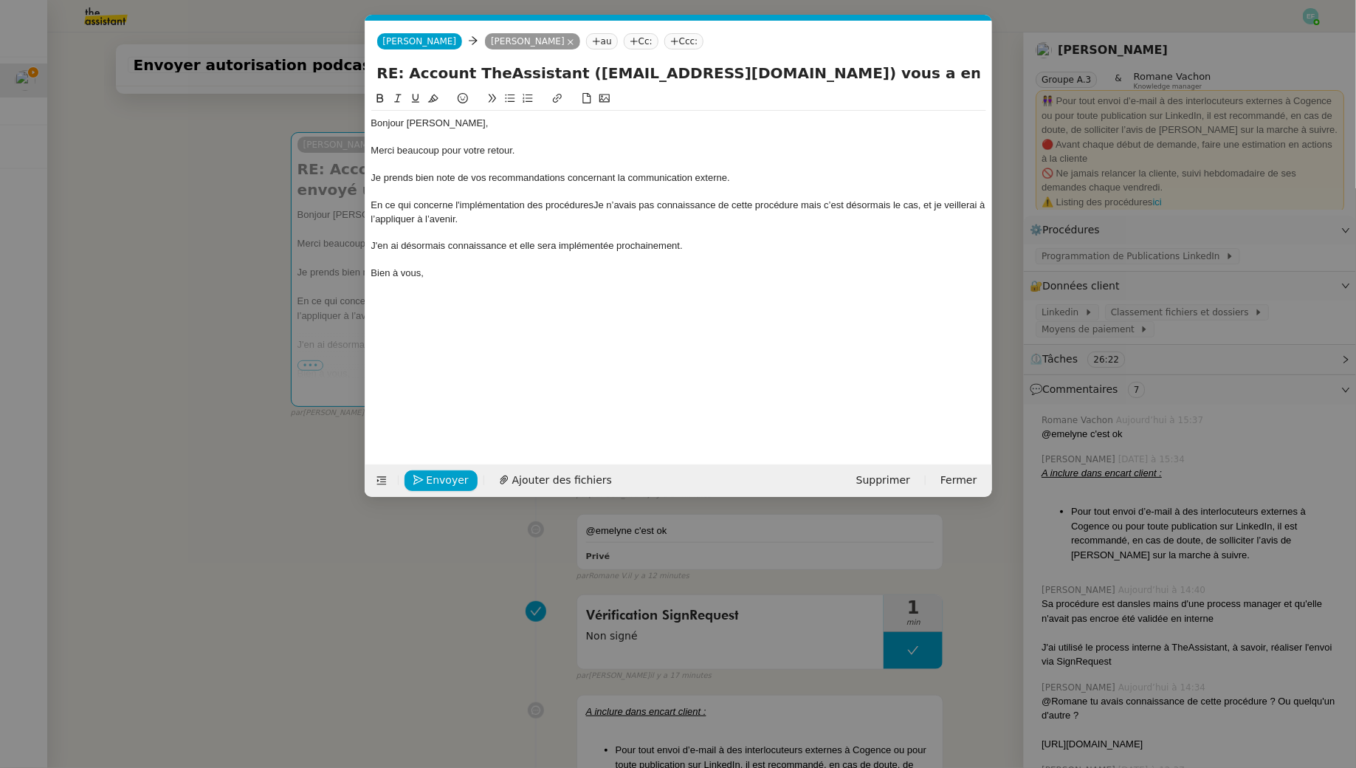
click at [461, 206] on div "En ce qui concerne l'implémentation des procéduresJe n’avais pas connaissance d…" at bounding box center [678, 212] width 615 height 27
click at [648, 203] on div "En ce qui concerne la création et l'implémentation des procéduresJe n’avais pas…" at bounding box center [678, 212] width 615 height 27
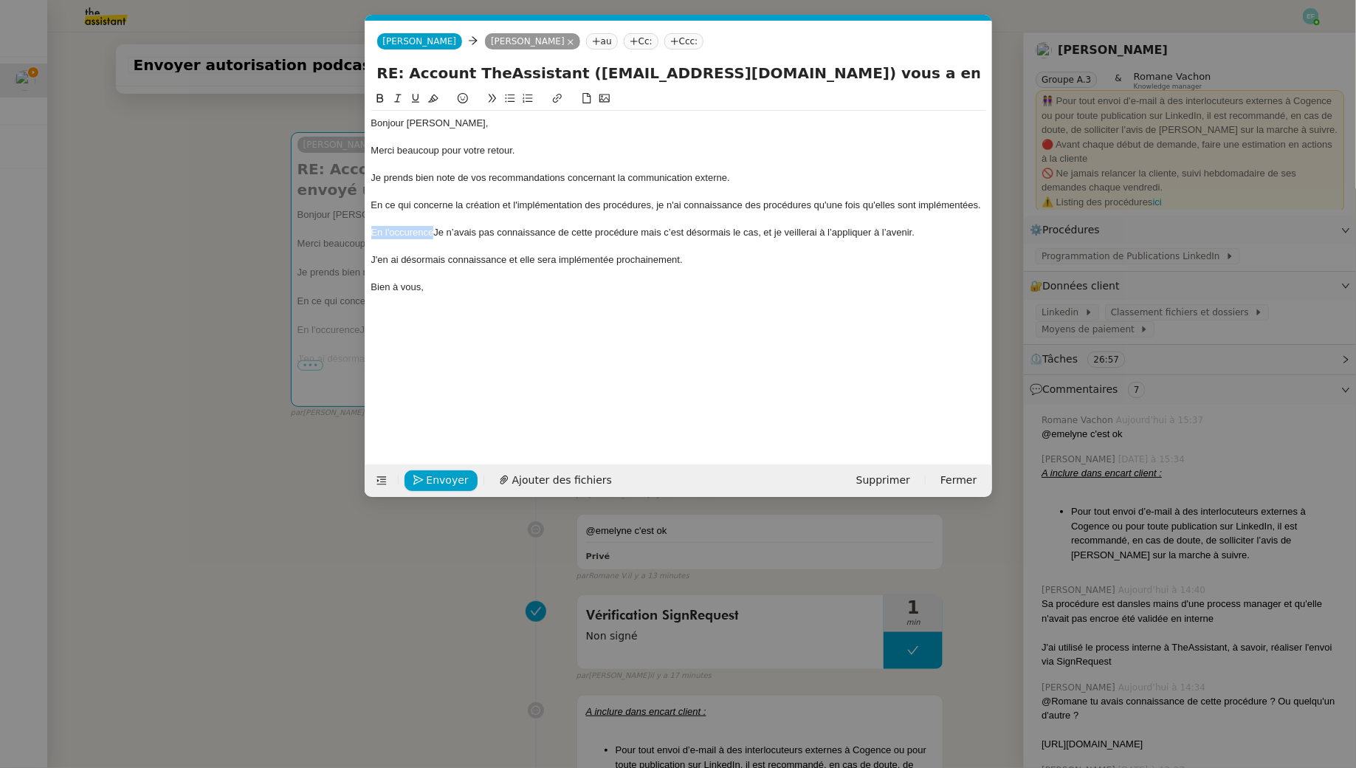
drag, startPoint x: 434, startPoint y: 231, endPoint x: 352, endPoint y: 230, distance: 82.0
click at [352, 230] on nz-modal-container "Service TA - VOYAGE - PROPOSITION GLOBALE A utiliser dans le cadre de propositi…" at bounding box center [678, 384] width 1356 height 768
click at [640, 239] on div at bounding box center [678, 245] width 615 height 13
click at [639, 228] on div "Dans les faits, je n’avais pas connaissance de cette procédure mais c’est désor…" at bounding box center [678, 232] width 615 height 13
click at [0, 0] on lt-span ", mais" at bounding box center [0, 0] width 0 height 0
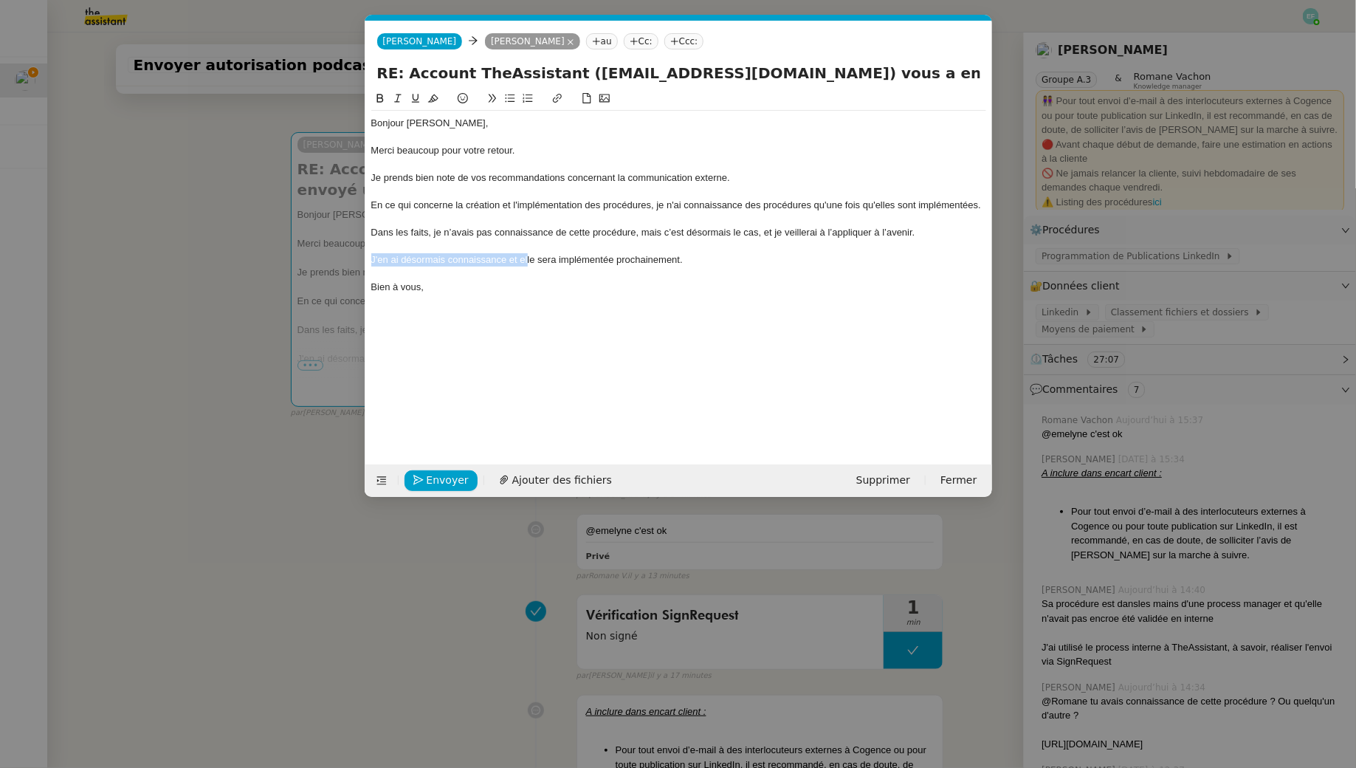
drag, startPoint x: 526, startPoint y: 259, endPoint x: 360, endPoint y: 264, distance: 166.2
click at [360, 264] on nz-modal-container "Service TA - VOYAGE - PROPOSITION GLOBALE A utiliser dans le cadre de propositi…" at bounding box center [678, 384] width 1356 height 768
click at [525, 256] on div "Par ailleurs, elle sera implémentée prochainement." at bounding box center [678, 259] width 615 height 13
click at [468, 166] on div at bounding box center [678, 164] width 615 height 13
click at [437, 206] on div "En ce qui concerne la création et l'implémentation des procédures, je n'ai conn…" at bounding box center [678, 205] width 615 height 13
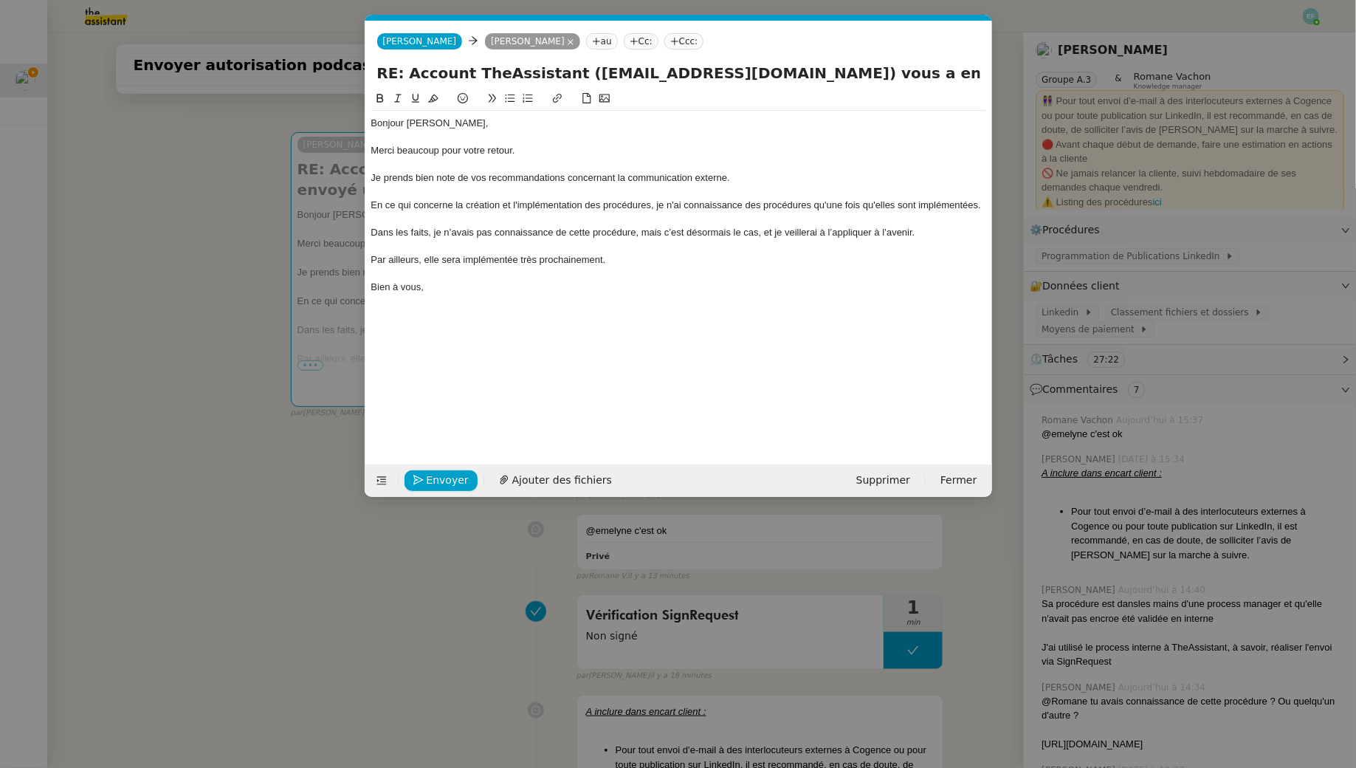
click at [948, 206] on div "En ce qui concerne la création et l'implémentation des procédures, je n'ai conn…" at bounding box center [678, 205] width 615 height 13
click at [856, 220] on div at bounding box center [678, 219] width 615 height 13
click at [961, 204] on div "En ce qui concerne la création et l'implémentation des procédures, je n'ai conn…" at bounding box center [678, 205] width 615 height 13
click at [0, 0] on lt-span "ont implémentées." at bounding box center [0, 0] width 0 height 0
click at [918, 199] on div "En ce qui concerne la création et l'implémentation des procédures, je n'ai conn…" at bounding box center [678, 205] width 615 height 13
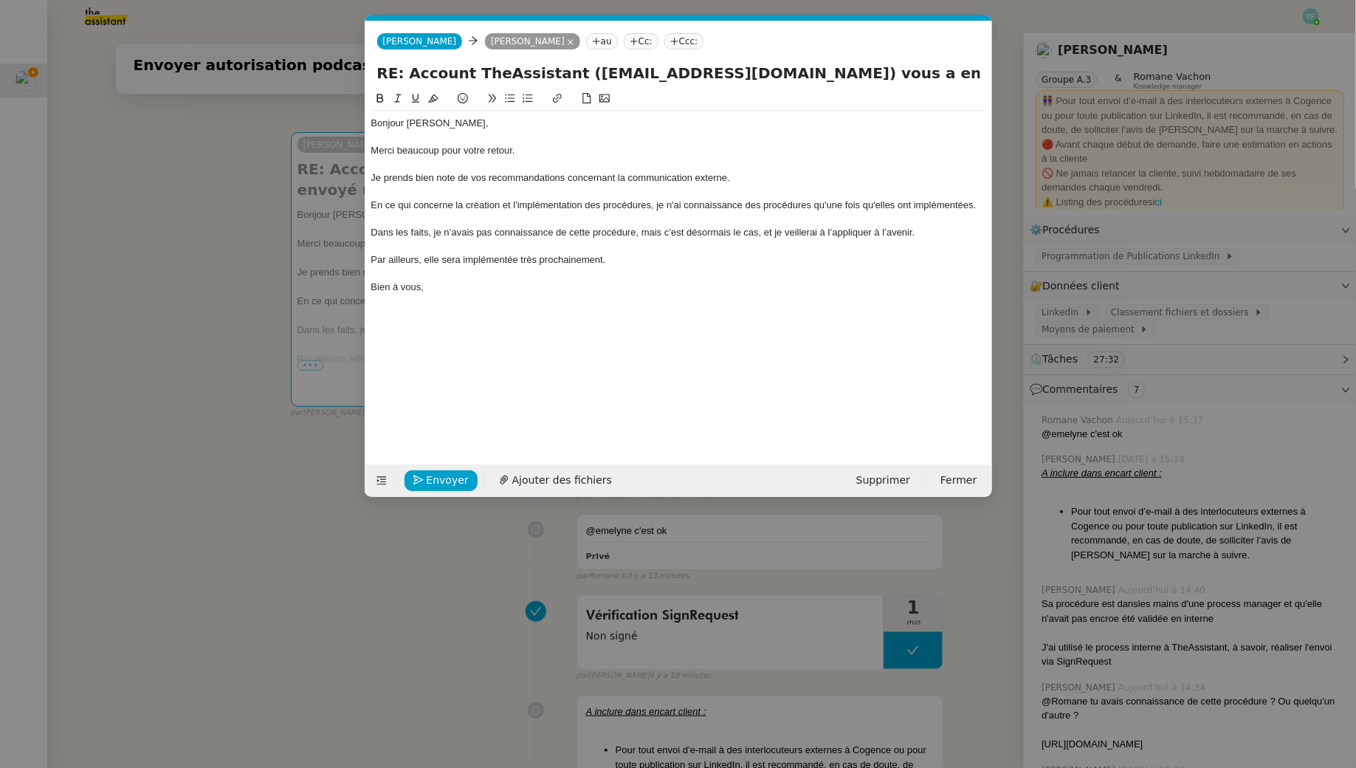
click at [916, 203] on div "En ce qui concerne la création et l'implémentation des procédures, je n'ai conn…" at bounding box center [678, 205] width 615 height 13
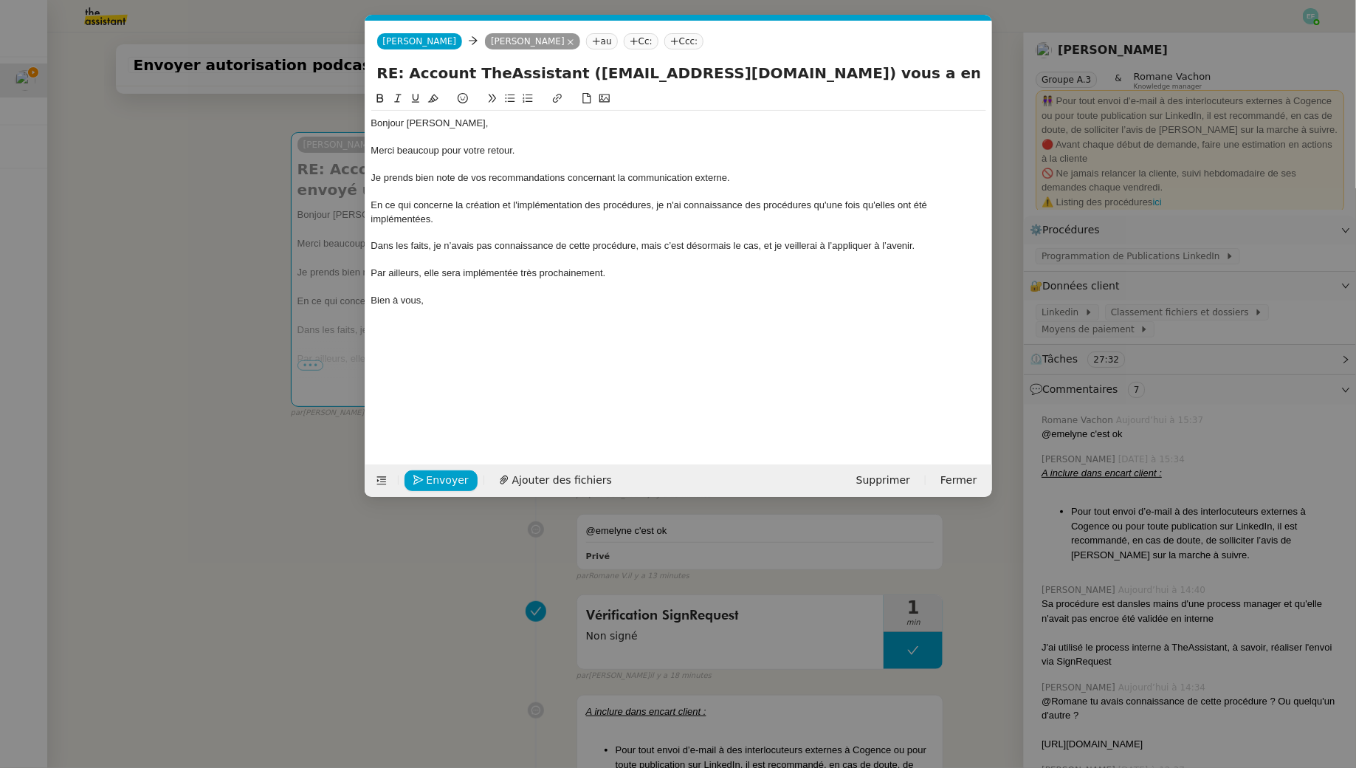
click at [453, 244] on div "Dans les faits, je n’avais pas connaissance de cette procédure, mais c’est déso…" at bounding box center [678, 245] width 615 height 13
click at [630, 276] on div "Par ailleurs, elle sera implémentée très prochainement." at bounding box center [678, 273] width 615 height 13
drag, startPoint x: 644, startPoint y: 281, endPoint x: 370, endPoint y: 269, distance: 274.2
click at [370, 269] on nz-spin "Bonjour Juliette, Merci beaucoup pour votre retour. Je prends bien note de vos …" at bounding box center [678, 268] width 627 height 357
click at [431, 267] on div "Par ailleurs, elle sera implémentée très prochainement." at bounding box center [678, 273] width 615 height 13
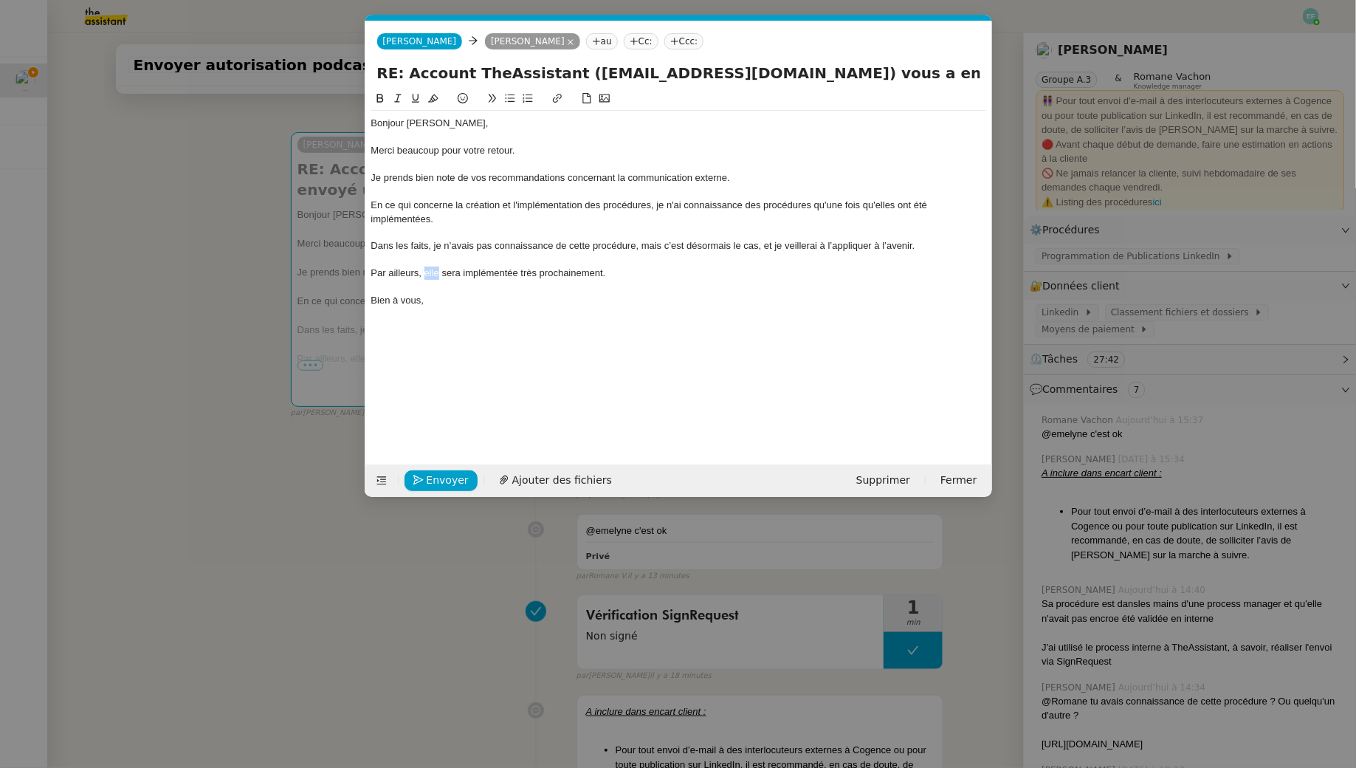
click at [431, 267] on div "Par ailleurs, elle sera implémentée très prochainement." at bounding box center [678, 273] width 615 height 13
click at [545, 149] on div "Merci beaucoup pour votre retour." at bounding box center [678, 150] width 615 height 13
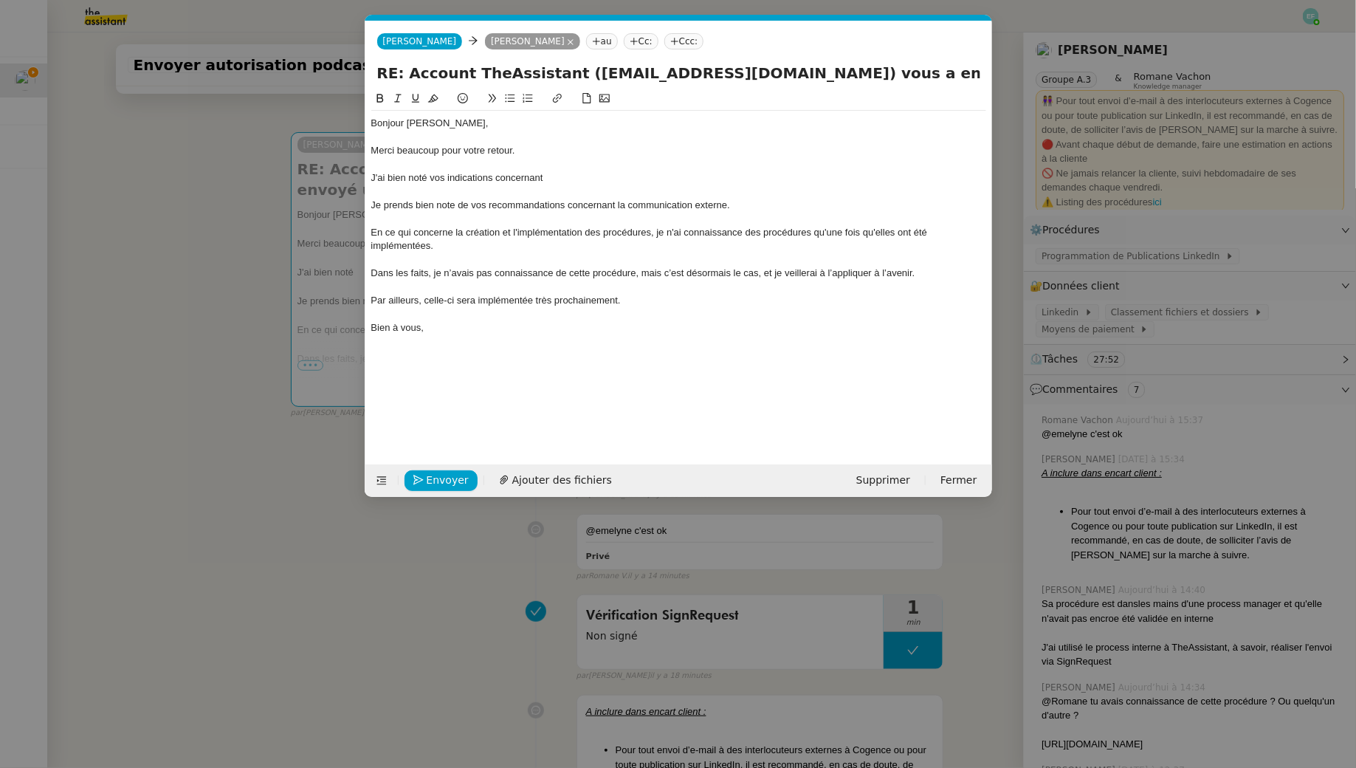
click at [199, 230] on nz-modal-container "Service TA - VOYAGE - PROPOSITION GLOBALE A utiliser dans le cadre de propositi…" at bounding box center [678, 384] width 1356 height 768
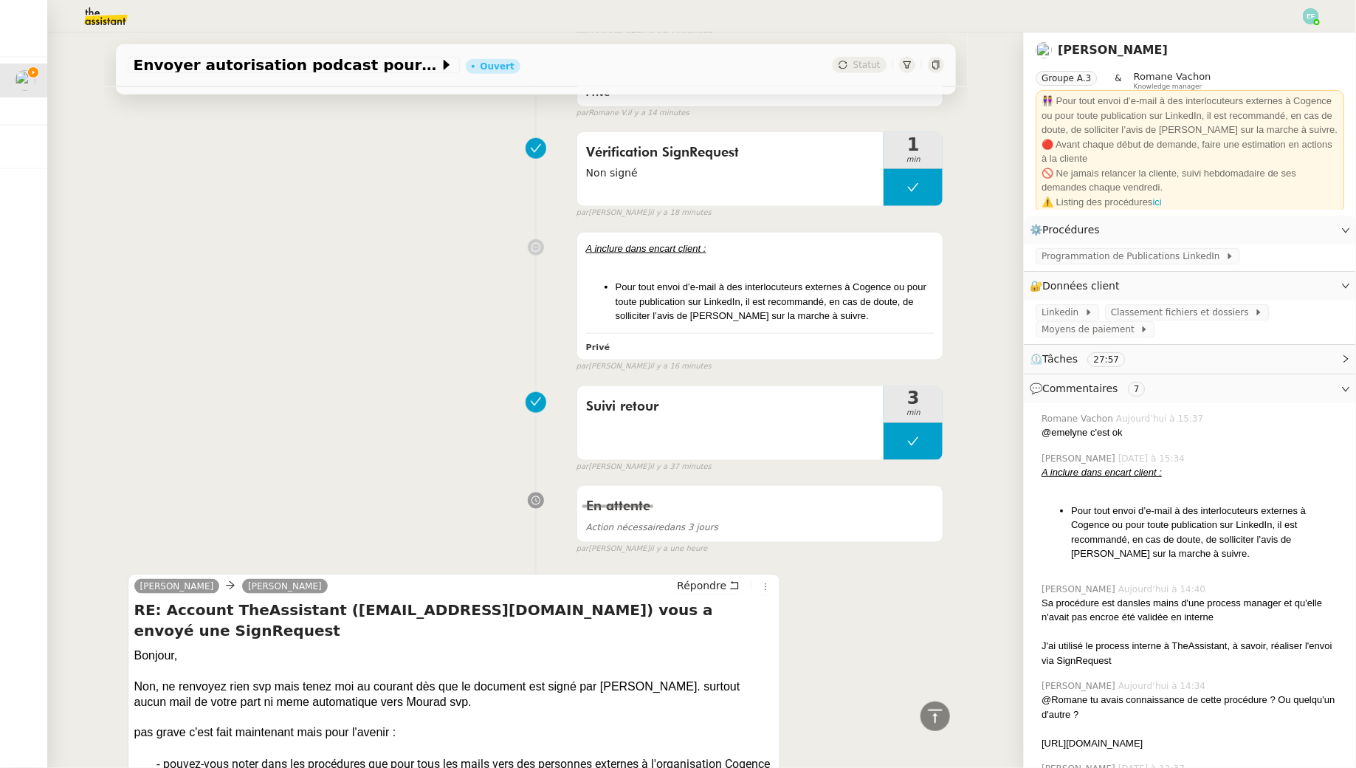
scroll to position [281, 0]
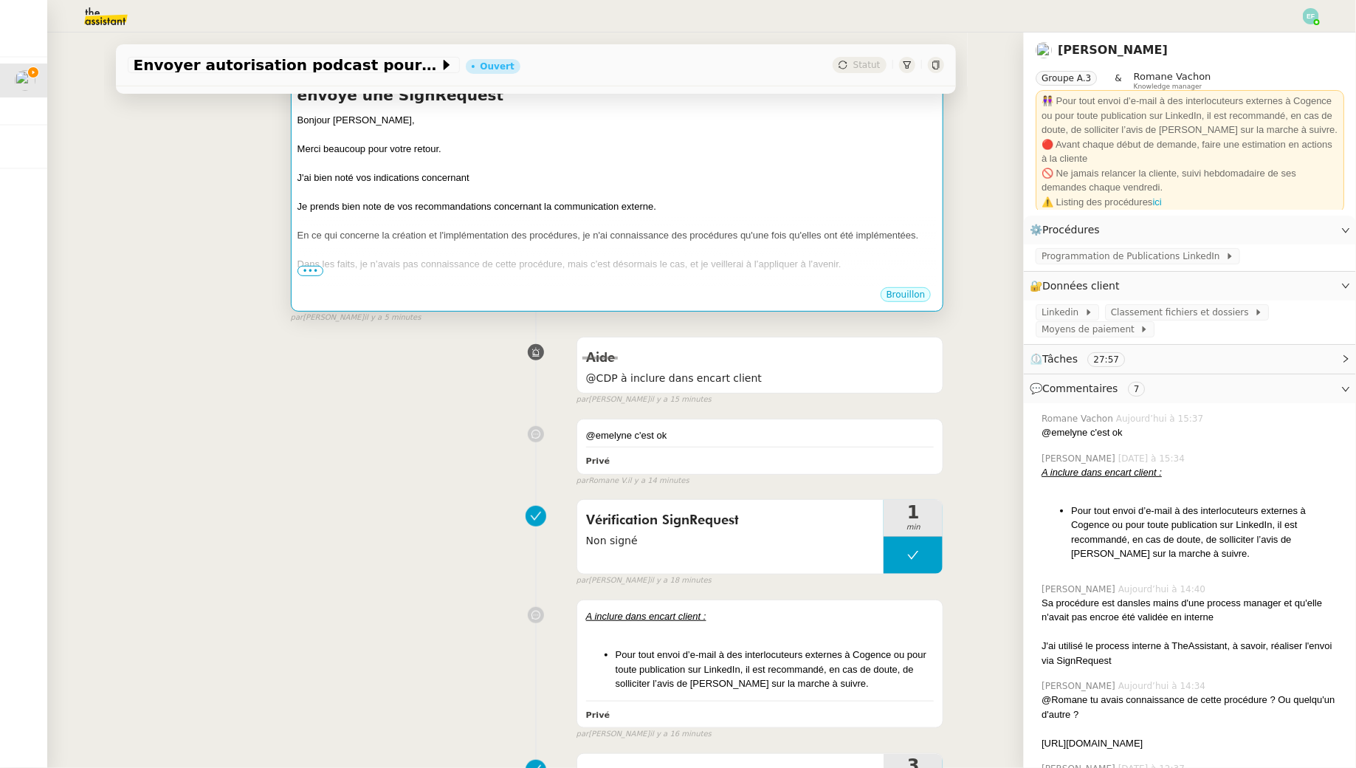
click at [529, 257] on div "Dans les faits, je n’avais pas connaissance de cette procédure, mais c’est déso…" at bounding box center [618, 264] width 640 height 15
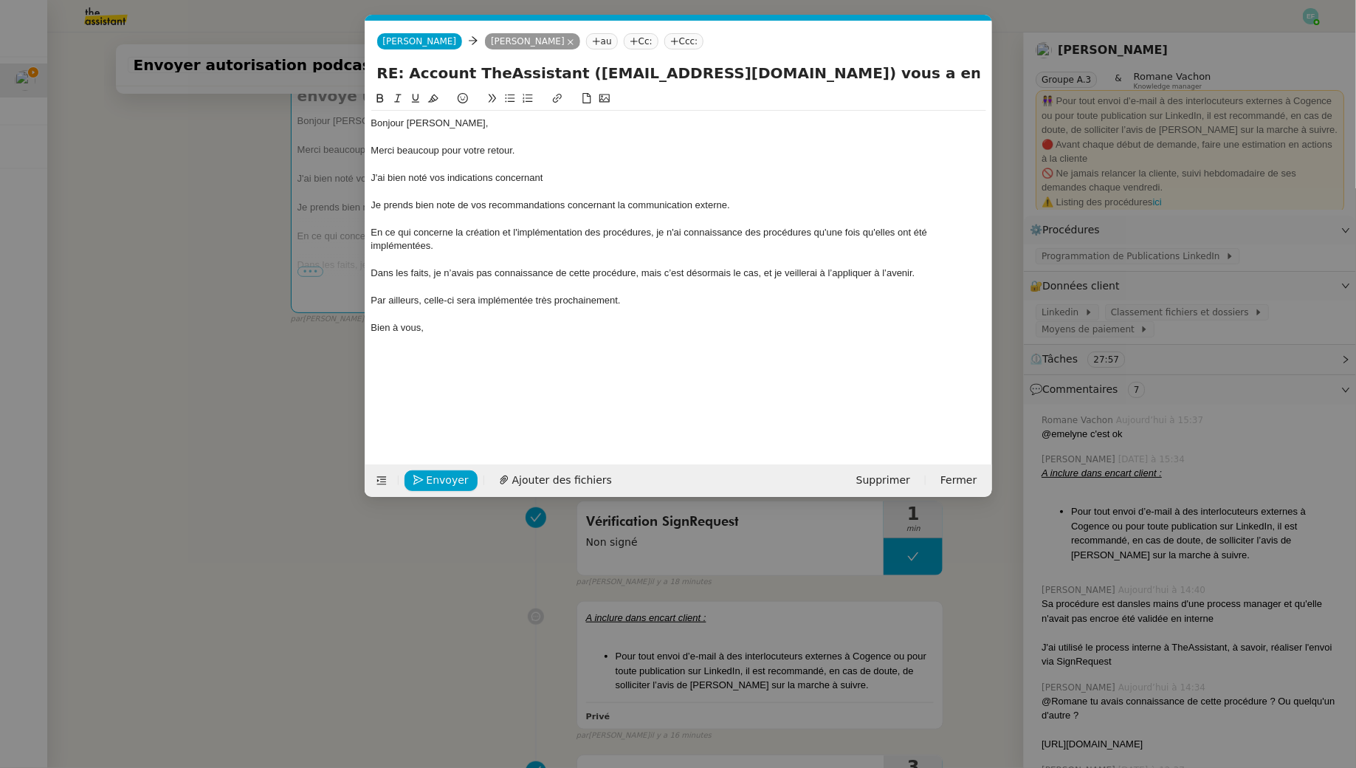
scroll to position [0, 31]
click at [562, 177] on div "J'ai bien noté vos indications concernant" at bounding box center [678, 177] width 615 height 13
click at [578, 199] on div "Je prends bien note de vos recommandations concernant la communication externe." at bounding box center [678, 205] width 615 height 13
click at [371, 202] on div "Je prends bien note de vos recommandations concernant la communication externe." at bounding box center [678, 205] width 615 height 13
click at [628, 202] on div "De plus, je prends bien note de vos recommandations concernant la communication…" at bounding box center [678, 205] width 615 height 13
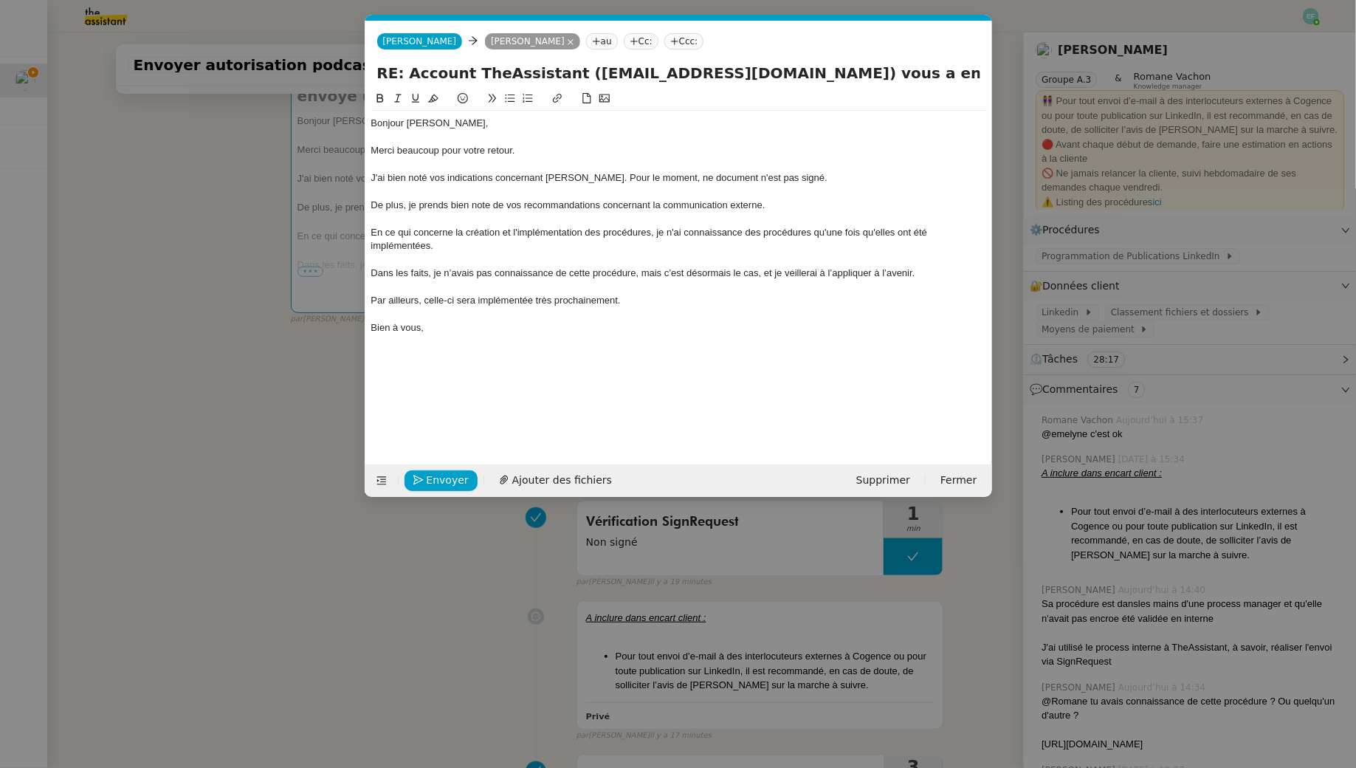
click at [552, 226] on div "En ce qui concerne la création et l'implémentation des procédures, je n'ai conn…" at bounding box center [678, 239] width 615 height 27
click at [450, 244] on div "En ce qui concerne la création et l'implémentation des procédures, je n'ai conn…" at bounding box center [678, 239] width 615 height 27
click at [459, 303] on div "Par ailleurs, celle-ci sera implémentée très prochainement." at bounding box center [678, 300] width 615 height 13
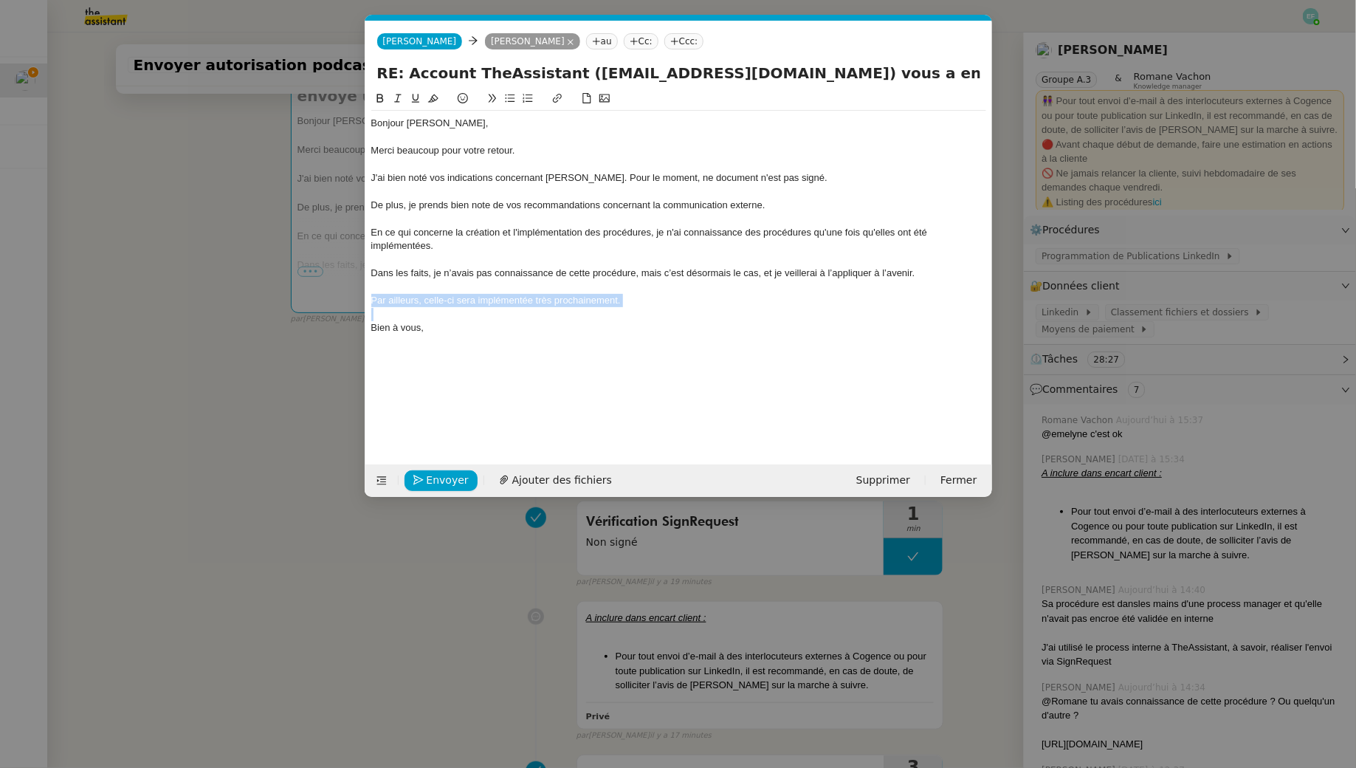
click at [394, 100] on icon at bounding box center [398, 98] width 10 height 10
click at [433, 472] on span "Envoyer" at bounding box center [448, 480] width 42 height 17
click at [433, 472] on span "Confirmer l'envoi" at bounding box center [471, 480] width 89 height 17
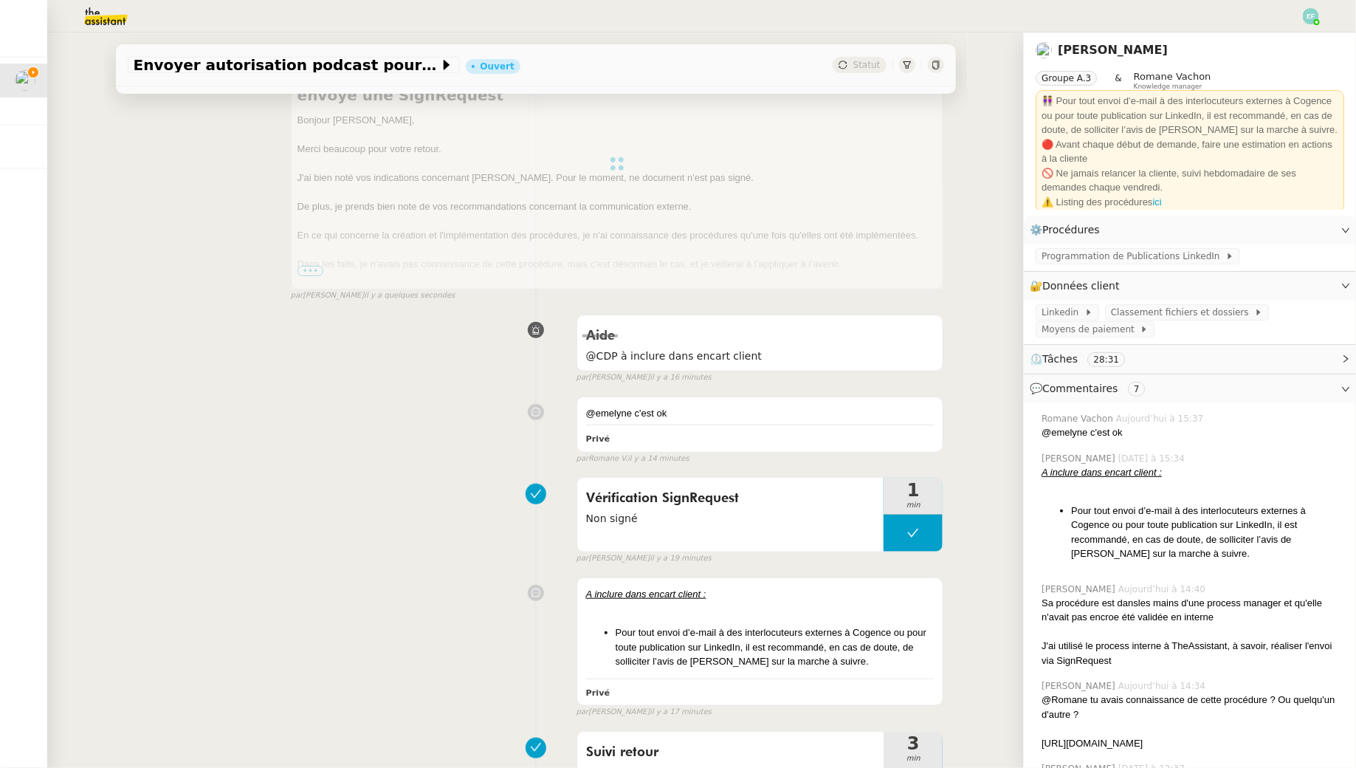
scroll to position [0, 0]
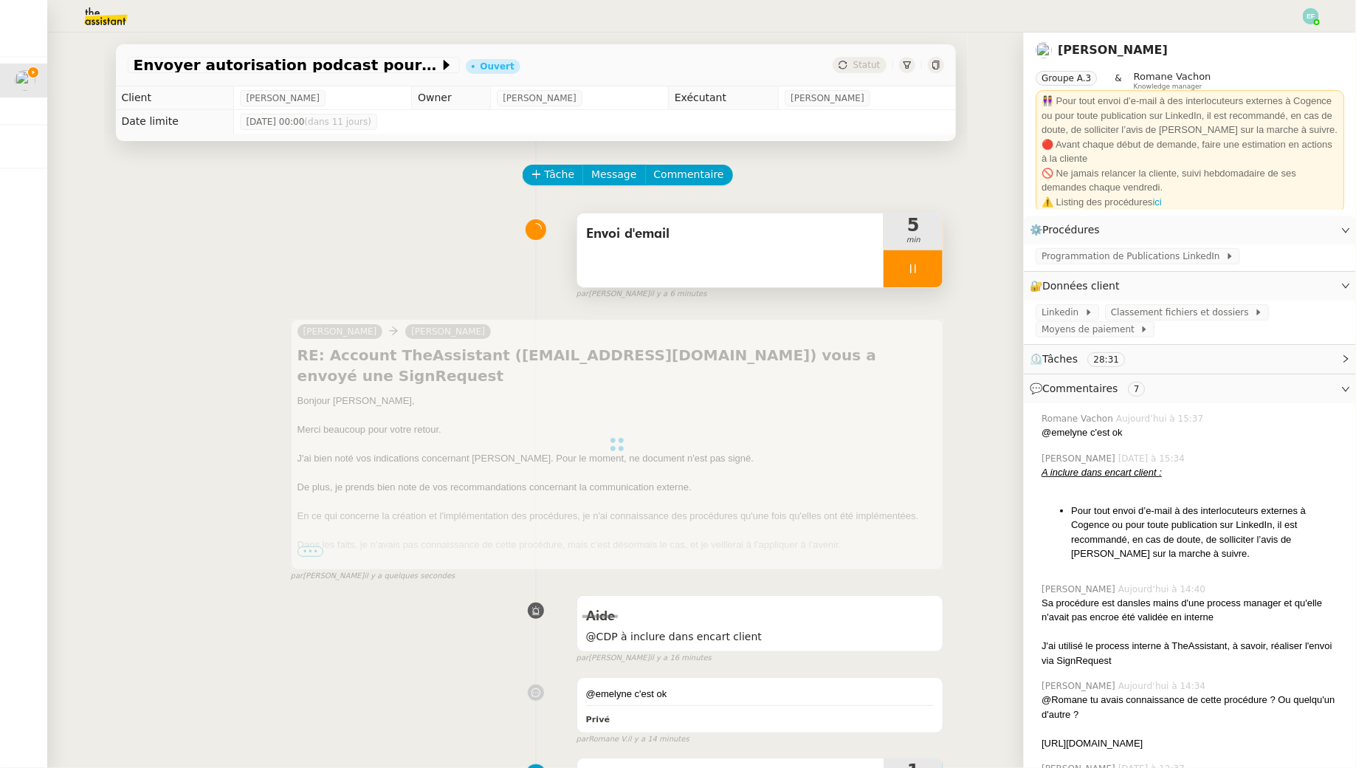
click at [897, 278] on div at bounding box center [913, 268] width 59 height 37
click at [922, 278] on button at bounding box center [928, 268] width 30 height 37
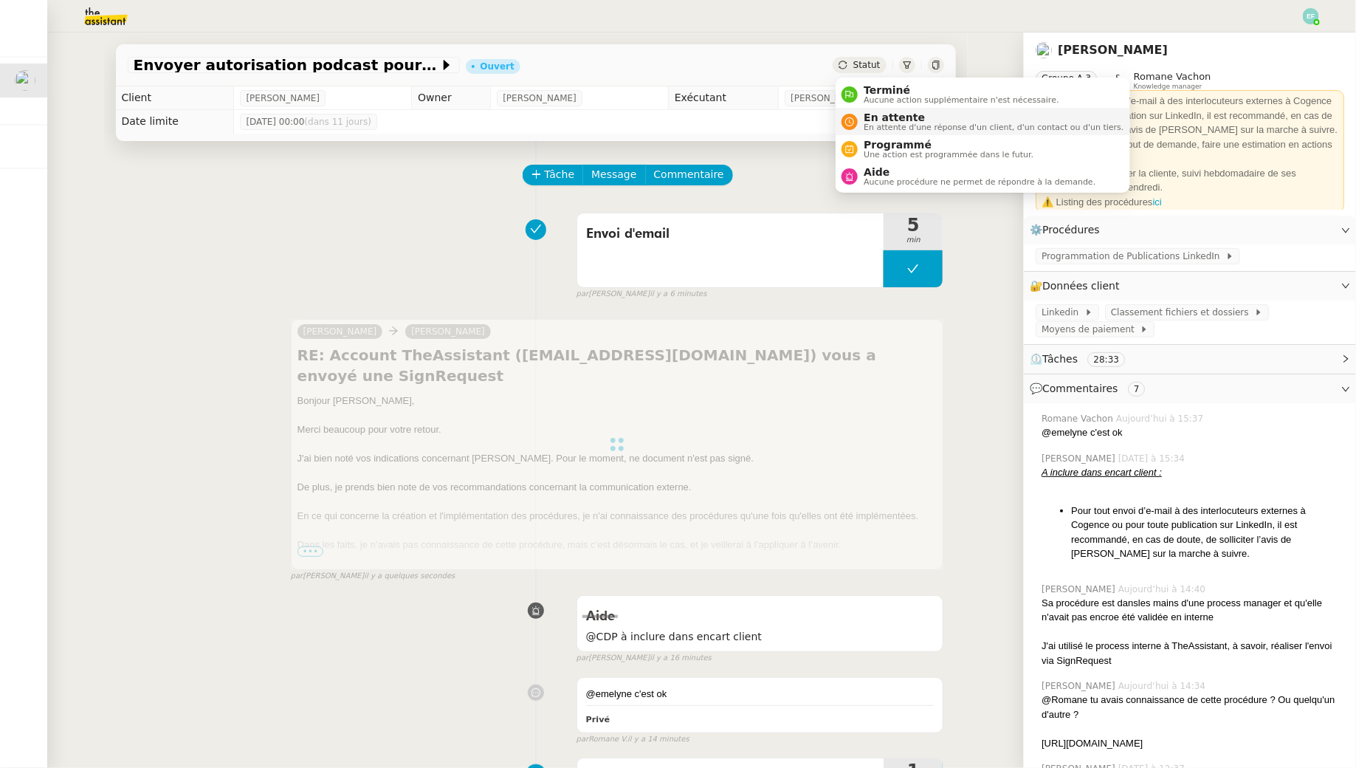
click at [860, 121] on div "En attente En attente d'une réponse d'un client, d'un contact ou d'un tiers." at bounding box center [991, 121] width 266 height 20
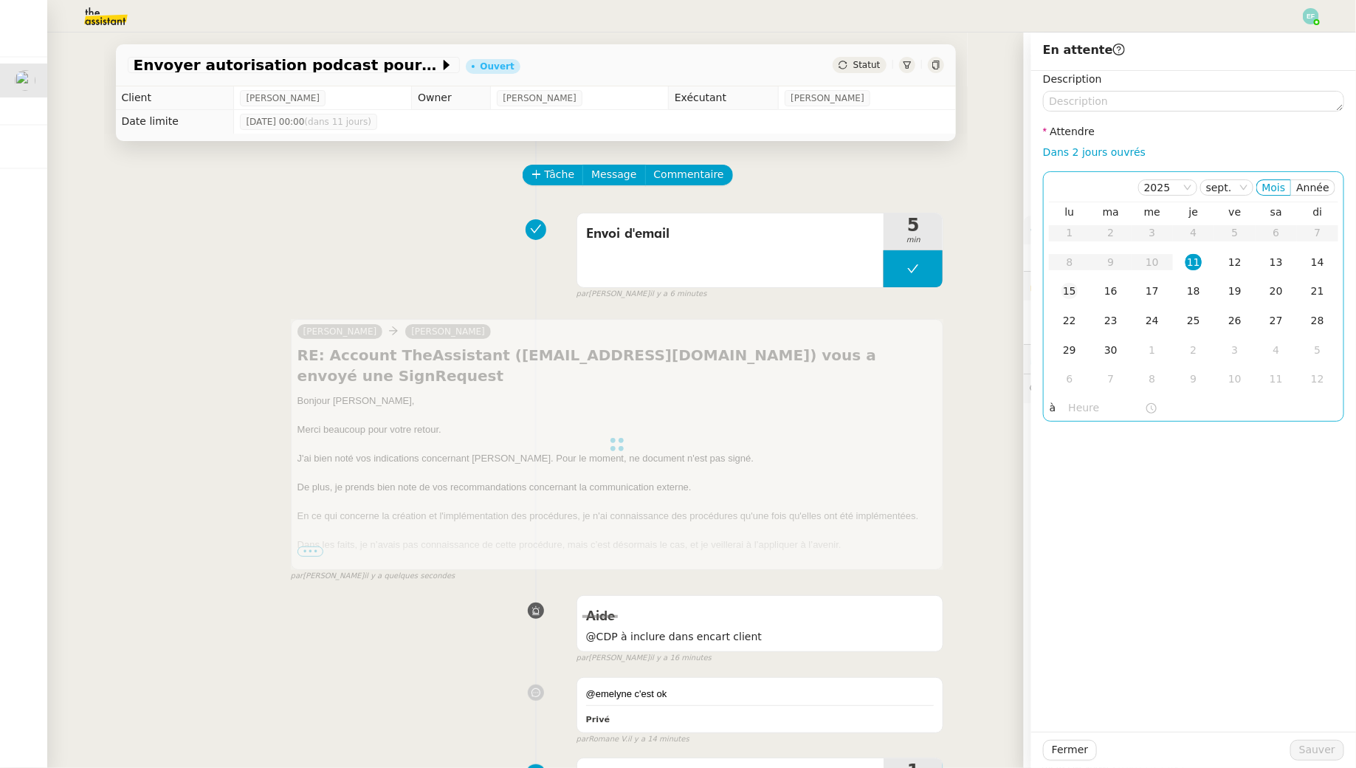
click at [1079, 288] on td "15" at bounding box center [1069, 292] width 41 height 30
click at [1312, 740] on button "Sauver" at bounding box center [1318, 750] width 54 height 21
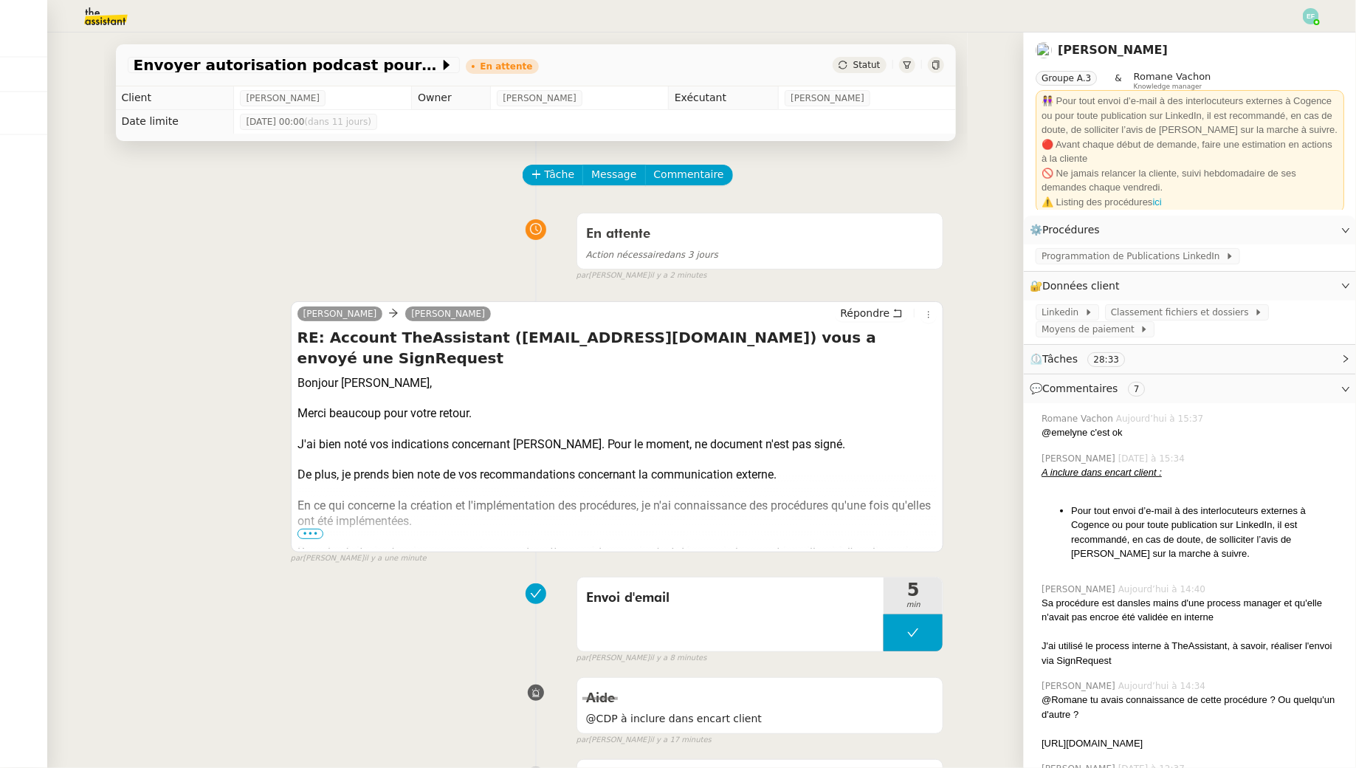
click at [309, 529] on span "•••" at bounding box center [311, 534] width 27 height 10
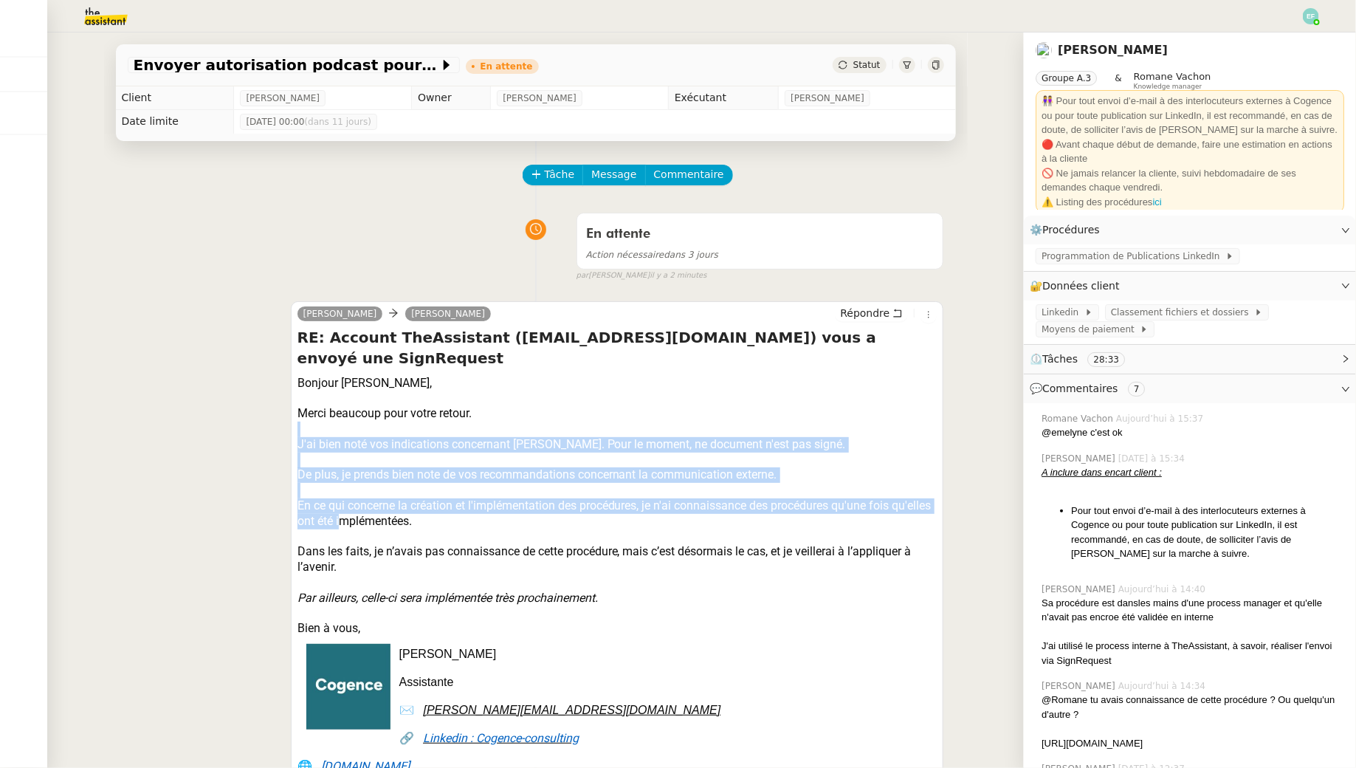
drag, startPoint x: 364, startPoint y: 407, endPoint x: 382, endPoint y: 506, distance: 100.6
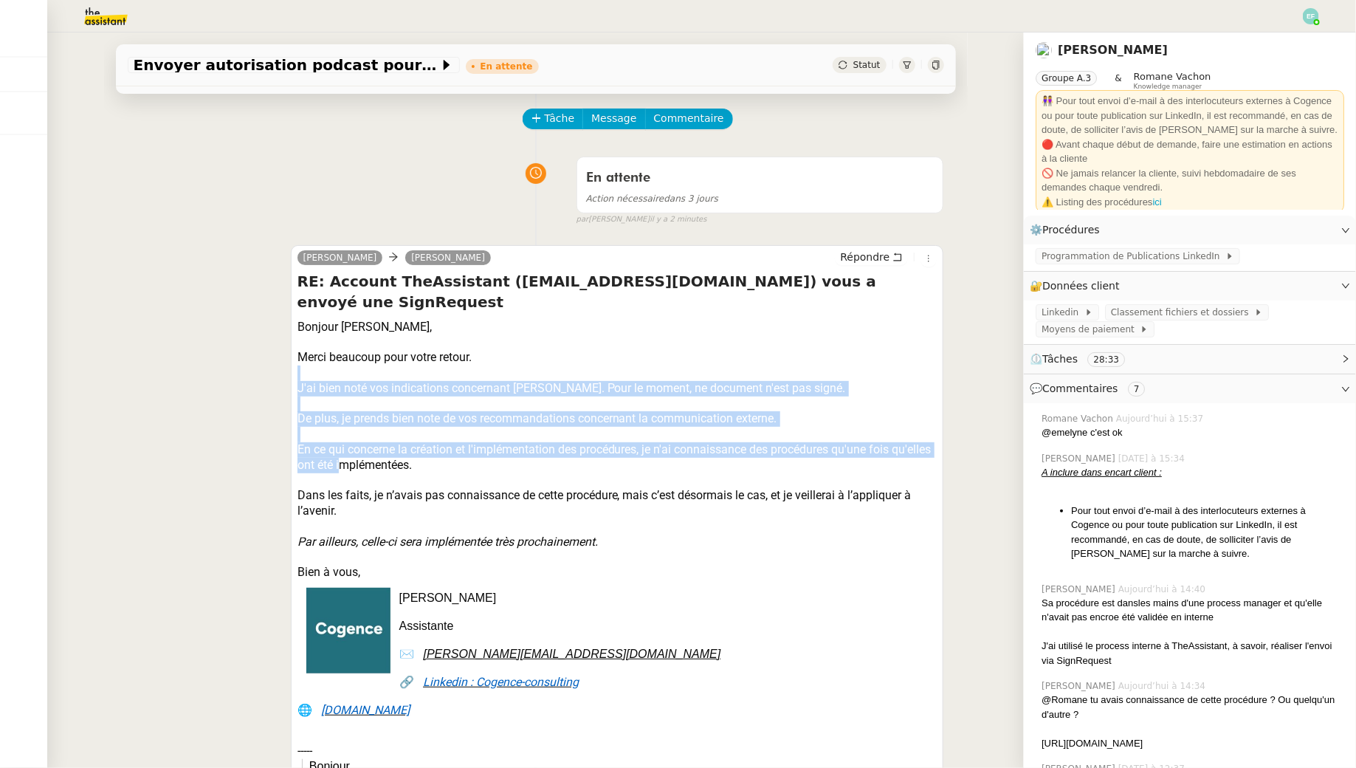
scroll to position [81, 0]
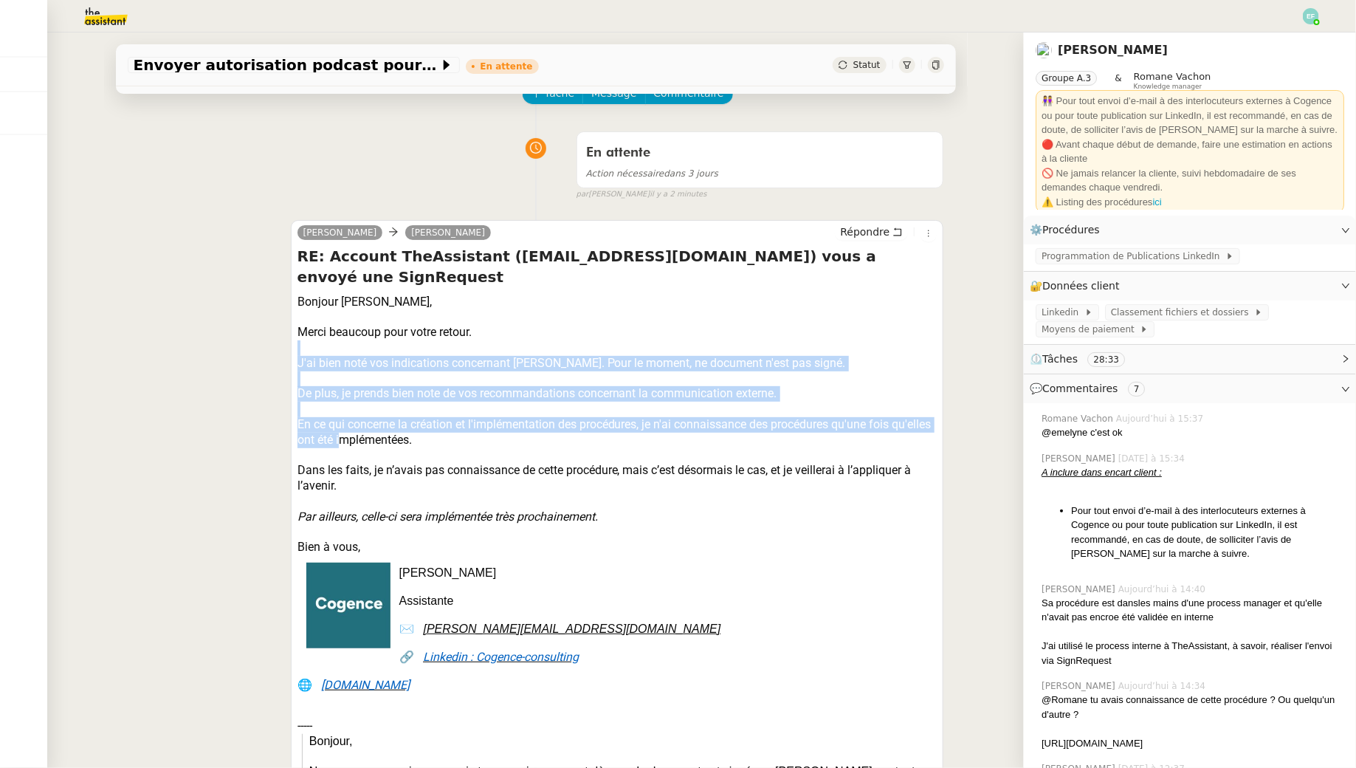
click at [346, 448] on div at bounding box center [618, 456] width 640 height 16
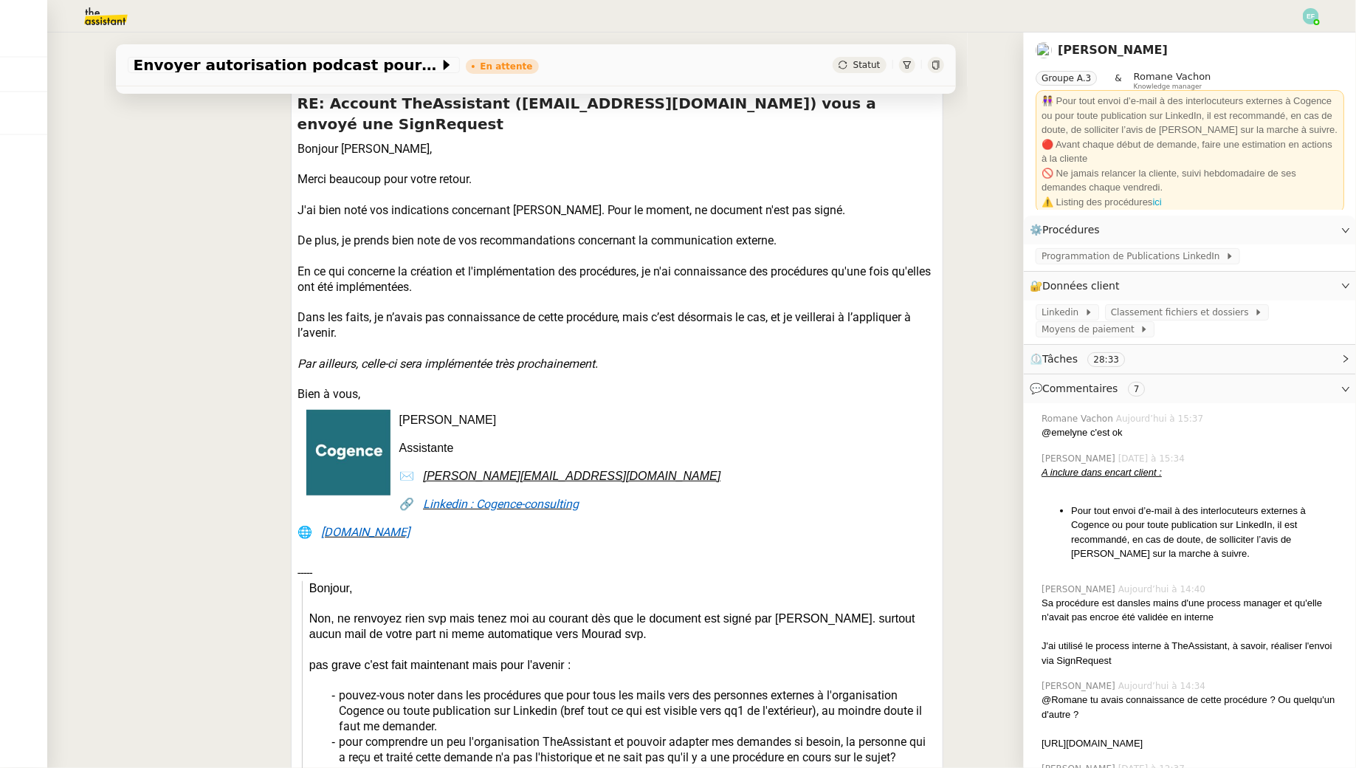
scroll to position [240, 0]
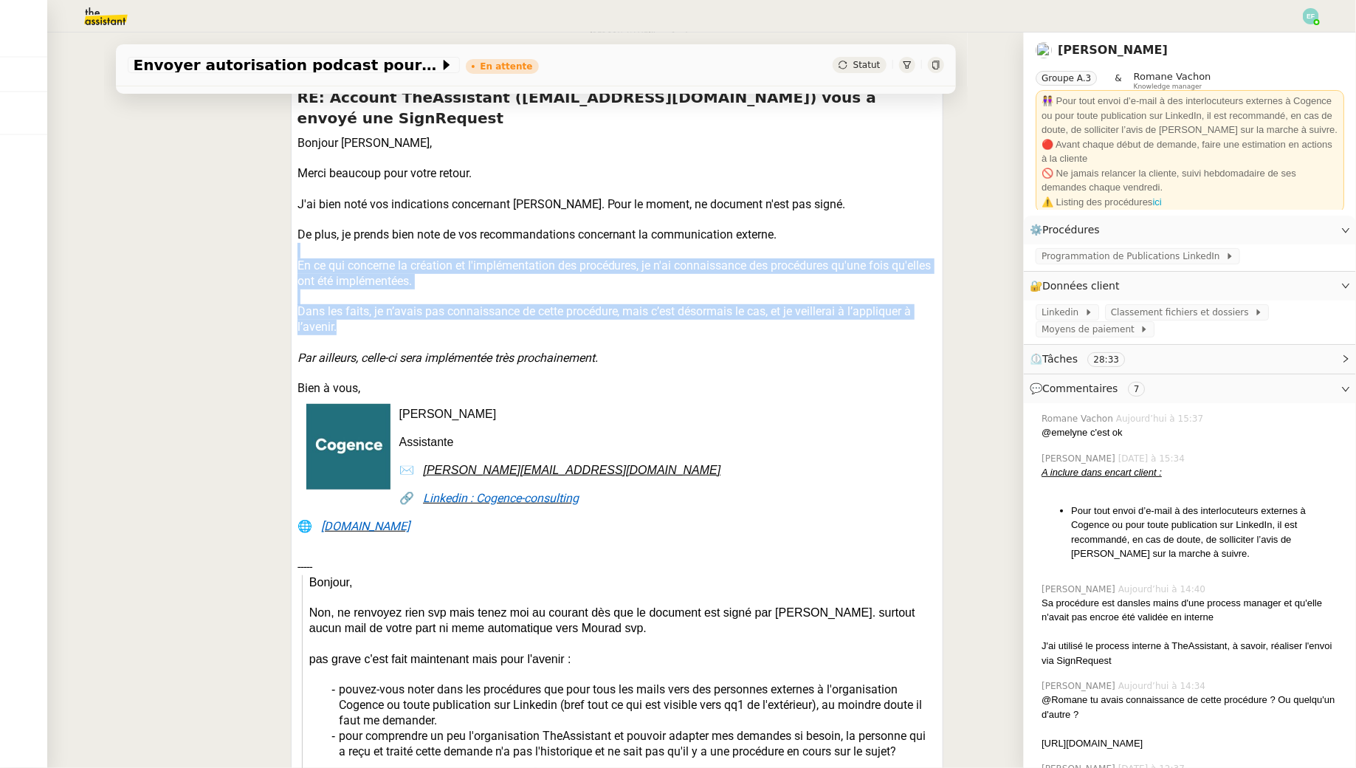
drag, startPoint x: 357, startPoint y: 230, endPoint x: 375, endPoint y: 300, distance: 71.8
click at [375, 304] on div "Dans les faits, je n’avais pas connaissance de cette procédure, mais c’est déso…" at bounding box center [618, 319] width 640 height 31
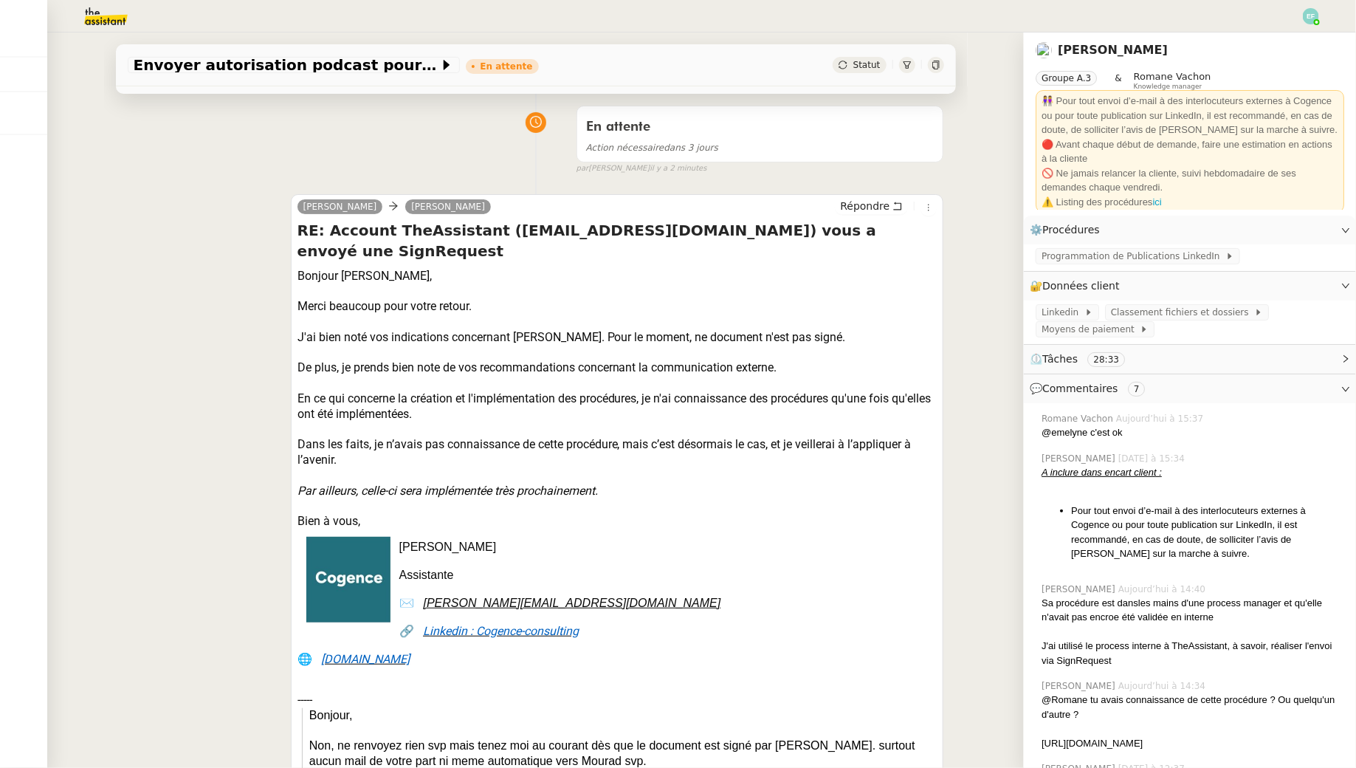
scroll to position [0, 0]
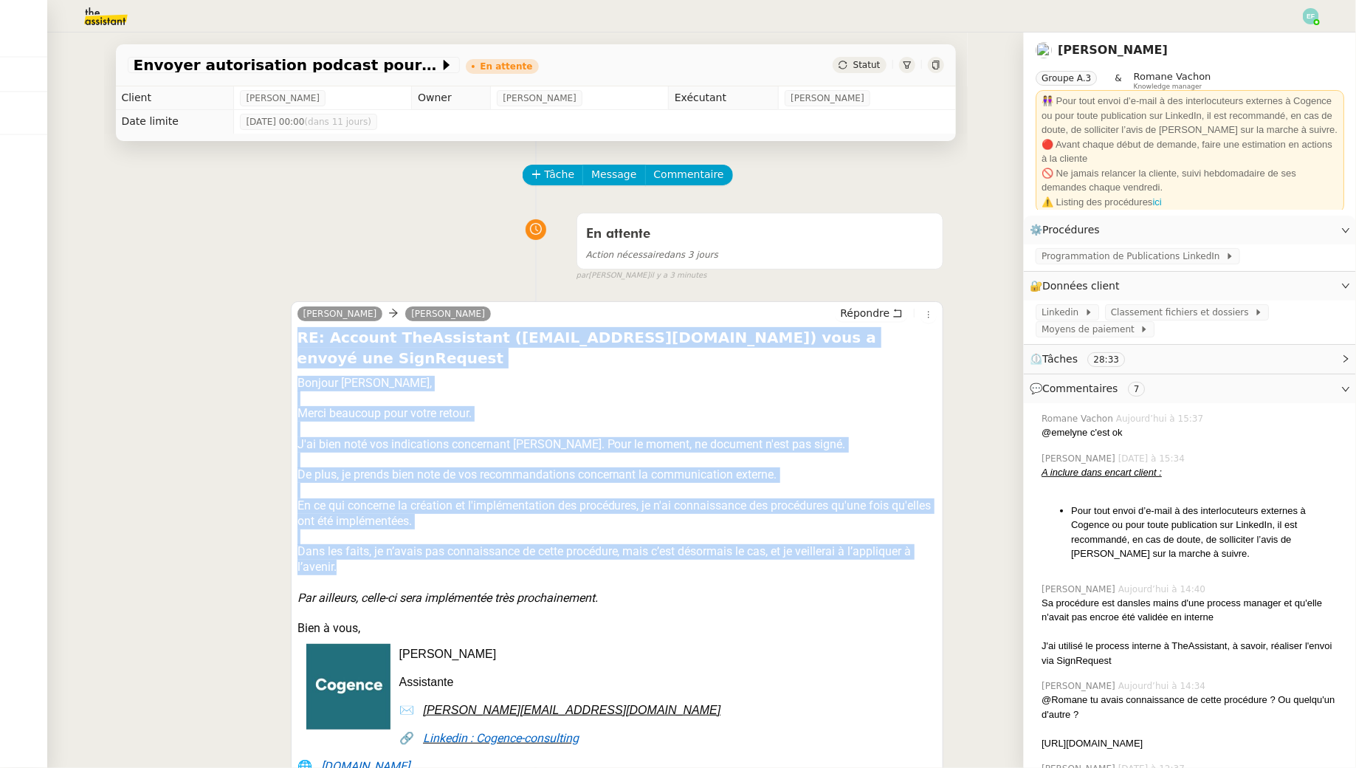
drag, startPoint x: 298, startPoint y: 343, endPoint x: 351, endPoint y: 546, distance: 209.2
click at [351, 546] on div "Dans les faits, je n’avais pas connaissance de cette procédure, mais c’est déso…" at bounding box center [618, 559] width 640 height 31
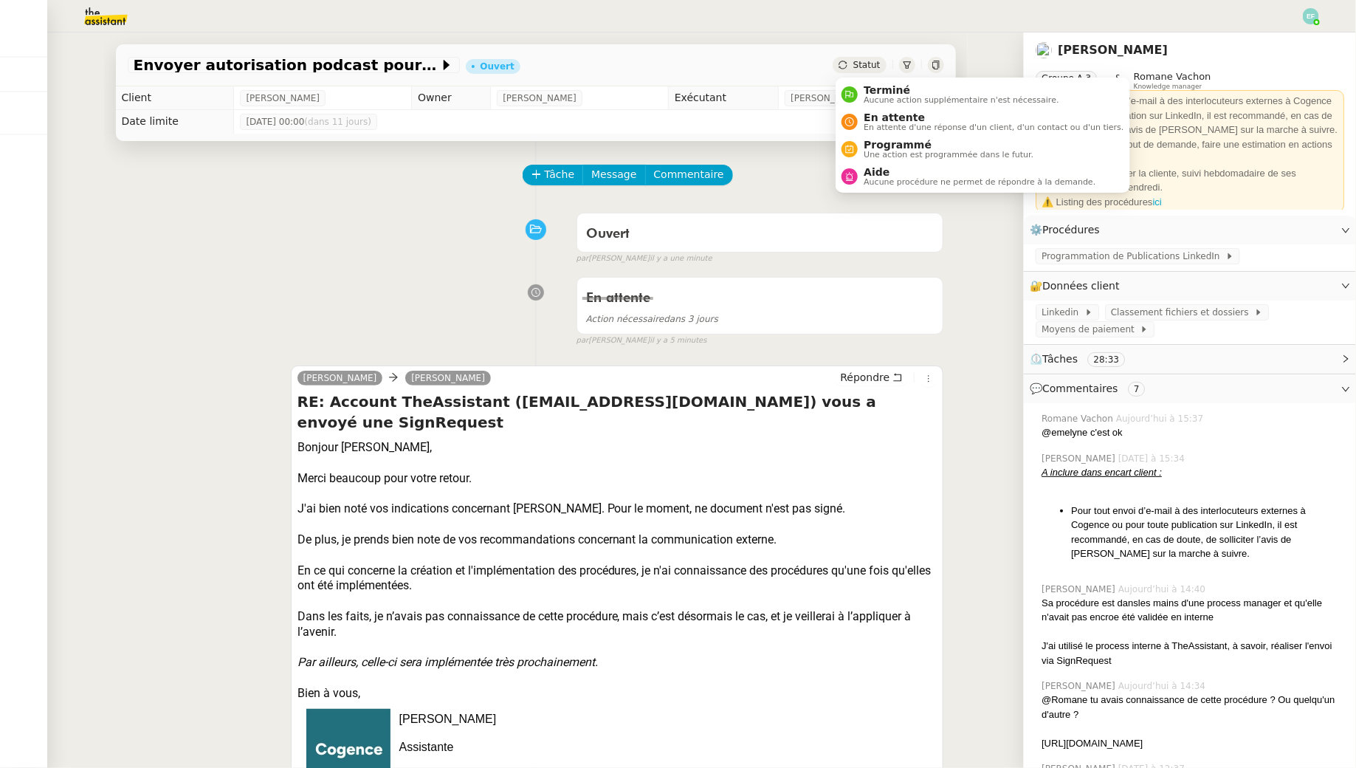
click at [863, 192] on ul "Terminé Aucune action supplémentaire n'est nécessaire. En attente En attente d'…" at bounding box center [983, 135] width 294 height 115
click at [868, 186] on span "Aucune procédure ne permet de répondre à la demande." at bounding box center [980, 182] width 232 height 8
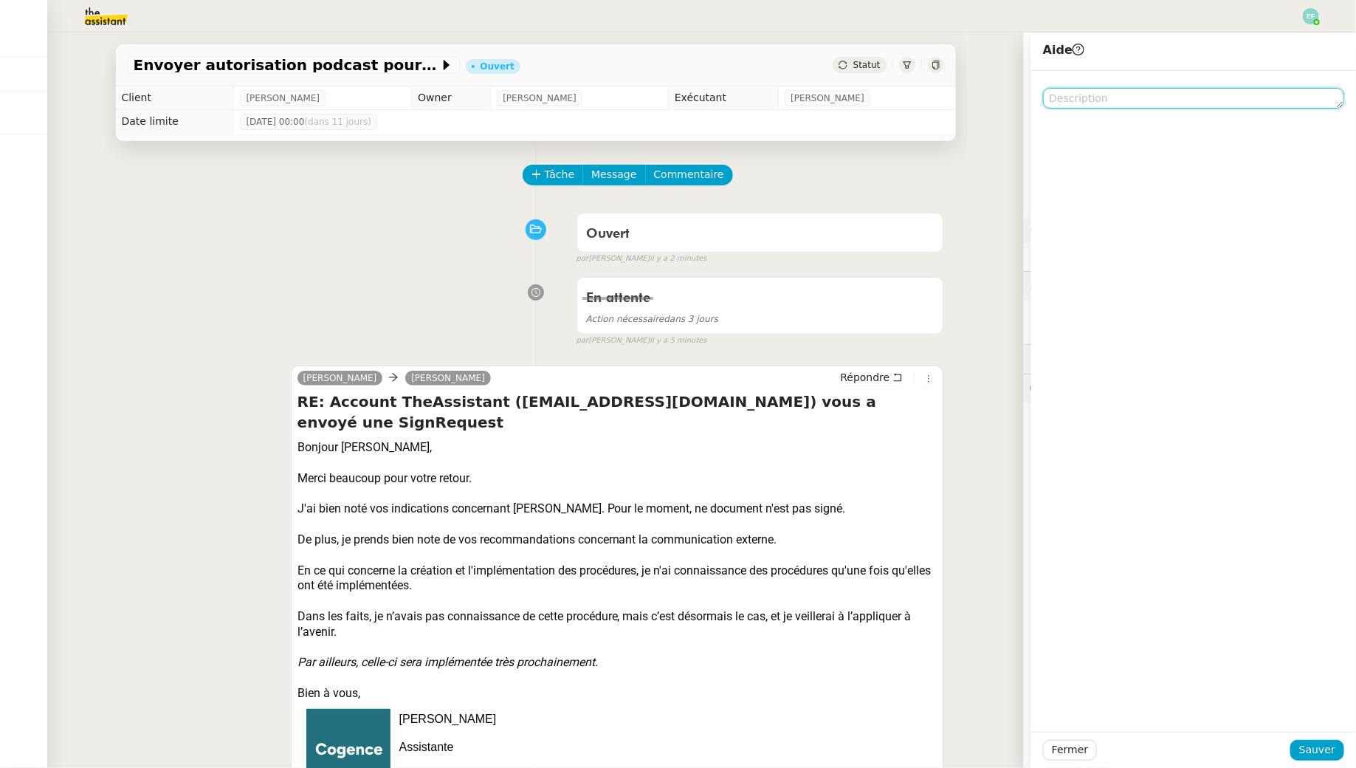
click at [1087, 104] on textarea at bounding box center [1193, 98] width 301 height 21
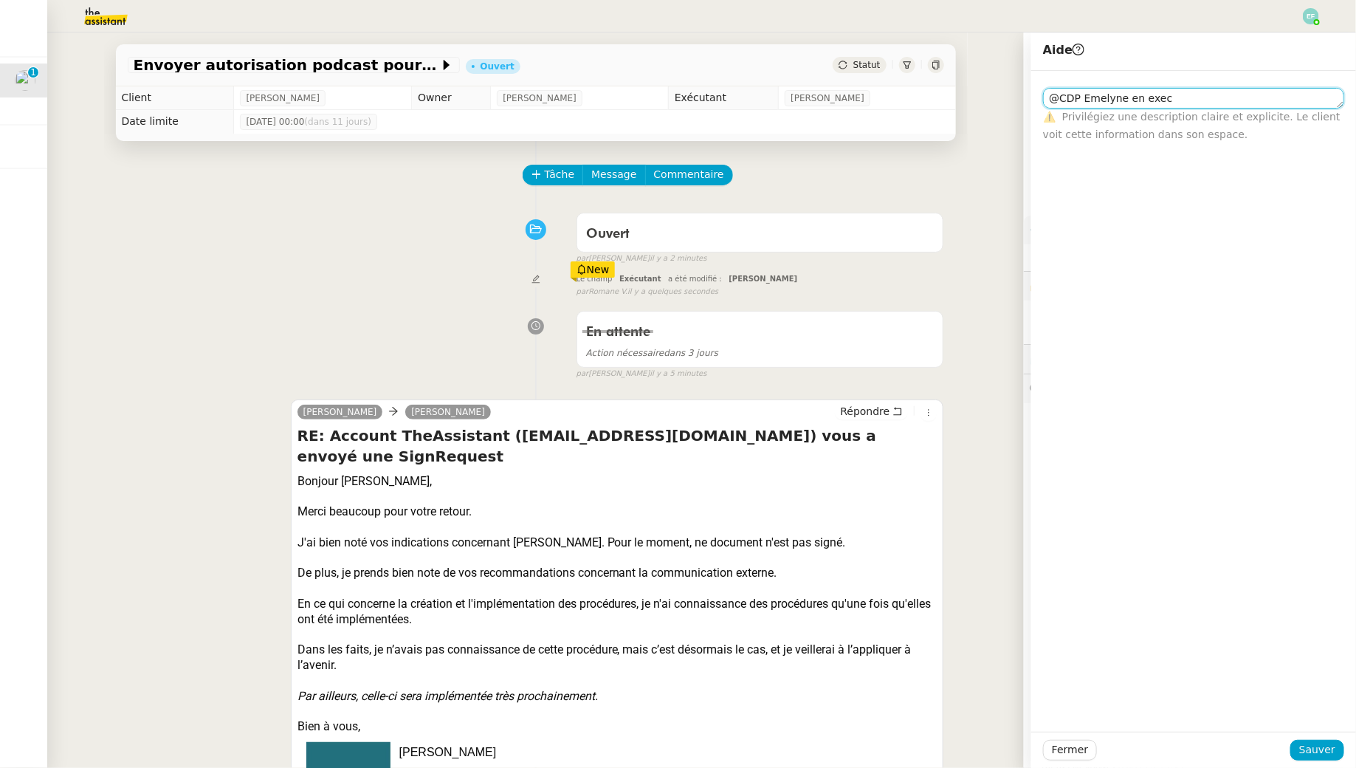
type textarea "@CDP Emelyne en exec"
click at [480, 264] on div "Ouvert false par Emelyne F. il y a 2 minutes" at bounding box center [536, 235] width 817 height 59
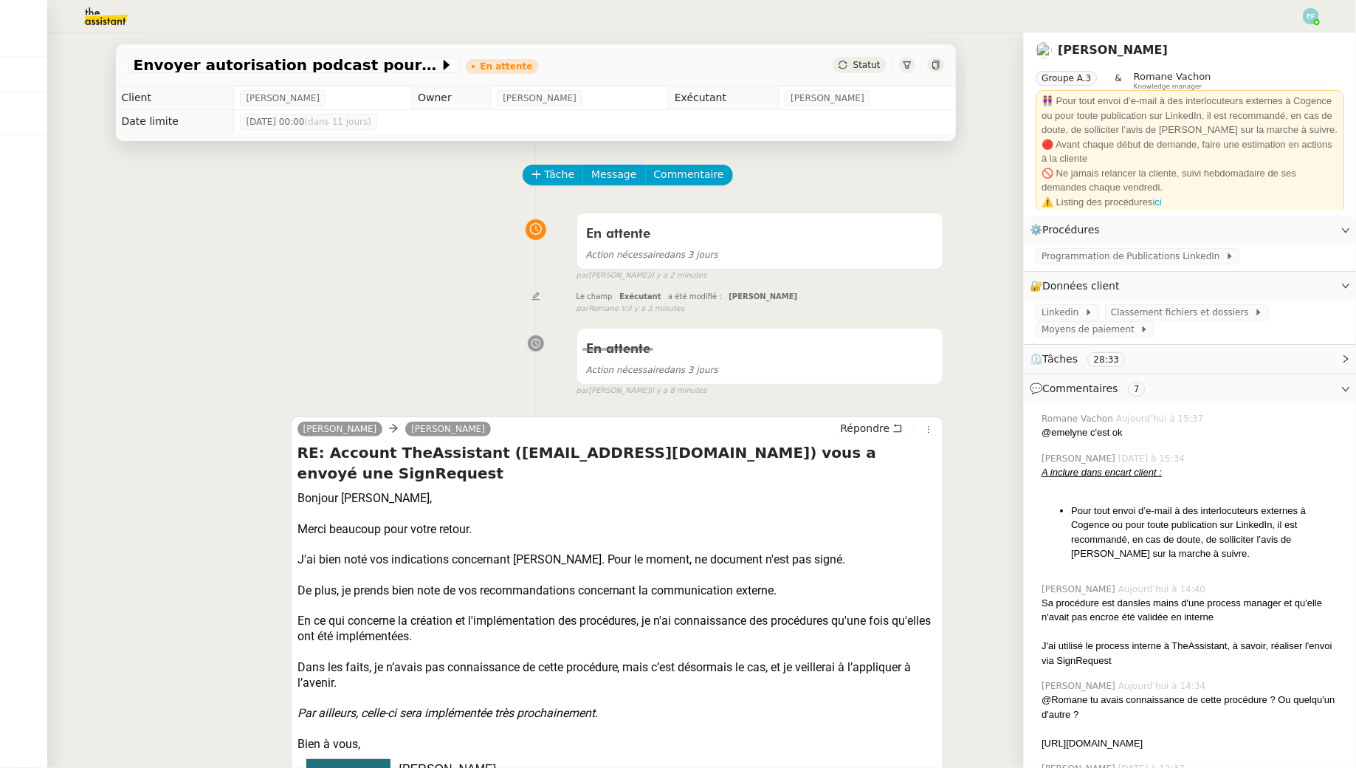
click at [109, 10] on img at bounding box center [94, 16] width 114 height 32
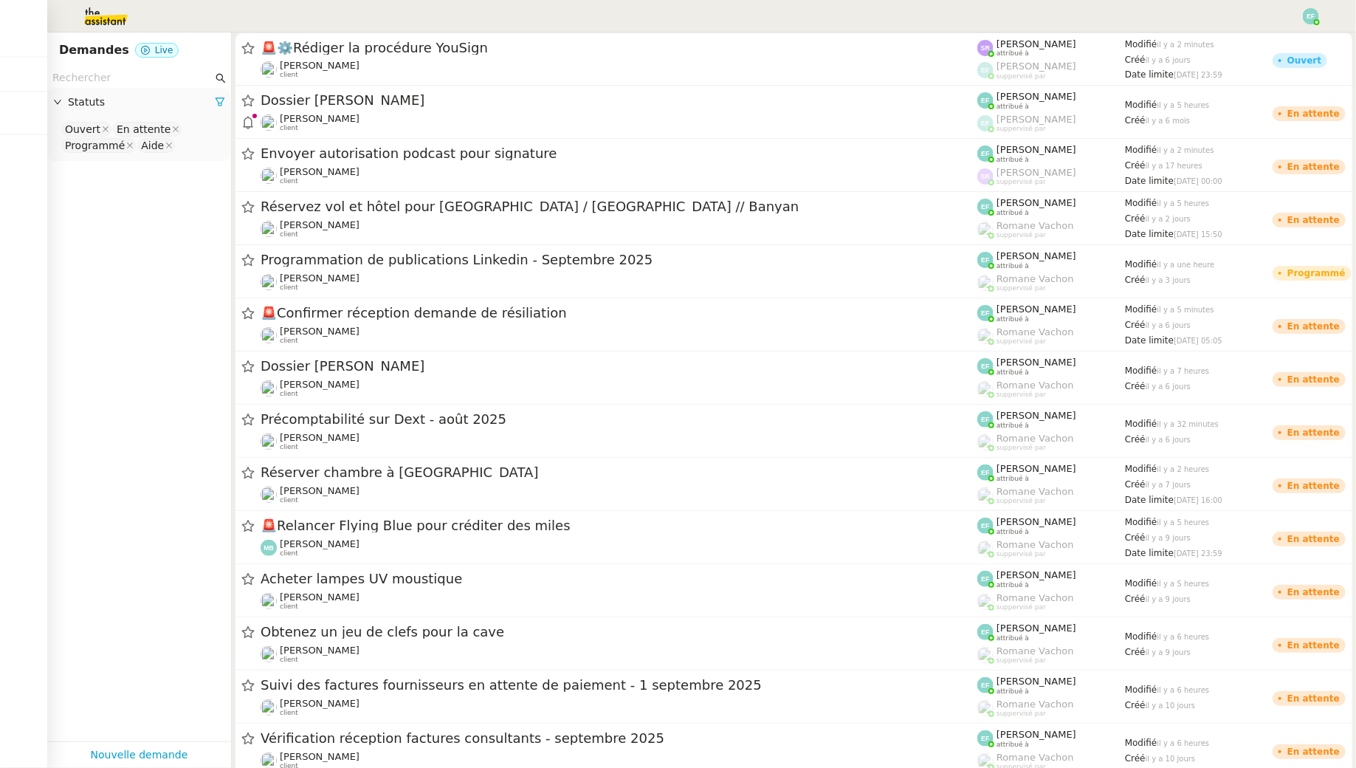
click at [117, 78] on input "text" at bounding box center [132, 77] width 160 height 17
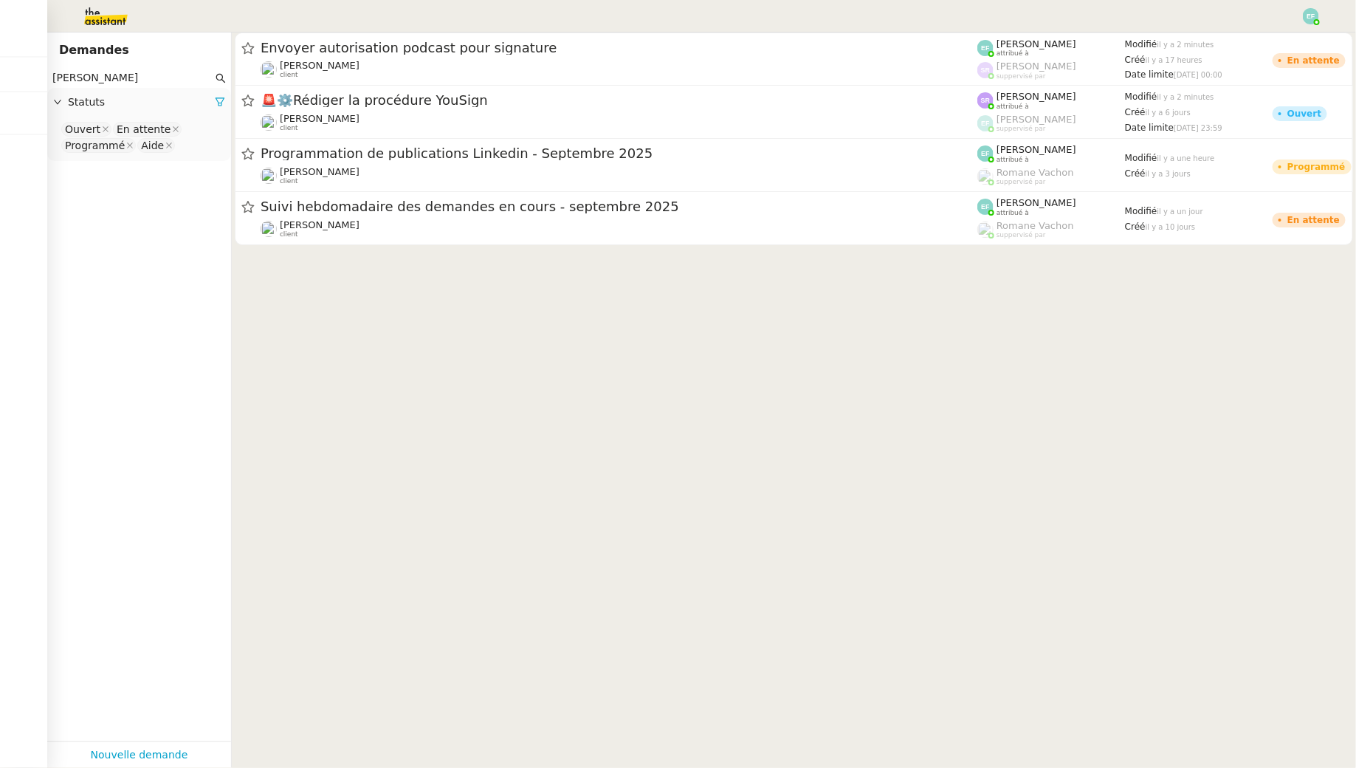
type input "juliette rihal"
click at [95, 8] on img at bounding box center [94, 16] width 114 height 32
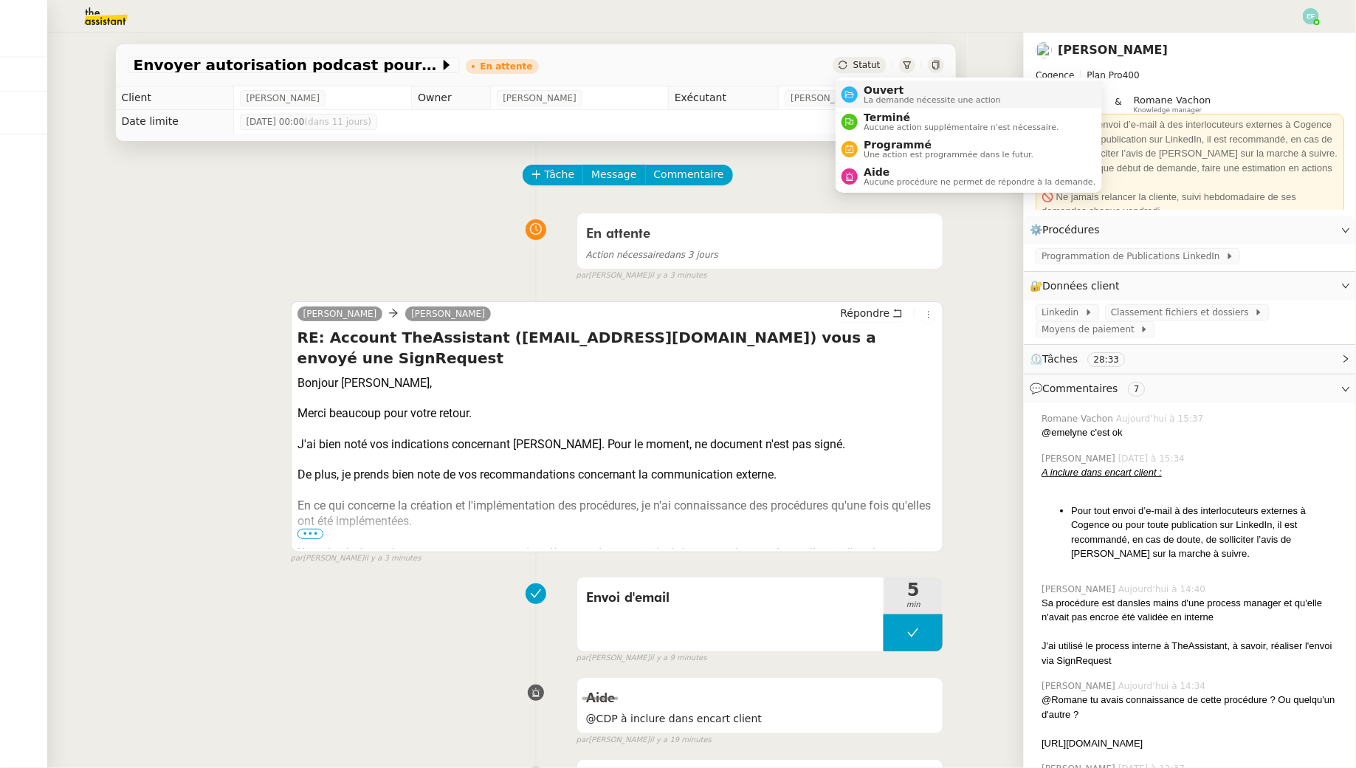
click at [868, 91] on span "Ouvert" at bounding box center [932, 90] width 137 height 12
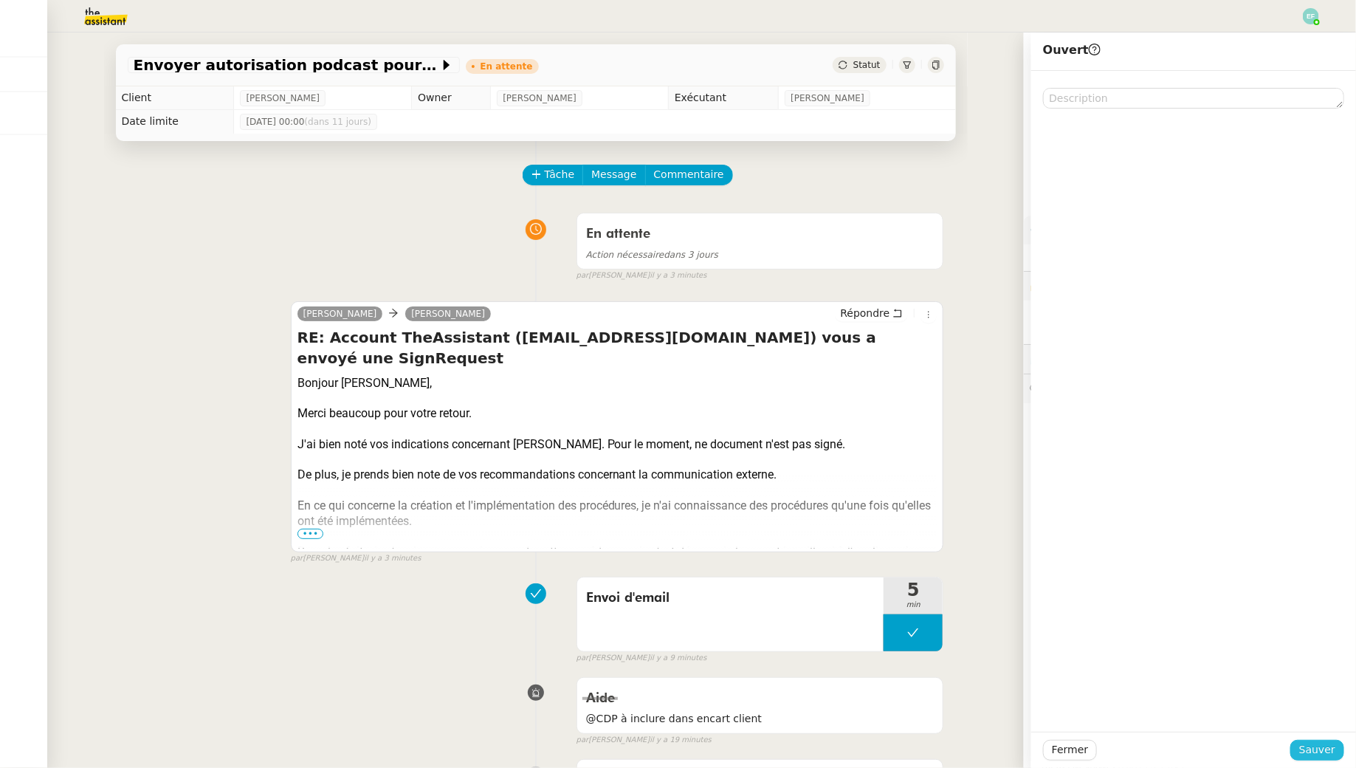
click at [1307, 740] on button "Sauver" at bounding box center [1318, 750] width 54 height 21
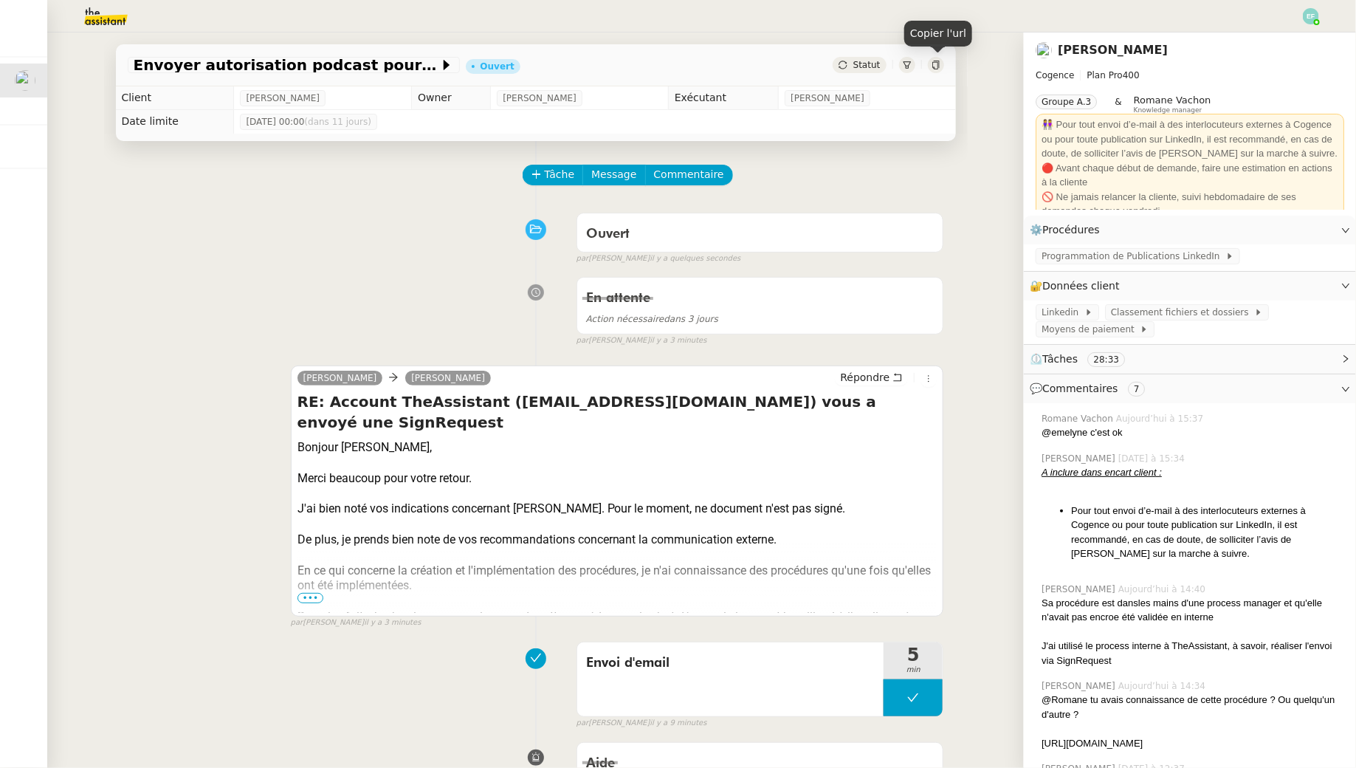
click at [937, 66] on icon at bounding box center [936, 65] width 9 height 9
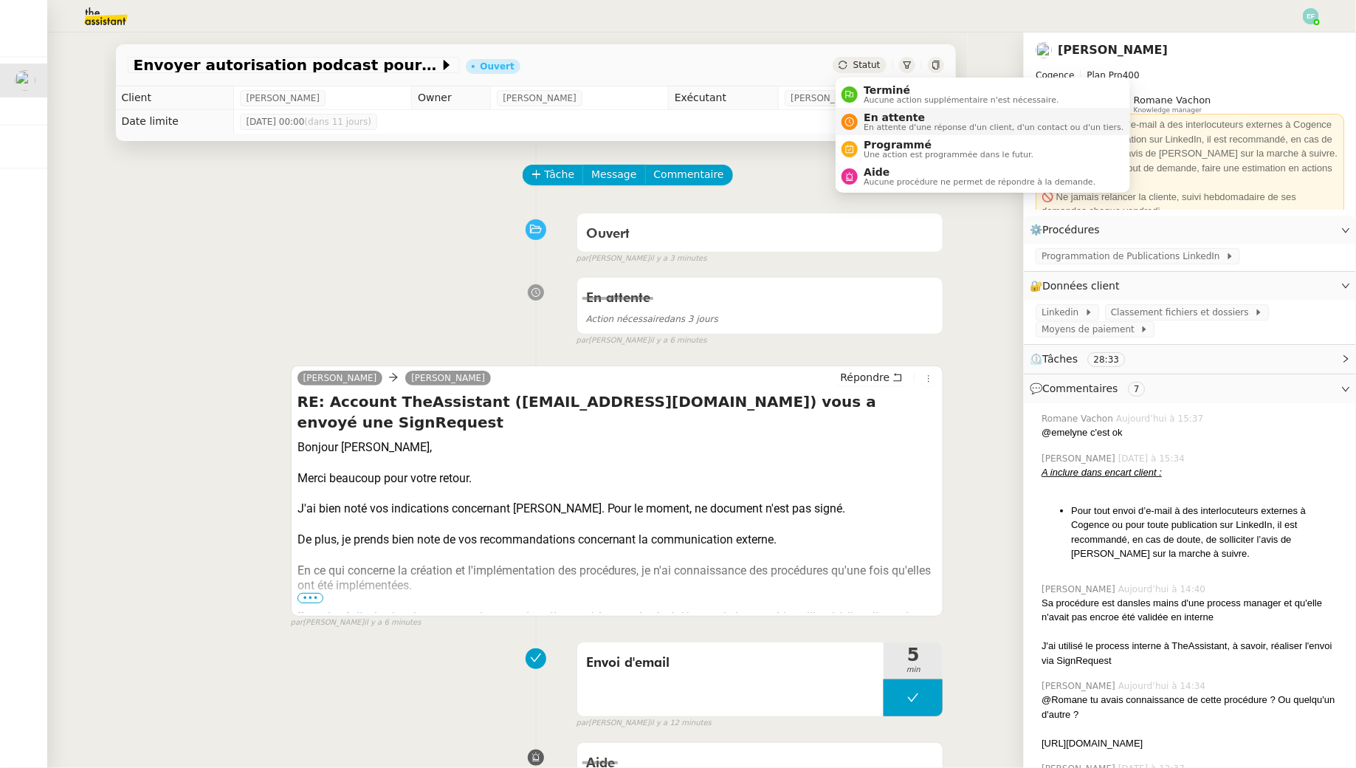
click at [869, 114] on span "En attente" at bounding box center [994, 117] width 260 height 12
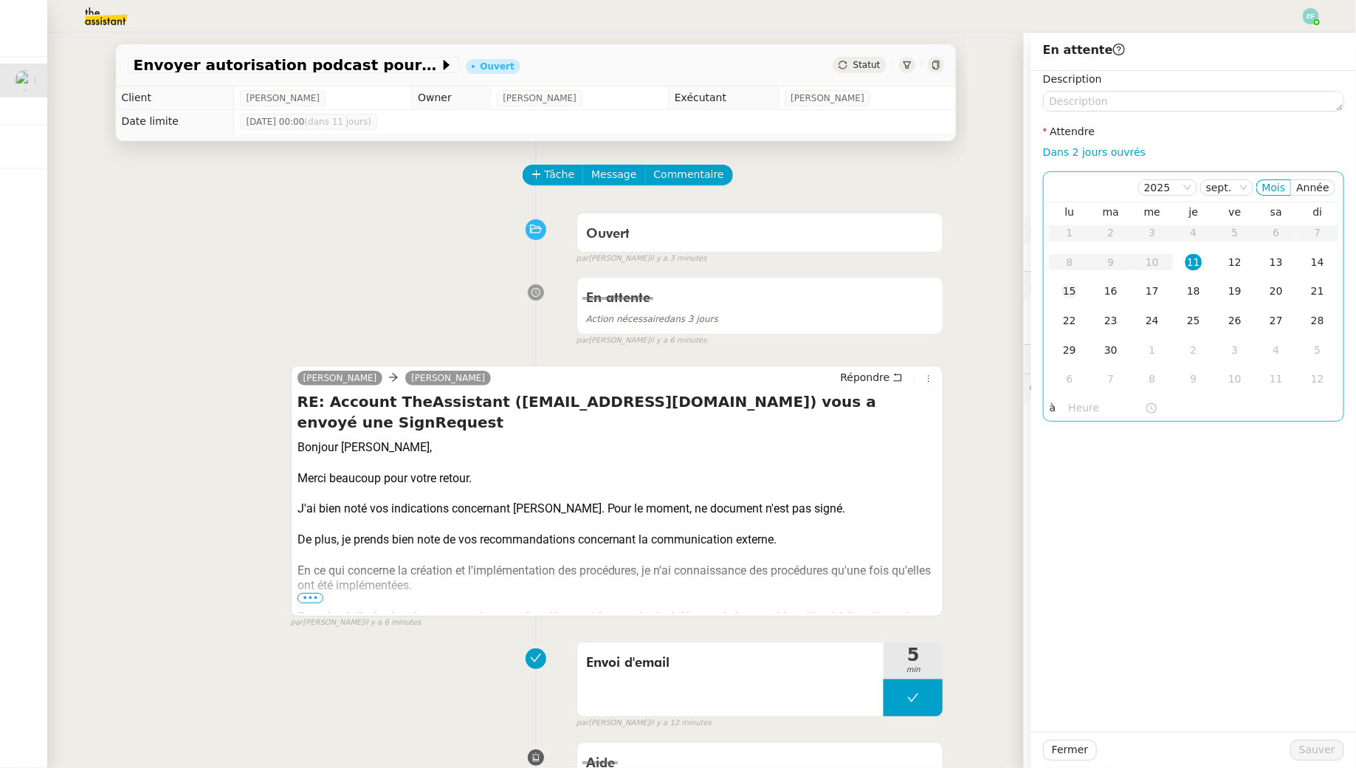
click at [1057, 289] on td "15" at bounding box center [1069, 292] width 41 height 30
click at [1321, 751] on span "Sauver" at bounding box center [1318, 749] width 36 height 17
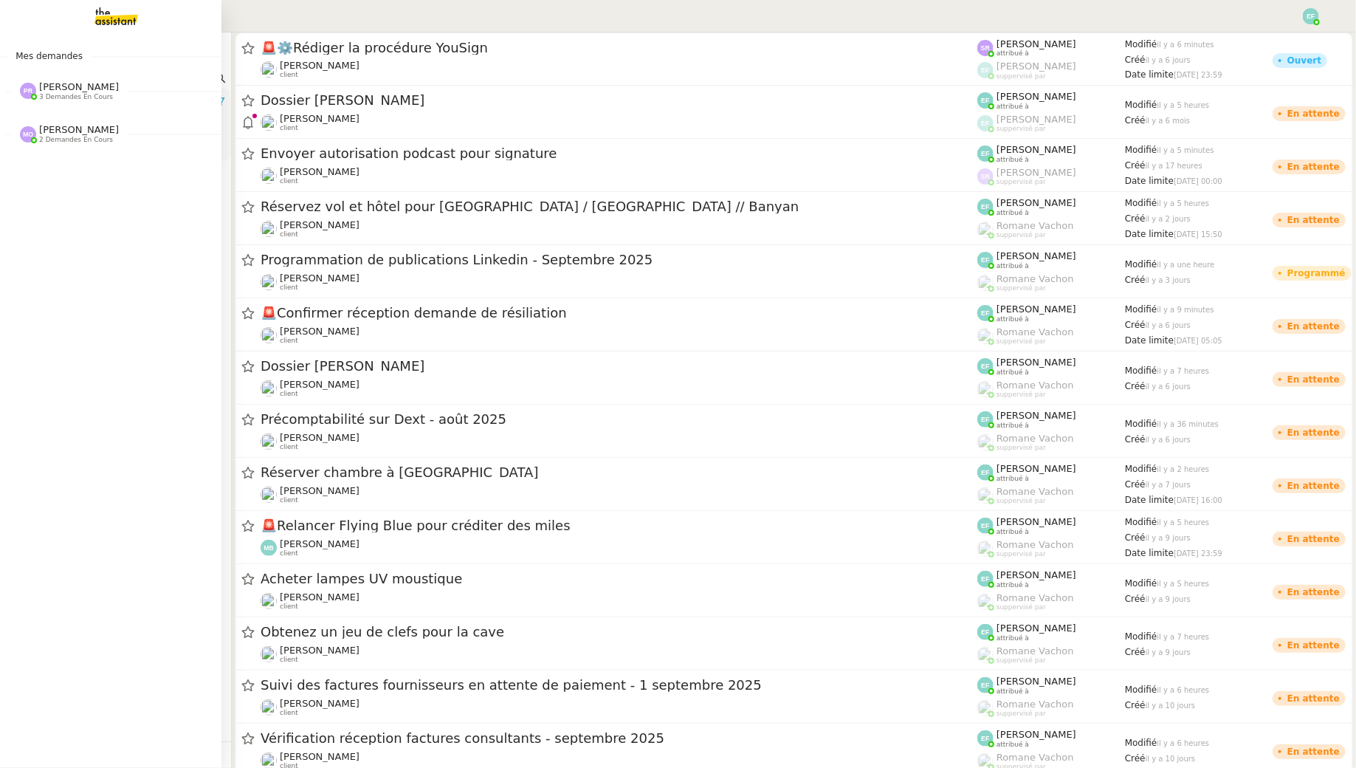
click at [80, 93] on span "3 demandes en cours" at bounding box center [76, 97] width 74 height 8
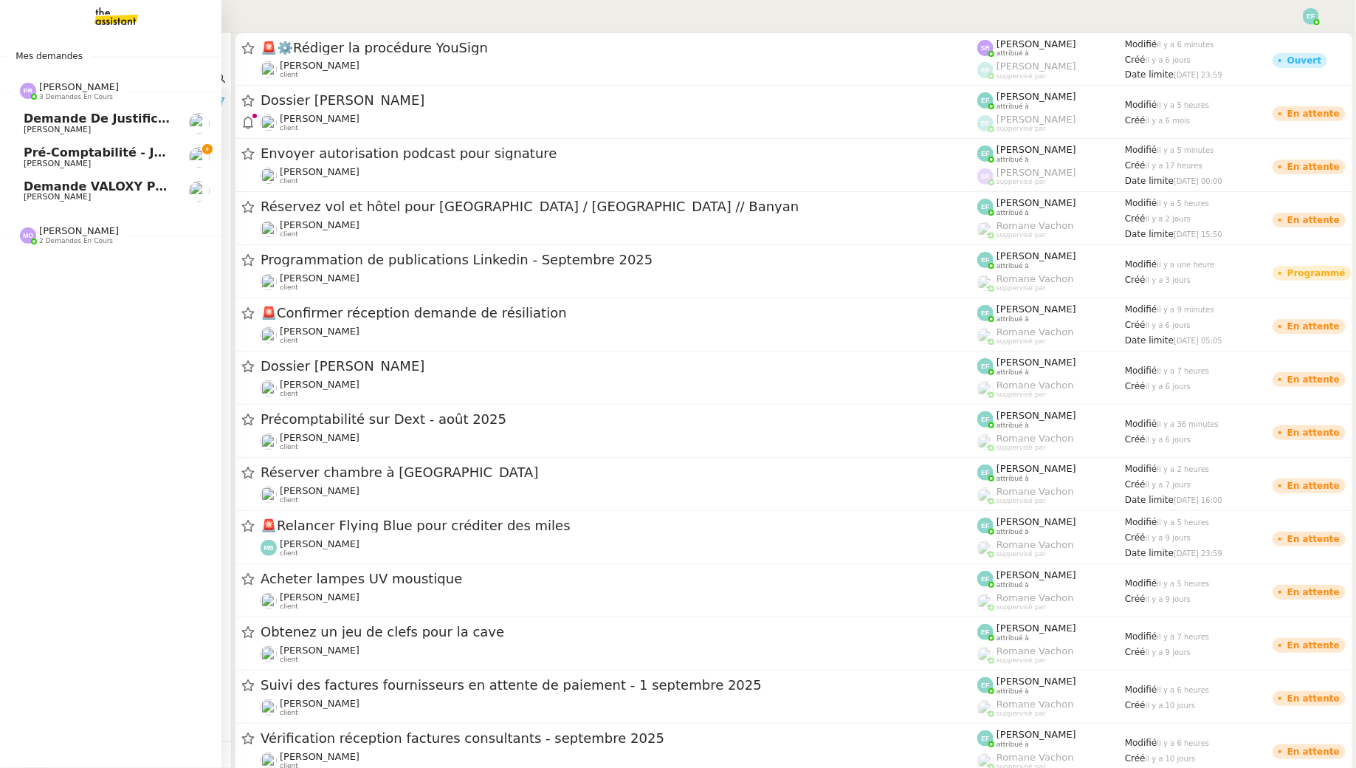
click at [59, 152] on span "Pré-comptabilité - juillet / [DATE]" at bounding box center [135, 152] width 222 height 14
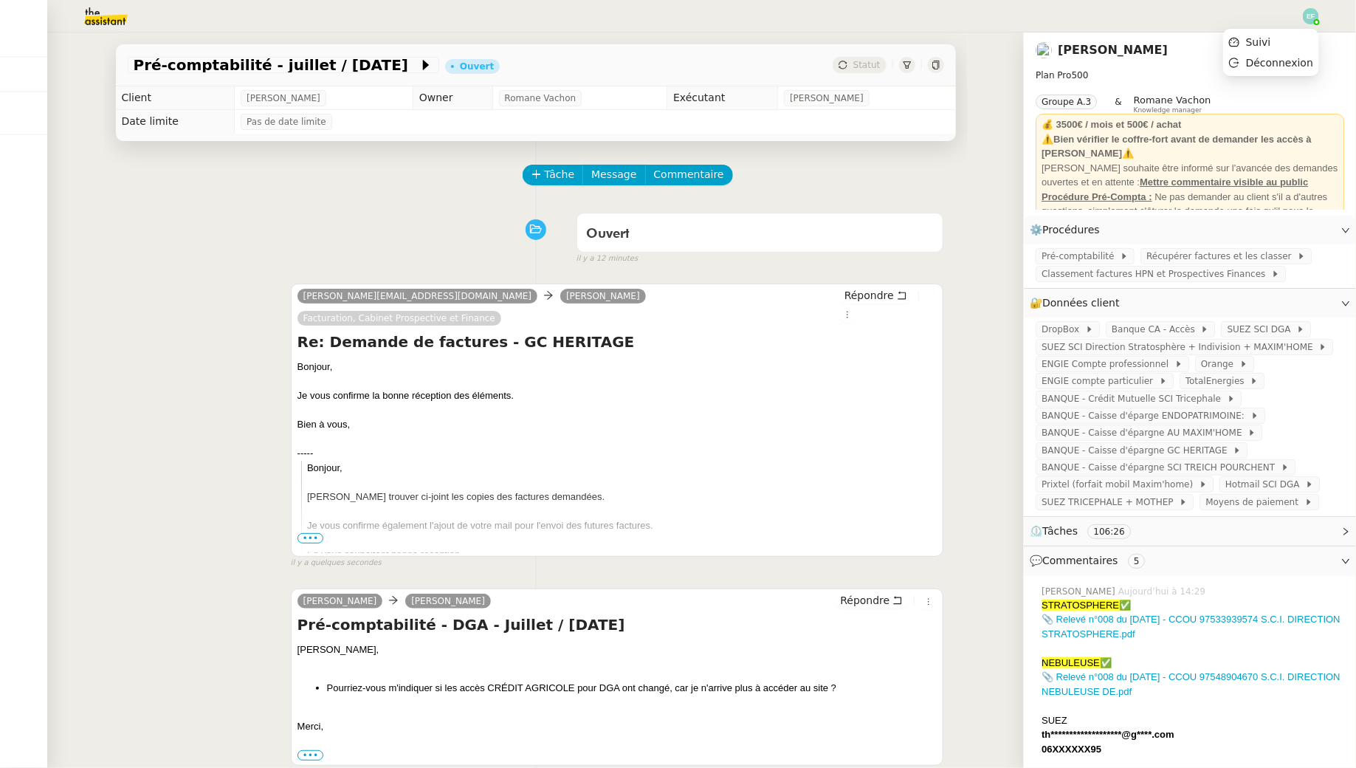
click at [1308, 19] on img at bounding box center [1311, 16] width 16 height 16
click at [1294, 41] on li "Suivi" at bounding box center [1271, 42] width 96 height 21
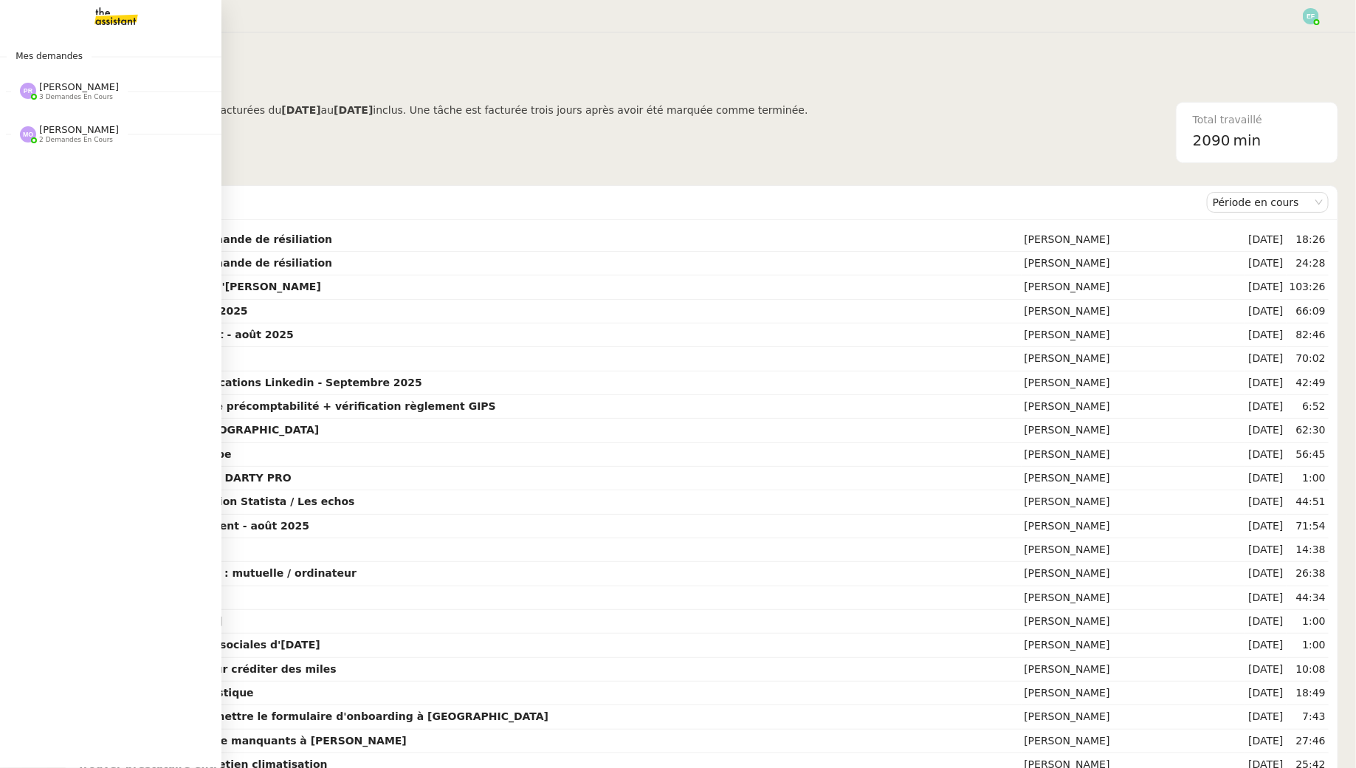
click at [61, 91] on span "[PERSON_NAME]" at bounding box center [79, 86] width 80 height 11
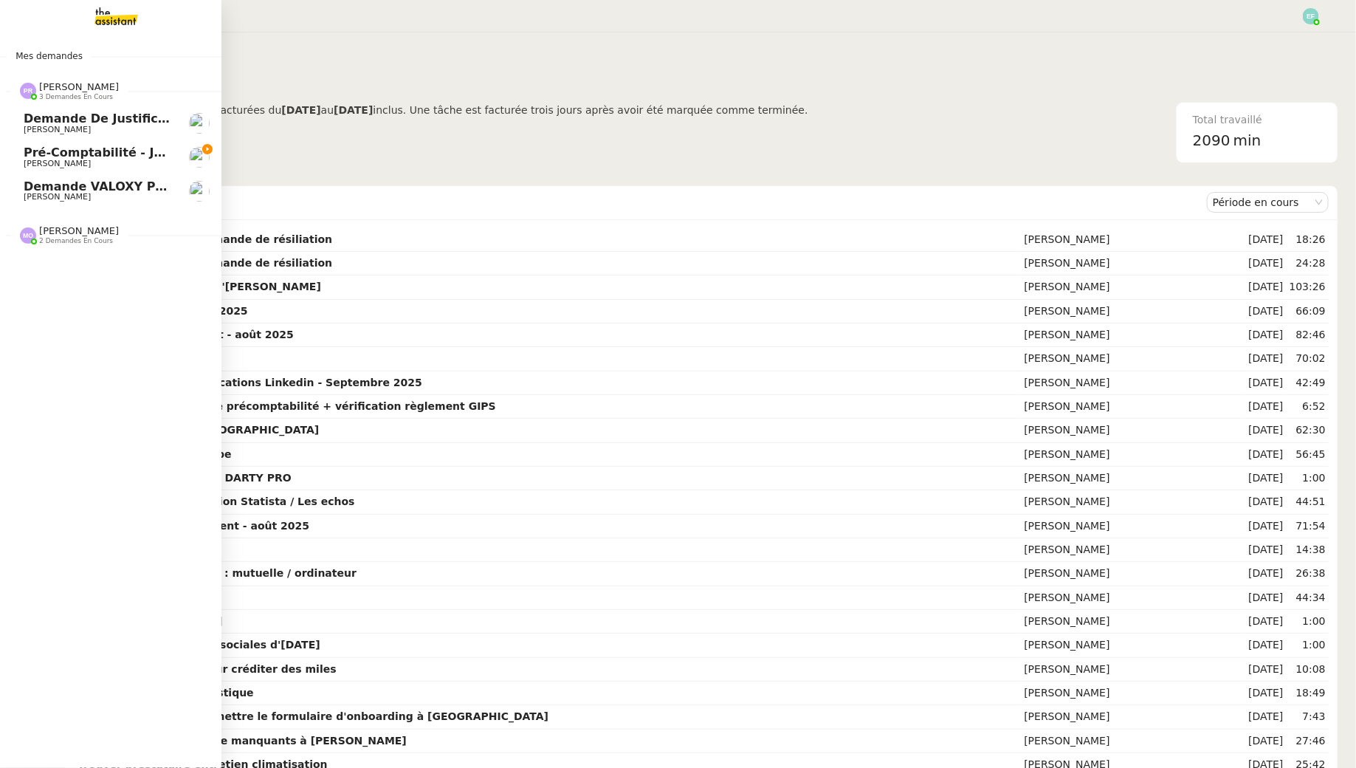
click at [81, 149] on span "Pré-comptabilité - juillet / [DATE]" at bounding box center [135, 152] width 222 height 14
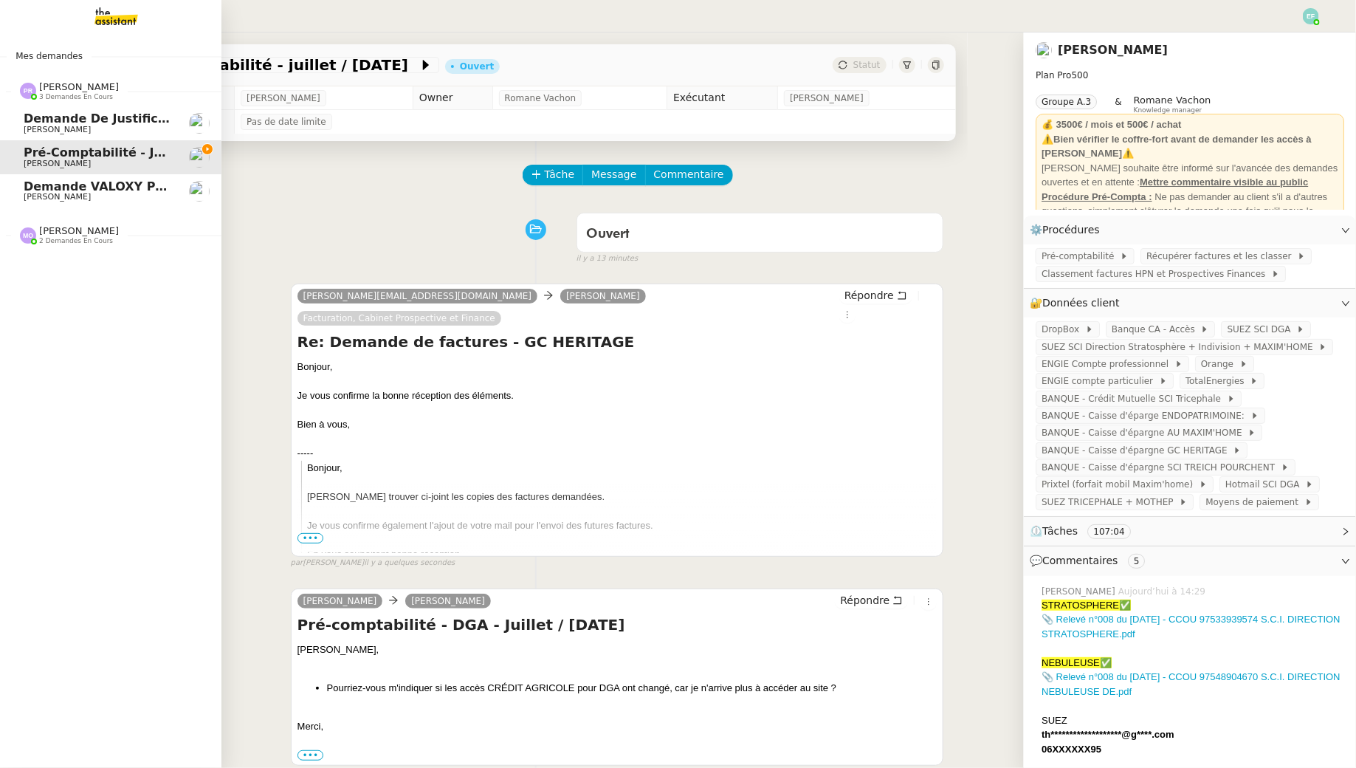
click at [58, 190] on span "Demande VALOXY pour Pennylane - Montants importants sans justificatifs" at bounding box center [272, 186] width 497 height 14
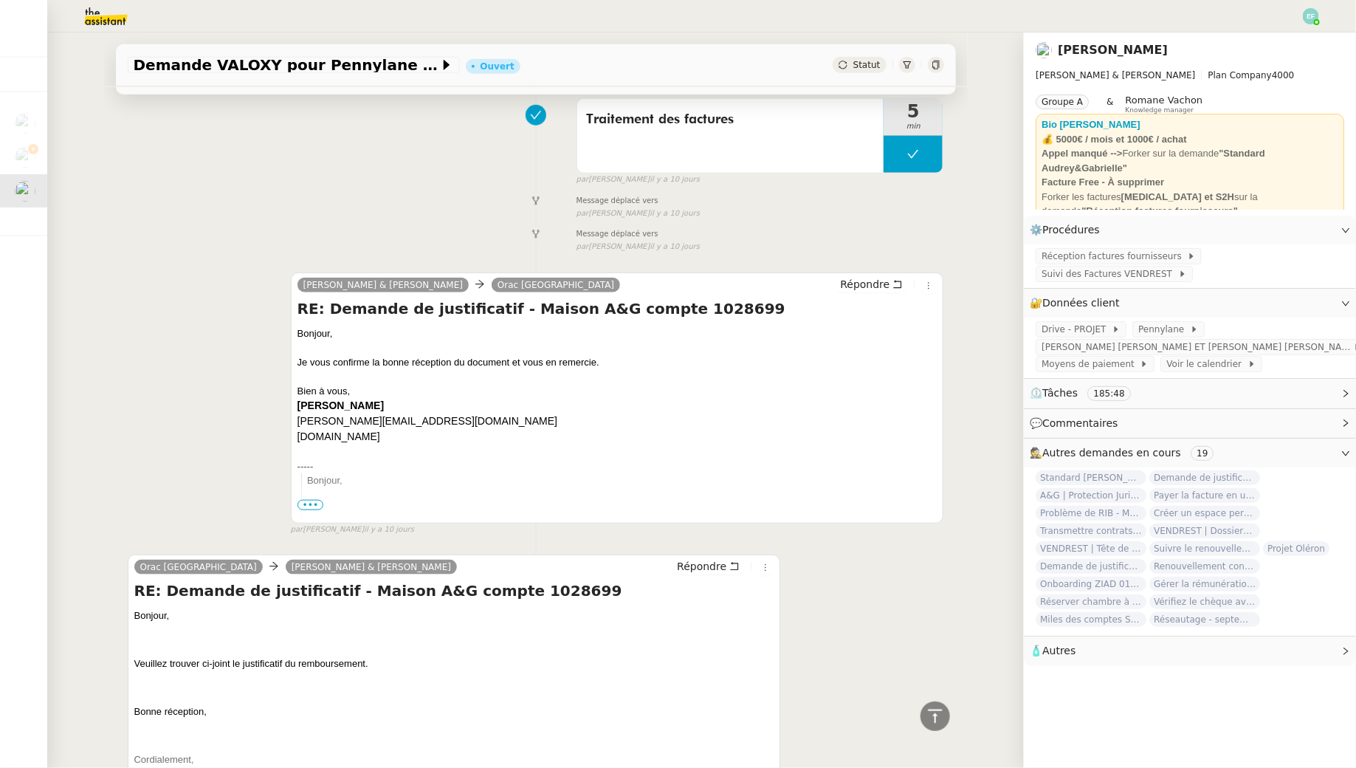
scroll to position [6249, 0]
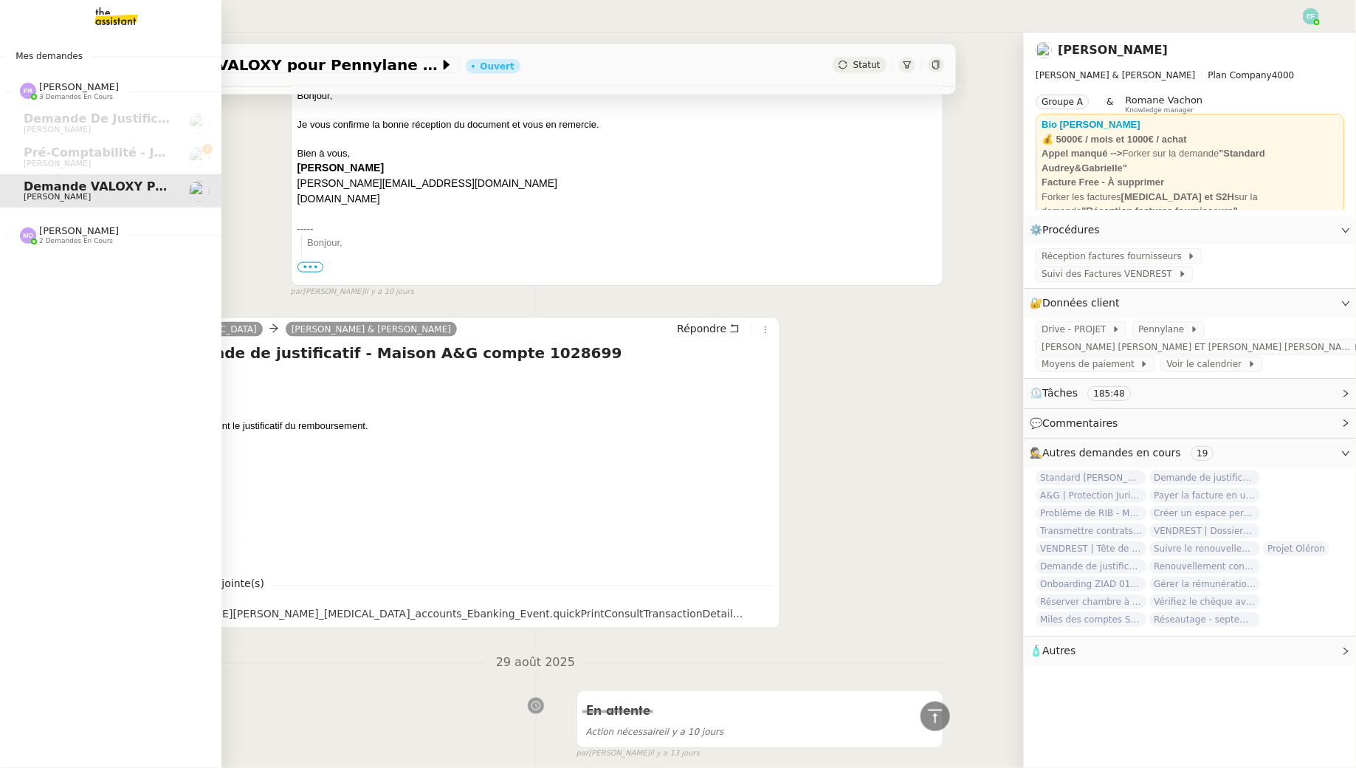
click at [56, 228] on span "[PERSON_NAME]" at bounding box center [79, 230] width 80 height 11
click at [59, 264] on span "A&G | Protection Juridique COVEA" at bounding box center [136, 263] width 224 height 14
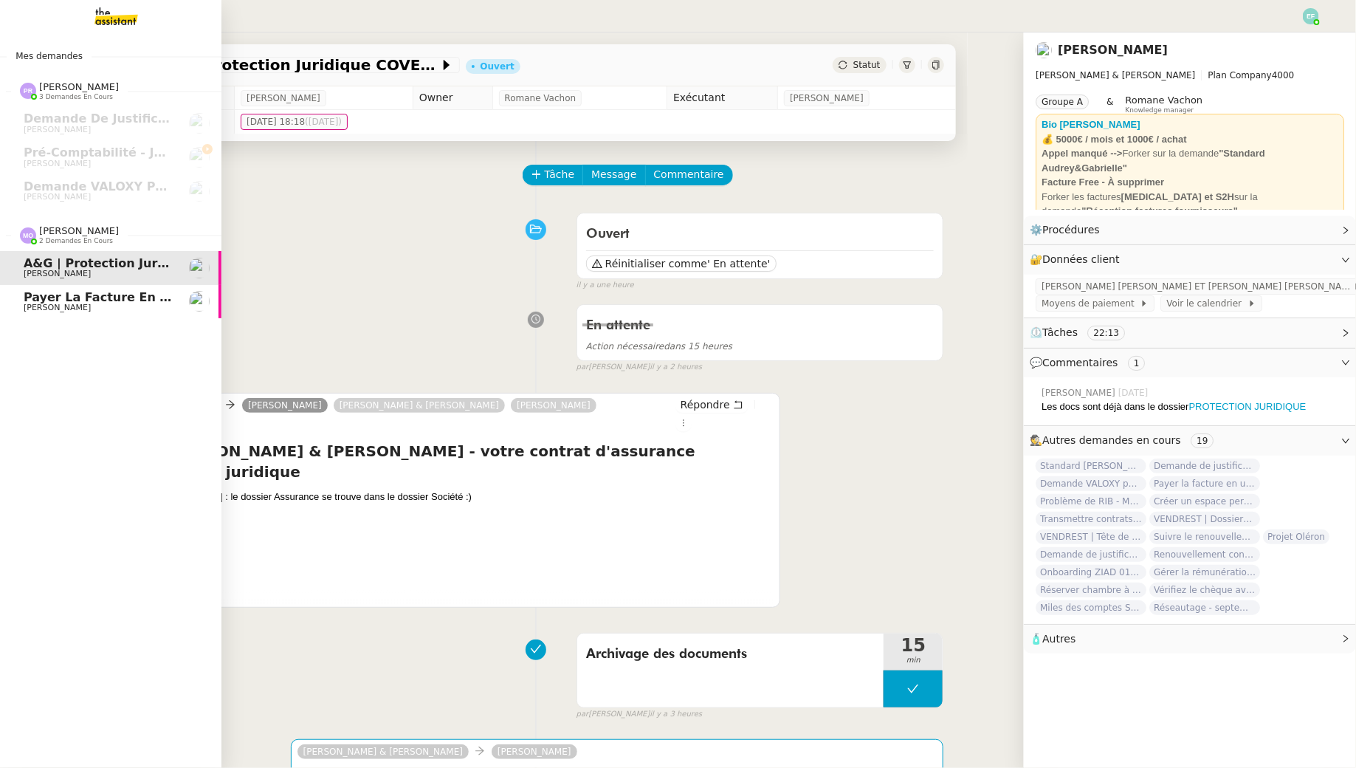
click at [21, 303] on link "Payer la facture en urgence [PERSON_NAME]" at bounding box center [111, 302] width 222 height 34
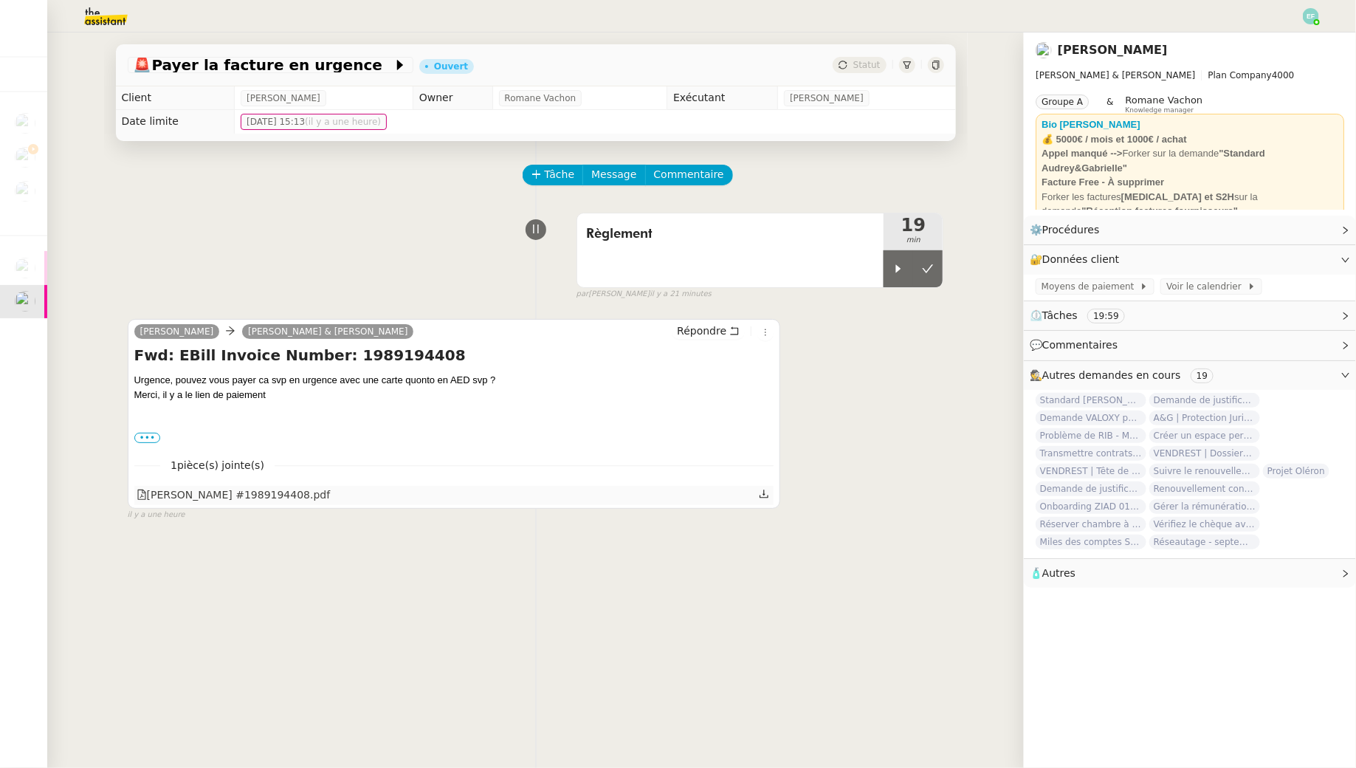
click at [766, 490] on icon at bounding box center [764, 494] width 10 height 10
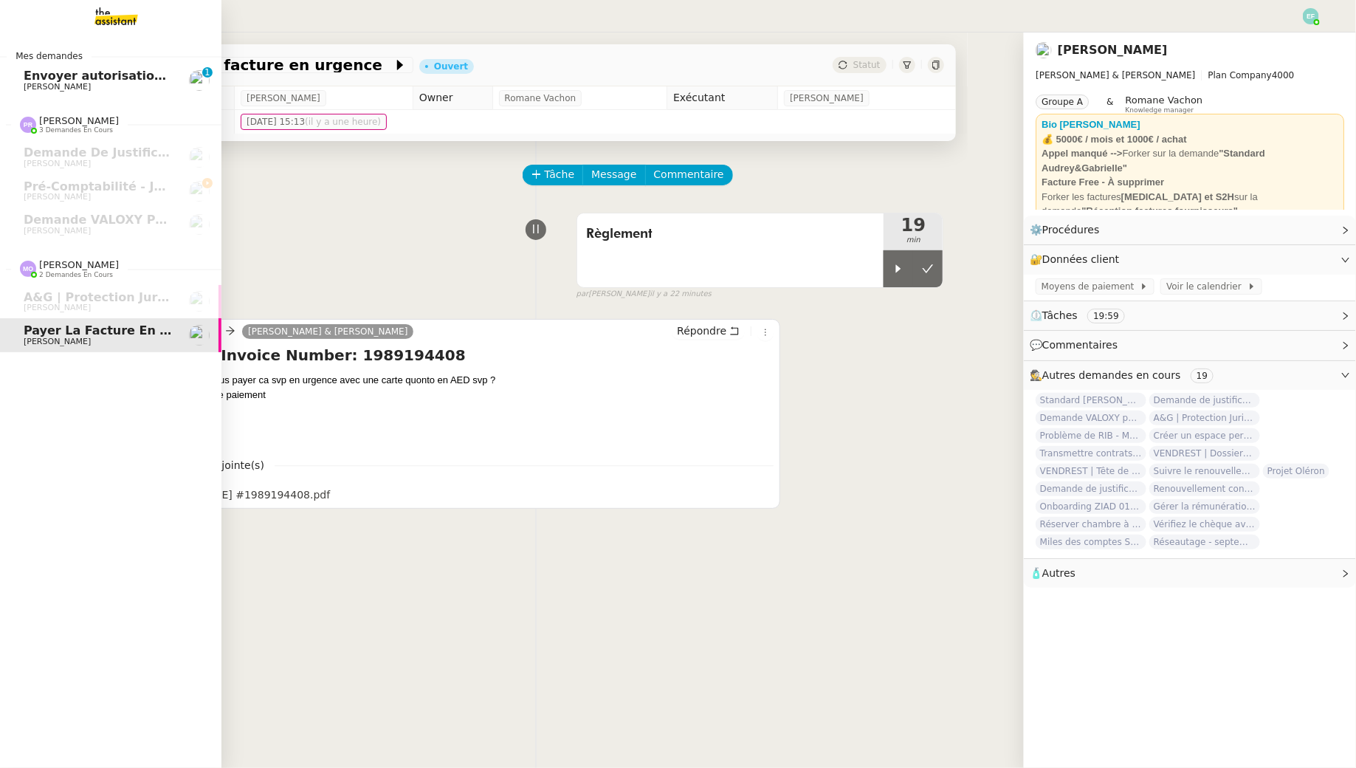
click at [43, 72] on span "Envoyer autorisation podcast pour signature" at bounding box center [173, 76] width 299 height 14
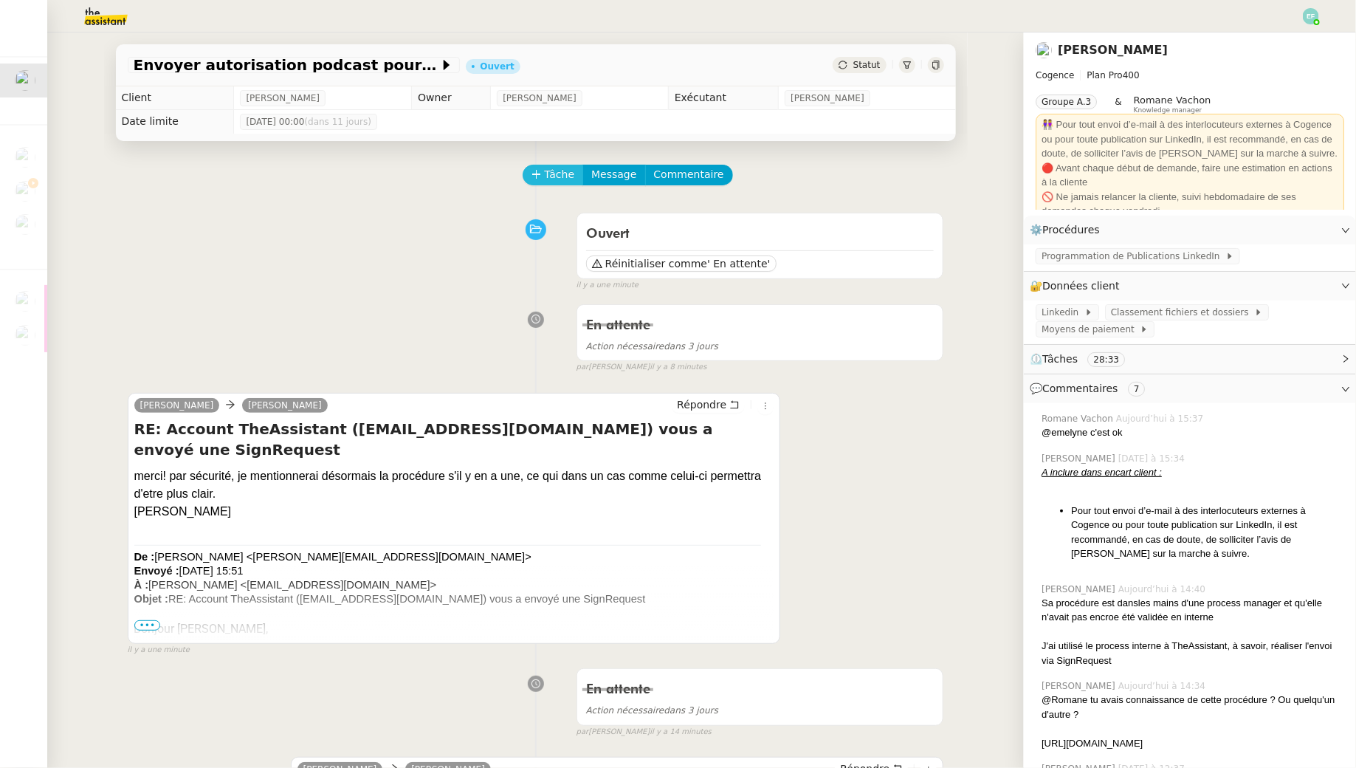
click at [566, 174] on span "Tâche" at bounding box center [560, 174] width 30 height 17
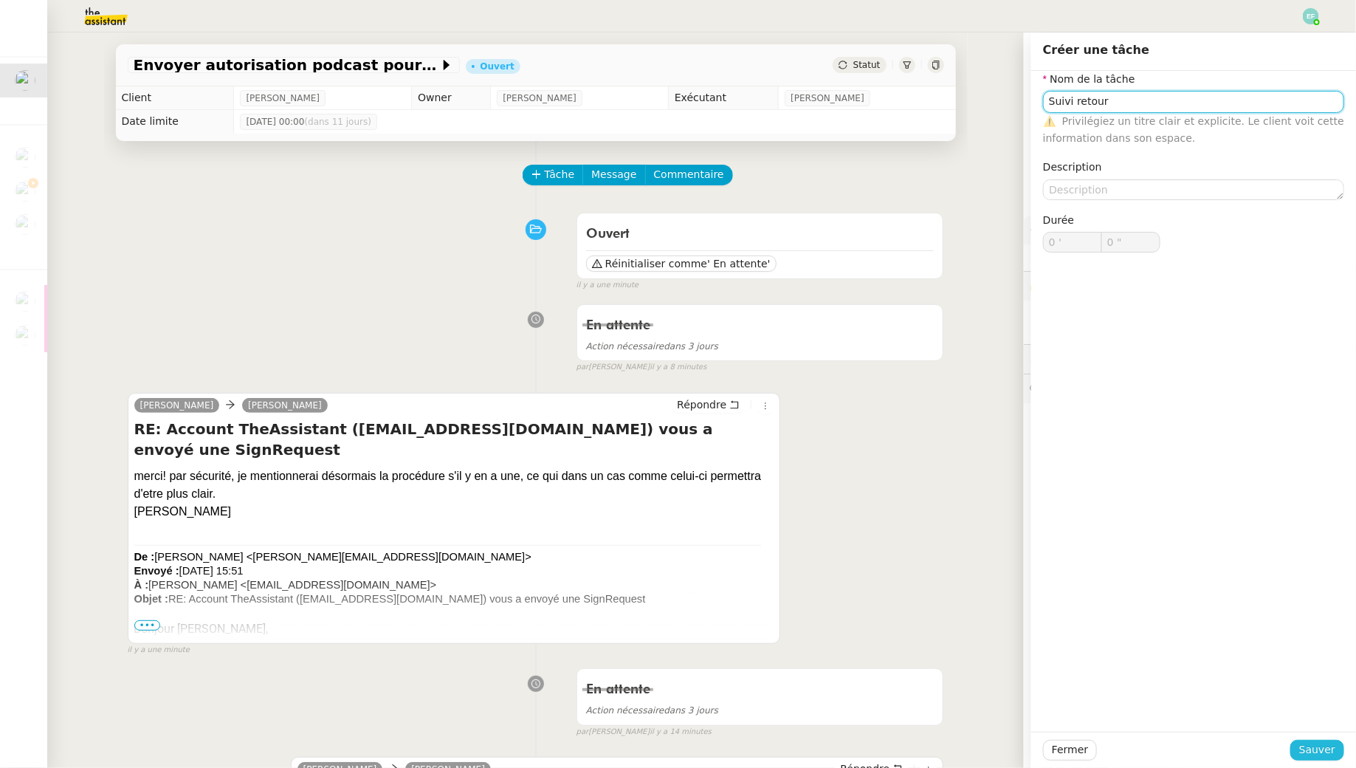
type input "Suivi retour"
click at [1325, 750] on span "Sauver" at bounding box center [1318, 749] width 36 height 17
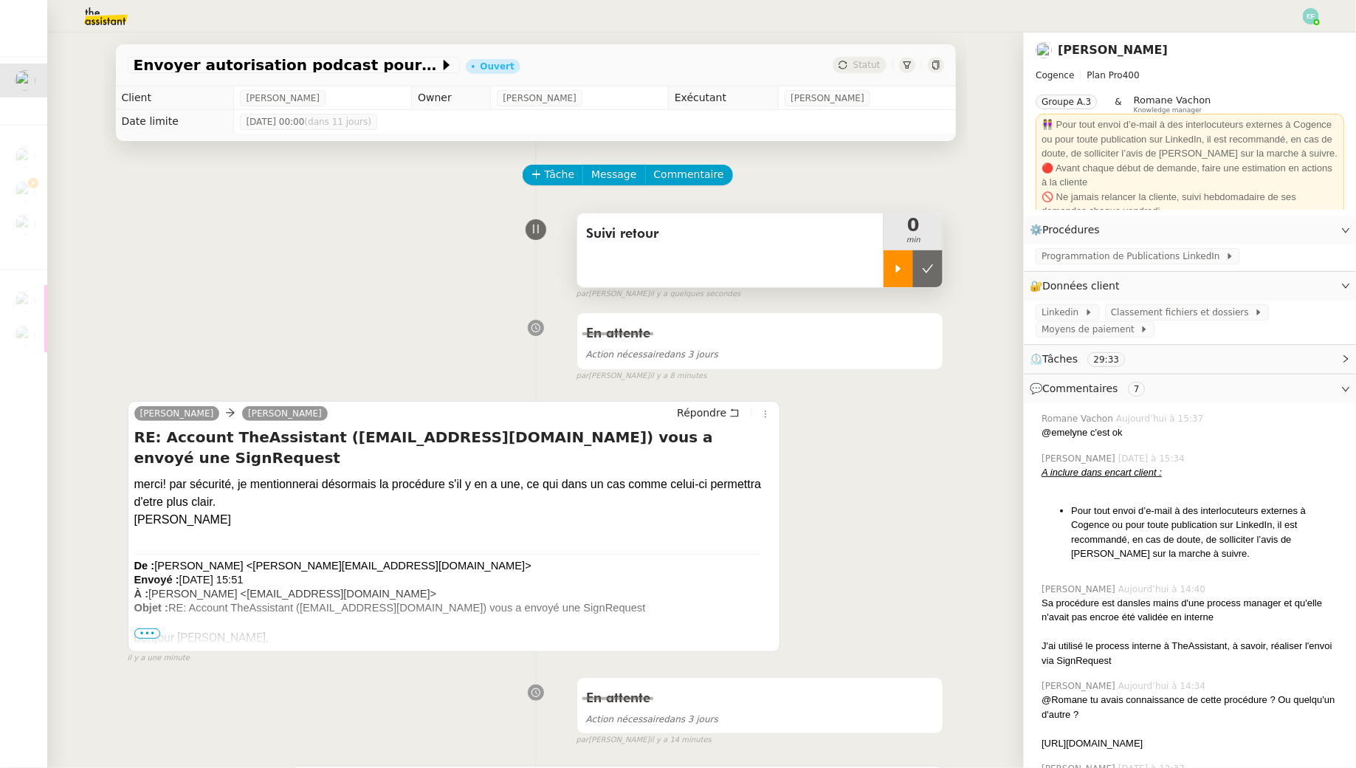
click at [901, 274] on icon at bounding box center [899, 269] width 12 height 12
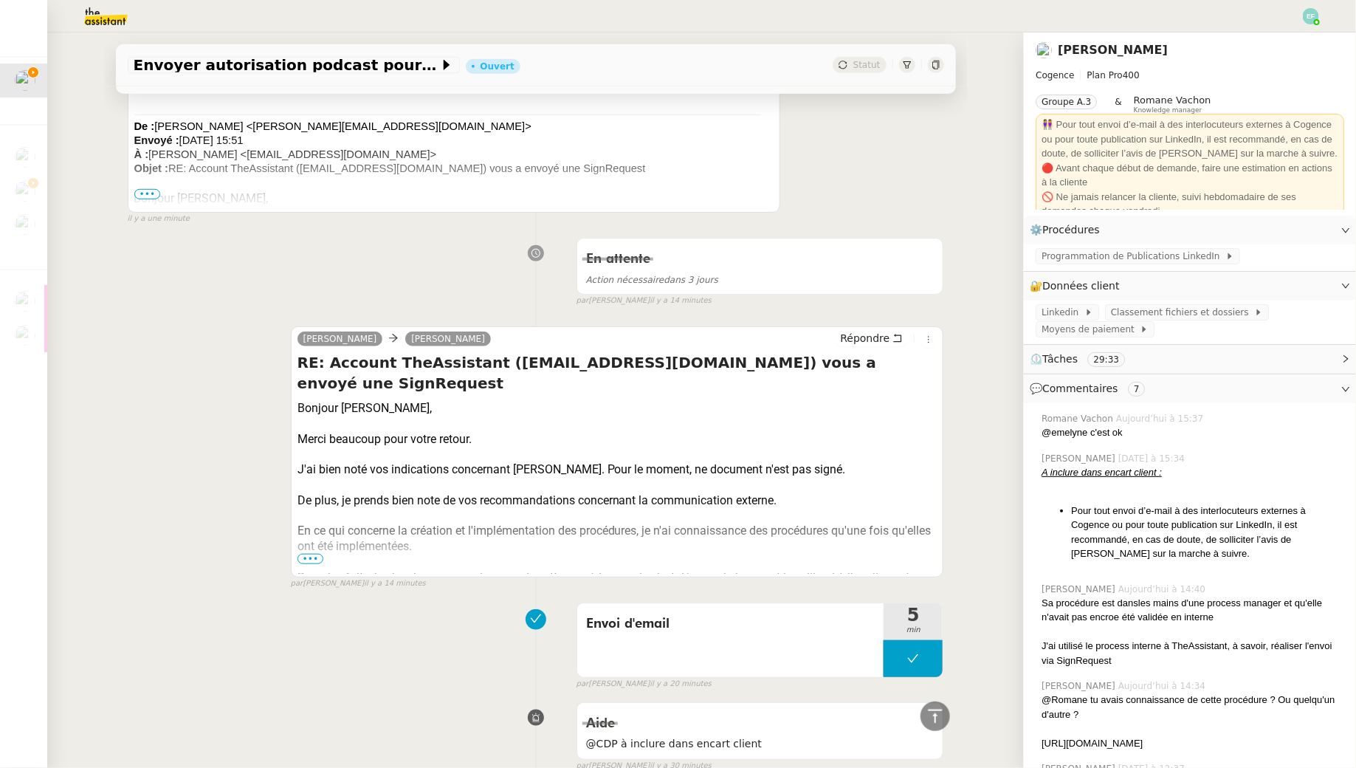
scroll to position [440, 0]
click at [307, 557] on span "•••" at bounding box center [311, 558] width 27 height 10
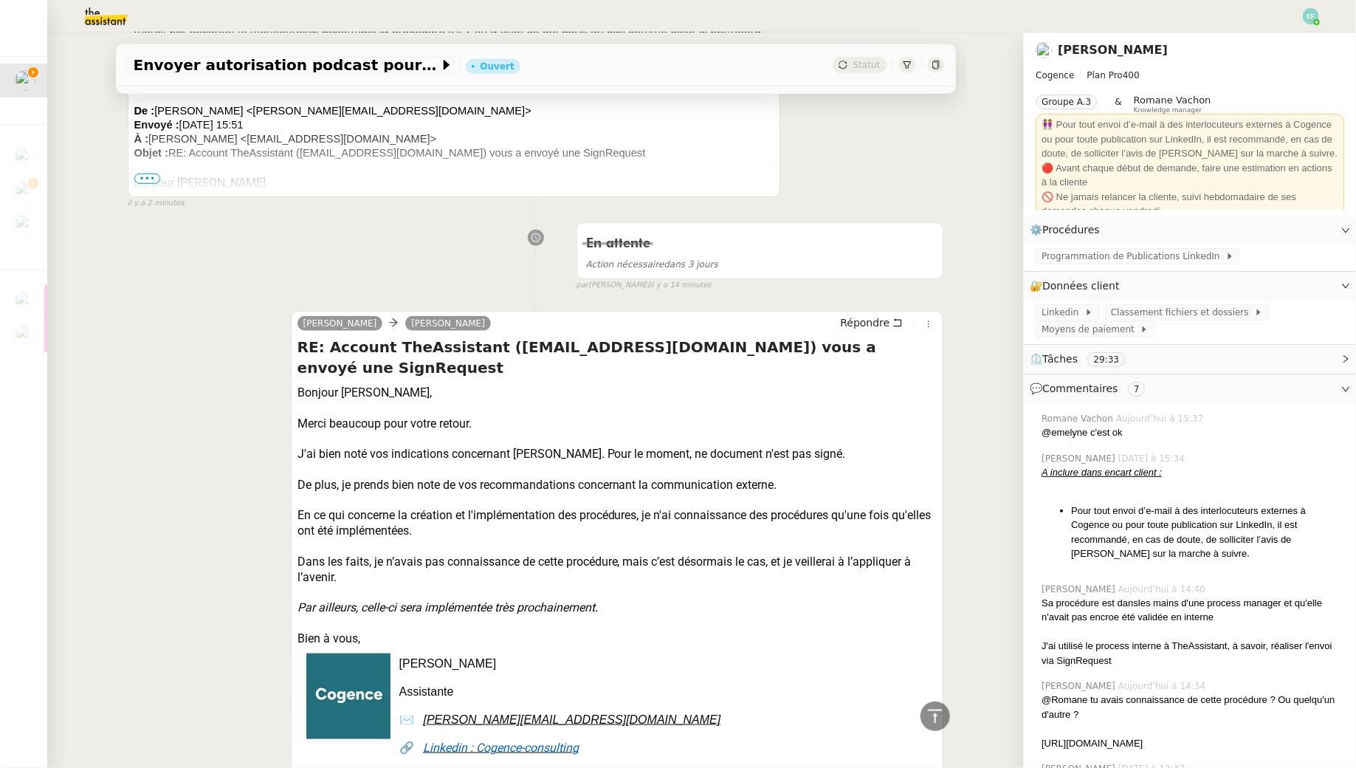
scroll to position [0, 0]
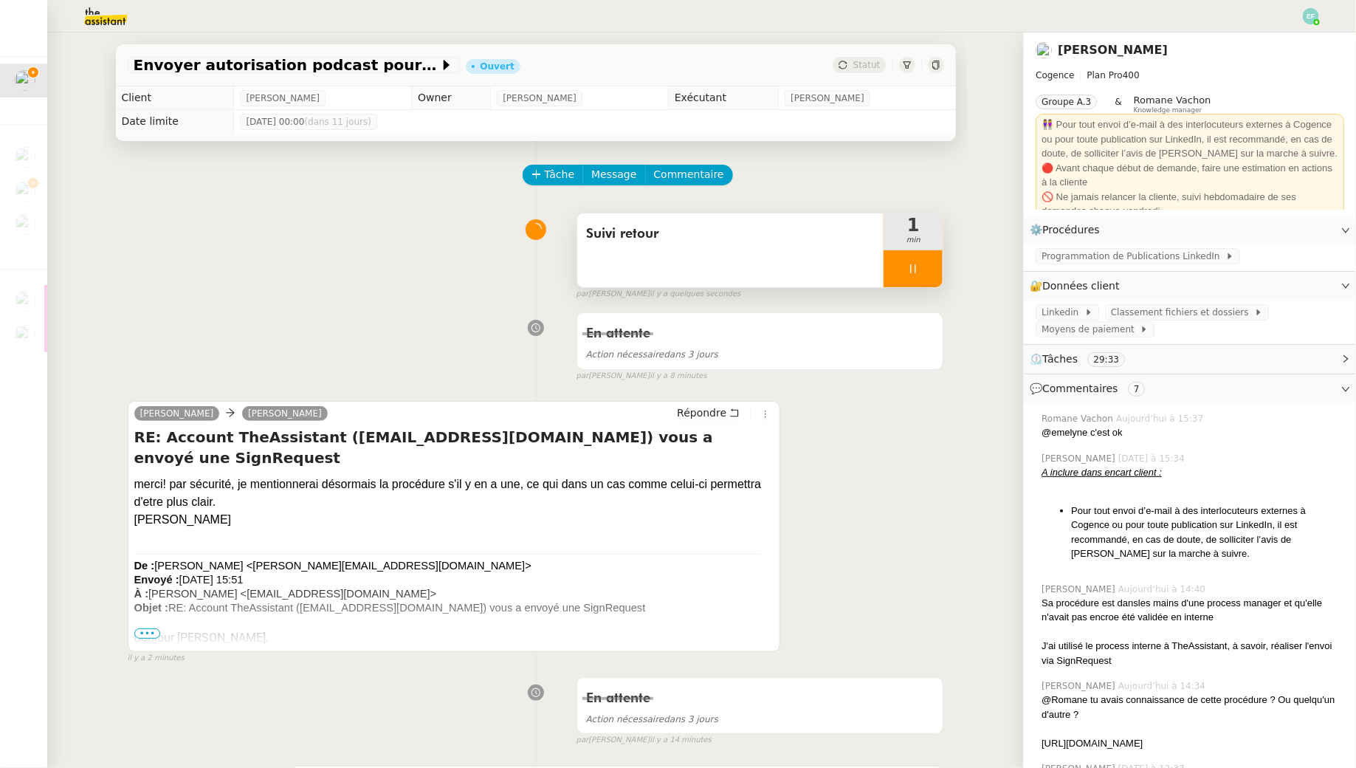
click at [931, 256] on div at bounding box center [913, 268] width 59 height 37
click at [931, 256] on button at bounding box center [928, 268] width 30 height 37
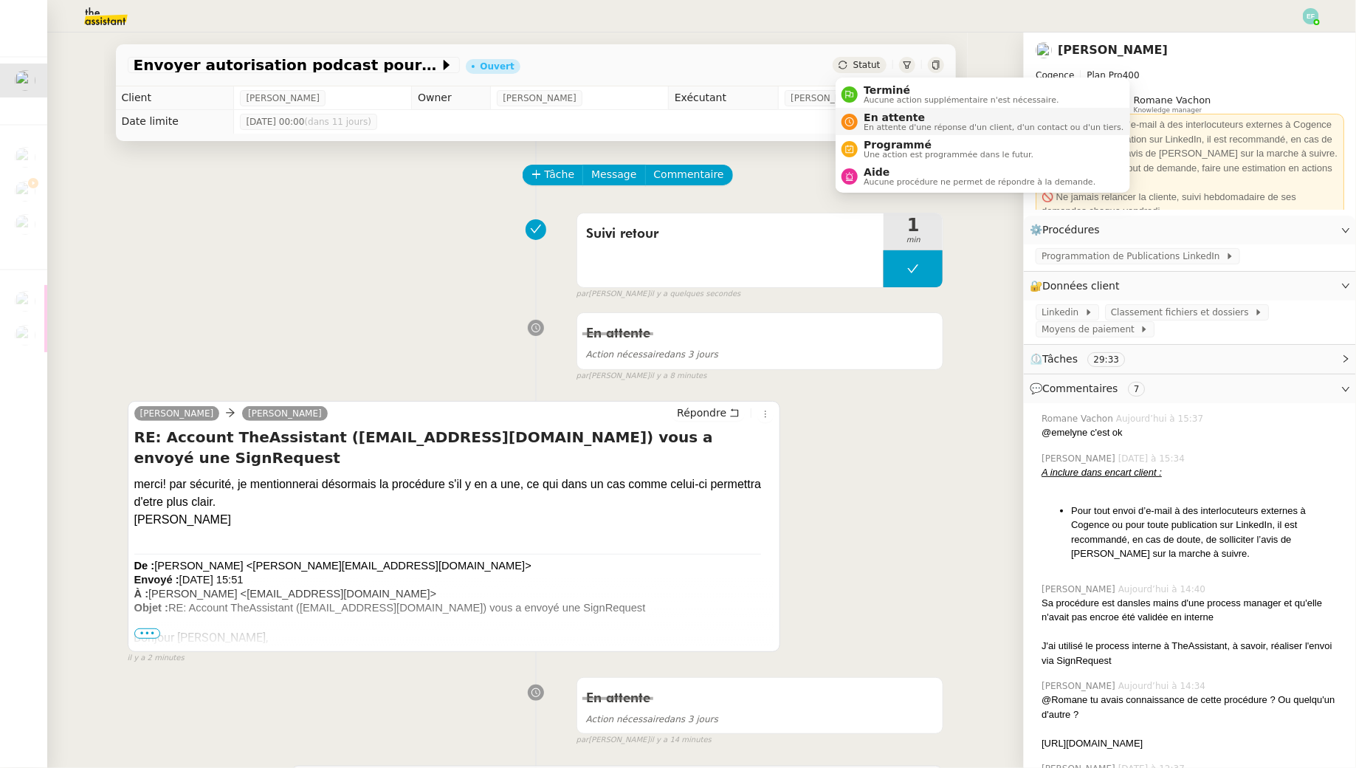
click at [865, 116] on span "En attente" at bounding box center [994, 117] width 260 height 12
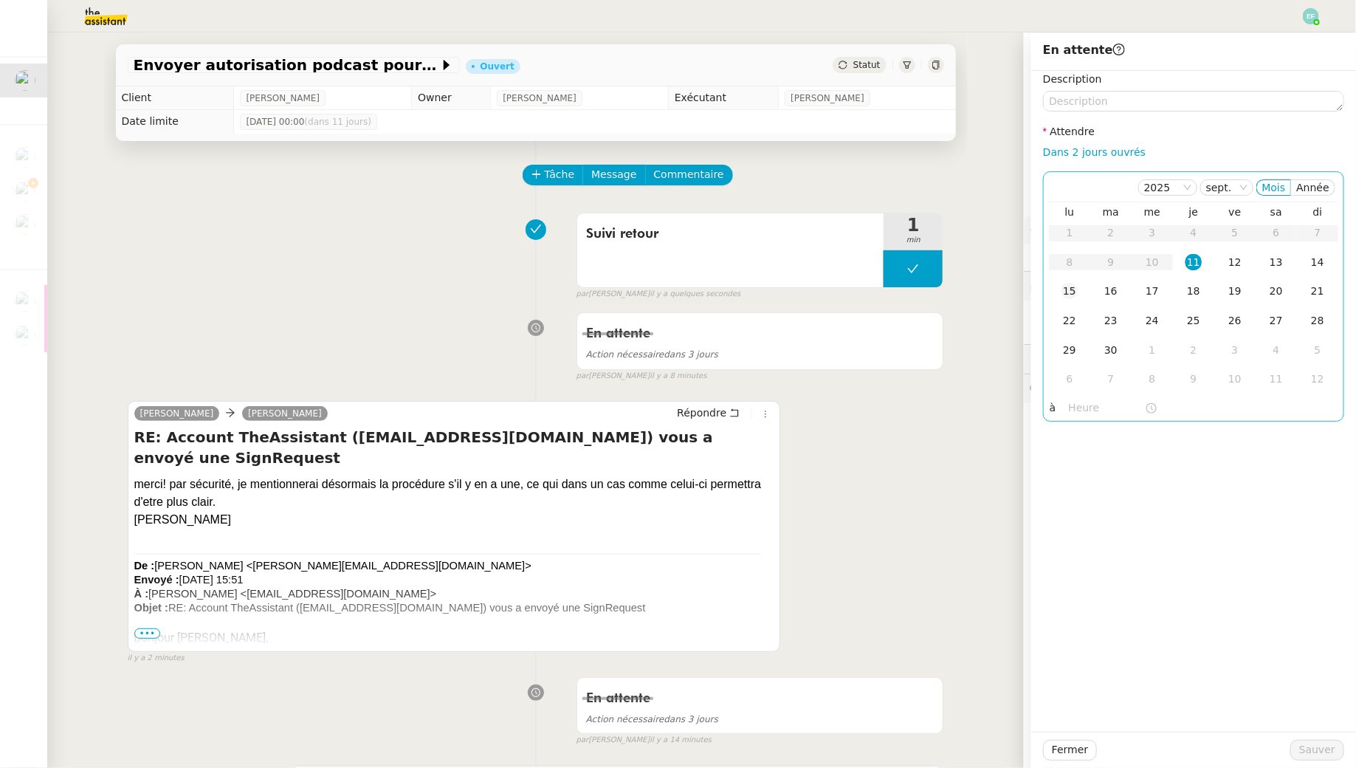
click at [1065, 295] on div "15" at bounding box center [1070, 291] width 16 height 16
click at [1304, 750] on span "Sauver" at bounding box center [1318, 749] width 36 height 17
